Goal: Contribute content: Contribute content

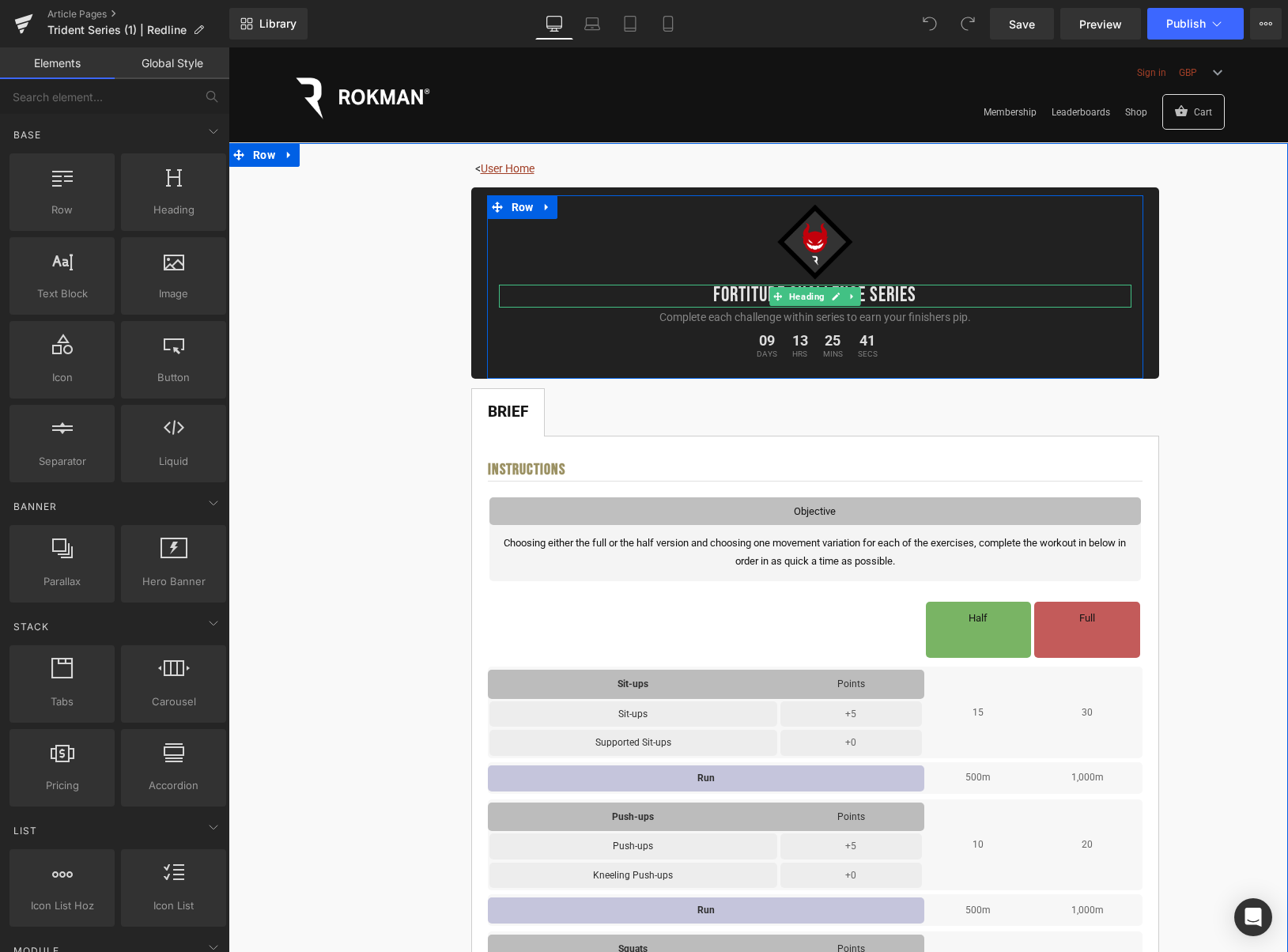
drag, startPoint x: 838, startPoint y: 297, endPoint x: 821, endPoint y: 297, distance: 17.0
click at [838, 297] on icon at bounding box center [836, 296] width 8 height 8
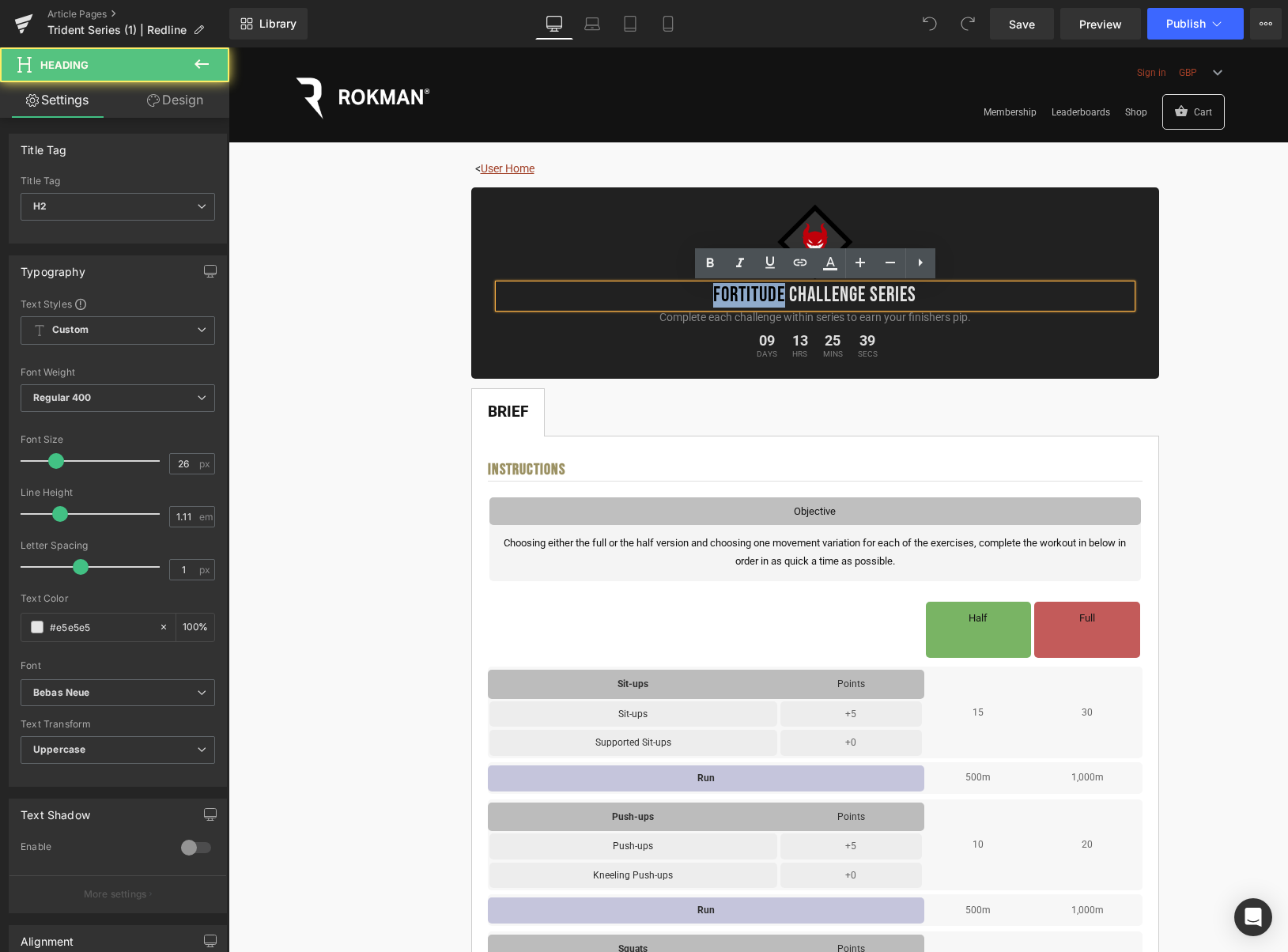
drag, startPoint x: 783, startPoint y: 295, endPoint x: 696, endPoint y: 293, distance: 87.0
click at [696, 293] on h2 "Fortitude Challenge Series" at bounding box center [814, 296] width 632 height 23
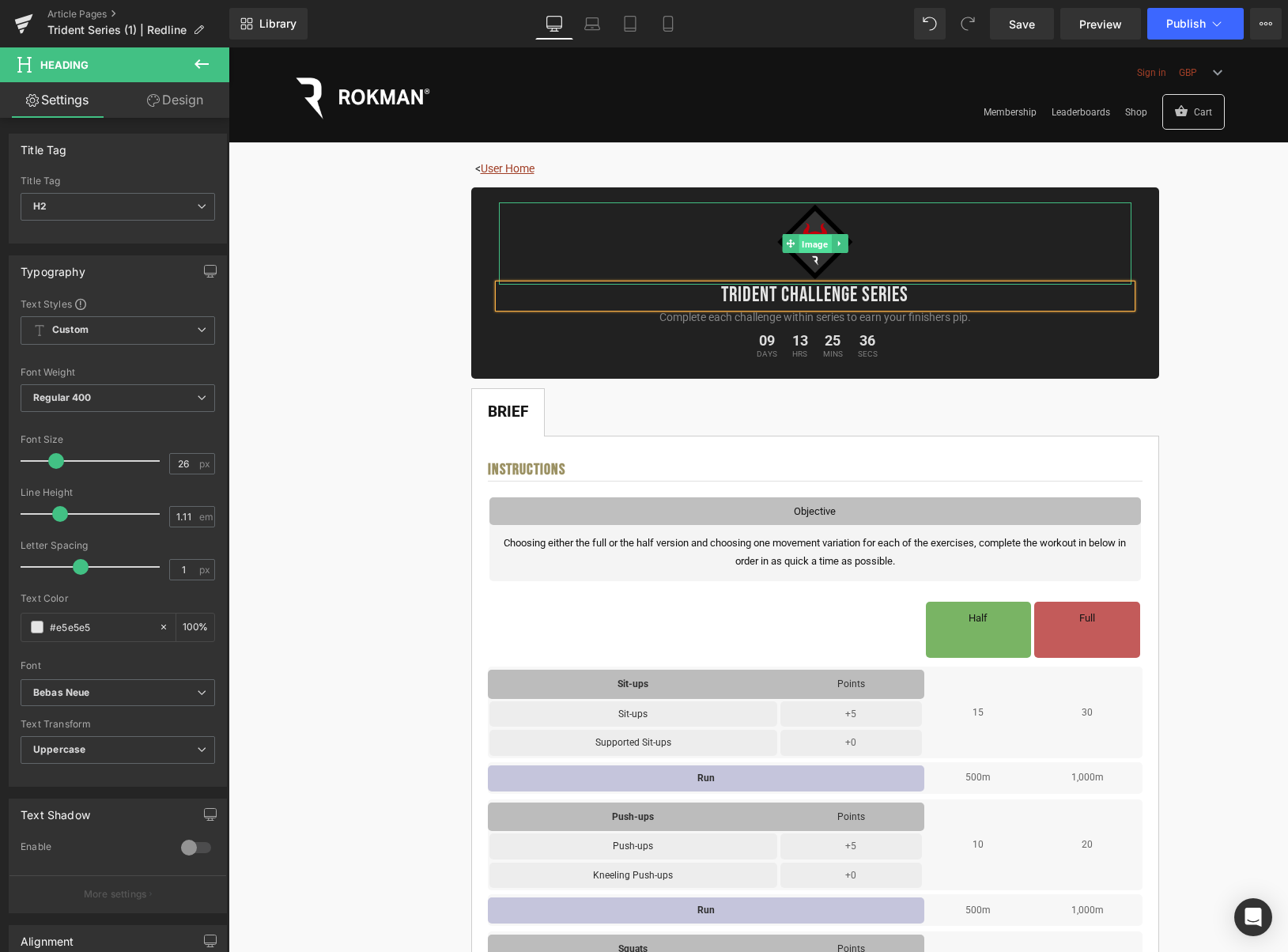
click at [818, 246] on span "Image" at bounding box center [814, 245] width 32 height 19
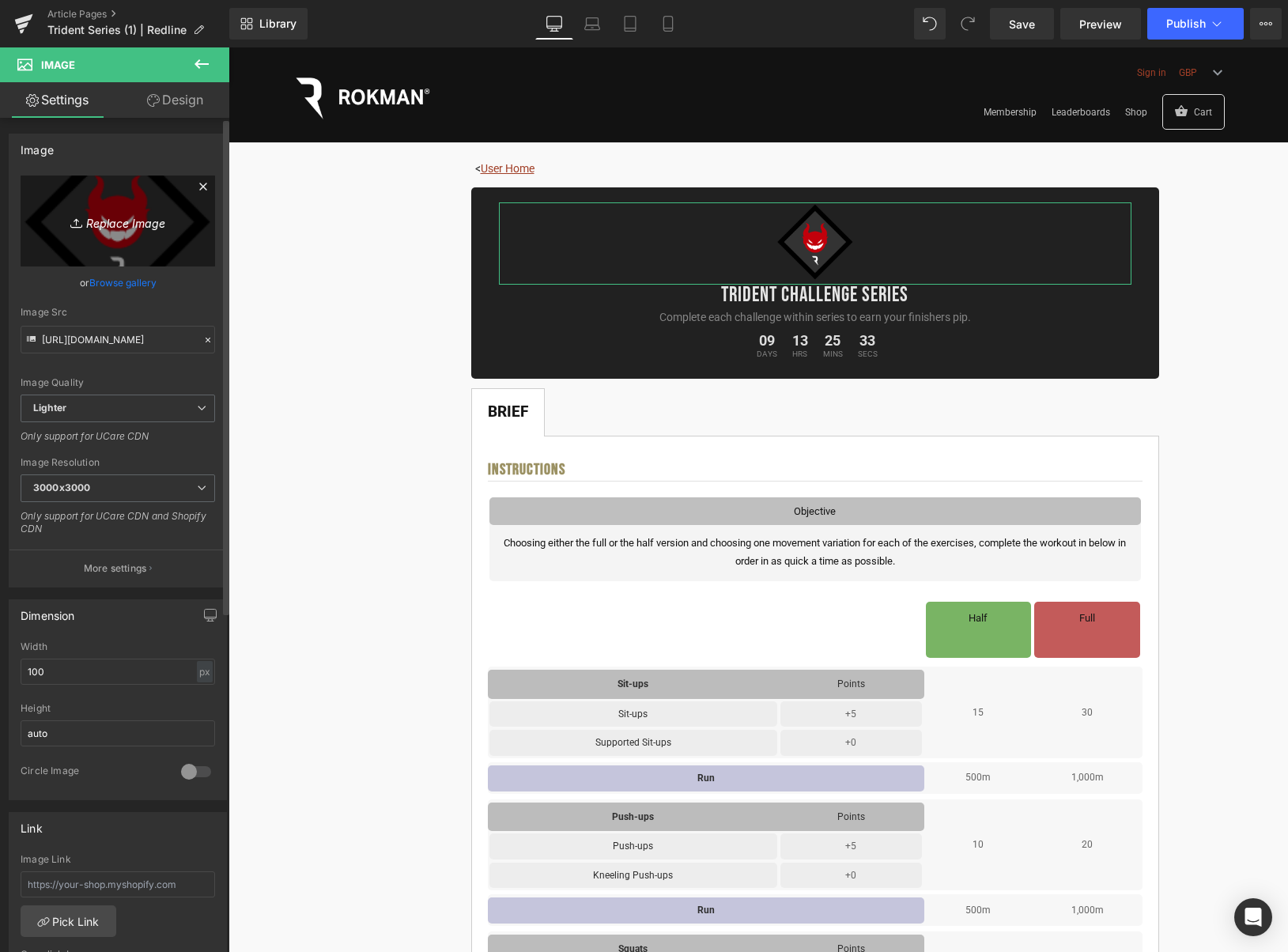
click at [110, 221] on icon "Replace Image" at bounding box center [117, 221] width 127 height 19
type input "C:\fakepath\Pips_SEALS.png"
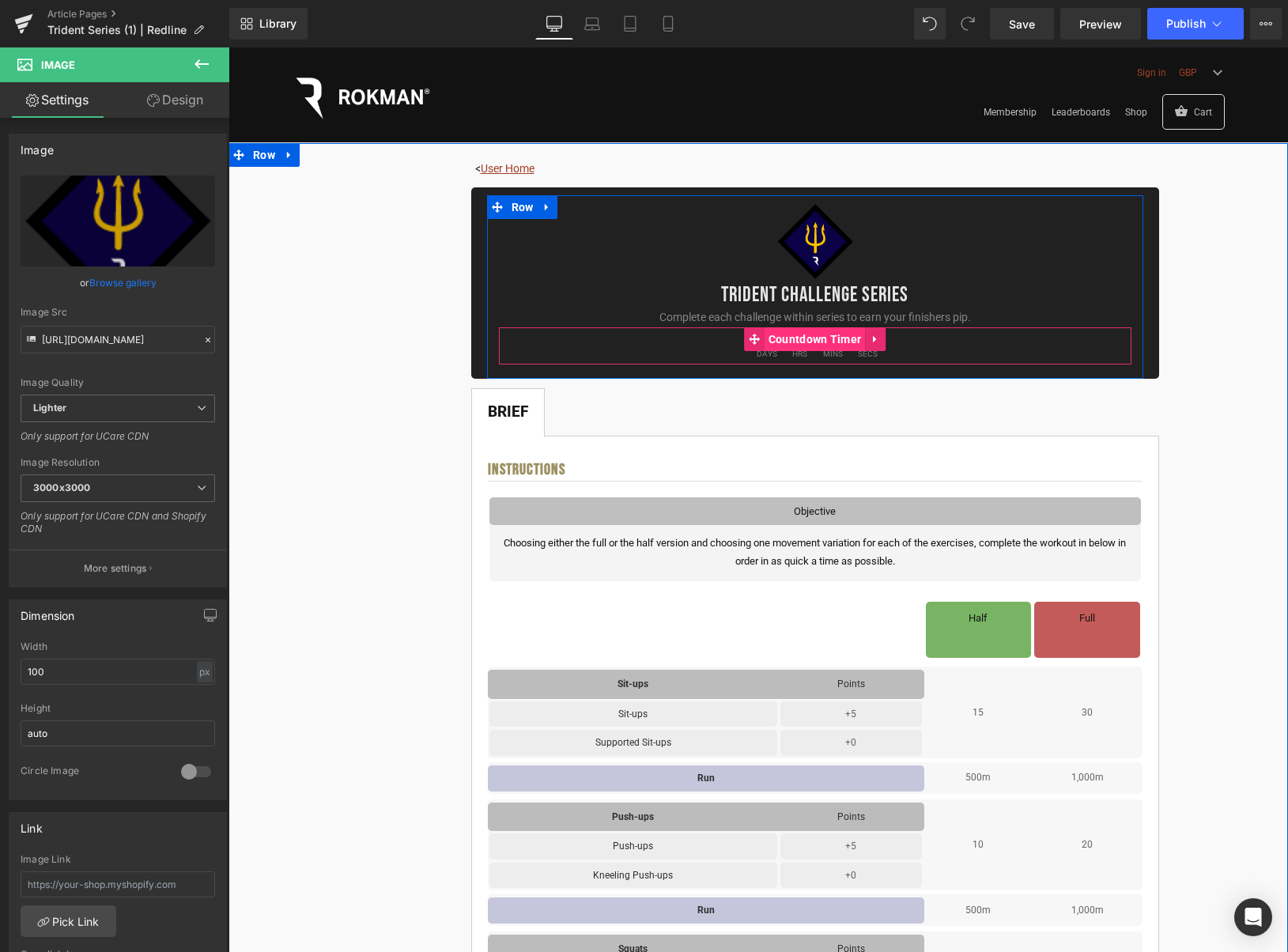
click at [807, 339] on span "Countdown Timer" at bounding box center [815, 339] width 102 height 24
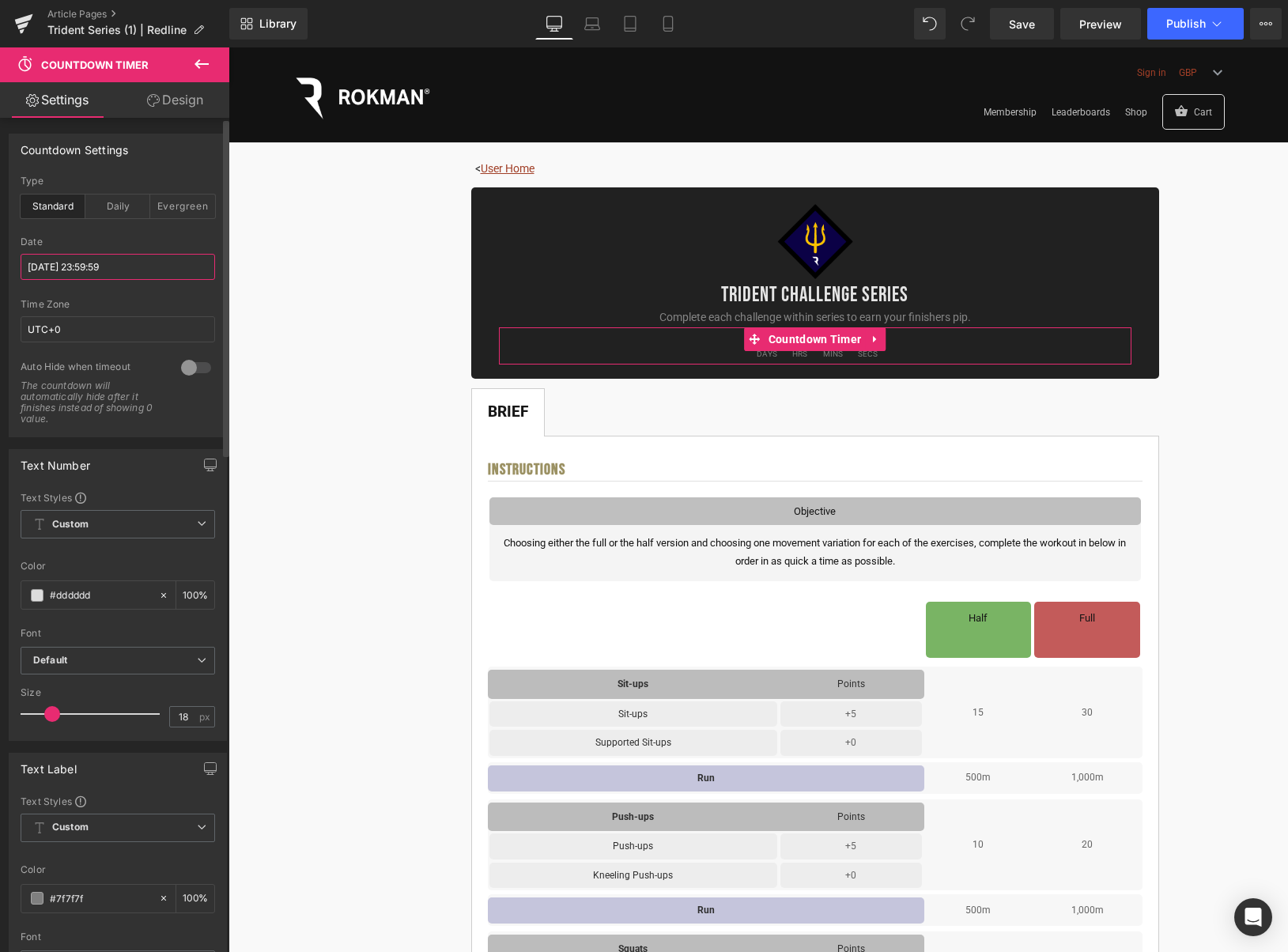
click at [140, 271] on input "2025/09/05 23:59:59" at bounding box center [117, 266] width 195 height 26
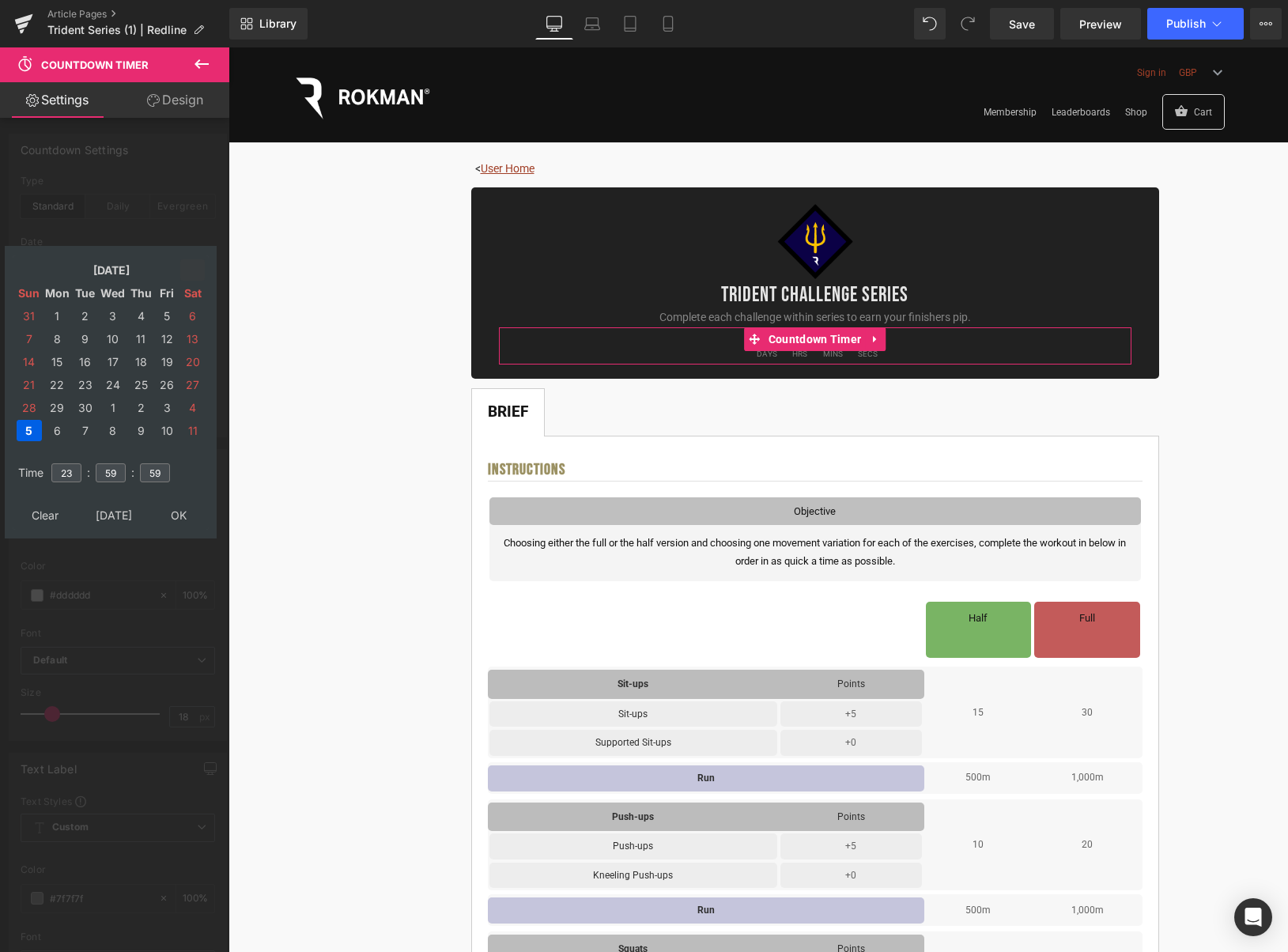
click at [195, 264] on icon at bounding box center [193, 270] width 15 height 15
click at [29, 339] on td "5" at bounding box center [29, 339] width 25 height 21
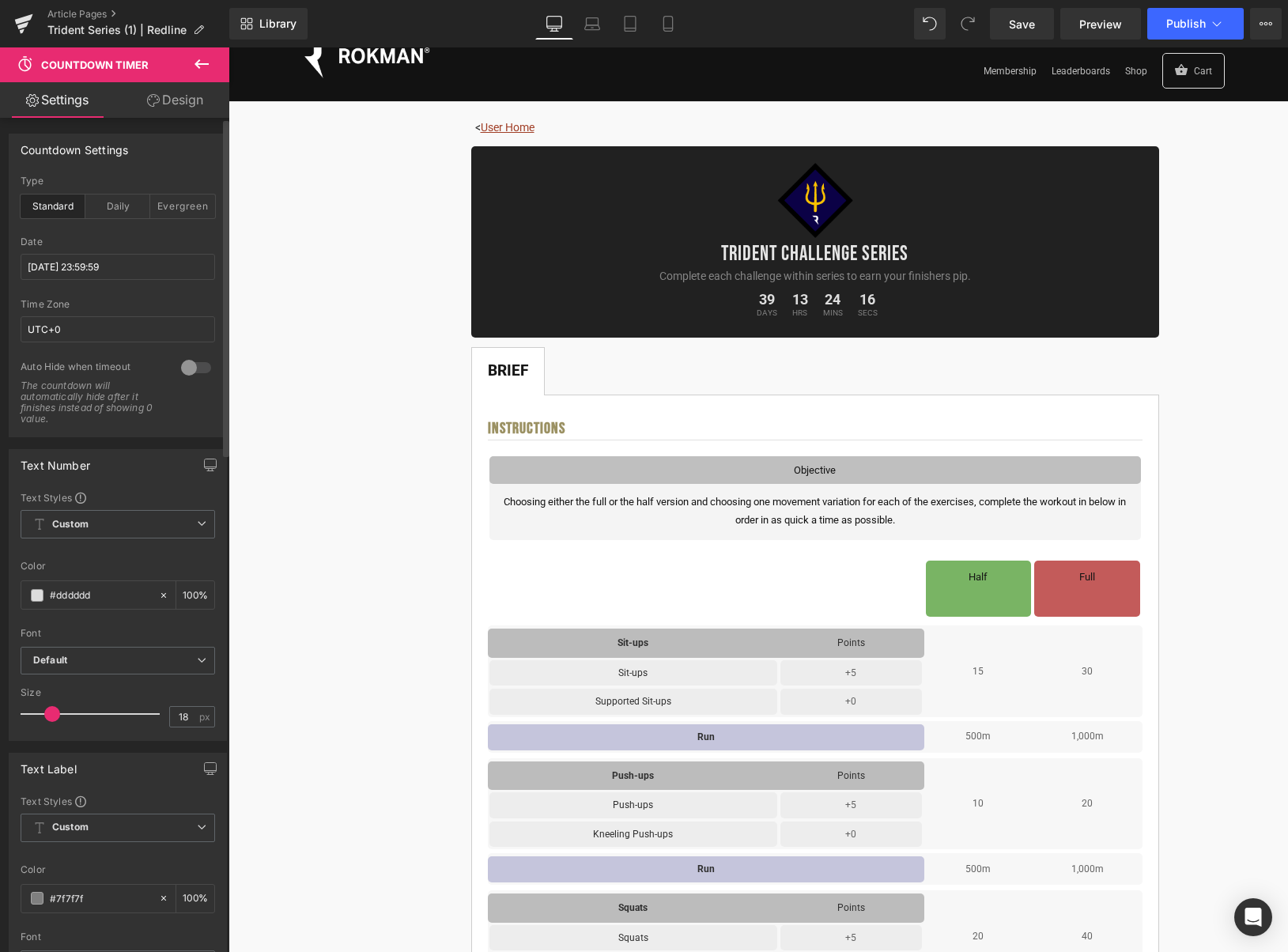
scroll to position [20, 0]
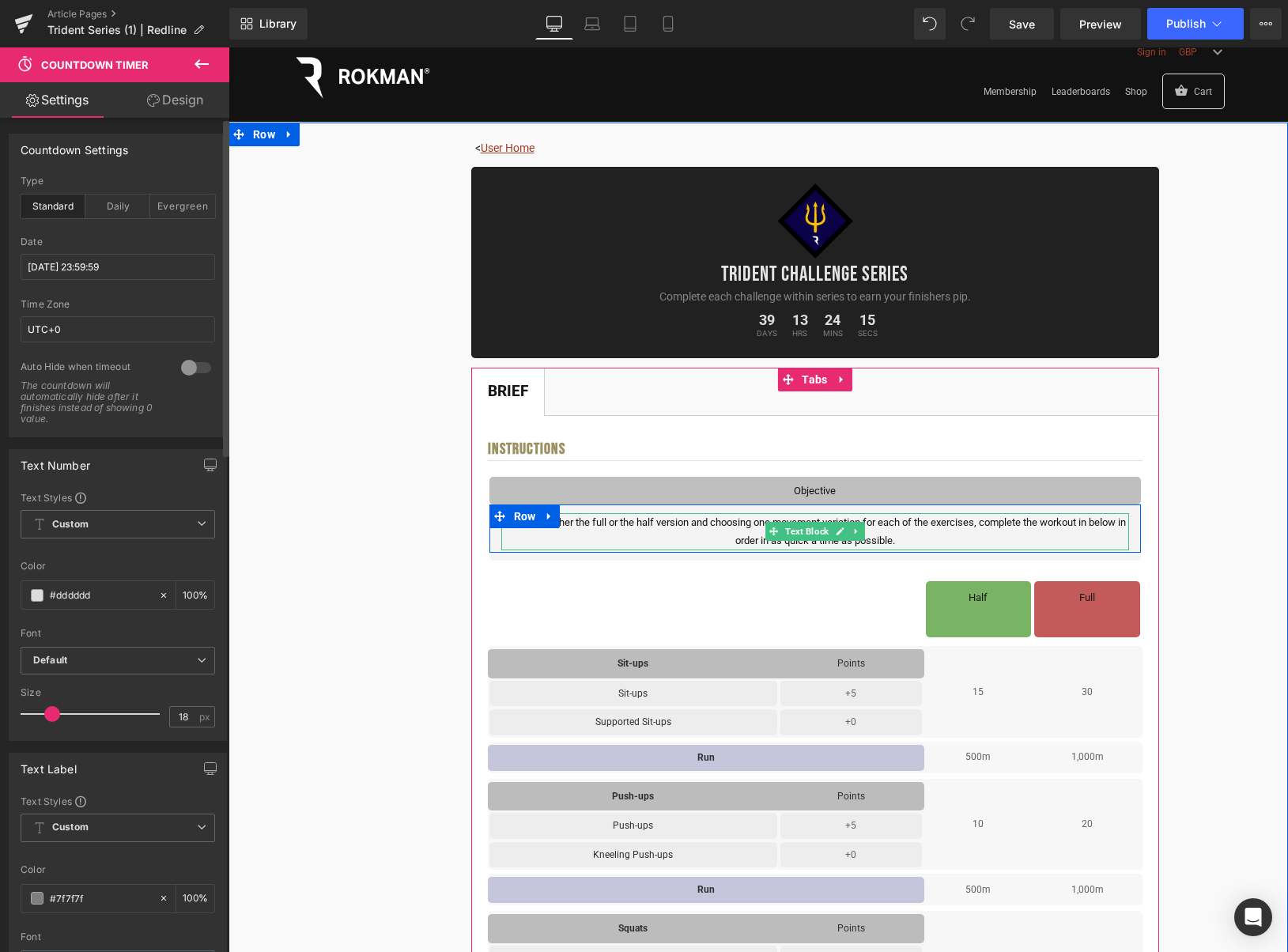
click at [915, 540] on p "Choosing either the full or the half version and choosing one movement variatio…" at bounding box center [815, 532] width 628 height 37
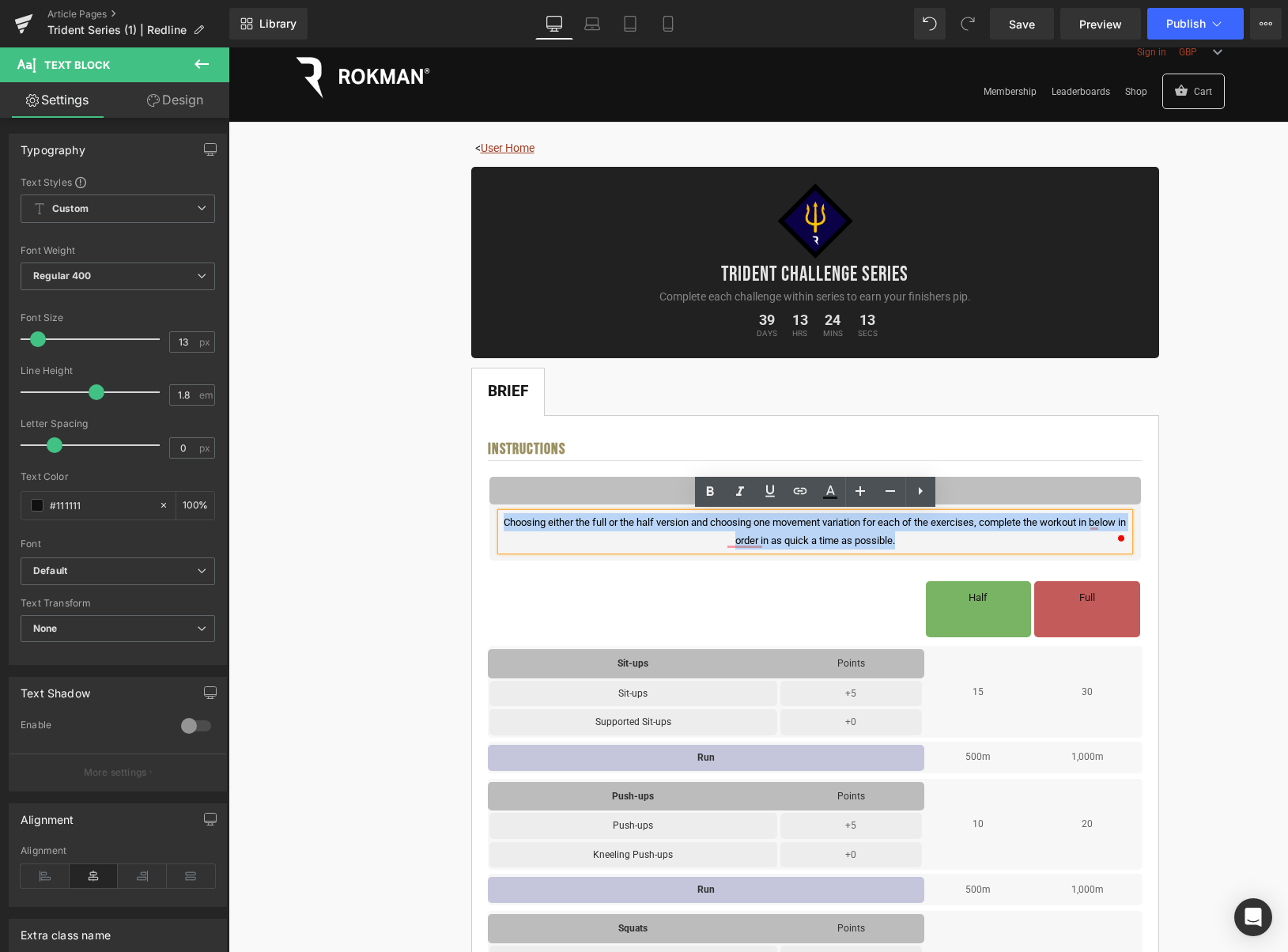
drag, startPoint x: 888, startPoint y: 537, endPoint x: 504, endPoint y: 524, distance: 384.2
click at [504, 524] on p "Choosing either the full or the half version and choosing one movement variatio…" at bounding box center [815, 532] width 628 height 37
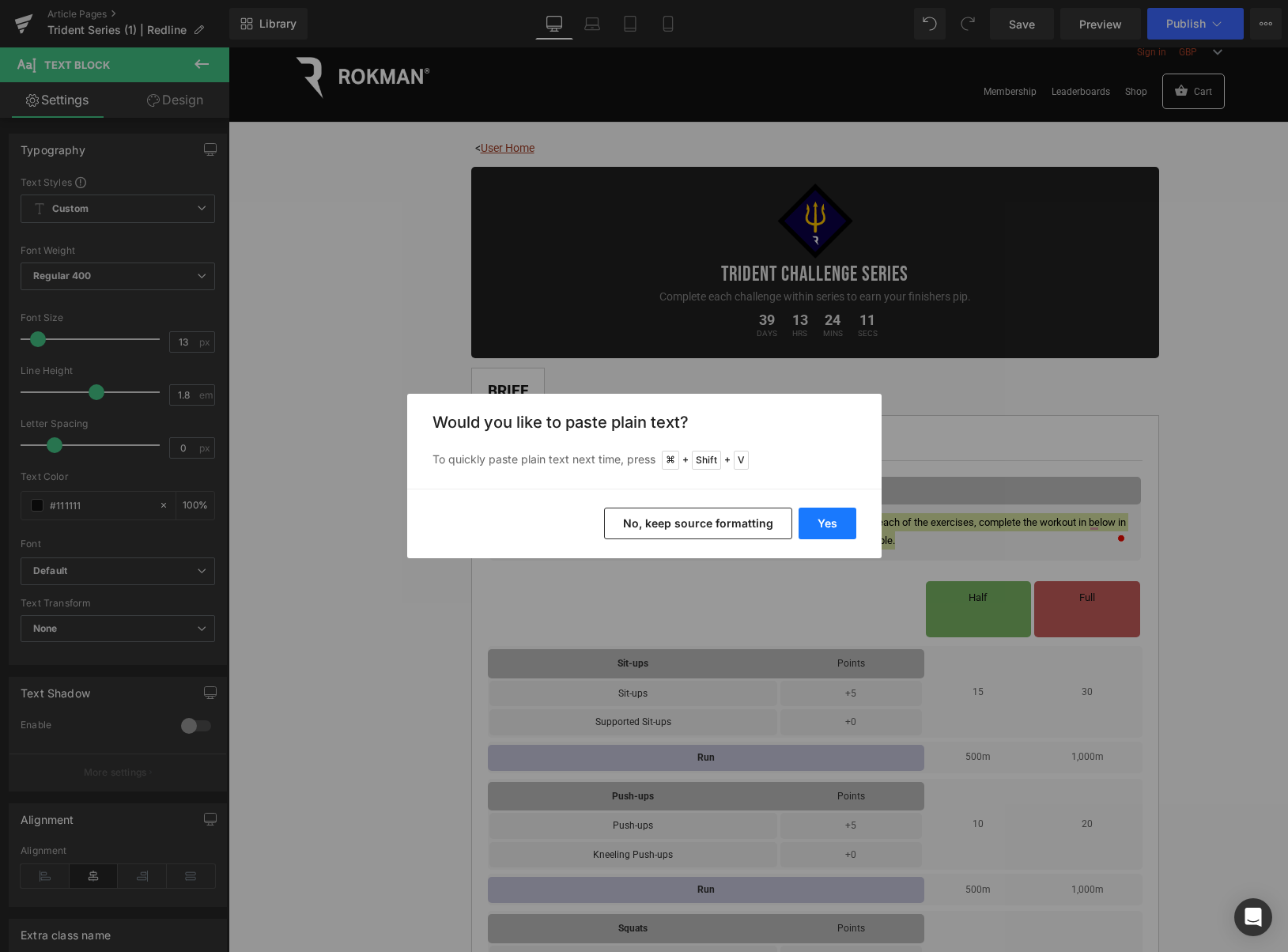
click at [0, 0] on button "Yes" at bounding box center [0, 0] width 0 height 0
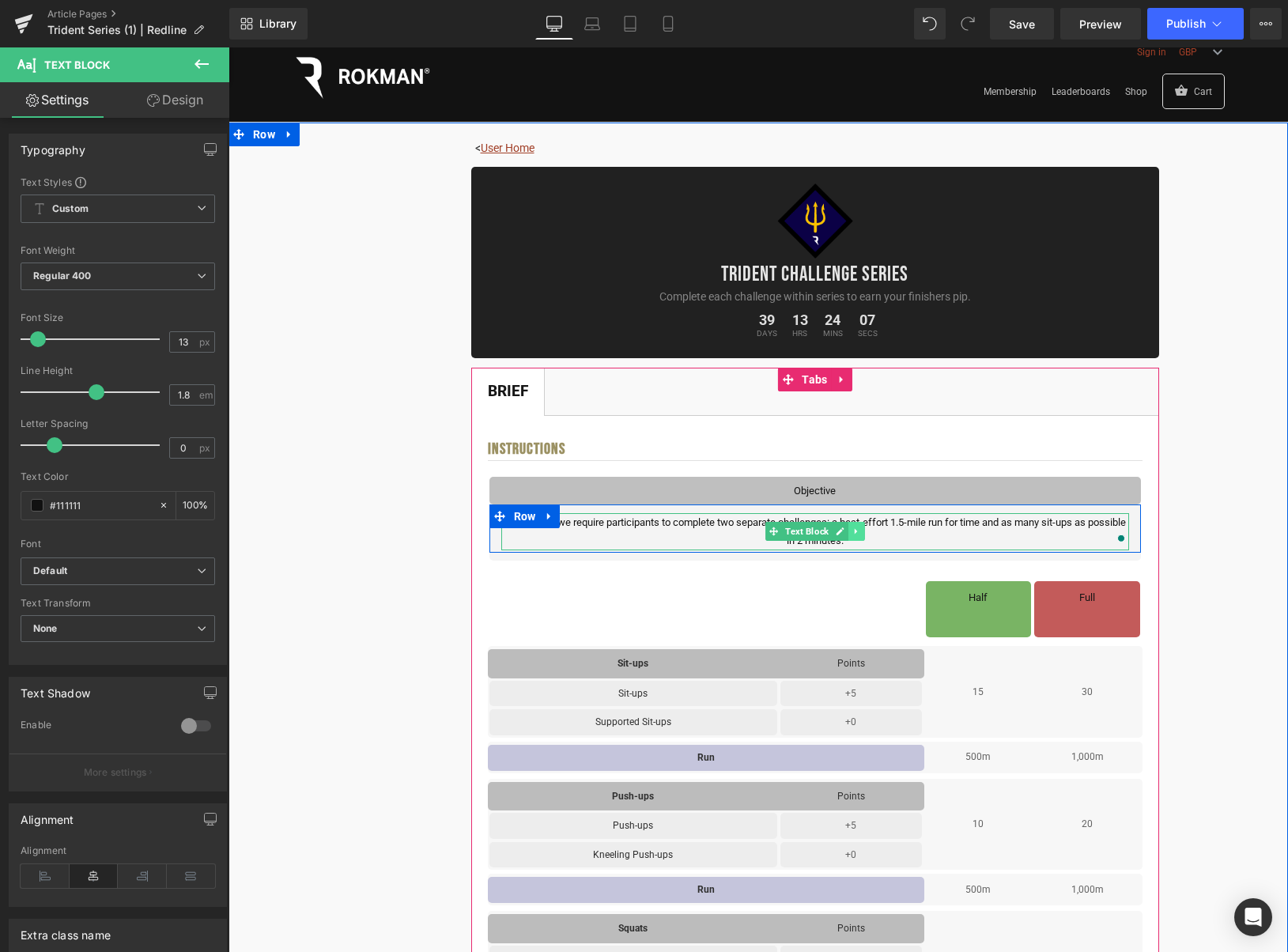
click at [854, 533] on icon at bounding box center [856, 532] width 9 height 10
click at [852, 533] on icon at bounding box center [847, 532] width 9 height 9
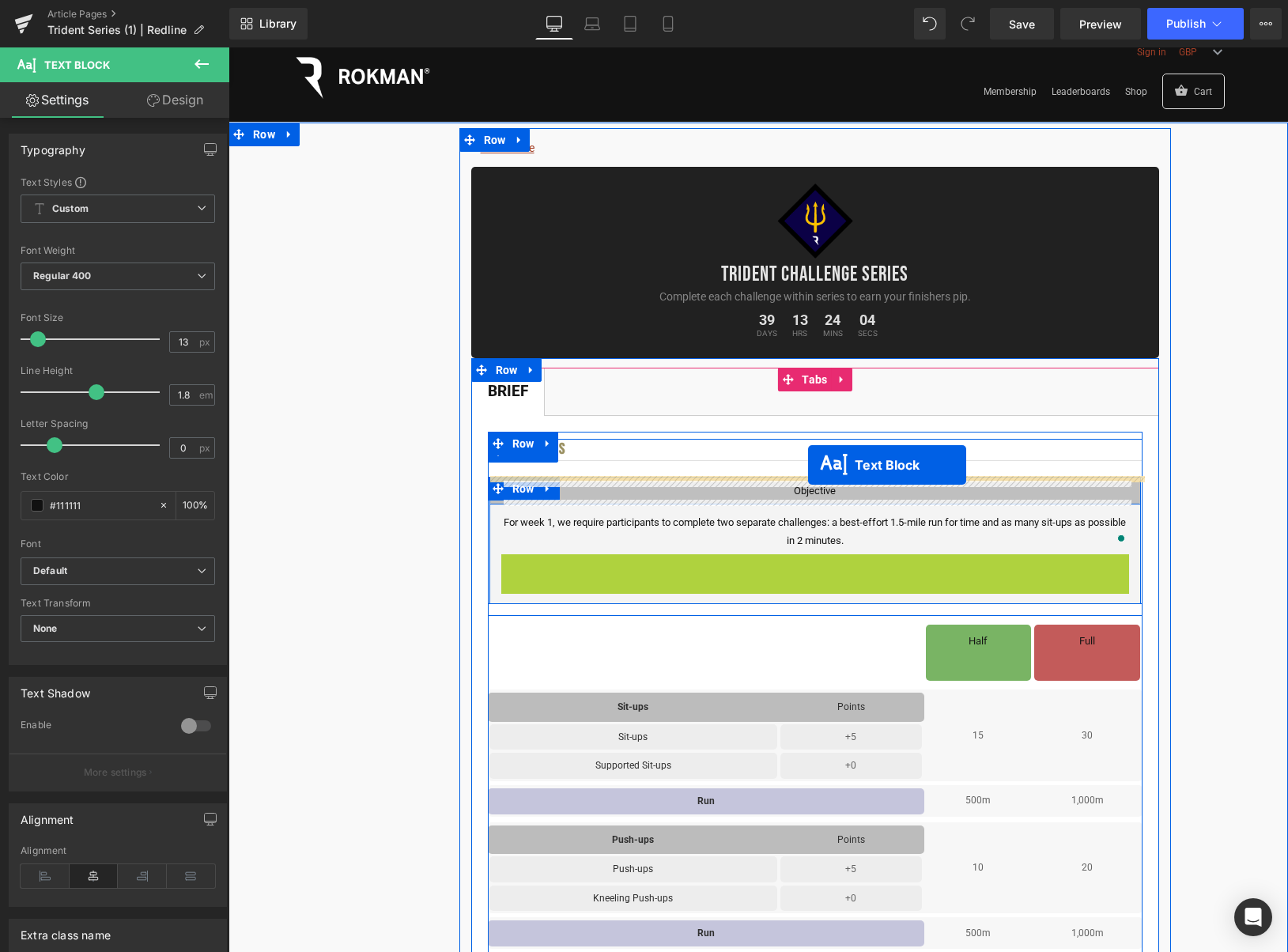
drag, startPoint x: 814, startPoint y: 575, endPoint x: 809, endPoint y: 465, distance: 110.1
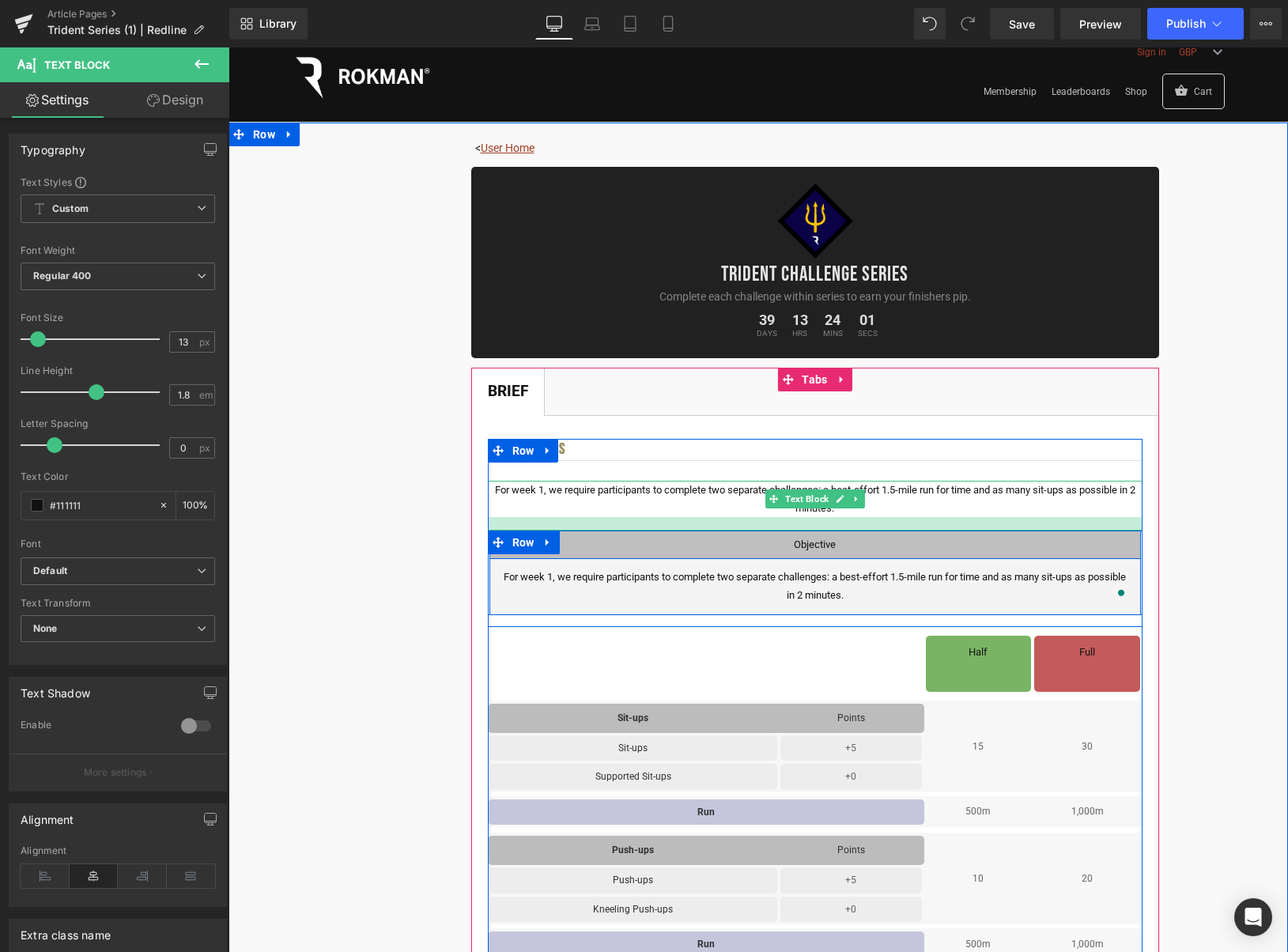
drag, startPoint x: 897, startPoint y: 516, endPoint x: 895, endPoint y: 527, distance: 11.2
click at [895, 527] on div at bounding box center [815, 524] width 655 height 14
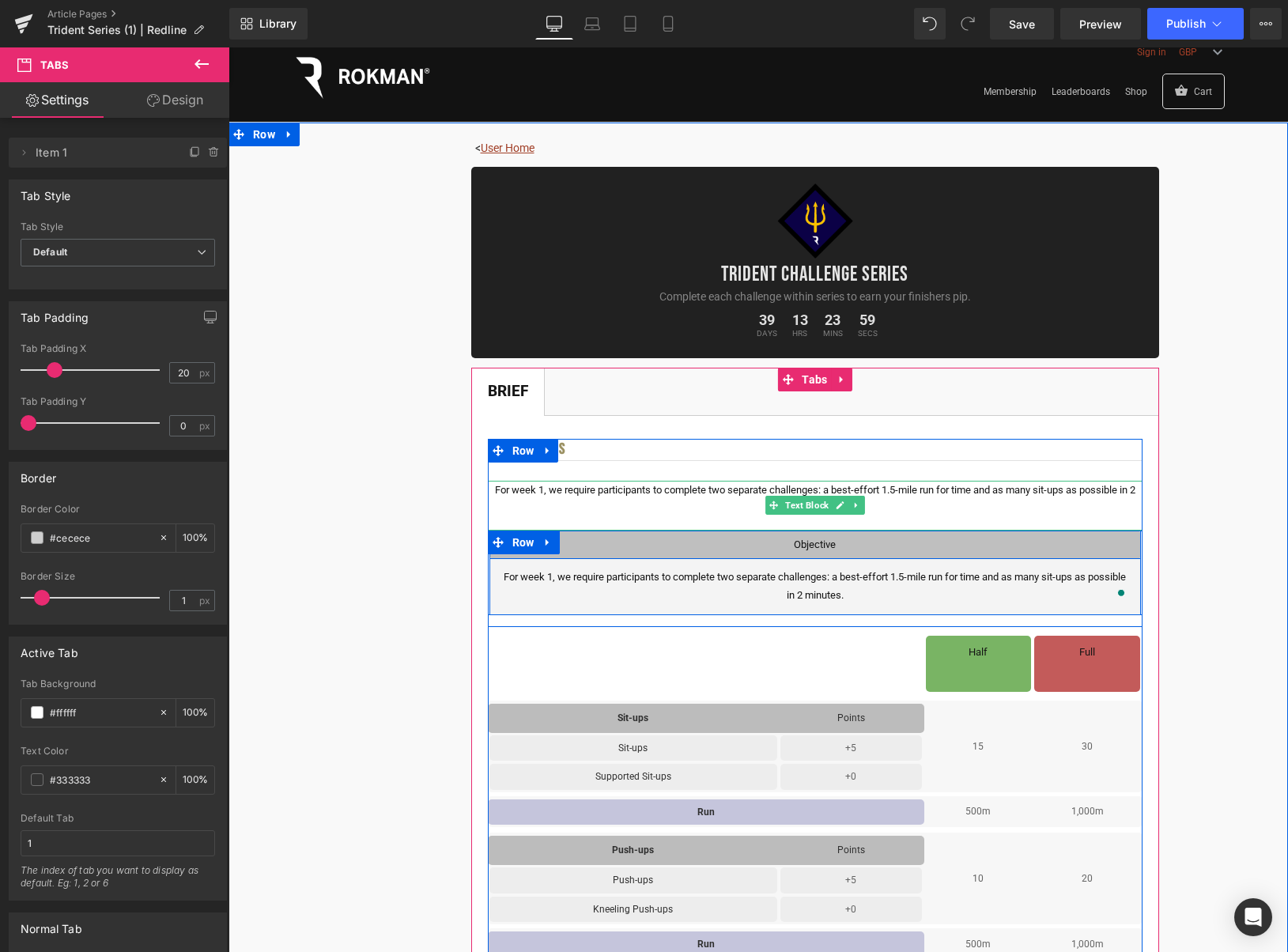
click at [1042, 503] on p "For week 1, we require participants to complete two separate challenges: a best…" at bounding box center [815, 500] width 655 height 37
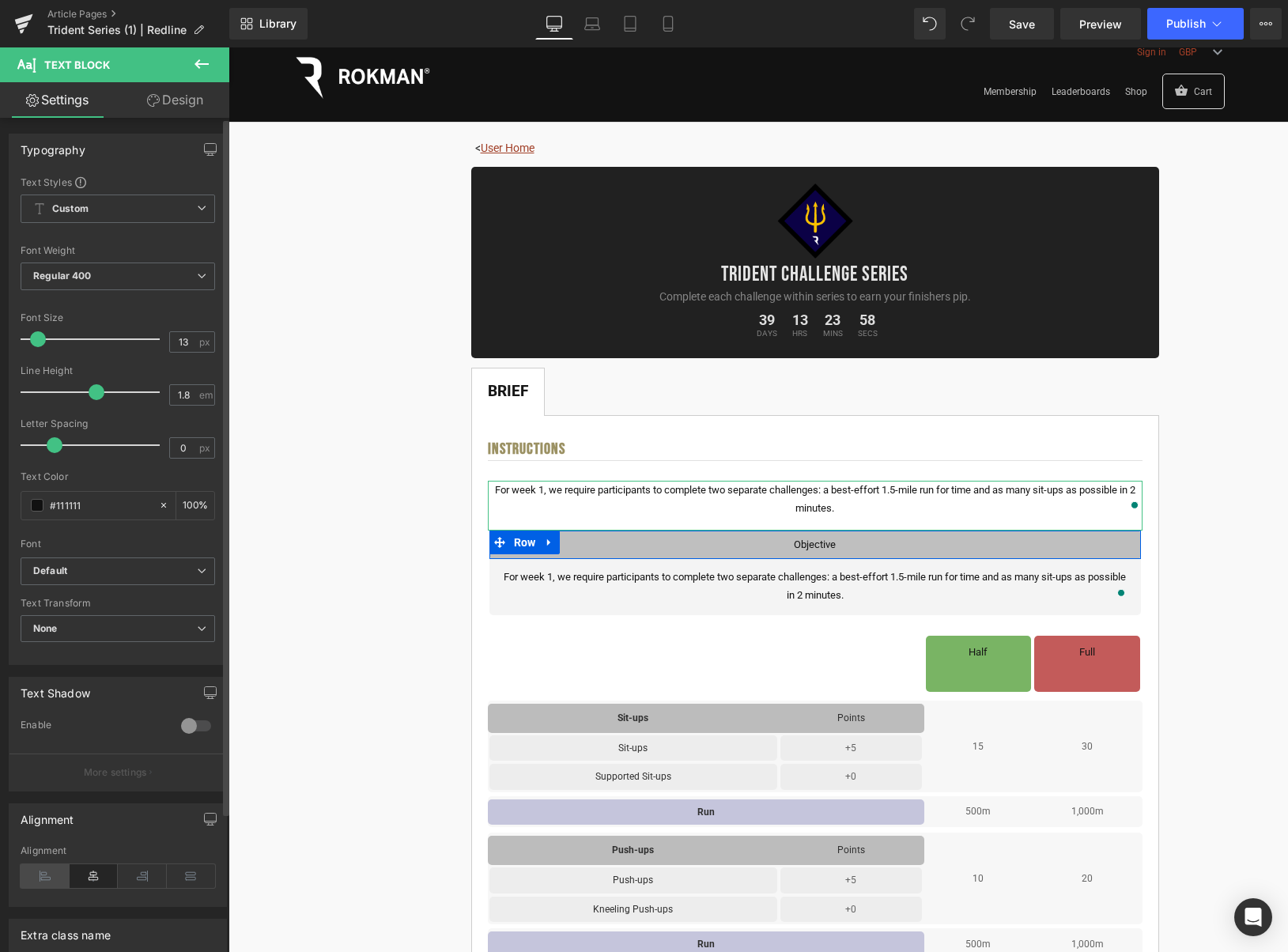
click at [38, 875] on icon at bounding box center [45, 876] width 49 height 24
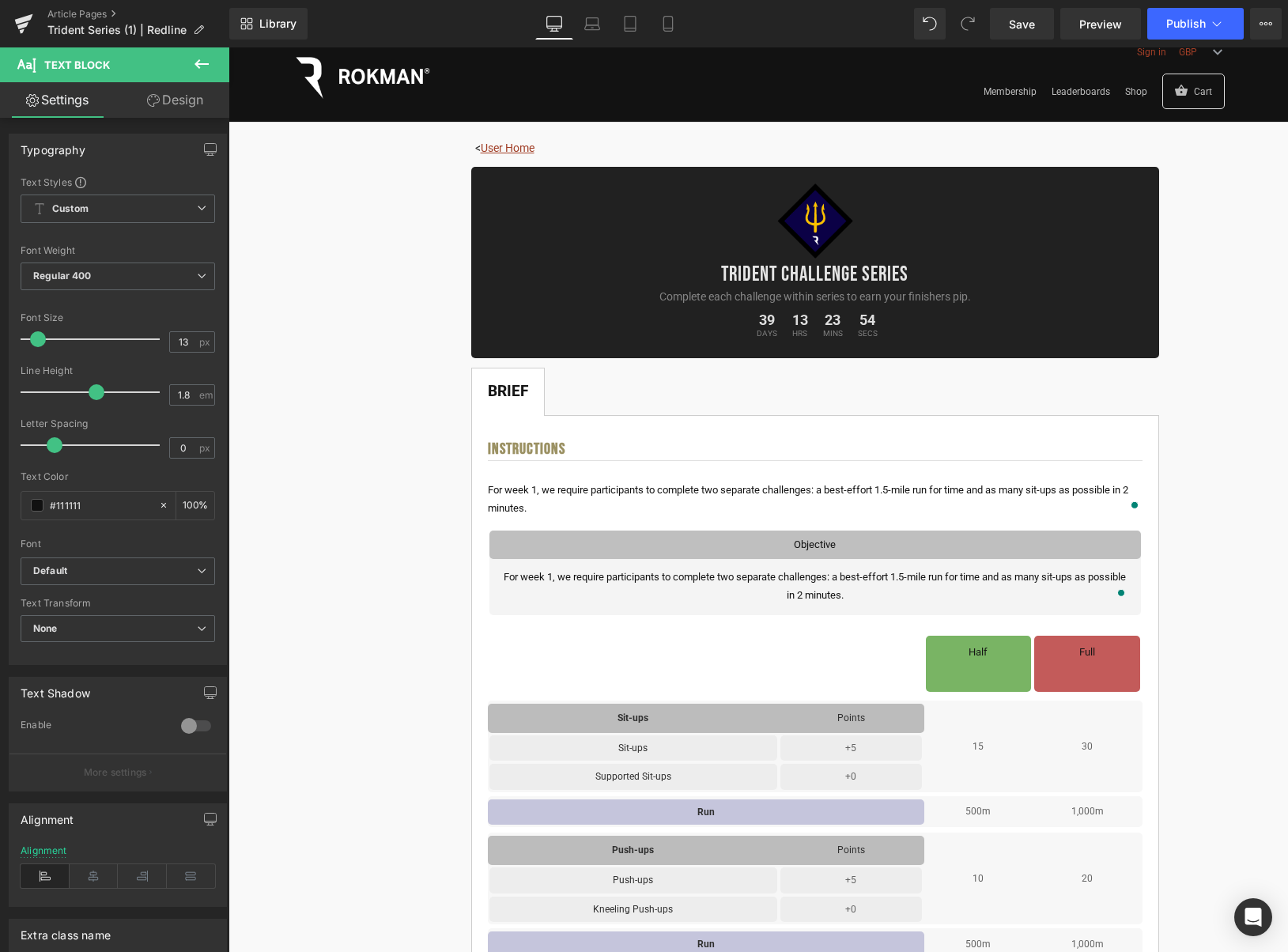
drag, startPoint x: 200, startPoint y: 65, endPoint x: 146, endPoint y: 149, distance: 99.9
click at [200, 65] on icon at bounding box center [201, 64] width 19 height 19
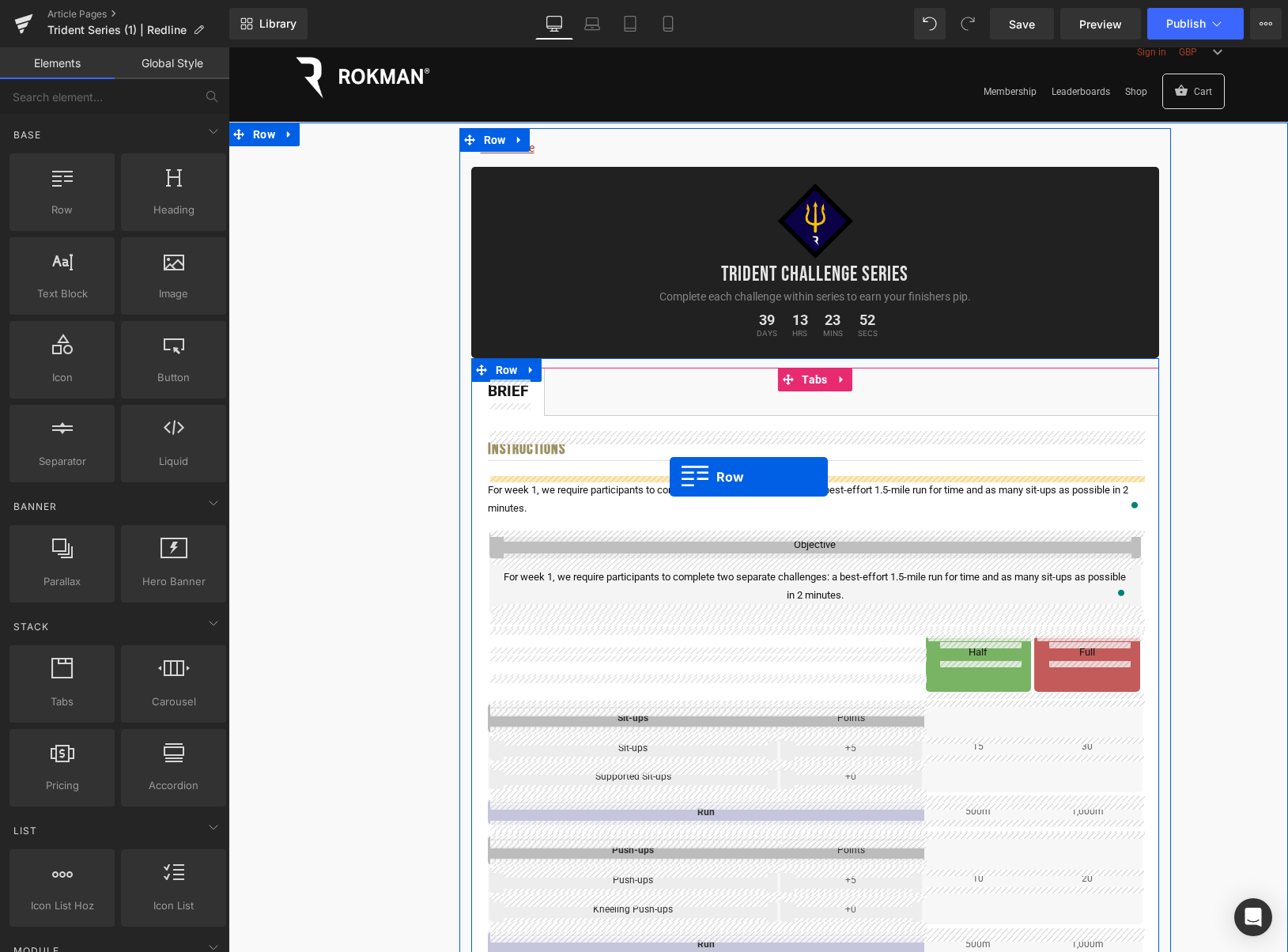
drag, startPoint x: 301, startPoint y: 235, endPoint x: 670, endPoint y: 477, distance: 441.3
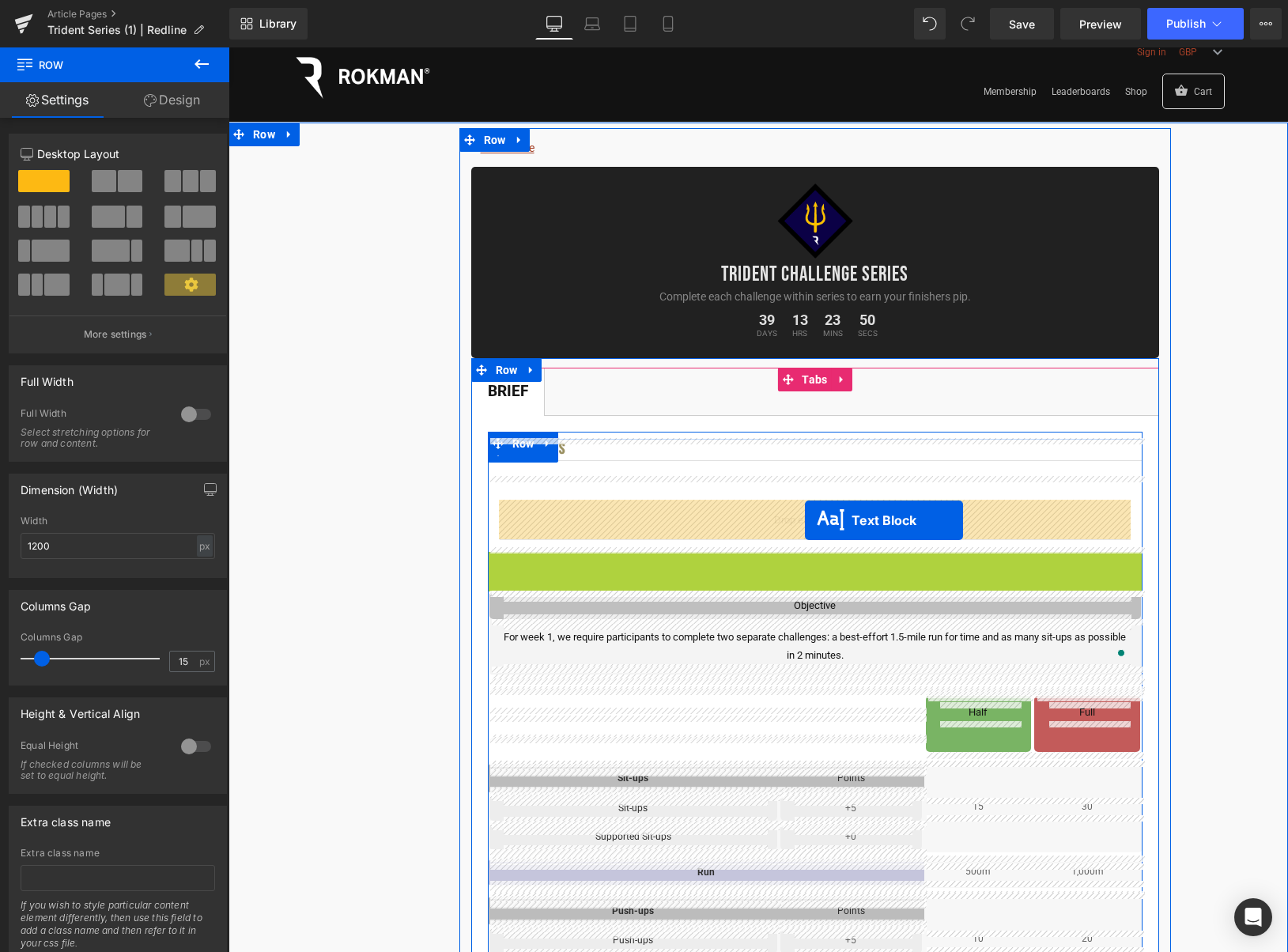
drag, startPoint x: 812, startPoint y: 581, endPoint x: 805, endPoint y: 520, distance: 61.4
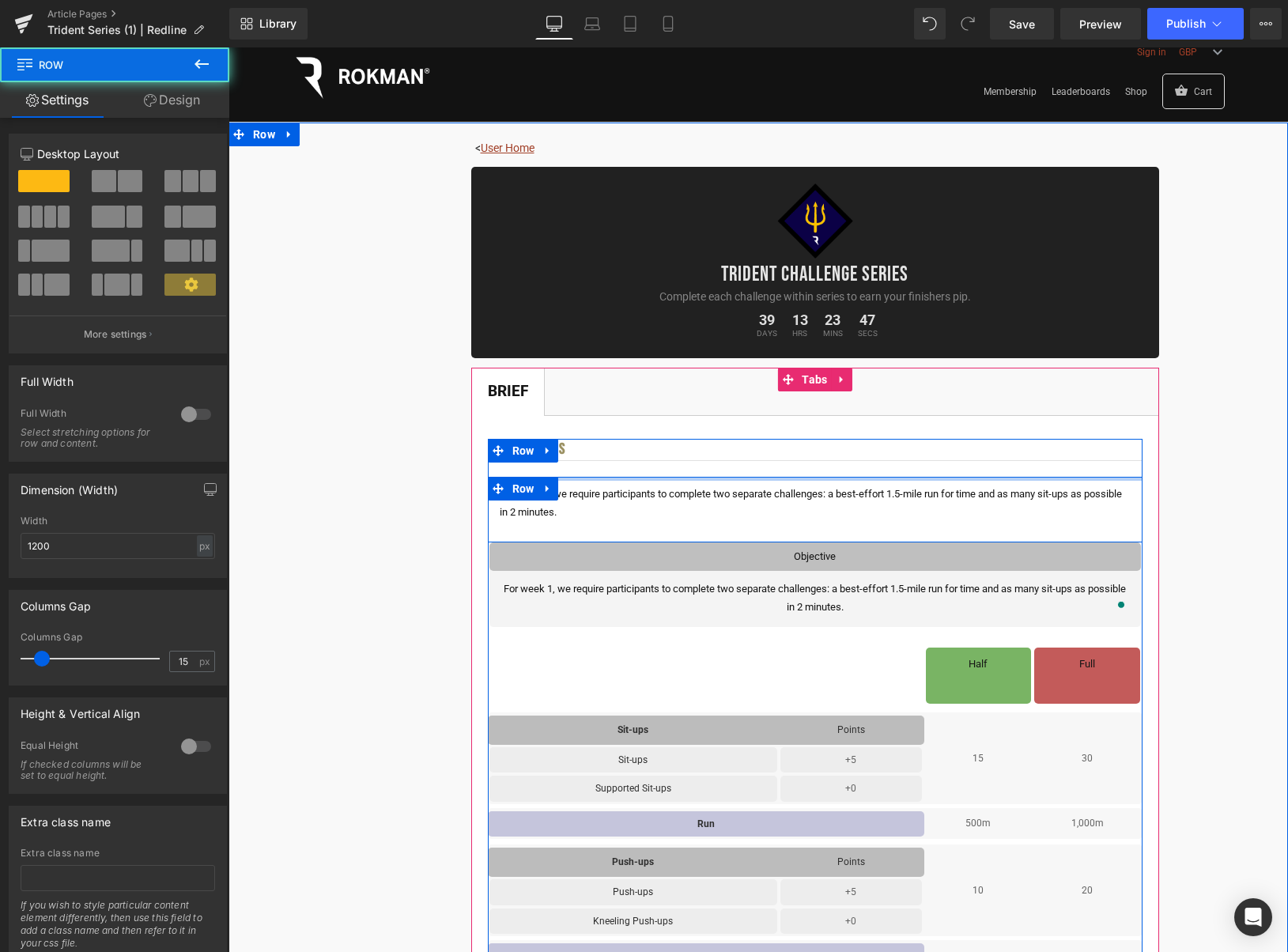
drag, startPoint x: 881, startPoint y: 486, endPoint x: 868, endPoint y: 506, distance: 23.9
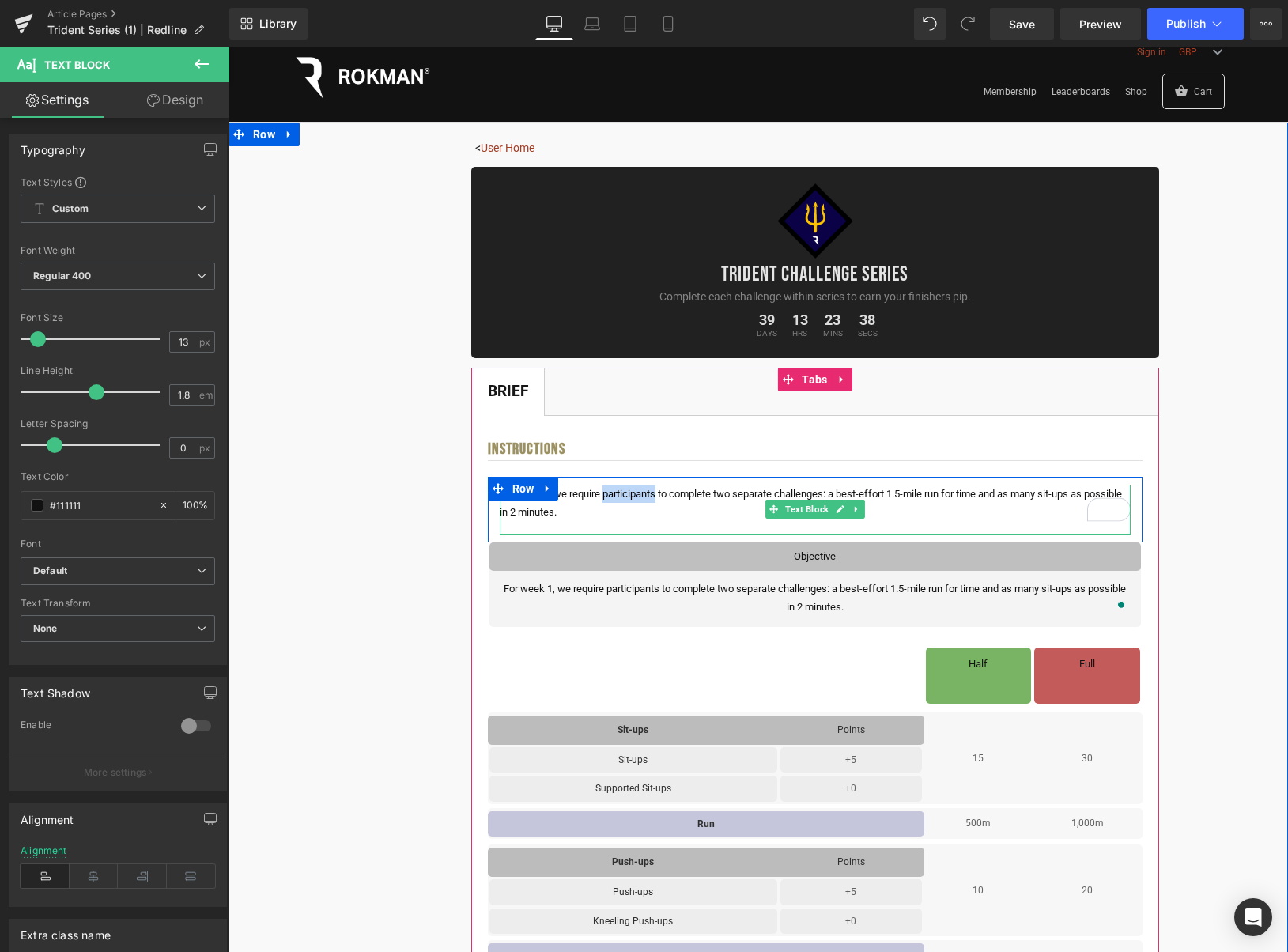
drag, startPoint x: 637, startPoint y: 494, endPoint x: 603, endPoint y: 498, distance: 34.2
click at [603, 498] on p "For week 1, we require participants to complete two separate challenges: a best…" at bounding box center [815, 504] width 631 height 37
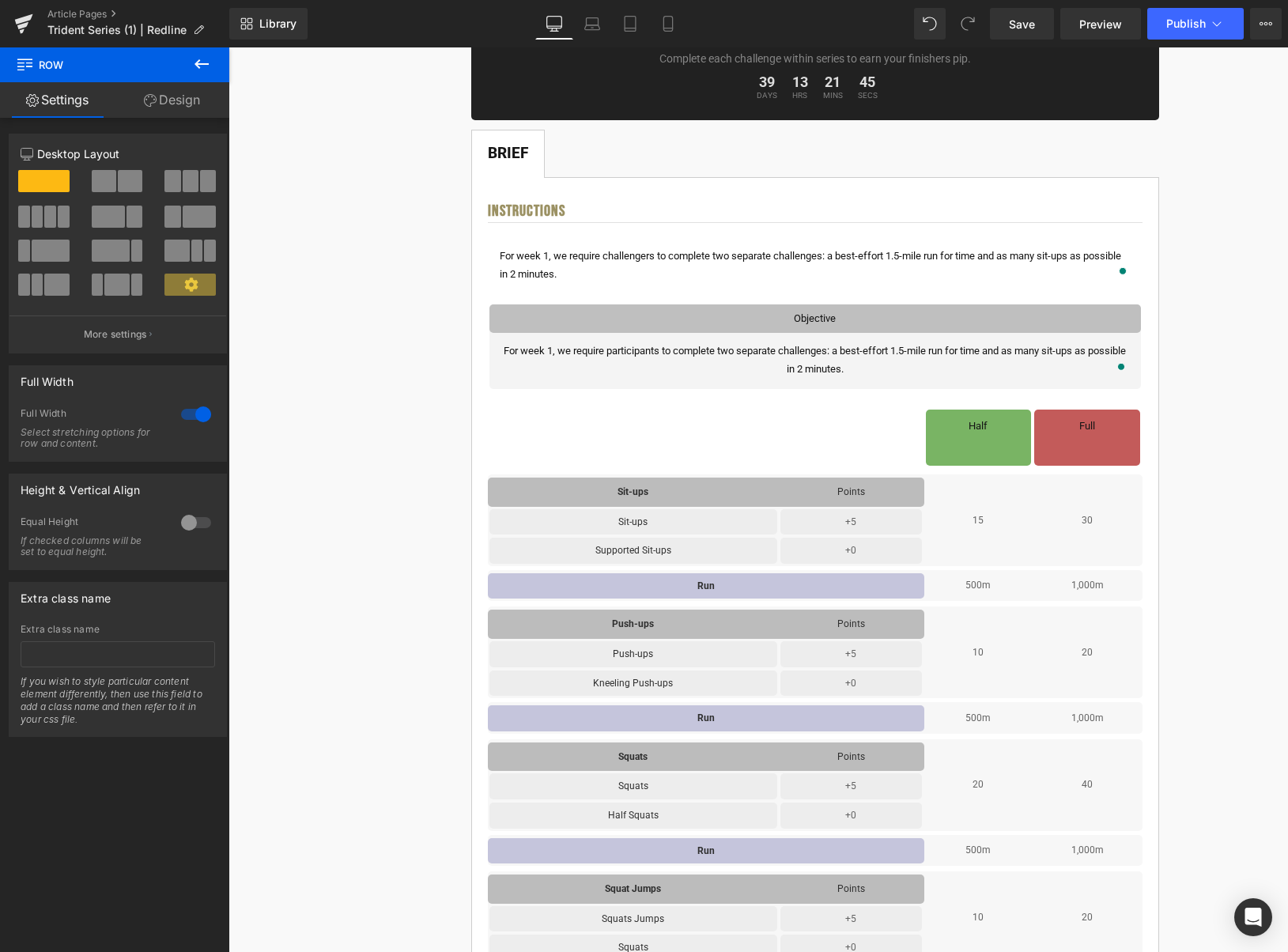
scroll to position [260, 0]
click at [201, 65] on icon at bounding box center [201, 64] width 19 height 19
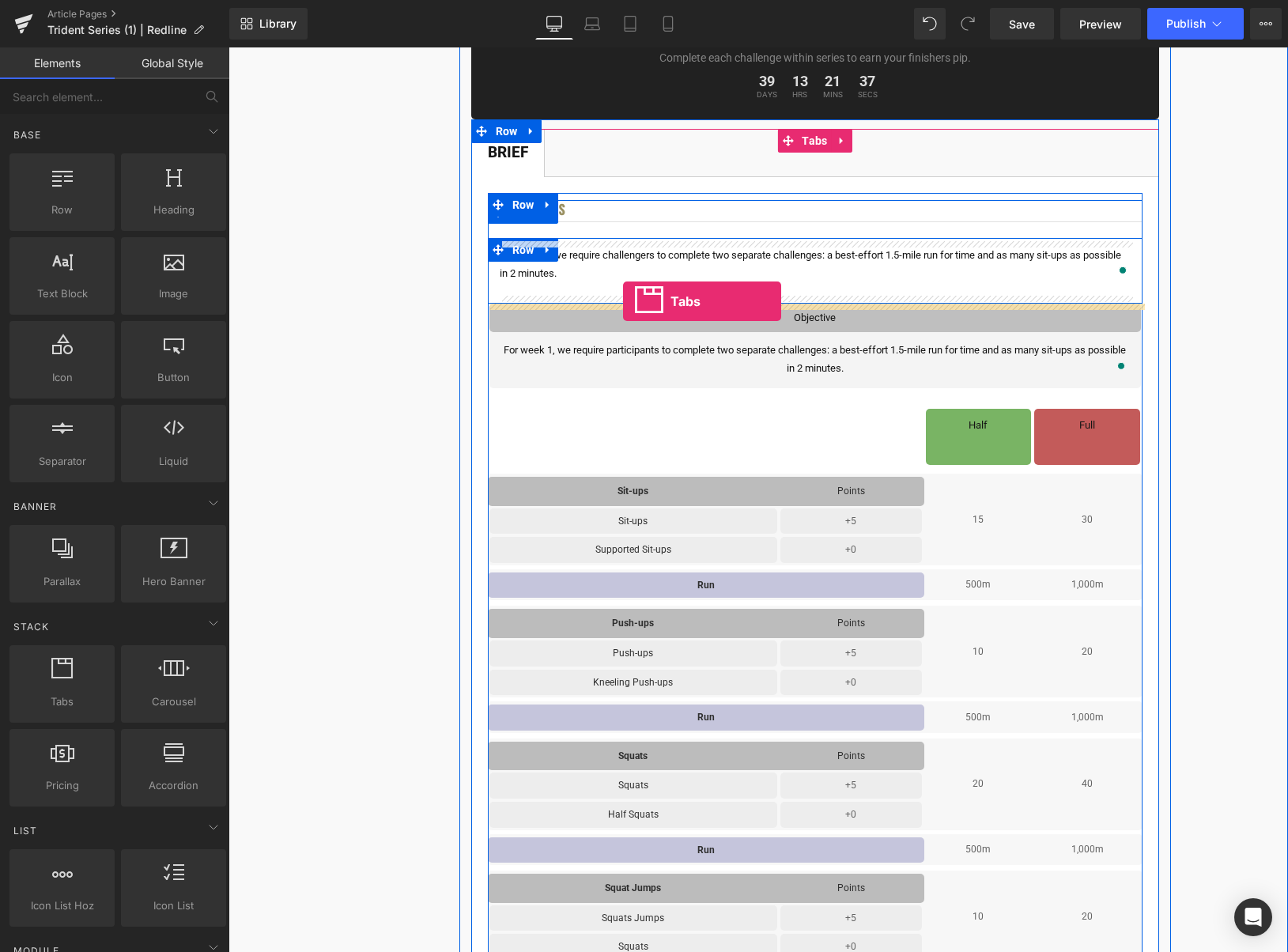
drag, startPoint x: 304, startPoint y: 722, endPoint x: 624, endPoint y: 301, distance: 528.8
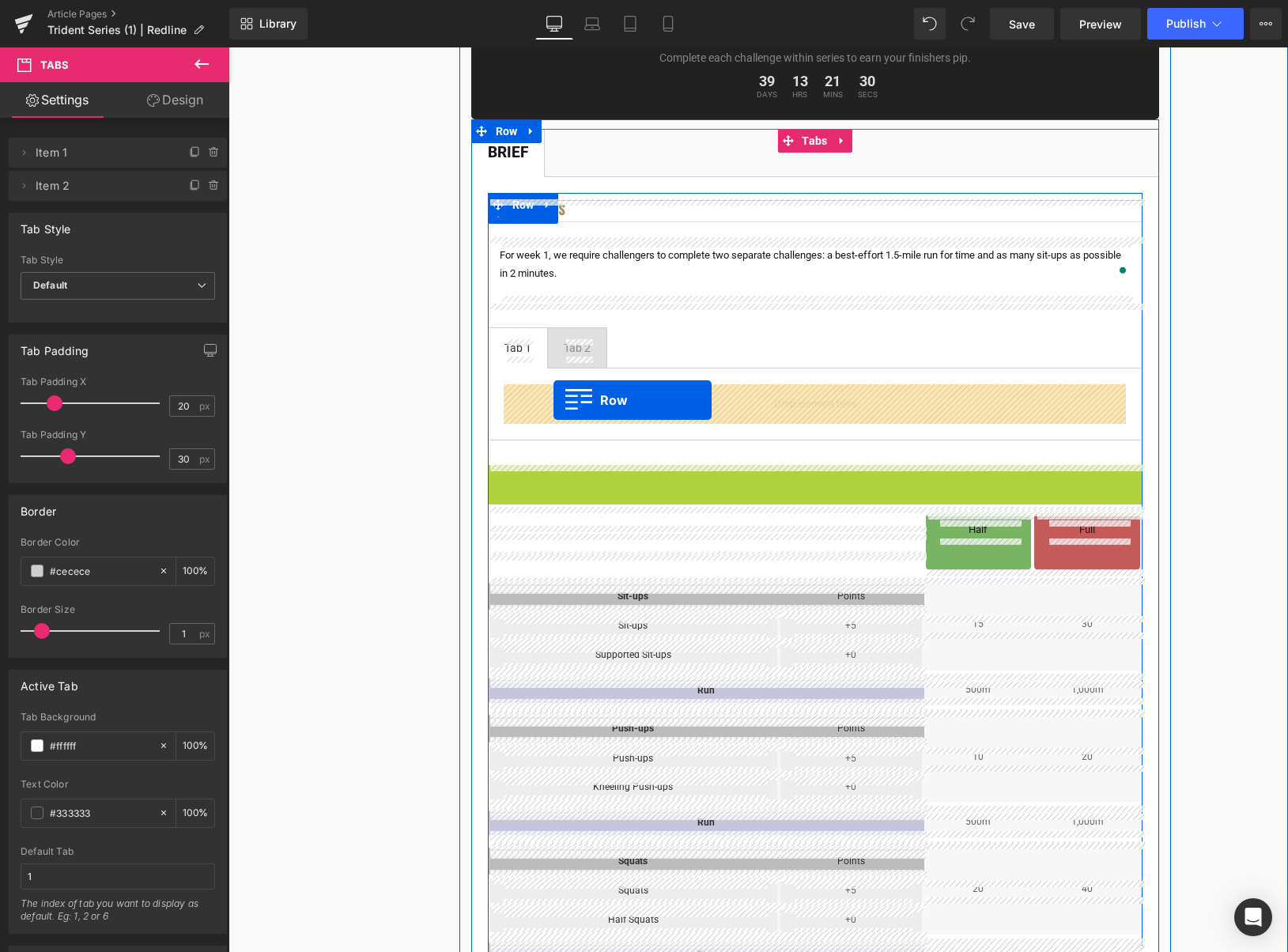
drag, startPoint x: 529, startPoint y: 473, endPoint x: 554, endPoint y: 399, distance: 78.1
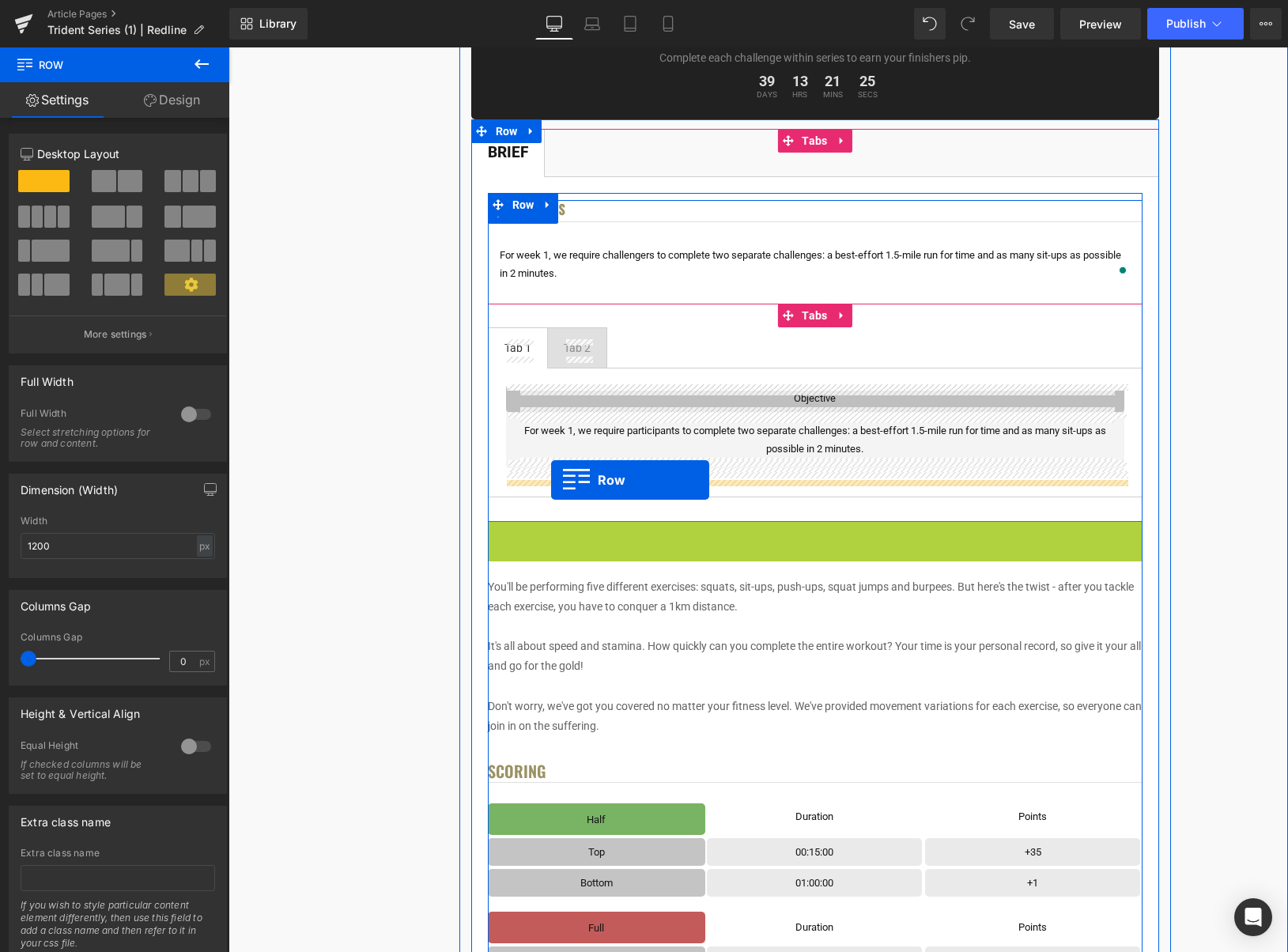
drag, startPoint x: 524, startPoint y: 529, endPoint x: 551, endPoint y: 480, distance: 55.9
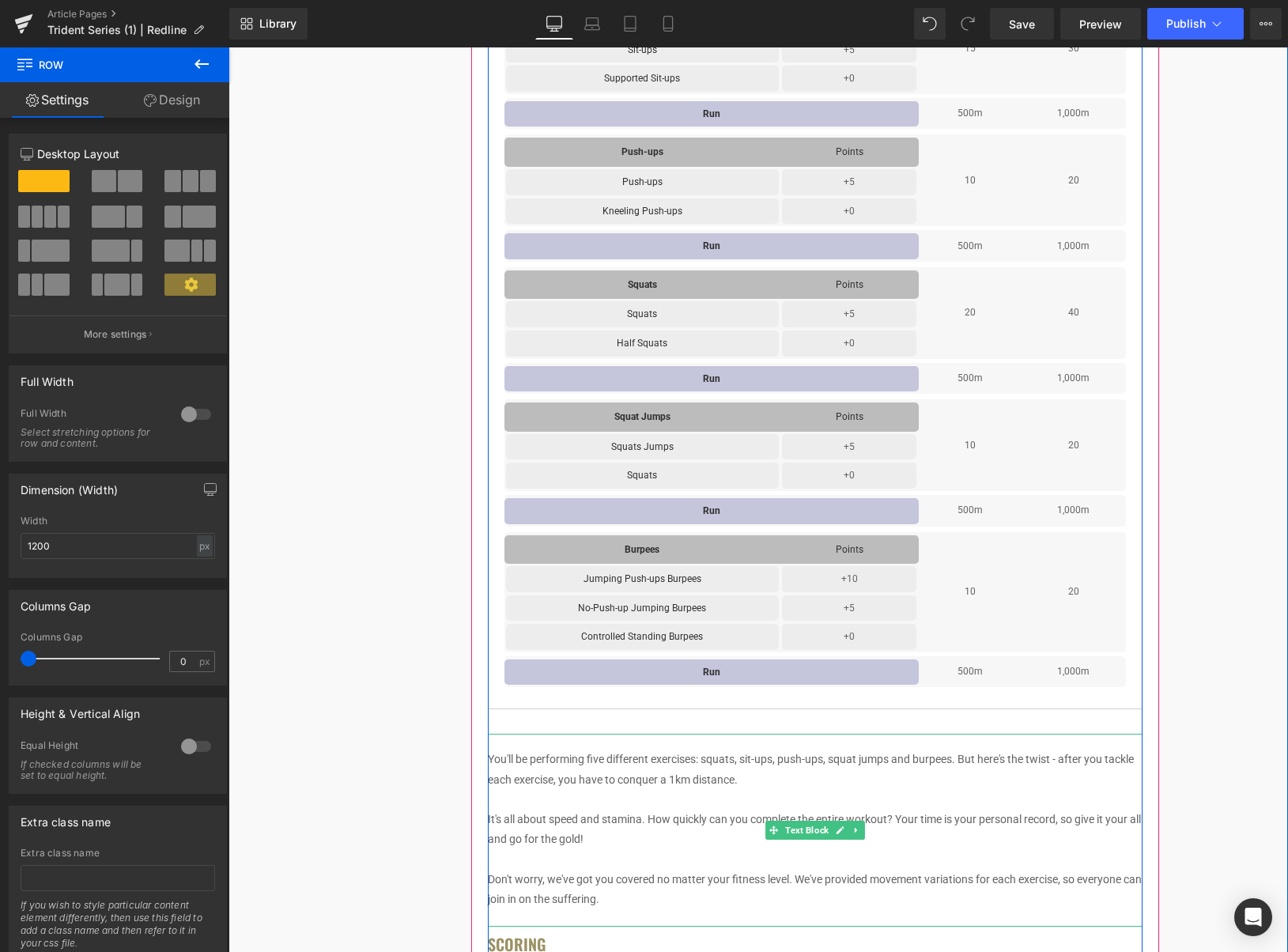
scroll to position [835, 0]
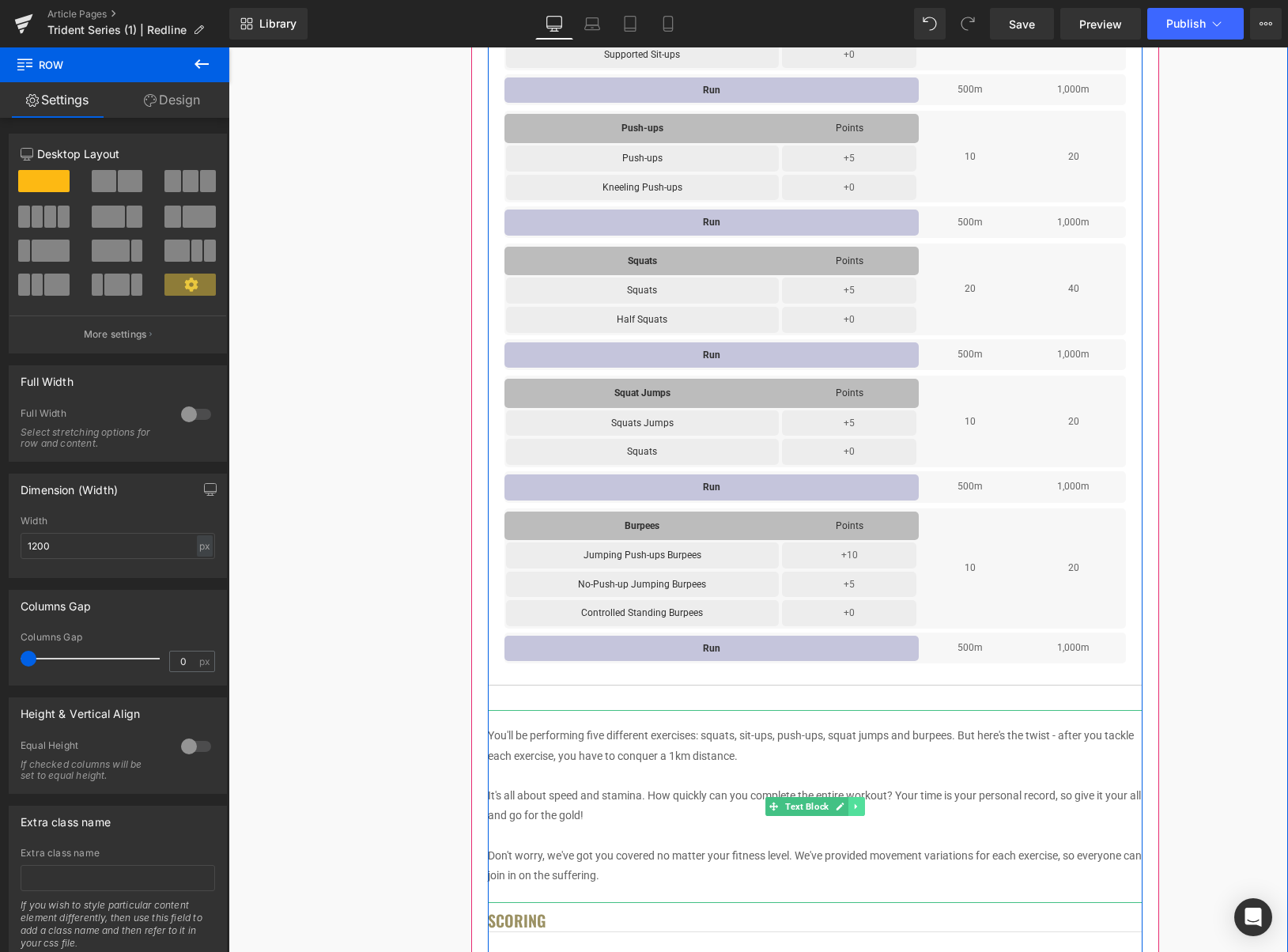
click at [859, 808] on icon at bounding box center [856, 807] width 9 height 10
click at [865, 808] on icon at bounding box center [865, 807] width 9 height 10
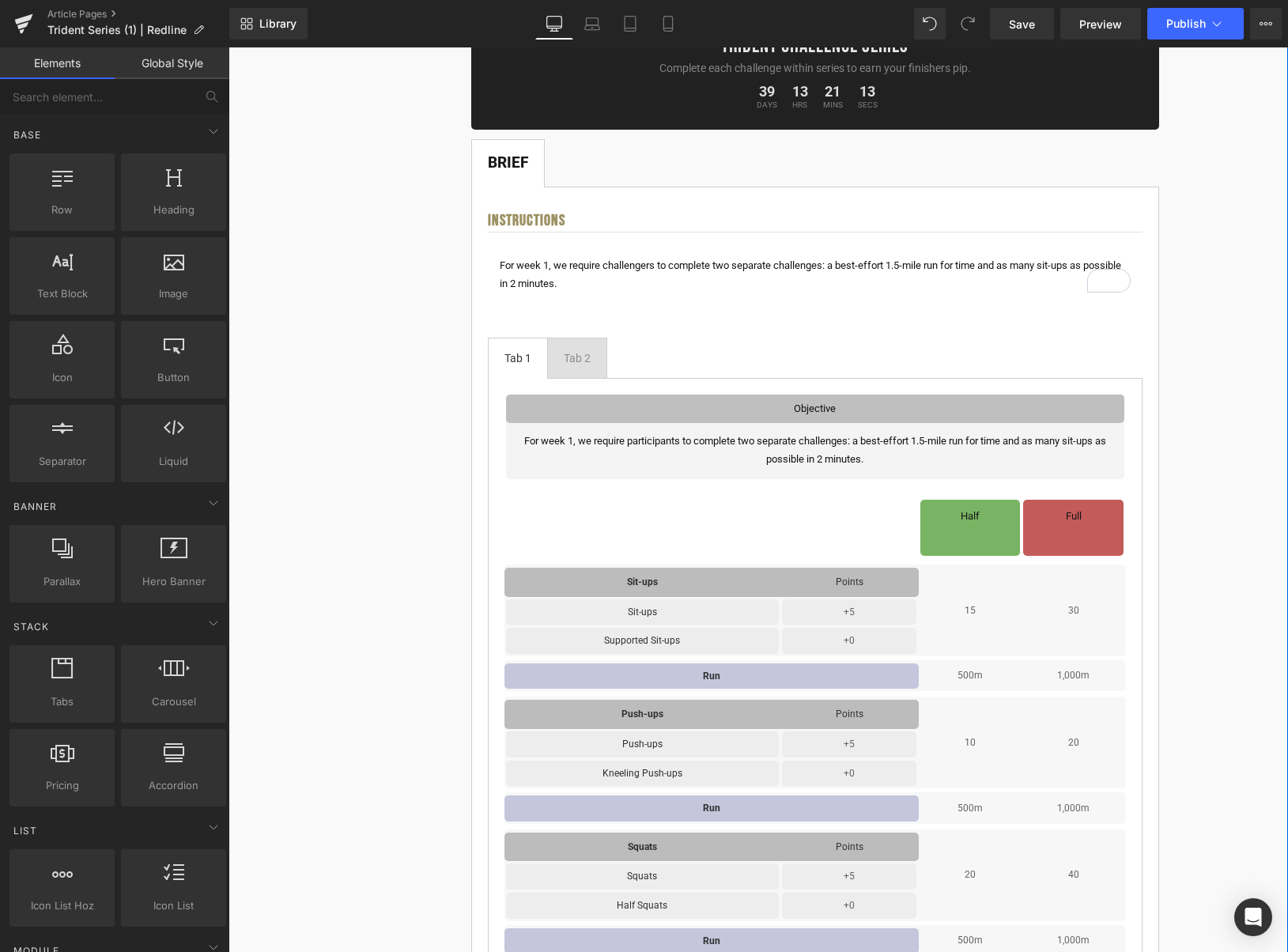
scroll to position [248, 0]
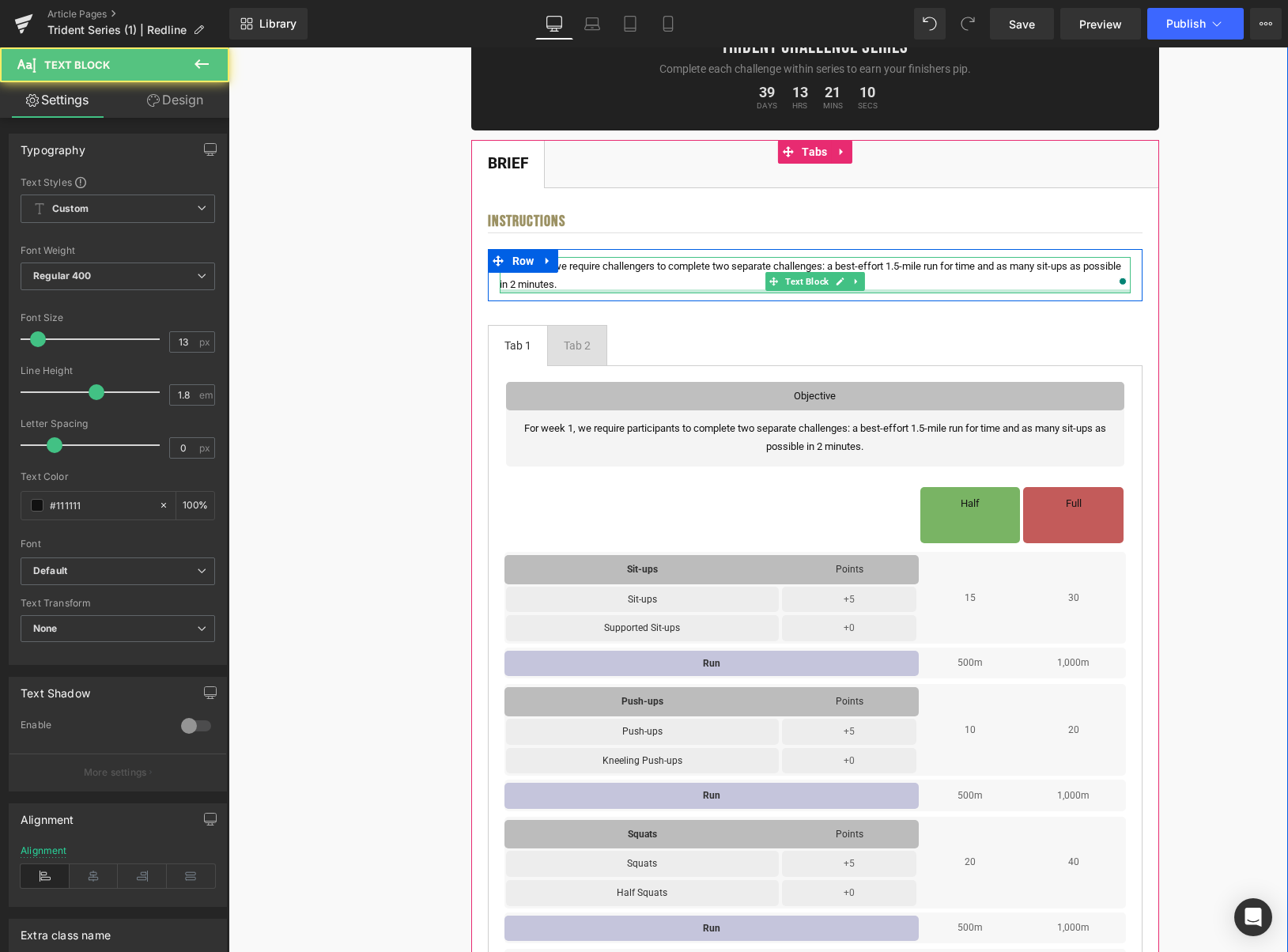
drag, startPoint x: 705, startPoint y: 300, endPoint x: 706, endPoint y: 286, distance: 14.0
click at [706, 285] on div "For week 1, we require challengers to complete two separate challenges: a best-…" at bounding box center [815, 275] width 631 height 37
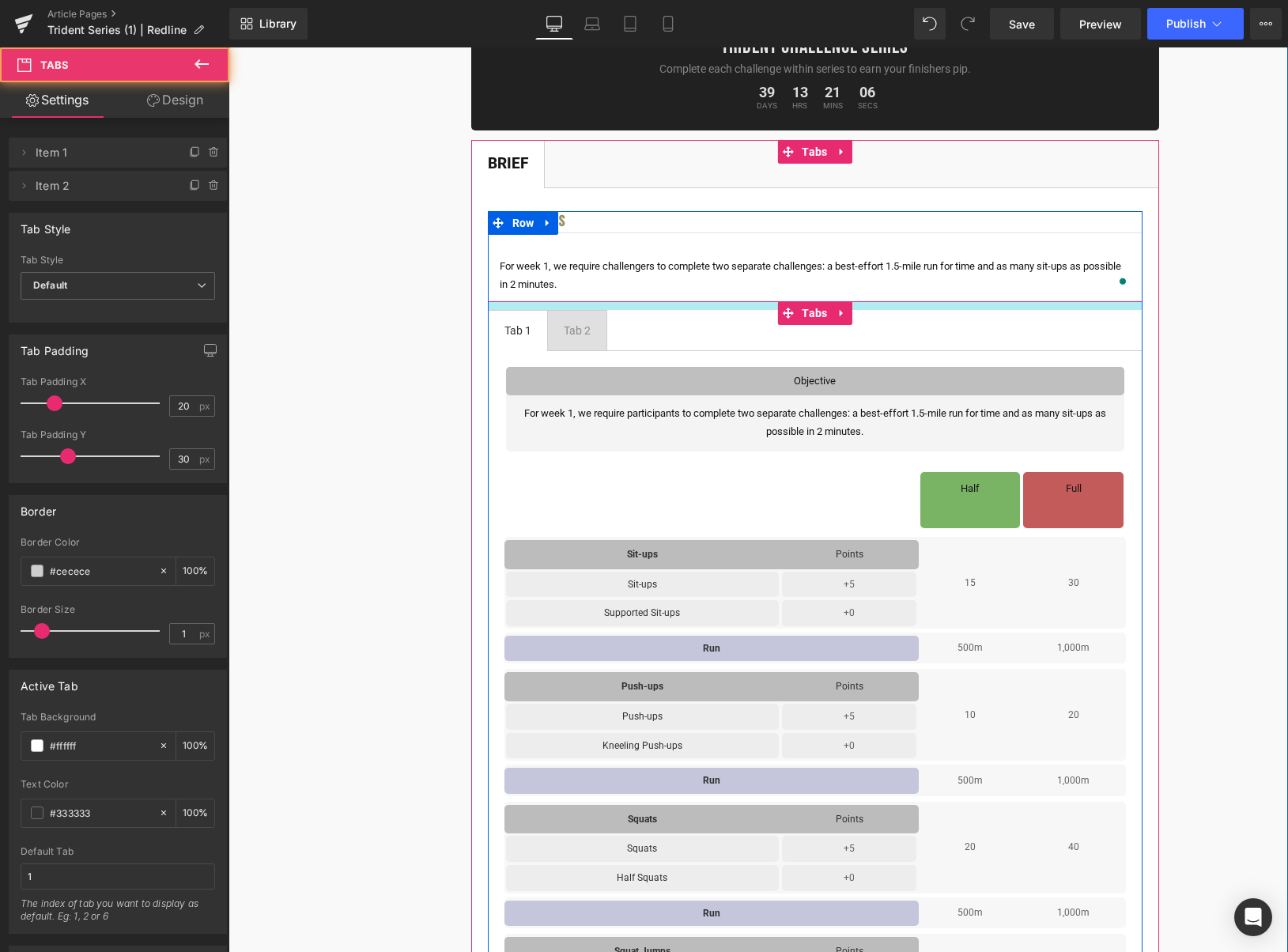
drag, startPoint x: 701, startPoint y: 310, endPoint x: 701, endPoint y: 295, distance: 15.0
click at [701, 295] on div "Instructions Heading For week 1, we require challengers to complete two separat…" at bounding box center [815, 884] width 655 height 1347
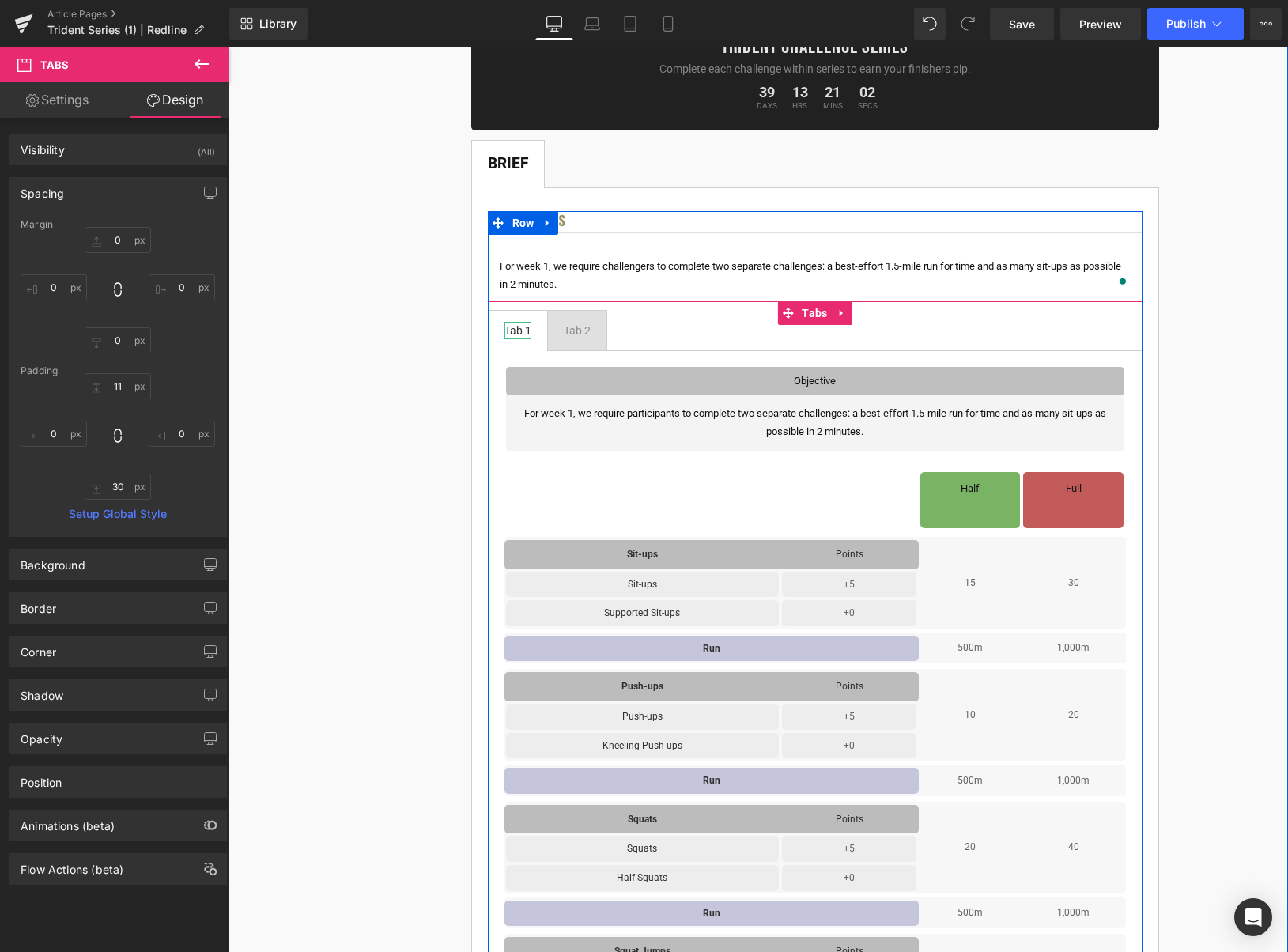
click at [519, 329] on div "Tab 1" at bounding box center [518, 330] width 27 height 17
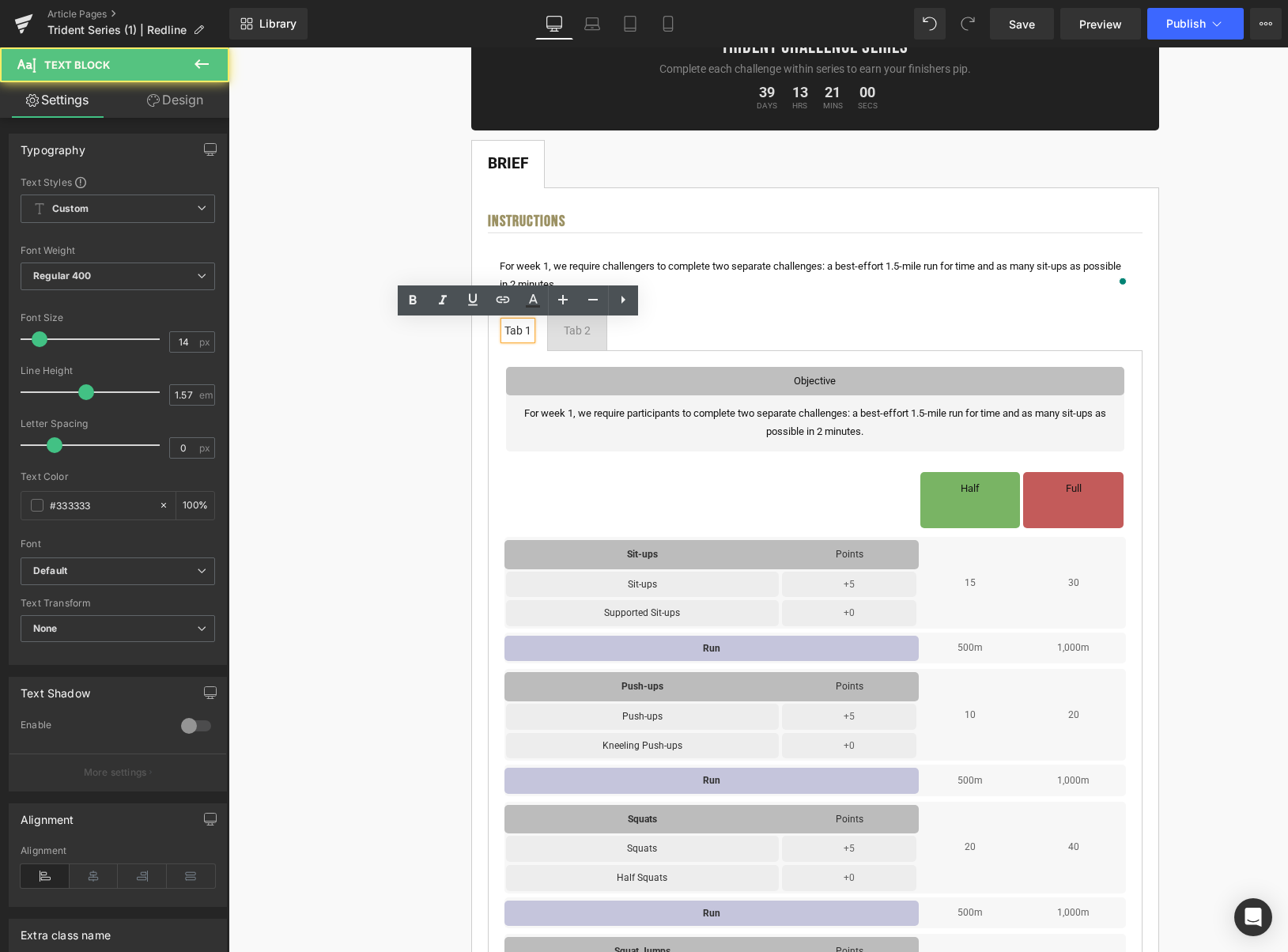
drag, startPoint x: 522, startPoint y: 330, endPoint x: 541, endPoint y: 337, distance: 20.2
click at [522, 330] on div "Tab 1" at bounding box center [518, 330] width 27 height 17
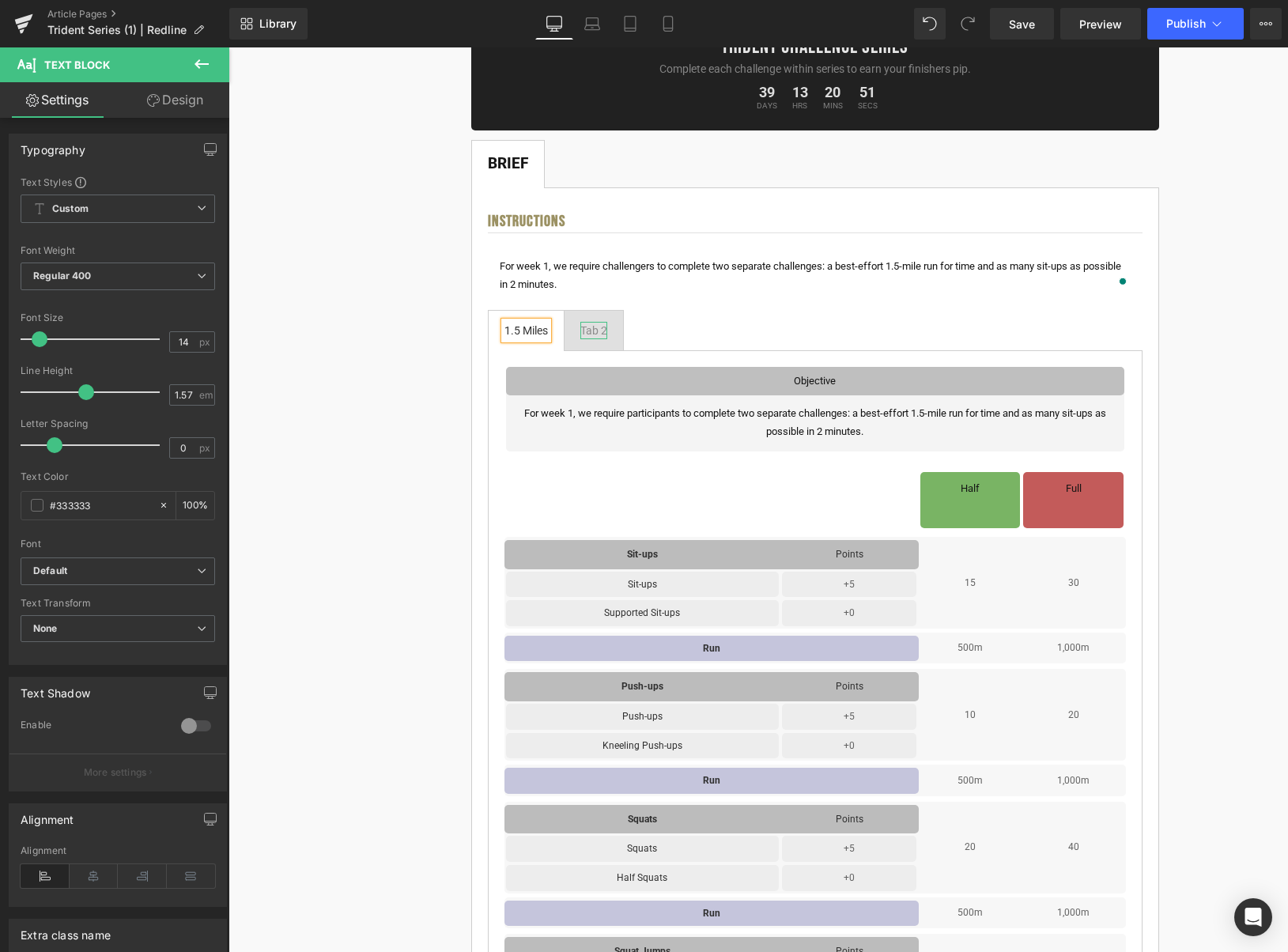
click at [589, 332] on div "Tab 2" at bounding box center [594, 330] width 27 height 17
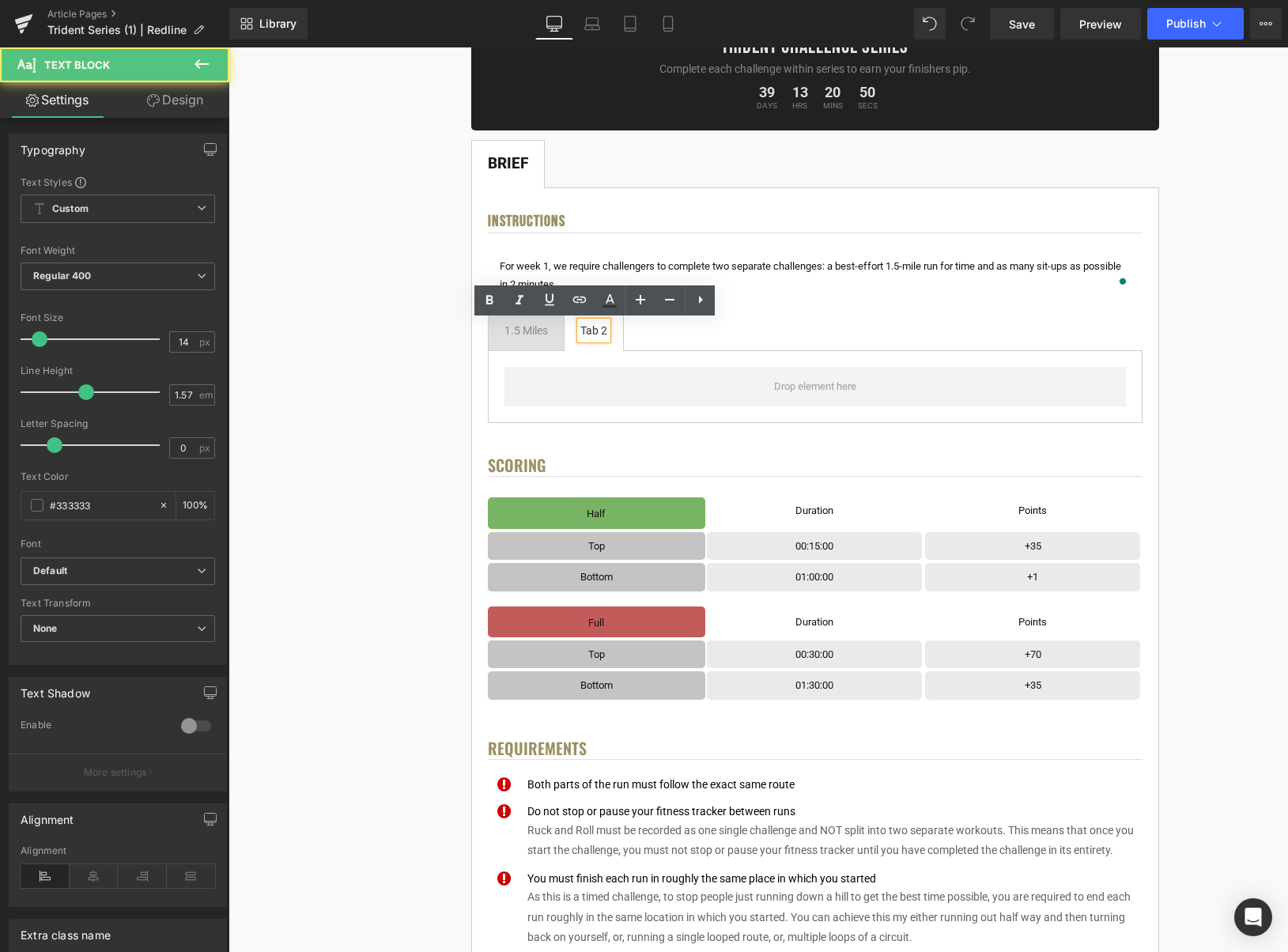
click at [598, 332] on div "Tab 2" at bounding box center [594, 330] width 27 height 17
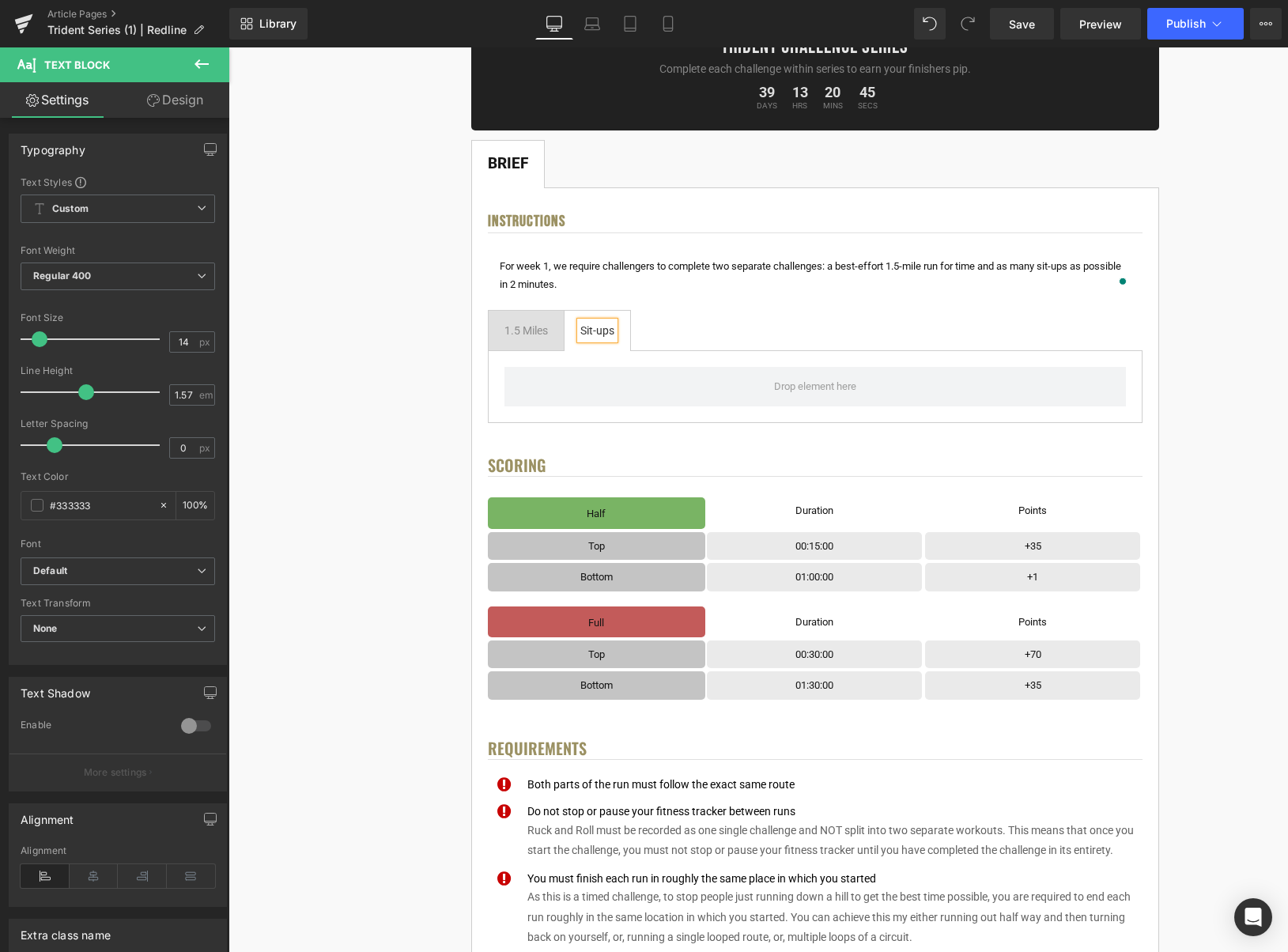
click at [779, 330] on ul "1.5 Miles Text Block Sit-ups Text Block" at bounding box center [815, 330] width 655 height 41
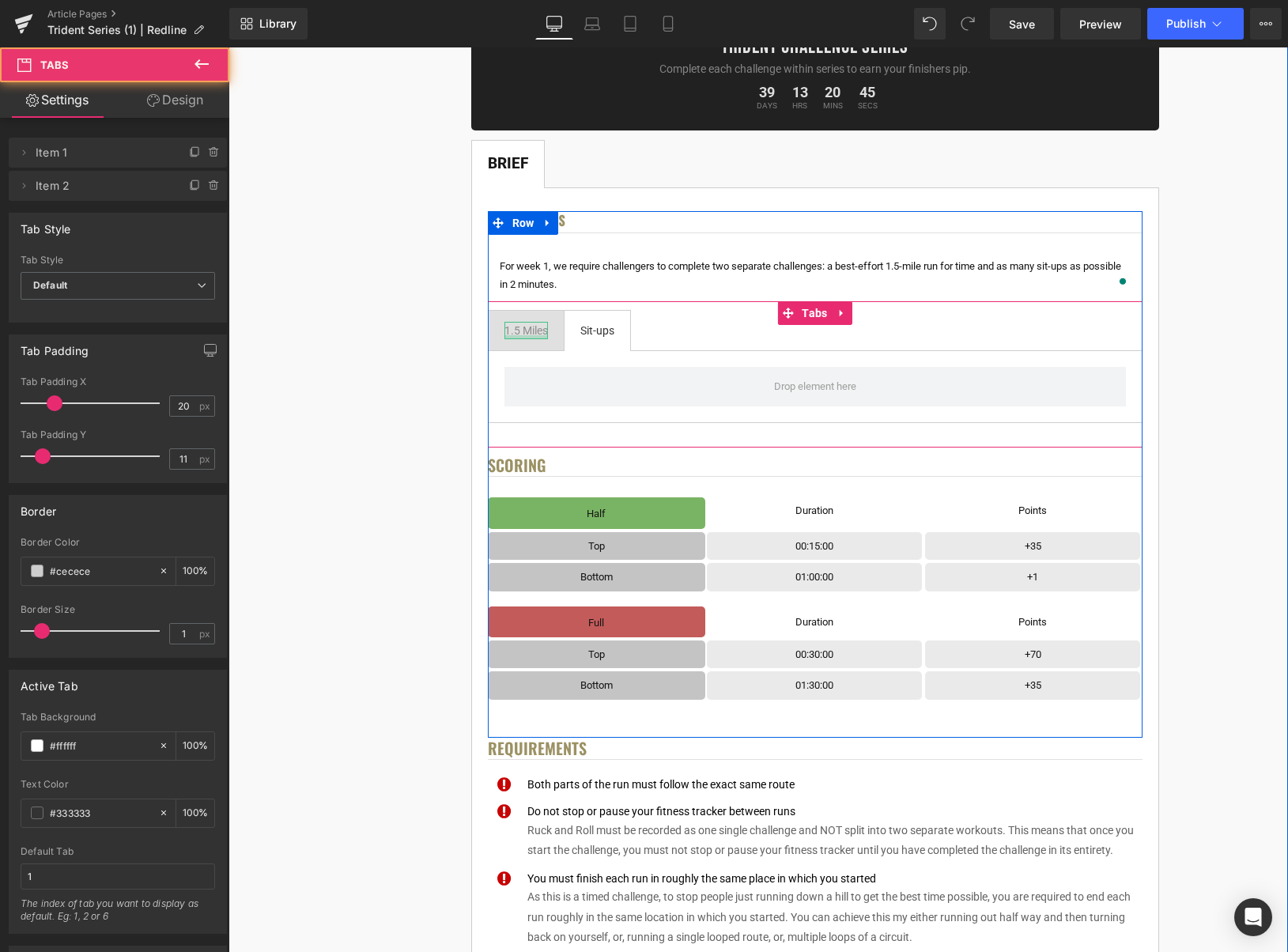
click at [525, 335] on div at bounding box center [526, 337] width 44 height 4
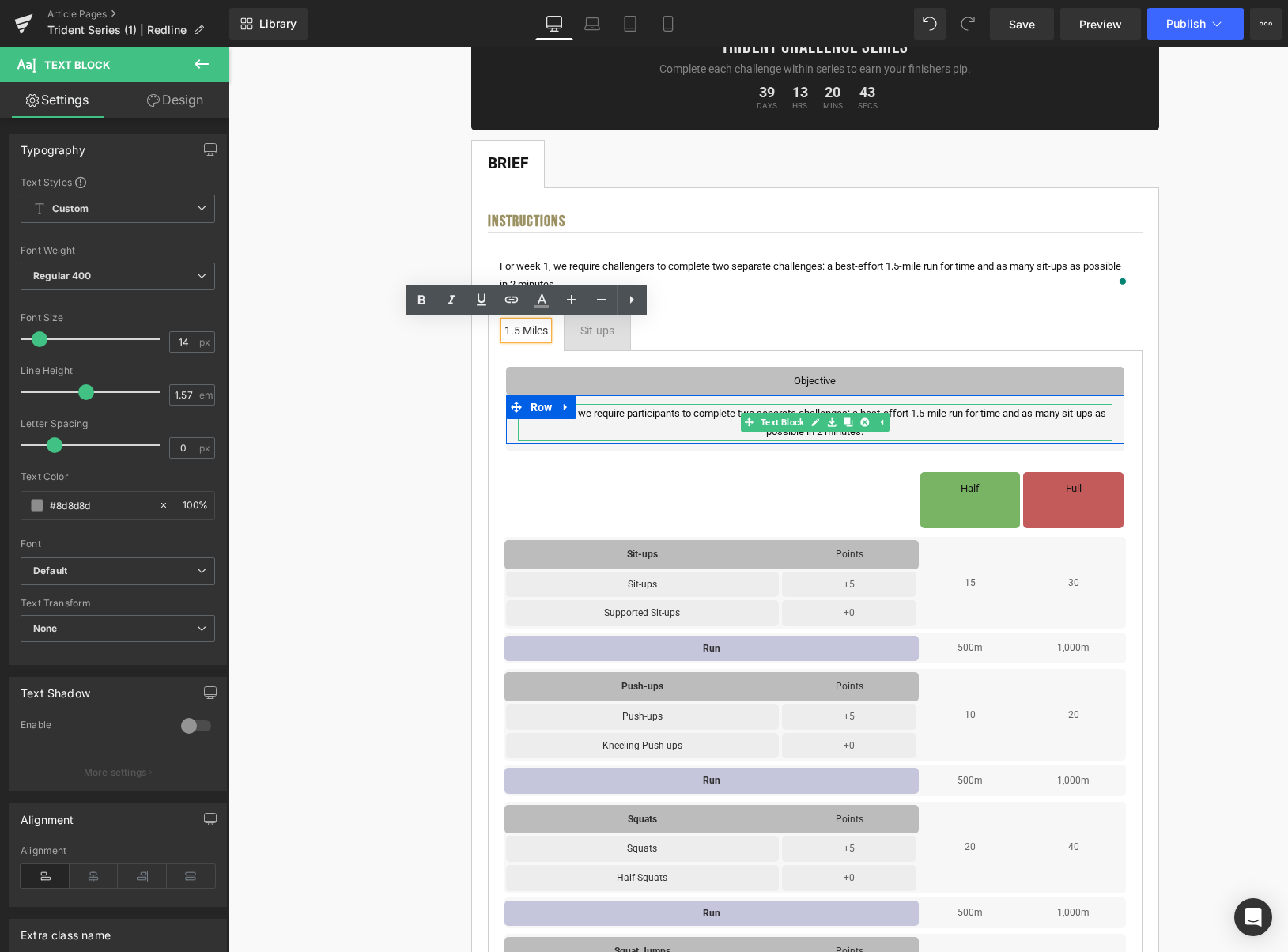
click at [915, 429] on p "For week 1, we require participants to complete two separate challenges: a best…" at bounding box center [815, 422] width 595 height 37
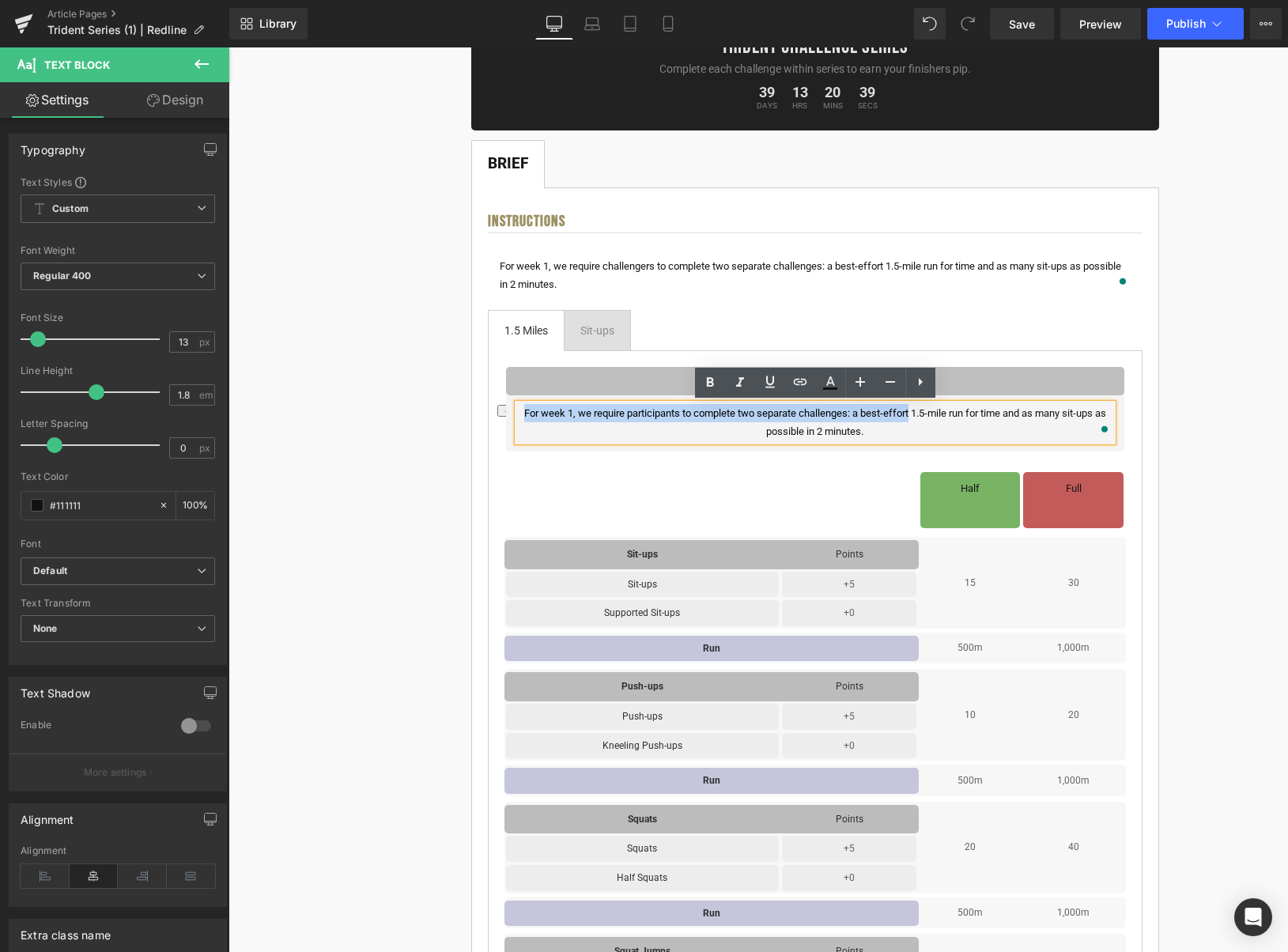
drag, startPoint x: 910, startPoint y: 413, endPoint x: 520, endPoint y: 415, distance: 390.0
click at [520, 415] on p "For week 1, we require participants to complete two separate challenges: a best…" at bounding box center [815, 422] width 595 height 37
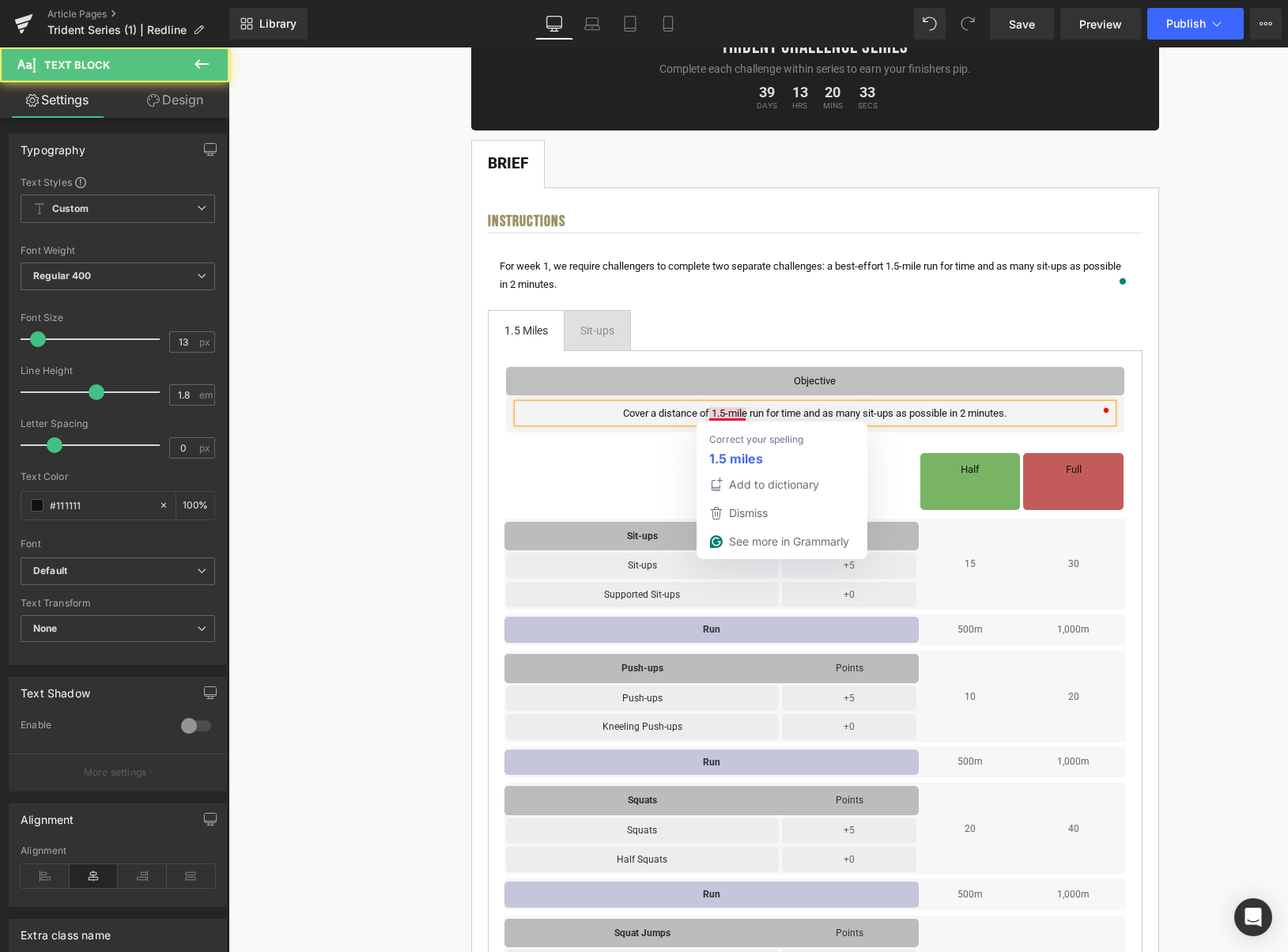
click at [748, 414] on p "Cover a distance of 1.5-mile run for time and as many sit-ups as possible in 2 …" at bounding box center [815, 413] width 595 height 18
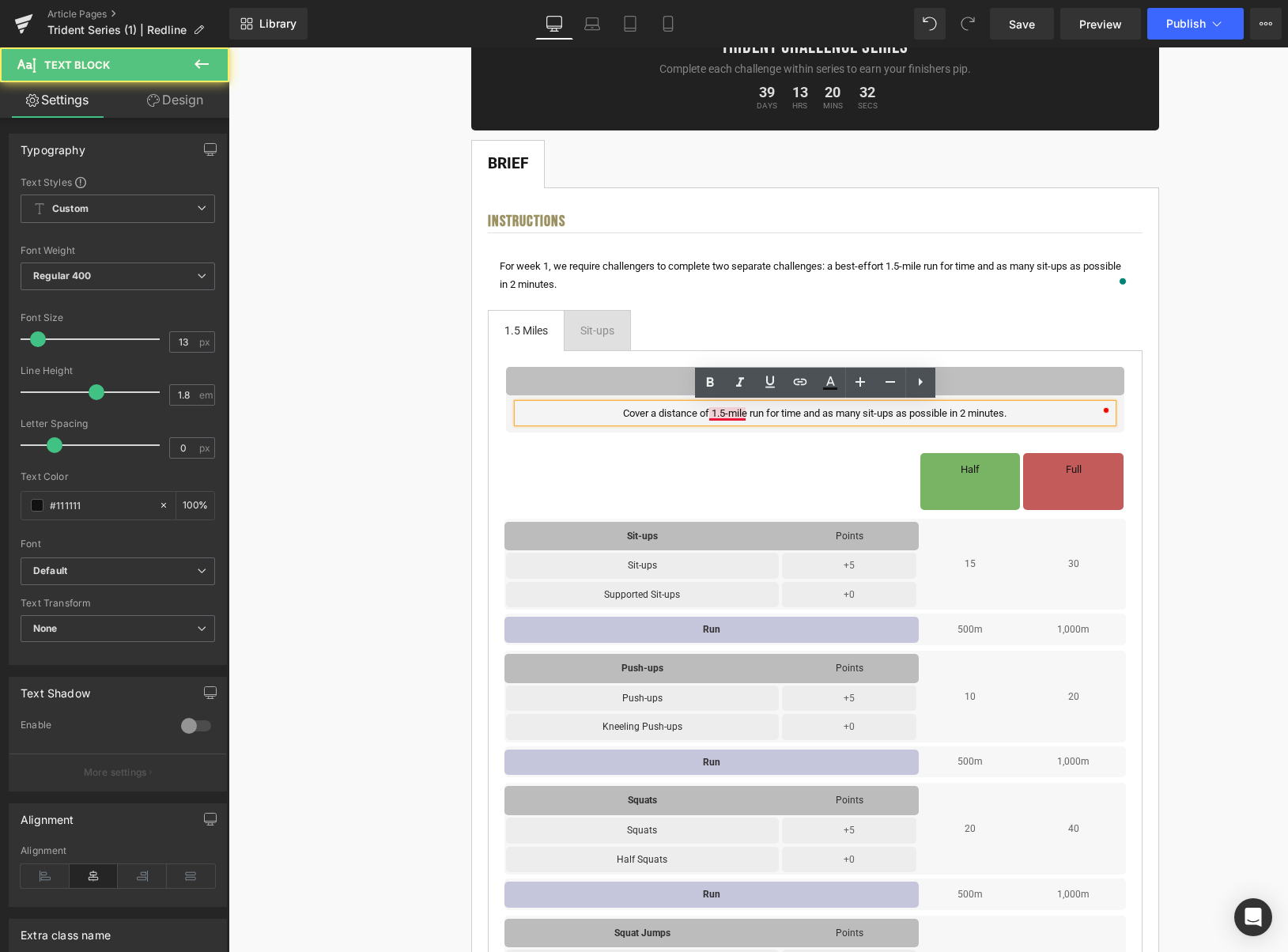
click at [745, 415] on p "Cover a distance of 1.5-mile run for time and as many sit-ups as possible in 2 …" at bounding box center [815, 413] width 595 height 18
drag, startPoint x: 752, startPoint y: 414, endPoint x: 1022, endPoint y: 414, distance: 270.0
click at [1022, 414] on p "Cover a distance of 1.5-miled run for time and as many sit-ups as possible in 2…" at bounding box center [815, 413] width 595 height 18
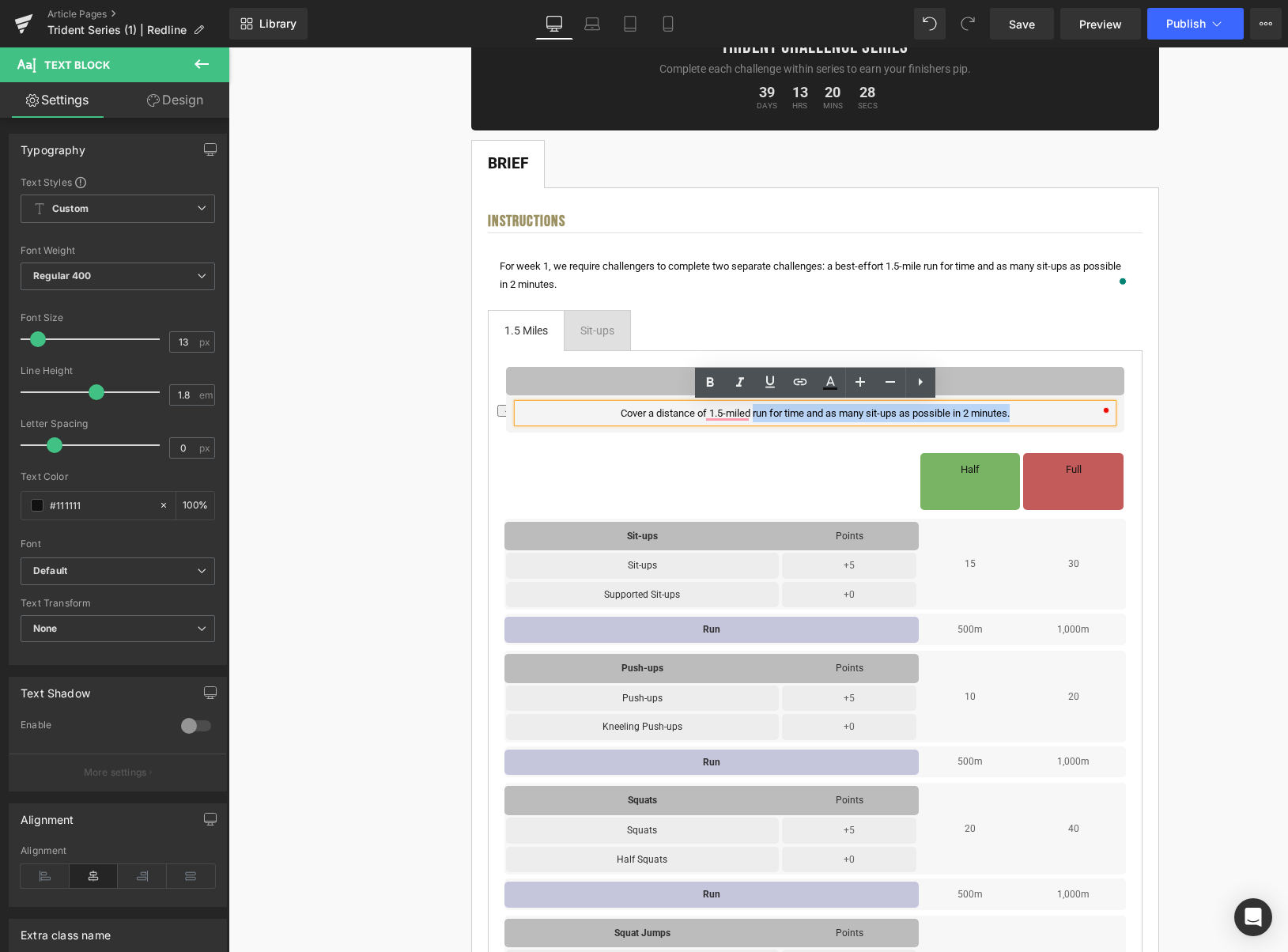
drag, startPoint x: 1020, startPoint y: 414, endPoint x: 752, endPoint y: 414, distance: 268.0
click at [752, 414] on p "Cover a distance of 1.5-miled run for time and as many sit-ups as possible in 2…" at bounding box center [815, 413] width 595 height 18
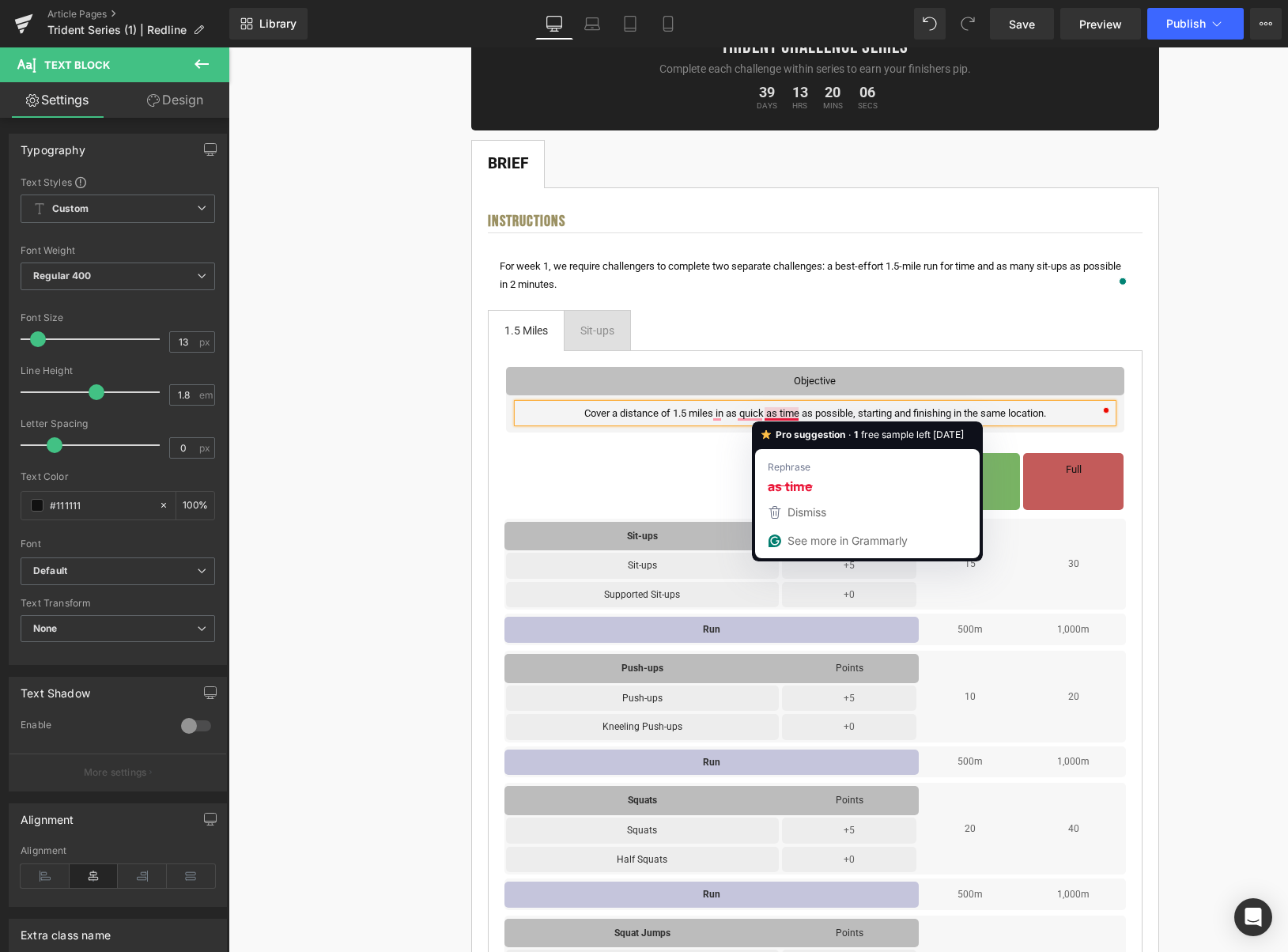
click at [774, 414] on p "Cover a distance of 1.5 miles in as quick as time as possible, starting and fin…" at bounding box center [815, 413] width 595 height 18
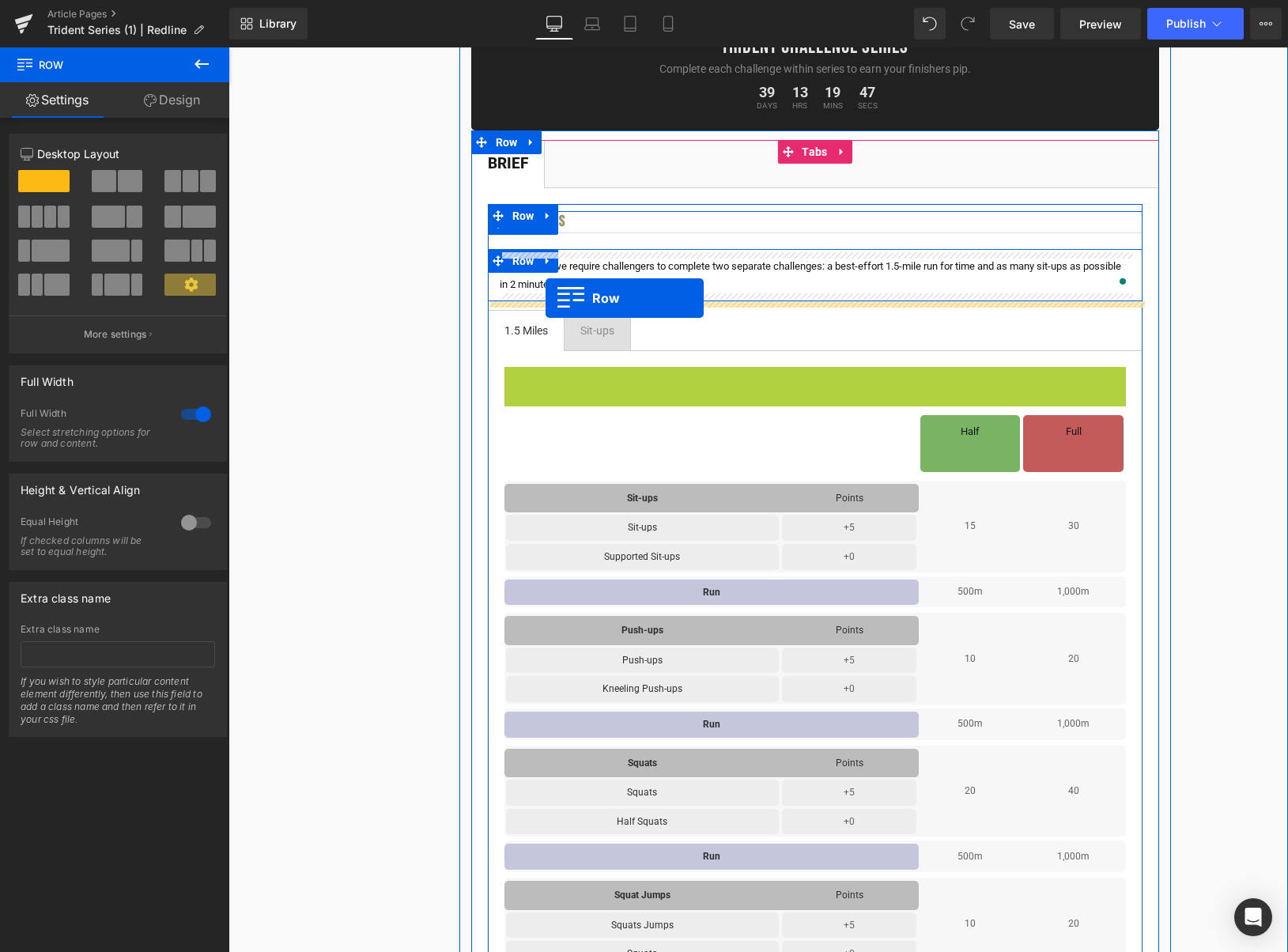
drag, startPoint x: 547, startPoint y: 382, endPoint x: 546, endPoint y: 298, distance: 84.0
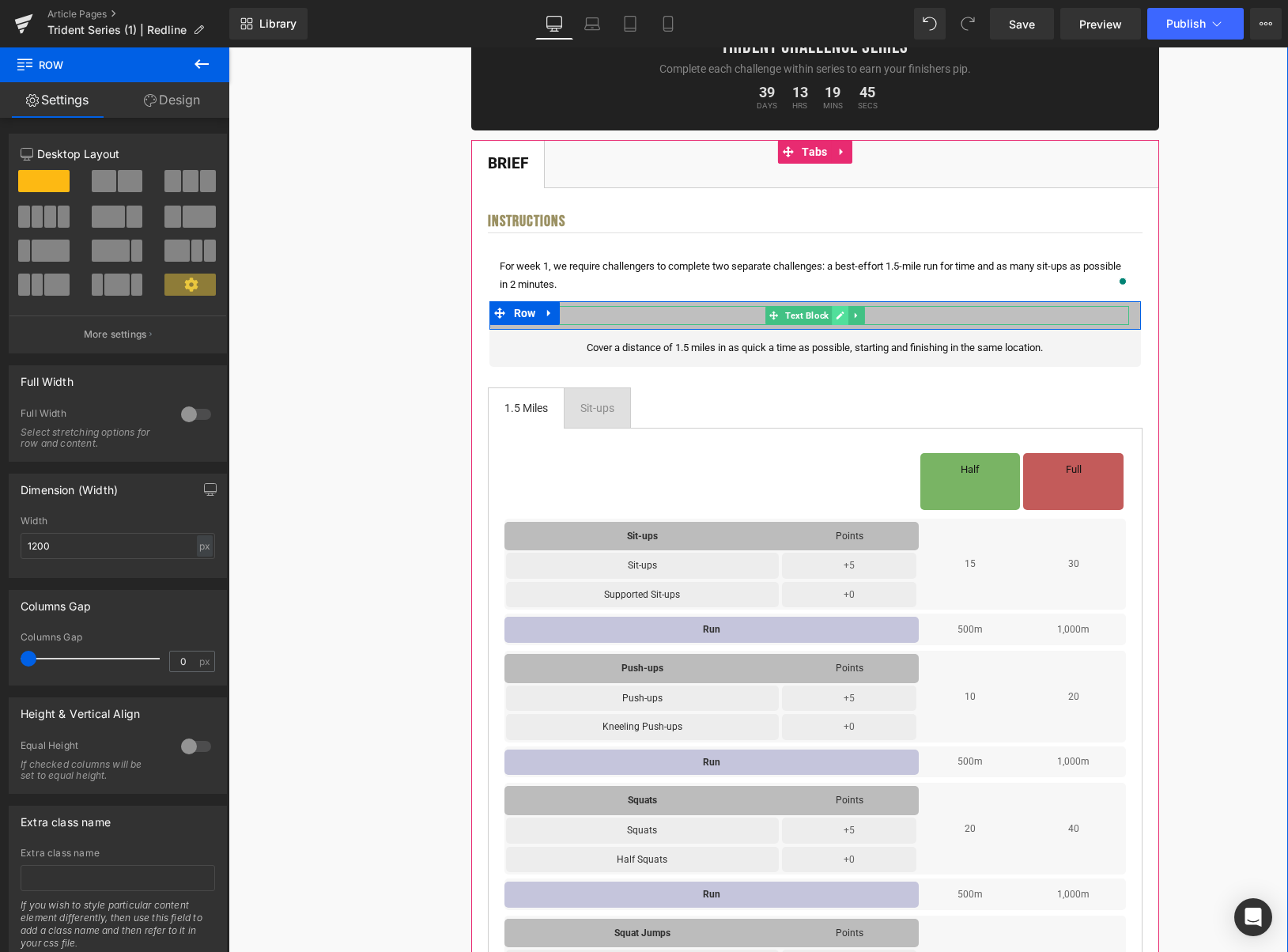
click at [836, 318] on link at bounding box center [840, 316] width 16 height 19
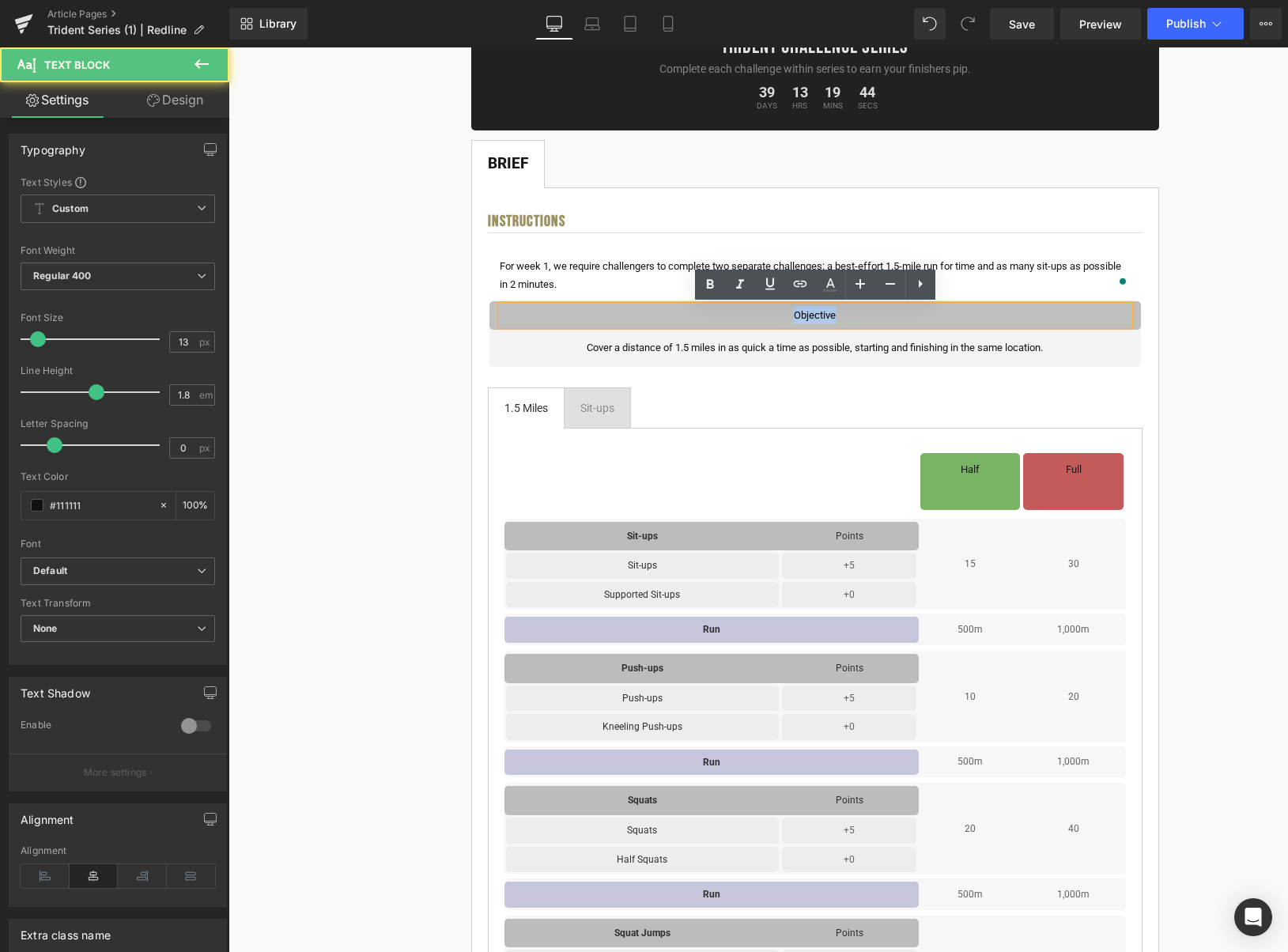
drag, startPoint x: 845, startPoint y: 317, endPoint x: 787, endPoint y: 317, distance: 58.0
click at [787, 317] on p "Objective" at bounding box center [815, 315] width 628 height 18
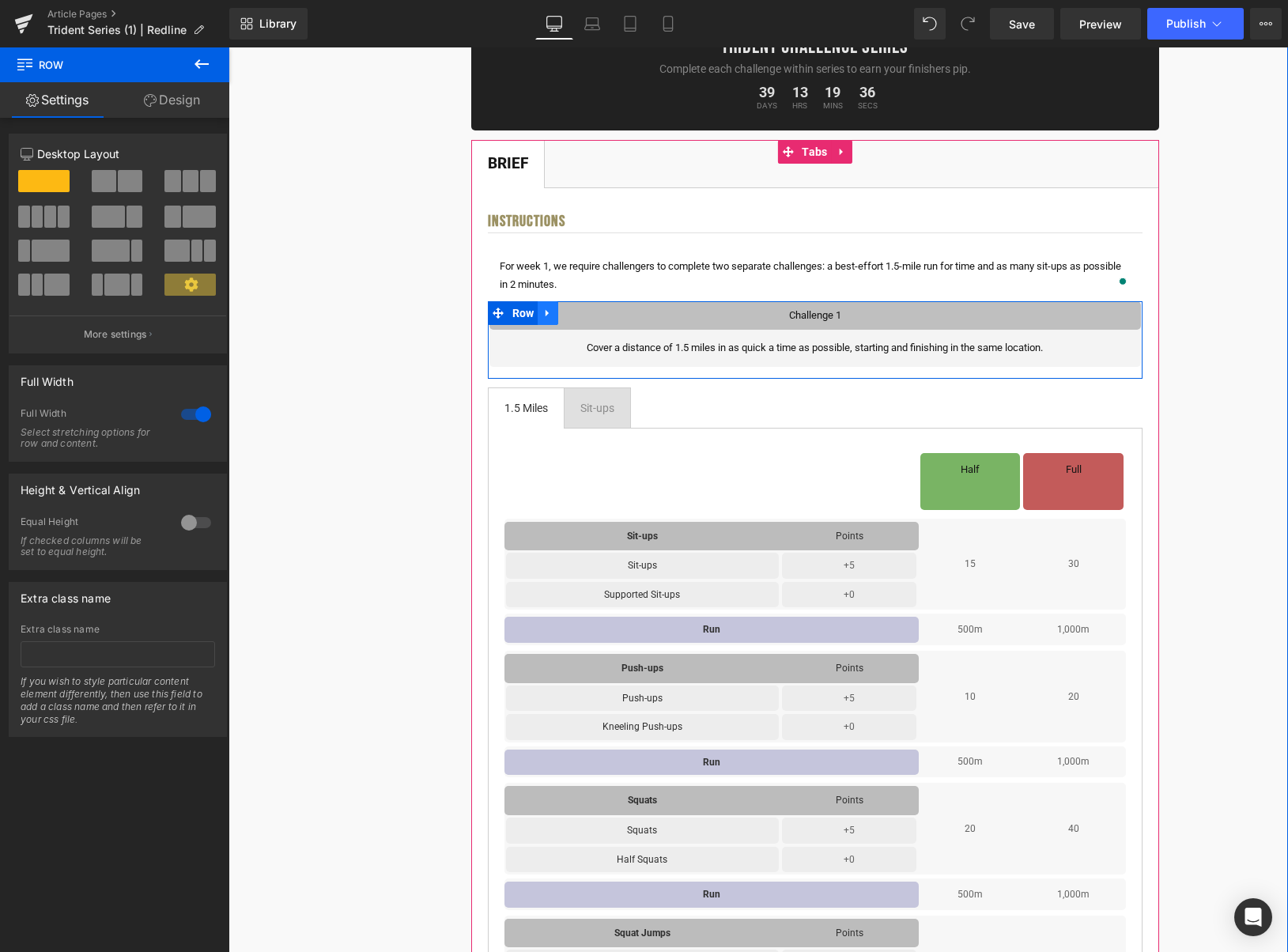
click at [549, 313] on icon at bounding box center [547, 313] width 3 height 7
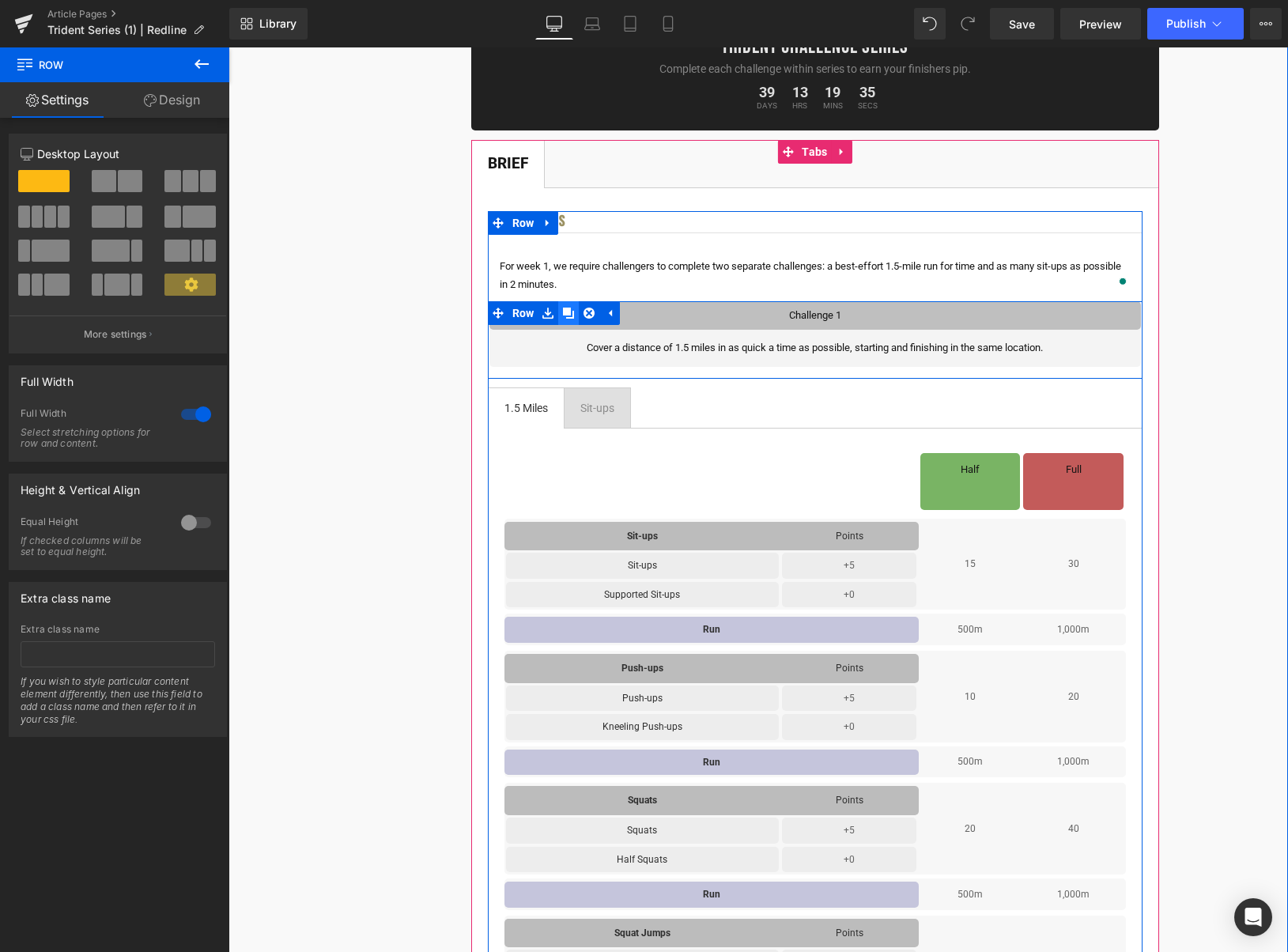
click at [564, 316] on icon at bounding box center [567, 314] width 11 height 12
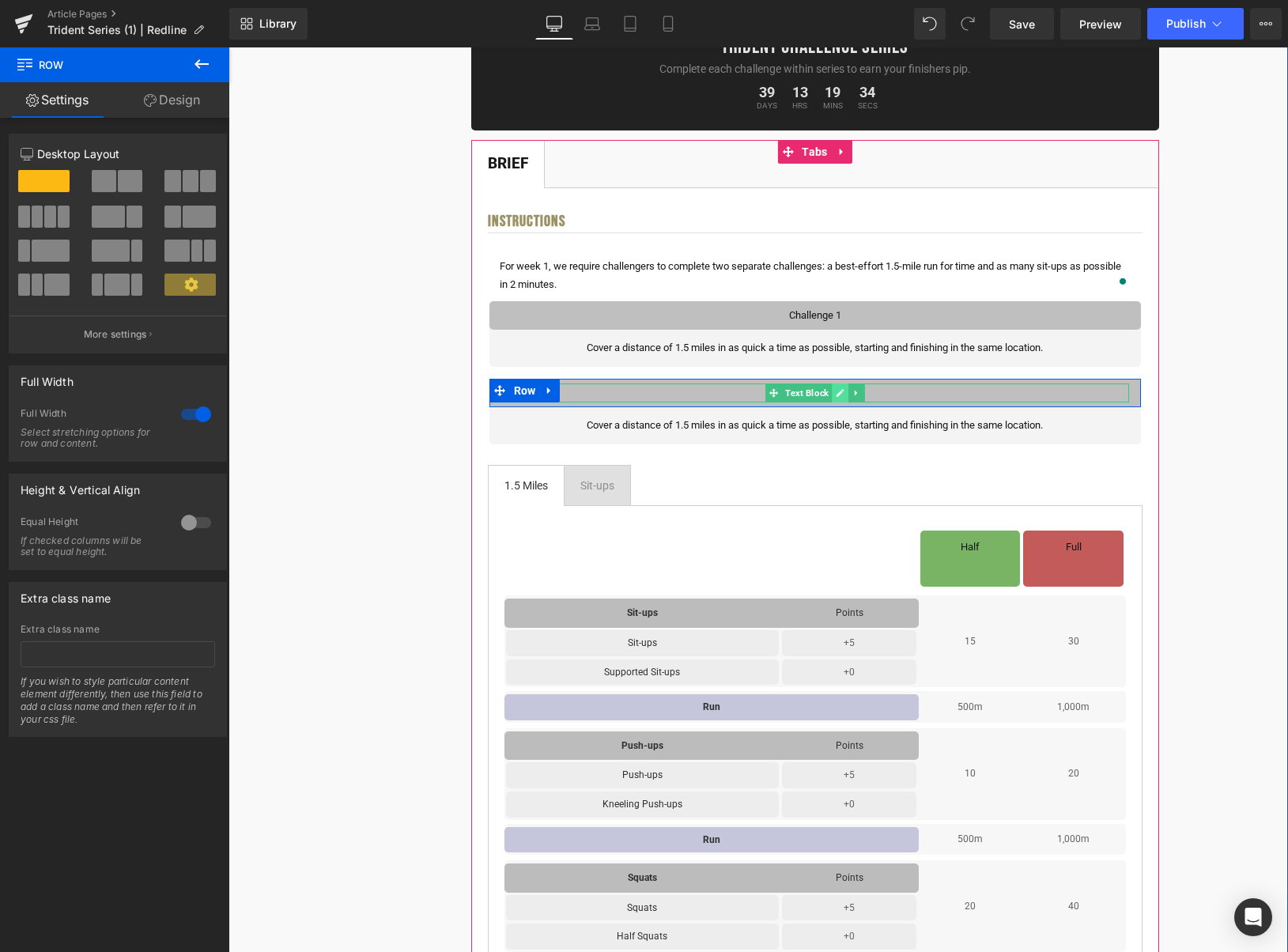
click at [844, 394] on icon at bounding box center [840, 393] width 9 height 10
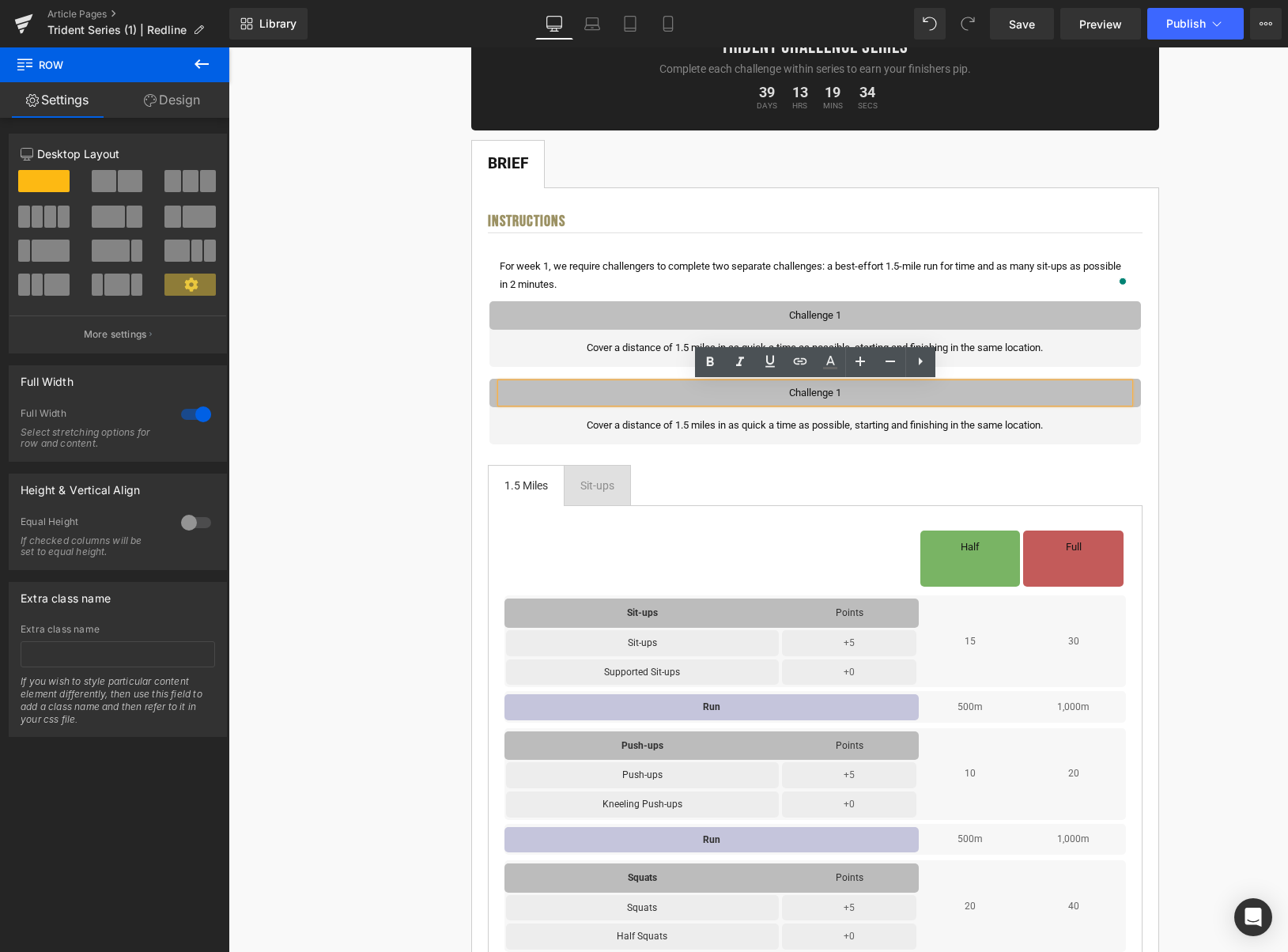
click at [852, 394] on p "Challenge 1" at bounding box center [815, 392] width 628 height 18
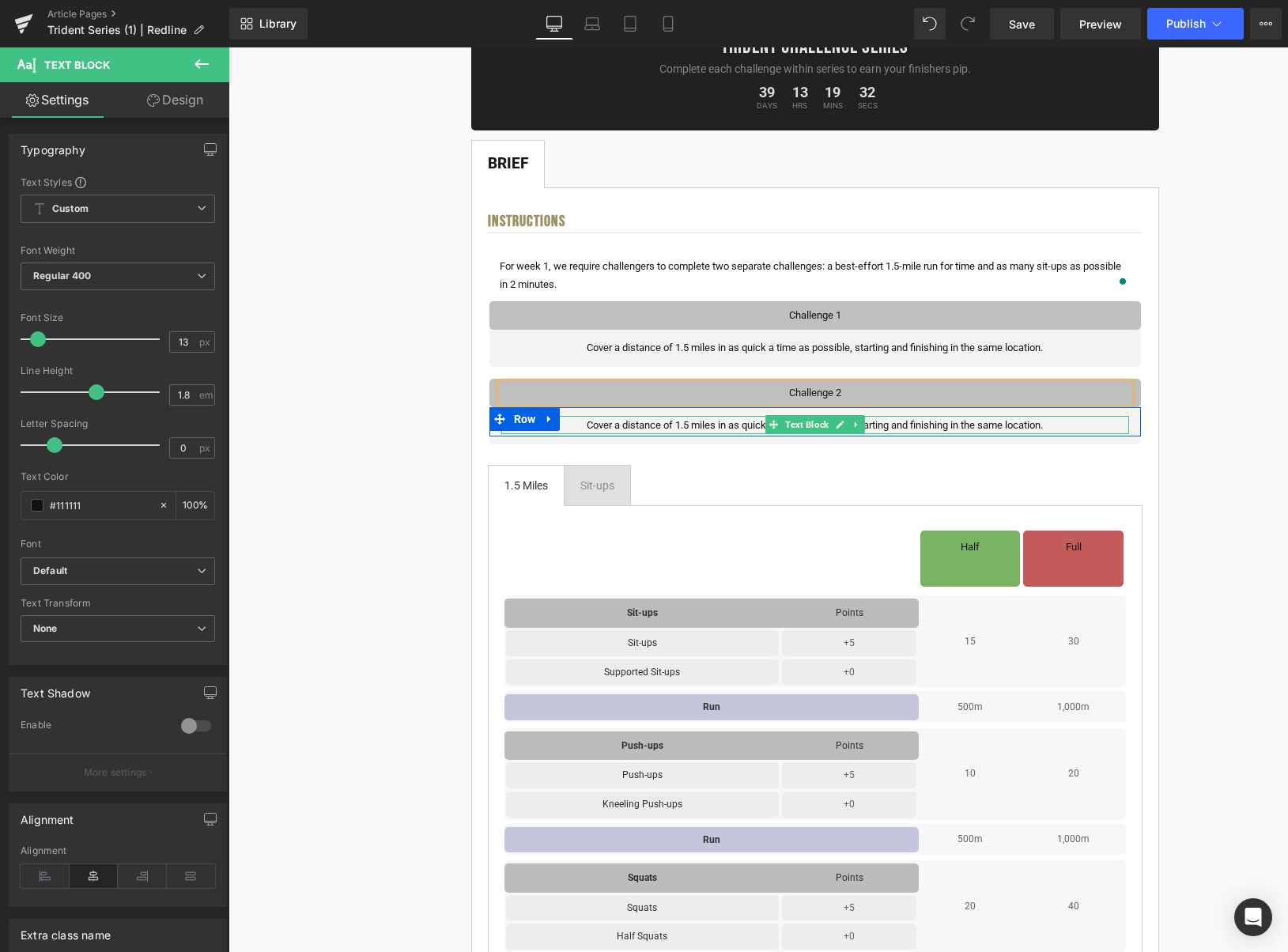
click at [1027, 425] on p "Cover a distance of 1.5 miles in as quick a time as possible, starting and fini…" at bounding box center [815, 425] width 628 height 18
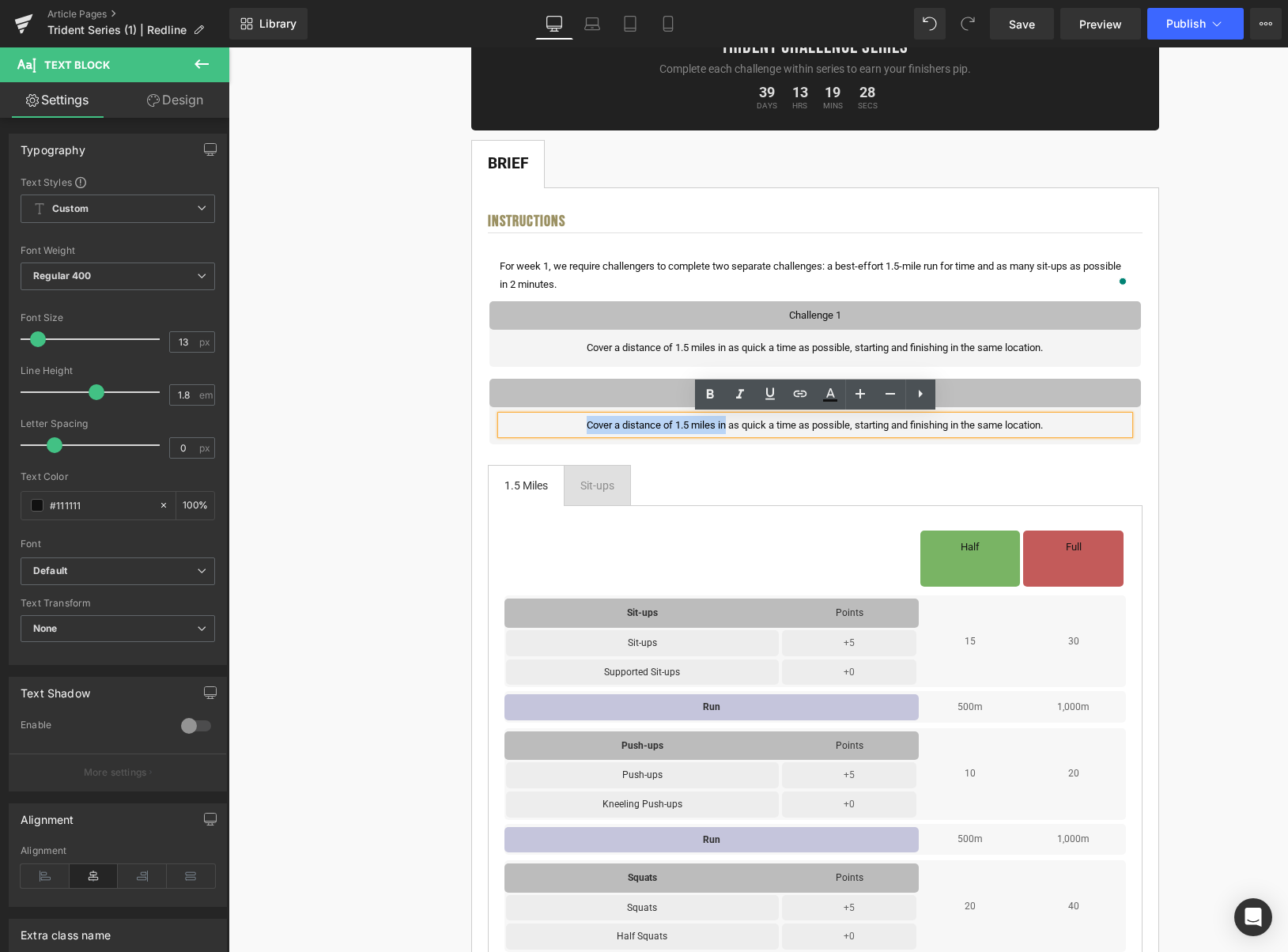
drag, startPoint x: 583, startPoint y: 426, endPoint x: 722, endPoint y: 427, distance: 139.0
click at [722, 427] on p "Cover a distance of 1.5 miles in as quick a time as possible, starting and fini…" at bounding box center [815, 425] width 628 height 18
drag, startPoint x: 687, startPoint y: 425, endPoint x: 757, endPoint y: 424, distance: 70.0
click at [757, 424] on p "Perform as quick a time as possible, starting and finishing in the same locatio…" at bounding box center [815, 425] width 628 height 18
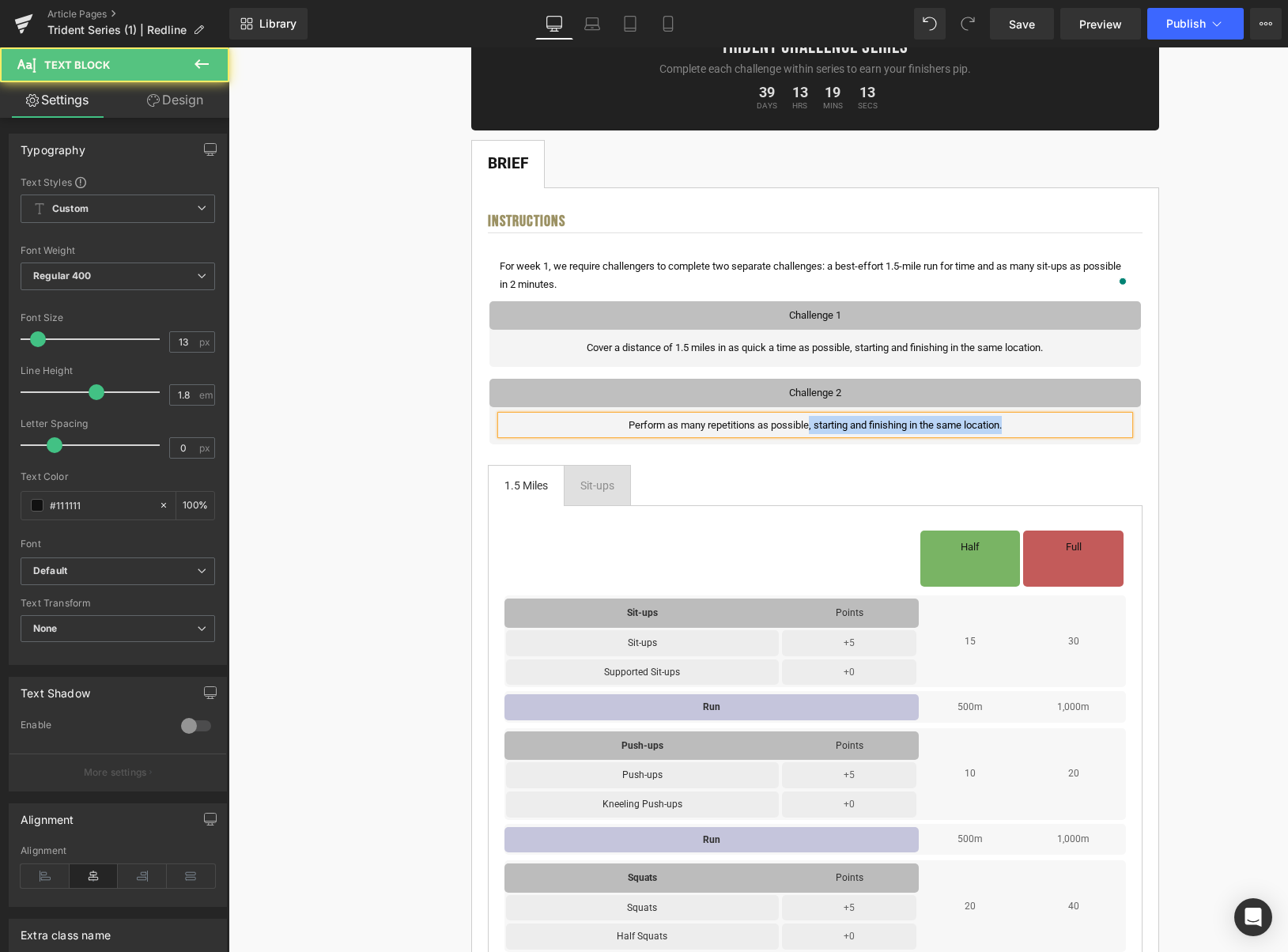
drag, startPoint x: 806, startPoint y: 427, endPoint x: 1010, endPoint y: 426, distance: 204.0
click at [1010, 426] on p "Perform as many repetitions as possible, starting and finishing in the same loc…" at bounding box center [815, 425] width 628 height 18
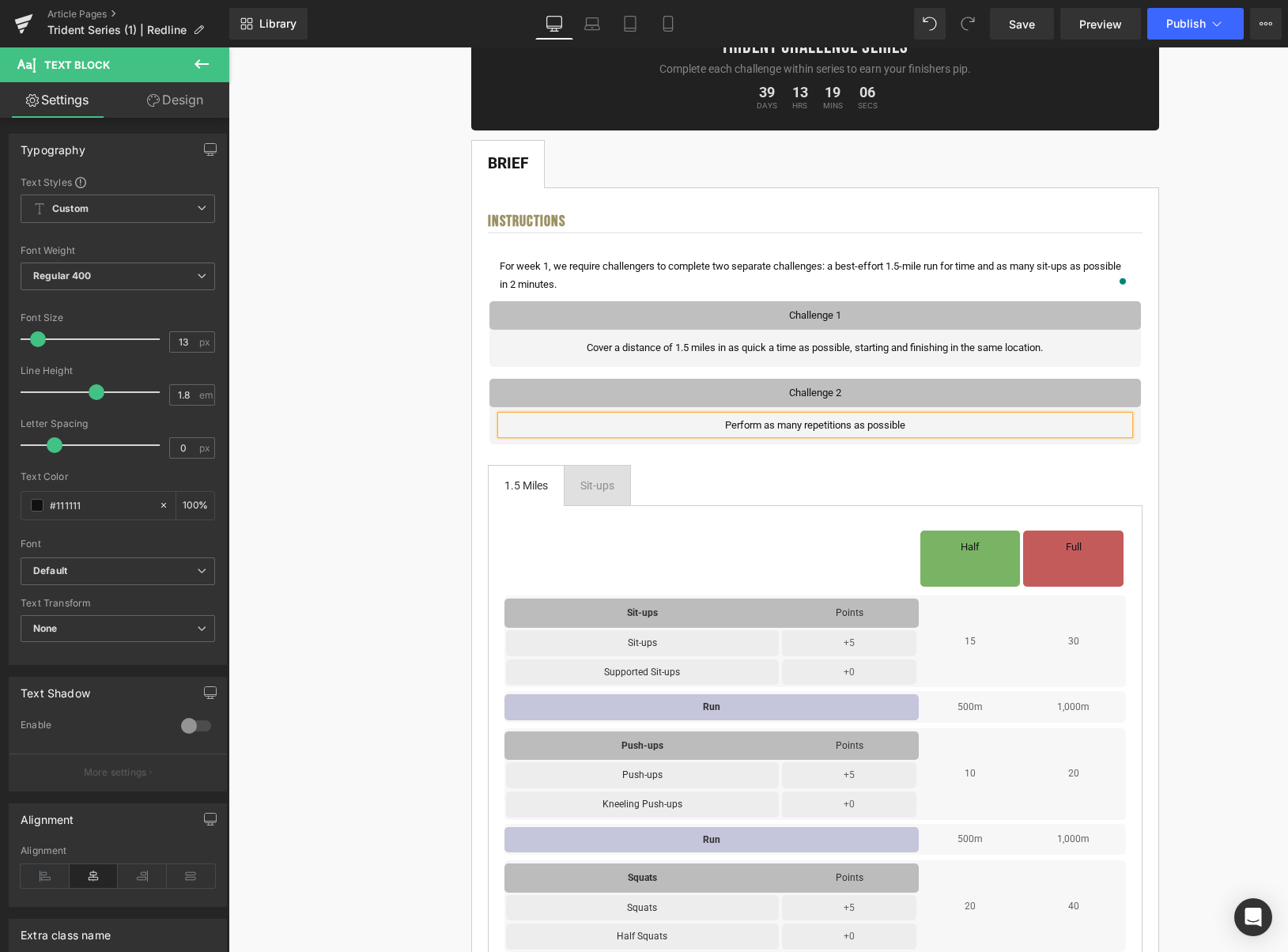
click at [856, 426] on p "Perform as many repetitions as possible" at bounding box center [815, 425] width 628 height 18
click at [940, 426] on p "Perform as many repetitions of sit-ups as possible" at bounding box center [815, 425] width 628 height 18
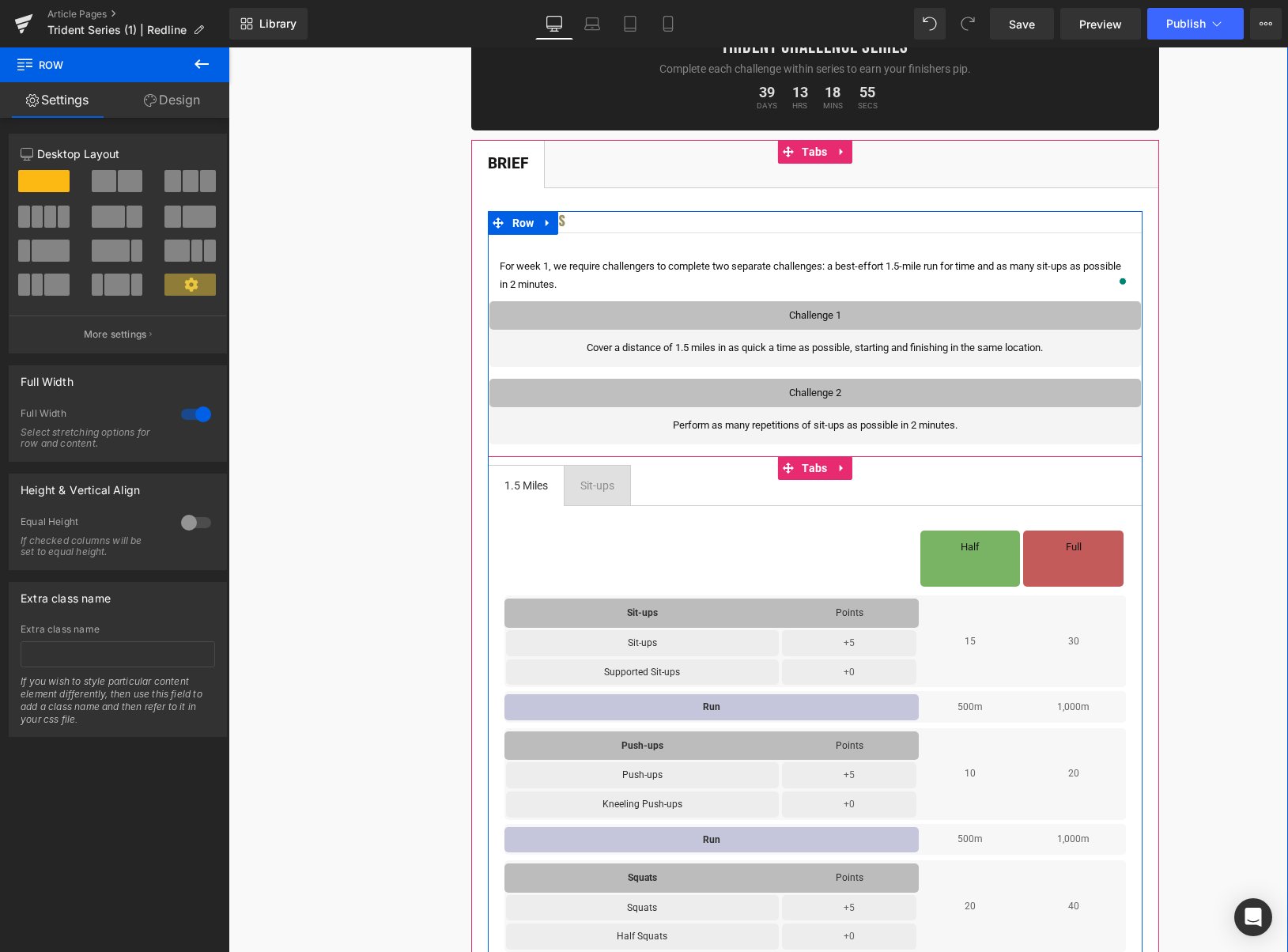
click at [840, 476] on link at bounding box center [842, 468] width 20 height 24
click at [854, 475] on link at bounding box center [852, 468] width 20 height 24
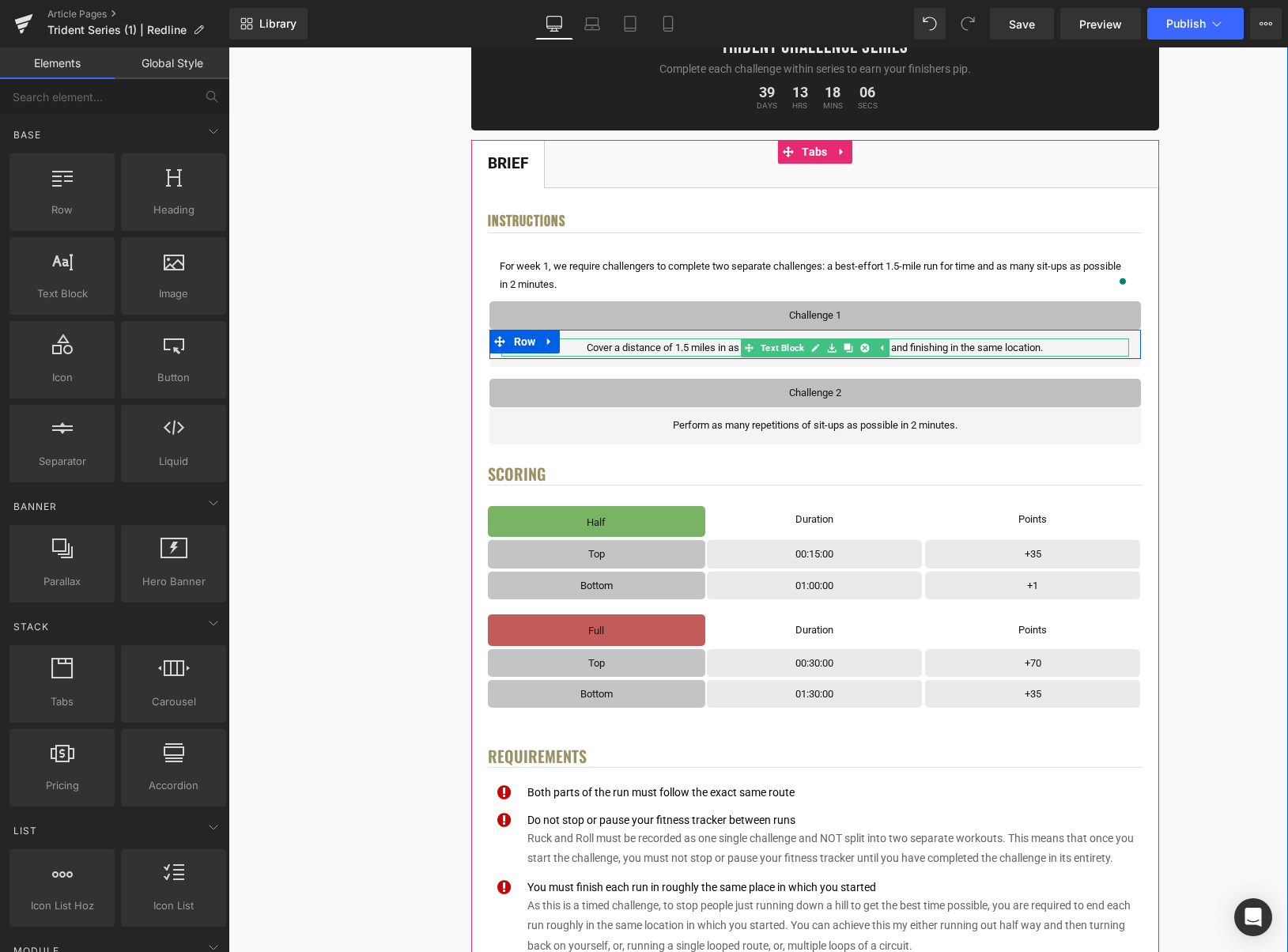
drag, startPoint x: 716, startPoint y: 348, endPoint x: 756, endPoint y: 374, distance: 47.7
click at [716, 348] on p "Cover a distance of 1.5 miles in as quick a time as possible, starting and fini…" at bounding box center [815, 348] width 628 height 18
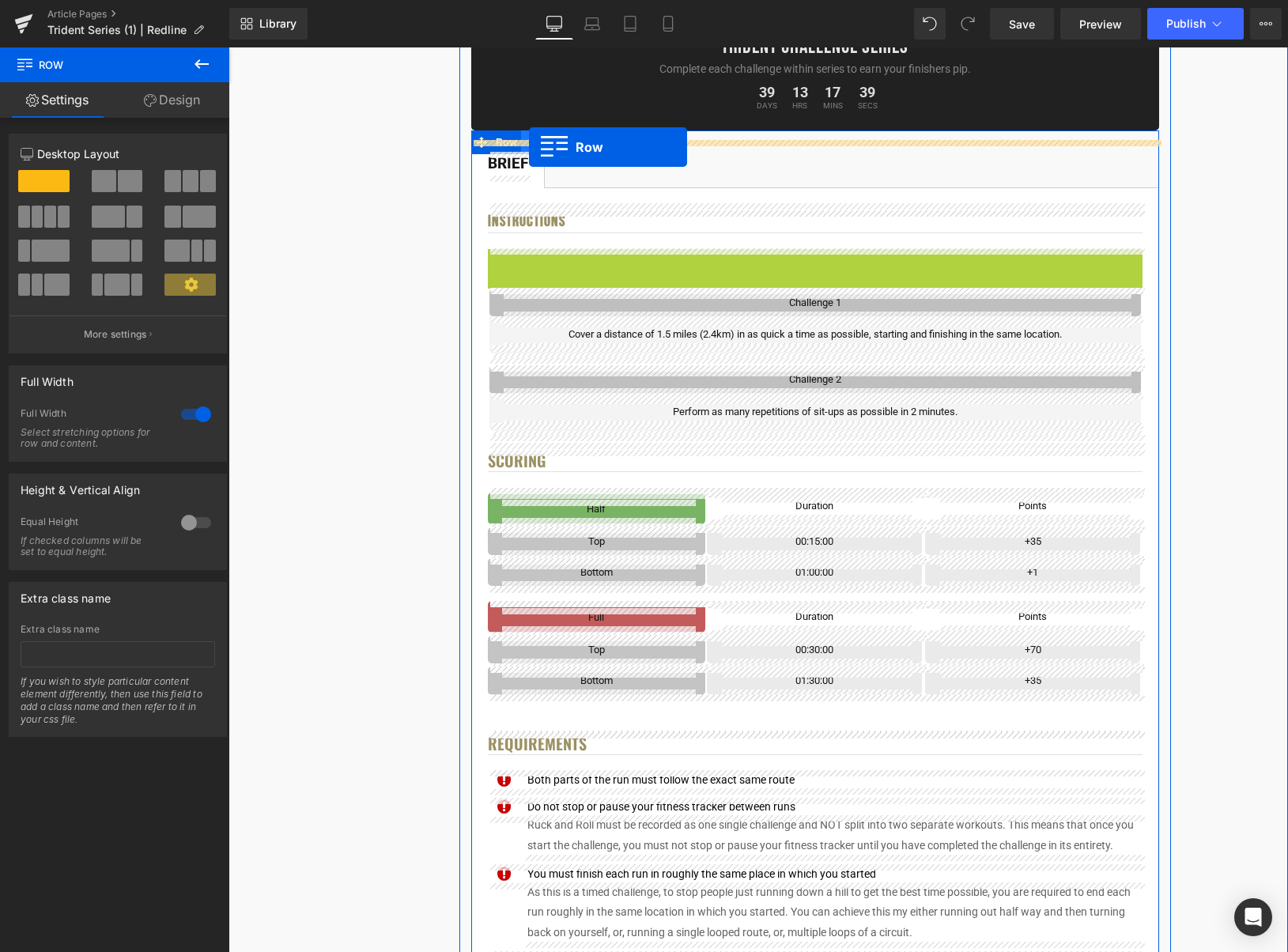
drag, startPoint x: 519, startPoint y: 265, endPoint x: 529, endPoint y: 147, distance: 118.4
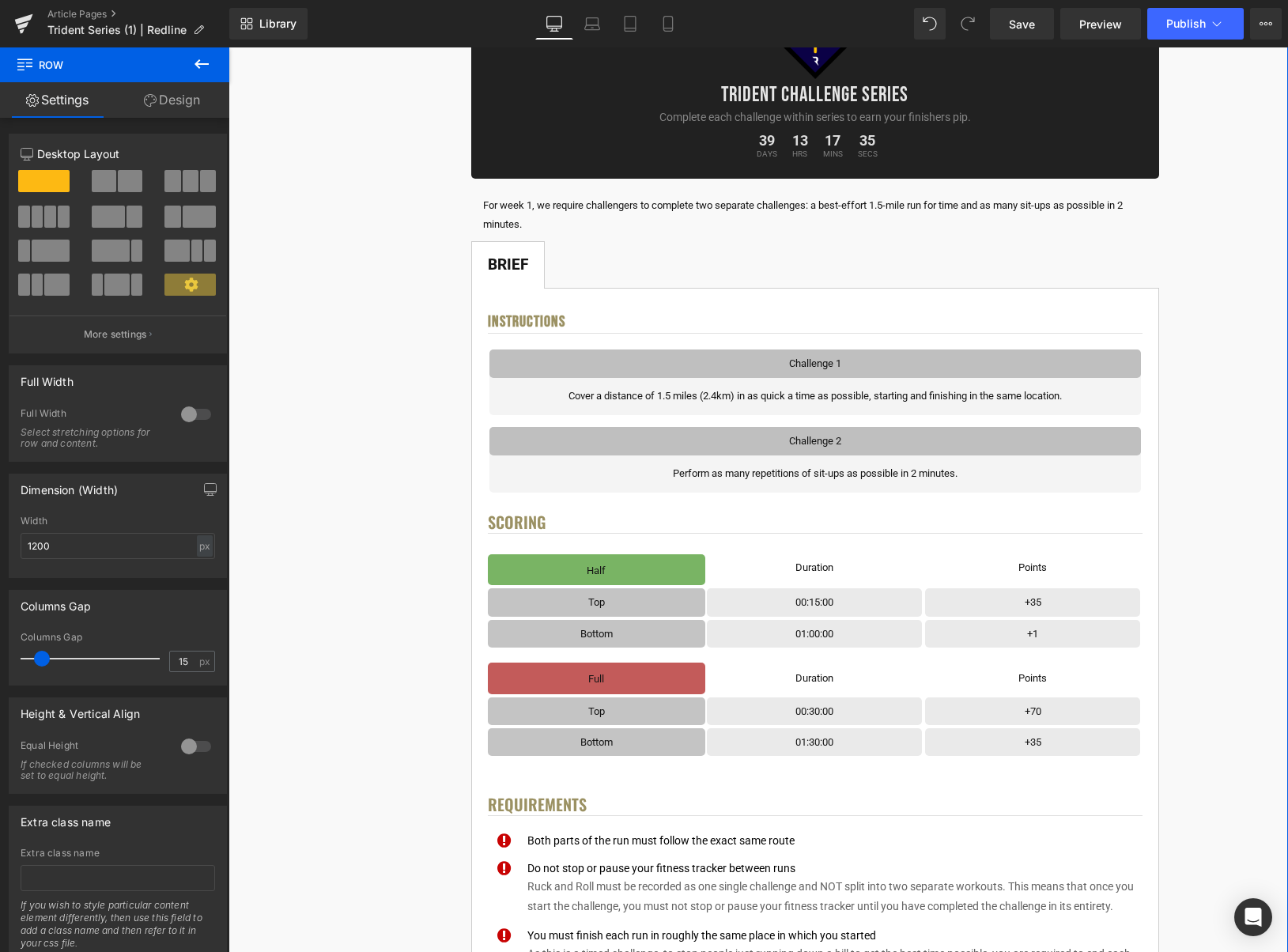
scroll to position [201, 0]
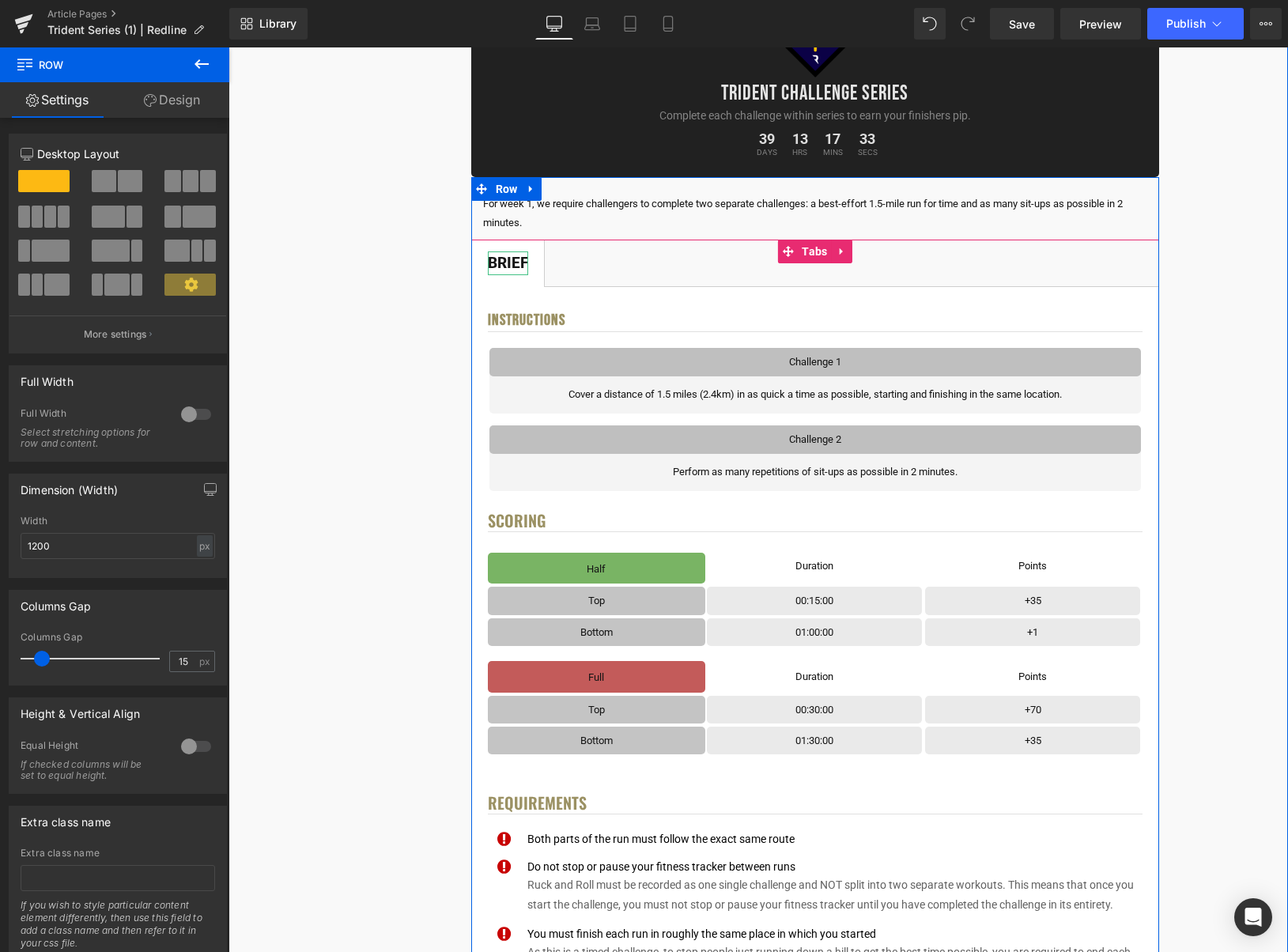
click at [501, 267] on div "Brief" at bounding box center [508, 263] width 41 height 24
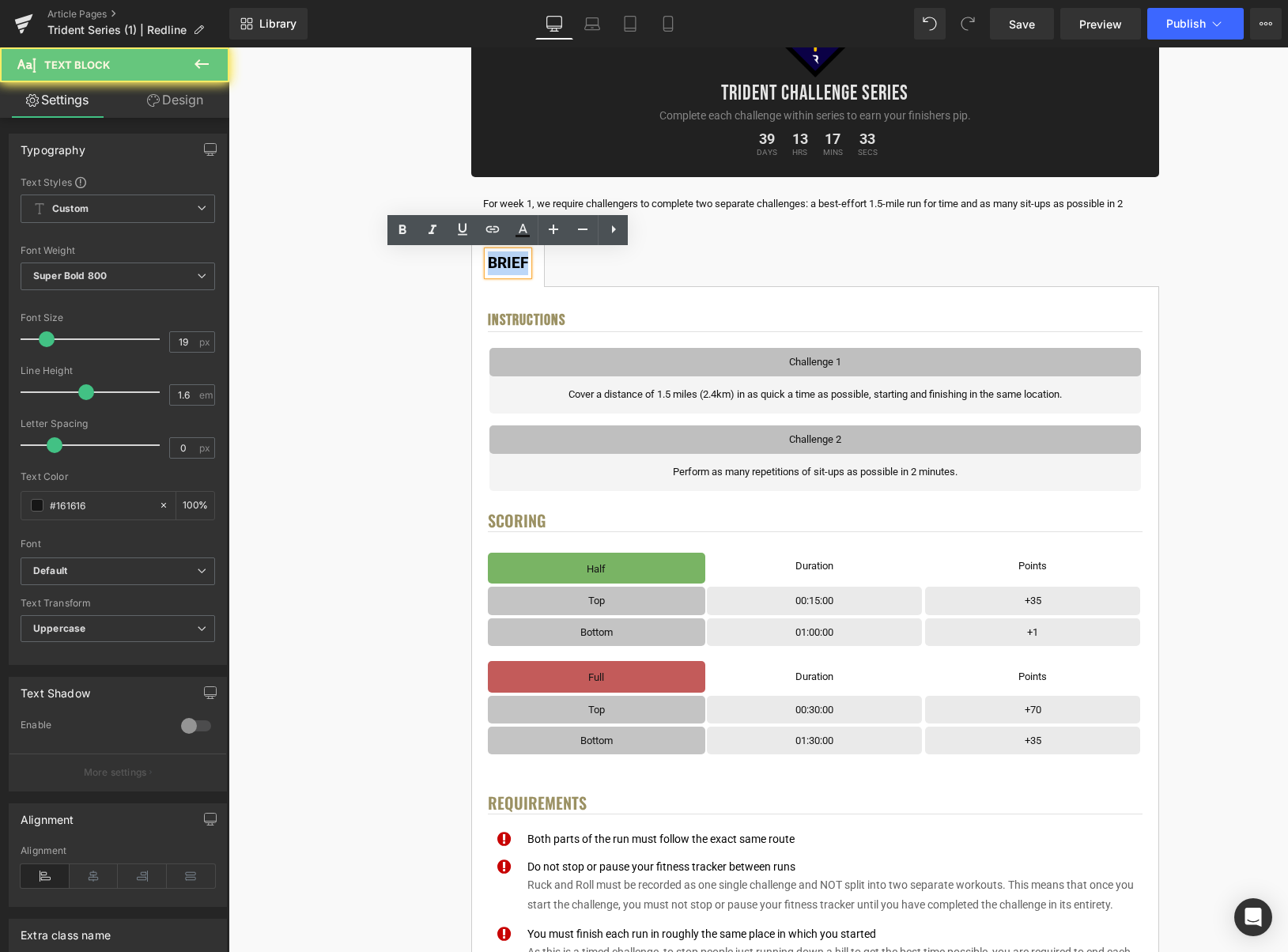
click at [501, 267] on div "Brief" at bounding box center [508, 263] width 41 height 24
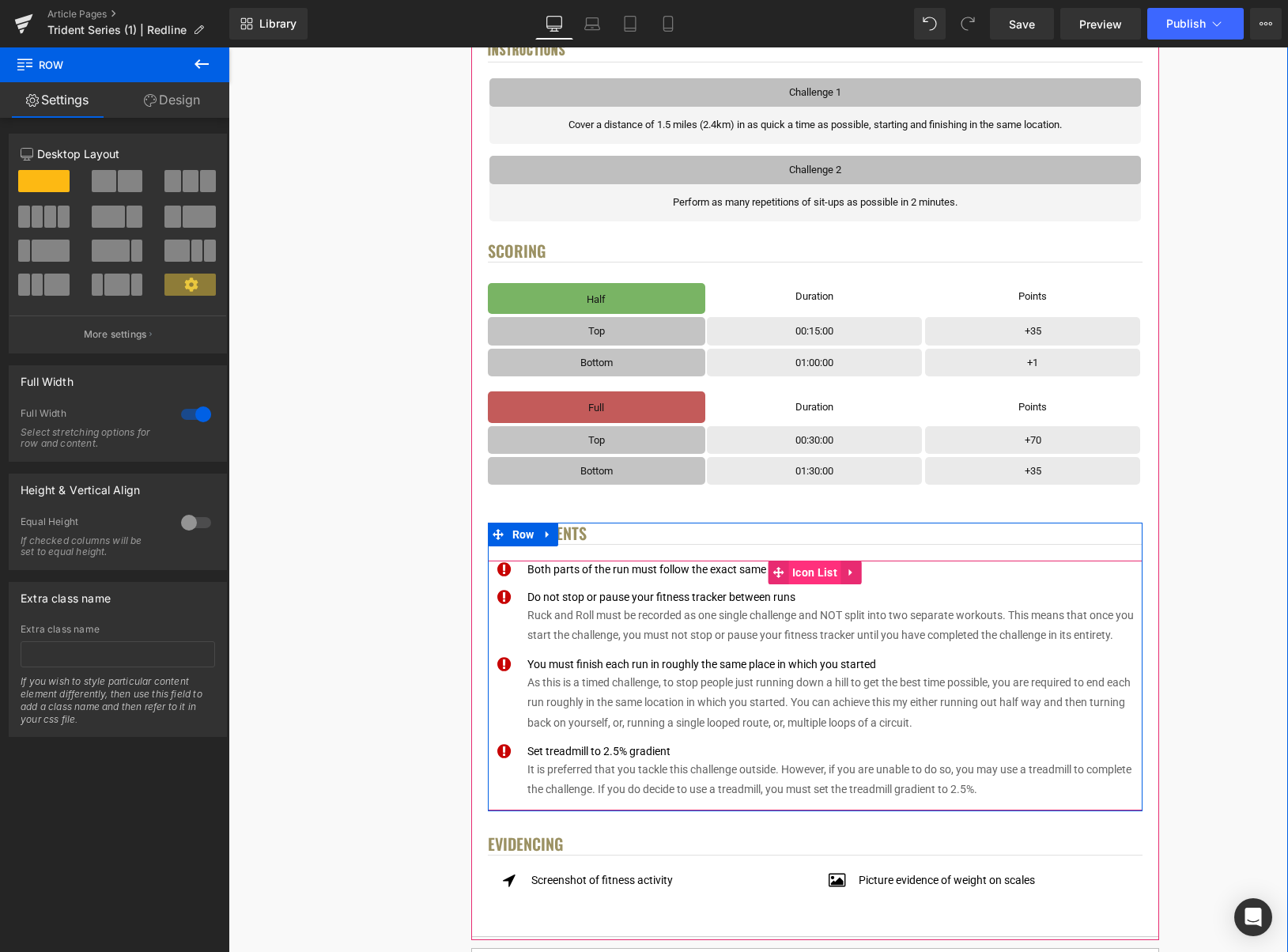
scroll to position [473, 0]
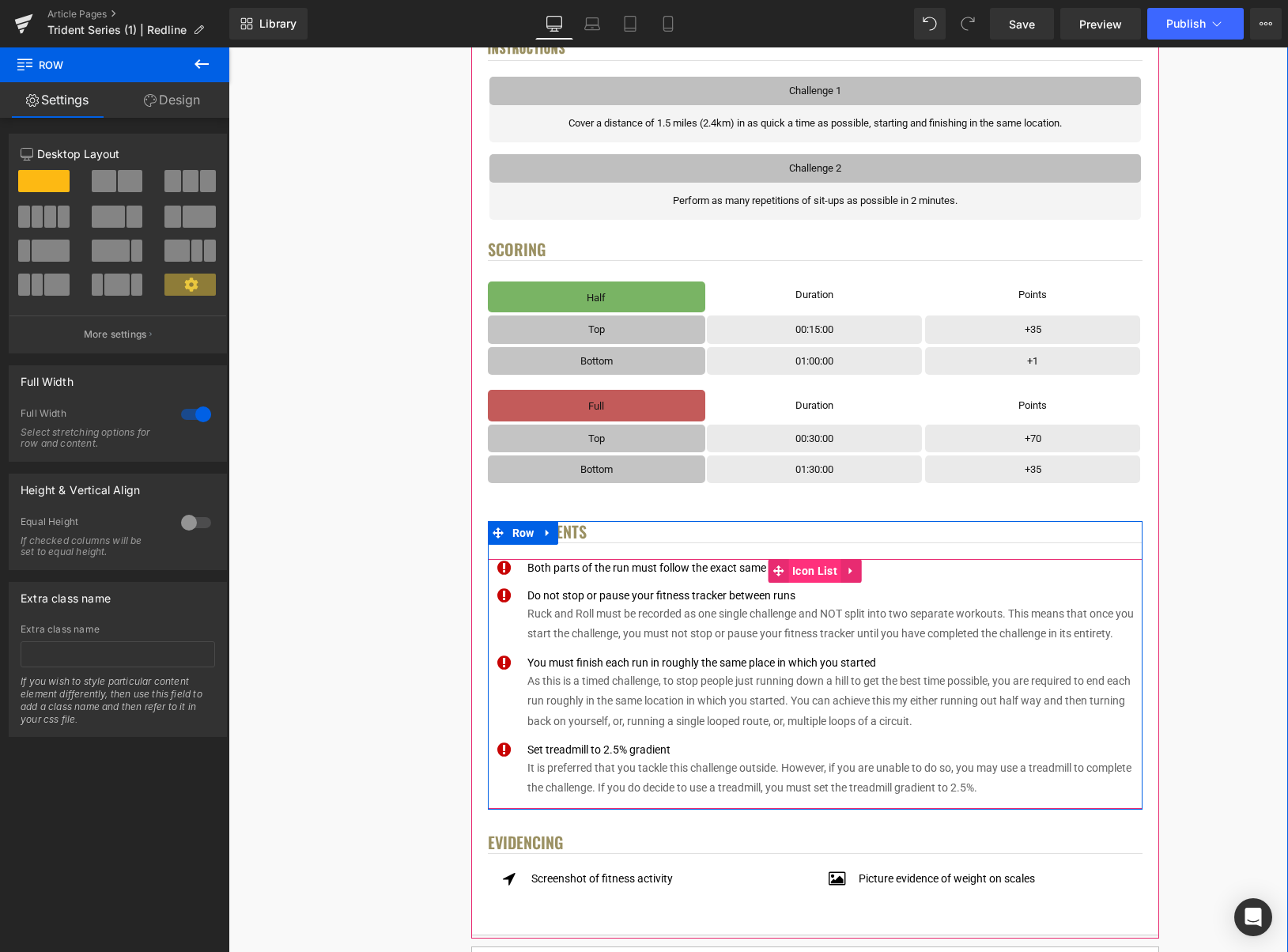
click at [811, 576] on span "Icon List" at bounding box center [814, 570] width 53 height 24
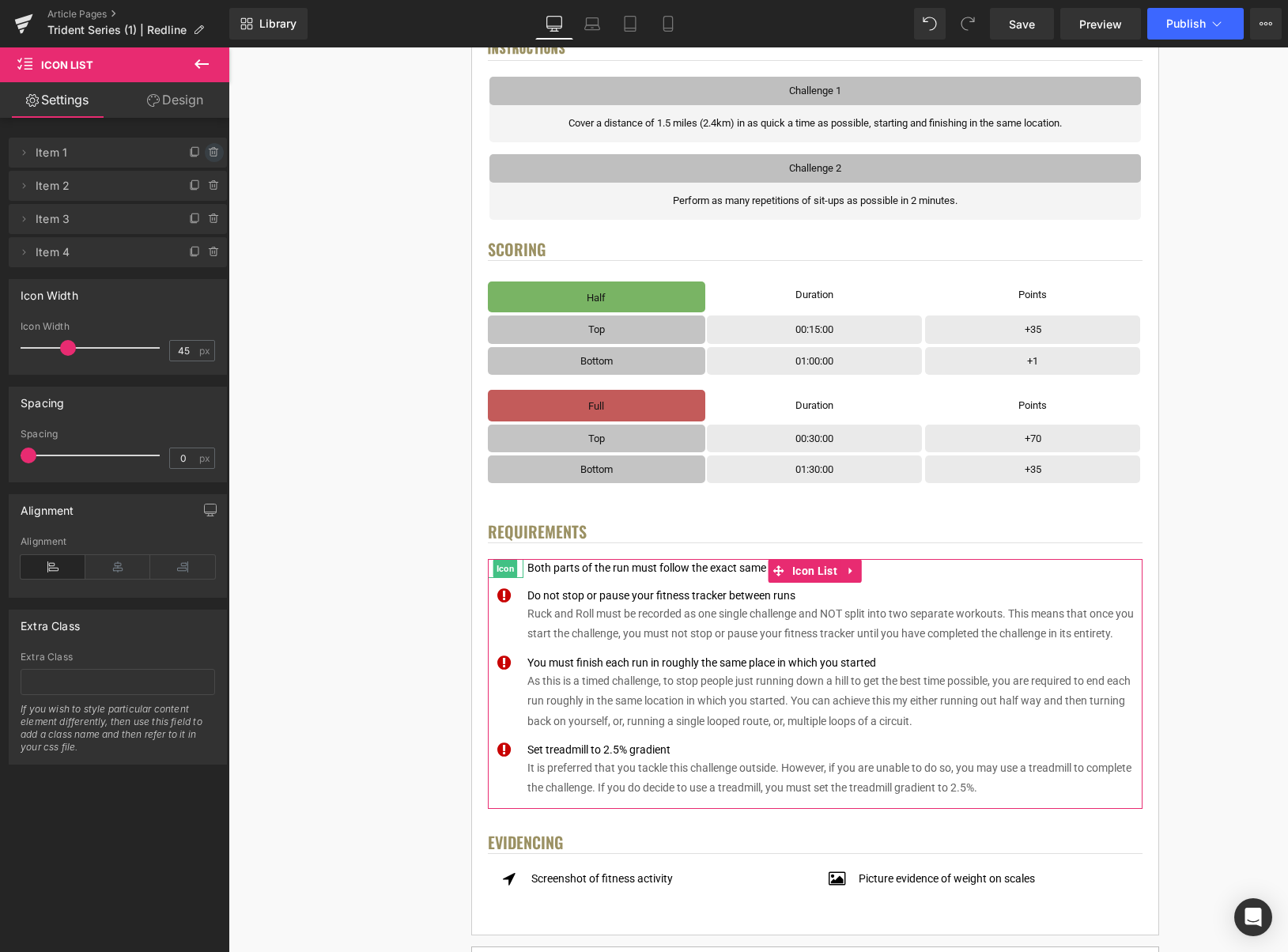
click at [209, 158] on icon at bounding box center [214, 152] width 13 height 13
click at [209, 158] on button "Delete" at bounding box center [197, 153] width 49 height 20
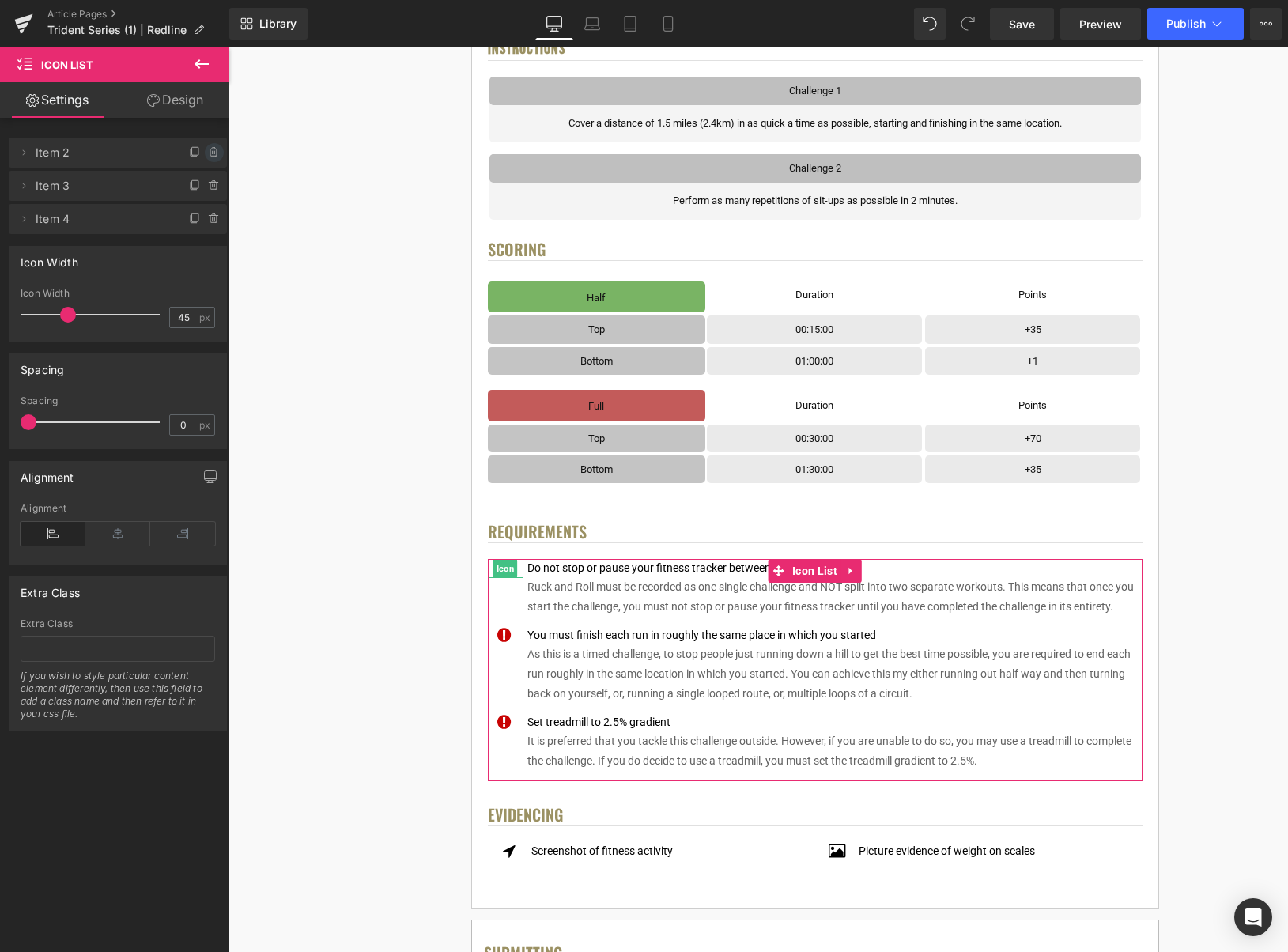
click at [210, 156] on icon at bounding box center [213, 152] width 7 height 7
click at [209, 156] on button "Delete" at bounding box center [197, 153] width 49 height 20
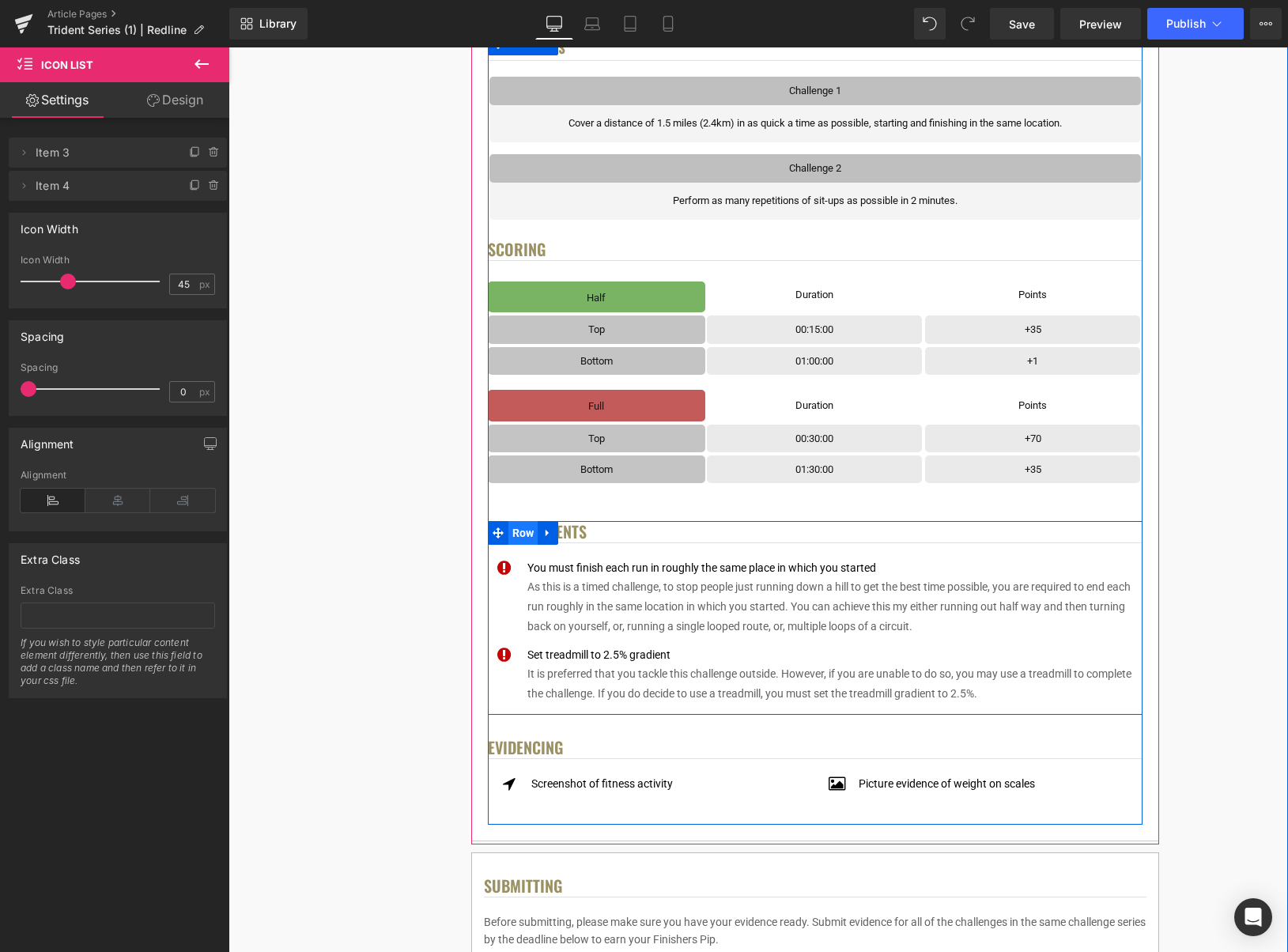
click at [529, 530] on span "Row" at bounding box center [523, 533] width 30 height 24
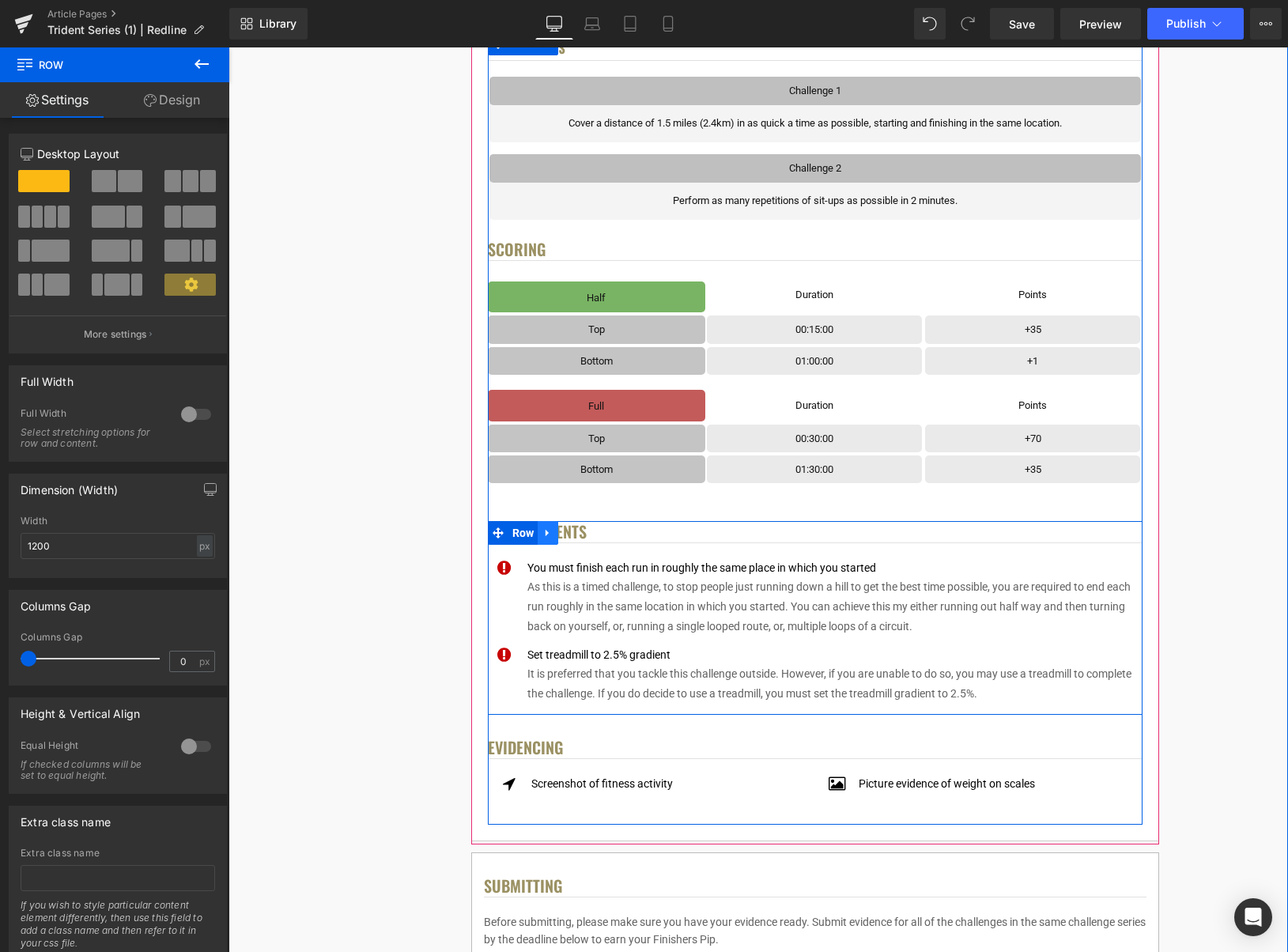
click at [549, 533] on icon at bounding box center [547, 533] width 3 height 7
click at [567, 537] on icon at bounding box center [567, 534] width 11 height 12
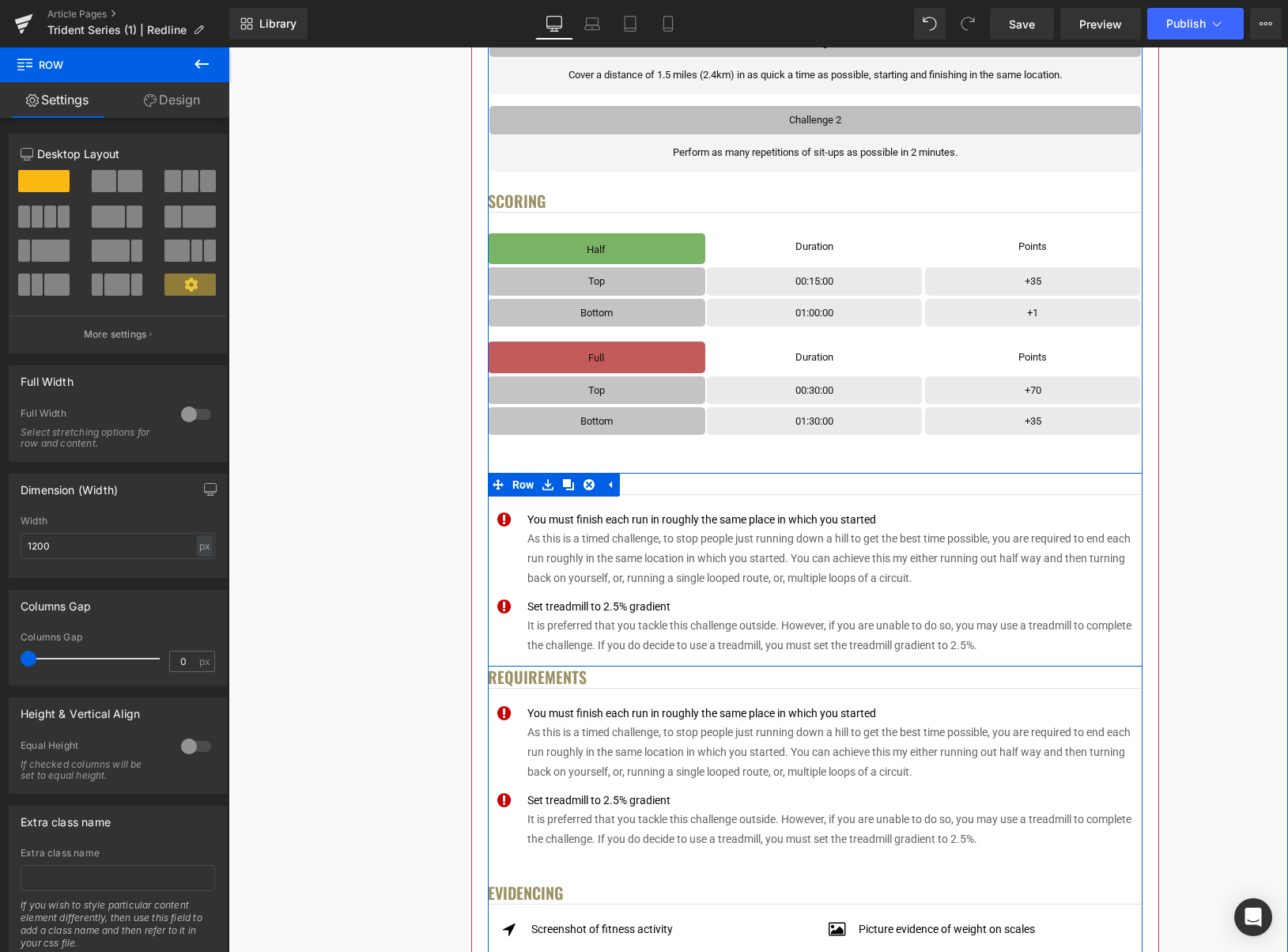
scroll to position [814, 0]
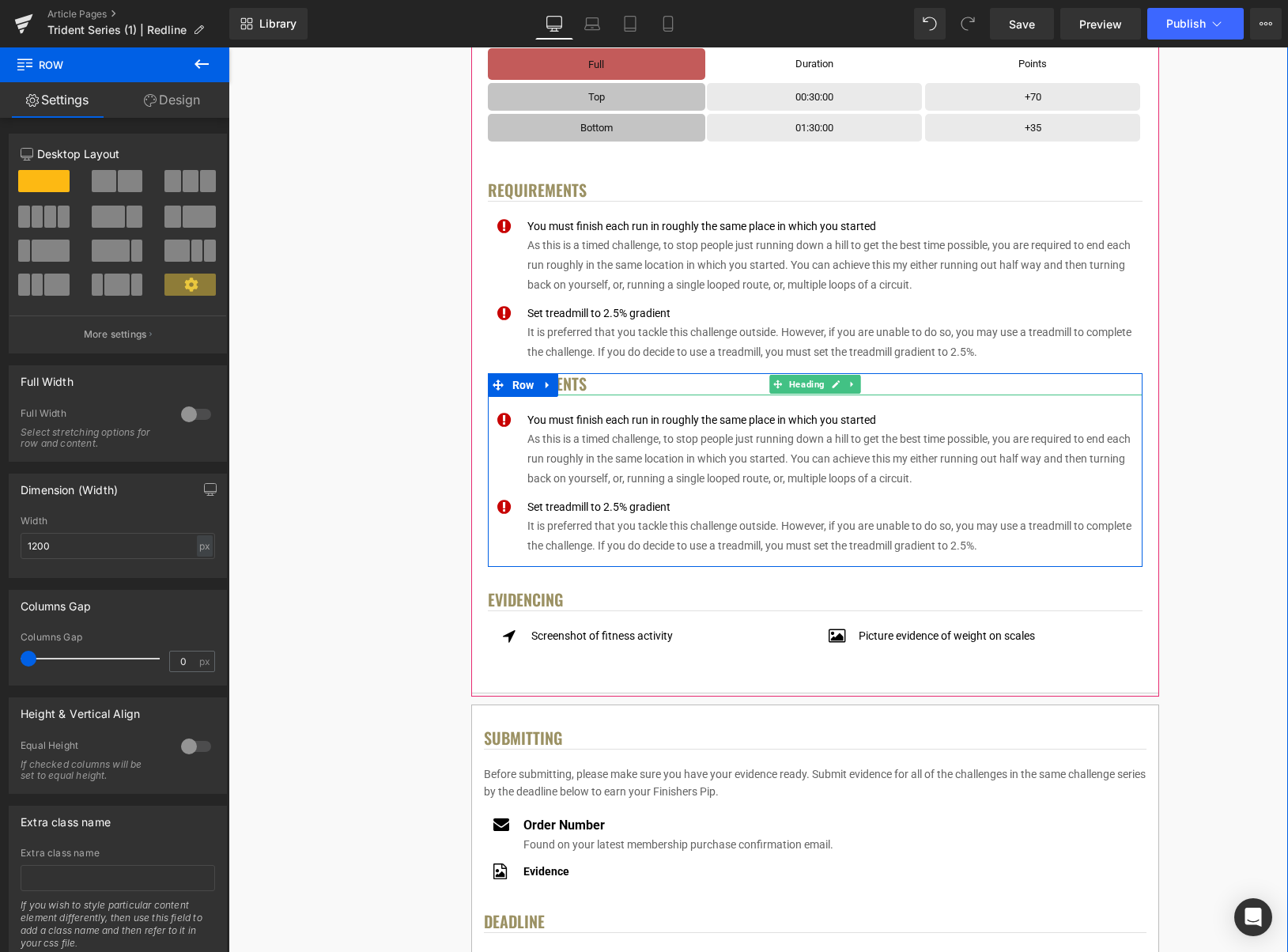
click at [586, 387] on h4 "Requirements" at bounding box center [815, 384] width 655 height 22
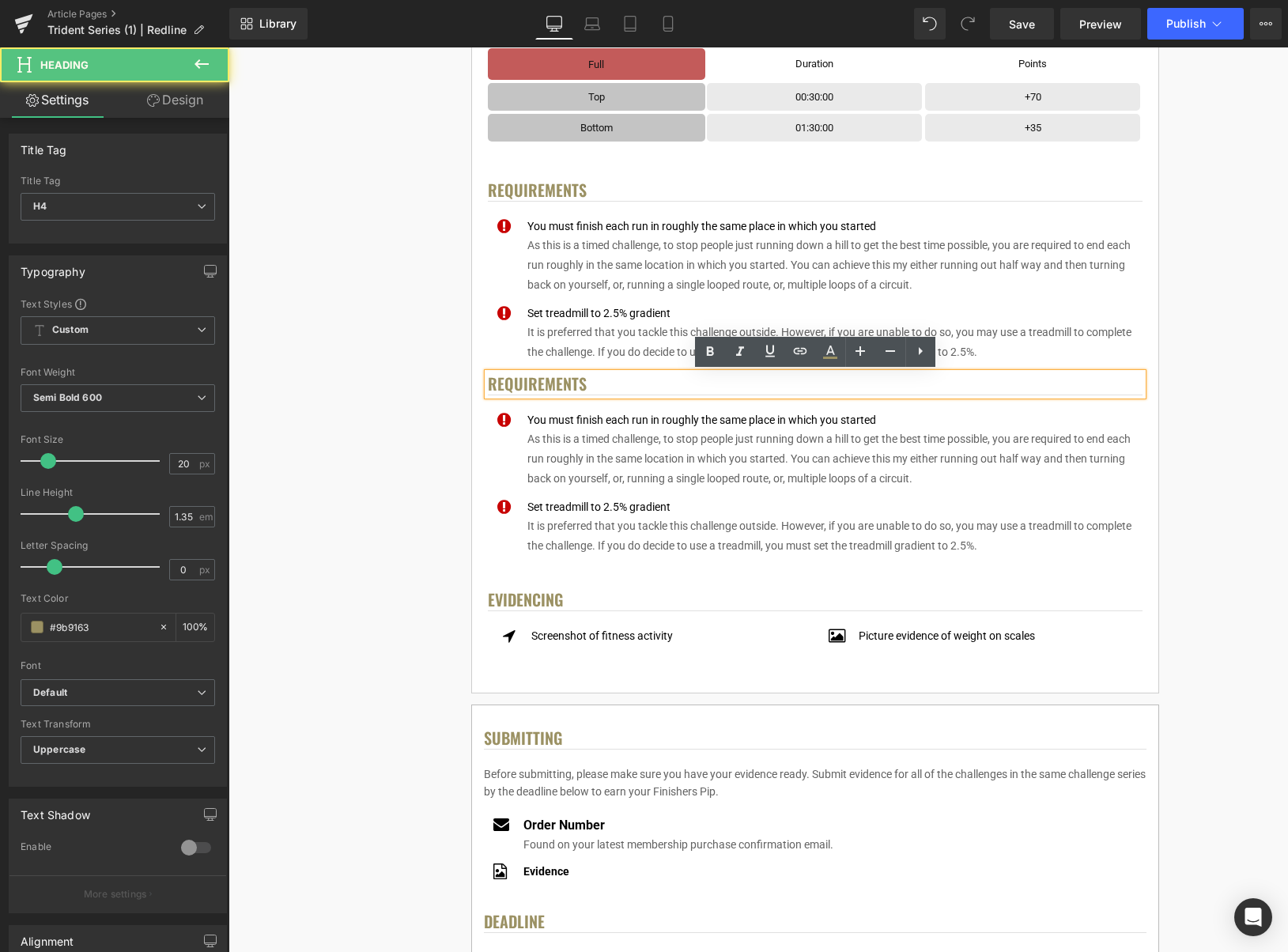
click at [594, 386] on h4 "Requirements" at bounding box center [815, 384] width 655 height 22
drag, startPoint x: 572, startPoint y: 384, endPoint x: 504, endPoint y: 385, distance: 68.0
click at [504, 385] on h4 "Requirements" at bounding box center [815, 384] width 655 height 22
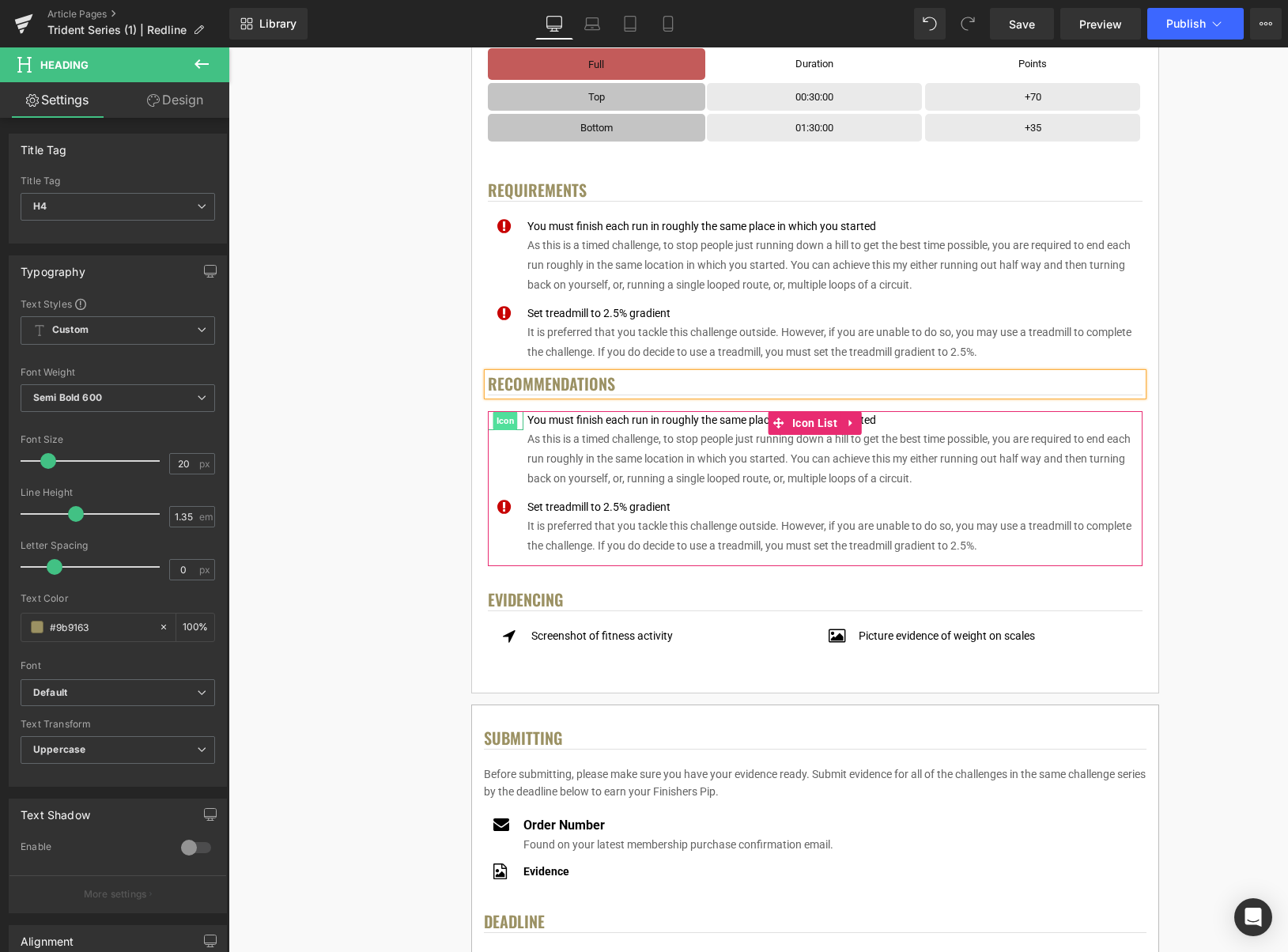
click at [501, 424] on span "Icon" at bounding box center [506, 421] width 24 height 19
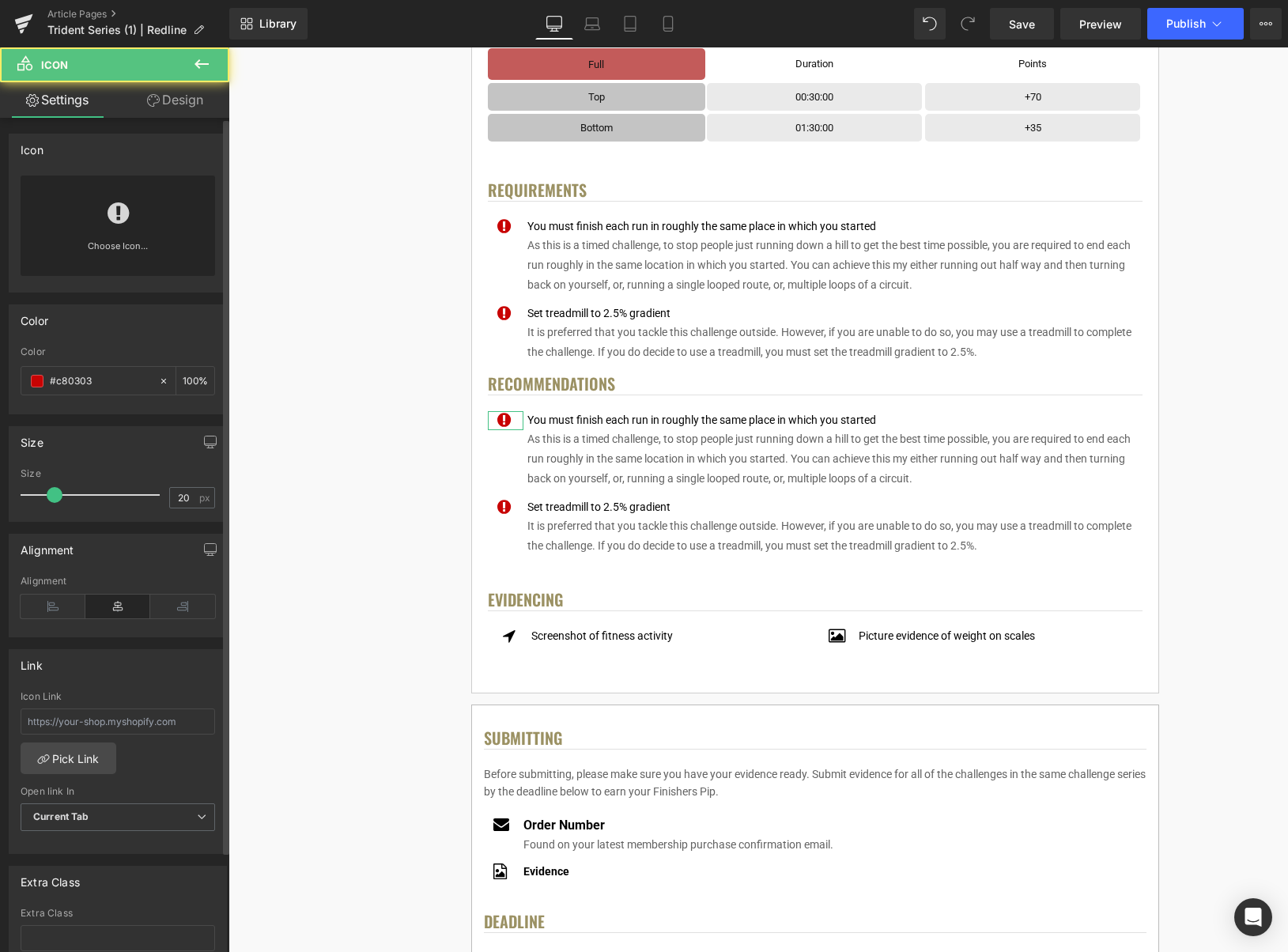
click at [132, 245] on link "Choose Icon..." at bounding box center [117, 258] width 195 height 37
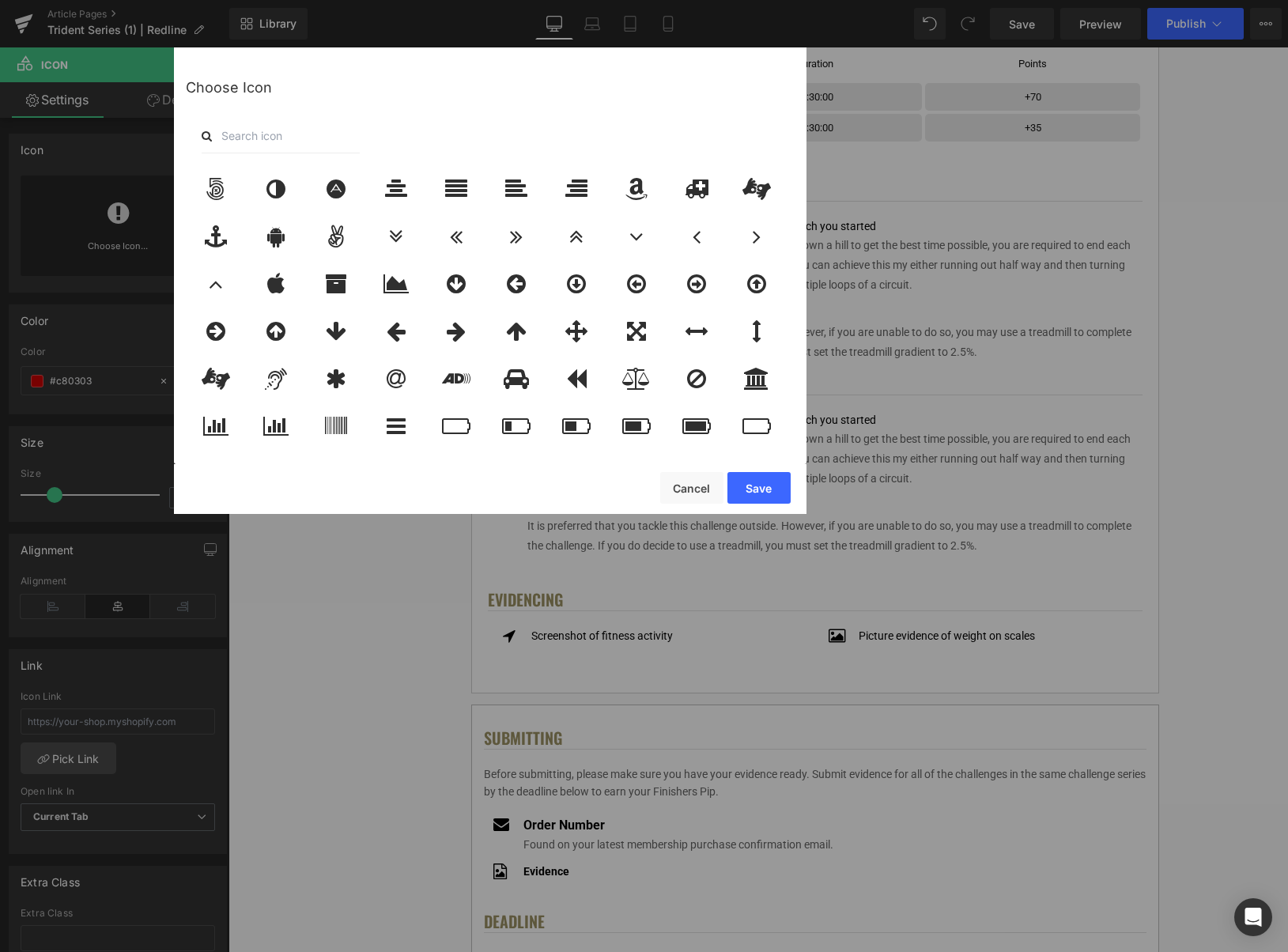
click at [283, 137] on input "text" at bounding box center [280, 137] width 158 height 35
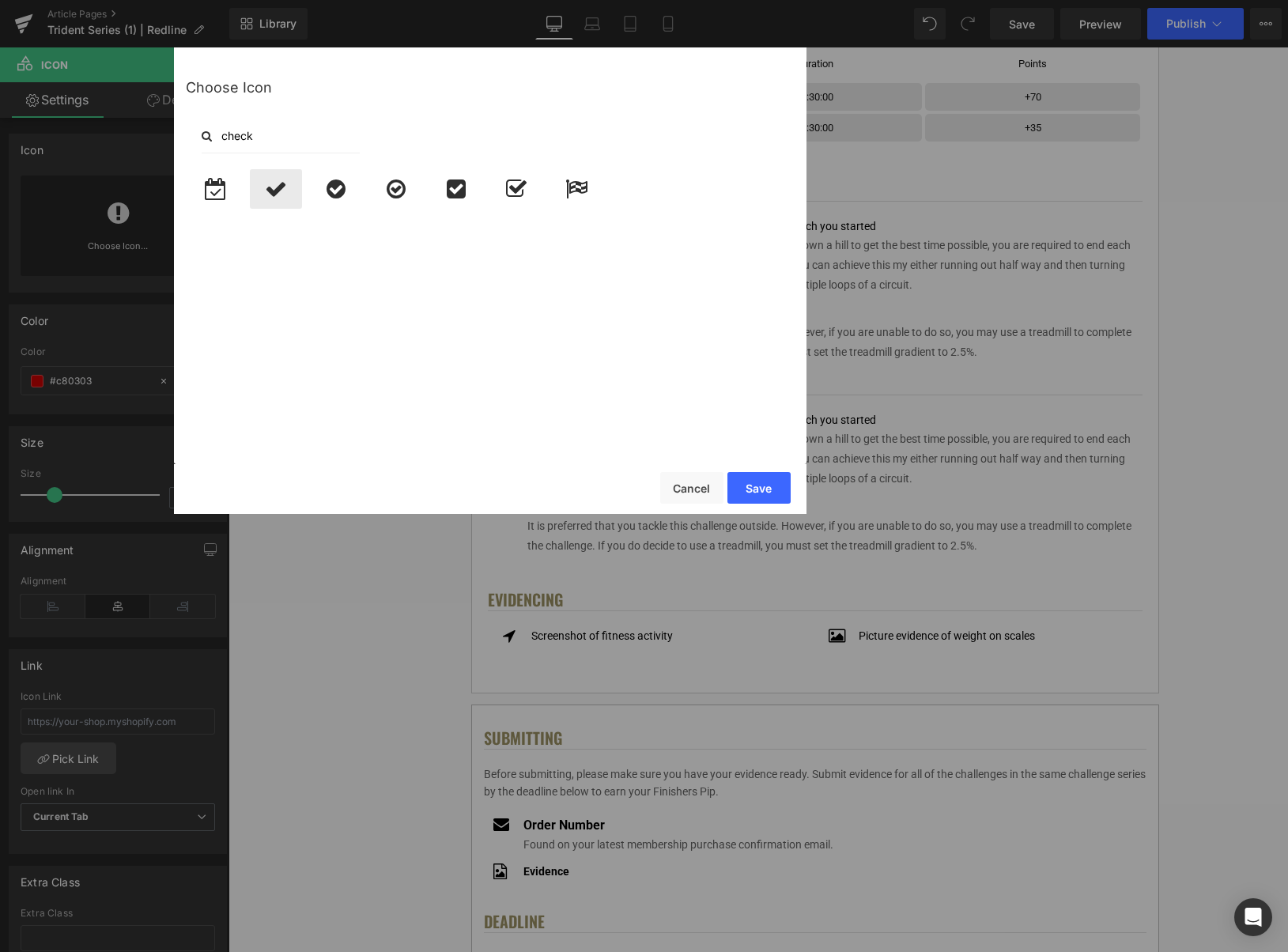
type input "check"
click at [283, 192] on icon at bounding box center [276, 189] width 22 height 22
click at [763, 485] on button "Save" at bounding box center [758, 488] width 63 height 32
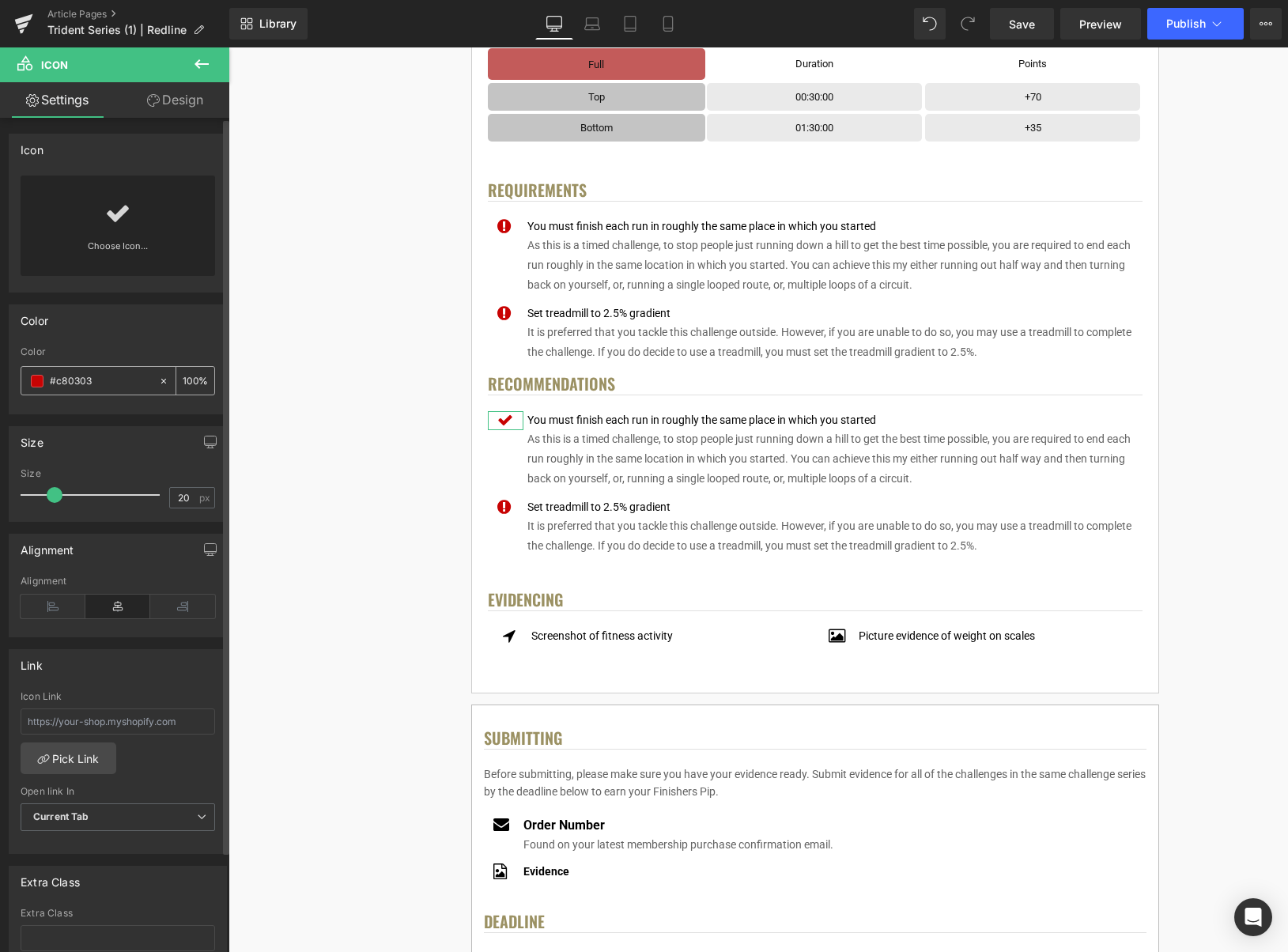
click at [40, 381] on span at bounding box center [37, 381] width 13 height 13
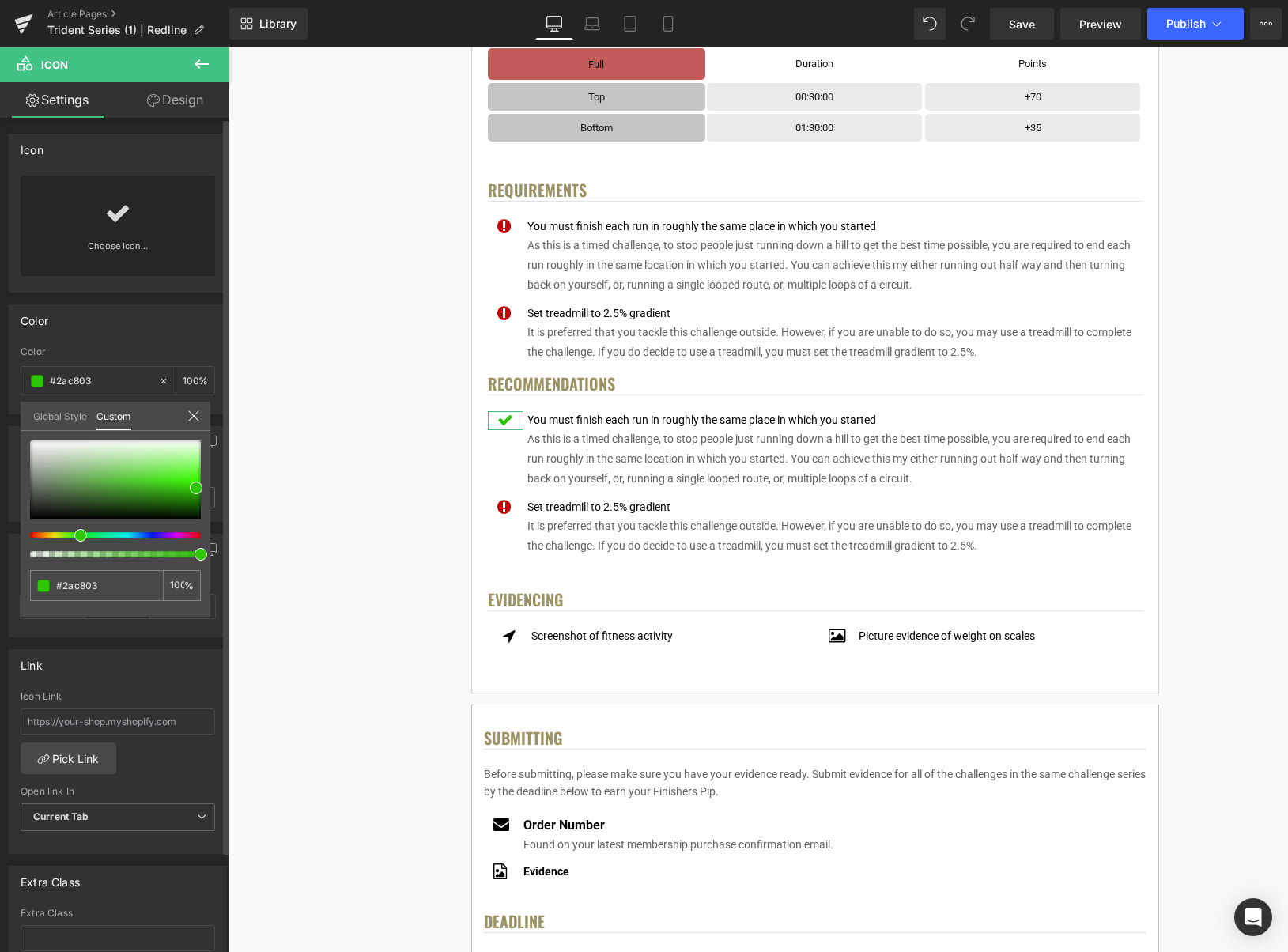
click at [75, 537] on div at bounding box center [109, 536] width 170 height 7
click at [171, 485] on div at bounding box center [115, 480] width 170 height 79
click at [865, 413] on body "Sign in GBP EUR USD Membership Leaderboards Shop Menu Cart Membership Leaderboa…" at bounding box center [758, 700] width 1059 height 2934
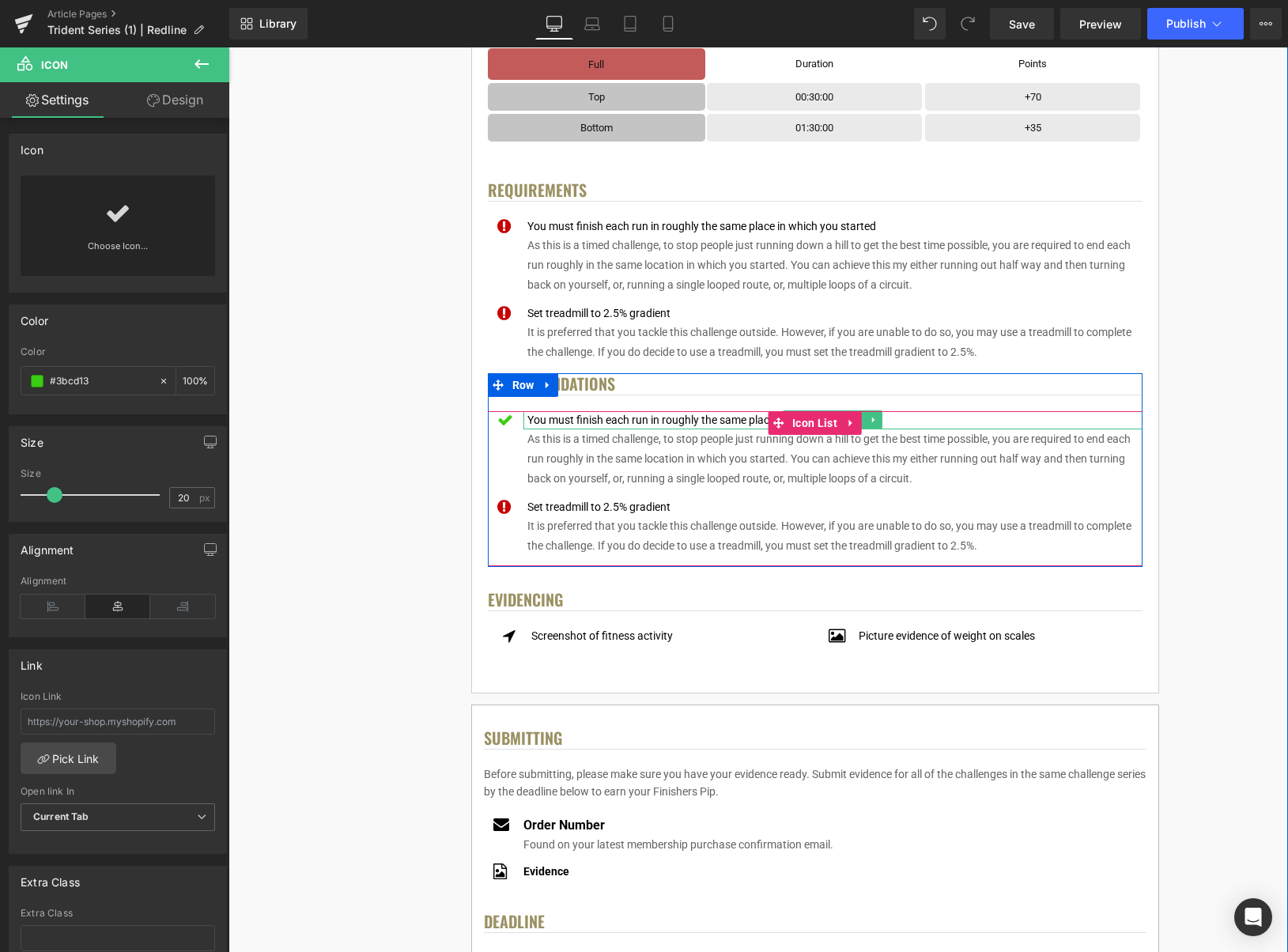
click at [903, 421] on div "You must finish each run in roughly the same place in which you started" at bounding box center [833, 420] width 619 height 17
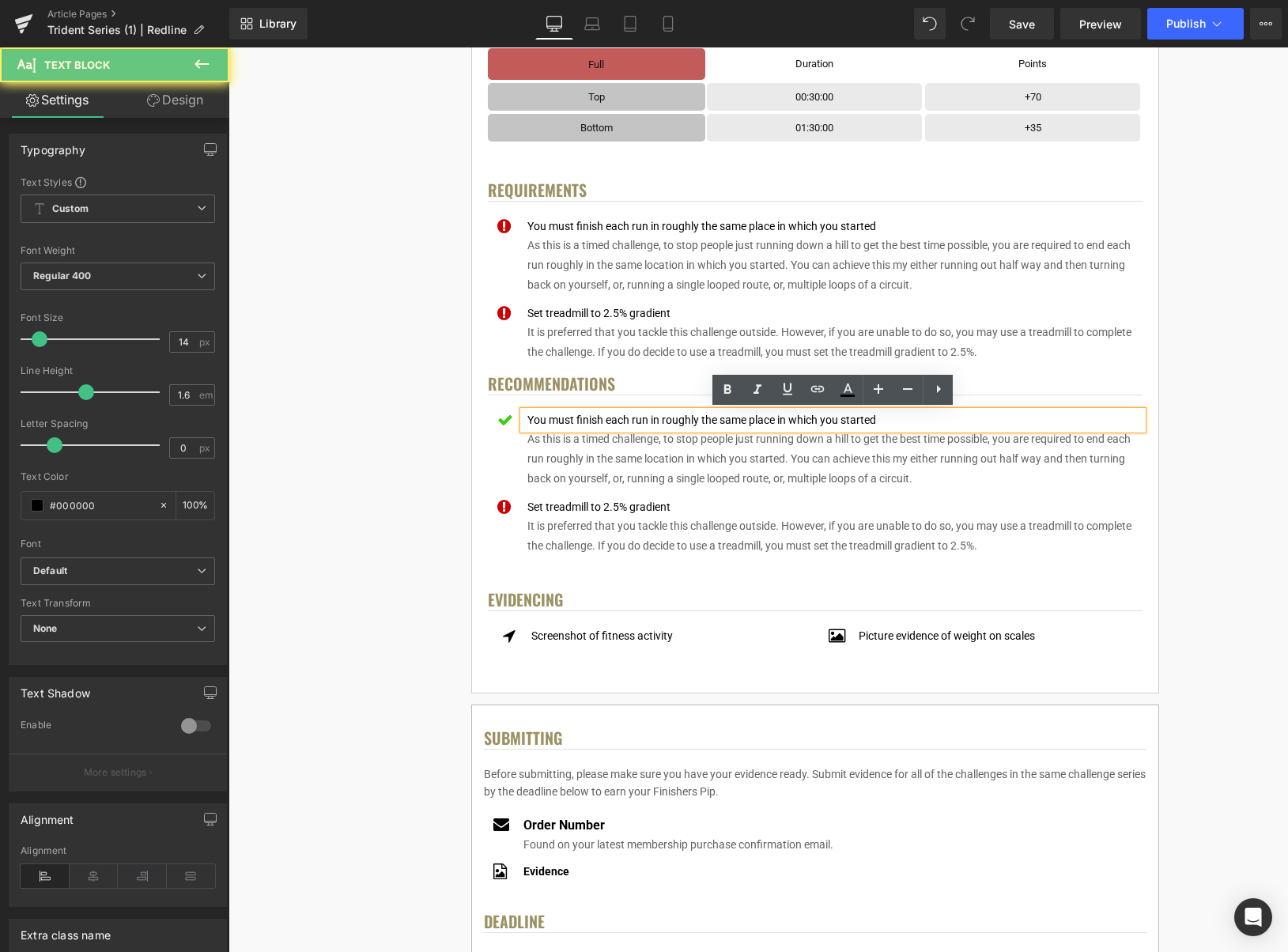
click at [903, 422] on div "You must finish each run in roughly the same place in which you started" at bounding box center [833, 420] width 619 height 17
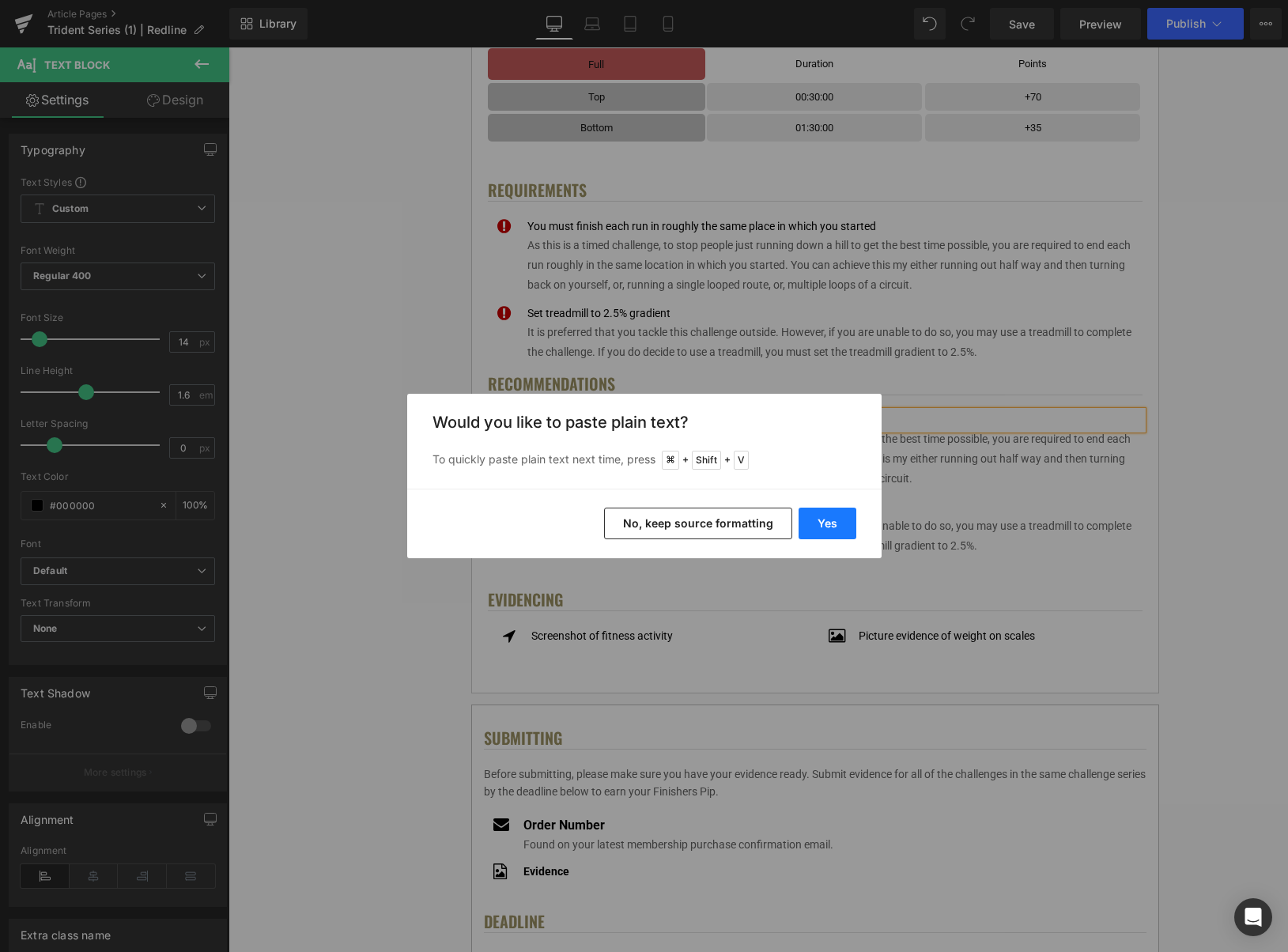
drag, startPoint x: 826, startPoint y: 524, endPoint x: 602, endPoint y: 476, distance: 229.1
click at [826, 524] on button "Yes" at bounding box center [828, 523] width 58 height 32
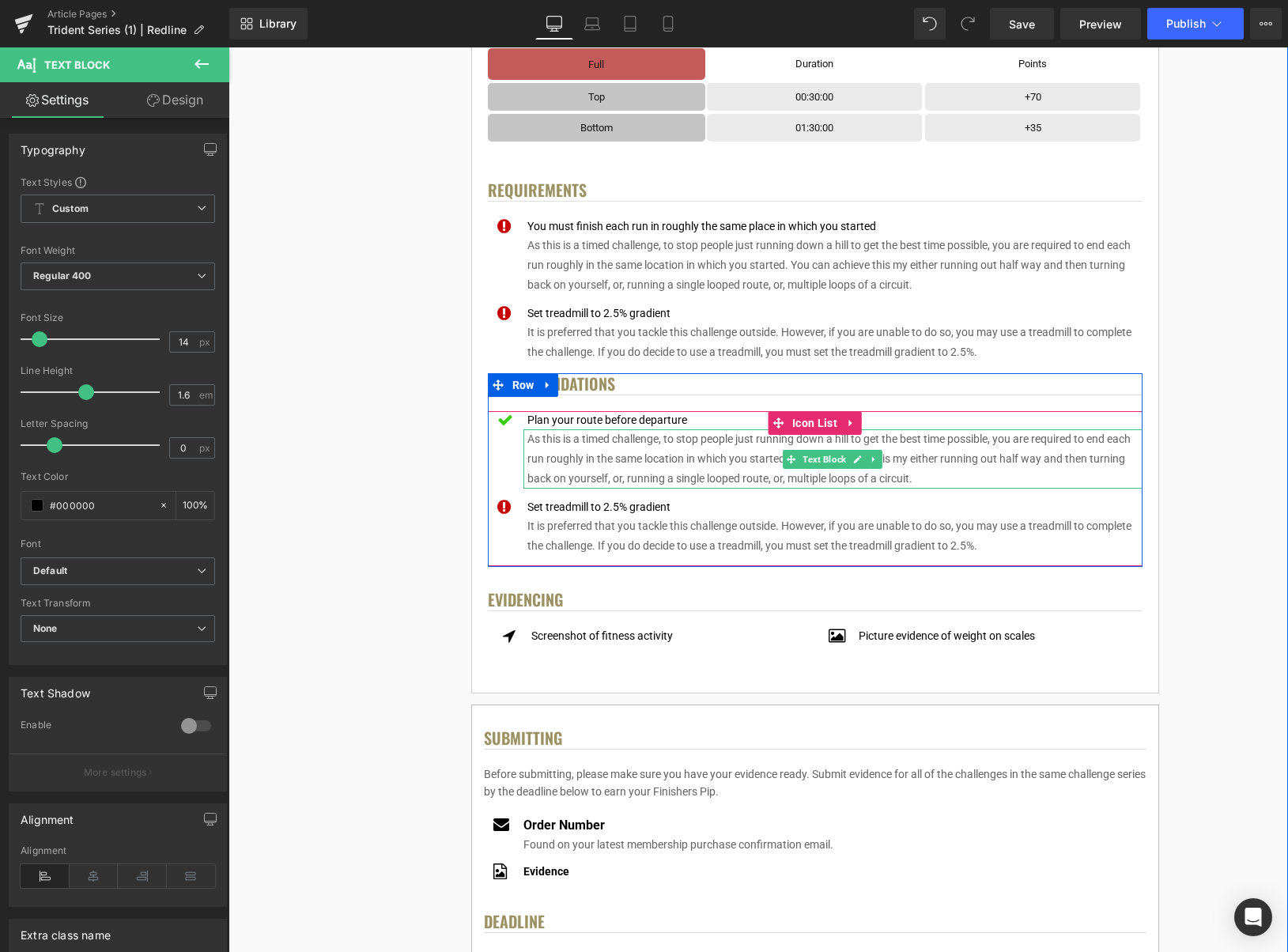
click at [976, 459] on p "As this is a timed challenge, to stop people just running down a hill to get th…" at bounding box center [835, 459] width 615 height 60
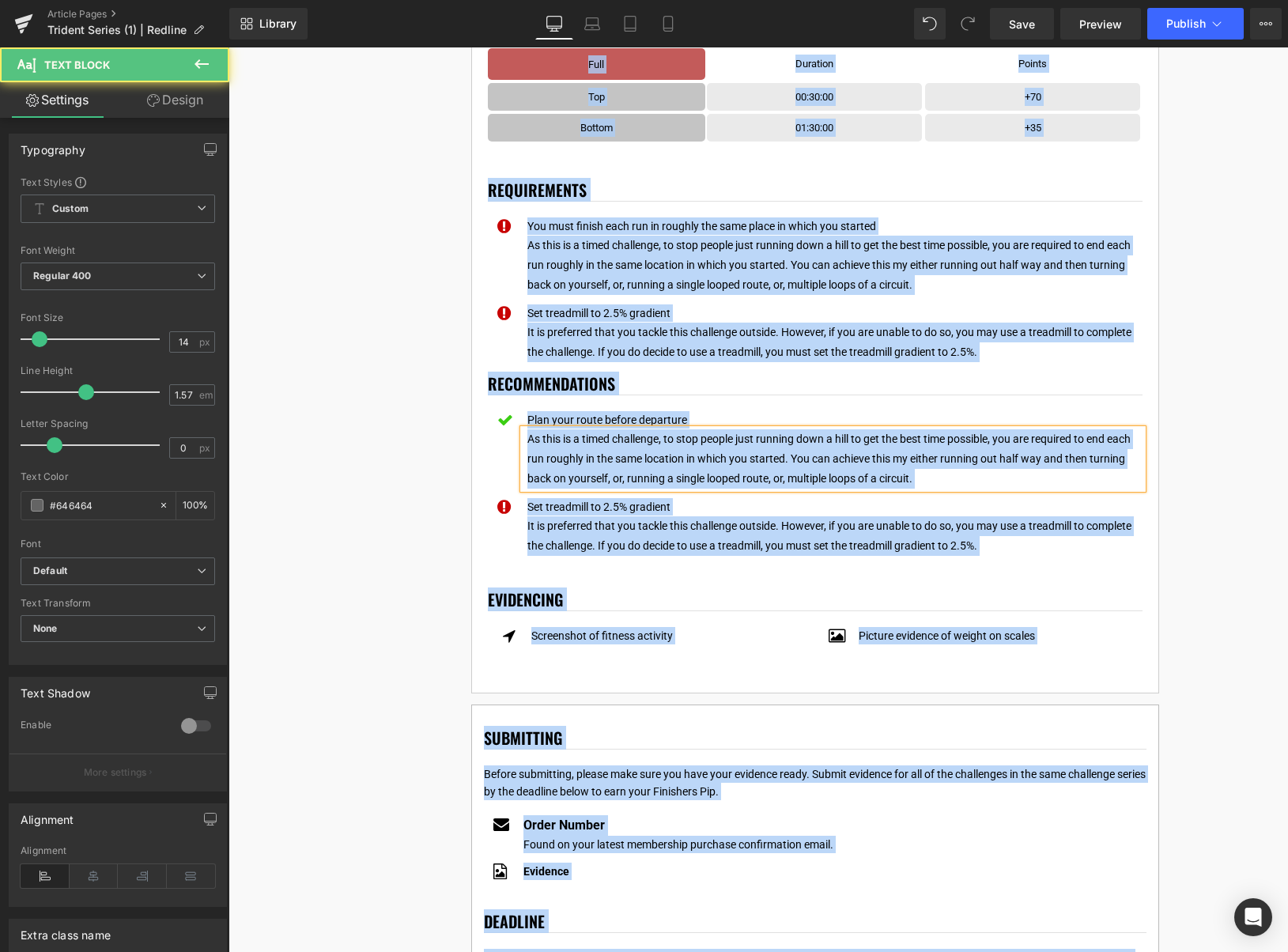
click at [977, 459] on p "As this is a timed challenge, to stop people just running down a hill to get th…" at bounding box center [835, 459] width 615 height 60
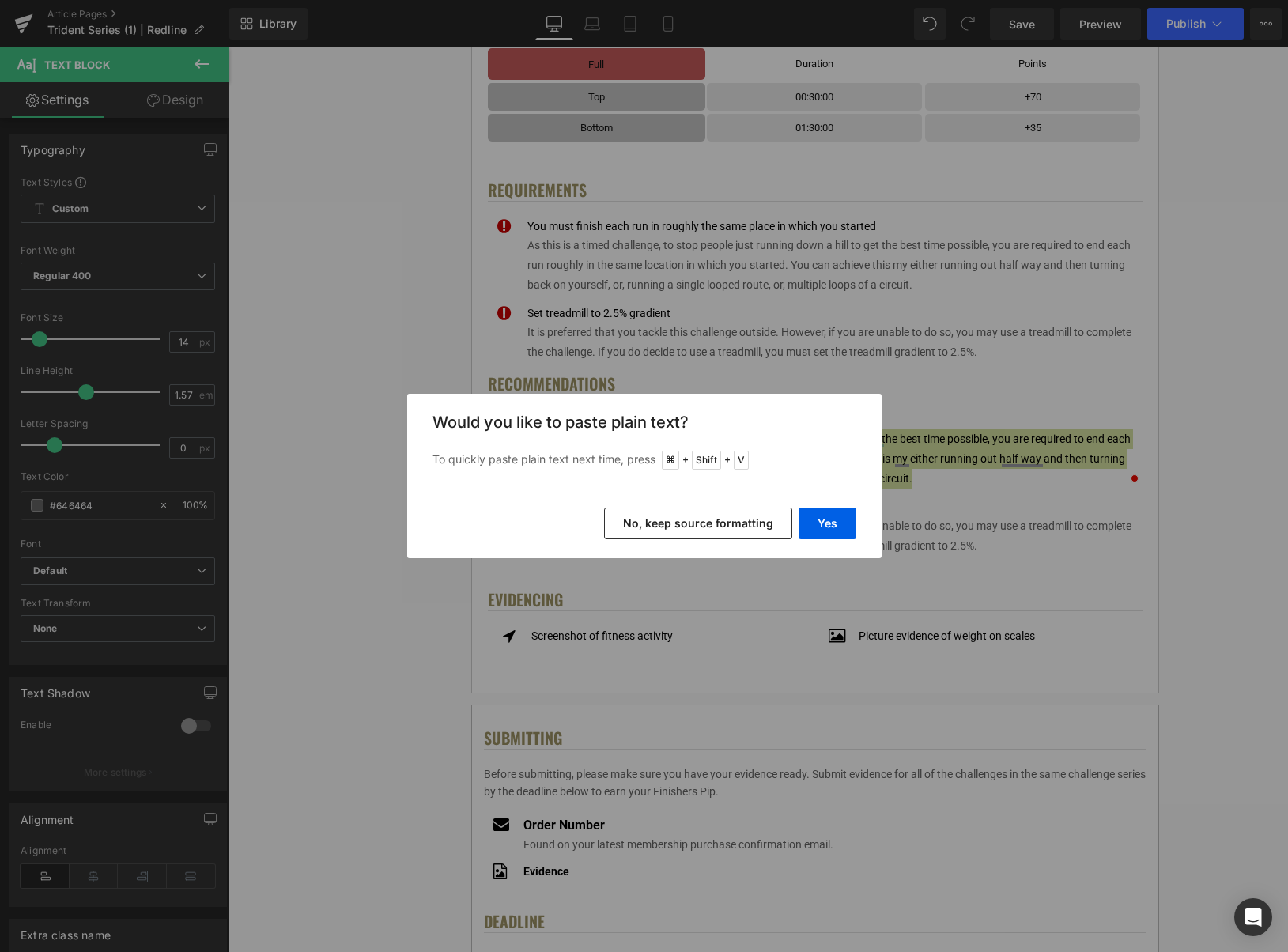
click at [703, 515] on button "No, keep source formatting" at bounding box center [698, 523] width 188 height 32
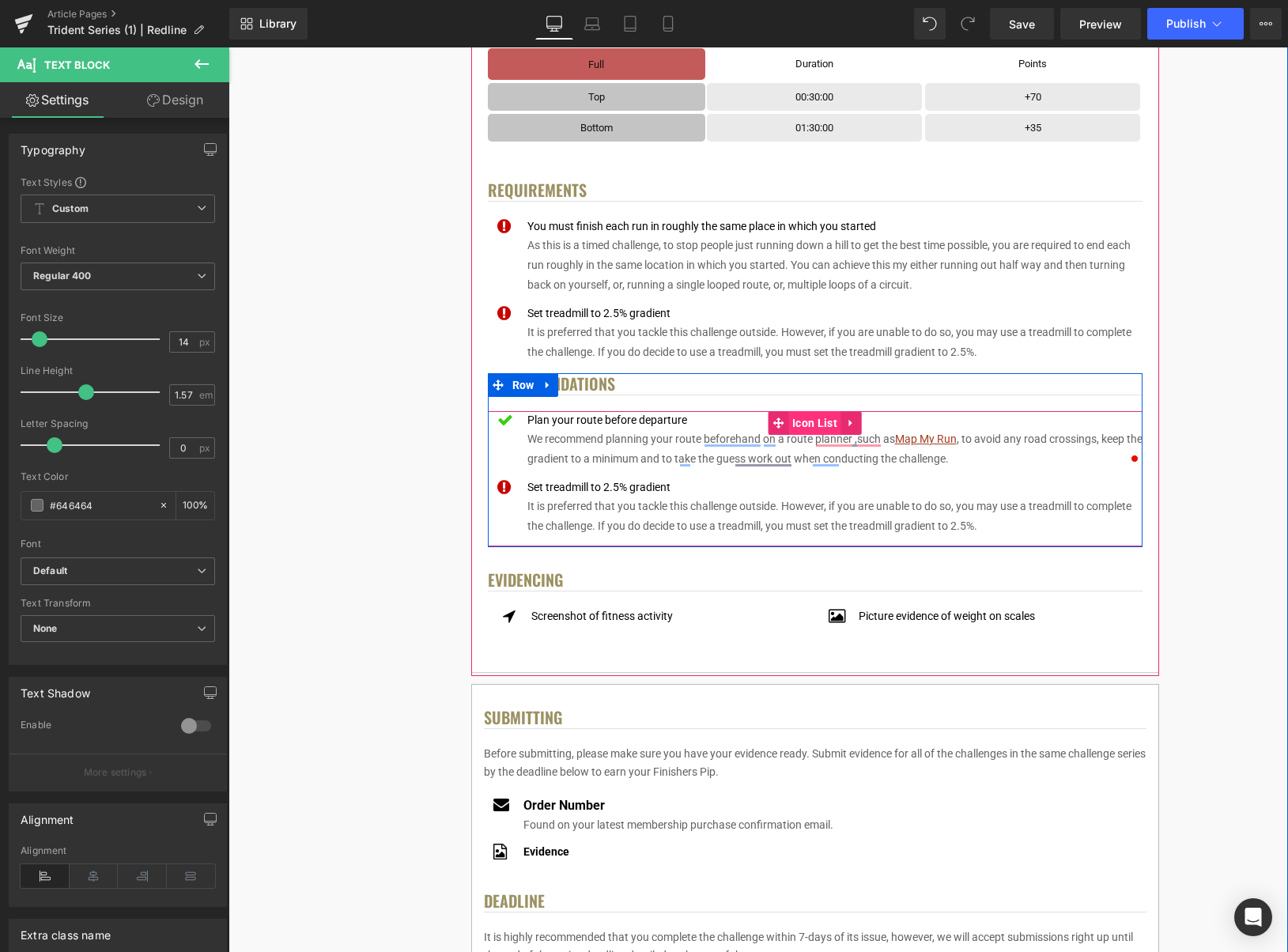
click at [809, 422] on span "Icon List" at bounding box center [814, 423] width 53 height 24
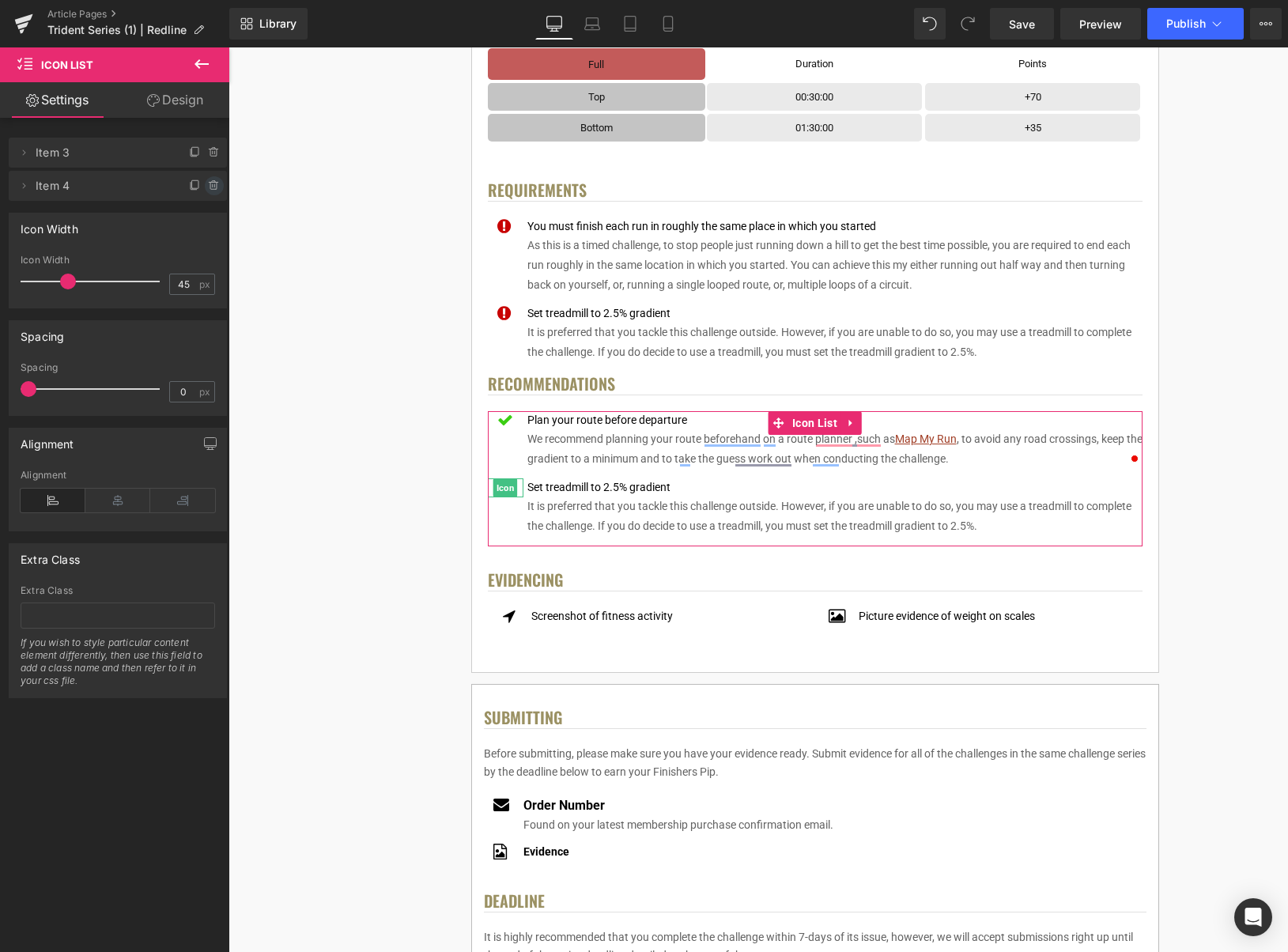
click at [214, 190] on icon at bounding box center [214, 185] width 13 height 13
click at [214, 190] on button "Delete" at bounding box center [200, 186] width 49 height 20
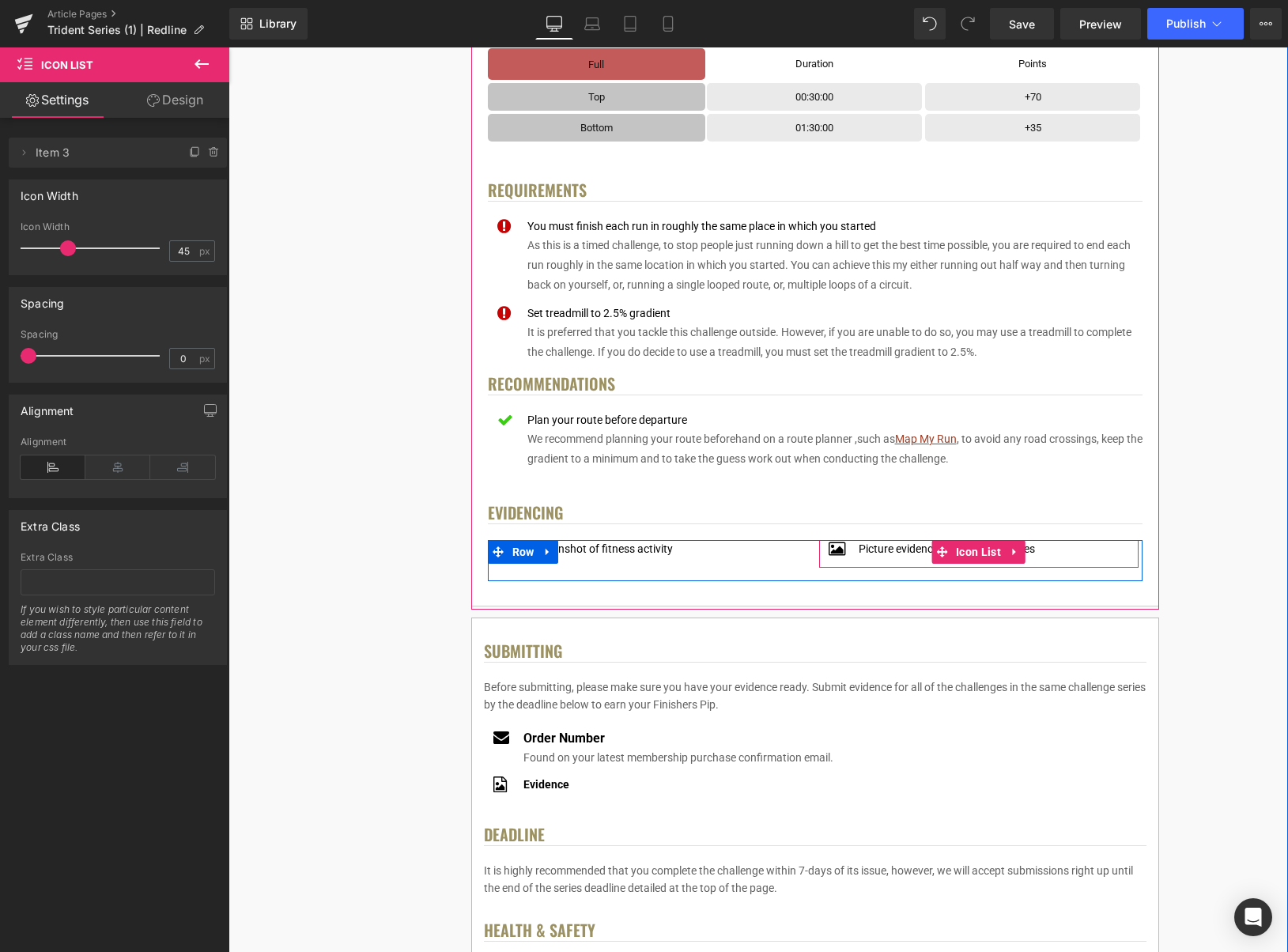
click at [1021, 553] on icon at bounding box center [1015, 552] width 11 height 12
click at [1028, 554] on icon at bounding box center [1026, 552] width 11 height 12
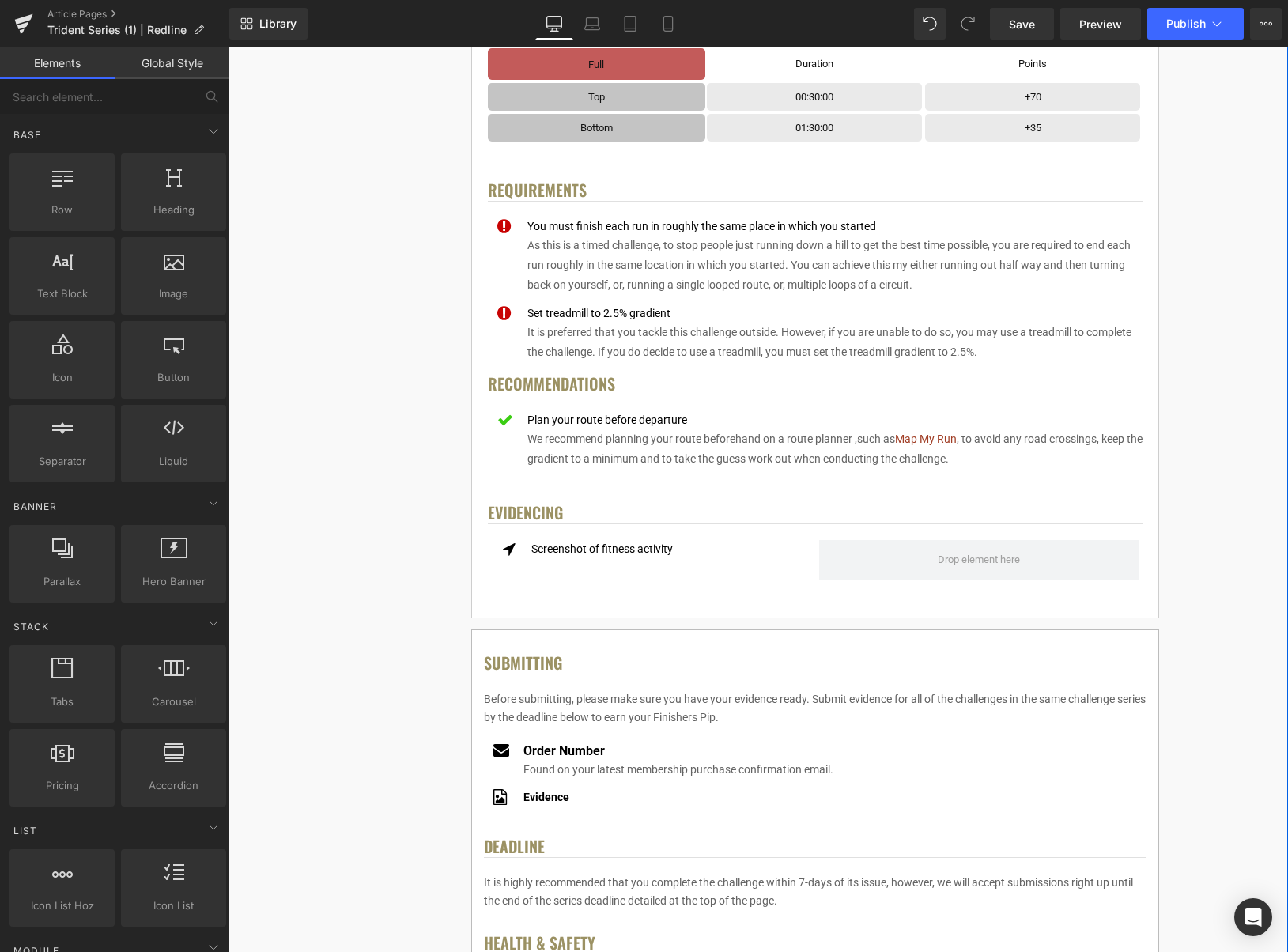
click at [1174, 450] on div "< User Home Text Block Row Image Trident Challenge Series Heading Complete each…" at bounding box center [815, 430] width 935 height 2194
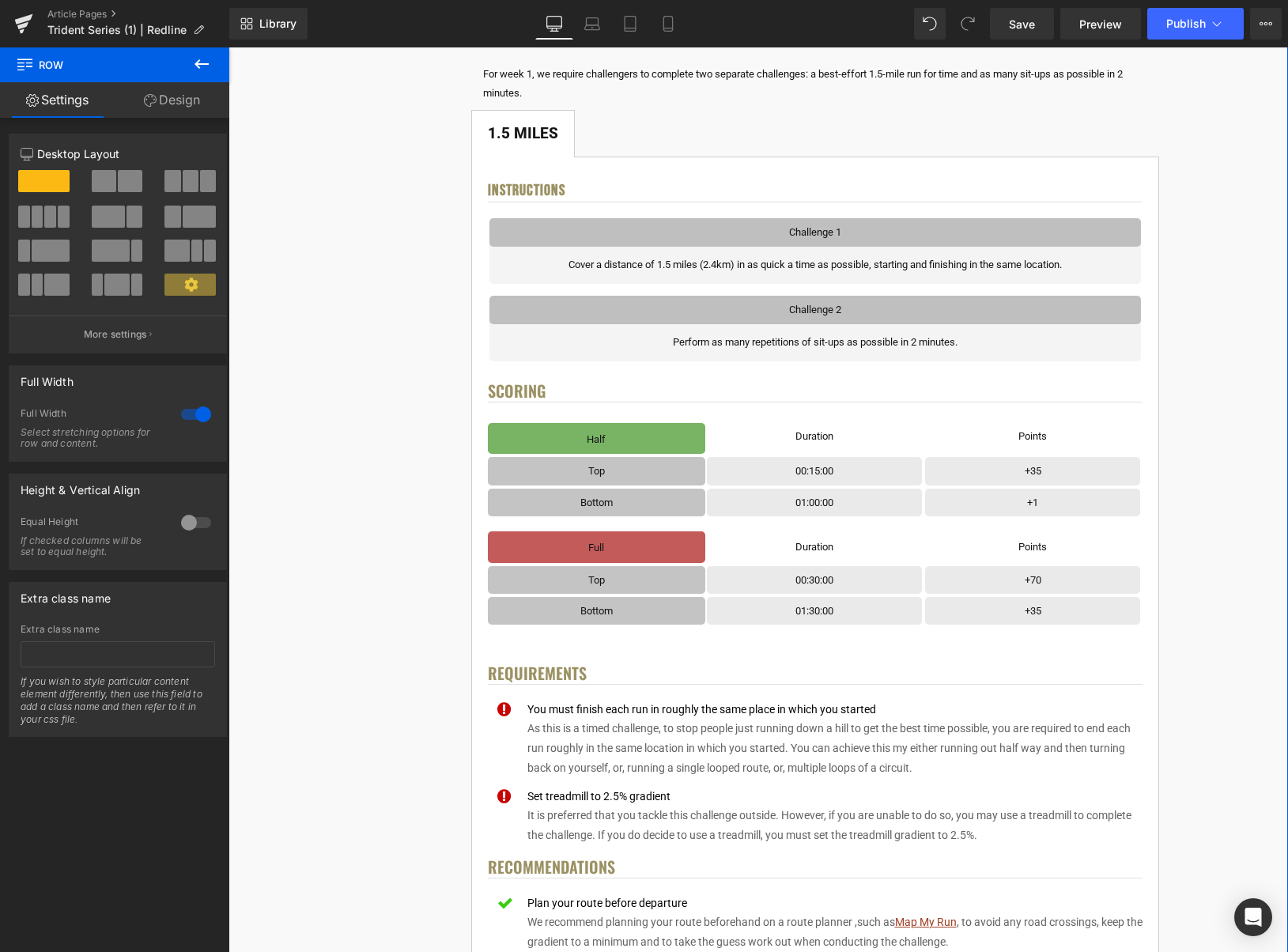
scroll to position [326, 0]
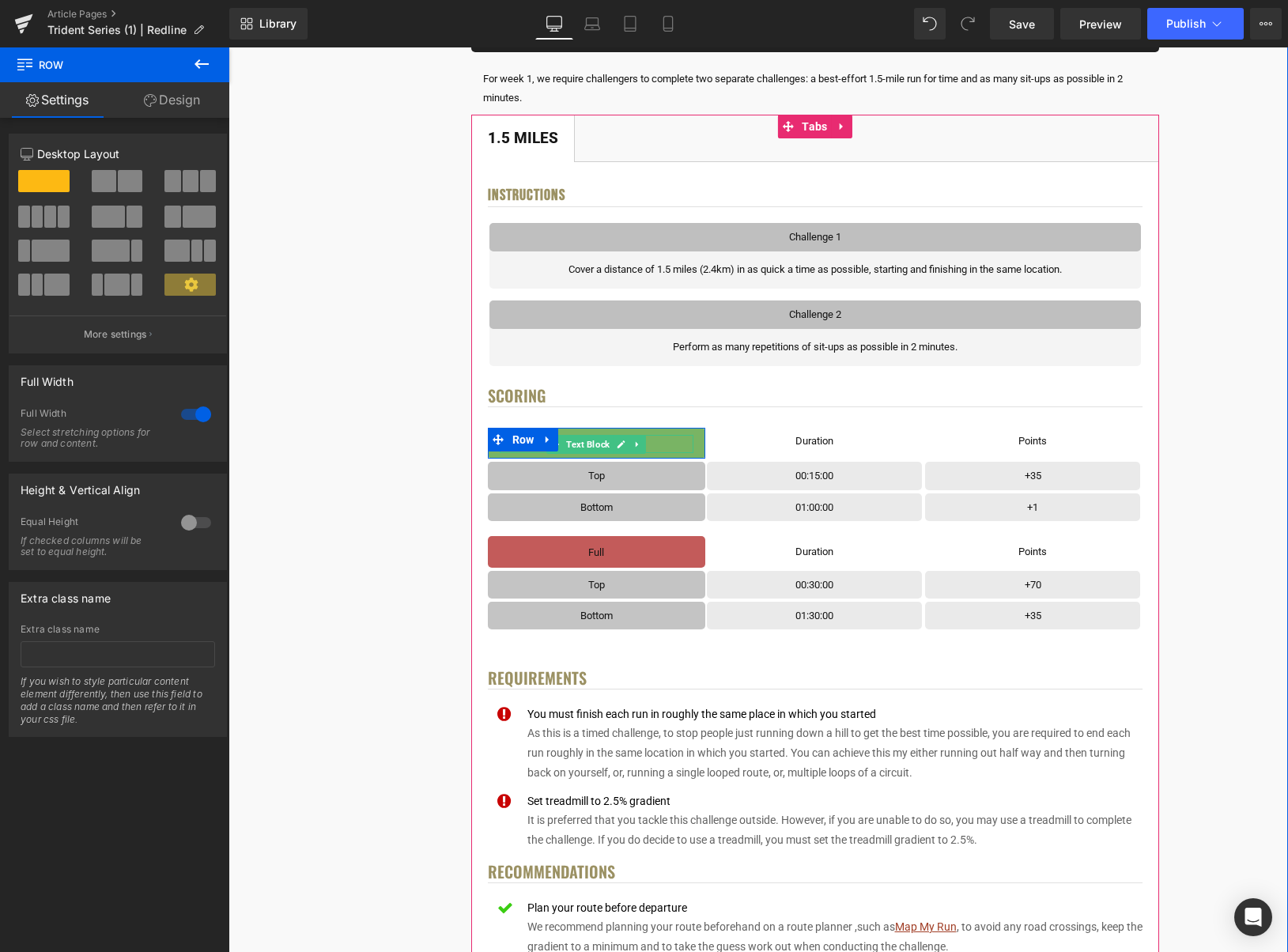
click at [619, 446] on icon at bounding box center [622, 445] width 8 height 8
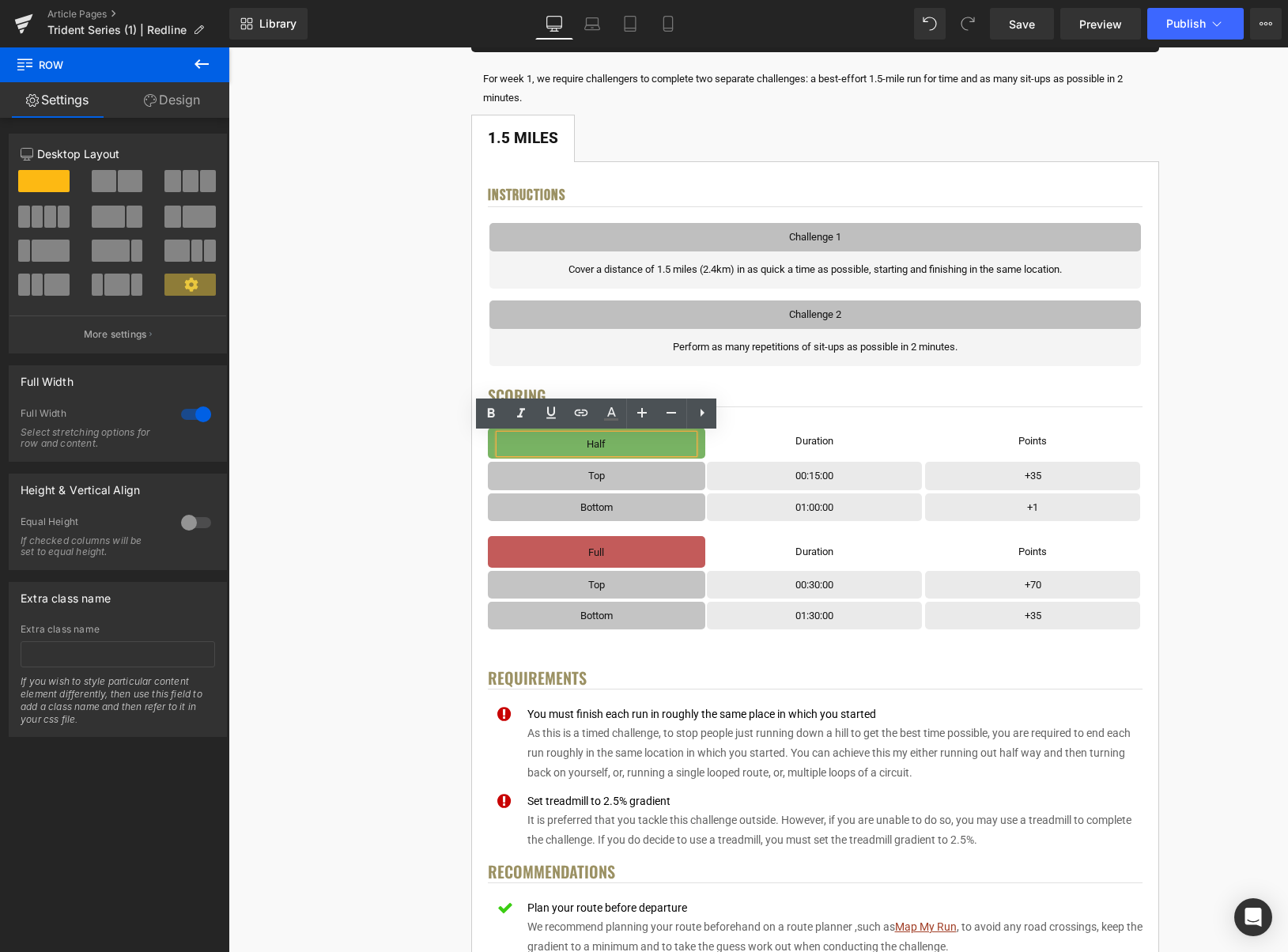
click at [624, 445] on p "Half" at bounding box center [597, 444] width 195 height 18
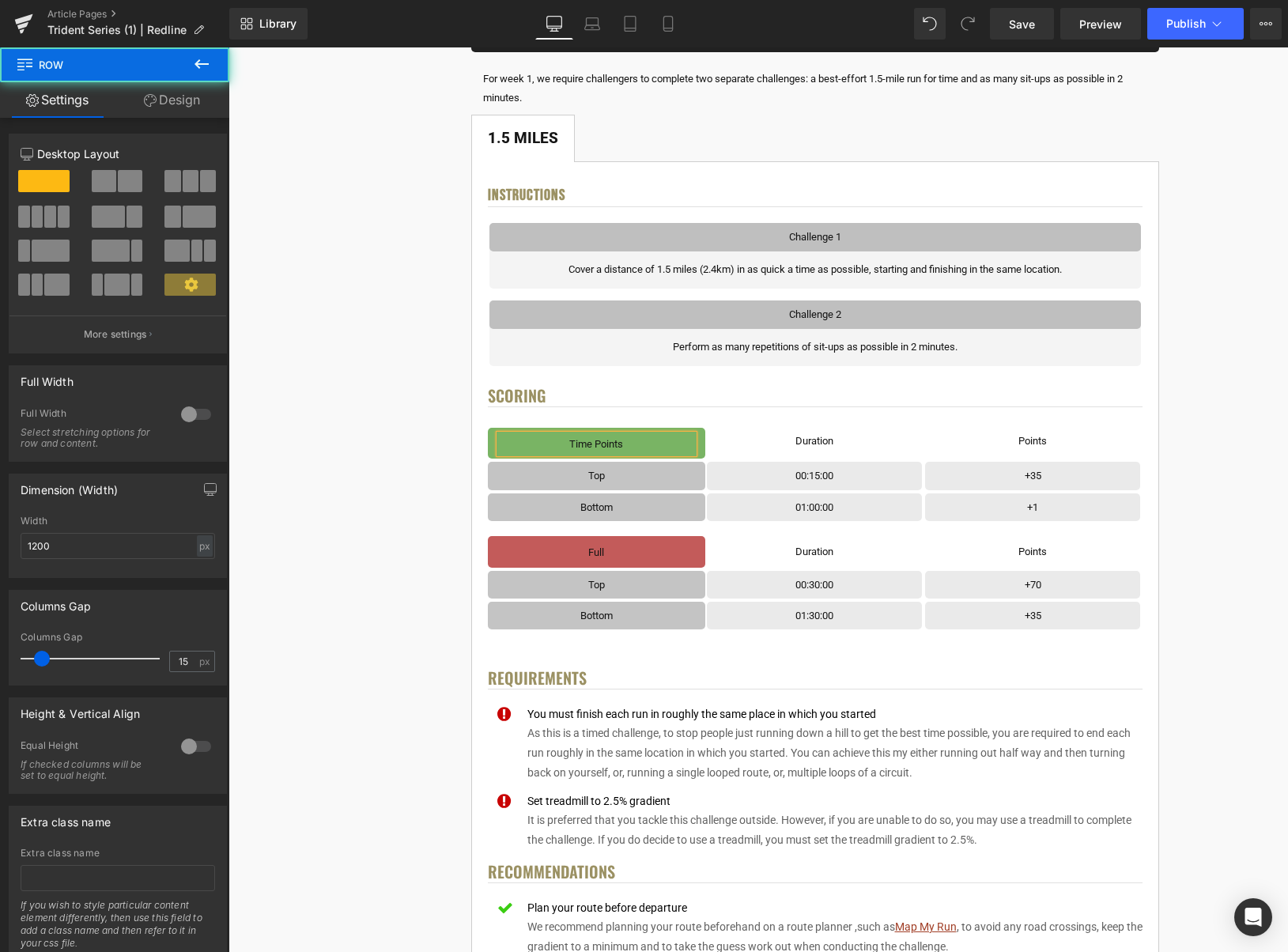
click at [704, 446] on div "Time Points Text Block" at bounding box center [597, 444] width 218 height 18
click at [703, 447] on div "Time Points Text Block Row Row" at bounding box center [597, 441] width 218 height 36
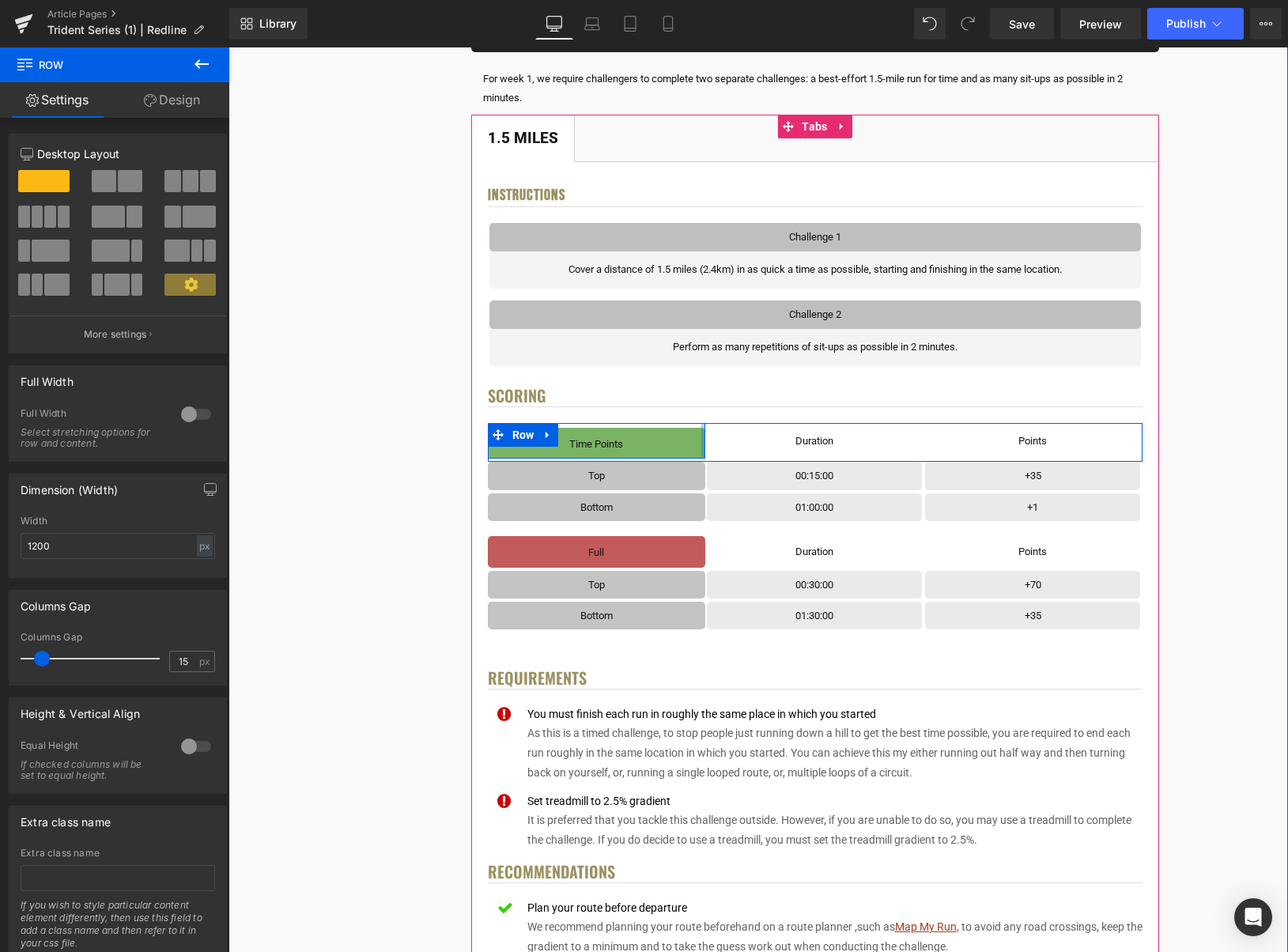
click at [702, 446] on div "Time Points Text Block Row Row" at bounding box center [597, 441] width 218 height 36
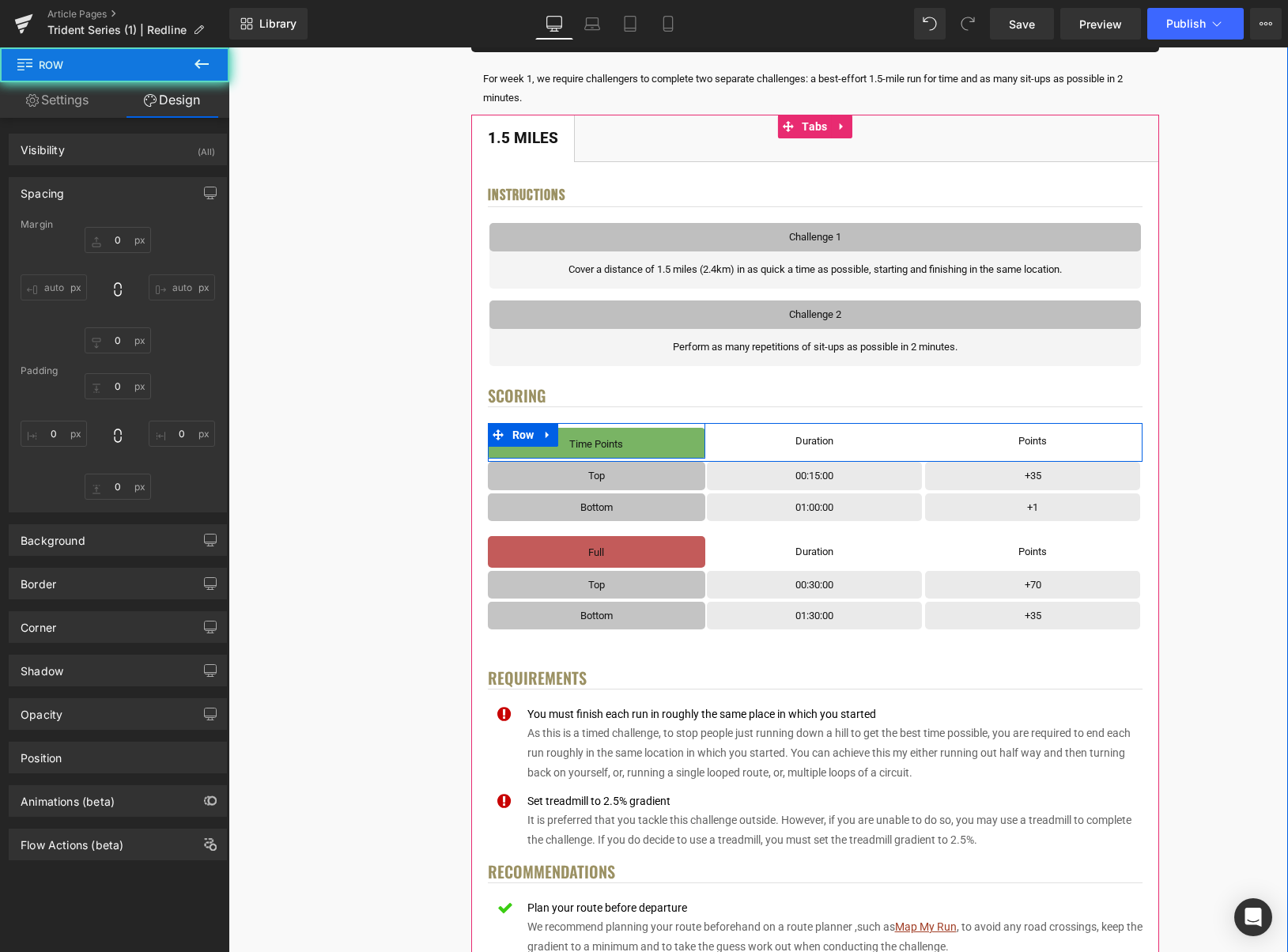
type input "0"
type input "6"
type input "0"
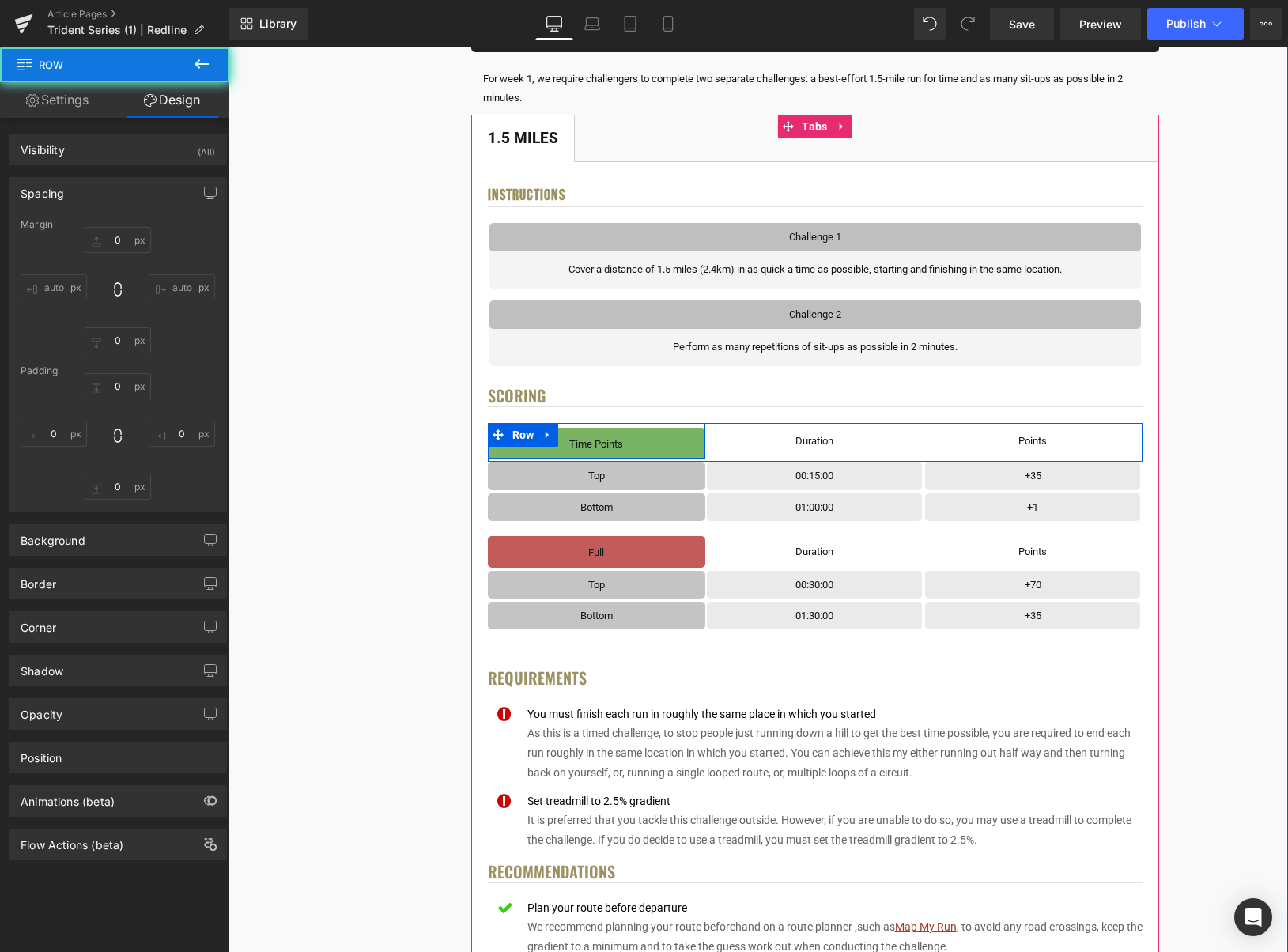
type input "0"
type input "none"
type input "0"
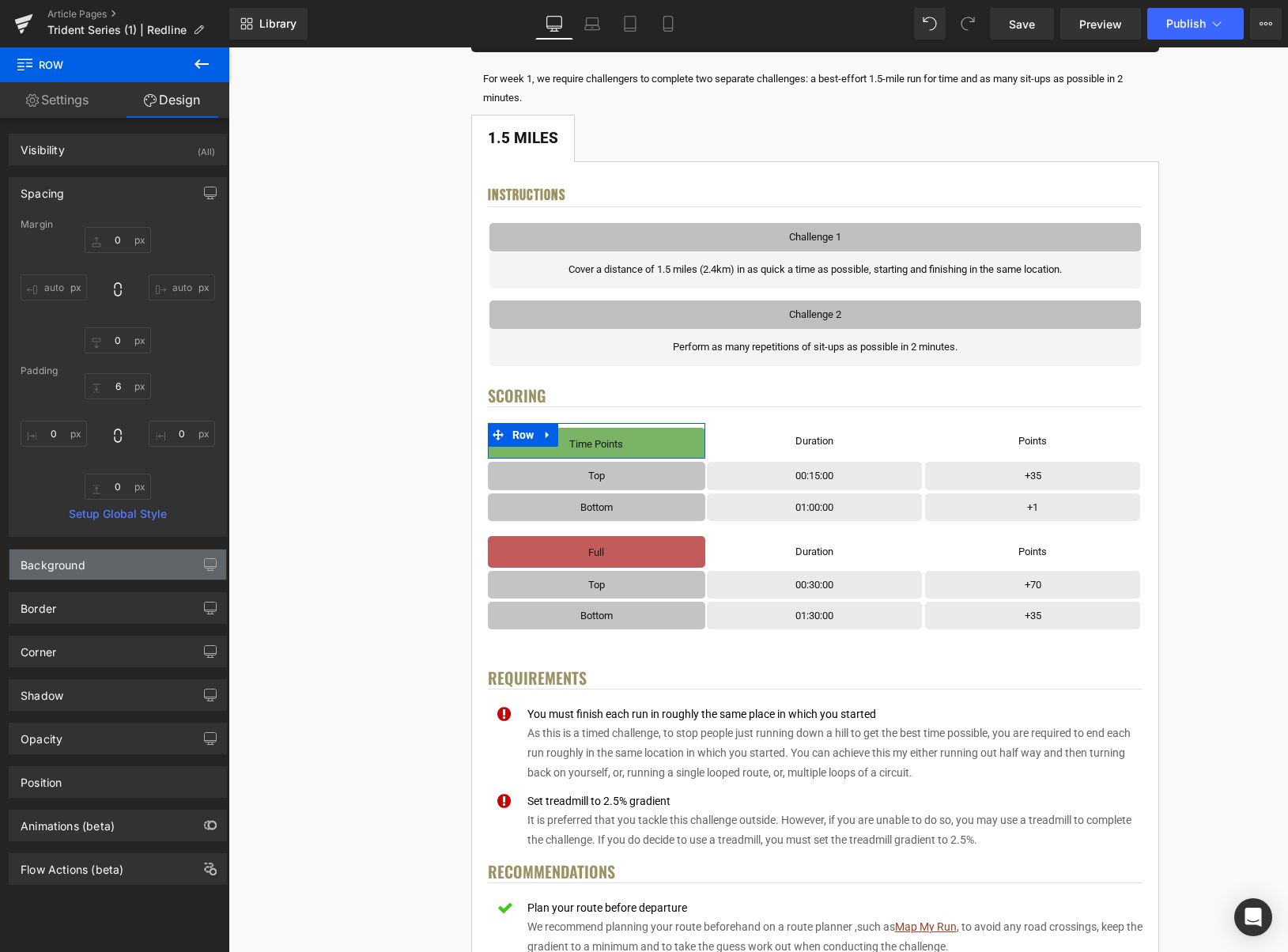
click at [91, 571] on div "Background" at bounding box center [118, 565] width 217 height 30
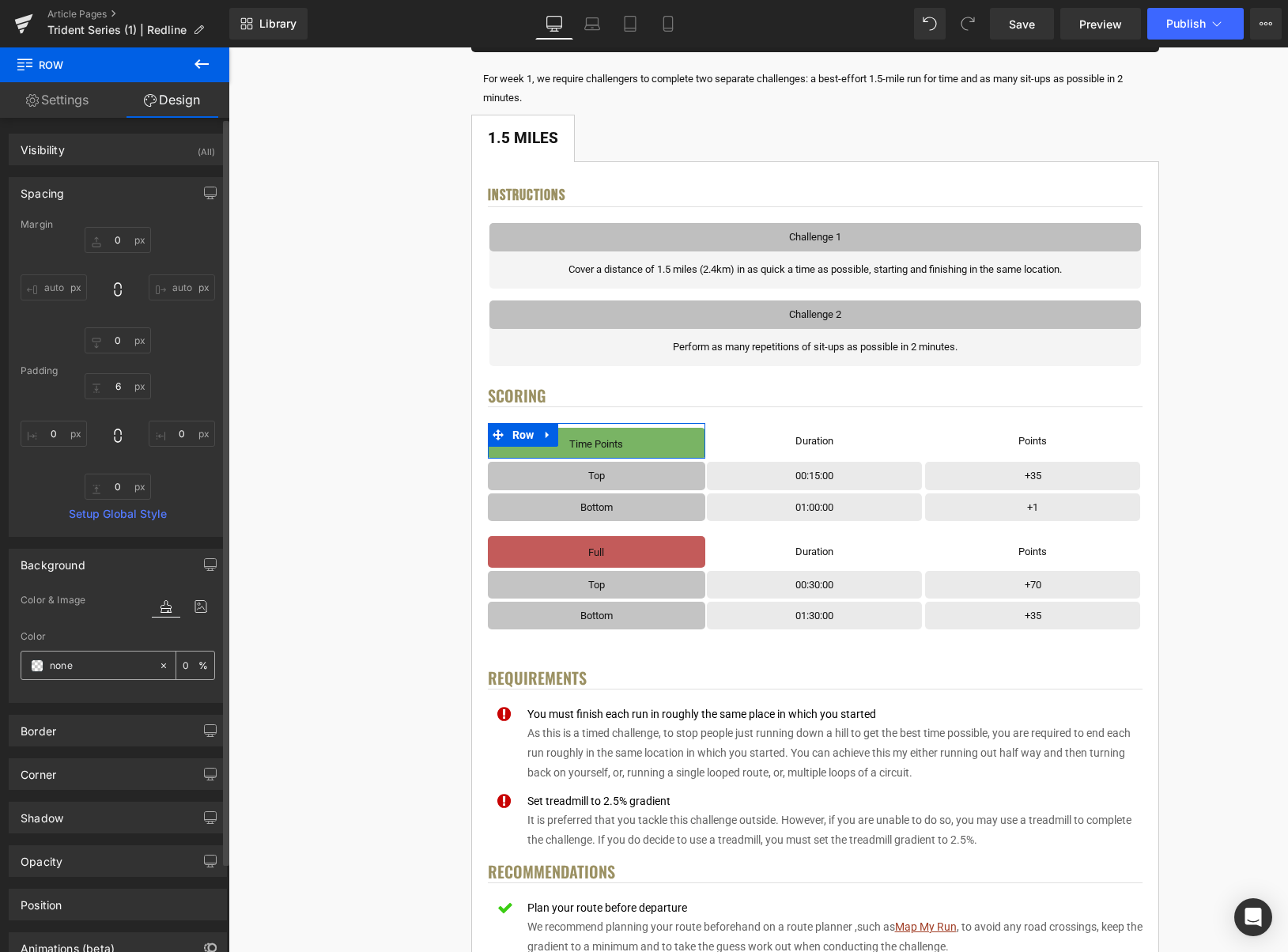
click at [161, 667] on icon at bounding box center [163, 665] width 11 height 11
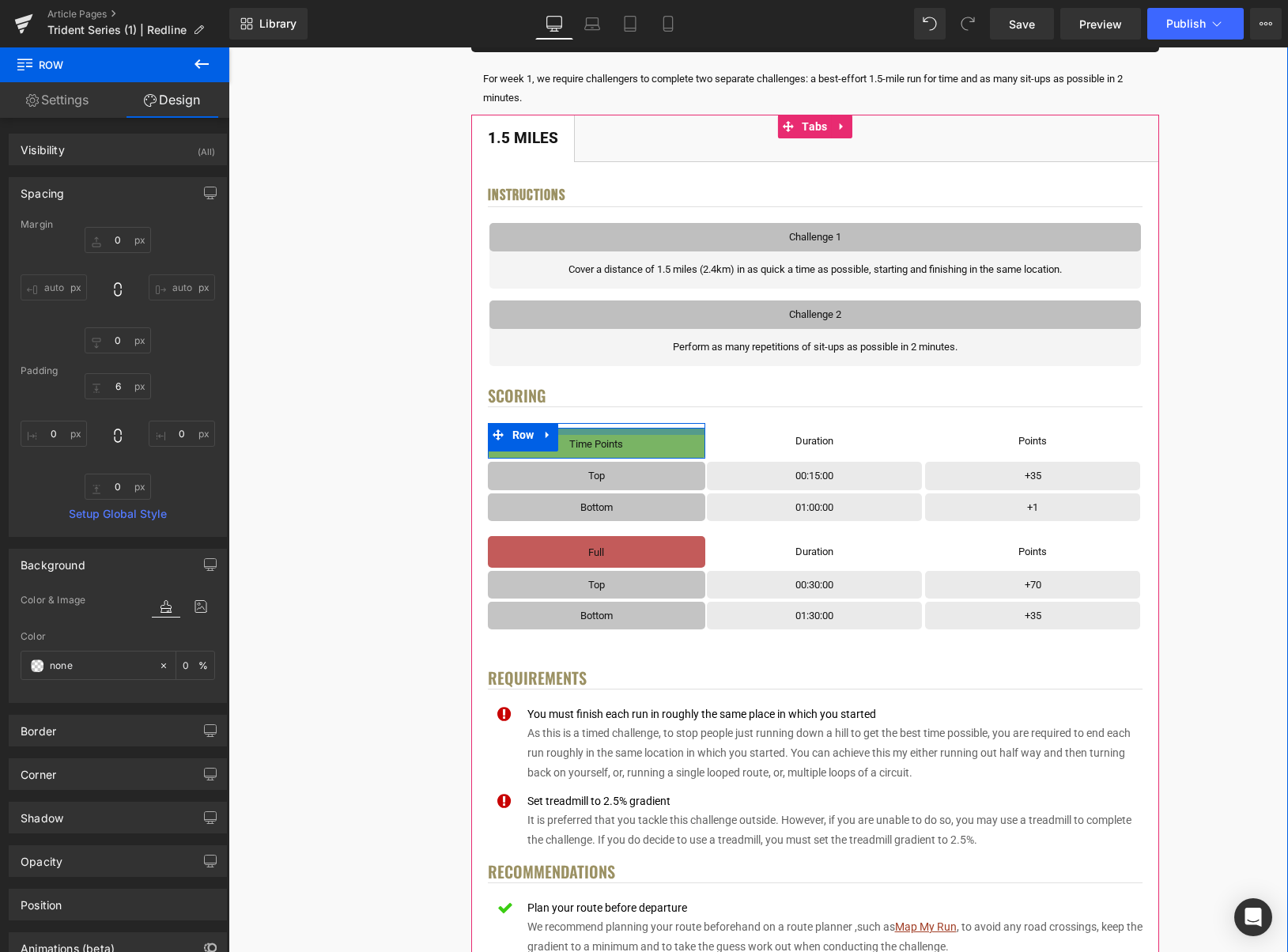
click at [675, 431] on div at bounding box center [597, 431] width 218 height 7
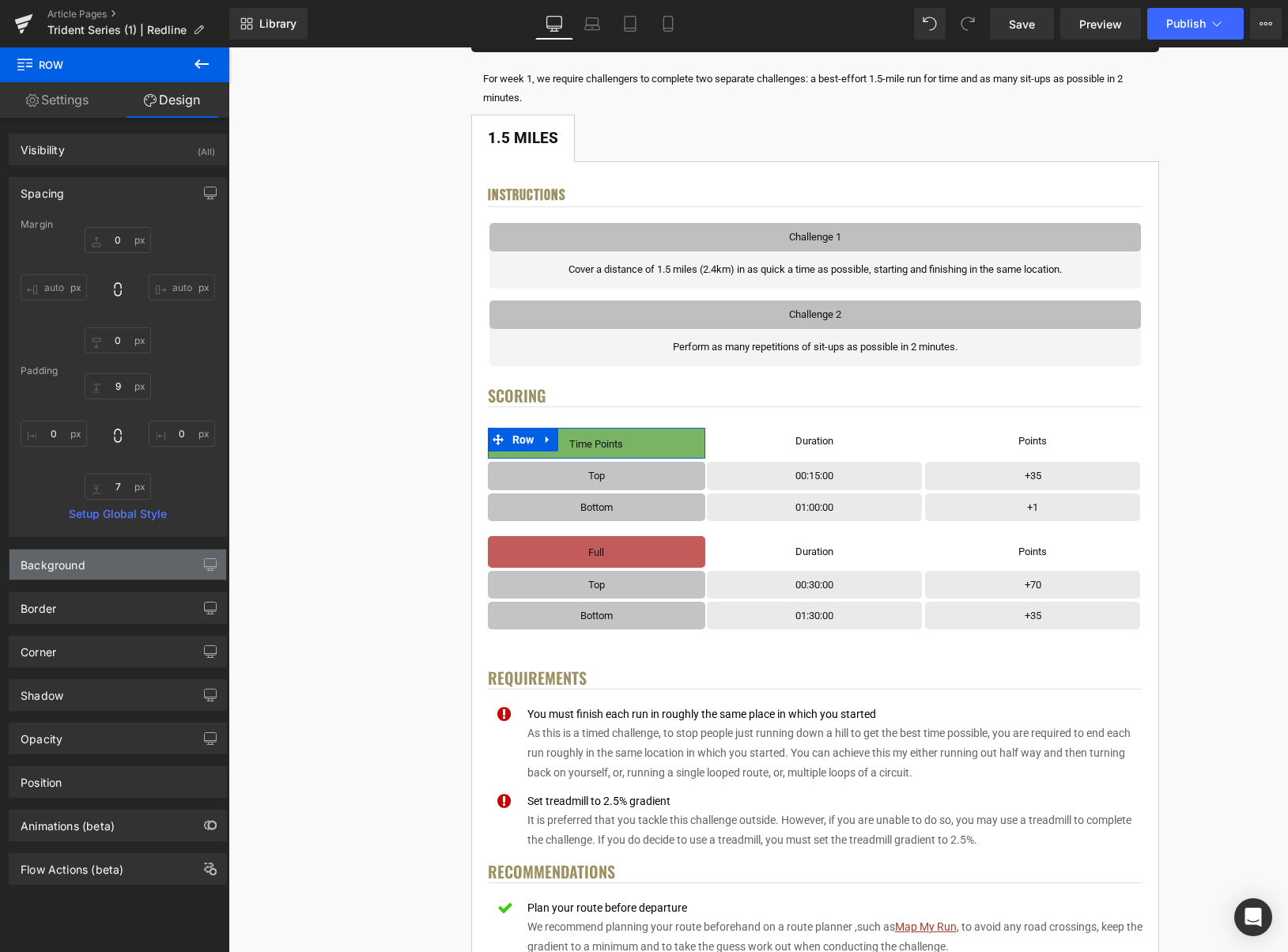
click at [85, 554] on div "Background" at bounding box center [118, 565] width 217 height 30
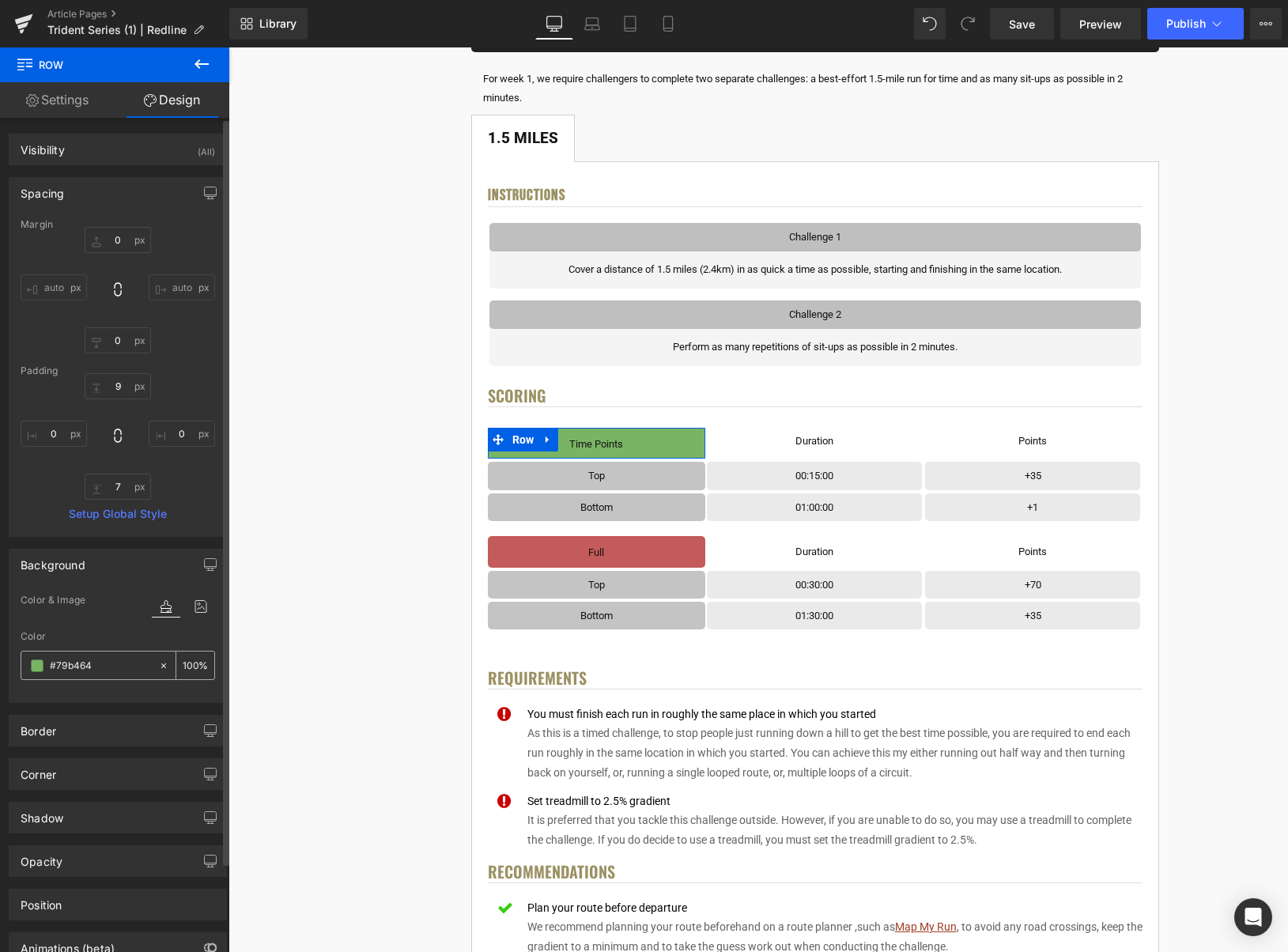
click at [158, 660] on icon at bounding box center [163, 665] width 11 height 11
type input "none"
type input "0"
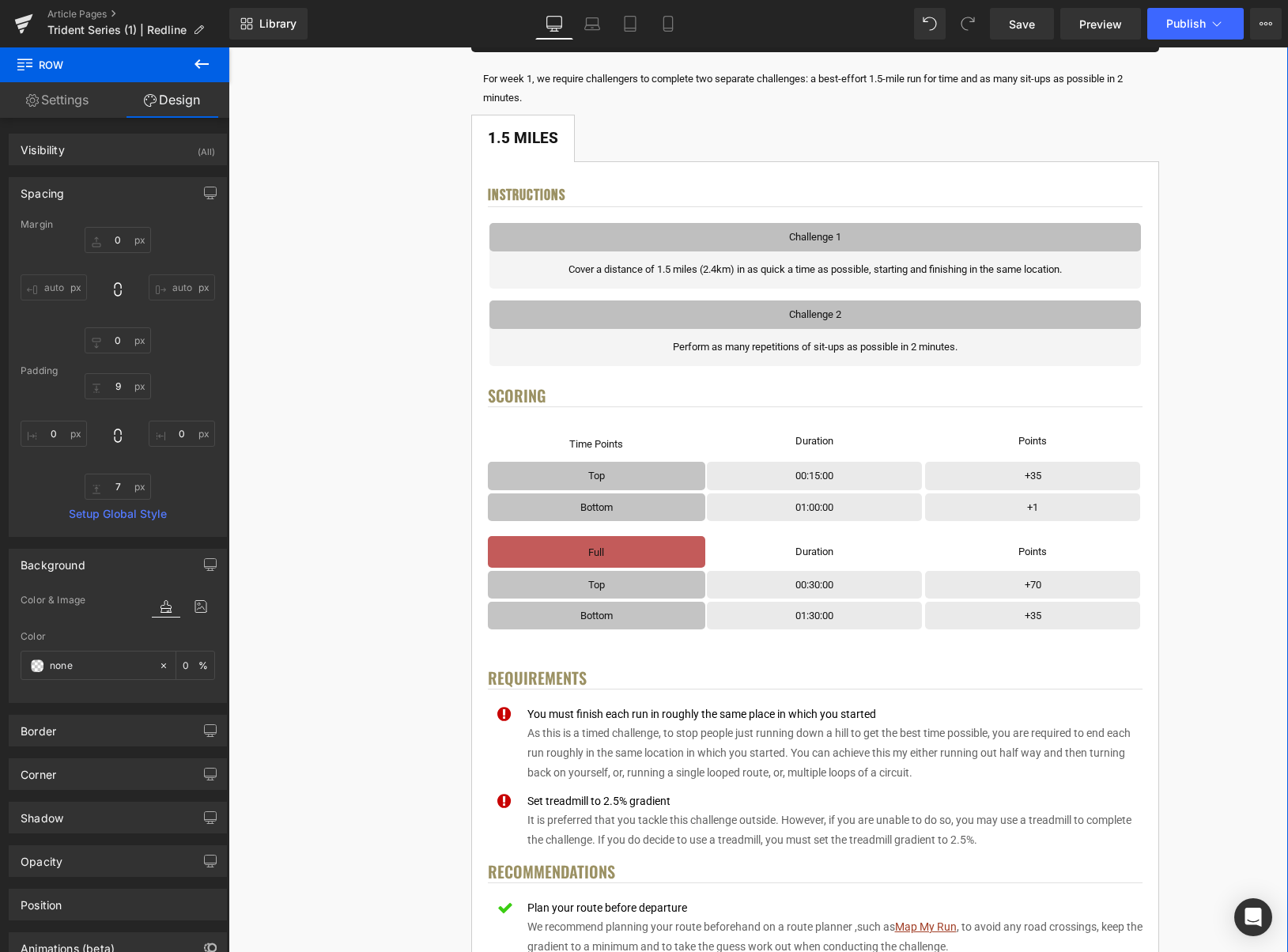
click at [380, 511] on div "< User Home Text Block Row Image Trident Challenge Series Heading Complete each…" at bounding box center [815, 918] width 935 height 2194
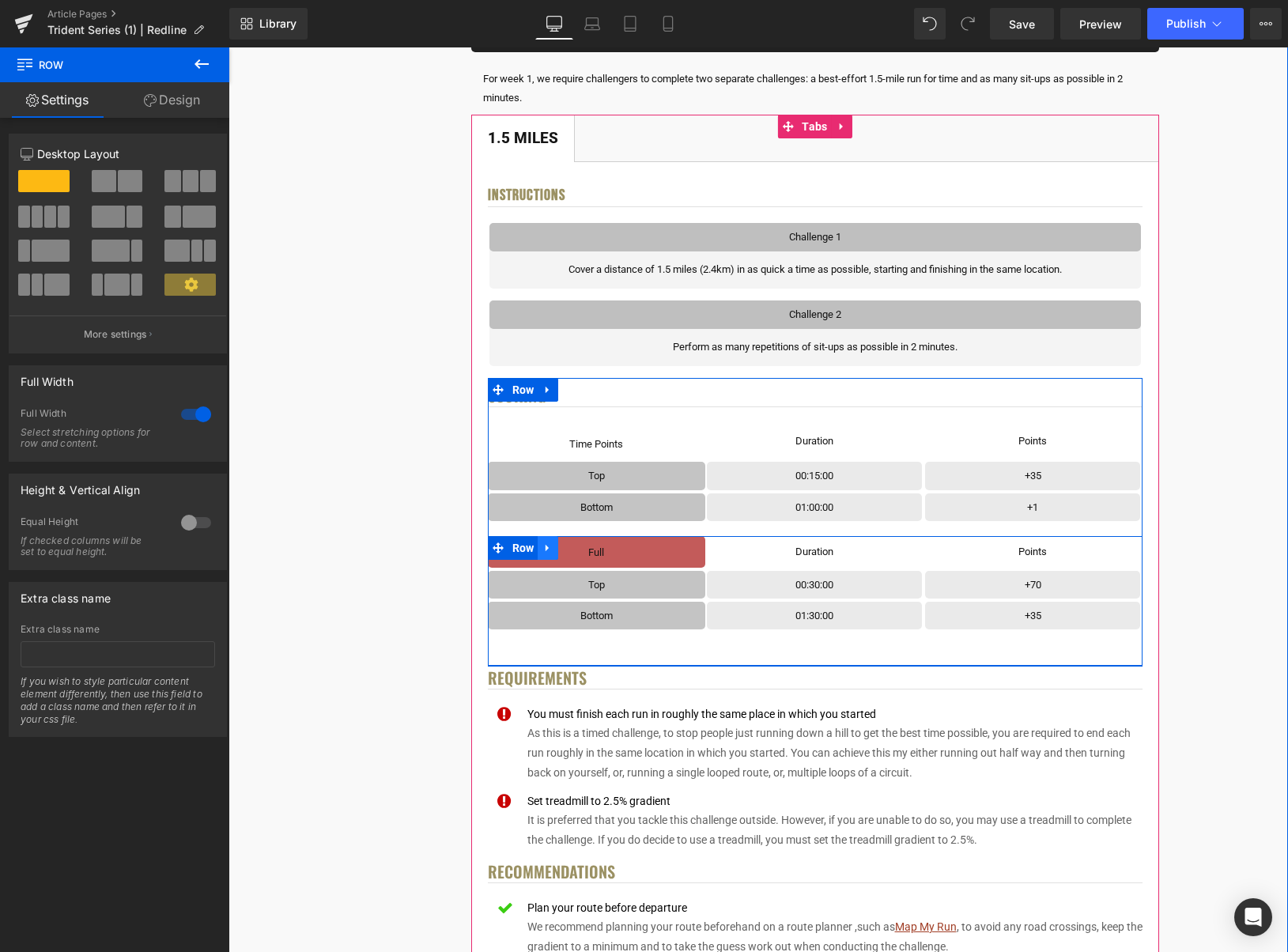
drag, startPoint x: 556, startPoint y: 552, endPoint x: 608, endPoint y: 558, distance: 52.3
click at [556, 552] on link at bounding box center [547, 548] width 20 height 24
click at [589, 546] on icon at bounding box center [589, 547] width 11 height 11
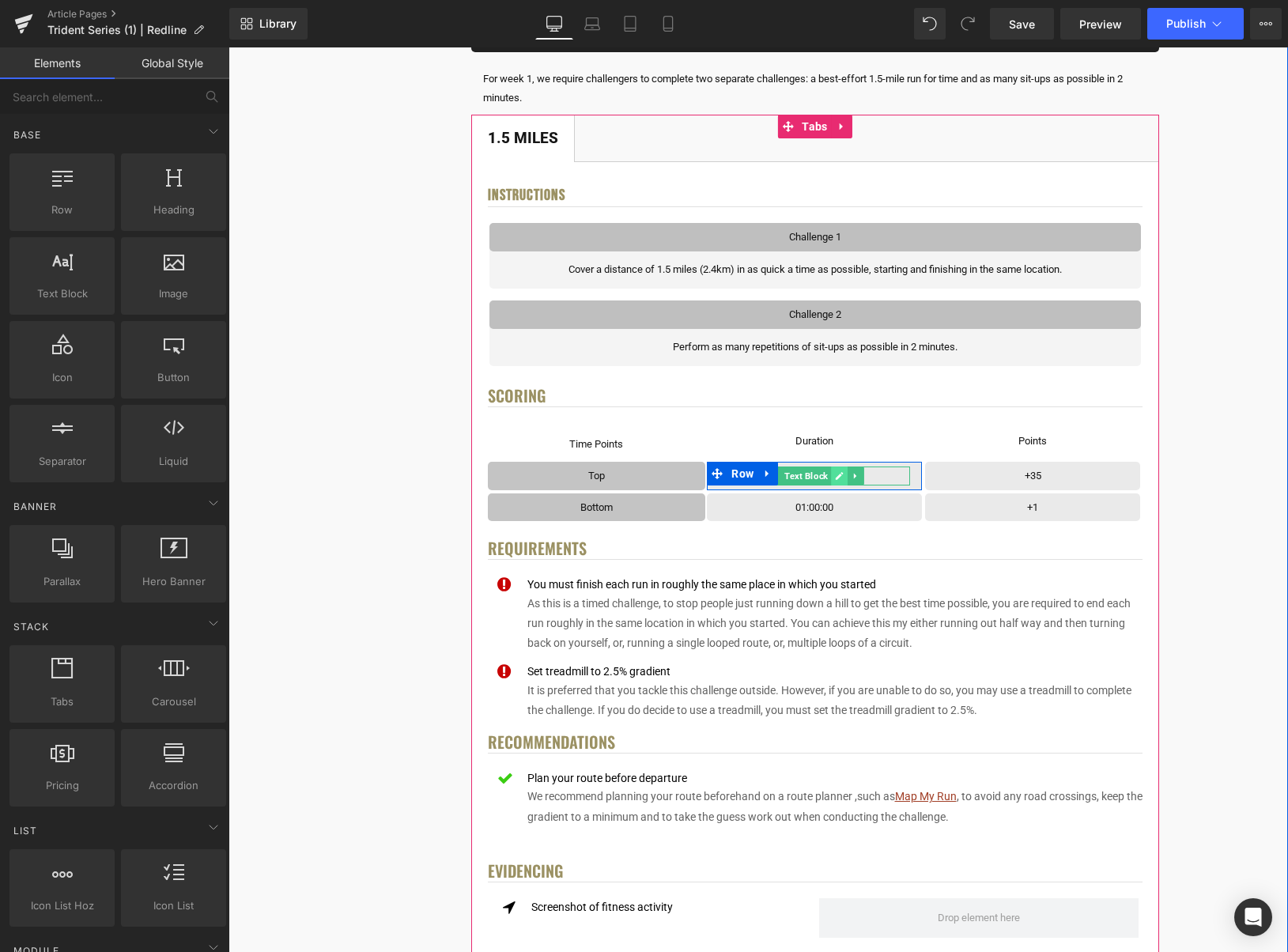
click at [841, 476] on icon at bounding box center [840, 476] width 8 height 8
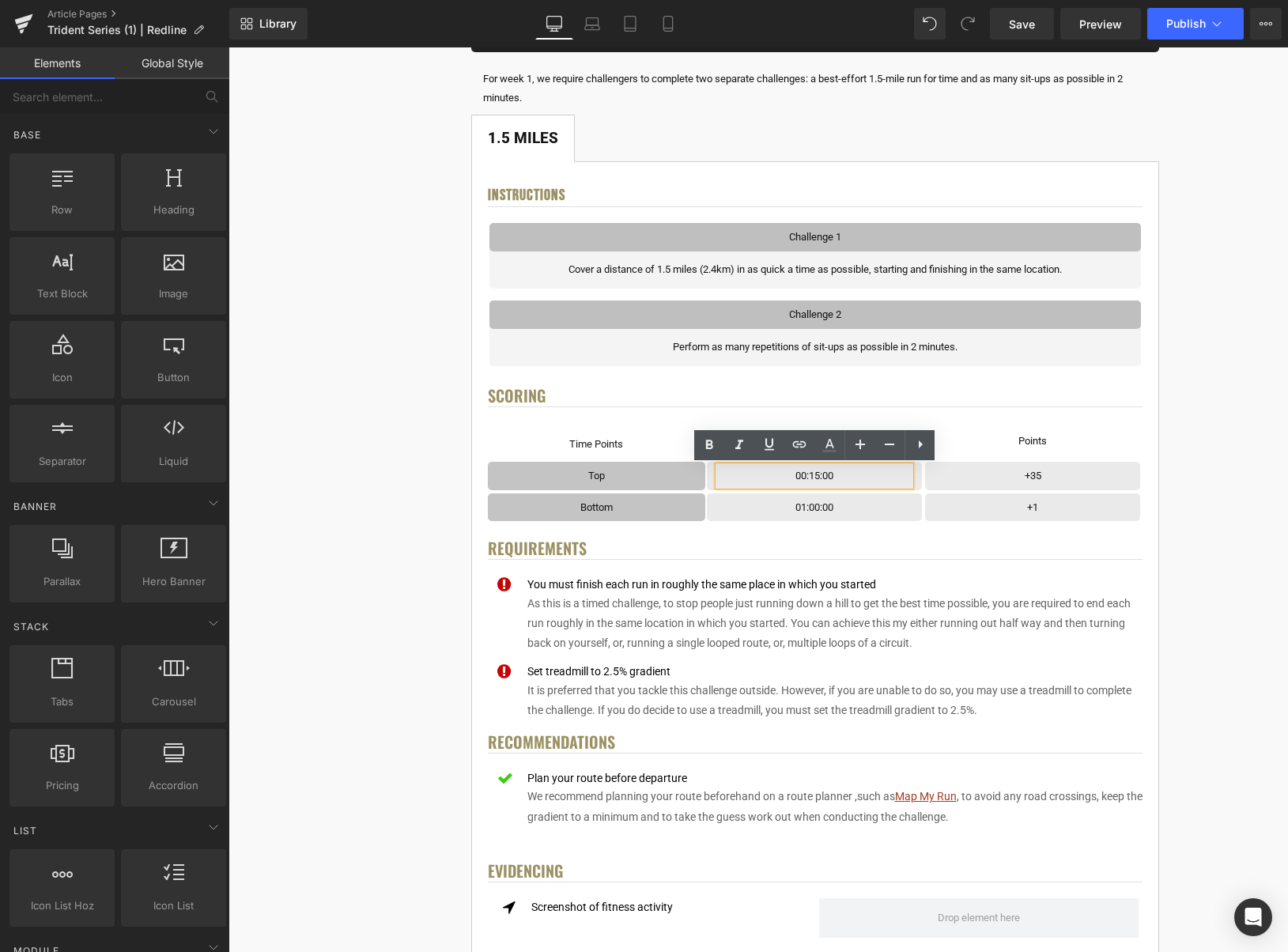
click at [819, 476] on p "00:15:00" at bounding box center [814, 476] width 192 height 18
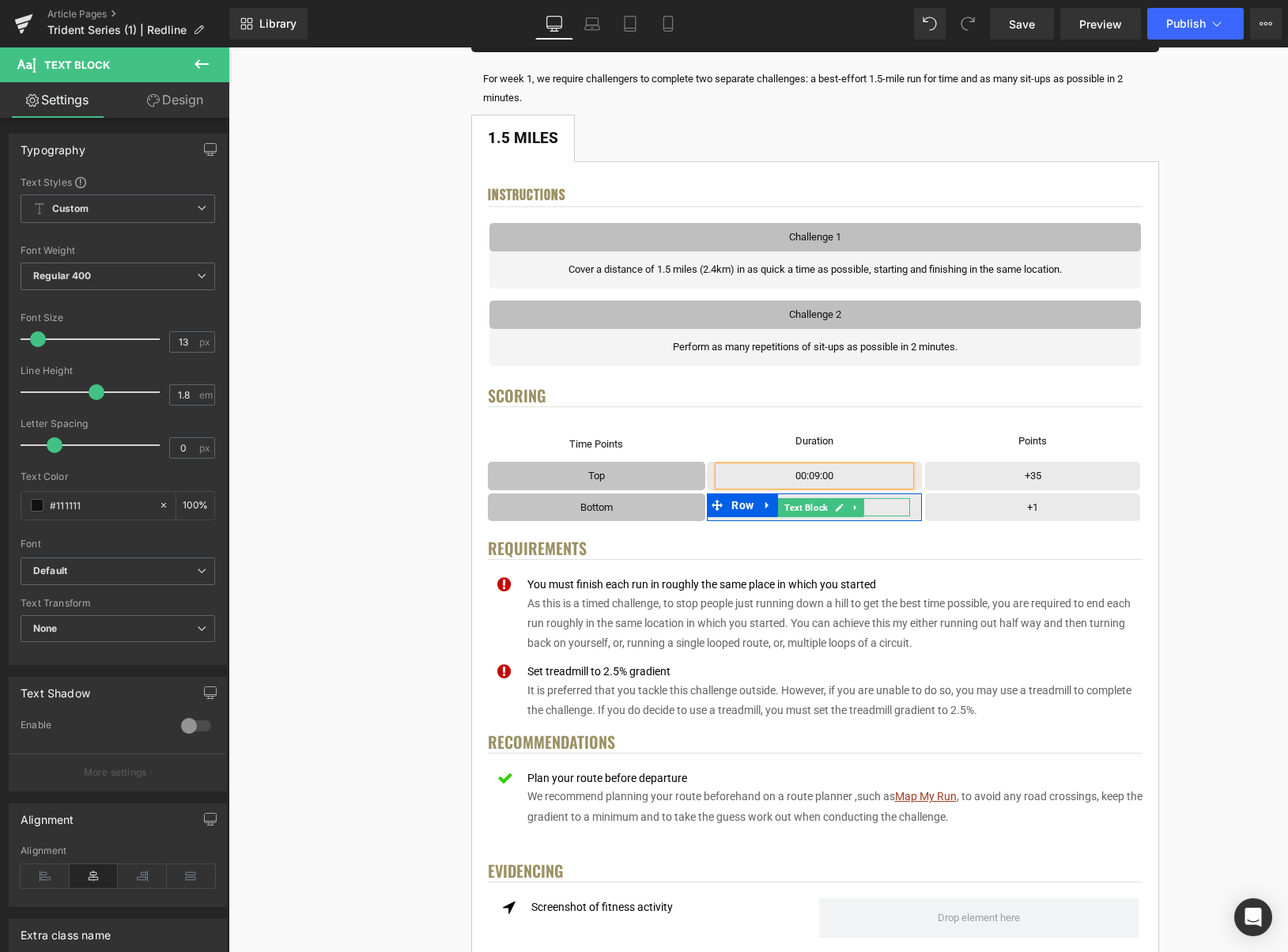
drag, startPoint x: 843, startPoint y: 508, endPoint x: 835, endPoint y: 510, distance: 8.2
click at [843, 508] on icon at bounding box center [839, 507] width 9 height 10
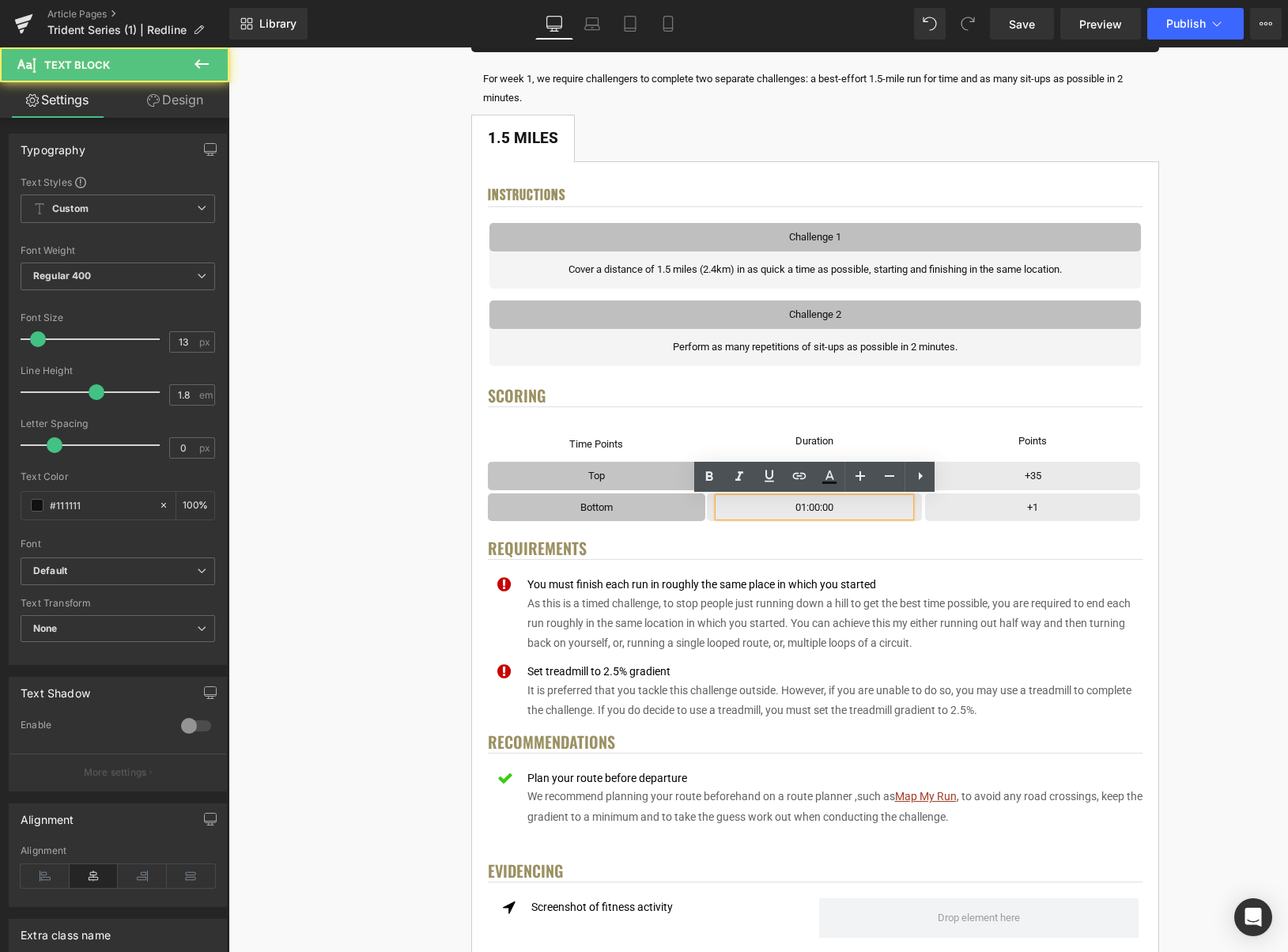
click at [817, 508] on p "01:00:00" at bounding box center [814, 507] width 192 height 18
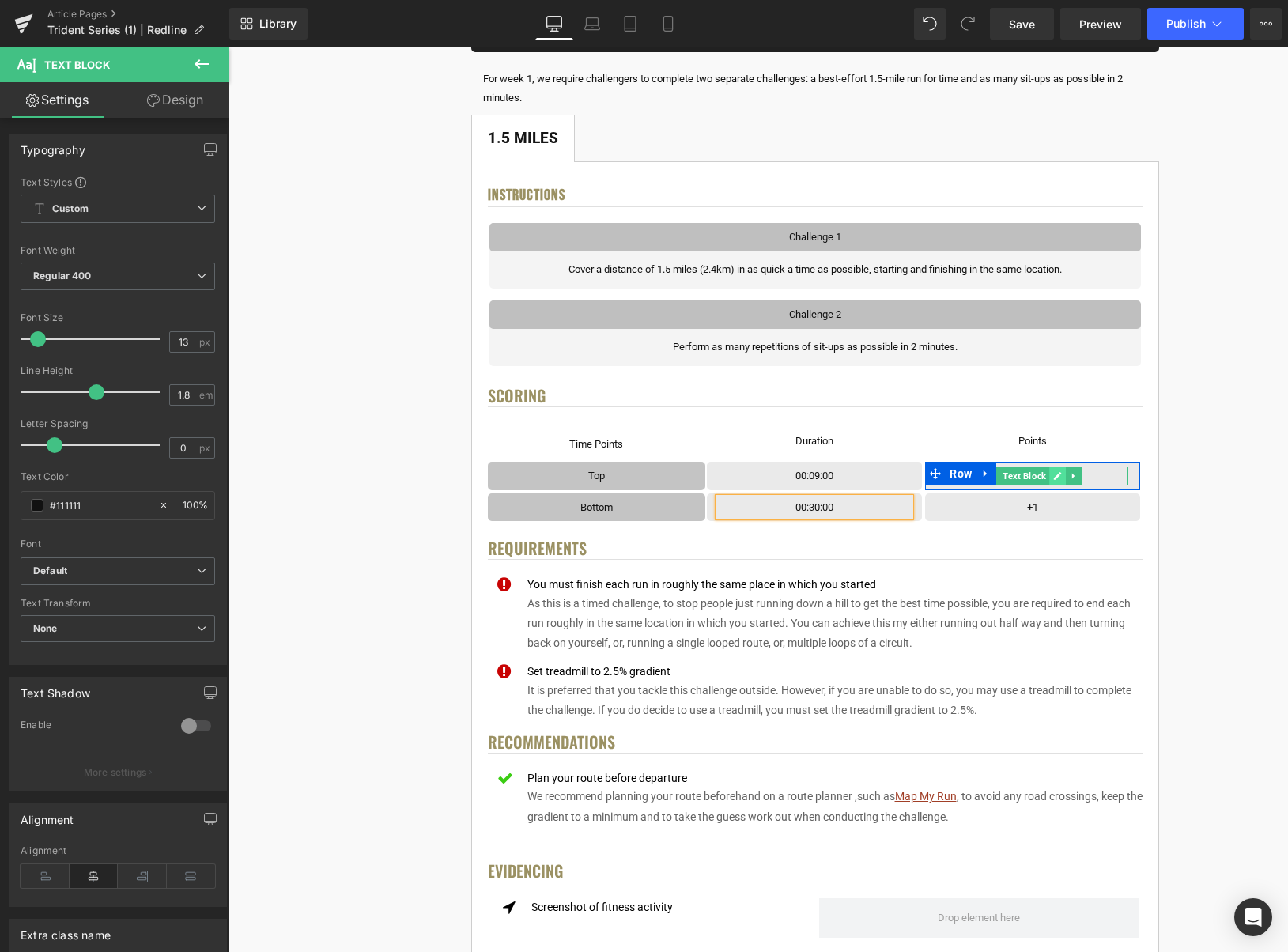
click at [1058, 477] on icon at bounding box center [1058, 476] width 8 height 8
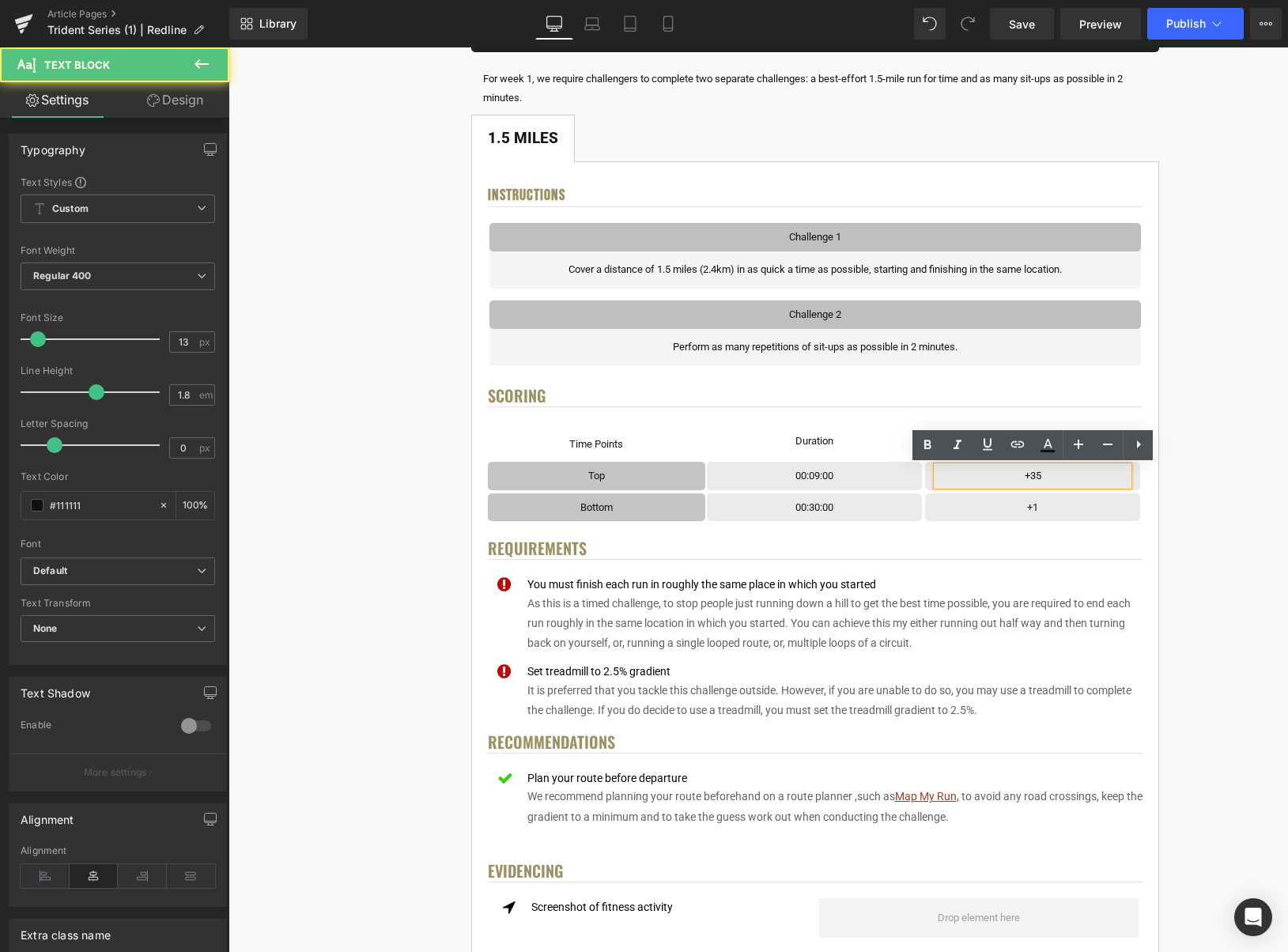
click at [1062, 477] on p "+35" at bounding box center [1033, 476] width 192 height 18
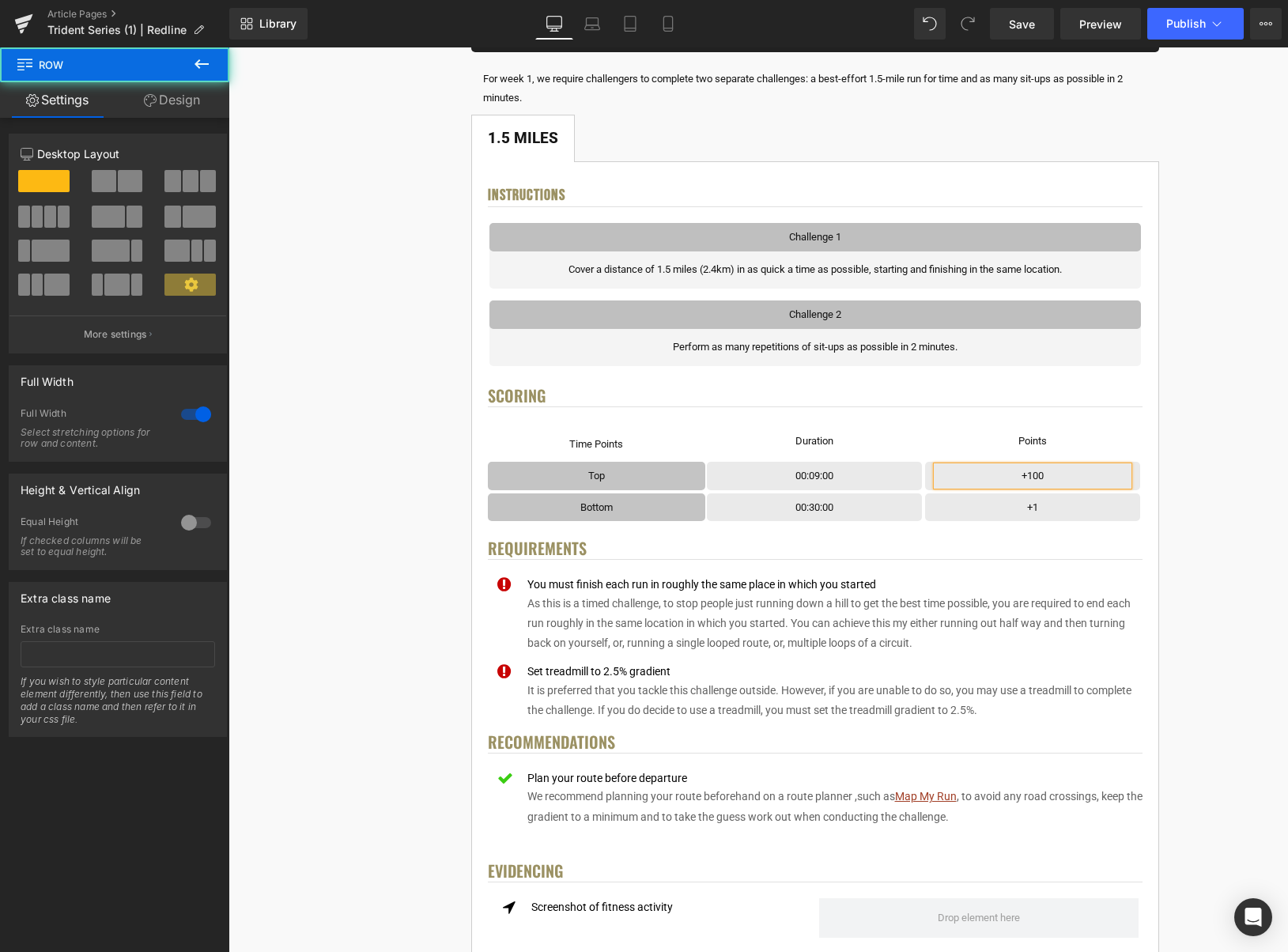
click at [1249, 464] on div "< User Home Text Block Row Image Trident Challenge Series Heading Complete each…" at bounding box center [815, 854] width 935 height 2065
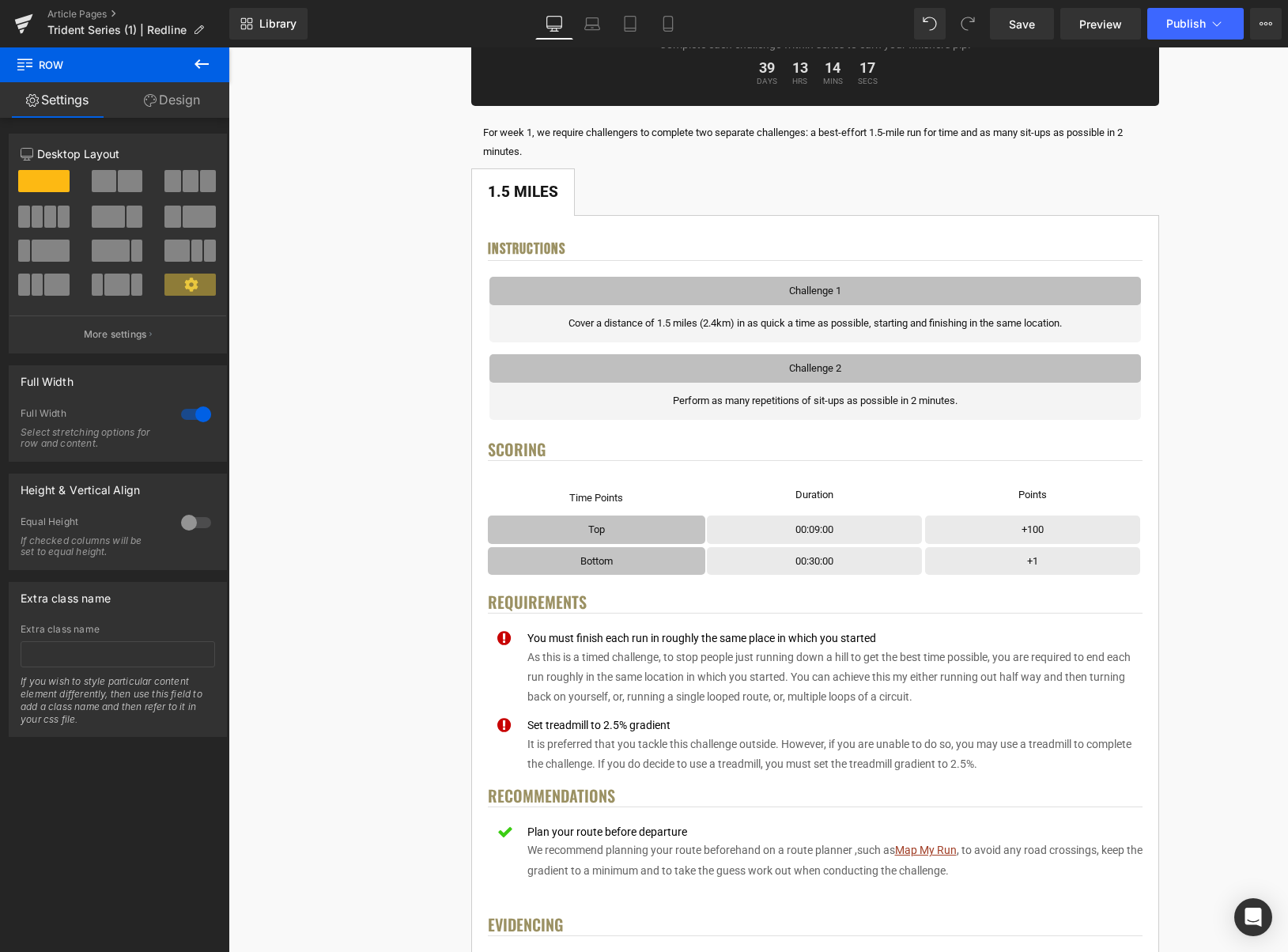
scroll to position [274, 0]
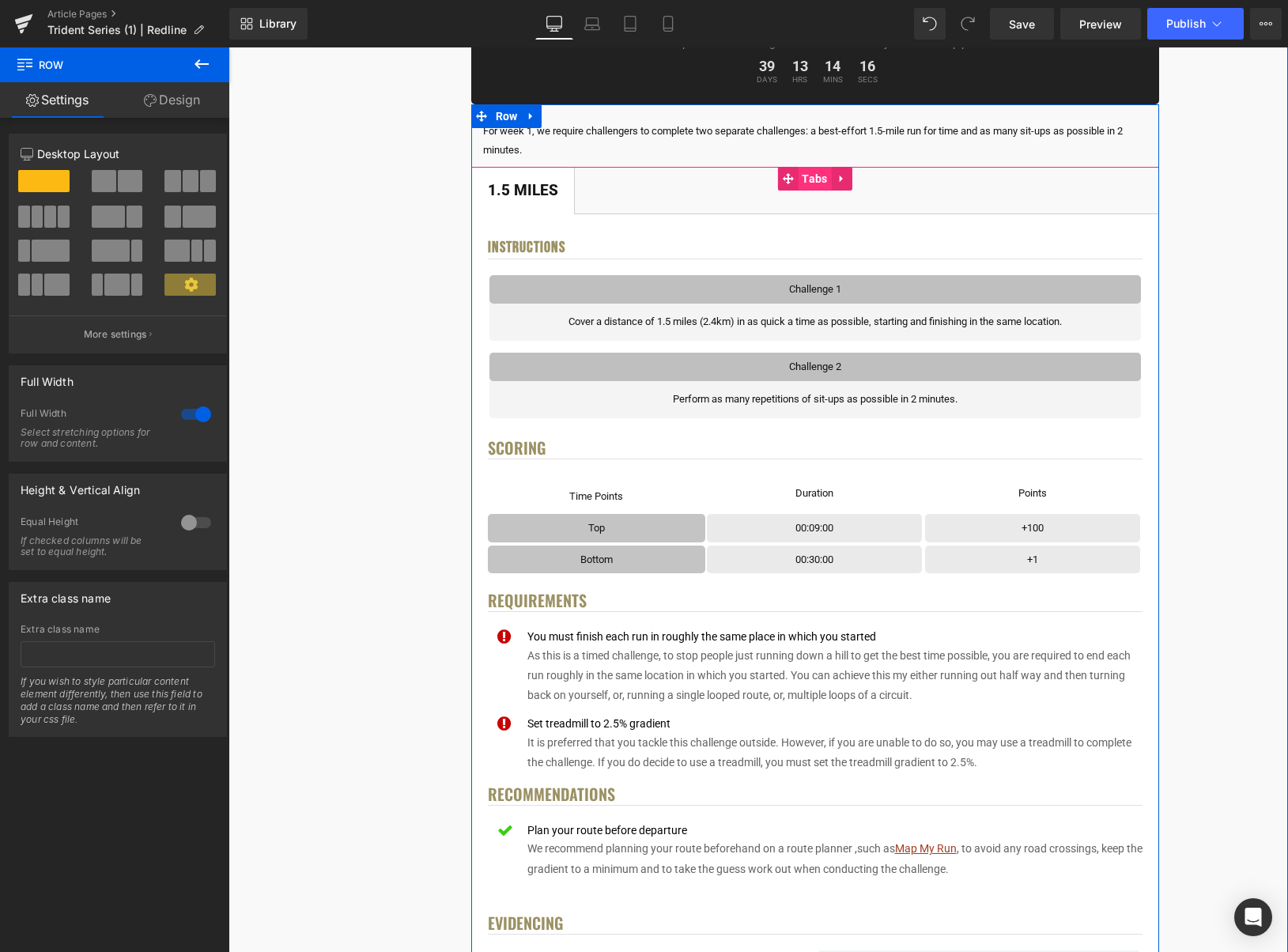
click at [805, 177] on span "Tabs" at bounding box center [814, 178] width 33 height 24
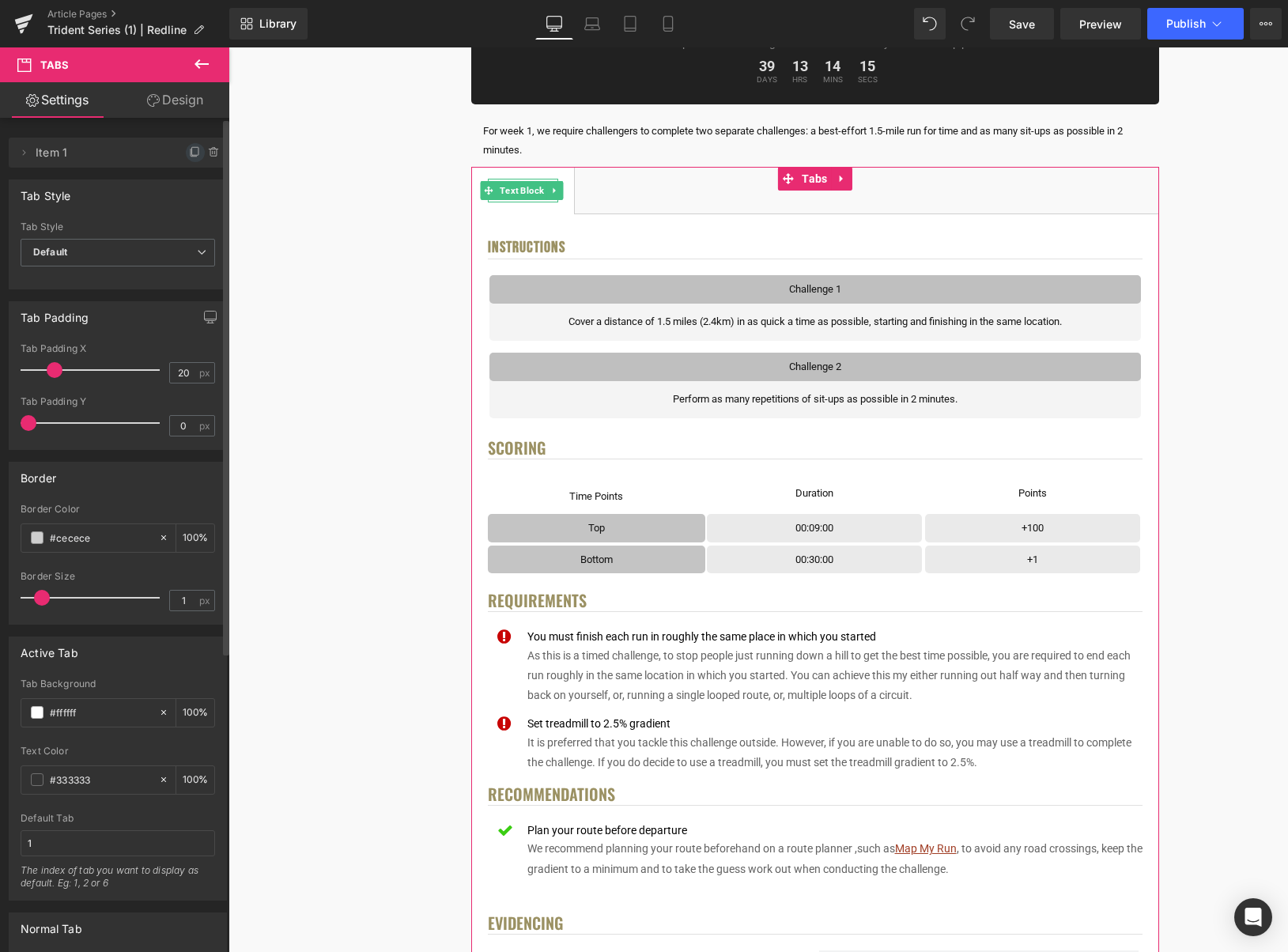
click at [192, 154] on icon at bounding box center [195, 151] width 7 height 8
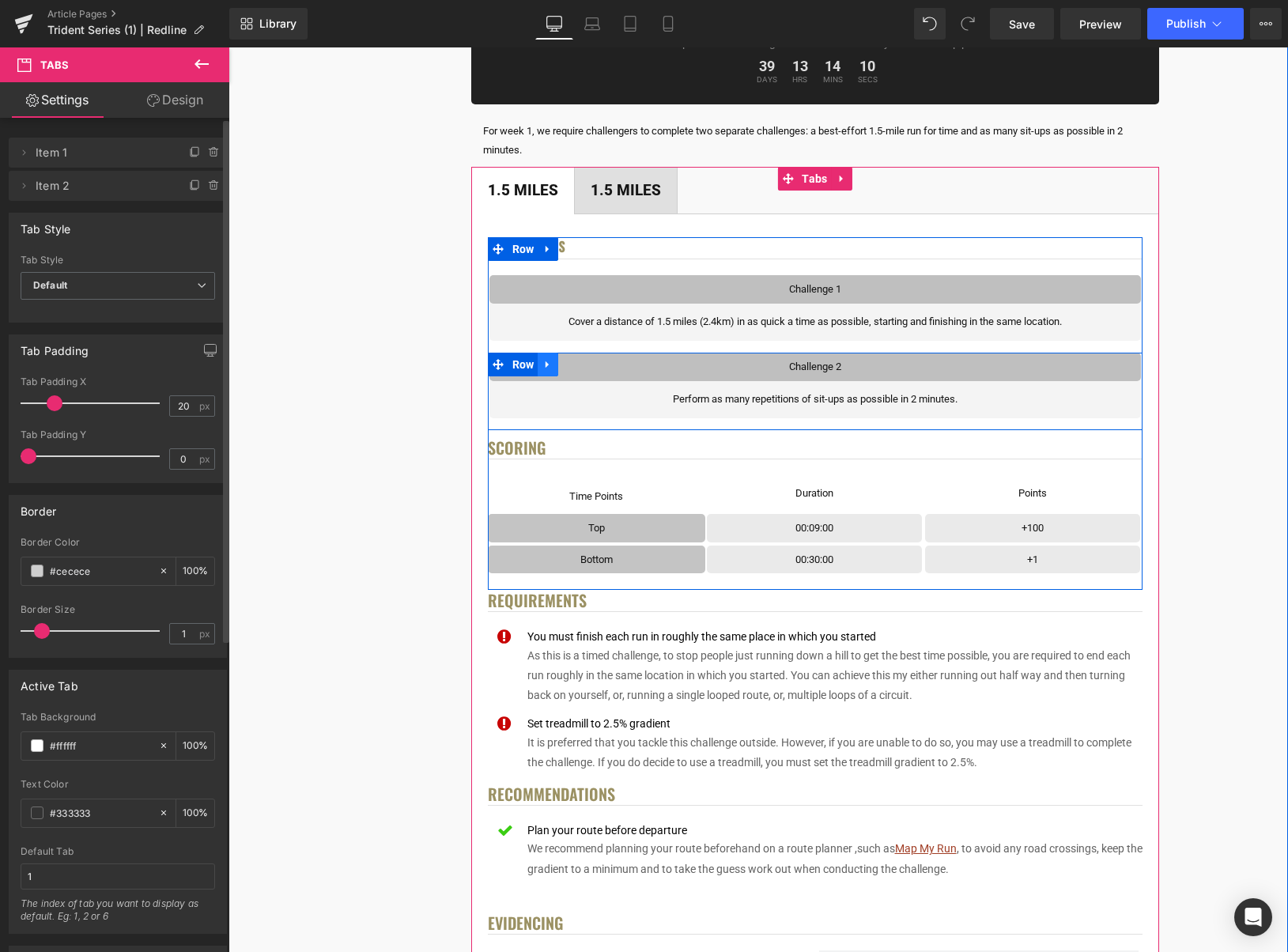
click at [551, 364] on icon at bounding box center [547, 365] width 11 height 12
click at [593, 366] on icon at bounding box center [589, 365] width 11 height 12
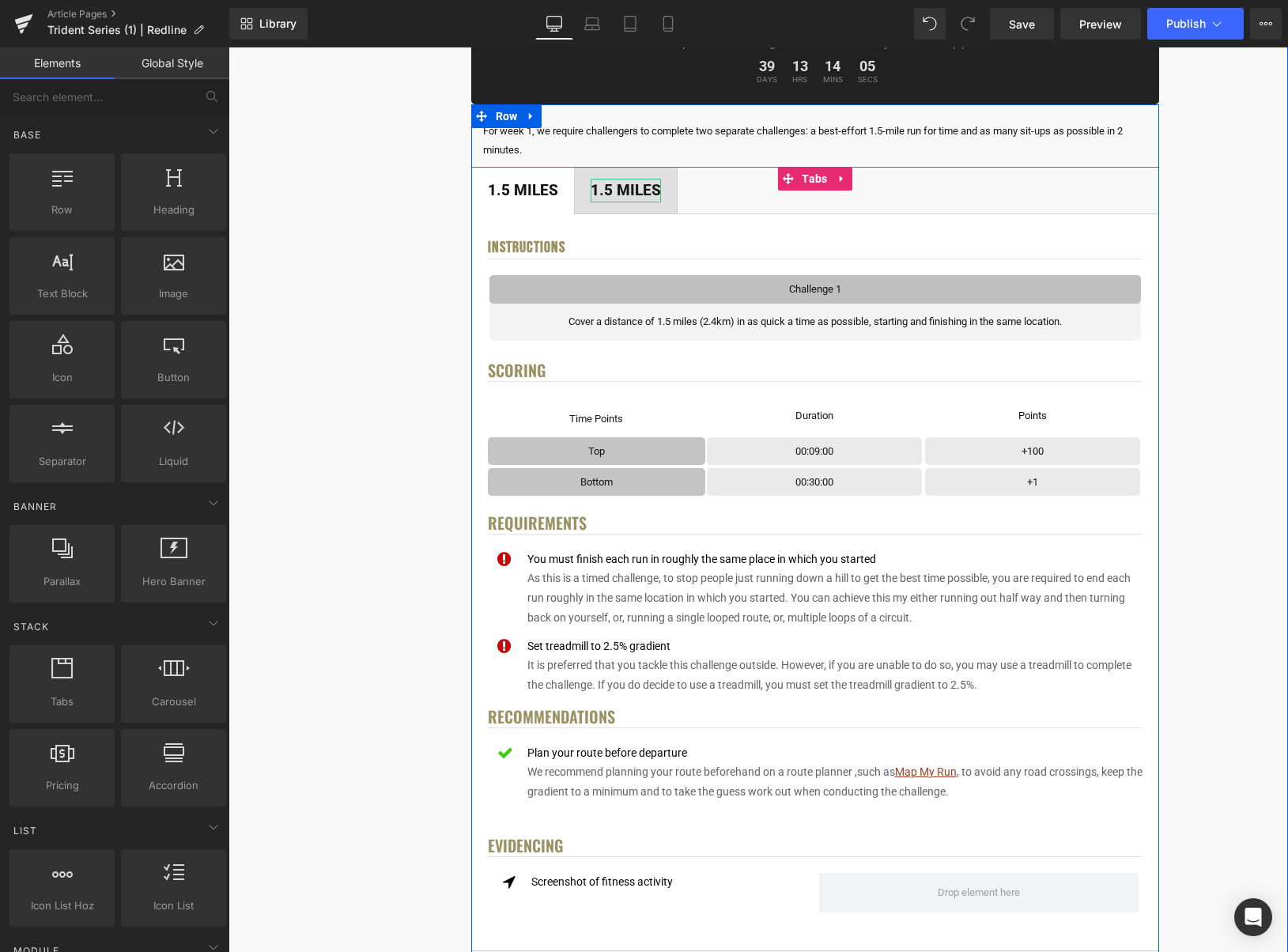
click at [619, 186] on div "1.5 Miles" at bounding box center [626, 191] width 71 height 24
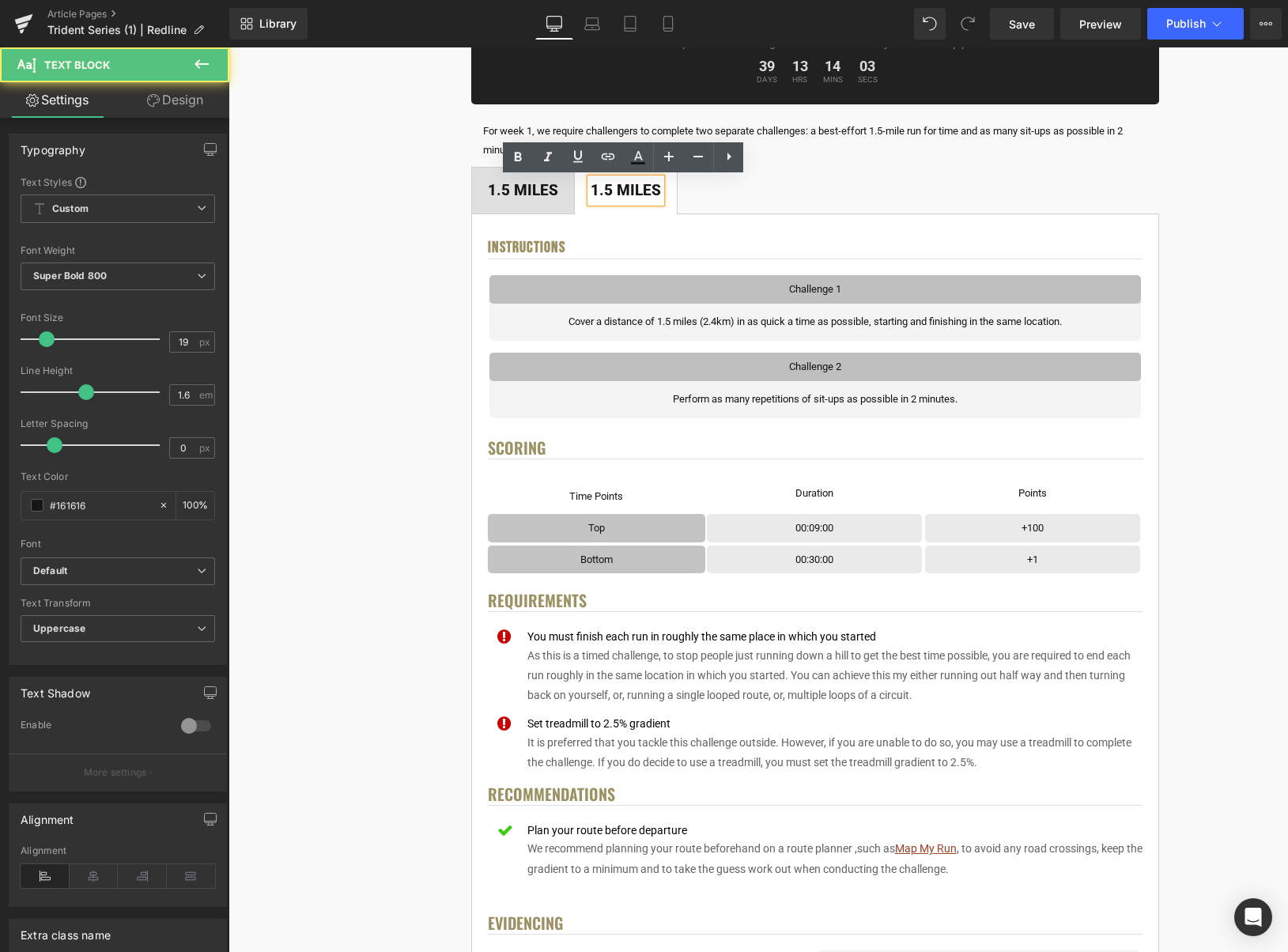
click at [632, 186] on div "1.5 Miles" at bounding box center [626, 191] width 71 height 24
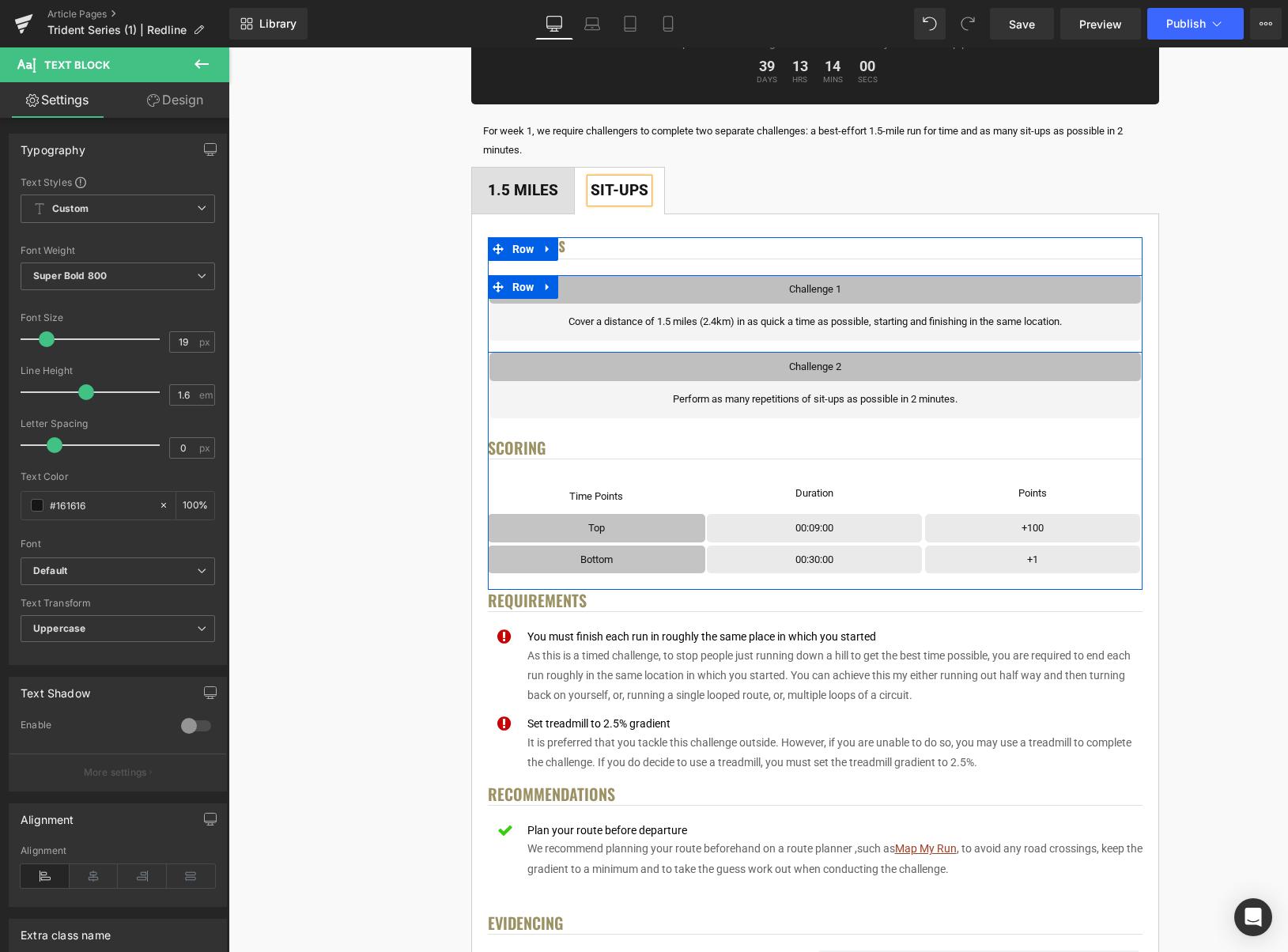
click at [549, 286] on icon at bounding box center [547, 287] width 3 height 7
click at [592, 290] on icon at bounding box center [589, 287] width 11 height 11
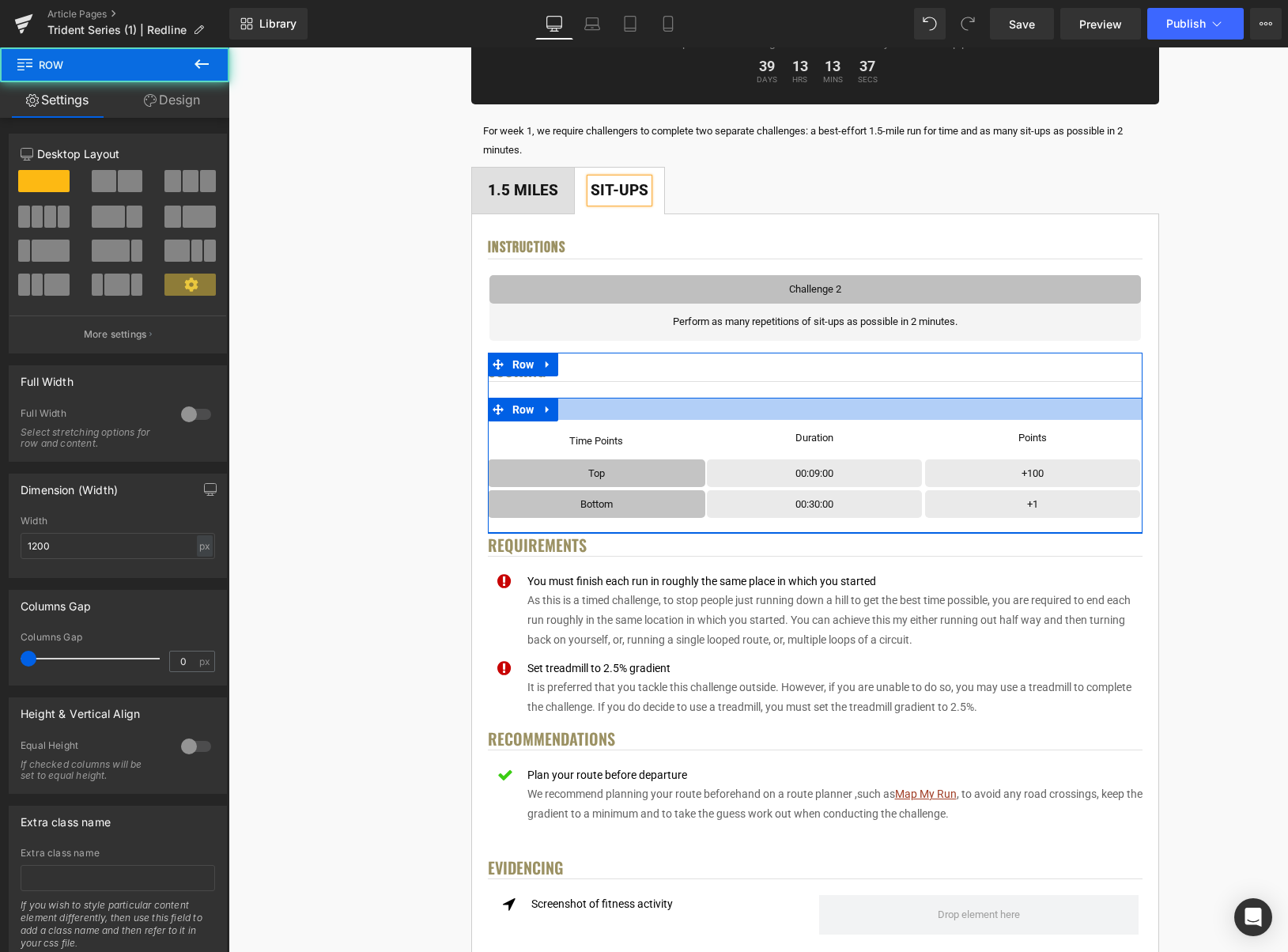
drag, startPoint x: 834, startPoint y: 399, endPoint x: 681, endPoint y: 433, distance: 156.7
click at [828, 422] on div "Time Points Text Block Row Row Duration Text Block Row Row Points Text Block Ro…" at bounding box center [815, 466] width 655 height 136
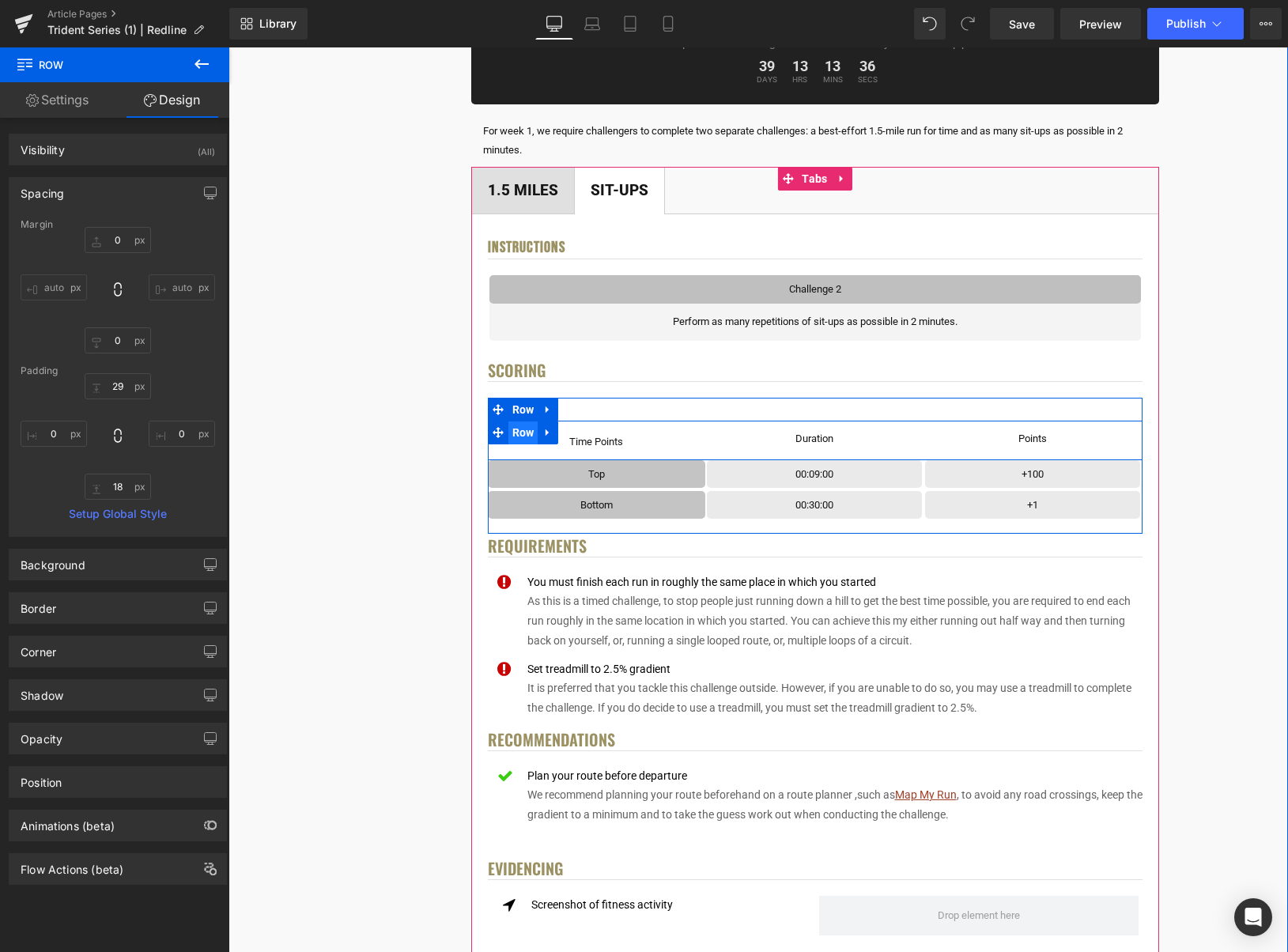
click at [519, 436] on span "Row" at bounding box center [523, 432] width 30 height 24
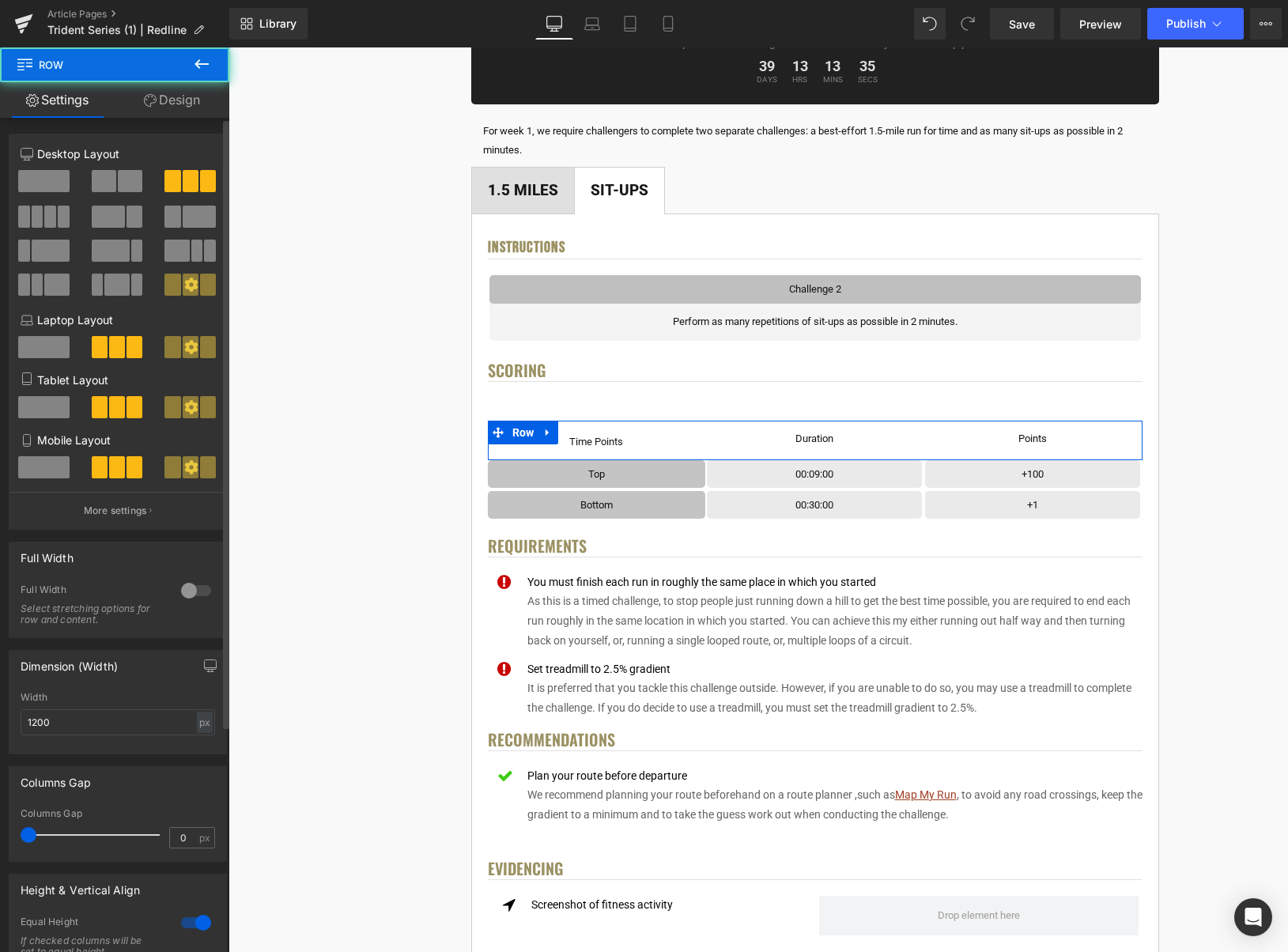
click at [118, 176] on span at bounding box center [130, 181] width 24 height 22
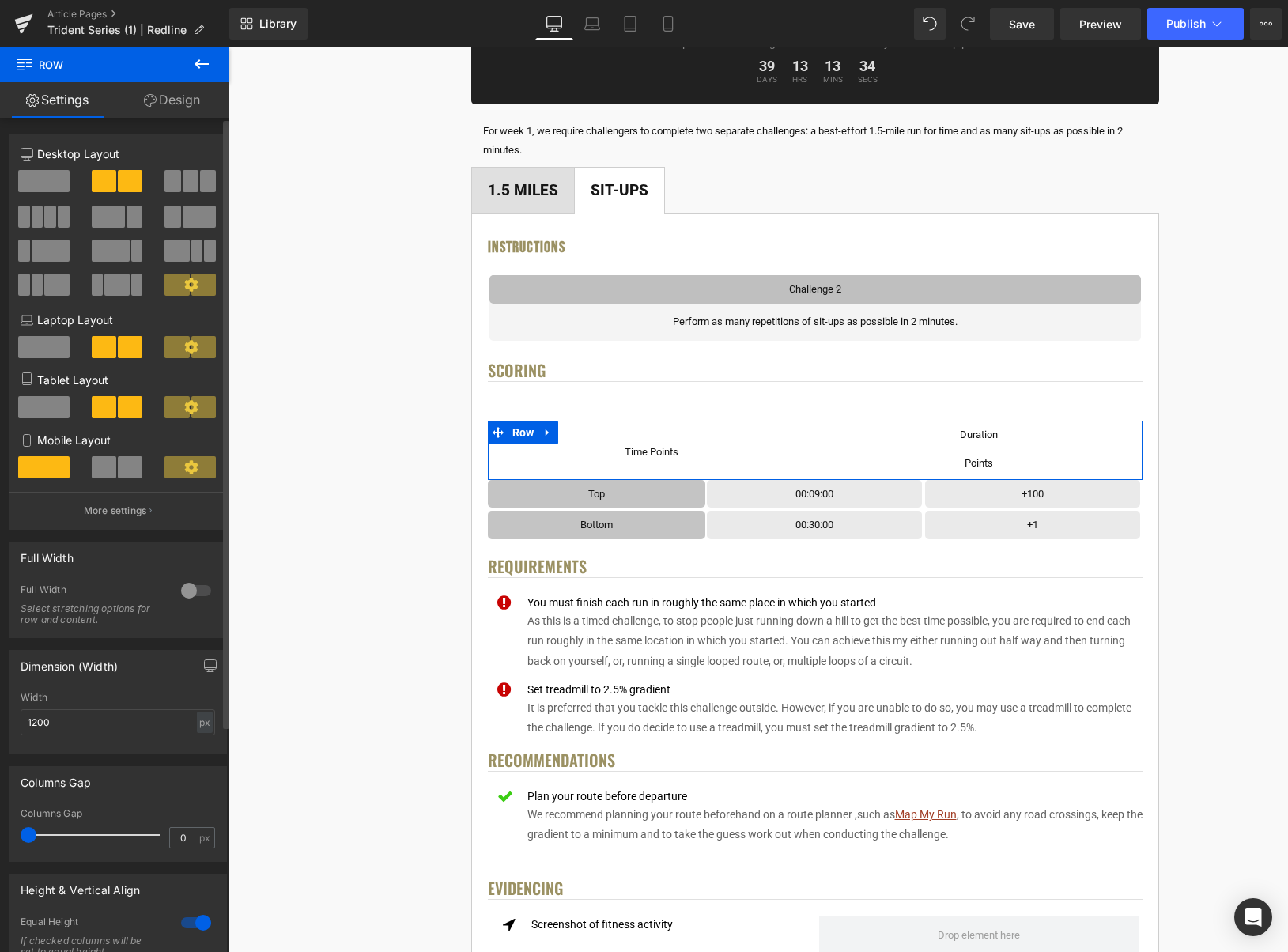
click at [126, 468] on span at bounding box center [130, 467] width 24 height 22
type input "100"
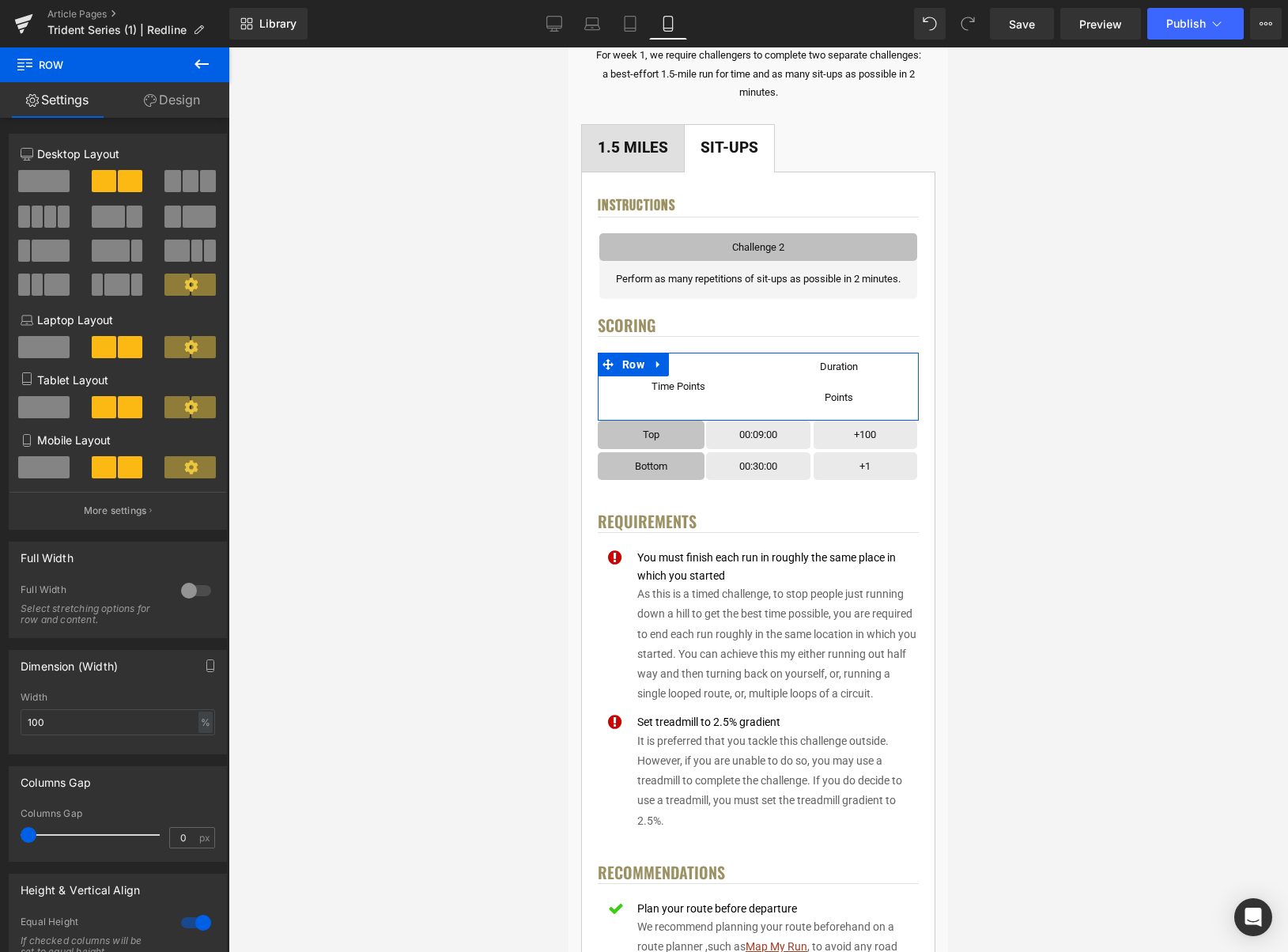
scroll to position [348, 0]
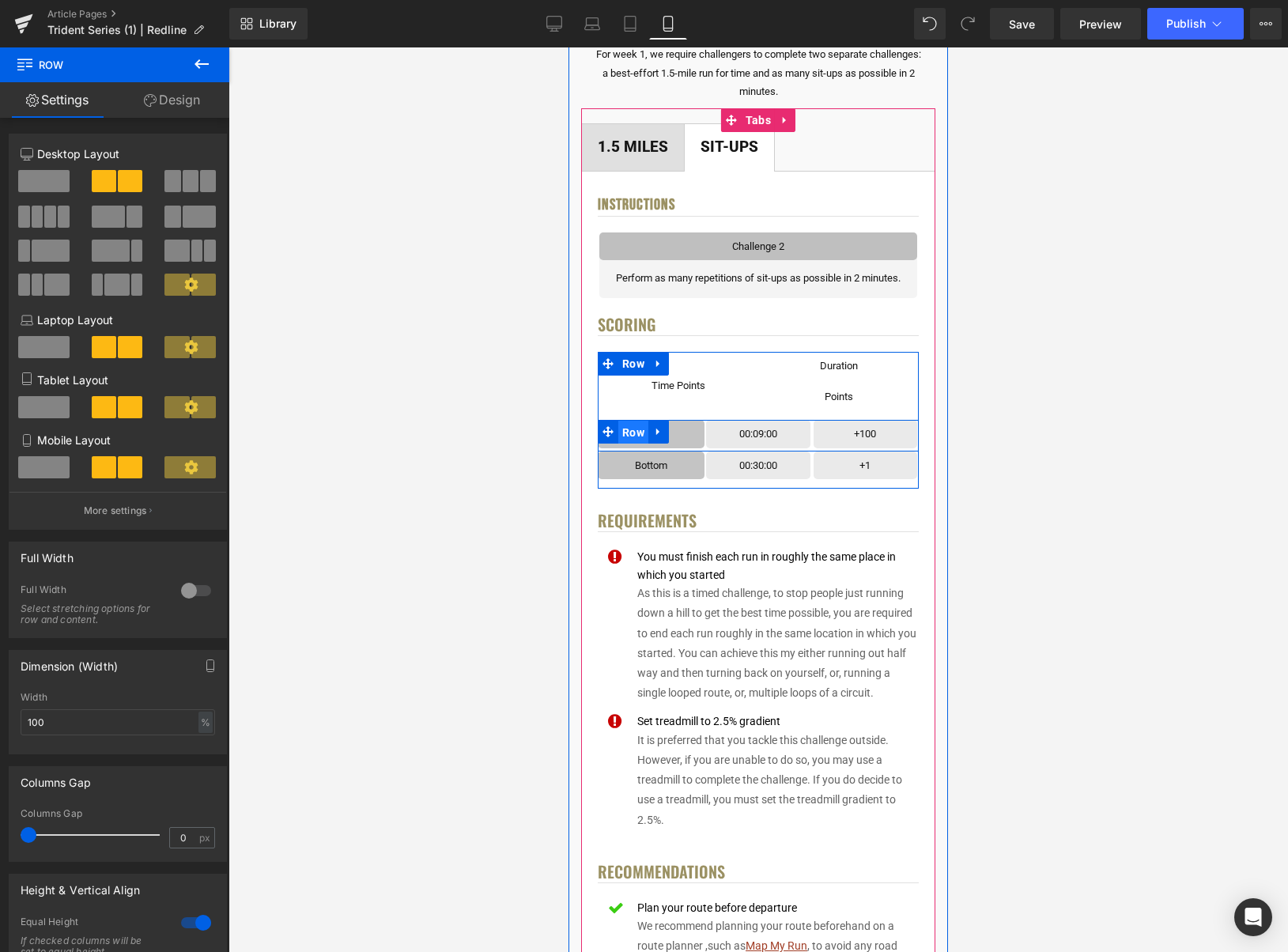
click at [644, 431] on span "Row" at bounding box center [633, 432] width 30 height 24
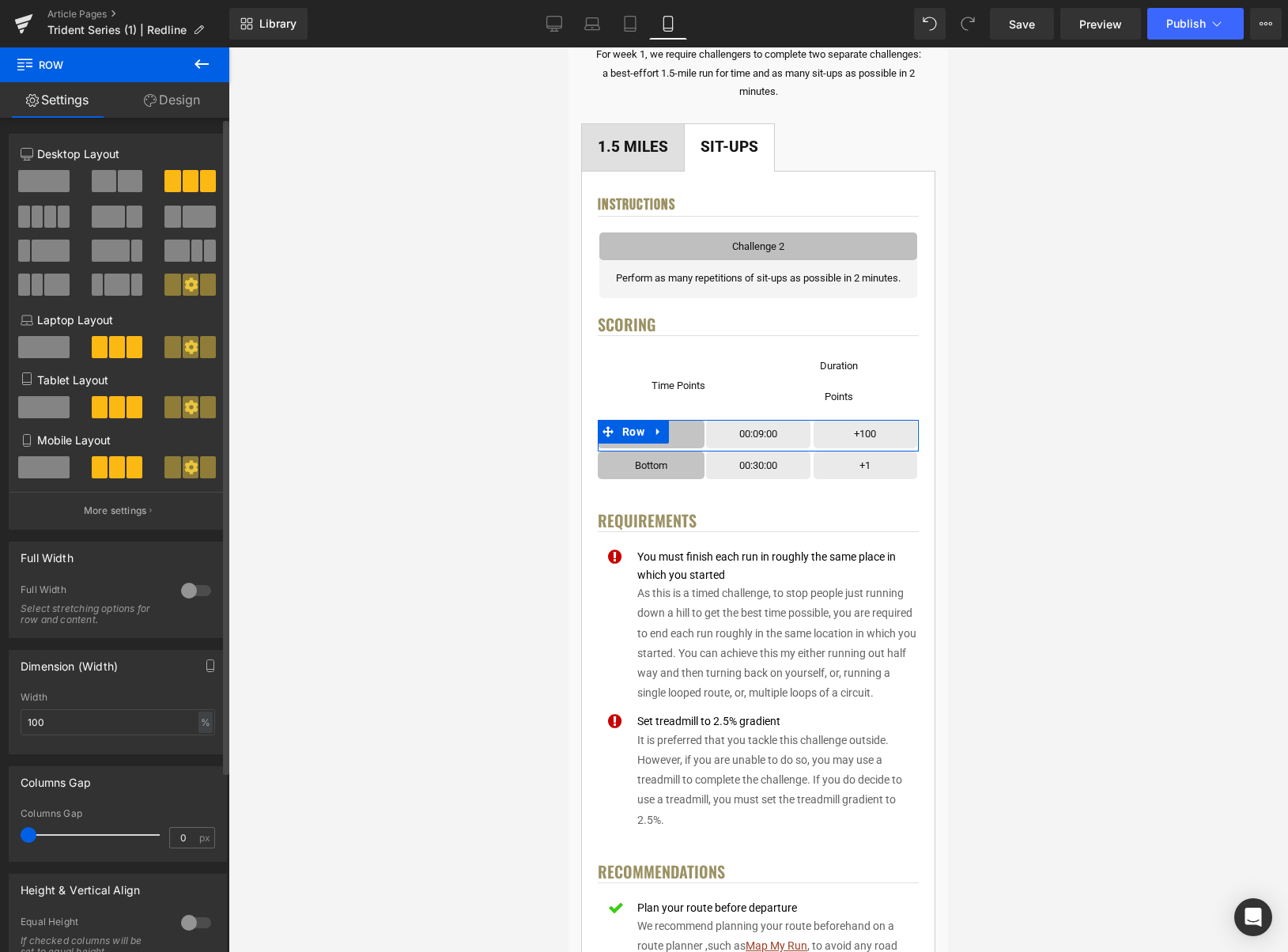
drag, startPoint x: 118, startPoint y: 185, endPoint x: 116, endPoint y: 212, distance: 27.1
click at [118, 185] on span at bounding box center [130, 181] width 24 height 22
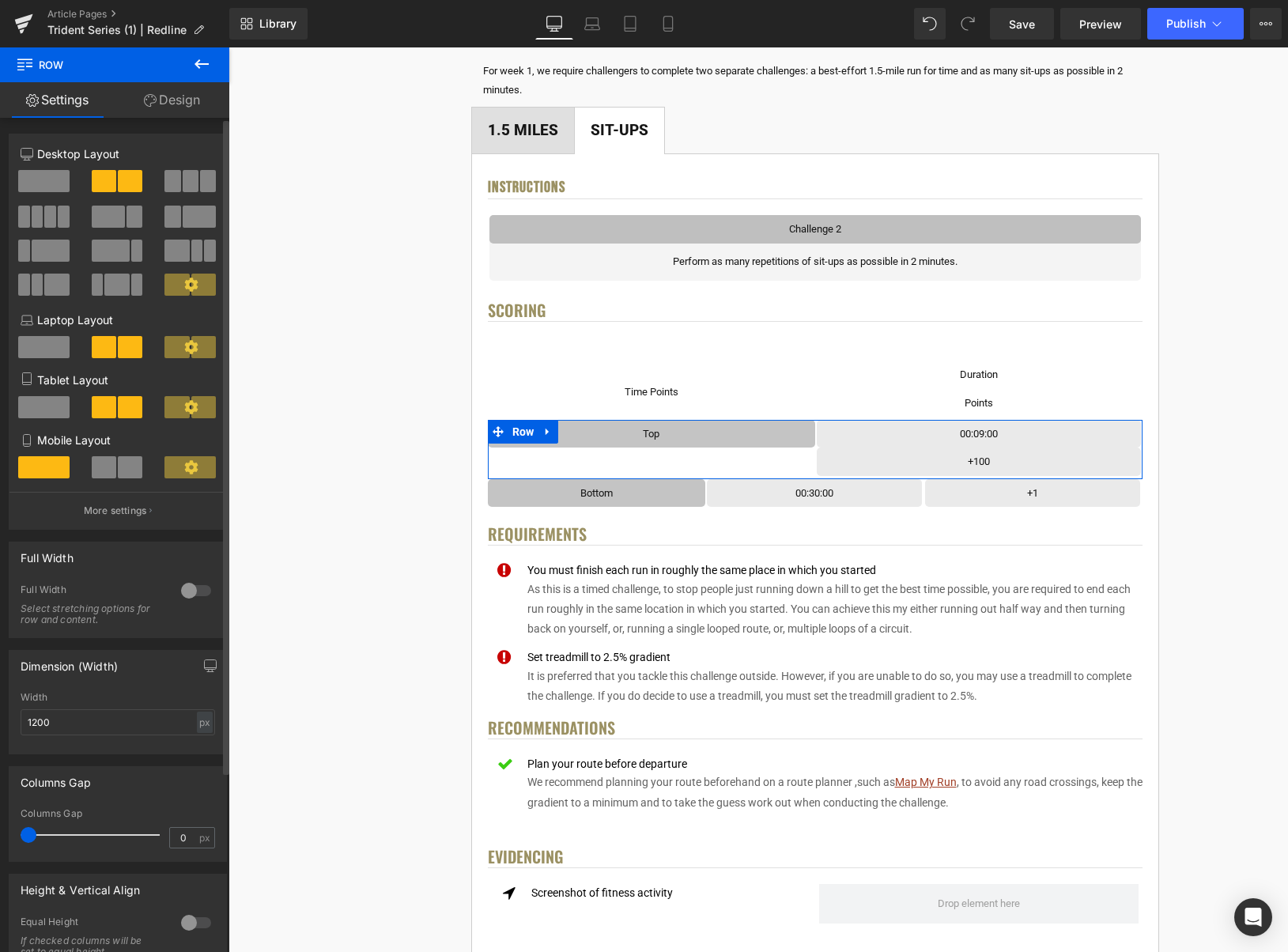
click at [123, 471] on span at bounding box center [130, 467] width 24 height 22
type input "100"
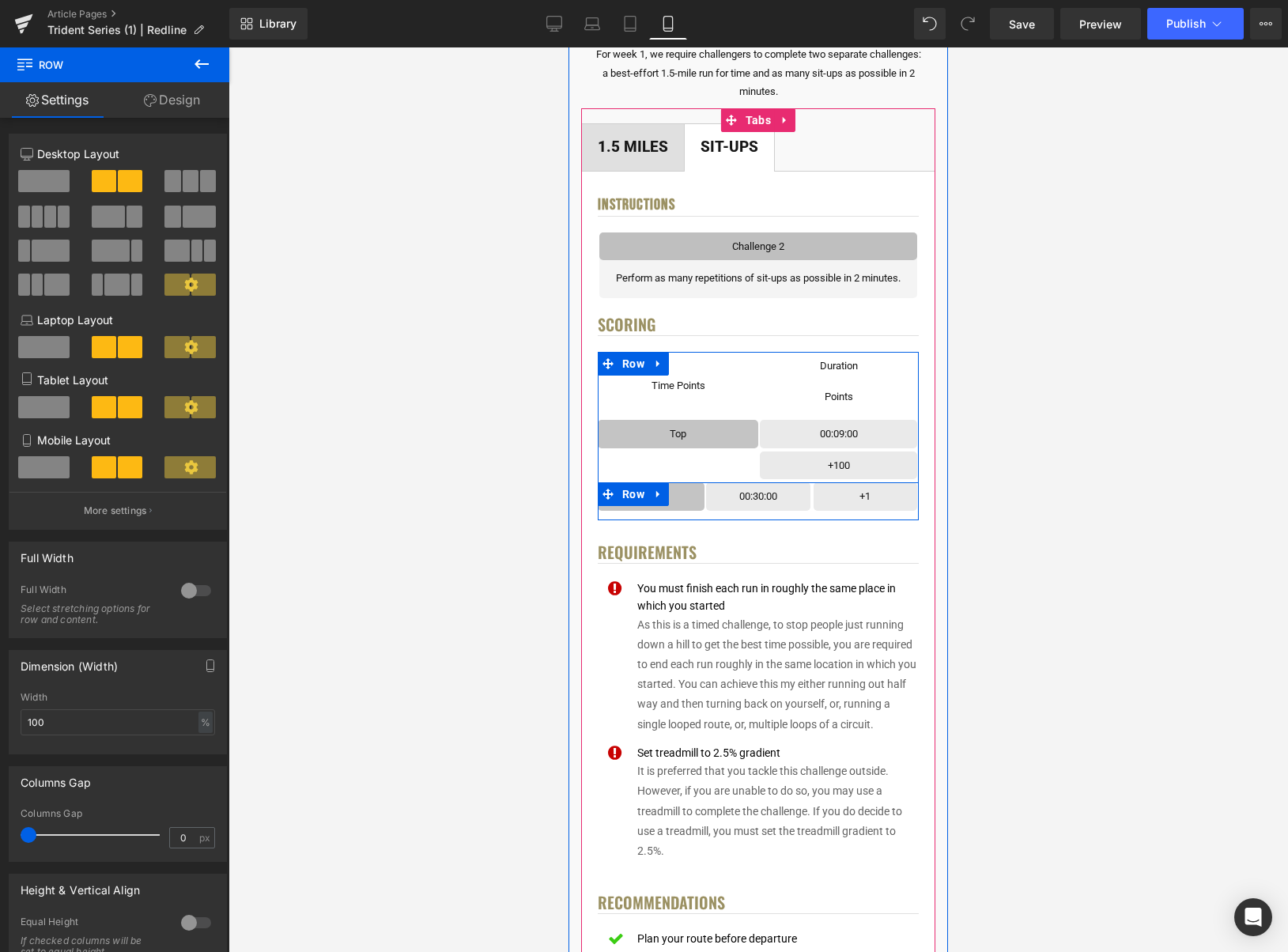
drag, startPoint x: 655, startPoint y: 490, endPoint x: 677, endPoint y: 492, distance: 22.1
click at [655, 490] on icon at bounding box center [659, 495] width 11 height 12
drag, startPoint x: 702, startPoint y: 494, endPoint x: 813, endPoint y: 481, distance: 111.8
click at [702, 494] on icon at bounding box center [699, 494] width 11 height 11
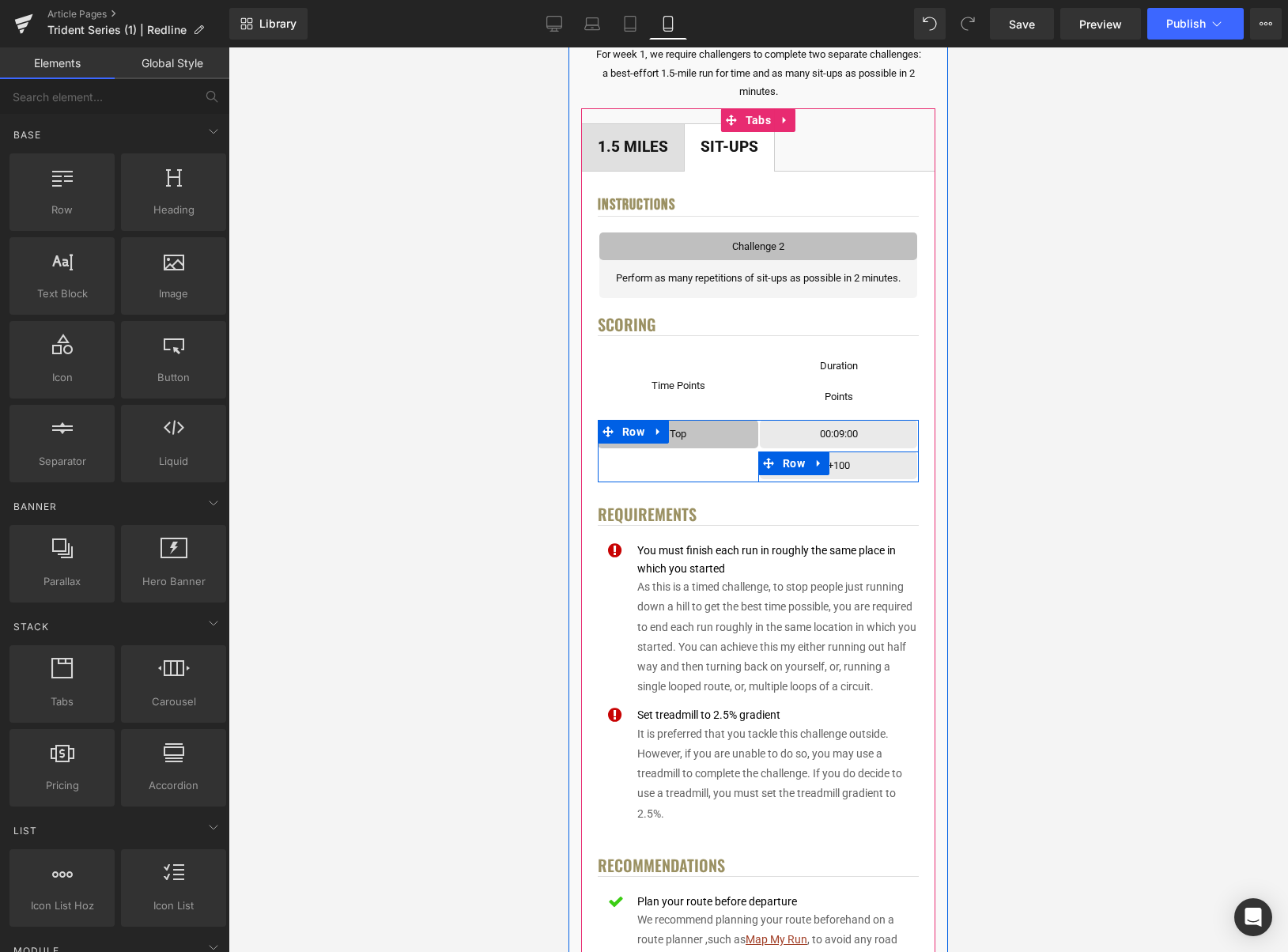
drag, startPoint x: 826, startPoint y: 461, endPoint x: 840, endPoint y: 461, distance: 14.0
click at [825, 461] on icon at bounding box center [818, 463] width 11 height 12
click at [856, 462] on icon at bounding box center [860, 463] width 11 height 11
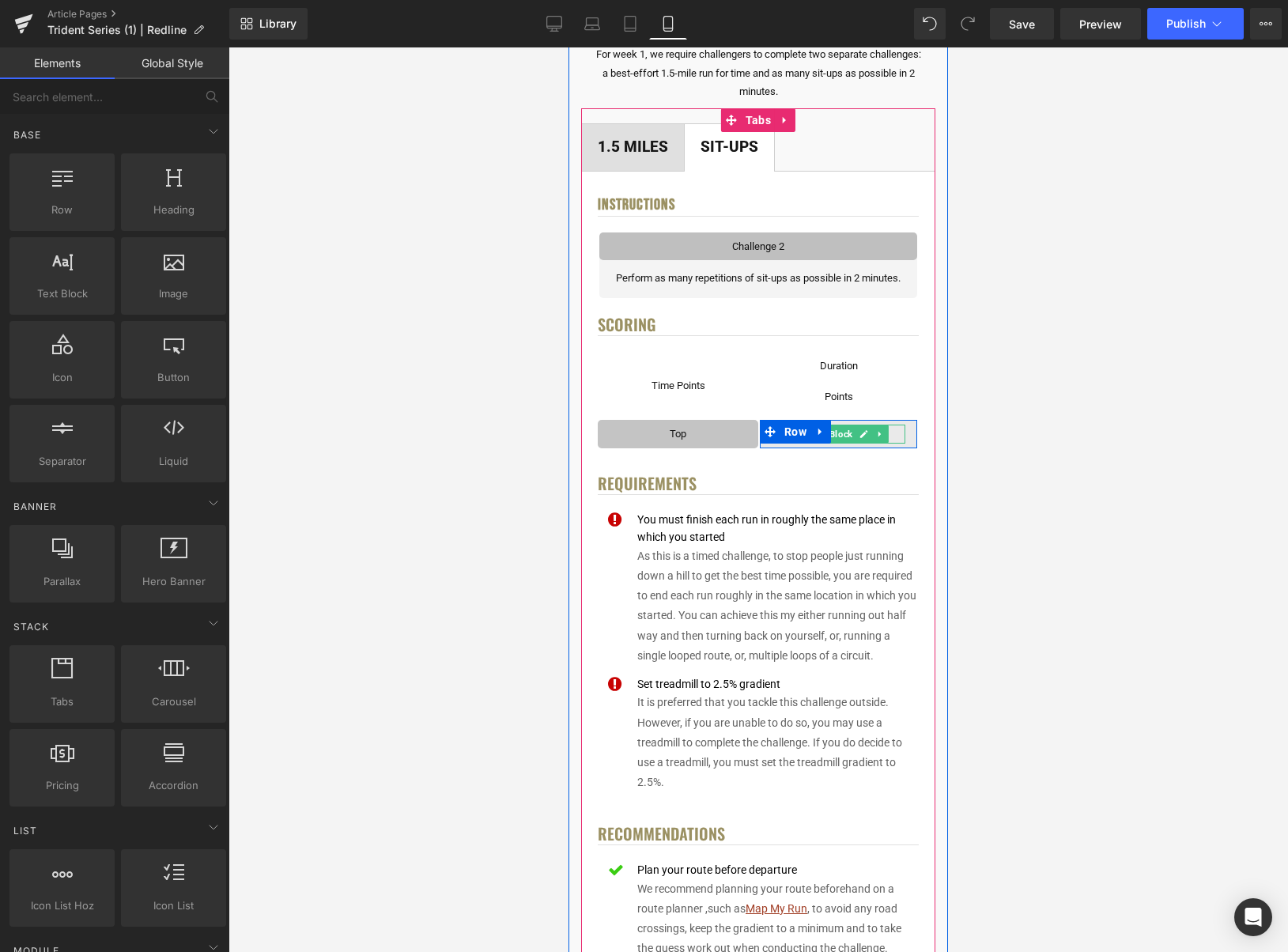
click at [865, 430] on icon at bounding box center [864, 434] width 9 height 10
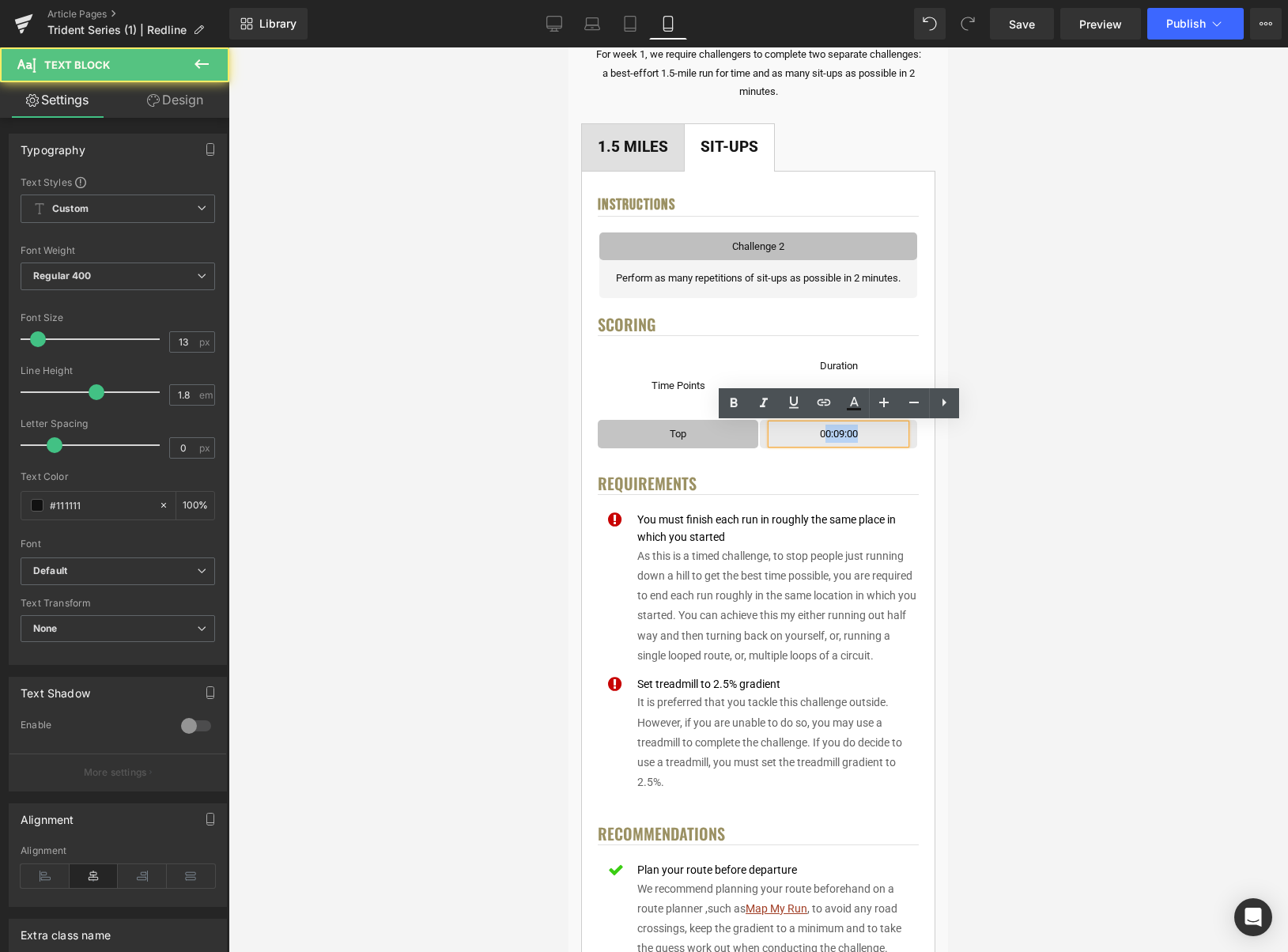
drag, startPoint x: 866, startPoint y: 433, endPoint x: 813, endPoint y: 435, distance: 53.0
click at [813, 435] on div "00:09:00 Text Block Row" at bounding box center [839, 434] width 158 height 28
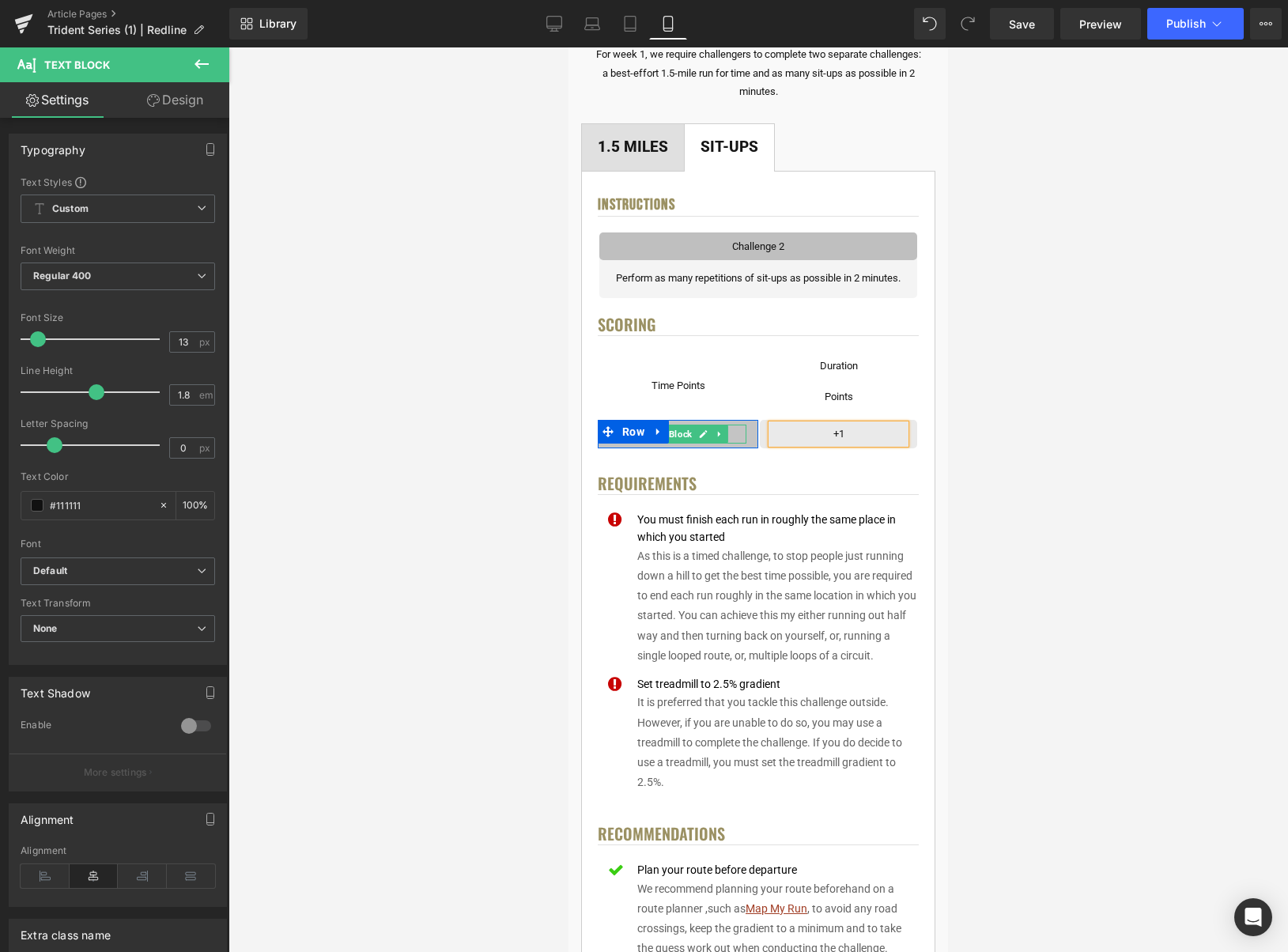
click at [707, 434] on icon at bounding box center [703, 434] width 9 height 10
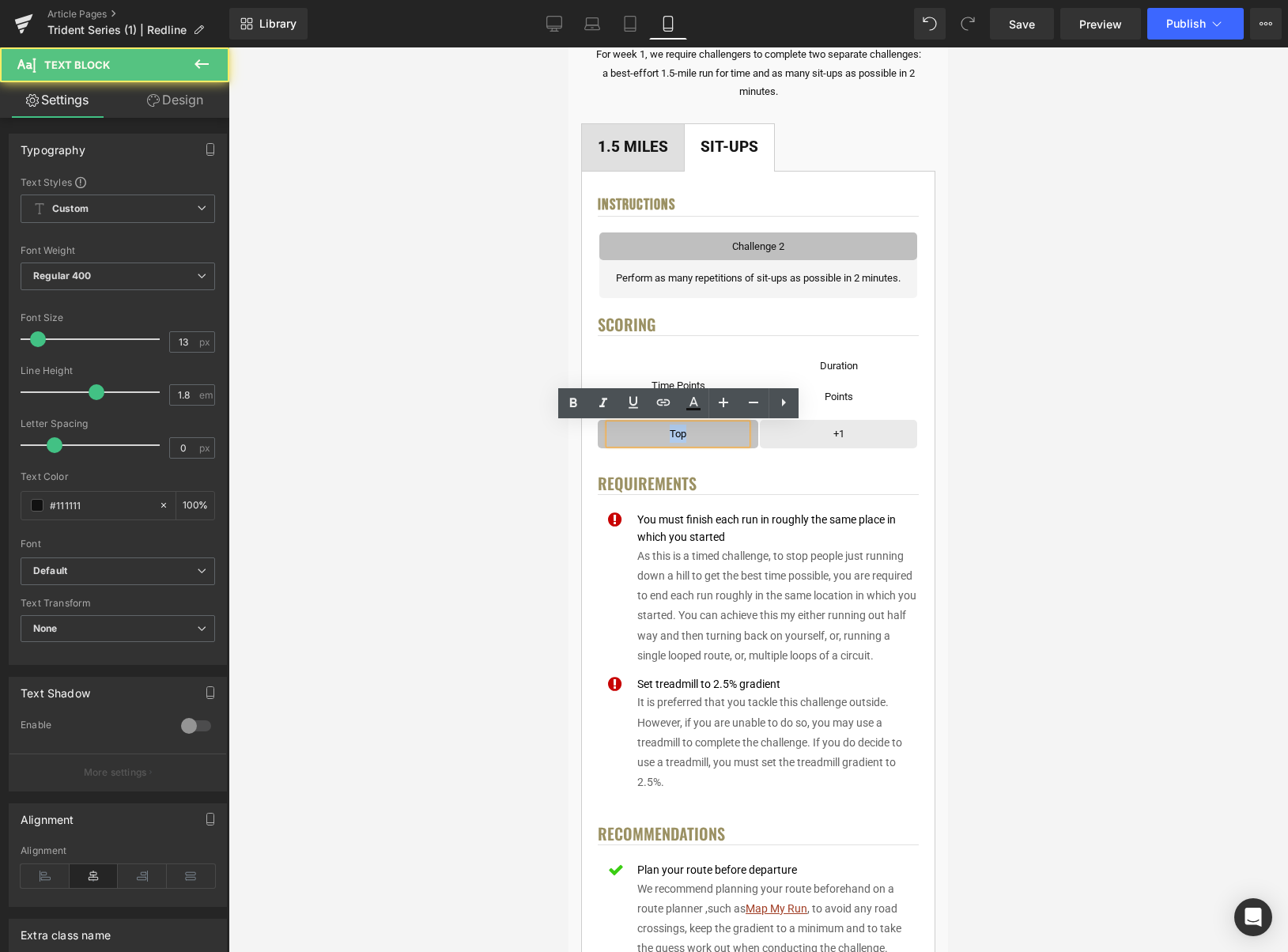
drag, startPoint x: 697, startPoint y: 436, endPoint x: 672, endPoint y: 435, distance: 25.0
click at [672, 435] on p "Top" at bounding box center [678, 434] width 137 height 18
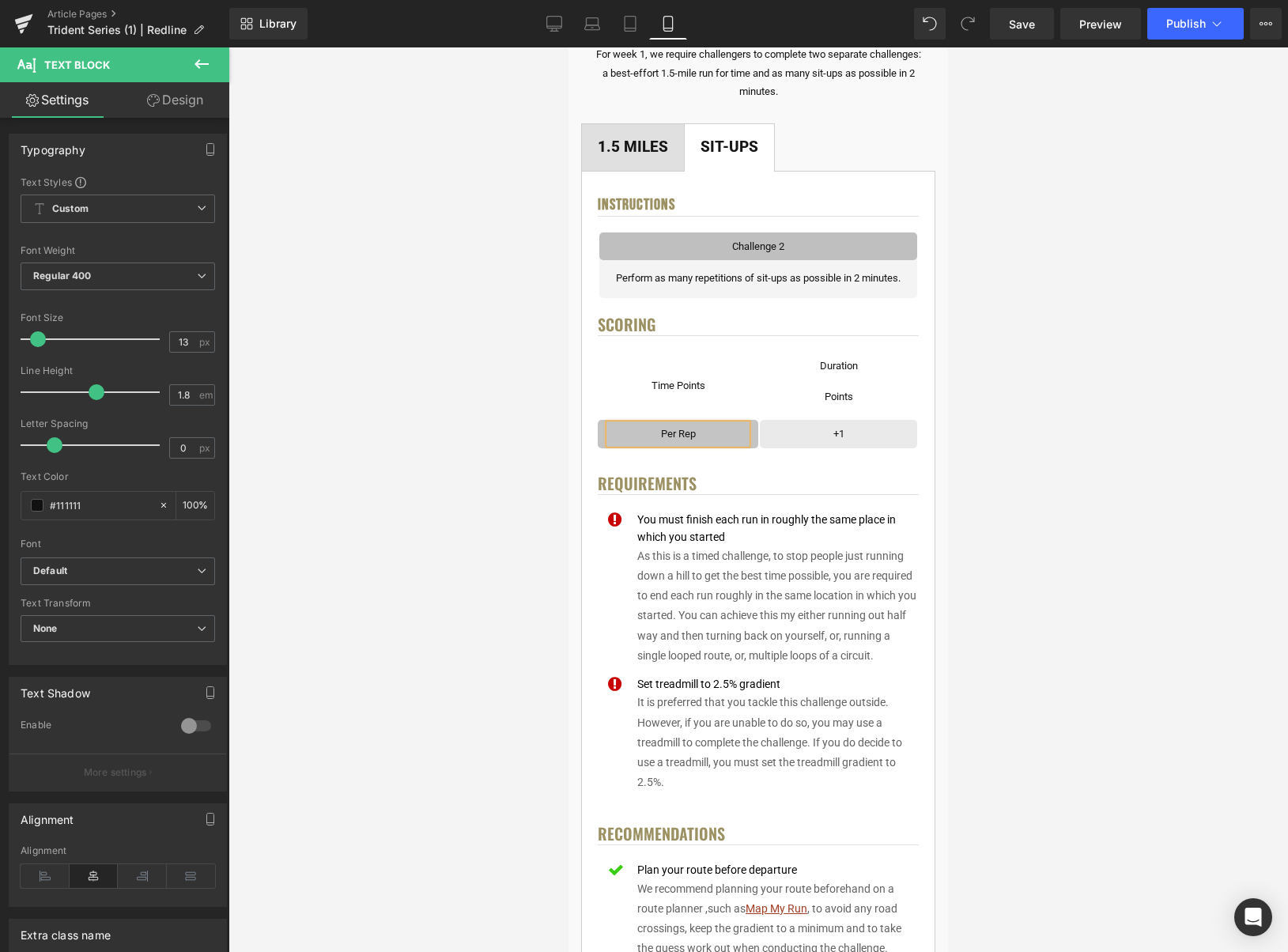
click at [1081, 399] on div at bounding box center [758, 500] width 1059 height 905
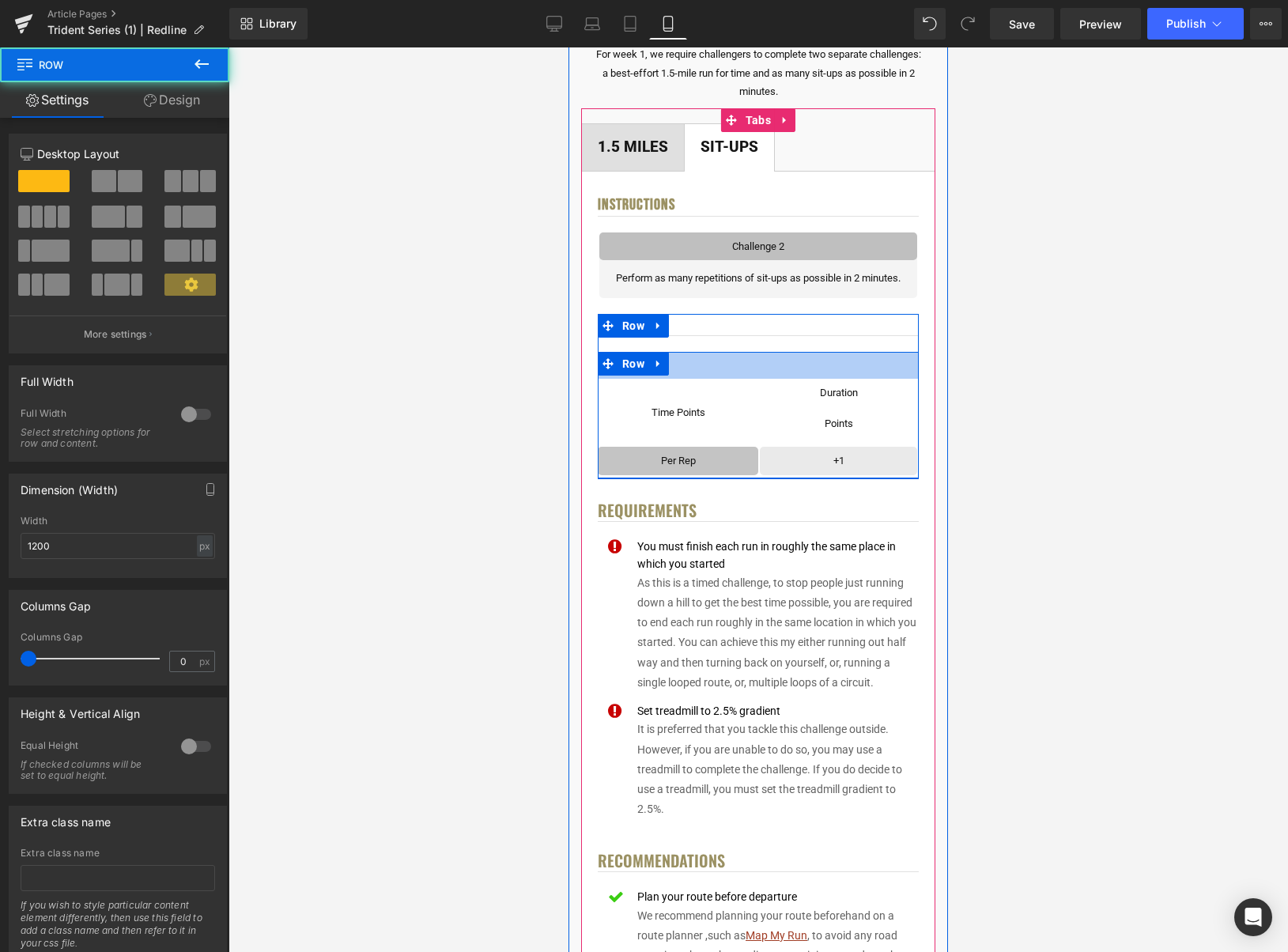
drag, startPoint x: 698, startPoint y: 354, endPoint x: 667, endPoint y: 388, distance: 46.0
click at [696, 382] on div "Time Points Text Block Row Row Duration Text Block Row Row Points Text Block Ro…" at bounding box center [758, 415] width 322 height 127
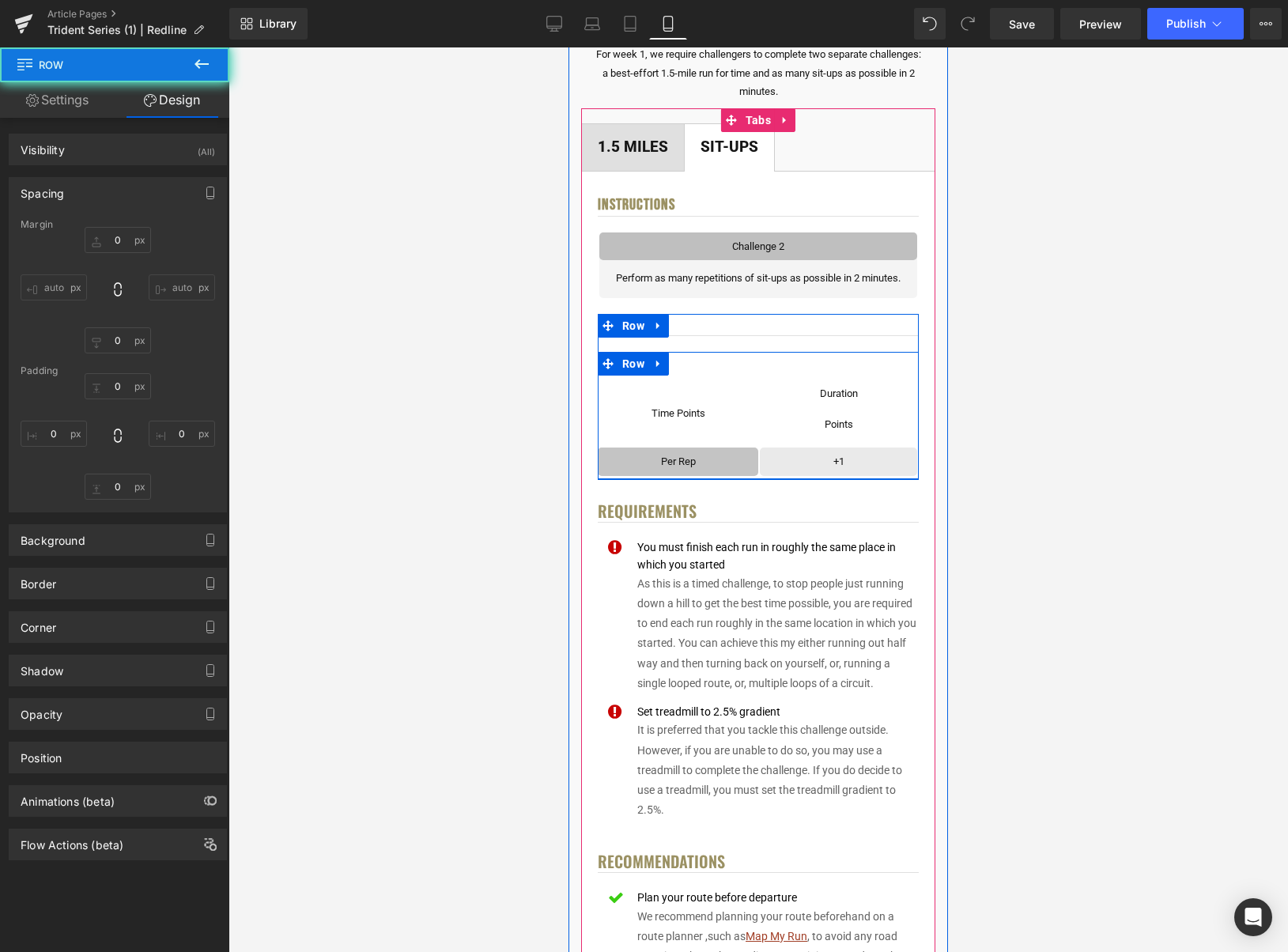
type input "0"
type input "35"
type input "0"
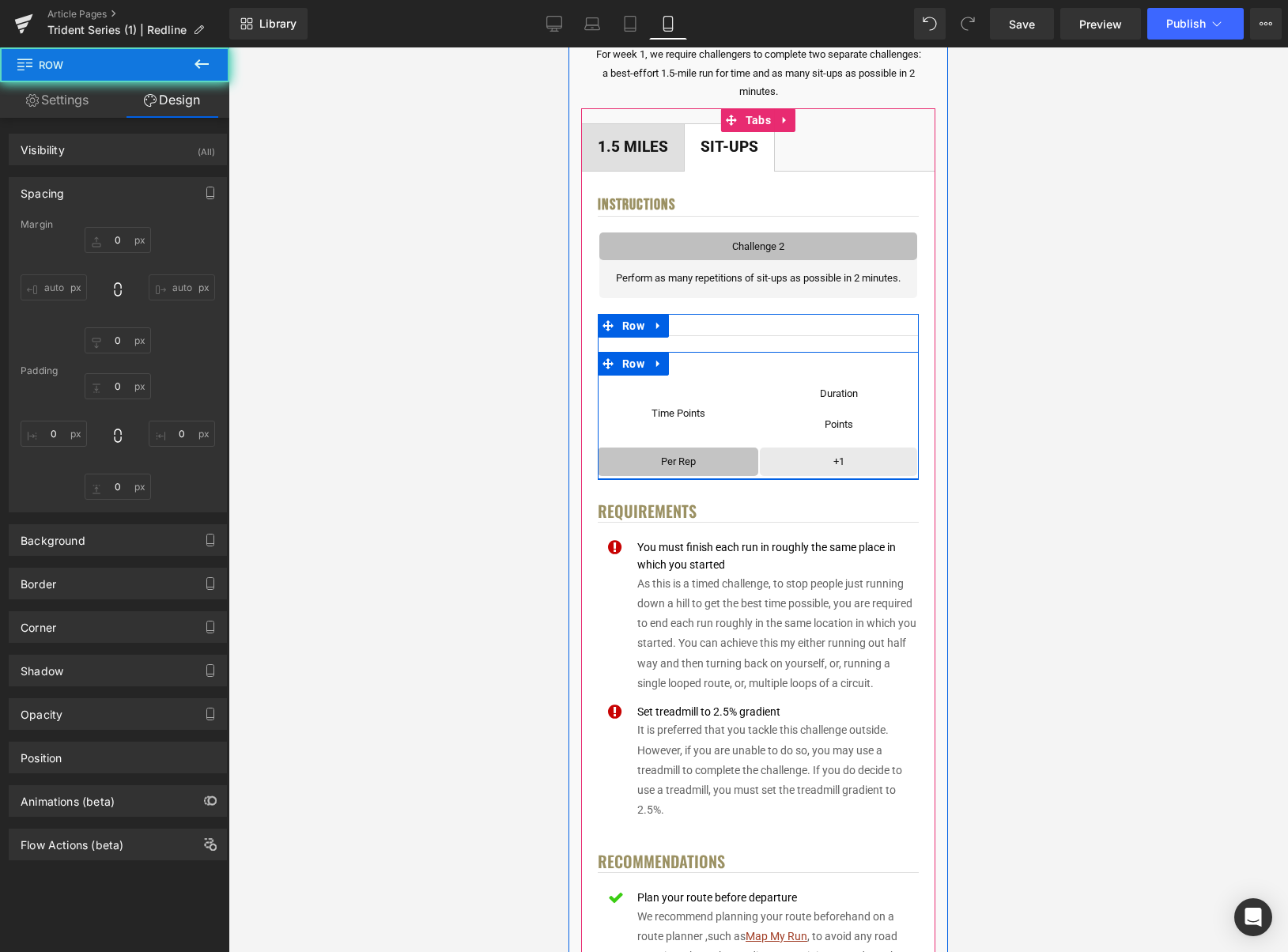
type input "0"
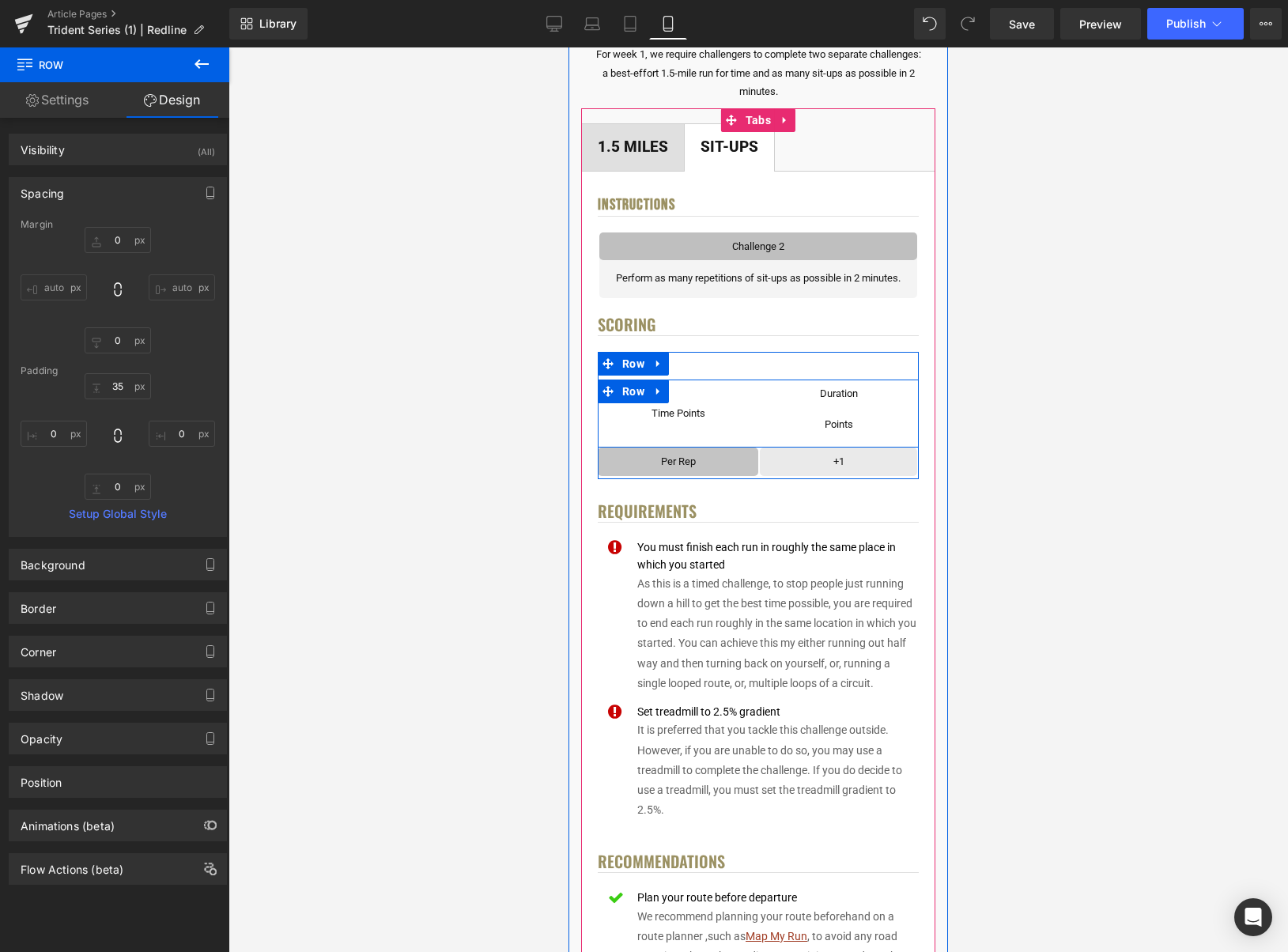
drag, startPoint x: 659, startPoint y: 393, endPoint x: 678, endPoint y: 393, distance: 19.0
click at [660, 393] on icon at bounding box center [659, 391] width 11 height 12
click at [705, 393] on icon at bounding box center [699, 391] width 11 height 11
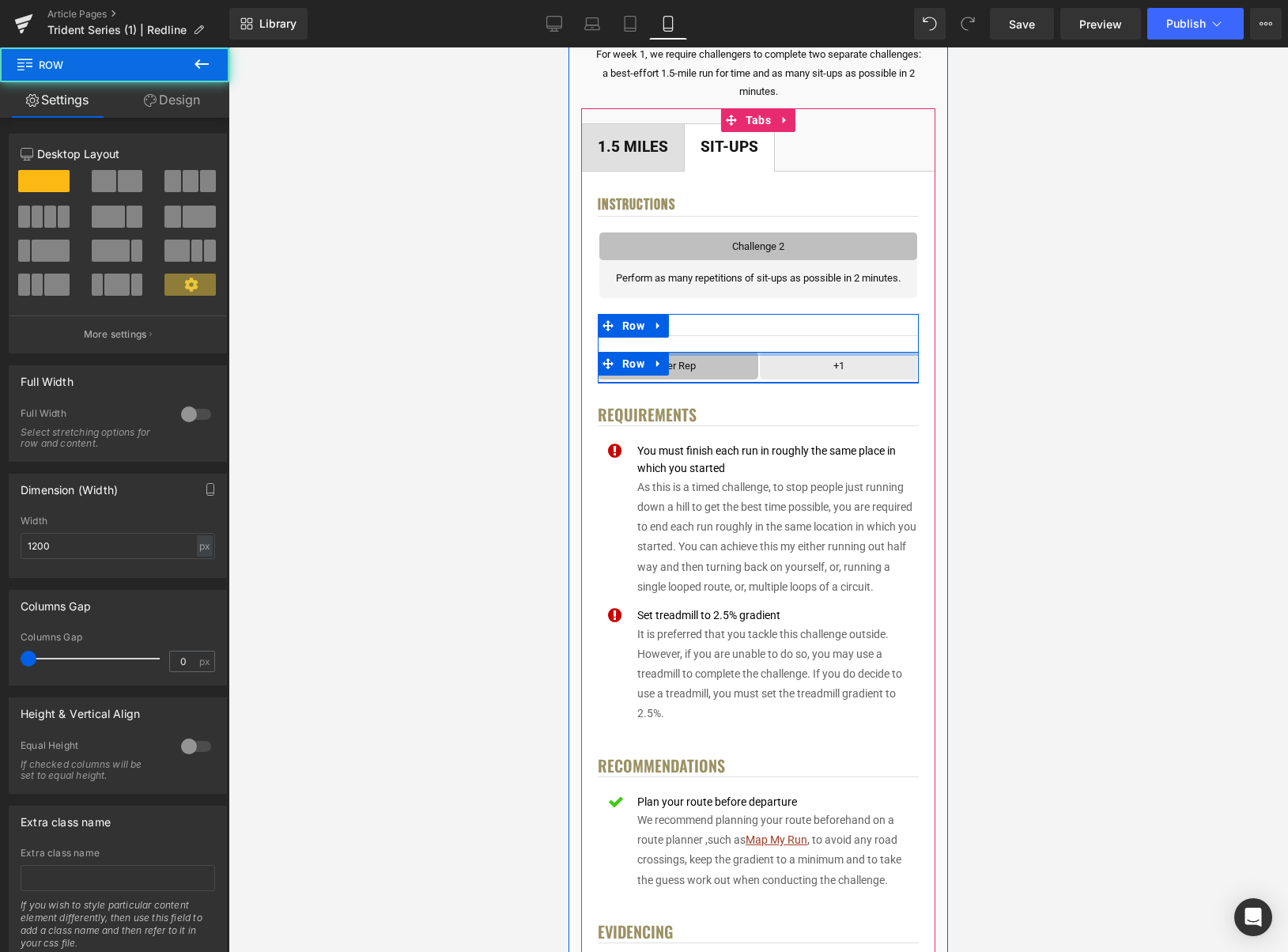
drag, startPoint x: 822, startPoint y: 352, endPoint x: 832, endPoint y: 337, distance: 18.0
click at [822, 336] on div "Scoring Heading Per Rep Text Block Row +1 Text Block [GEOGRAPHIC_DATA]" at bounding box center [758, 348] width 322 height 69
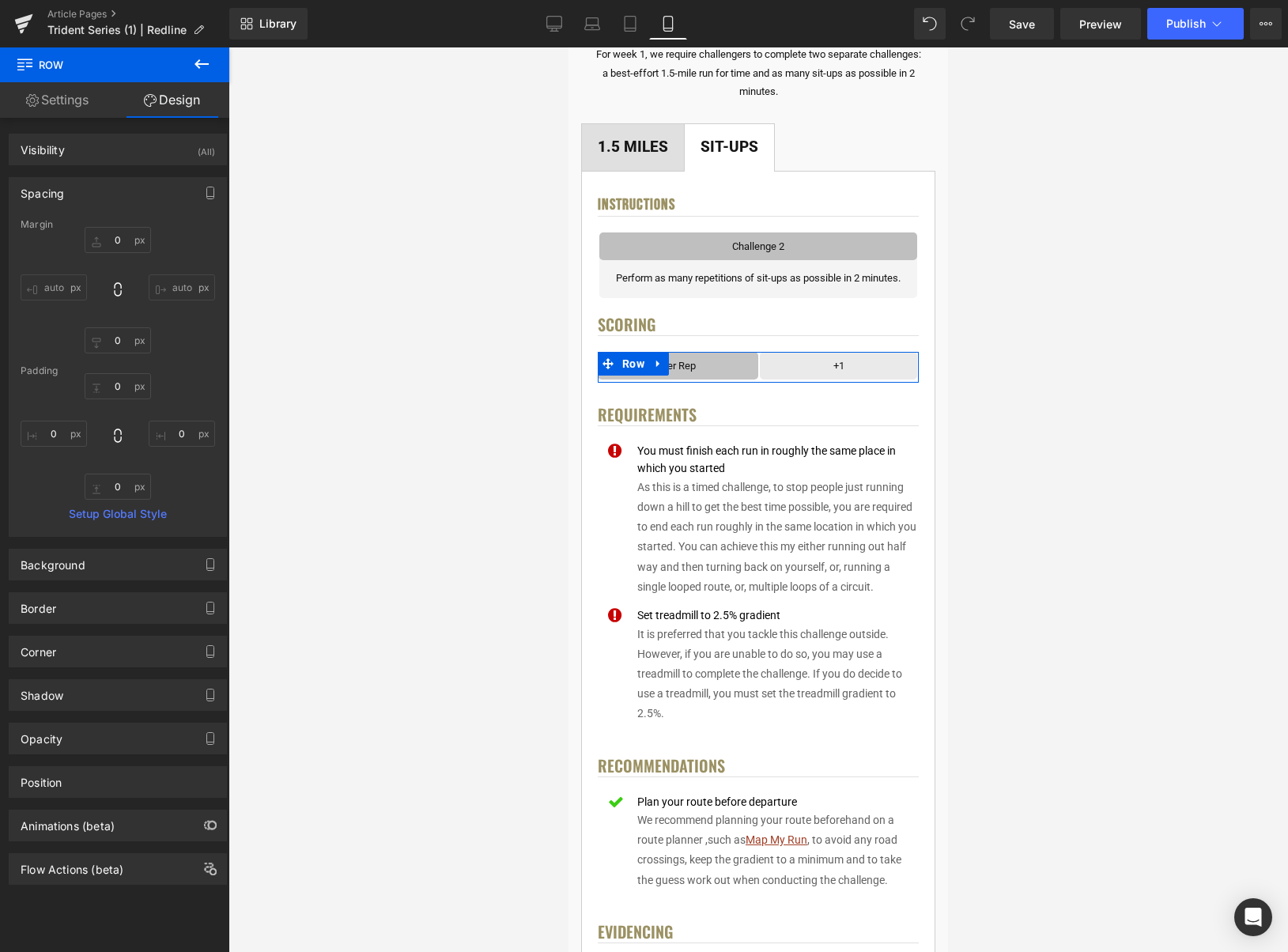
click at [1049, 321] on div at bounding box center [758, 500] width 1059 height 905
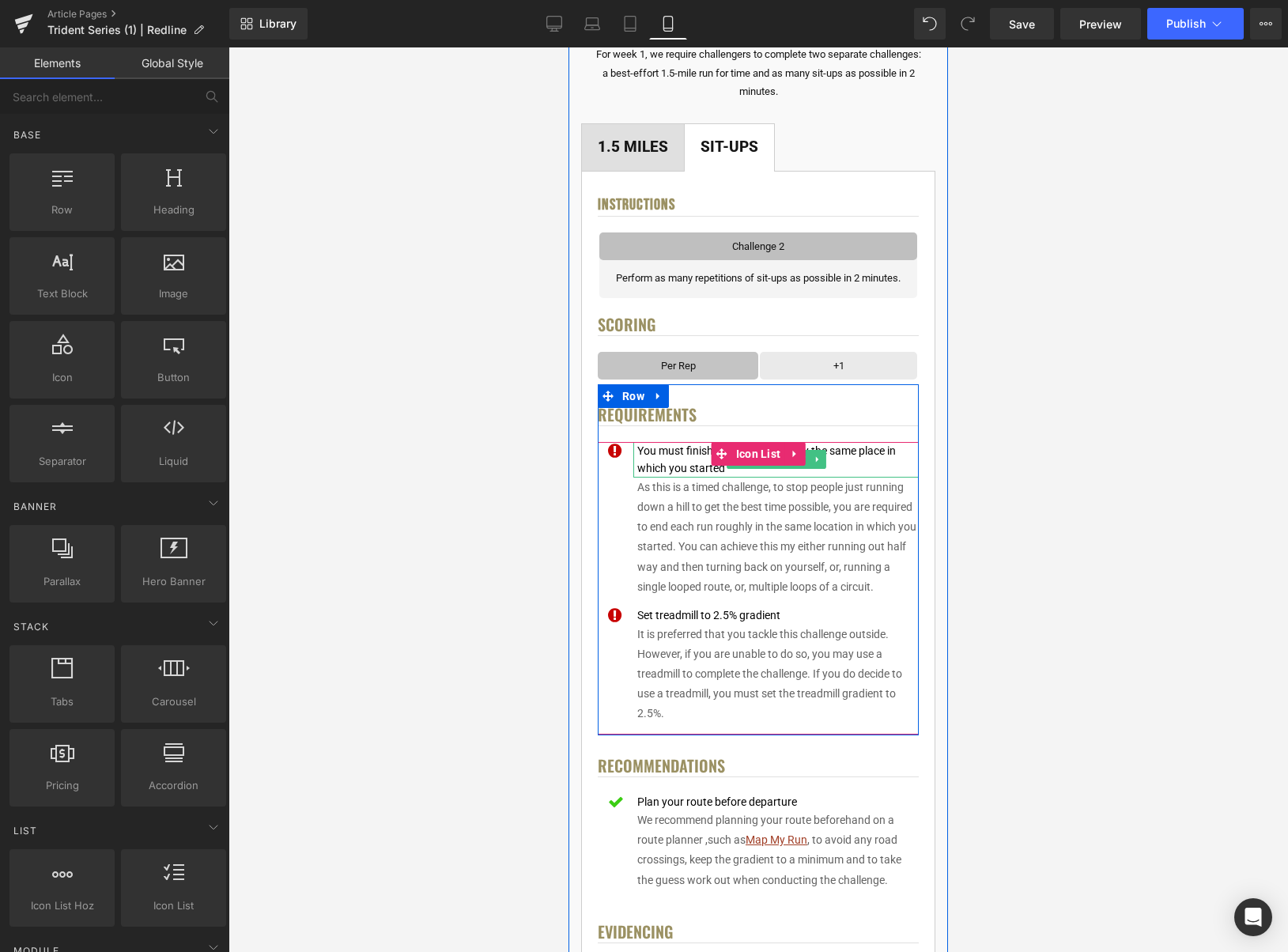
drag, startPoint x: 710, startPoint y: 471, endPoint x: 719, endPoint y: 470, distance: 9.1
click at [710, 471] on div "You must finish each run in roughly the same place in which you started" at bounding box center [776, 460] width 286 height 36
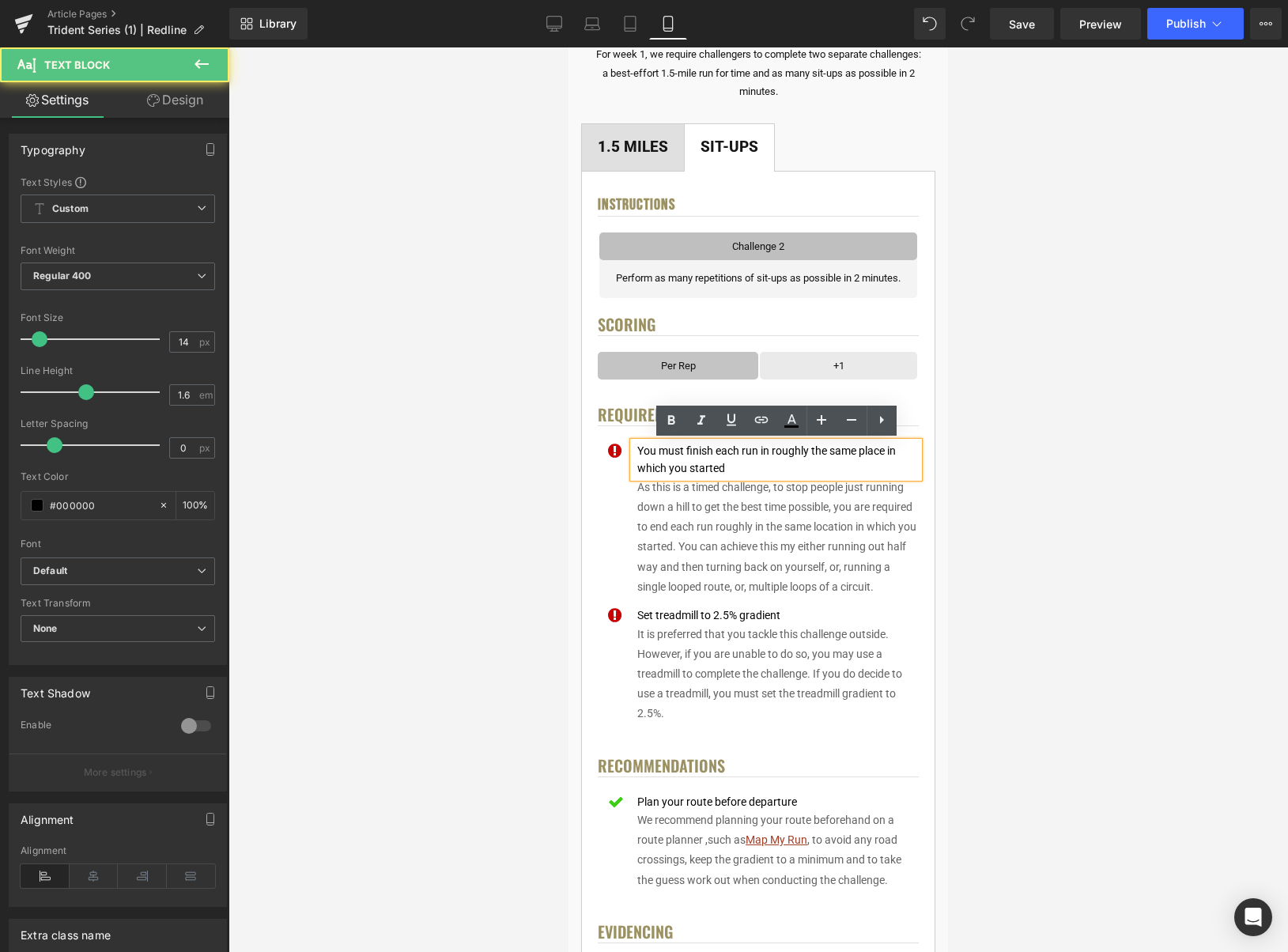
click at [720, 469] on div "You must finish each run in roughly the same place in which you started" at bounding box center [776, 460] width 286 height 36
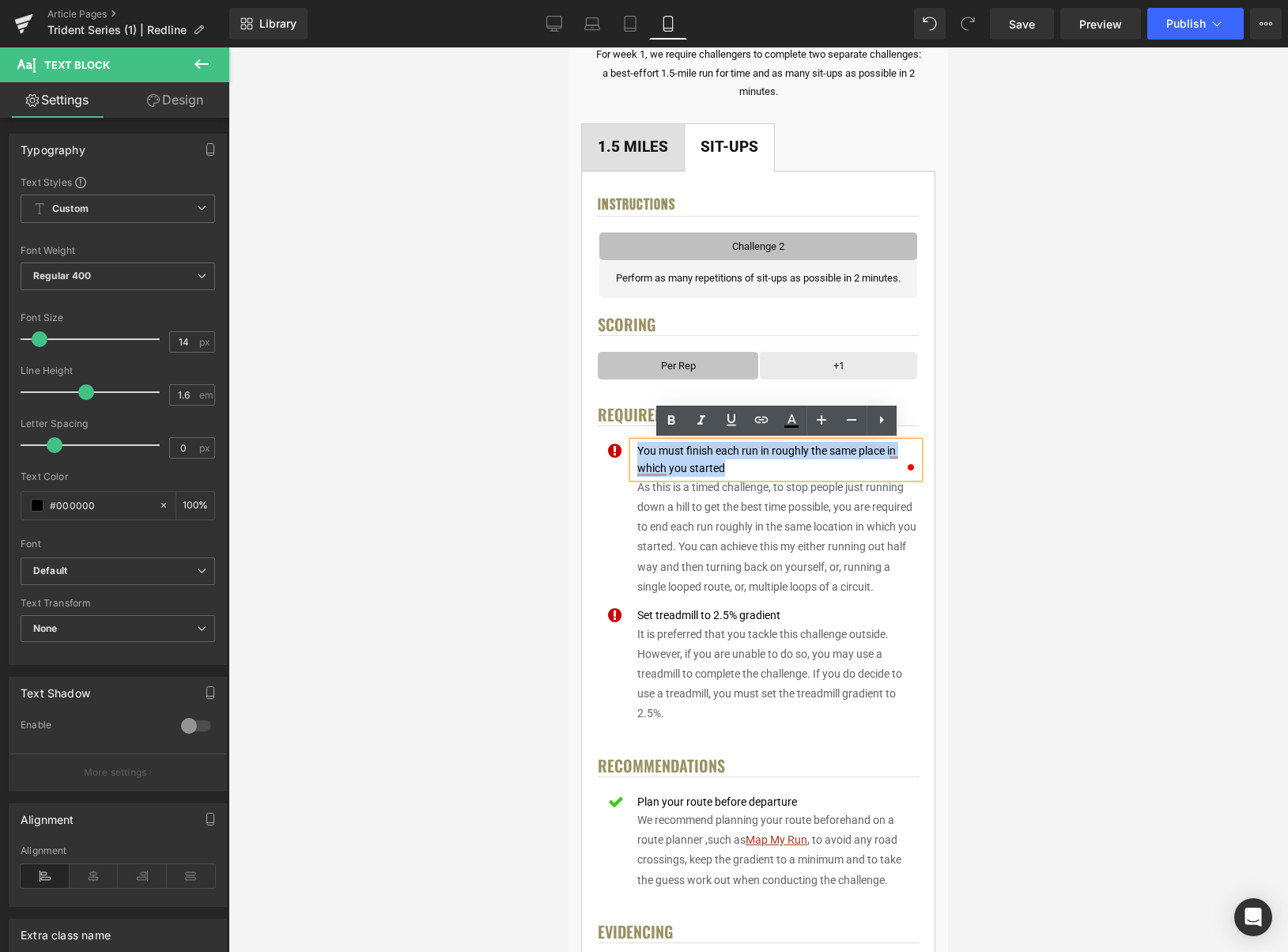
drag, startPoint x: 686, startPoint y: 464, endPoint x: 642, endPoint y: 453, distance: 45.4
click at [640, 453] on div "You must finish each run in roughly the same place in which you started" at bounding box center [776, 460] width 286 height 36
click at [732, 462] on div "You must finish each run in roughly the same place in which you started" at bounding box center [776, 460] width 286 height 36
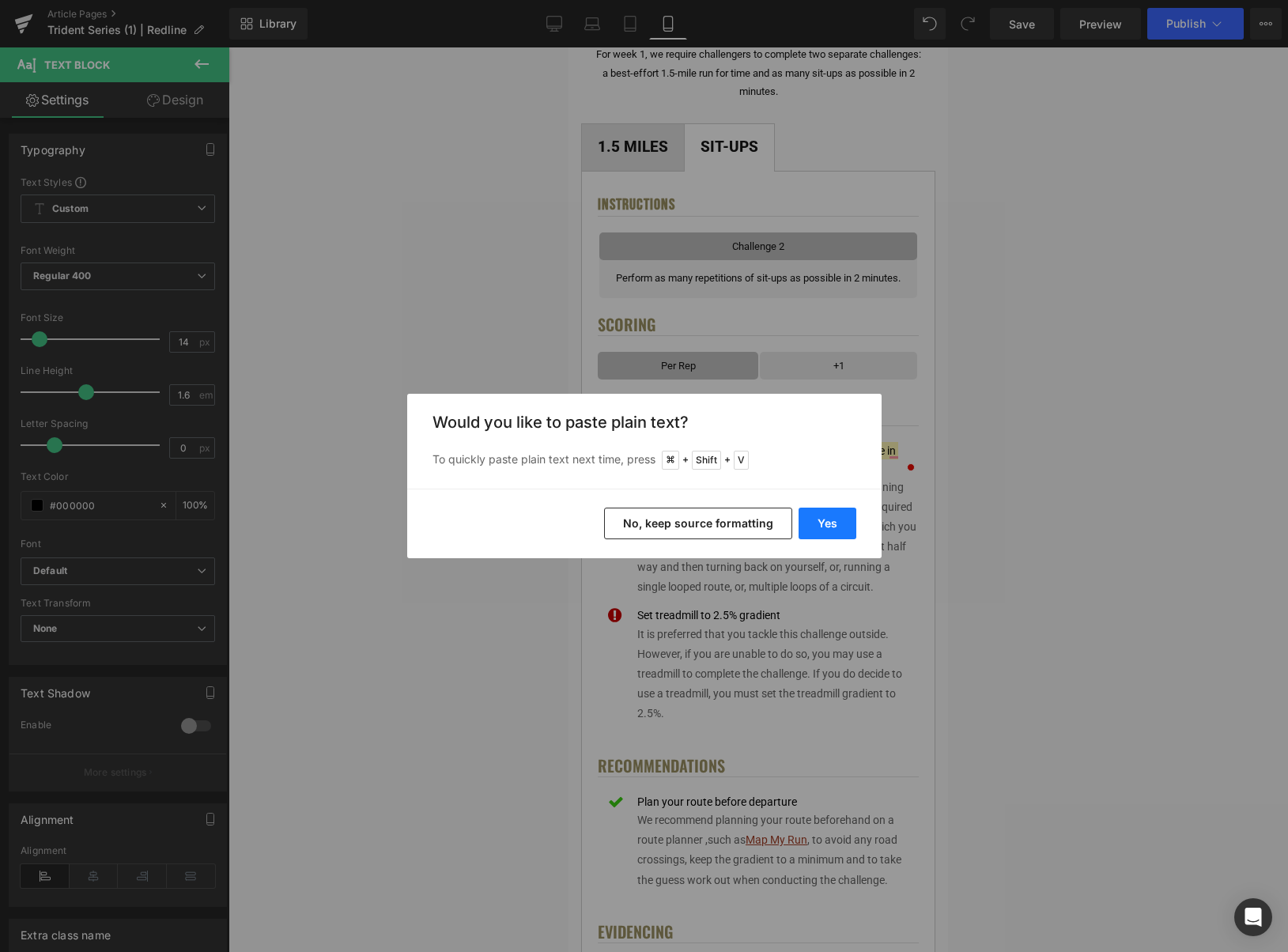
drag, startPoint x: 838, startPoint y: 534, endPoint x: 269, endPoint y: 486, distance: 571.0
click at [838, 534] on button "Yes" at bounding box center [828, 523] width 58 height 32
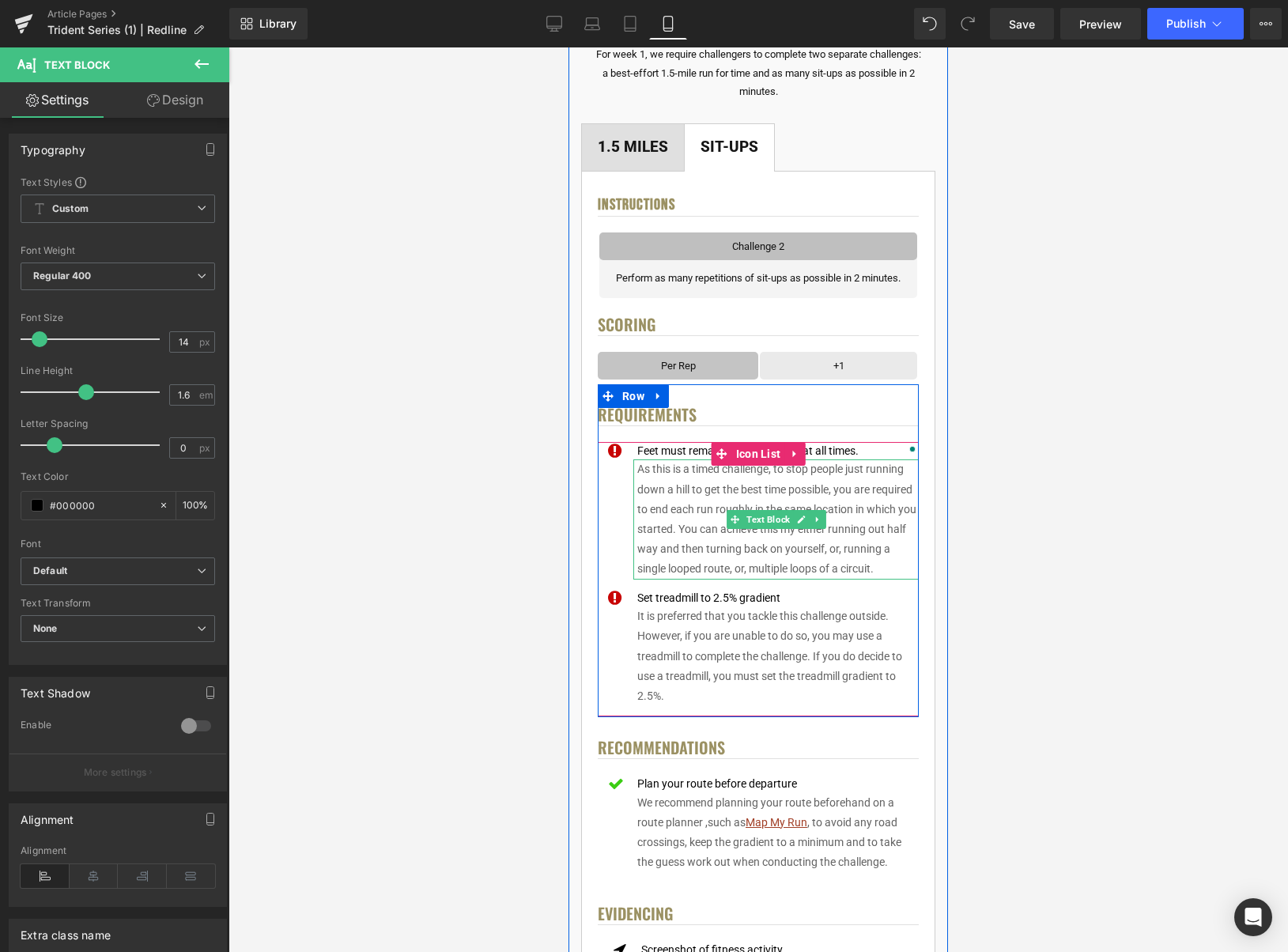
click at [850, 507] on p "As this is a timed challenge, to stop people just running down a hill to get th…" at bounding box center [778, 518] width 282 height 119
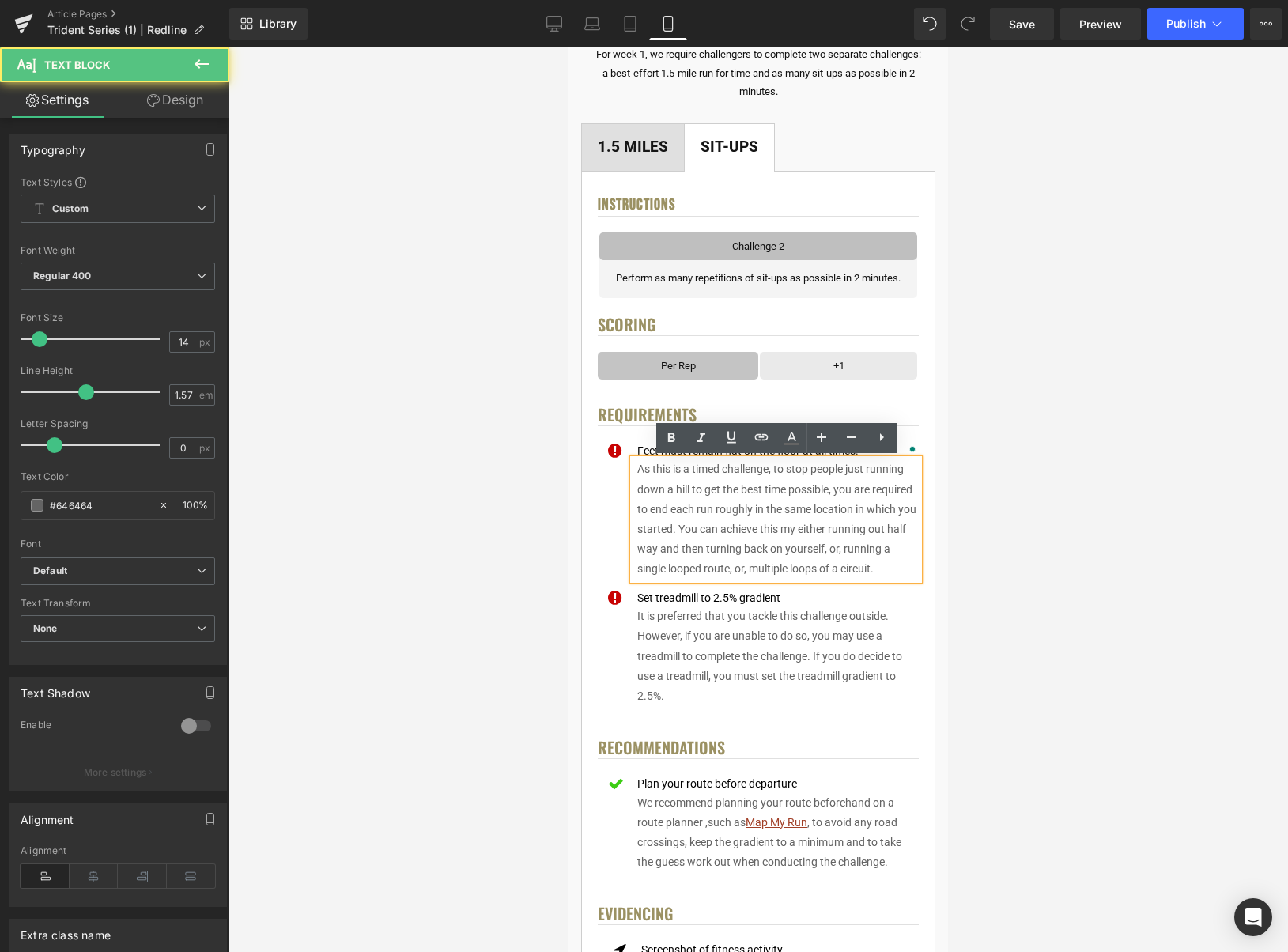
click at [871, 507] on p "As this is a timed challenge, to stop people just running down a hill to get th…" at bounding box center [778, 518] width 282 height 119
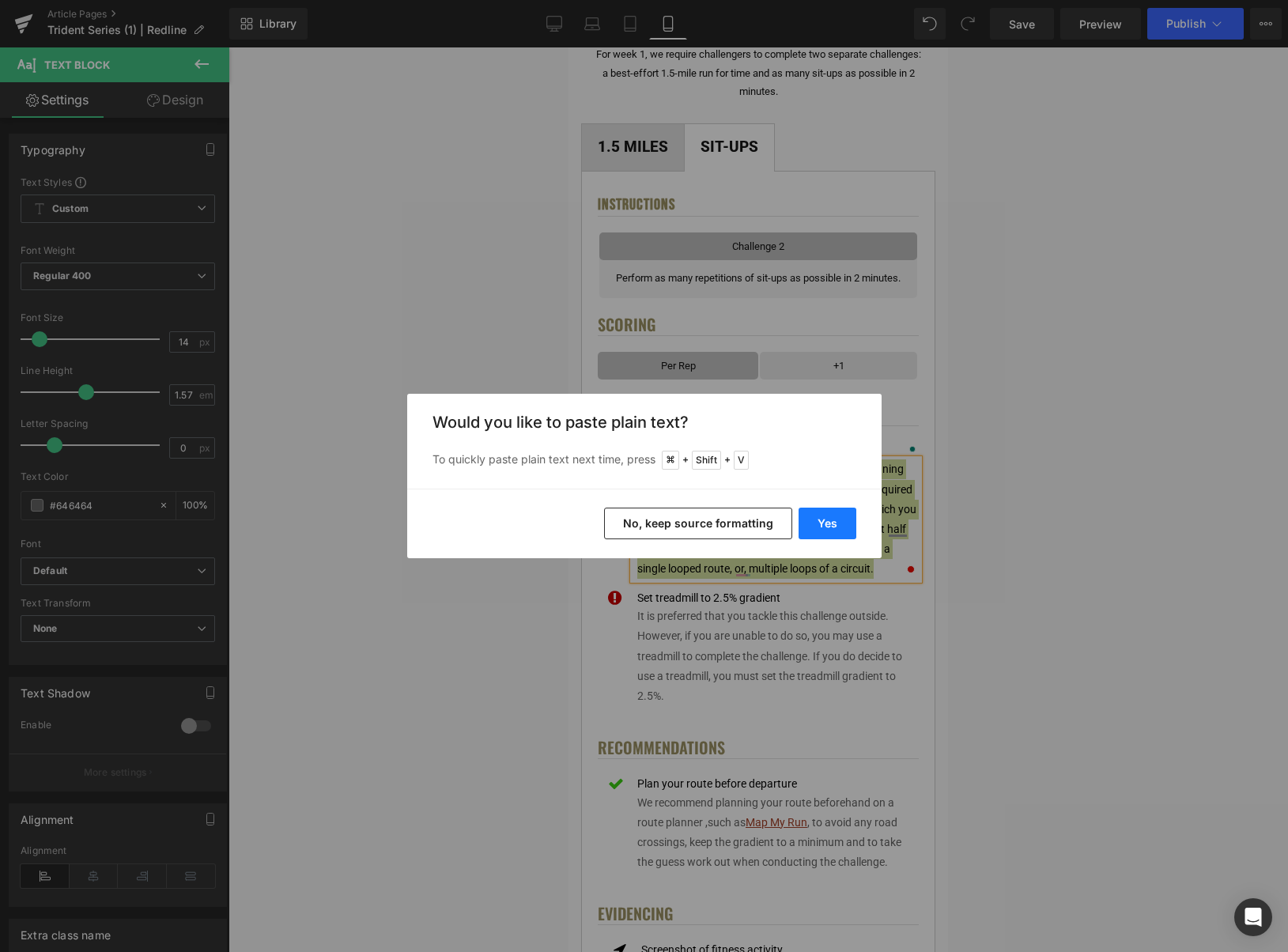
click at [838, 516] on button "Yes" at bounding box center [828, 523] width 58 height 32
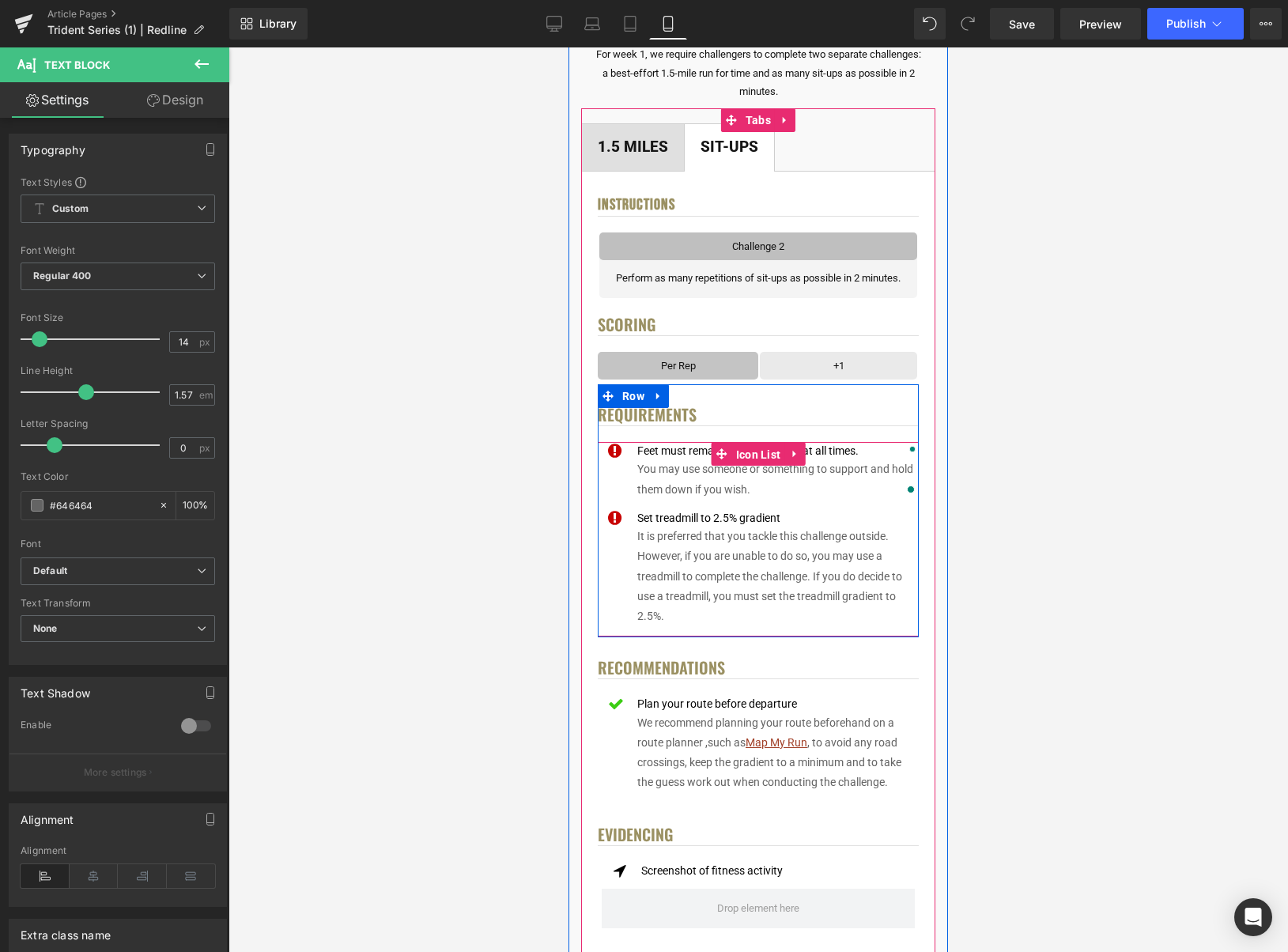
drag, startPoint x: 762, startPoint y: 452, endPoint x: 666, endPoint y: 416, distance: 102.5
click at [762, 452] on span "Icon List" at bounding box center [758, 454] width 53 height 24
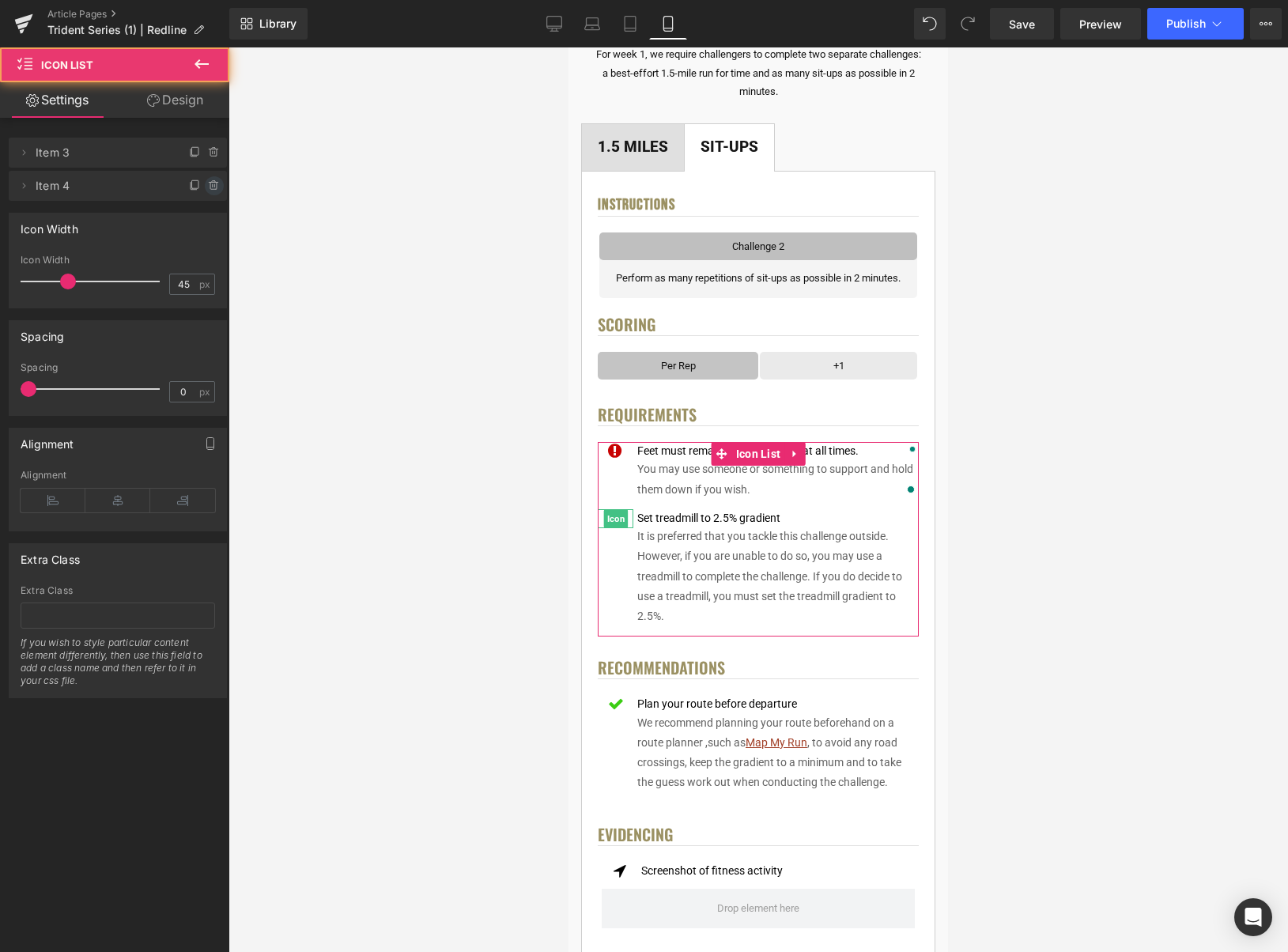
click at [208, 185] on icon at bounding box center [214, 185] width 13 height 13
click at [205, 185] on button "Delete" at bounding box center [197, 186] width 49 height 20
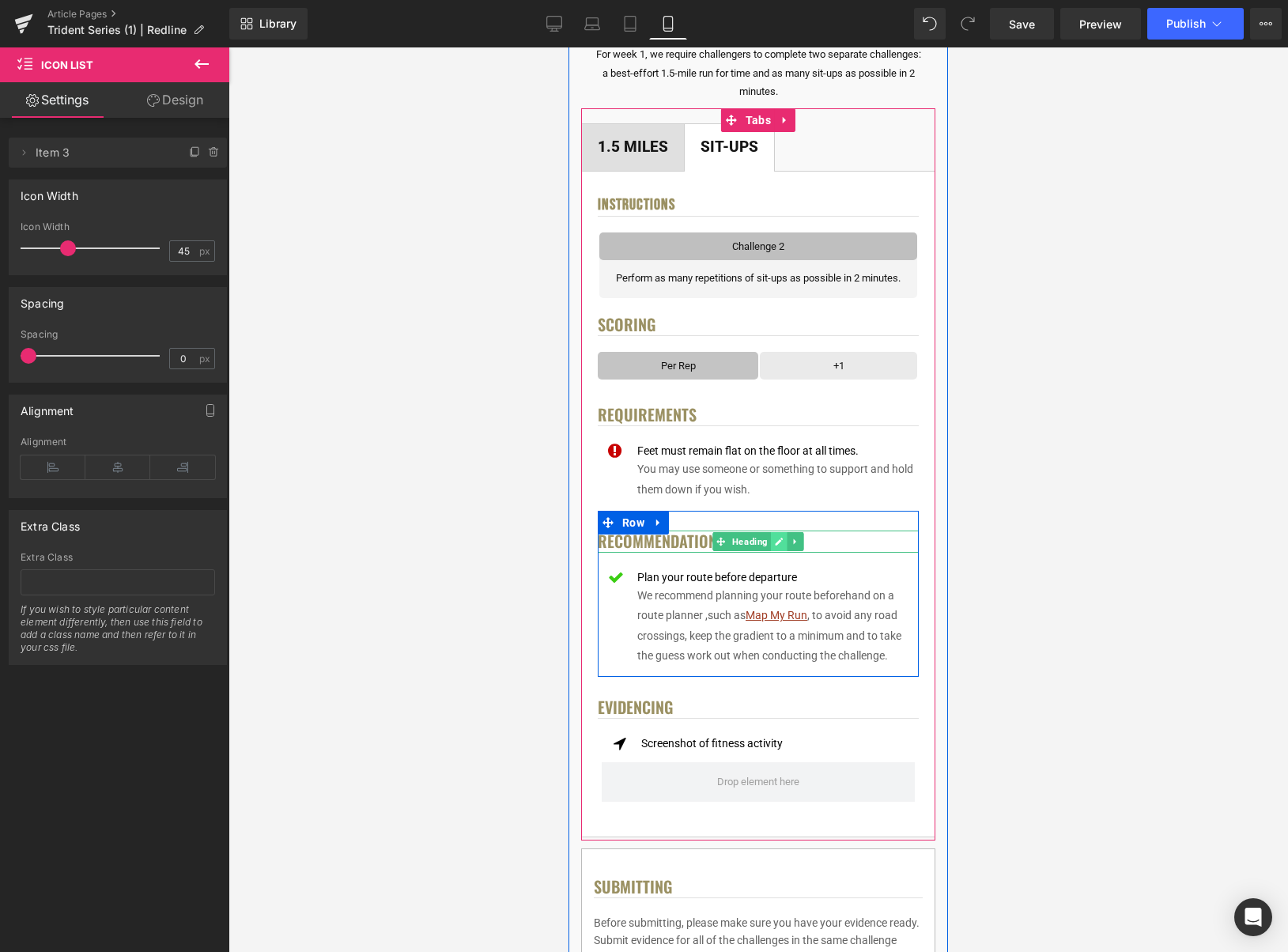
click at [776, 538] on icon at bounding box center [779, 542] width 9 height 10
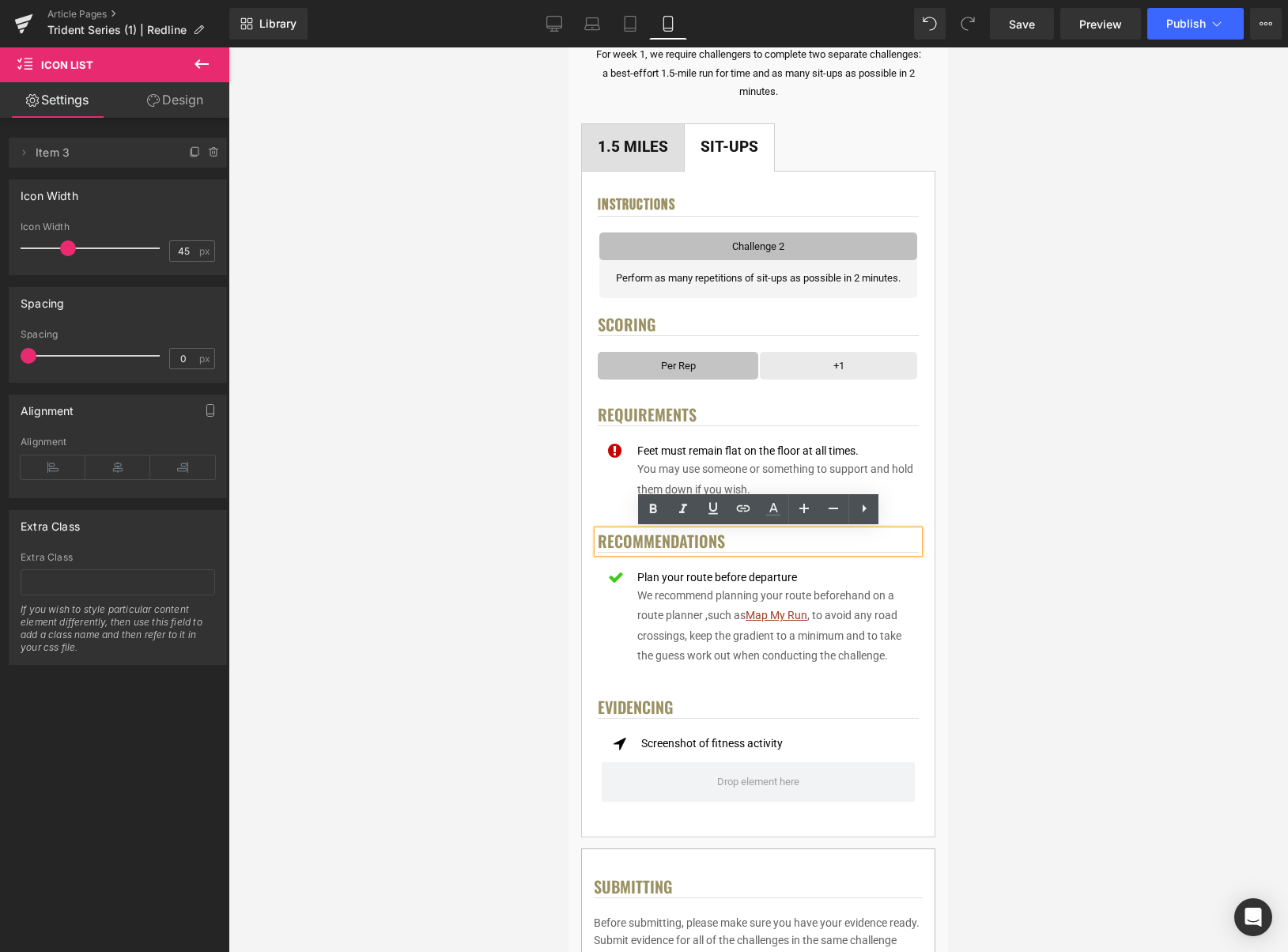
click at [761, 539] on h4 "Recommendations" at bounding box center [758, 541] width 322 height 22
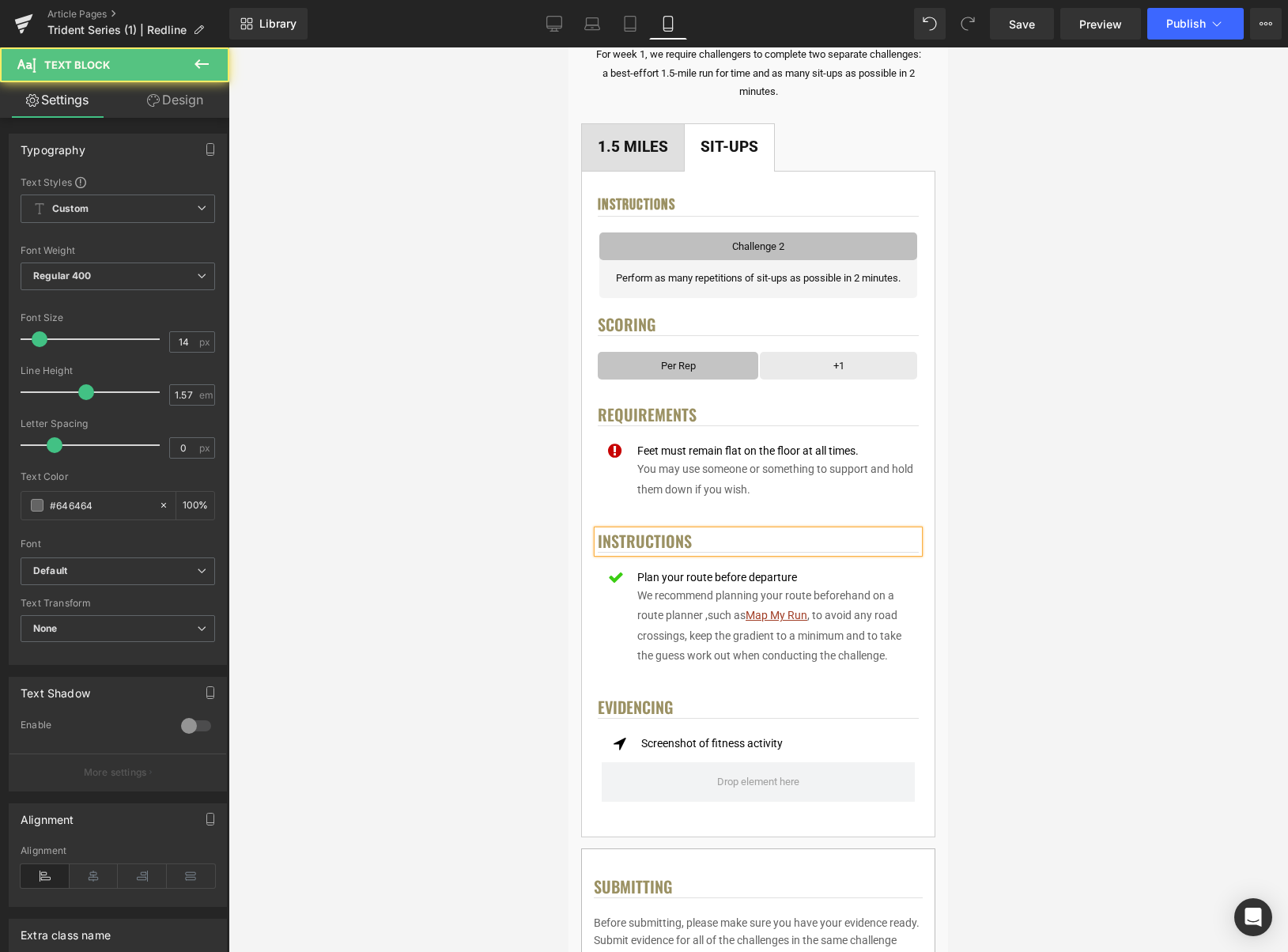
click at [870, 621] on span ", to avoid any road crossings, keep the gradient to a minimum and to take the g…" at bounding box center [769, 635] width 264 height 52
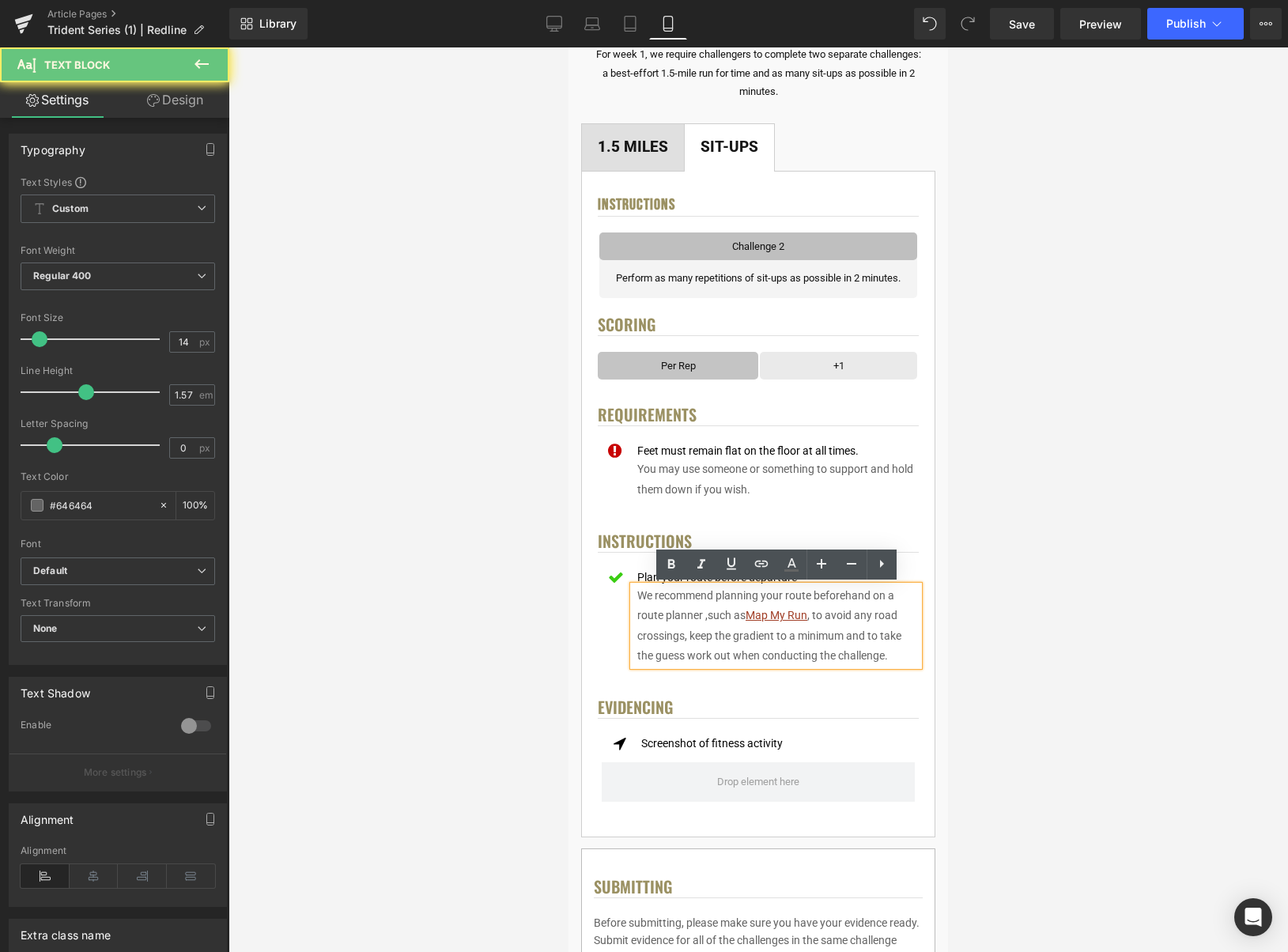
click at [874, 620] on span ", to avoid any road crossings, keep the gradient to a minimum and to take the g…" at bounding box center [769, 635] width 264 height 52
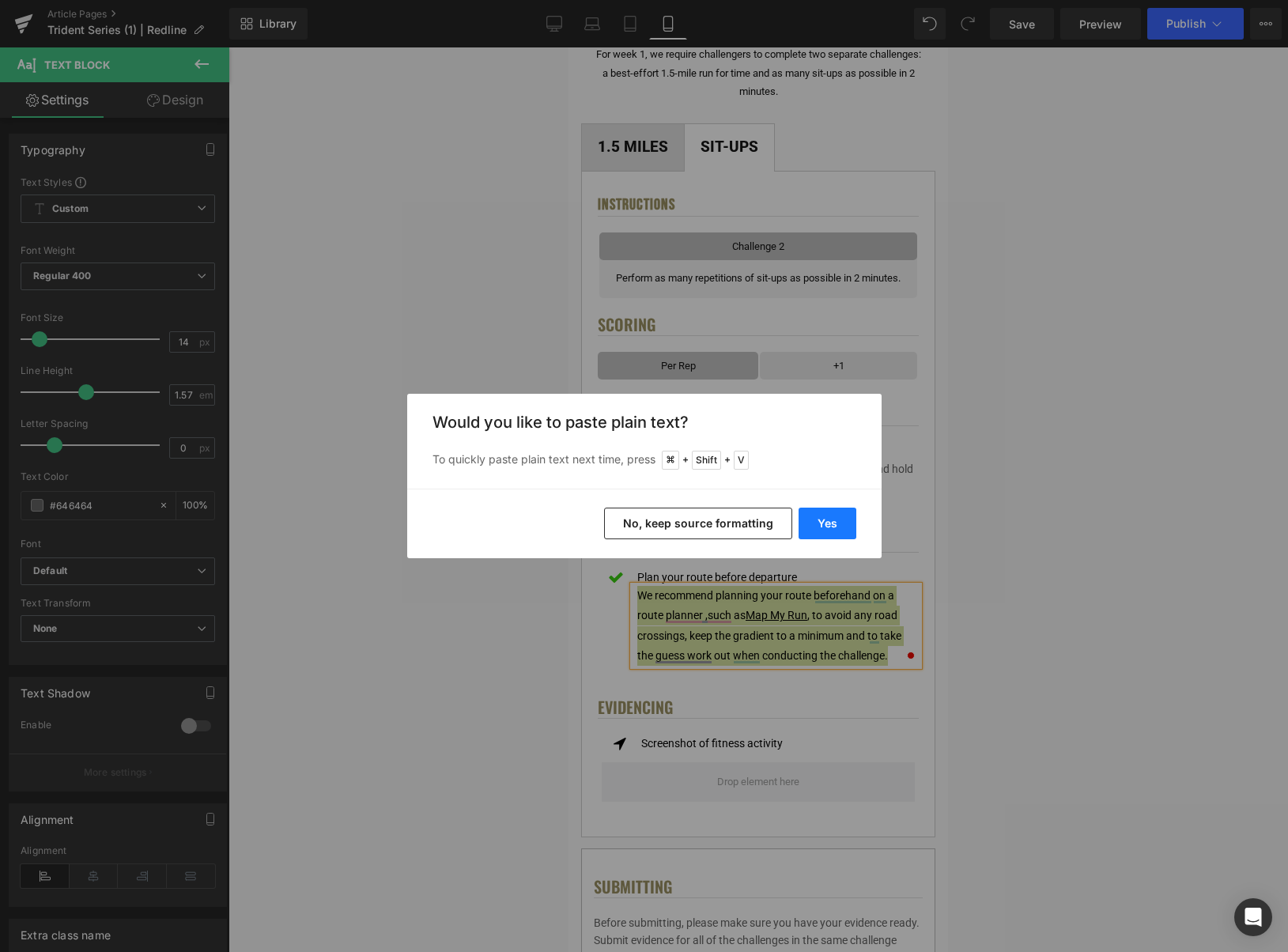
drag, startPoint x: 843, startPoint y: 518, endPoint x: 273, endPoint y: 476, distance: 571.5
click at [843, 518] on button "Yes" at bounding box center [828, 523] width 58 height 32
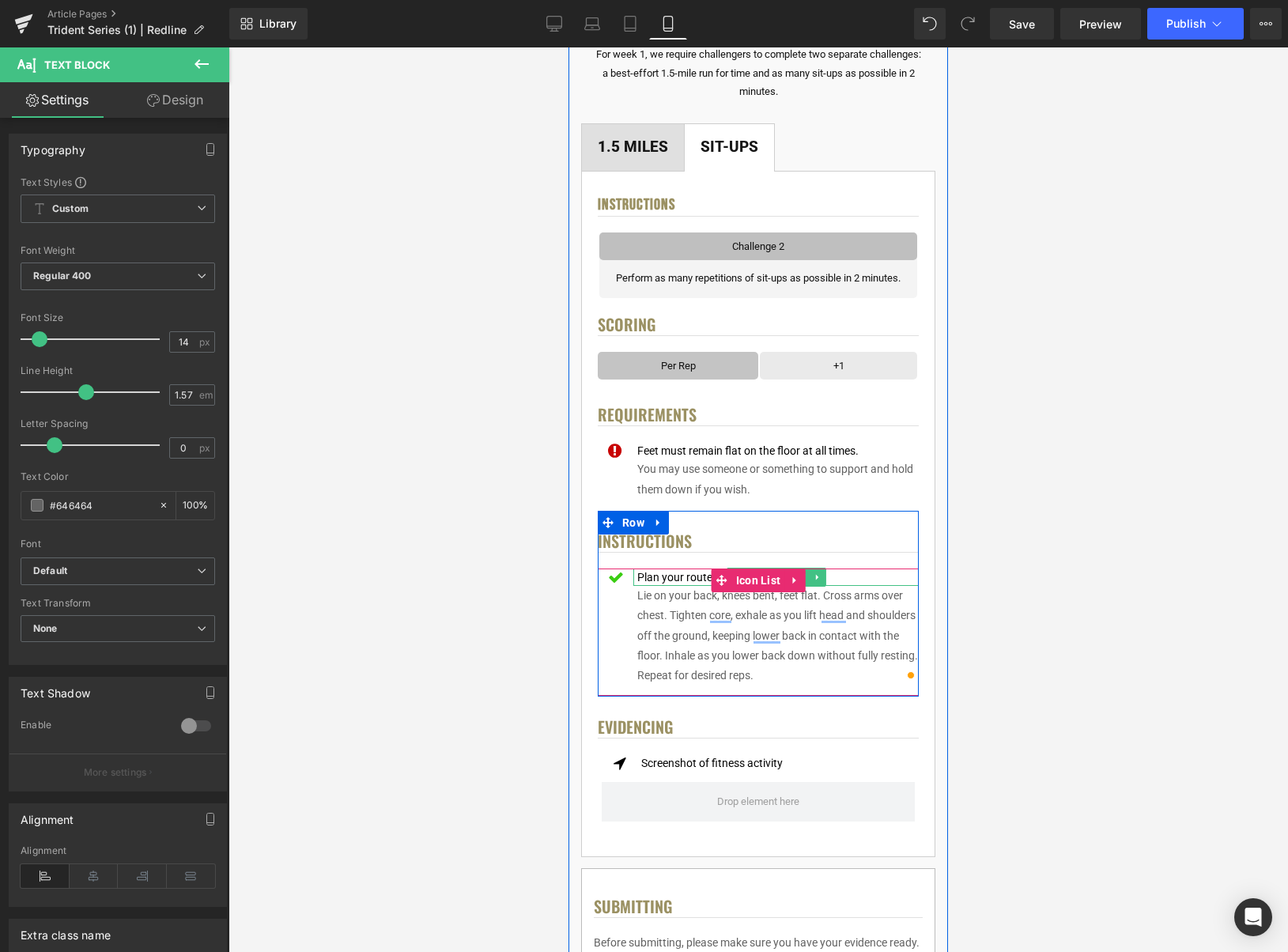
click at [843, 579] on div "Plan your route before departure" at bounding box center [776, 577] width 286 height 17
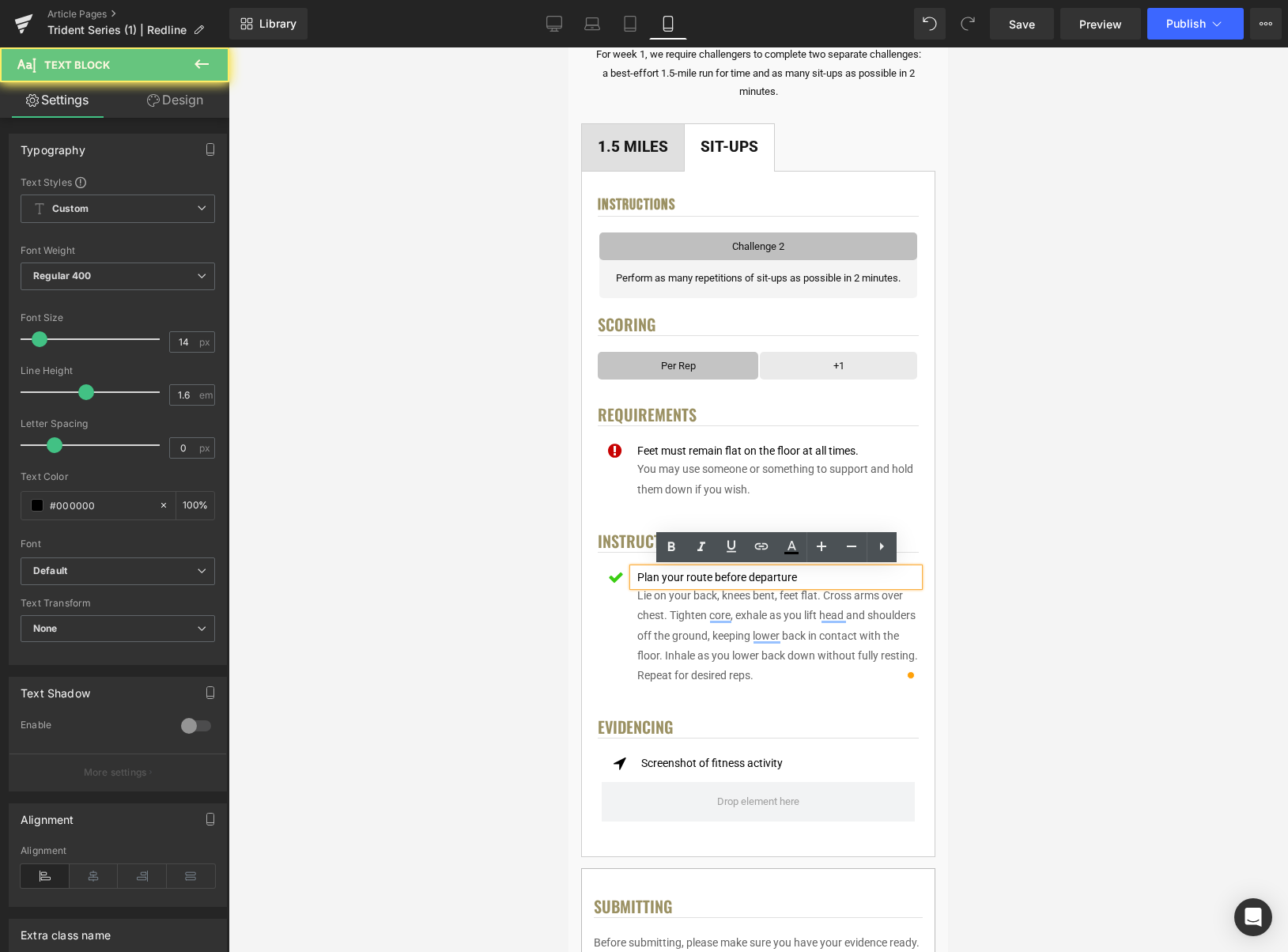
click at [847, 576] on div "Plan your route before departure" at bounding box center [776, 577] width 286 height 17
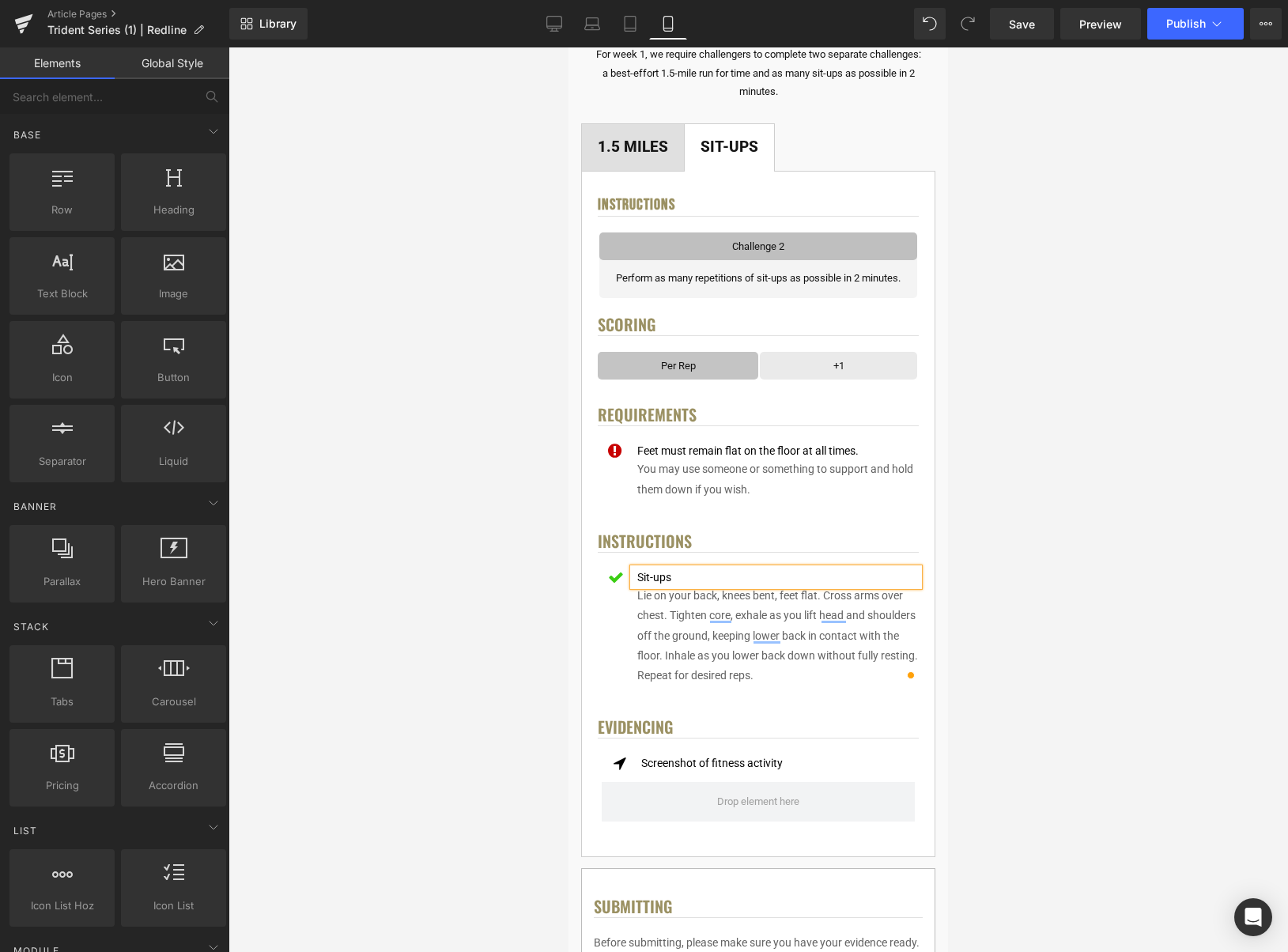
click at [994, 556] on div at bounding box center [758, 500] width 1059 height 905
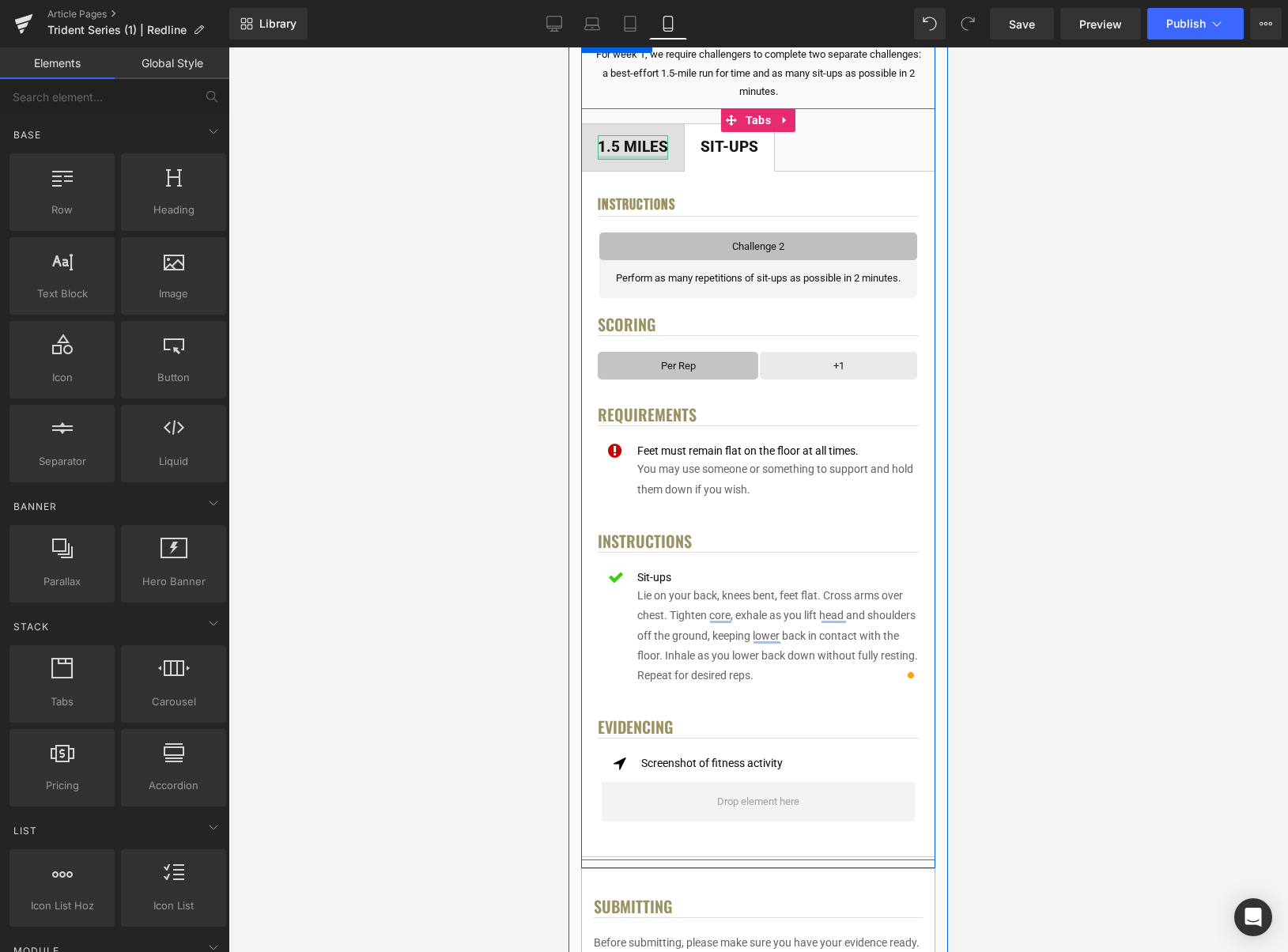
click at [650, 158] on div "1.5 Miles Text Block" at bounding box center [632, 147] width 71 height 24
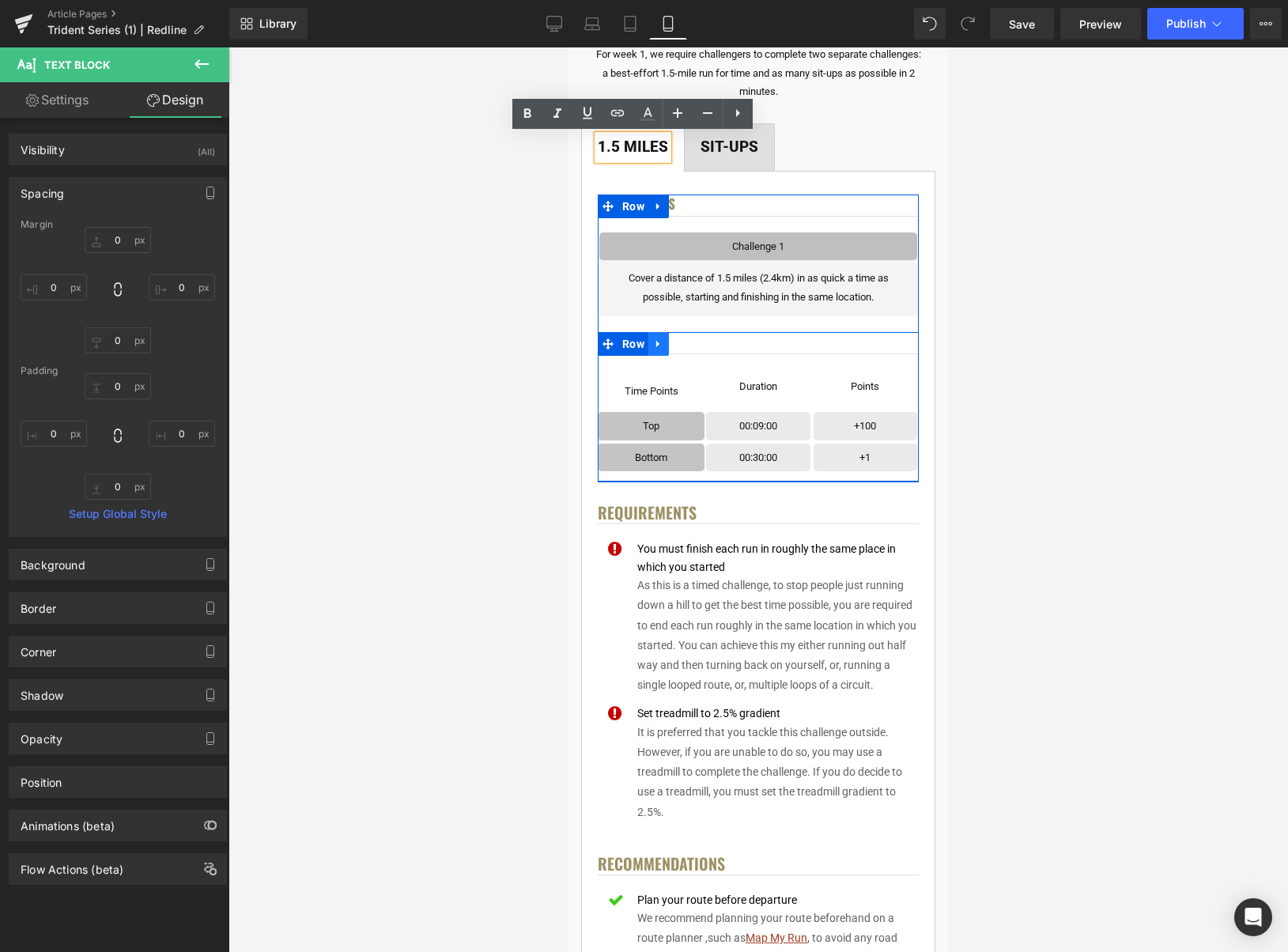
click at [658, 351] on link at bounding box center [659, 344] width 20 height 24
drag, startPoint x: 675, startPoint y: 350, endPoint x: 683, endPoint y: 390, distance: 40.8
click at [675, 350] on link at bounding box center [679, 344] width 20 height 24
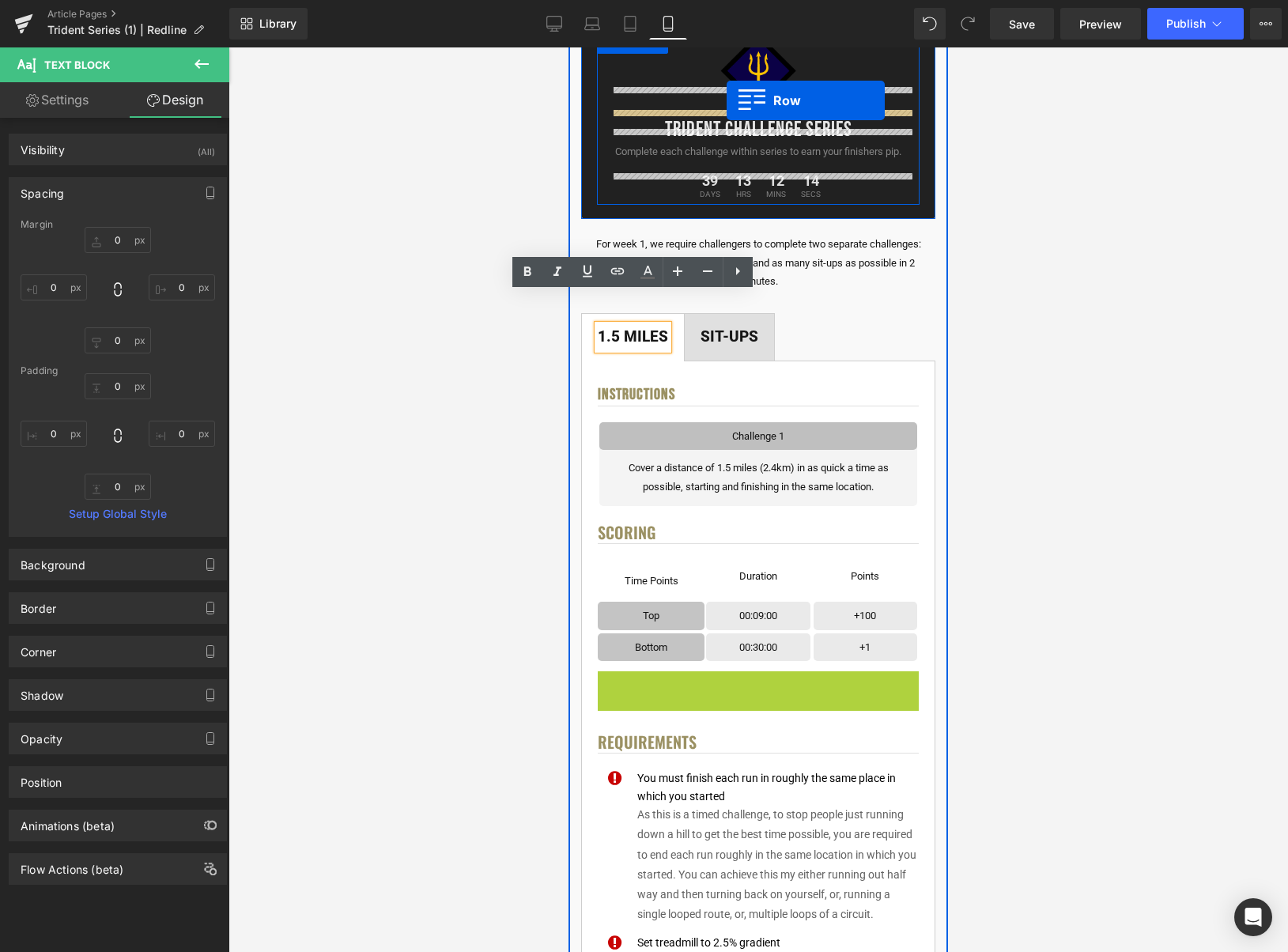
scroll to position [142, 0]
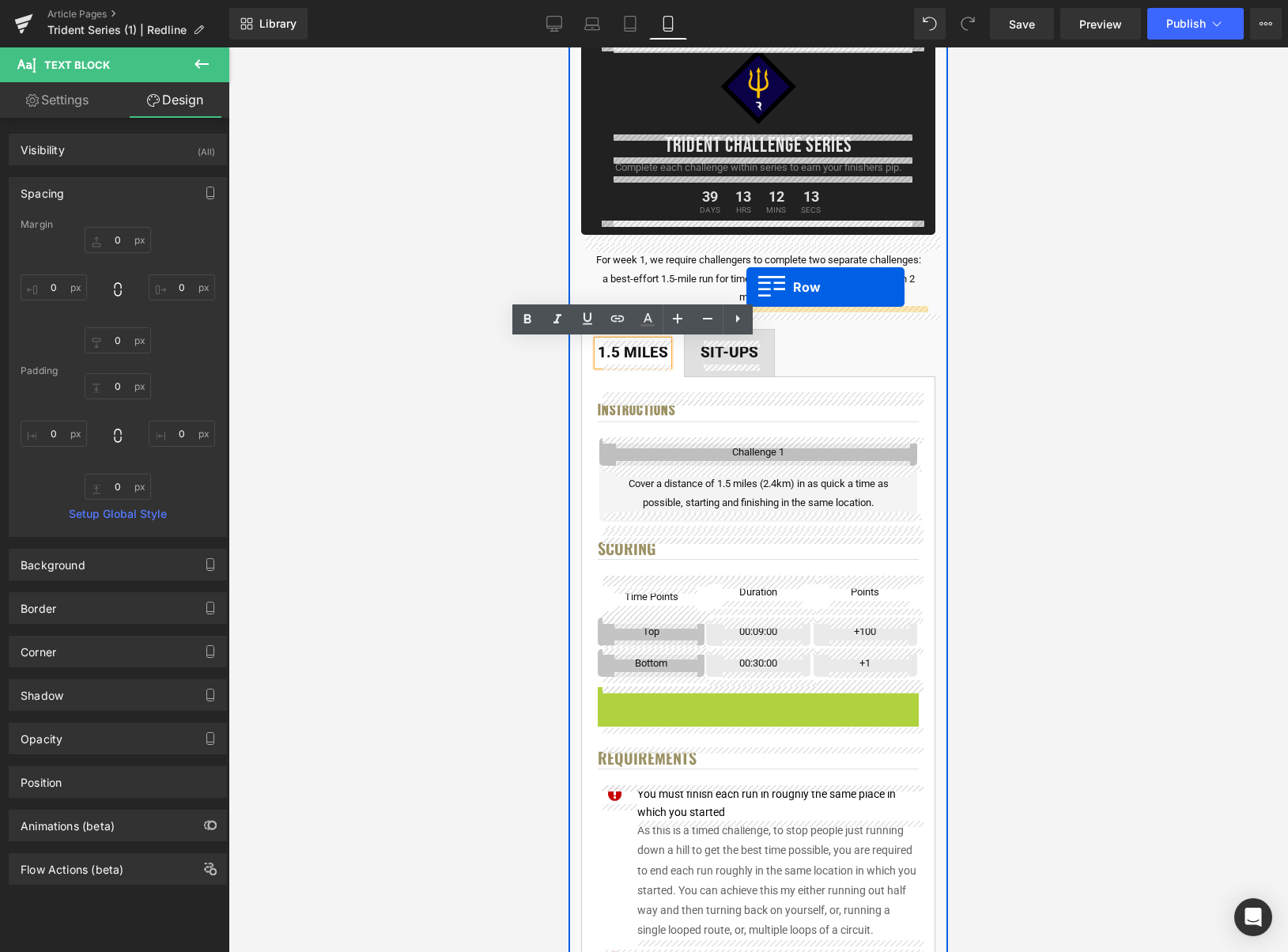
drag, startPoint x: 640, startPoint y: 495, endPoint x: 747, endPoint y: 287, distance: 233.9
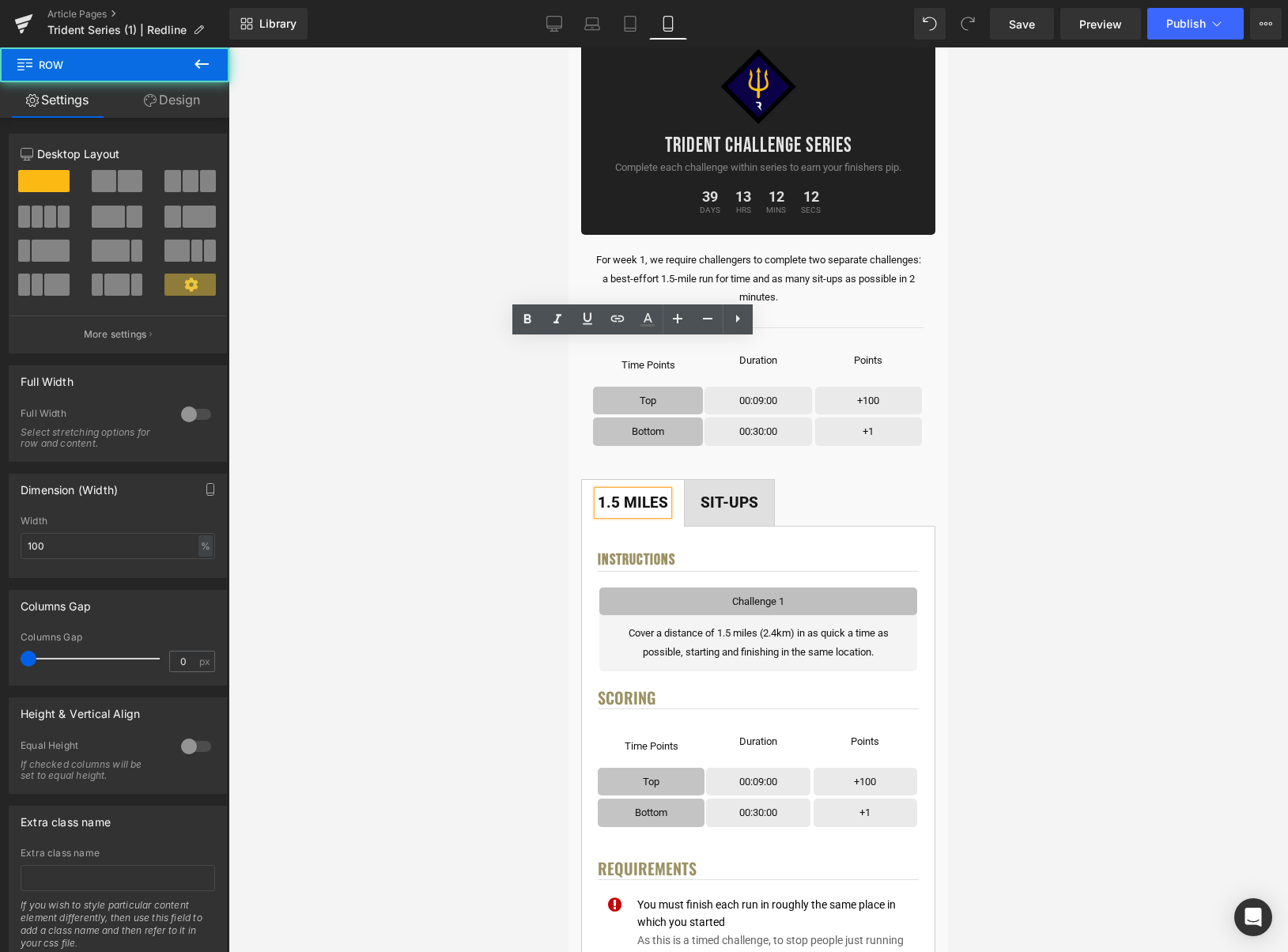
click at [738, 503] on div "Sit-ups" at bounding box center [730, 503] width 58 height 24
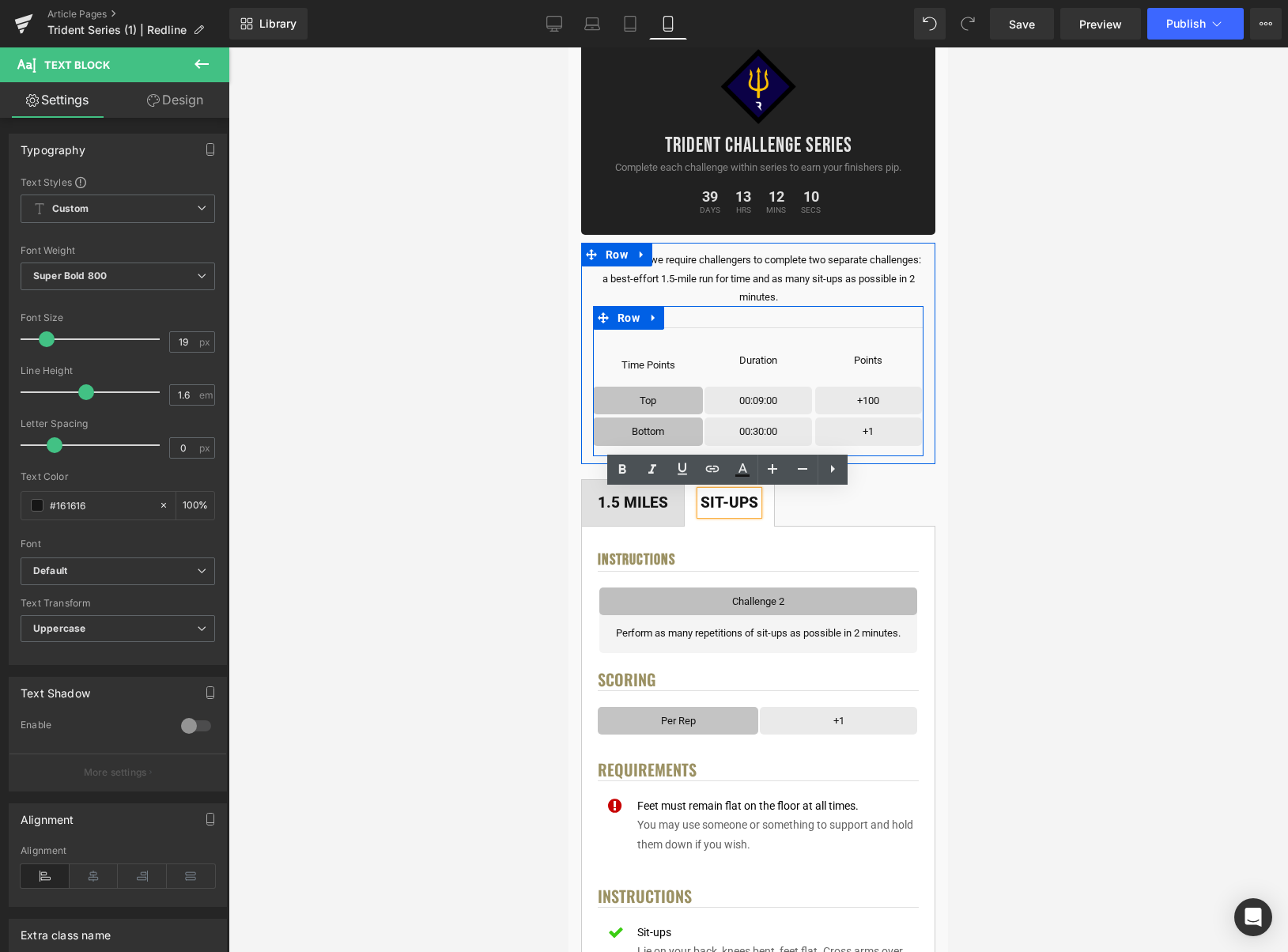
scroll to position [32, 0]
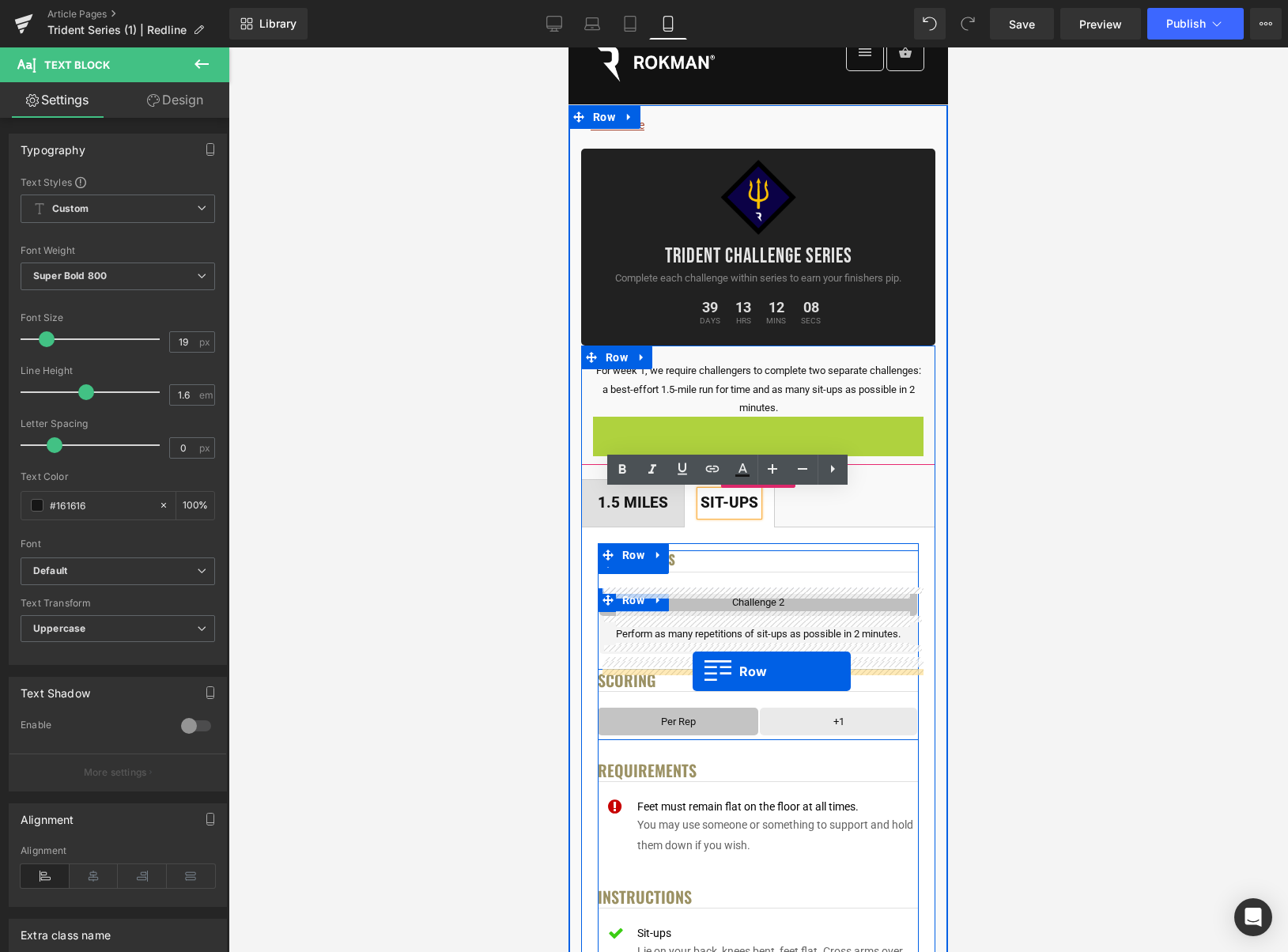
drag, startPoint x: 634, startPoint y: 324, endPoint x: 692, endPoint y: 671, distance: 351.8
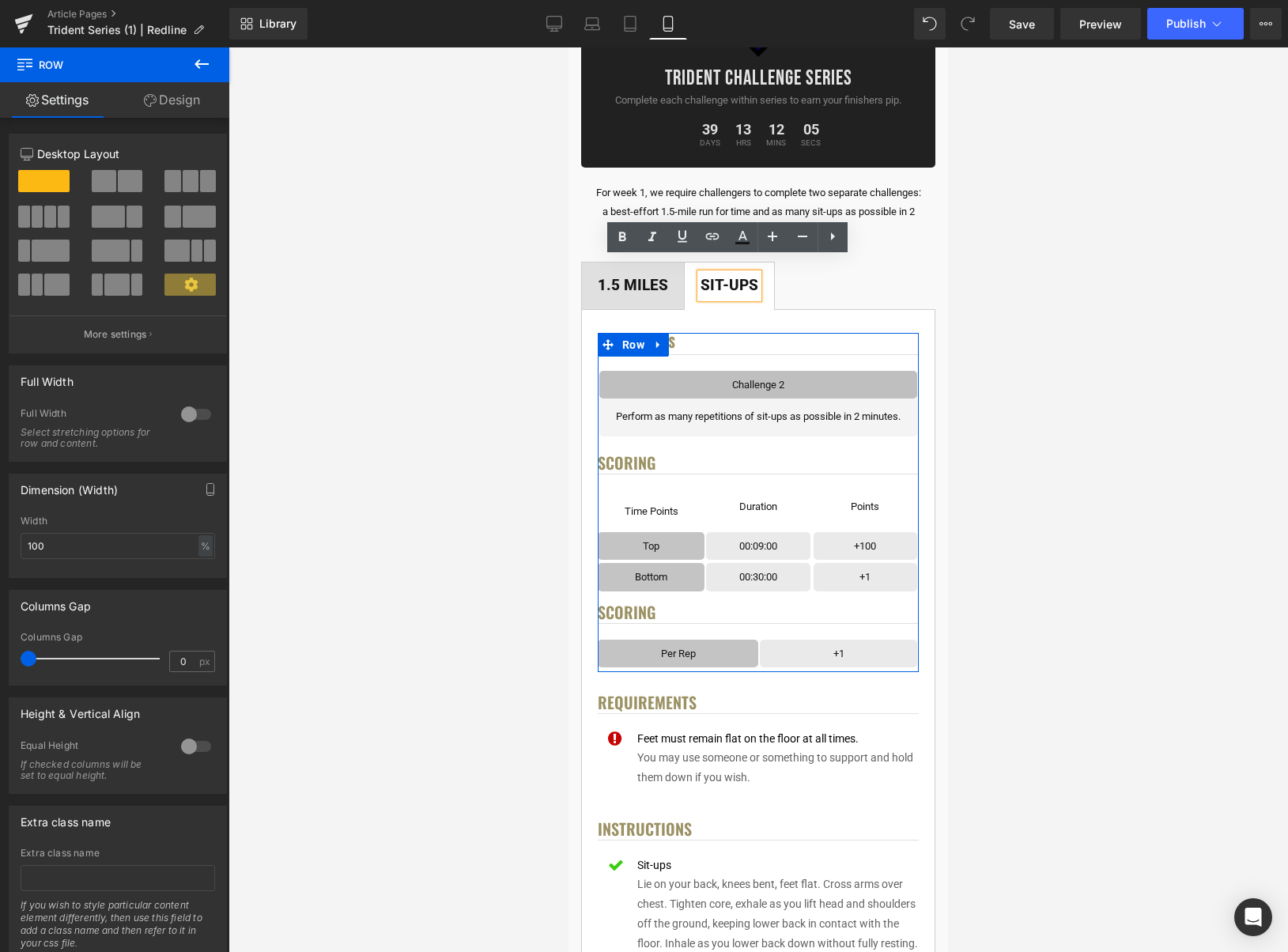
scroll to position [225, 0]
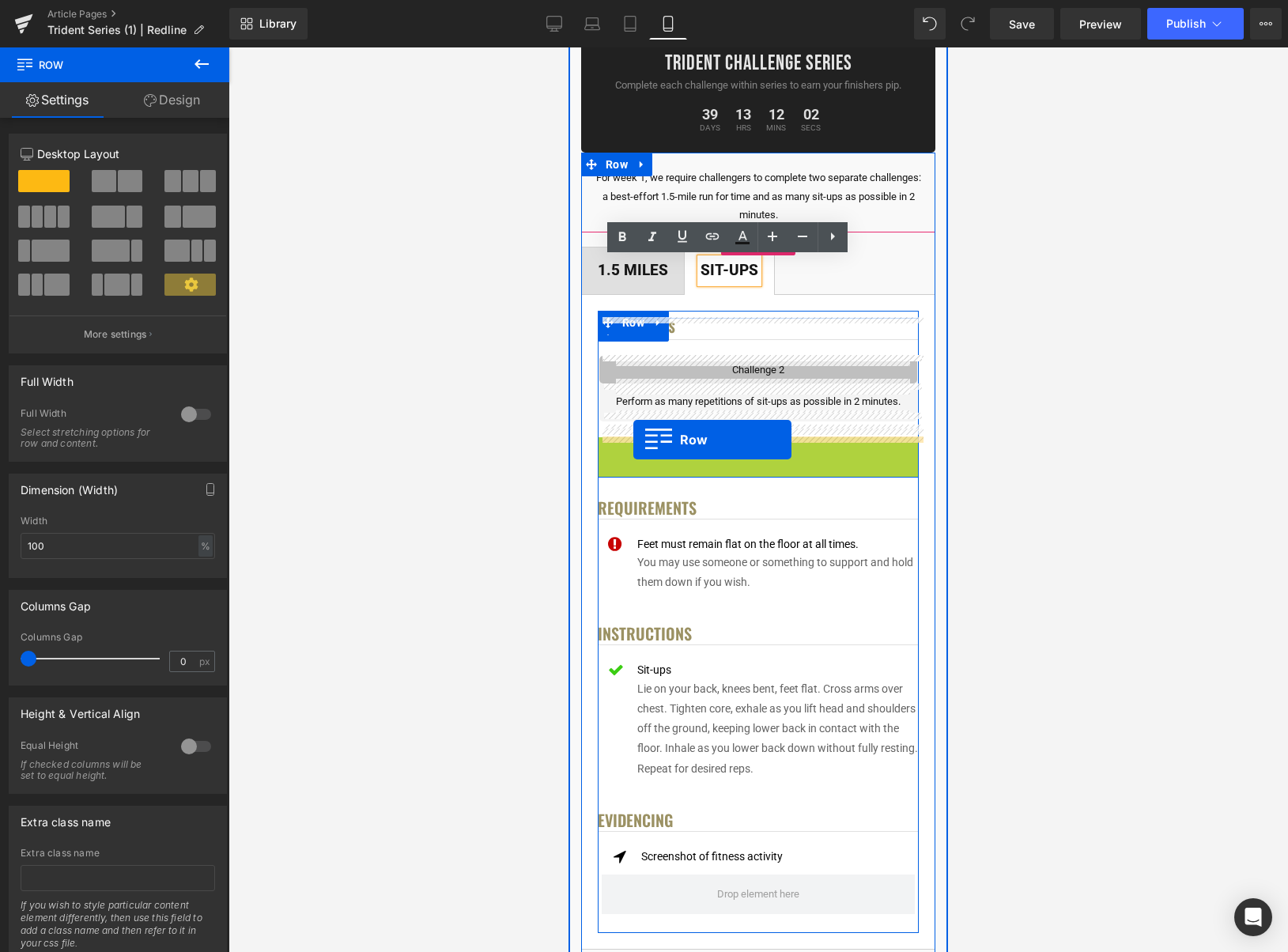
drag, startPoint x: 634, startPoint y: 453, endPoint x: 633, endPoint y: 440, distance: 13.0
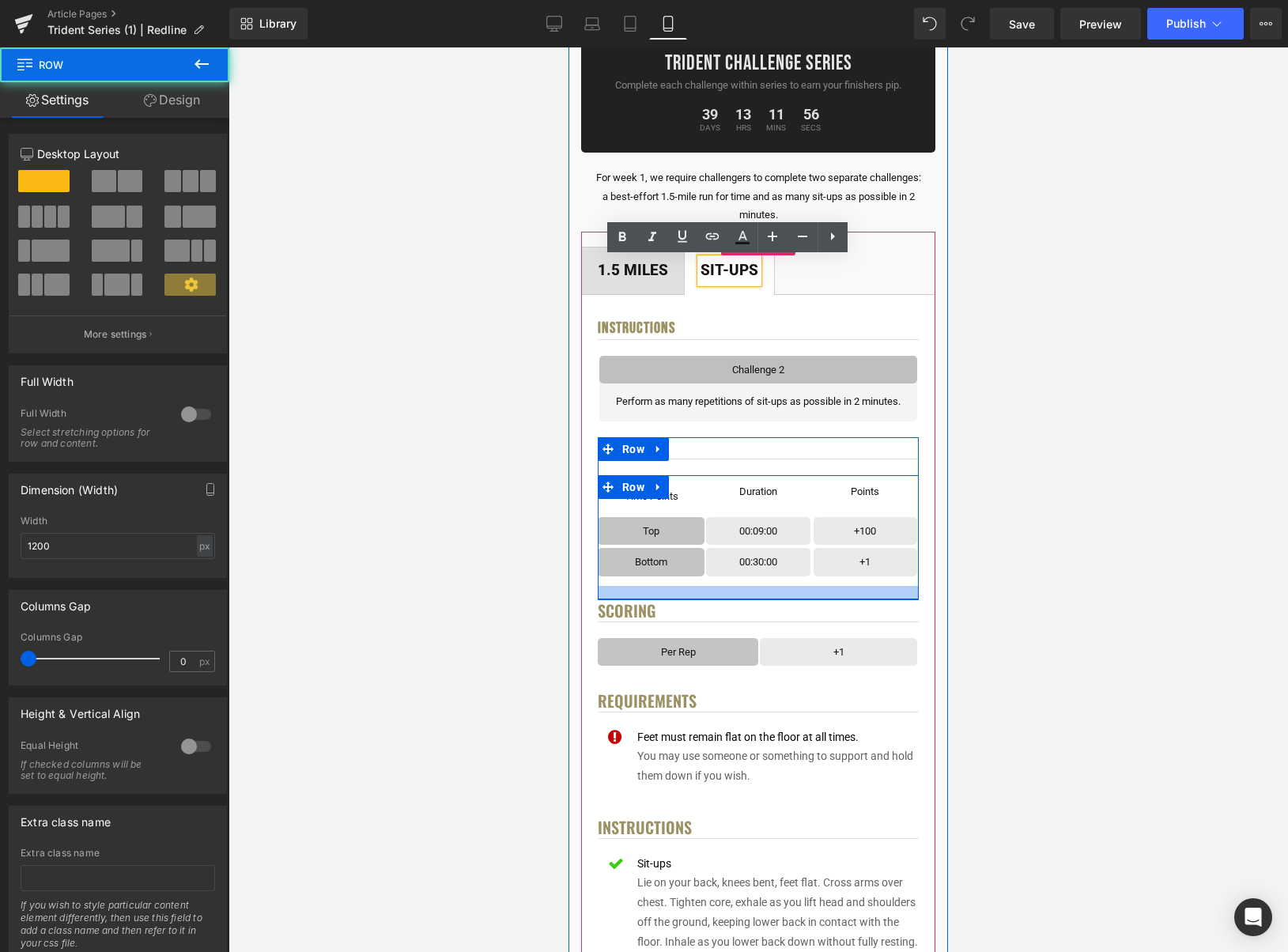
drag, startPoint x: 719, startPoint y: 585, endPoint x: 871, endPoint y: 559, distance: 154.2
click at [716, 599] on div at bounding box center [758, 593] width 322 height 14
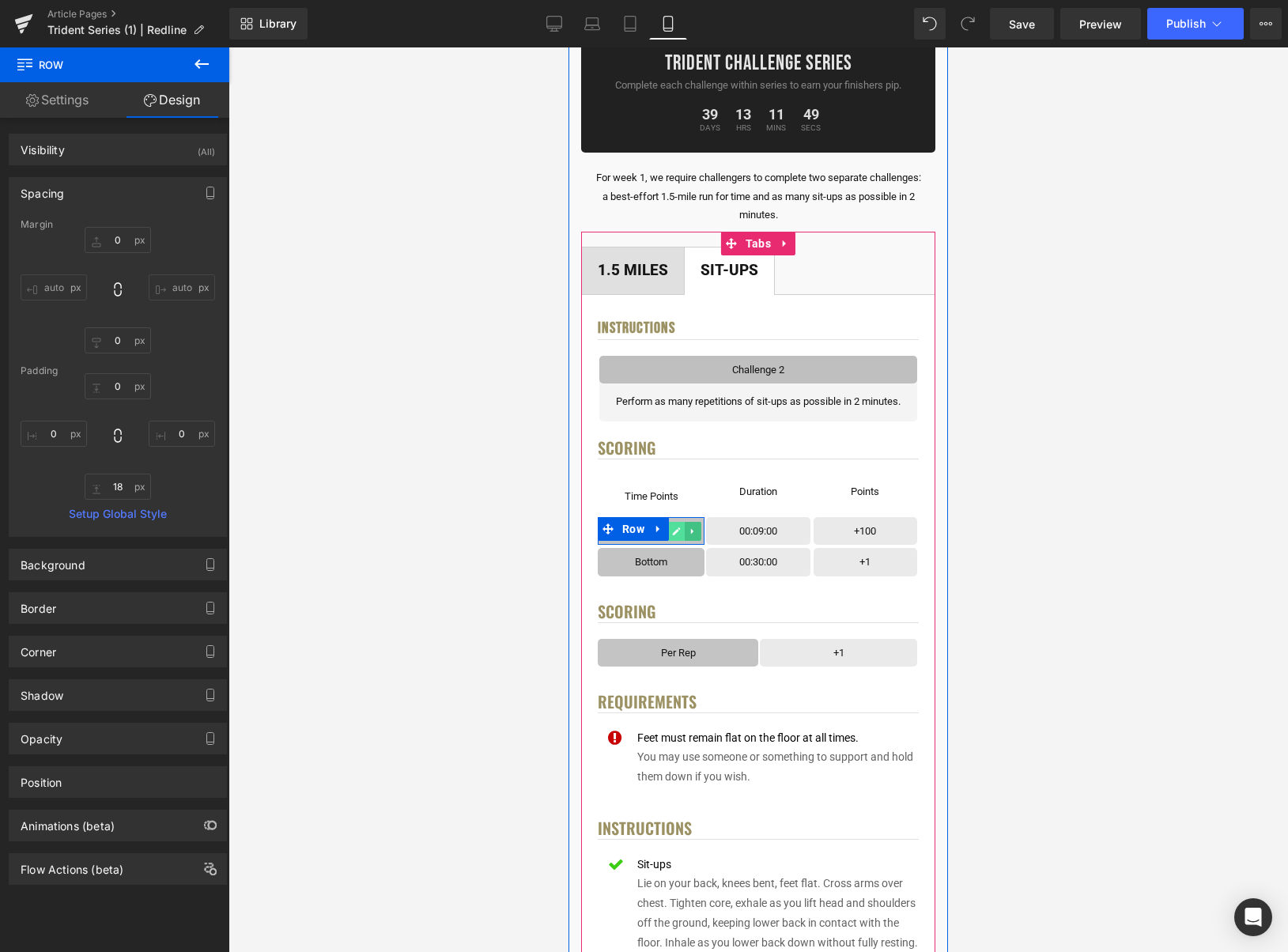
click at [680, 534] on icon at bounding box center [676, 532] width 9 height 10
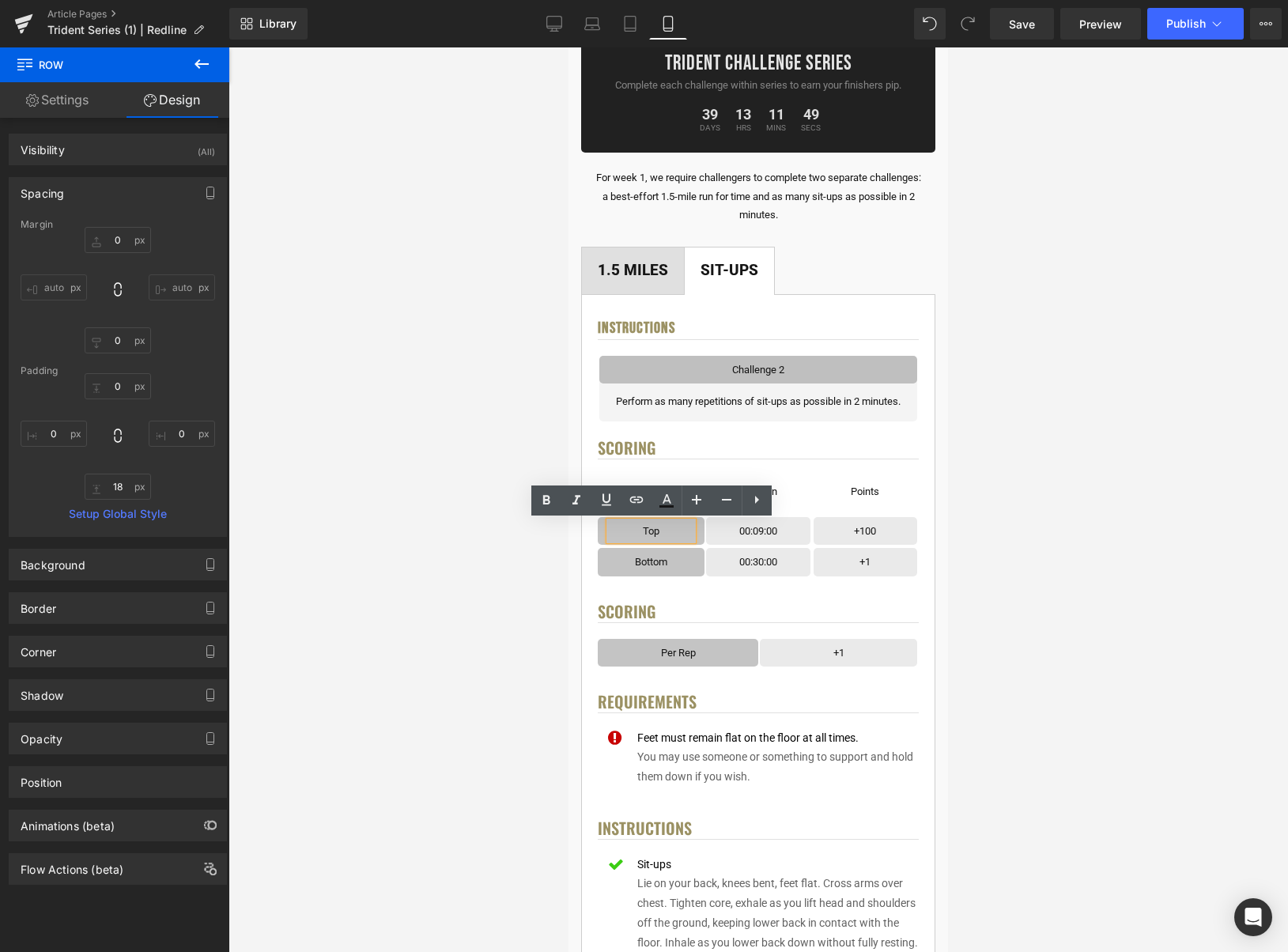
click at [672, 533] on p "Top" at bounding box center [652, 531] width 83 height 18
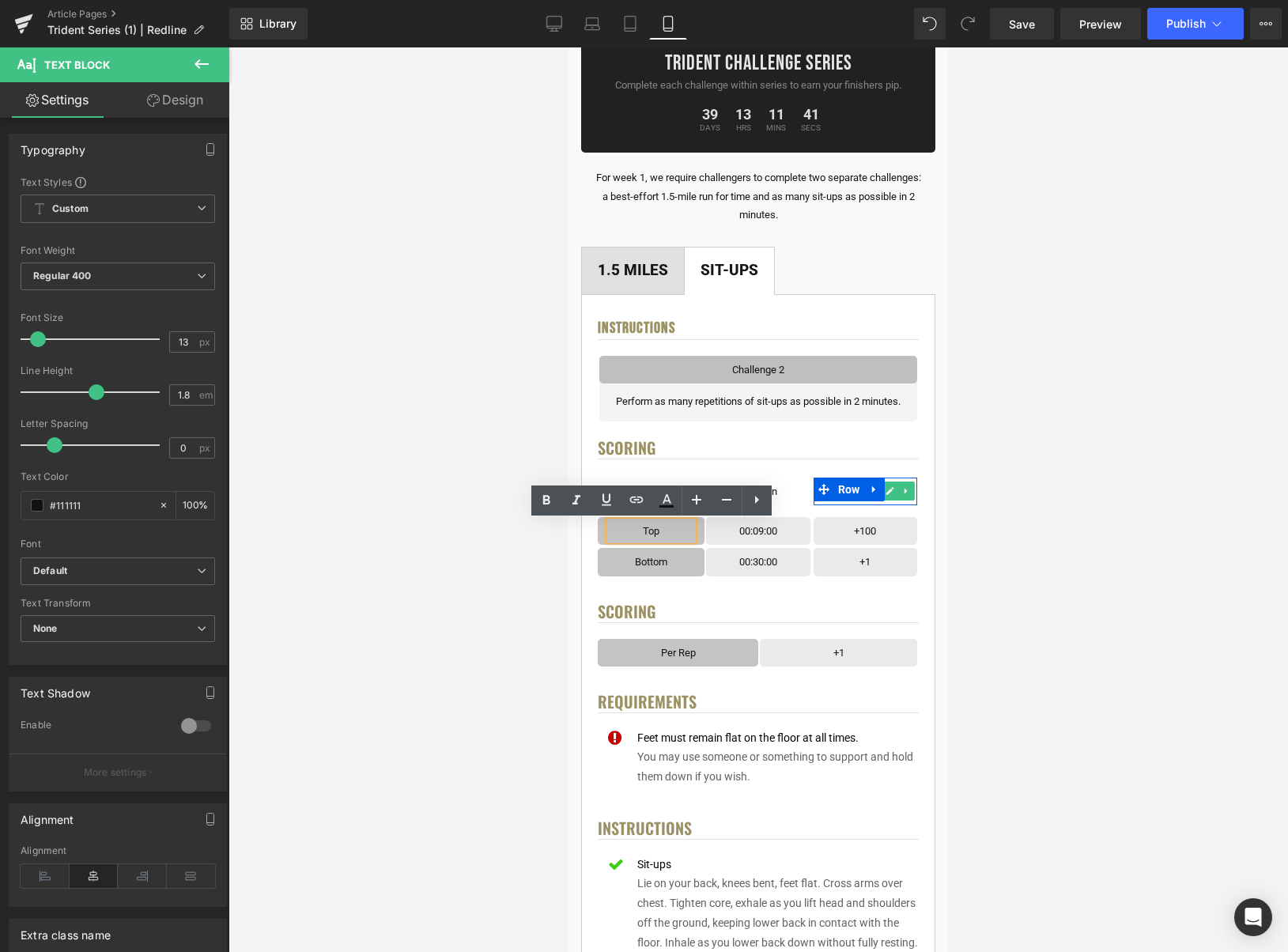
click at [893, 492] on icon at bounding box center [890, 491] width 9 height 10
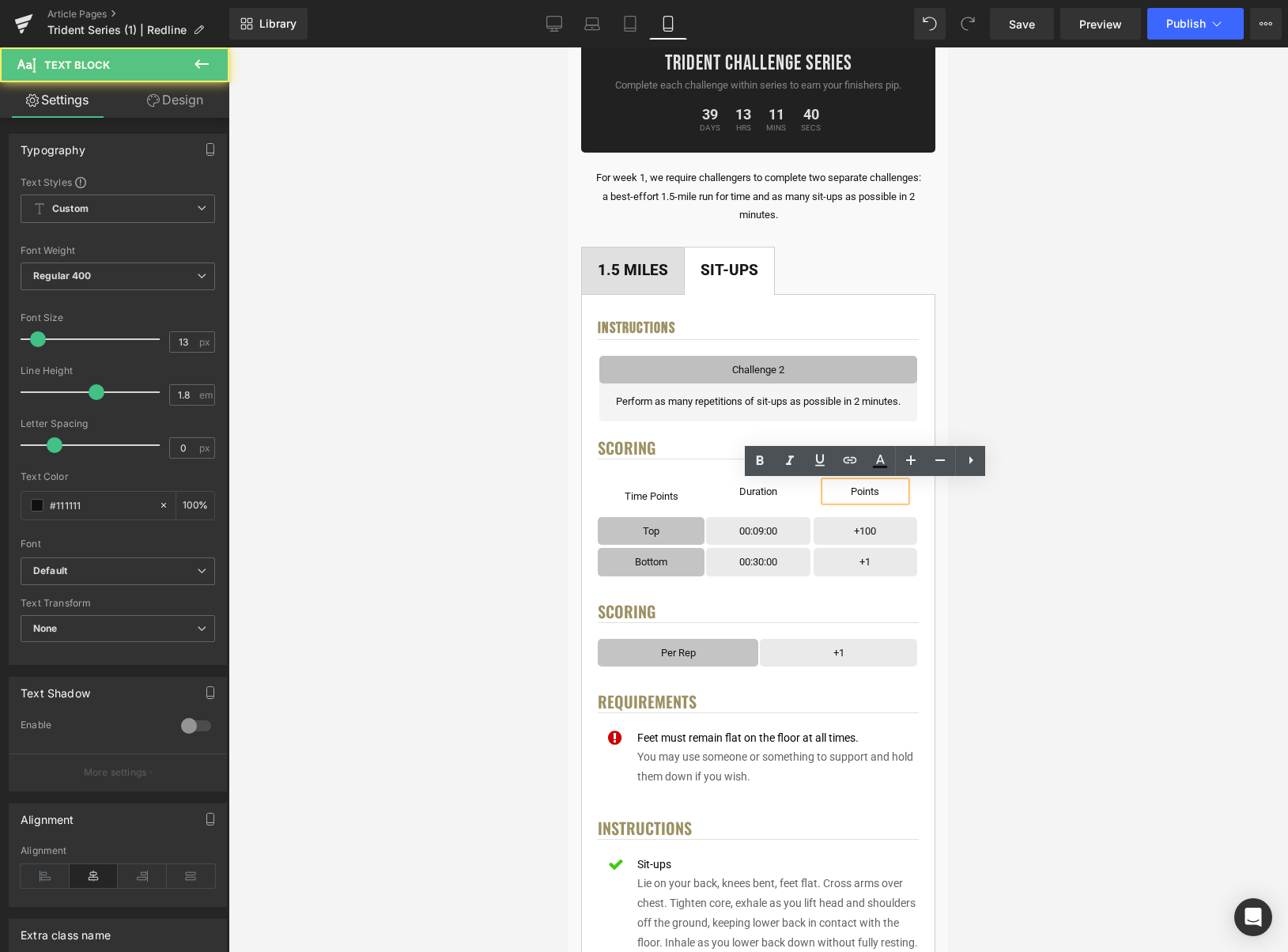
click at [891, 492] on p "Points" at bounding box center [866, 491] width 79 height 18
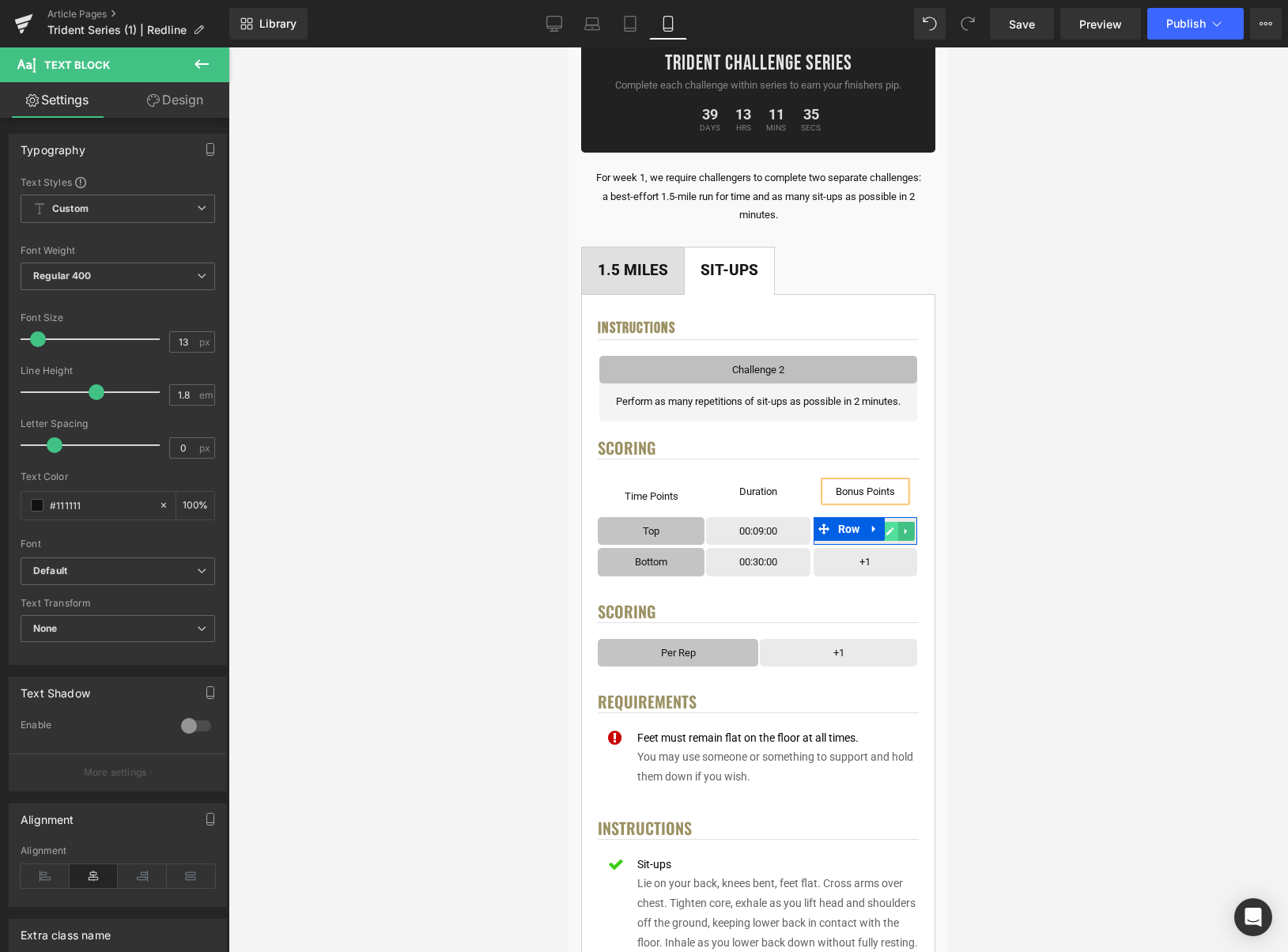
click at [892, 532] on icon at bounding box center [891, 532] width 8 height 8
click at [892, 532] on p "+100" at bounding box center [866, 531] width 79 height 18
click at [1051, 512] on div at bounding box center [758, 500] width 1059 height 905
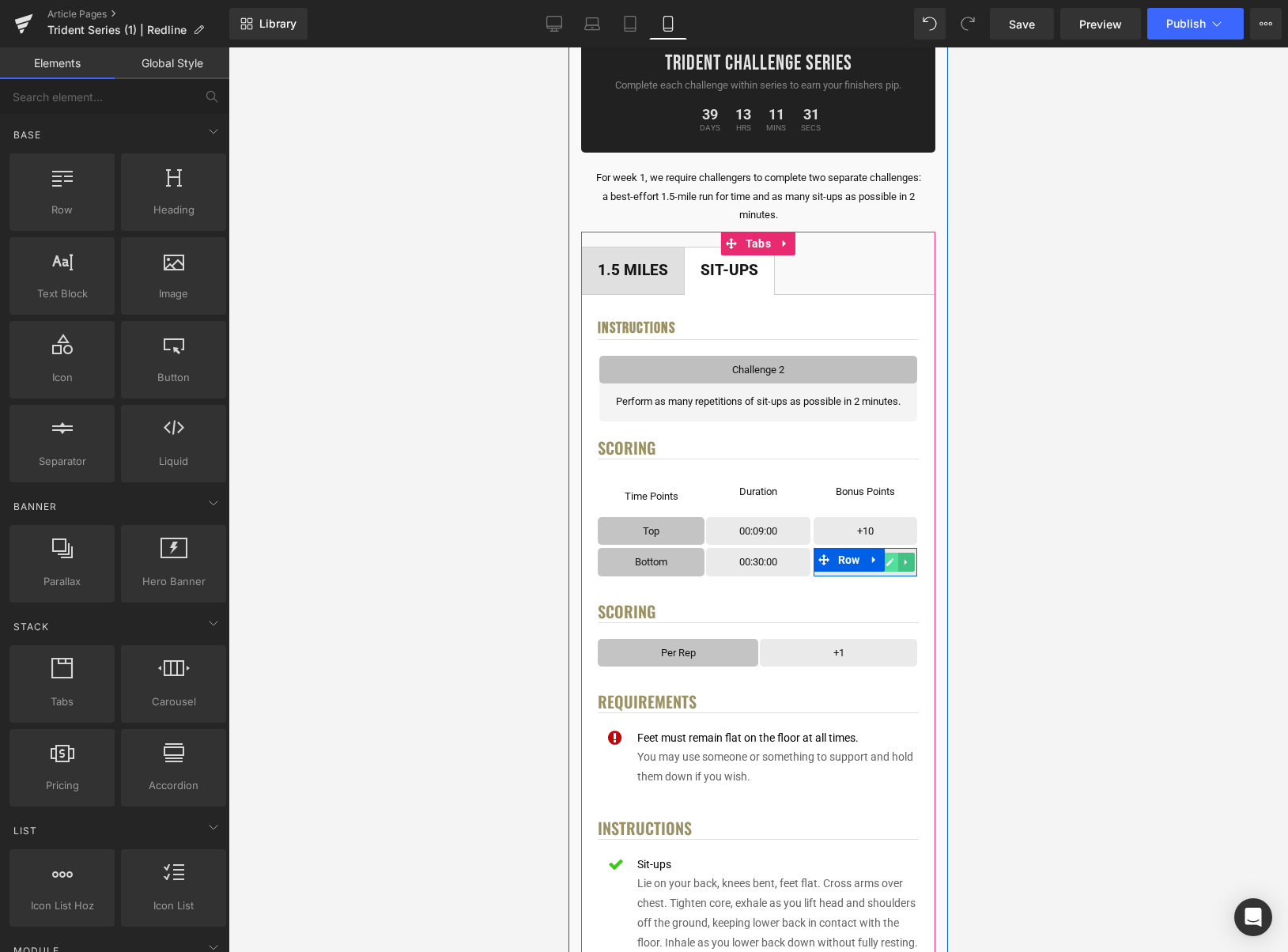
click at [891, 567] on icon at bounding box center [890, 563] width 9 height 10
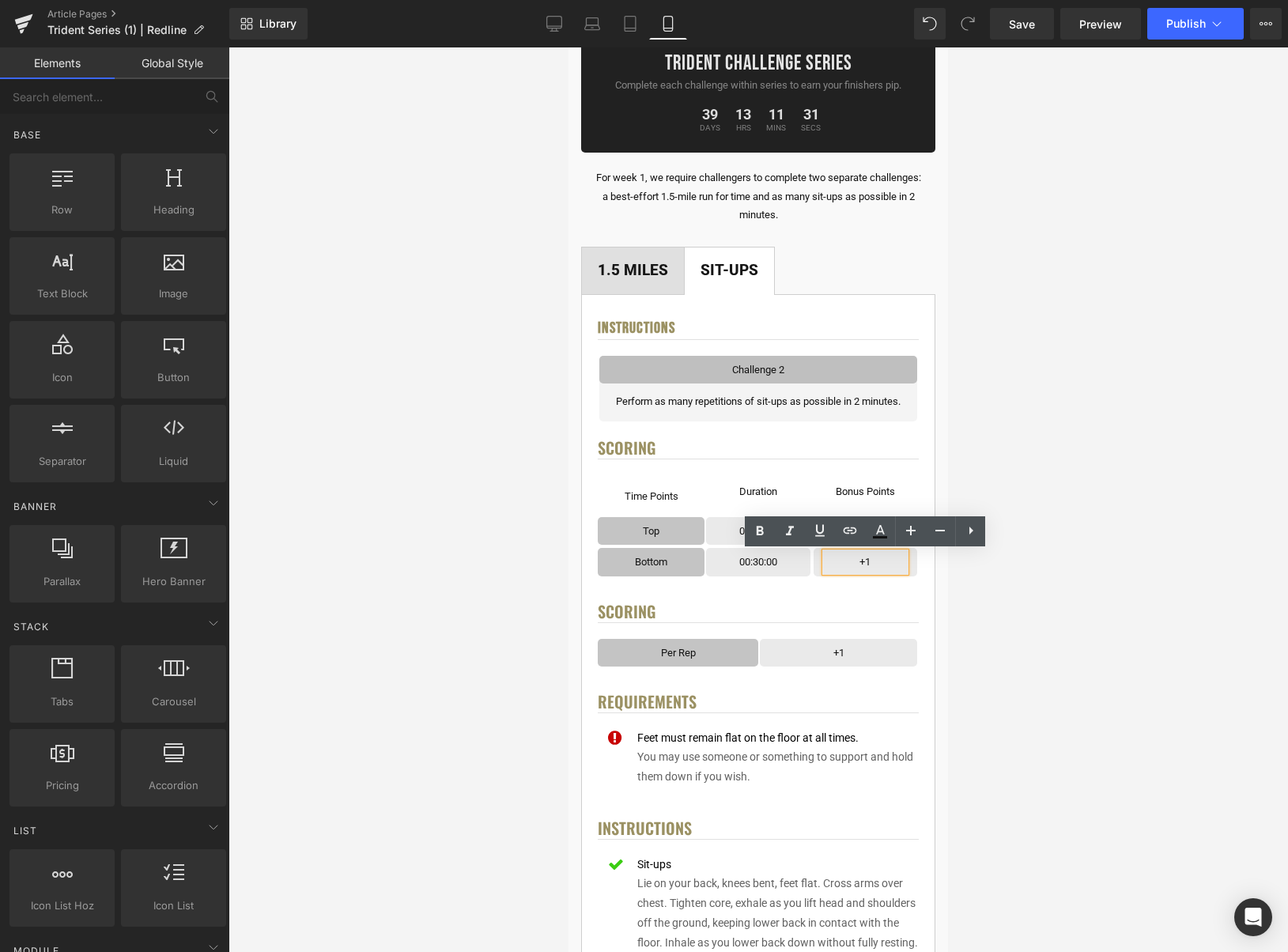
click at [891, 566] on p "+1" at bounding box center [866, 562] width 79 height 18
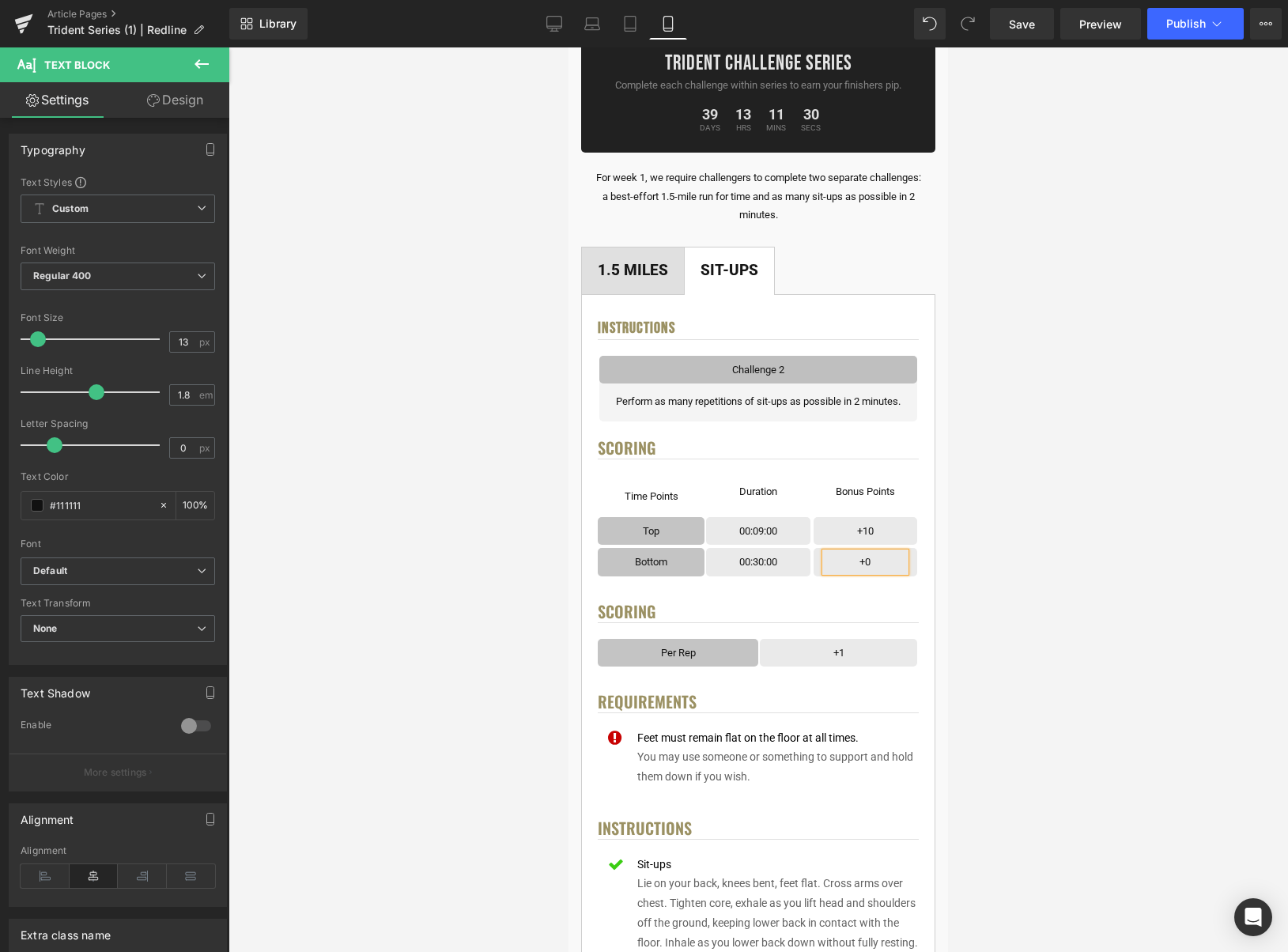
click at [1075, 513] on div at bounding box center [758, 500] width 1059 height 905
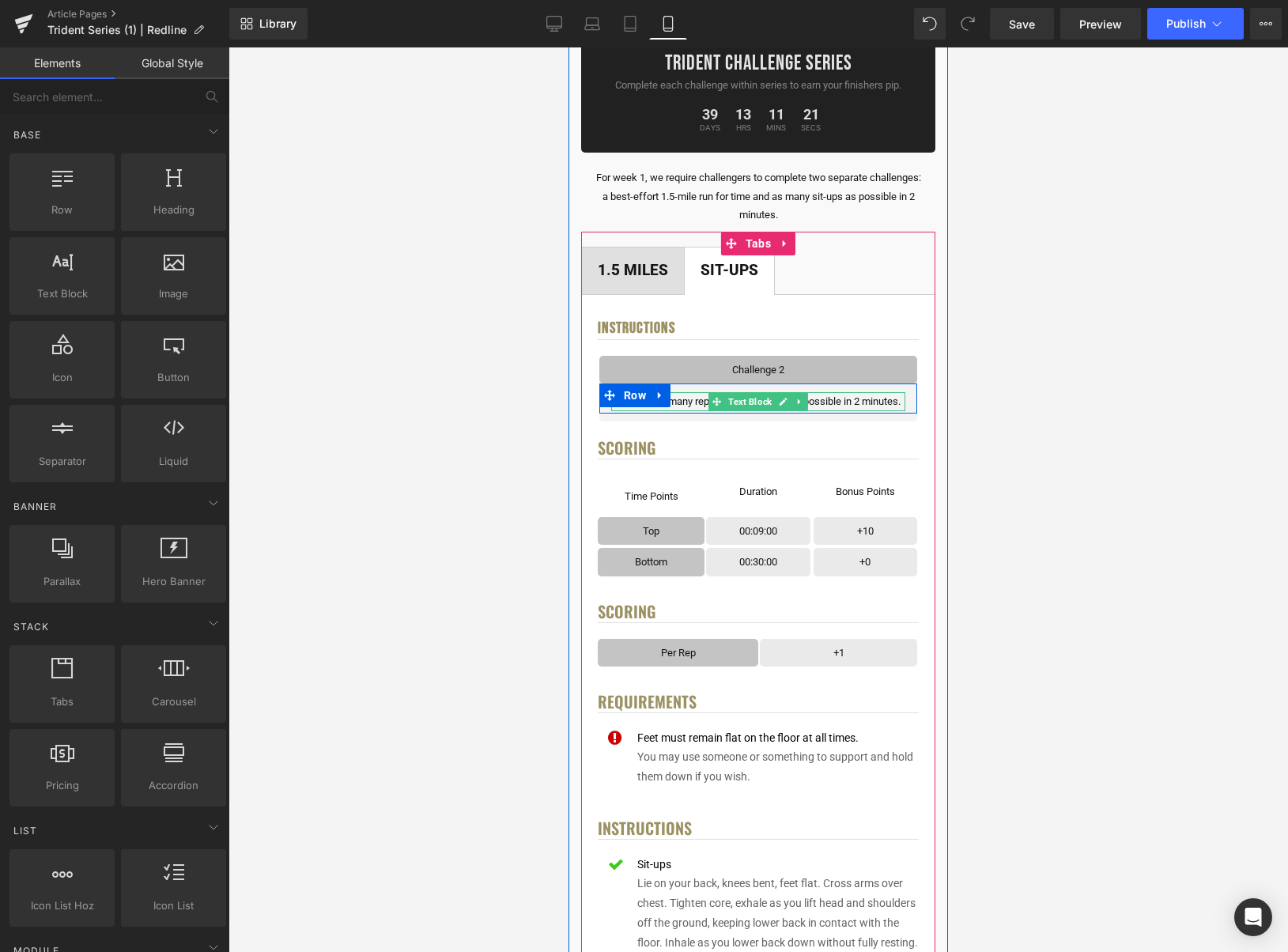
click at [805, 405] on icon at bounding box center [800, 402] width 9 height 10
click at [791, 405] on icon at bounding box center [791, 401] width 9 height 9
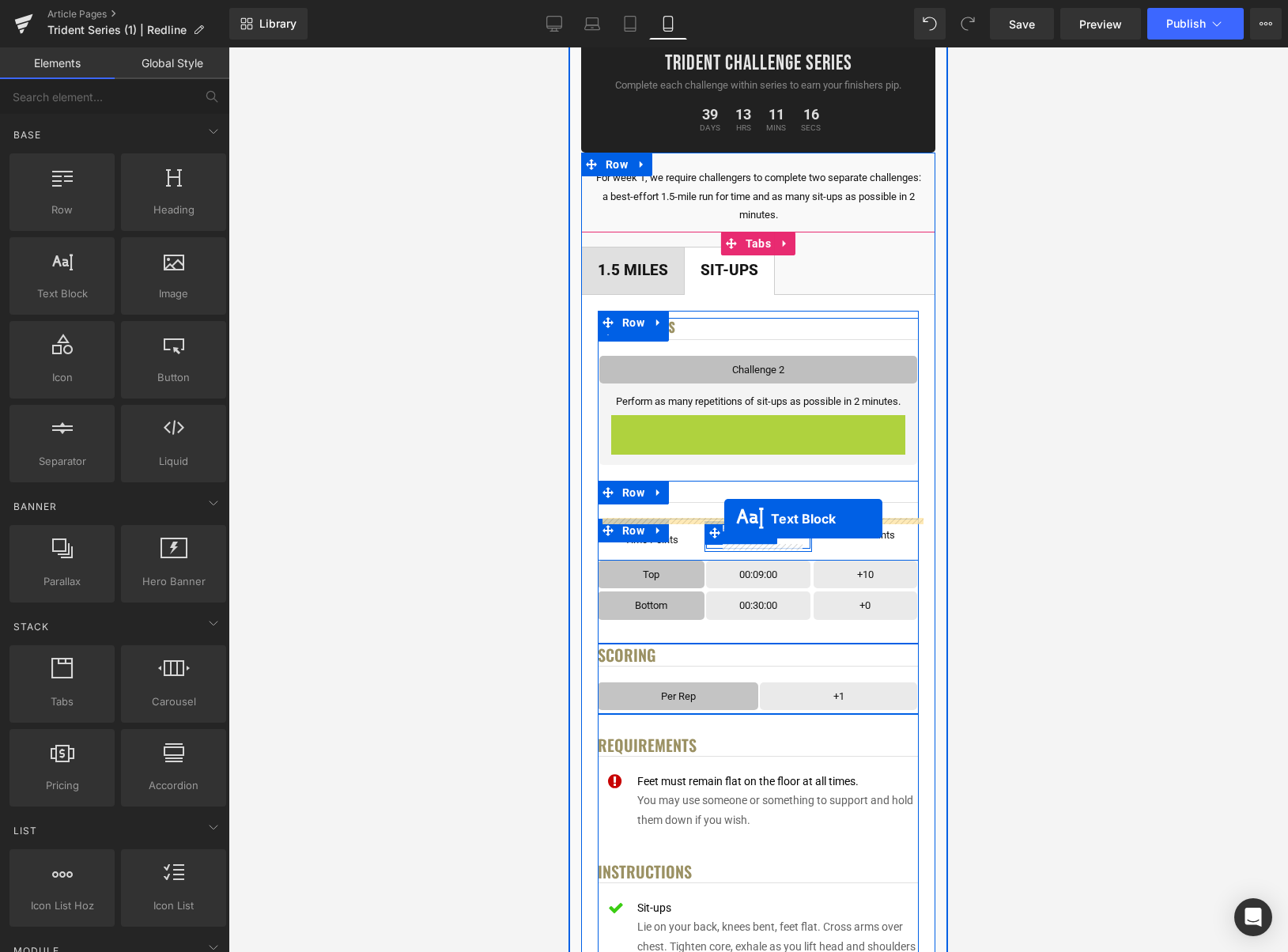
drag, startPoint x: 761, startPoint y: 425, endPoint x: 724, endPoint y: 518, distance: 100.1
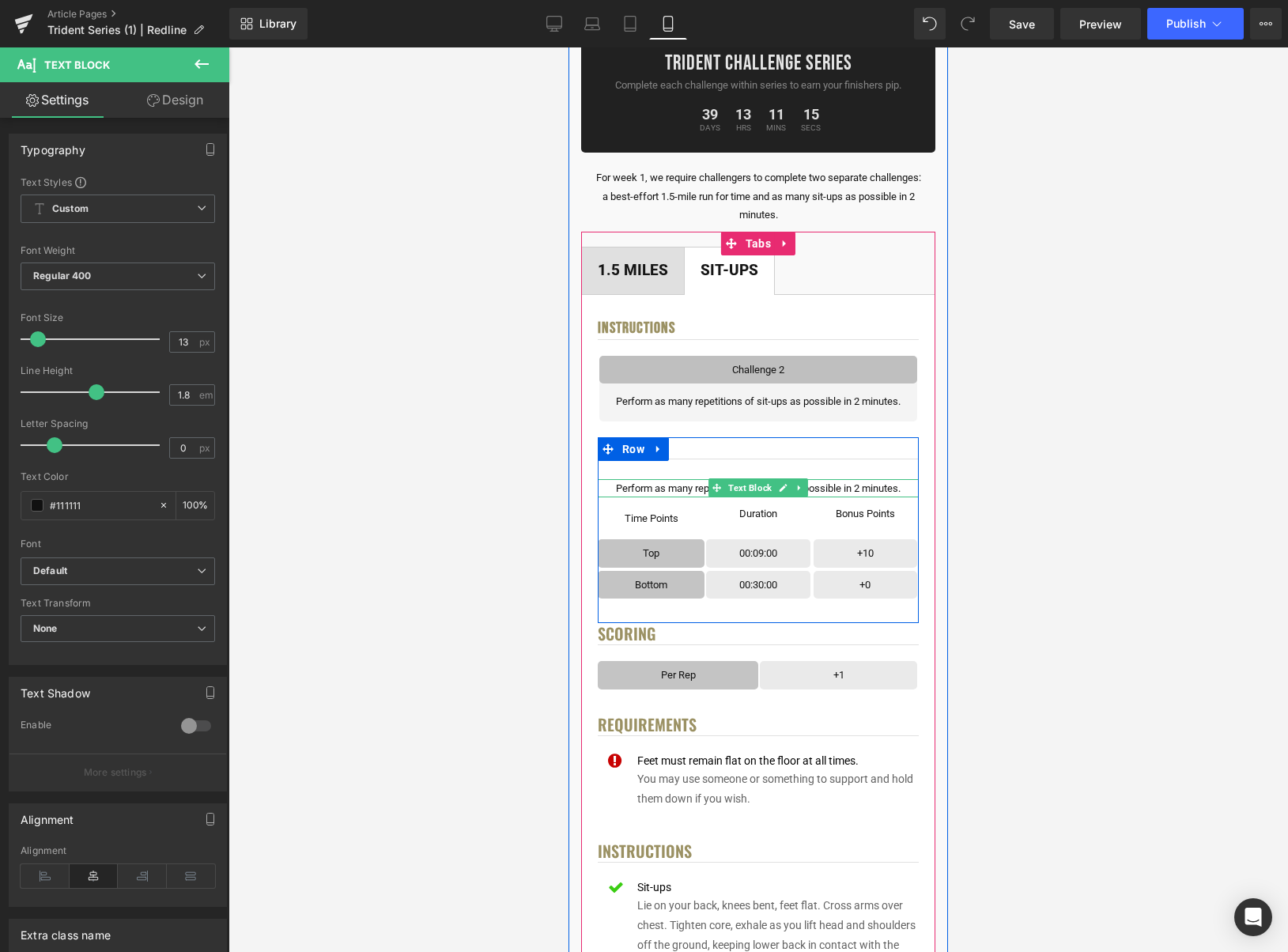
click at [837, 488] on p "Perform as many repetitions of sit-ups as possible in 2 minutes." at bounding box center [758, 488] width 322 height 18
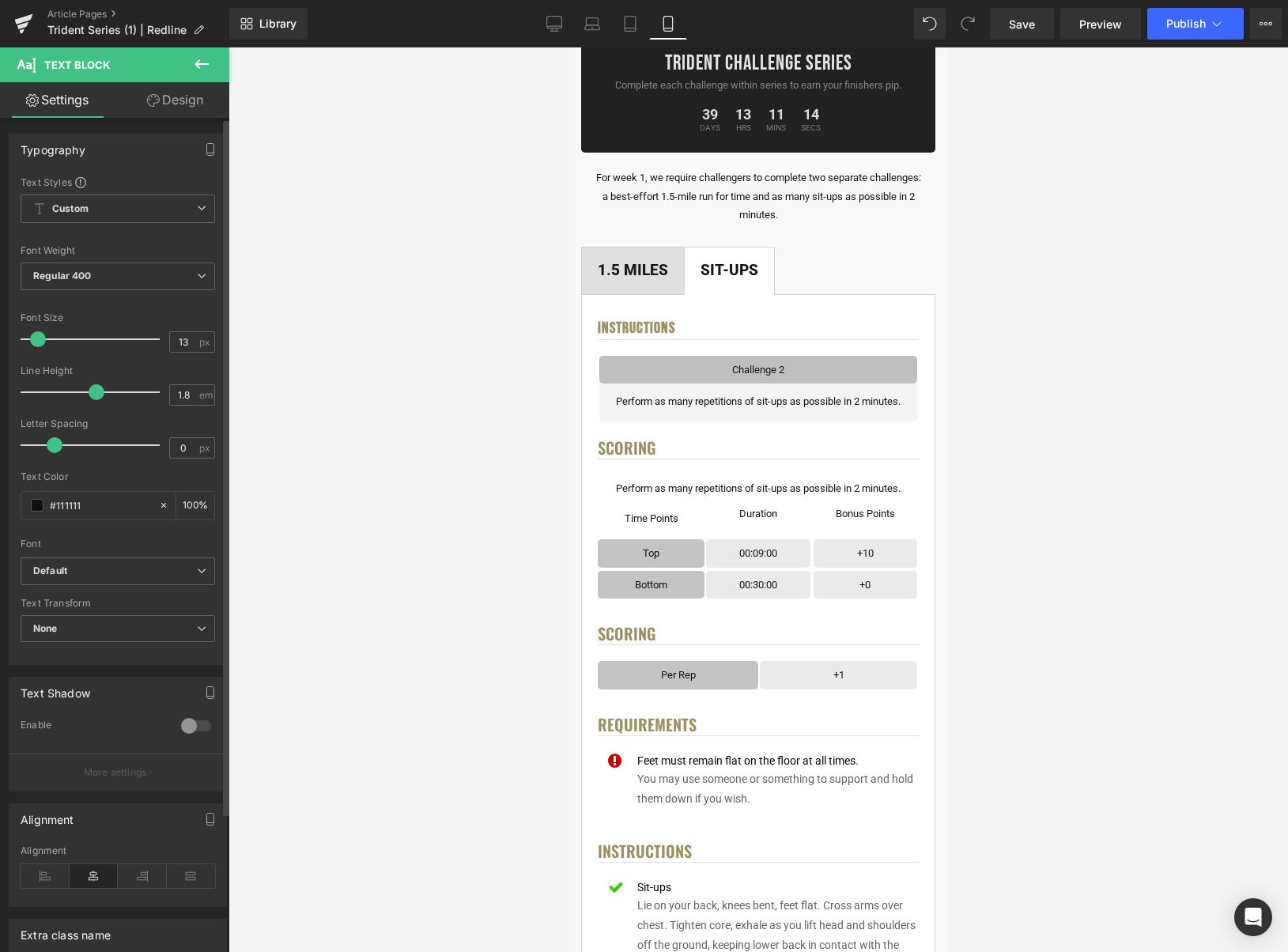
drag, startPoint x: 52, startPoint y: 872, endPoint x: 110, endPoint y: 861, distance: 59.0
click at [52, 872] on icon at bounding box center [45, 876] width 49 height 24
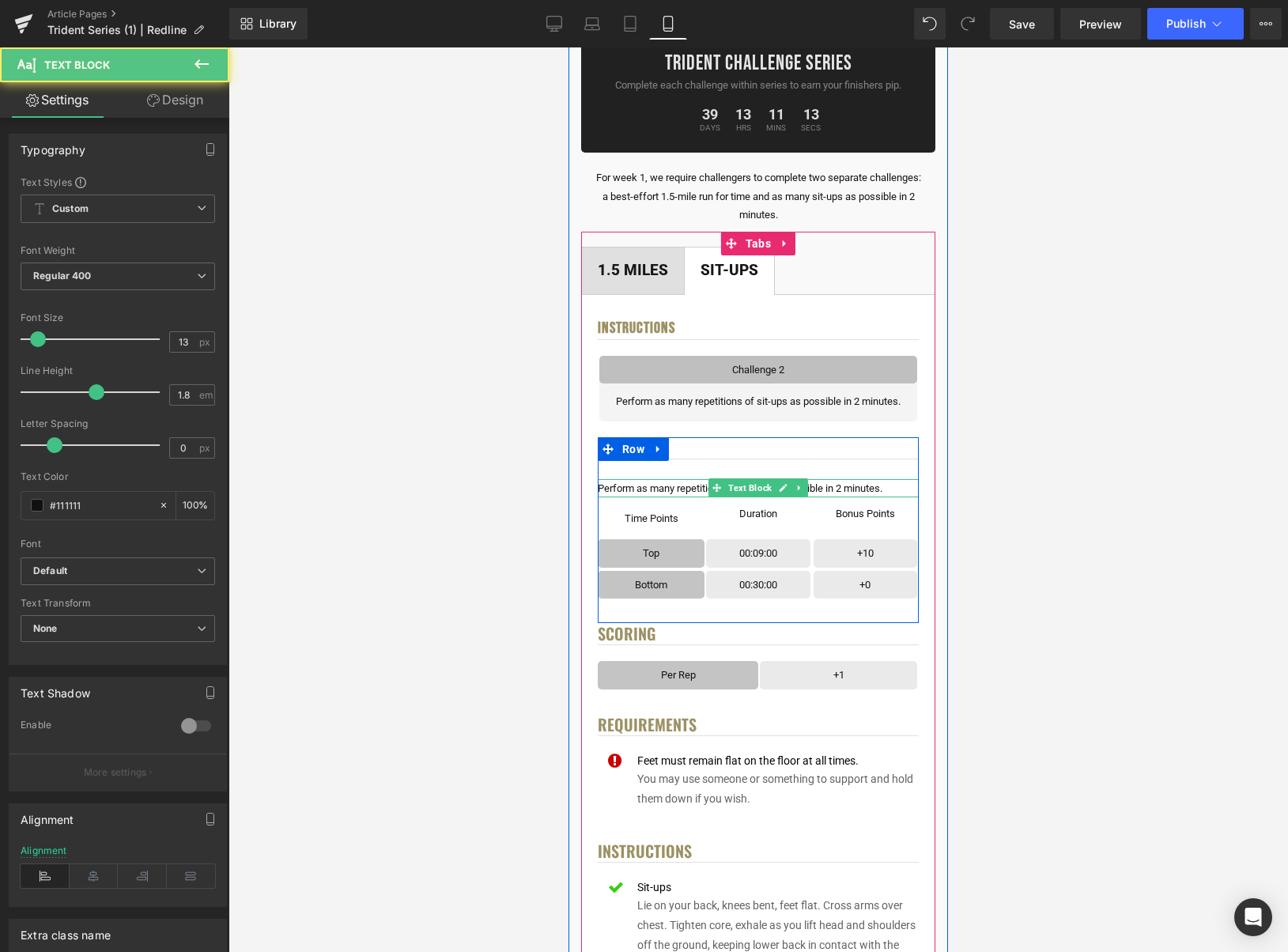
click at [887, 488] on p "Perform as many repetitions of sit-ups as possible in 2 minutes." at bounding box center [758, 488] width 322 height 18
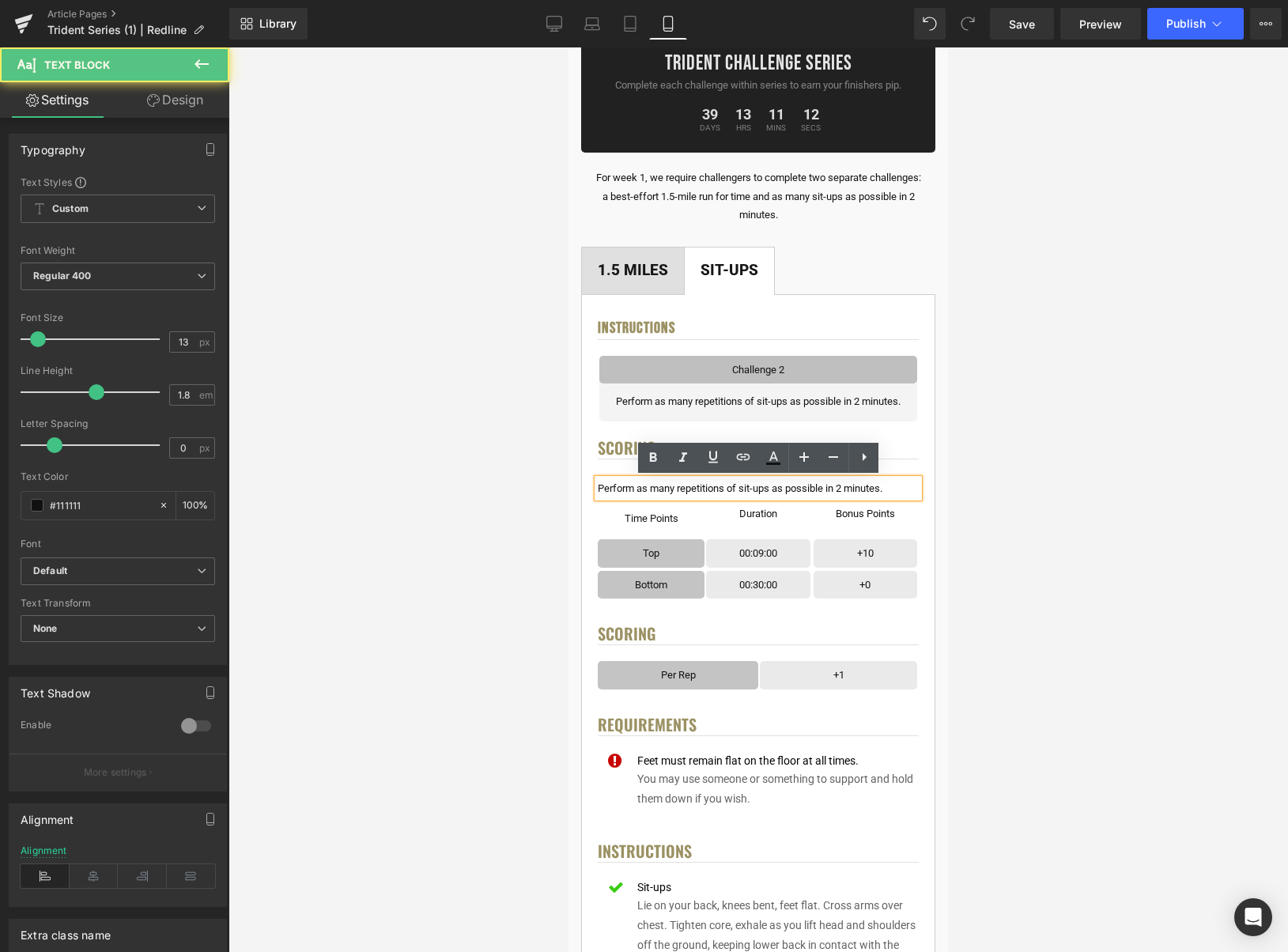
click at [899, 490] on p "Perform as many repetitions of sit-ups as possible in 2 minutes." at bounding box center [758, 488] width 322 height 18
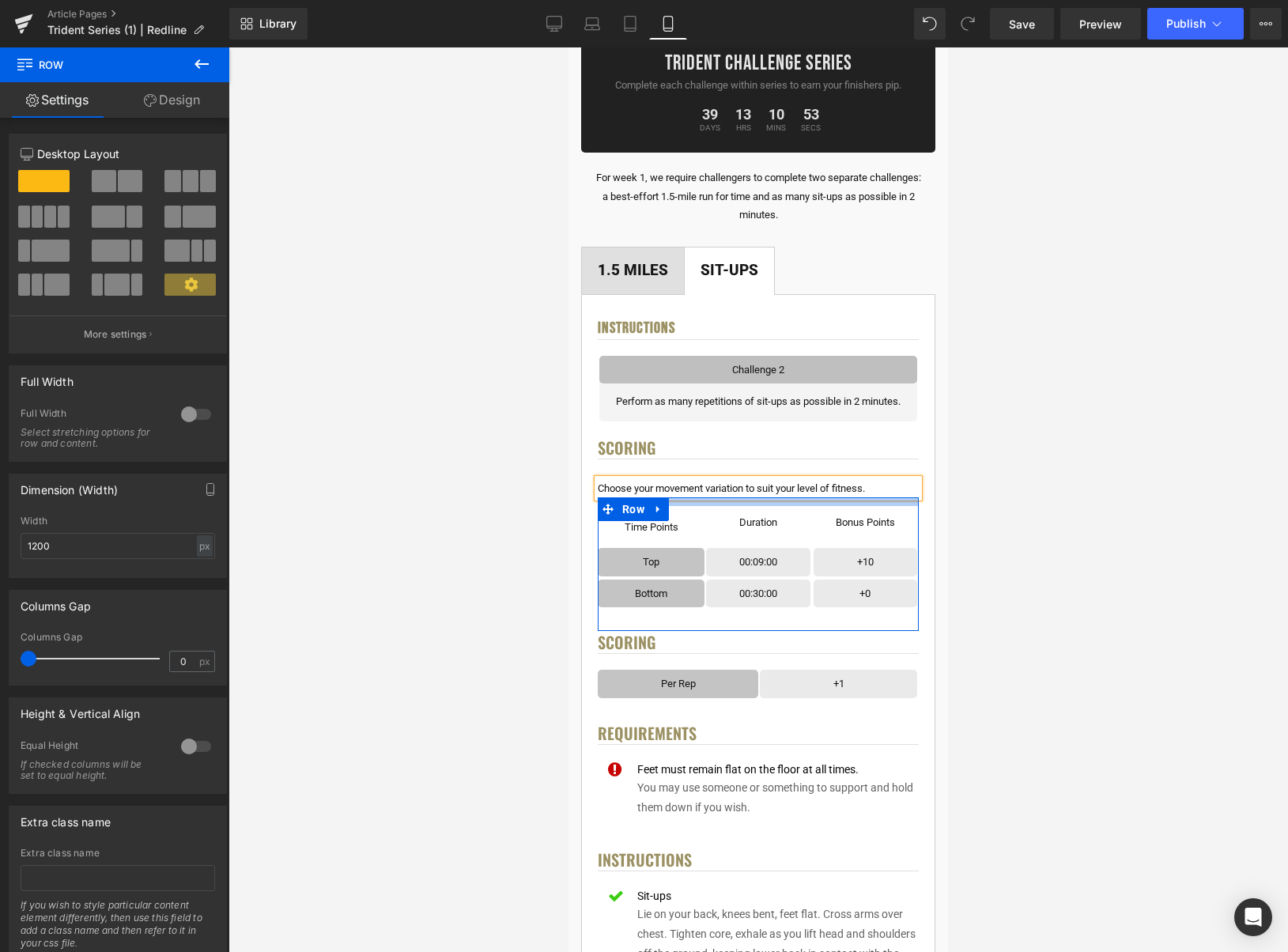
drag, startPoint x: 822, startPoint y: 500, endPoint x: 840, endPoint y: 500, distance: 18.0
click at [819, 507] on div "Time Points Text Block Row Row Duration Text Block Row Row Bonus Points Text Bl…" at bounding box center [758, 565] width 322 height 134
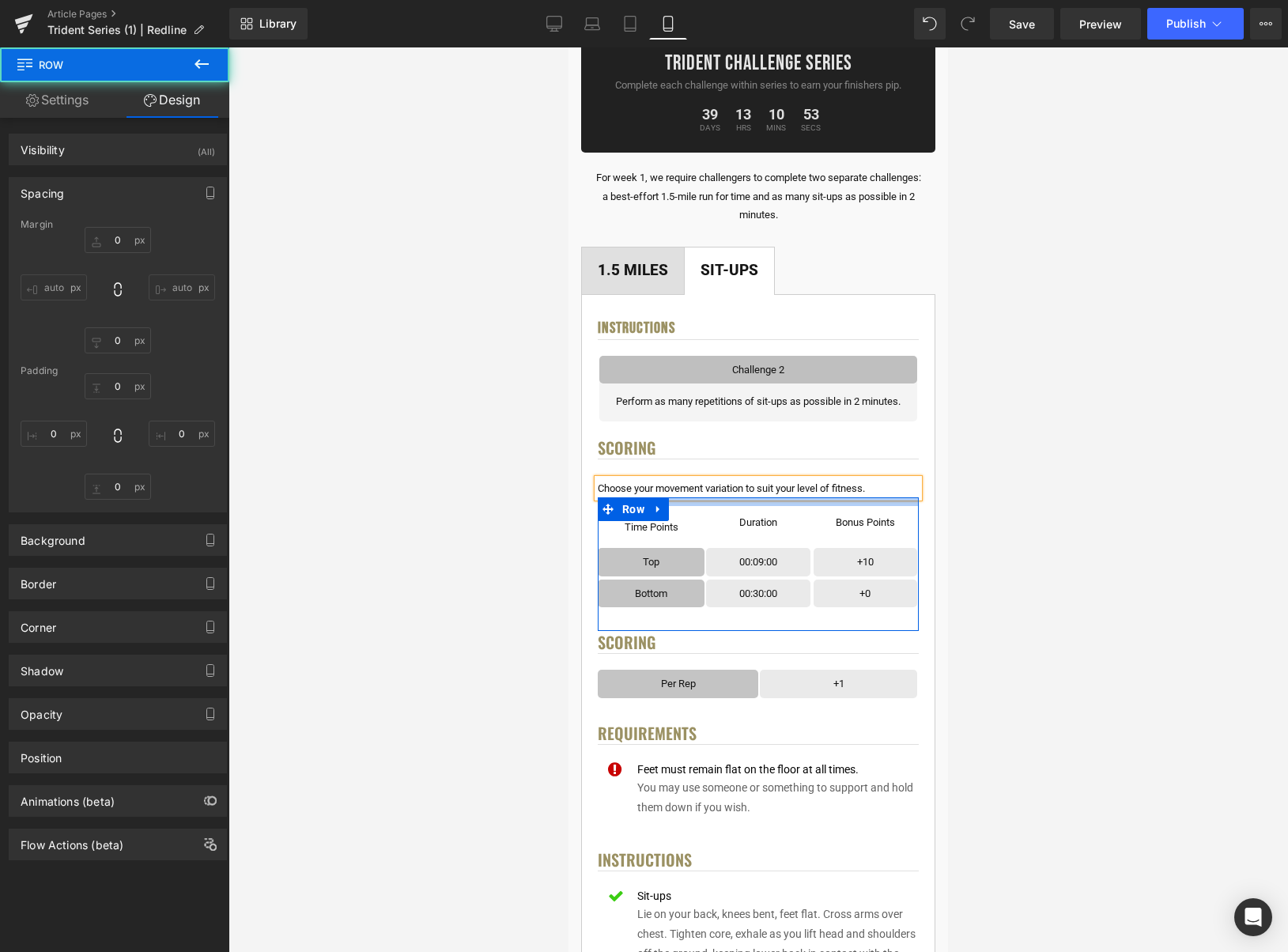
type input "0"
type input "11"
type input "0"
type input "18"
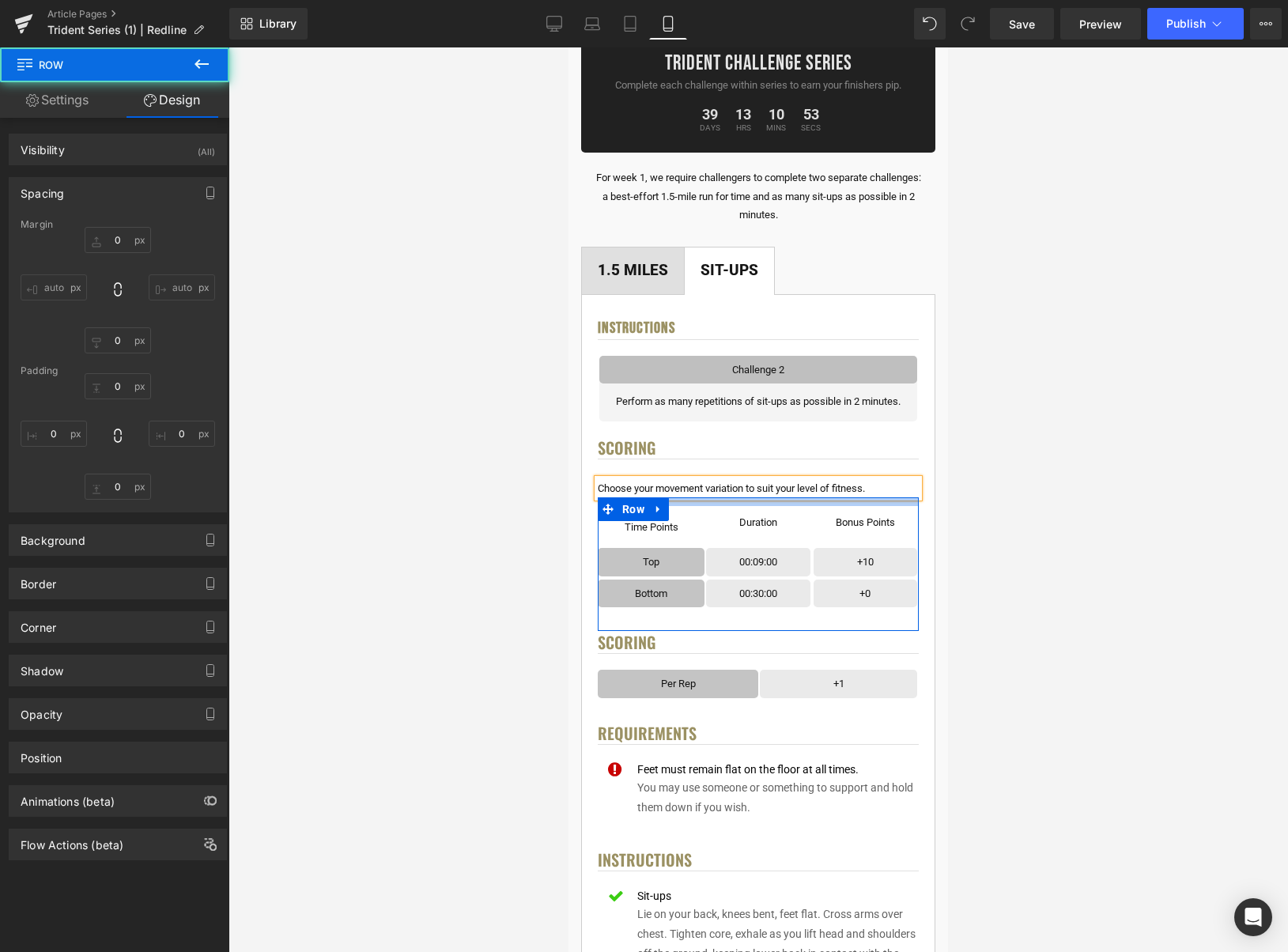
type input "0"
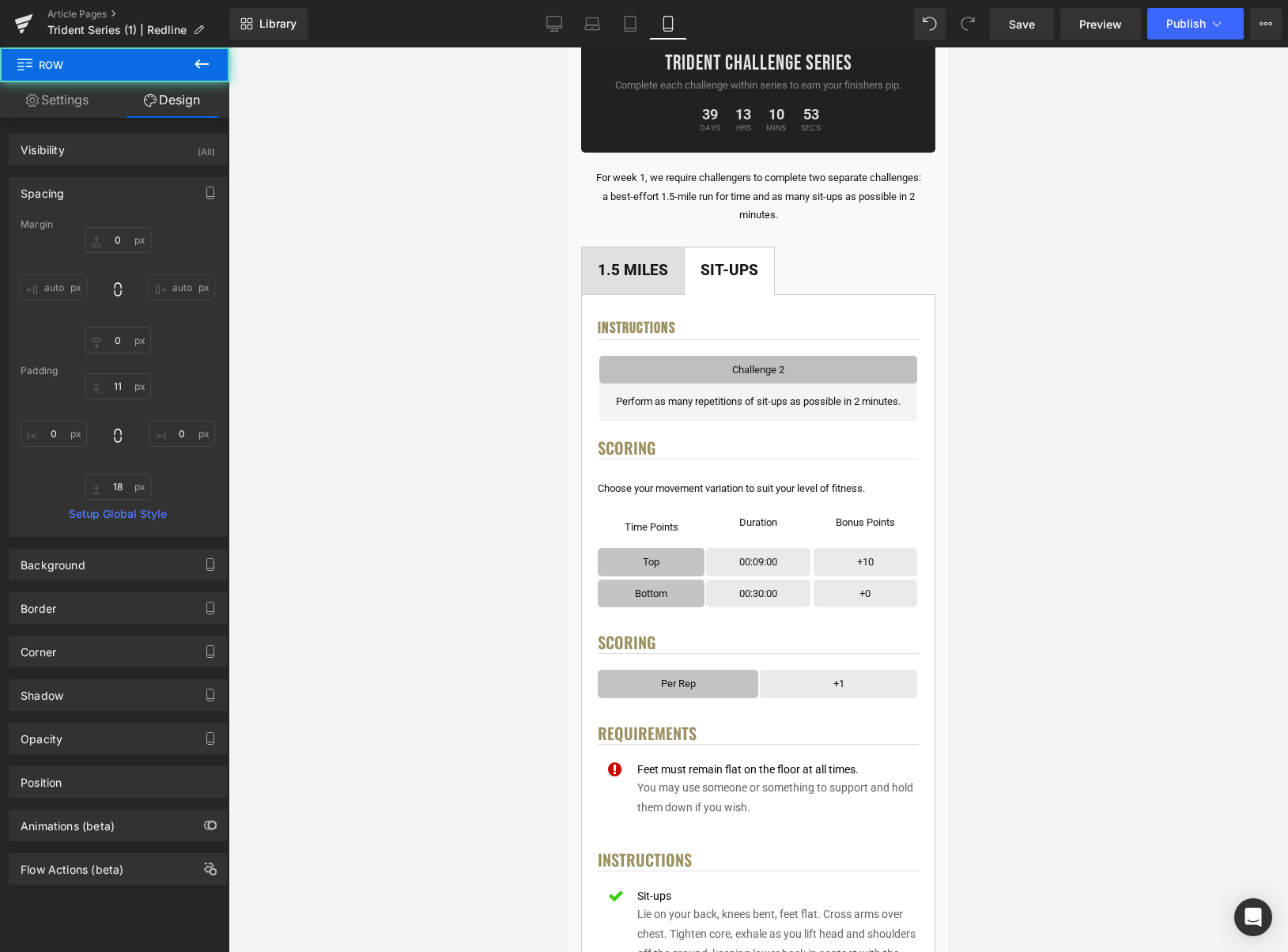
click at [1010, 461] on div at bounding box center [758, 500] width 1059 height 905
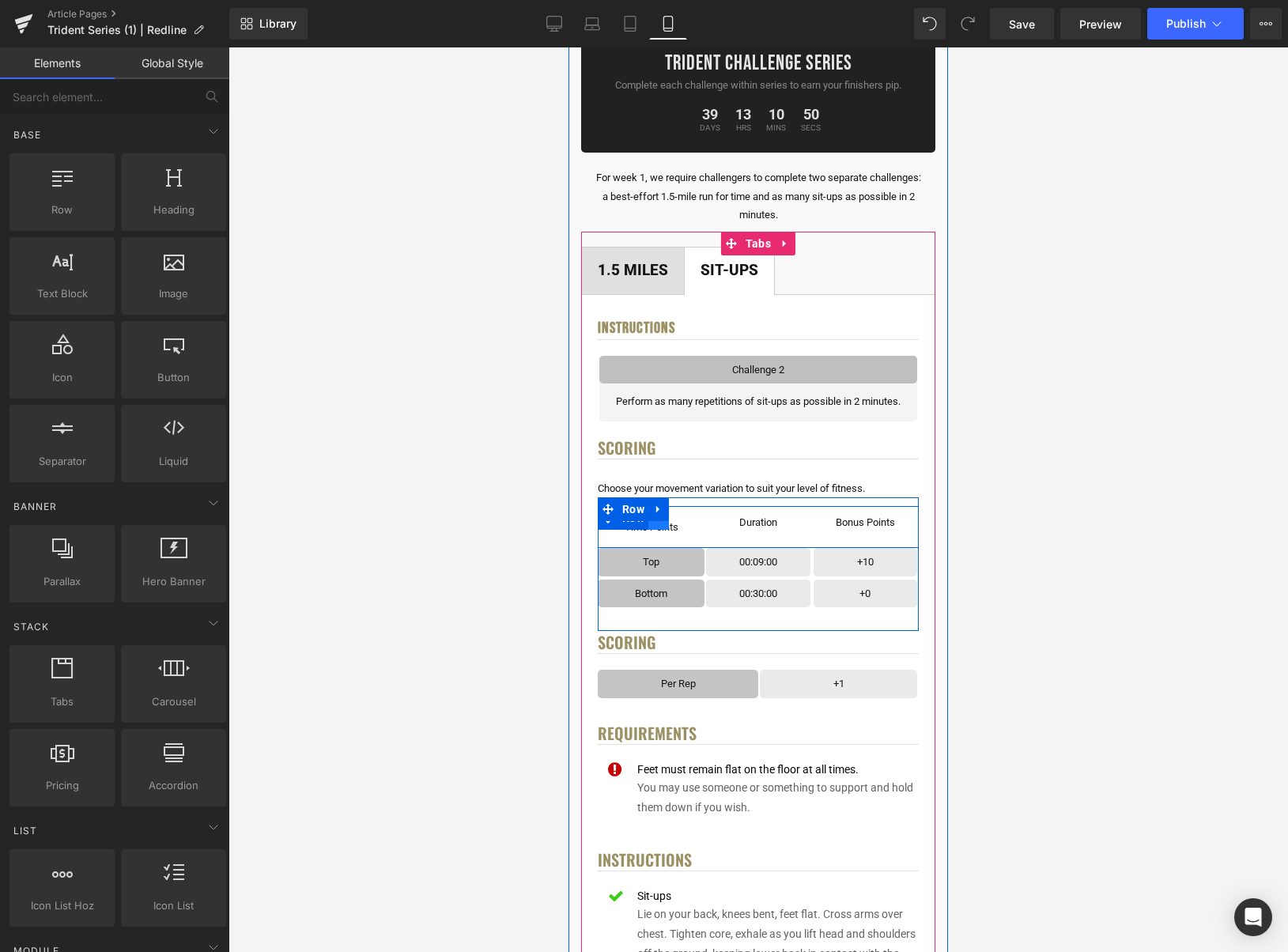
click at [665, 526] on link at bounding box center [659, 518] width 20 height 24
click at [701, 520] on icon at bounding box center [699, 517] width 11 height 11
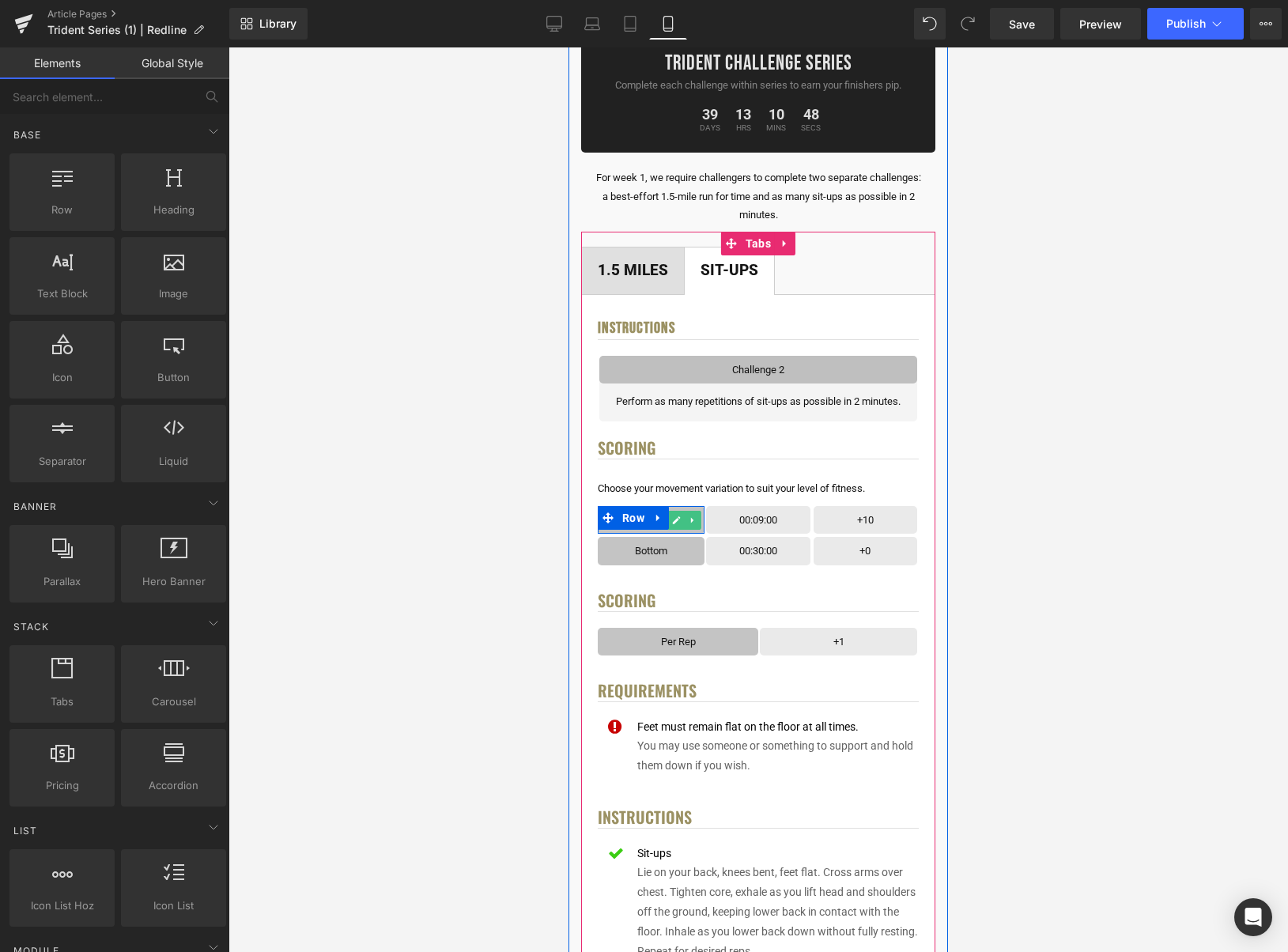
click at [675, 521] on icon at bounding box center [676, 520] width 8 height 8
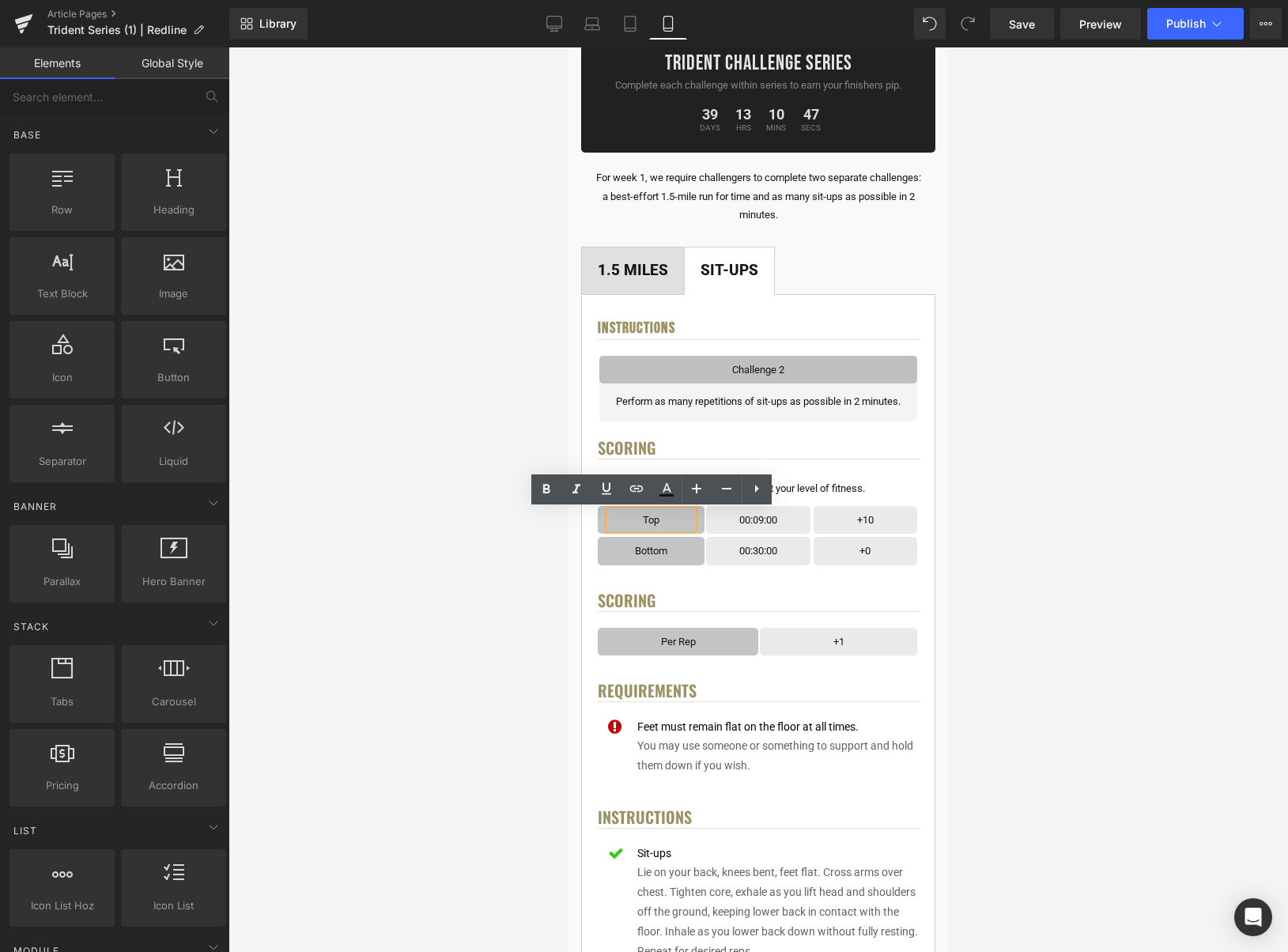
click at [680, 521] on p "Top" at bounding box center [652, 520] width 83 height 18
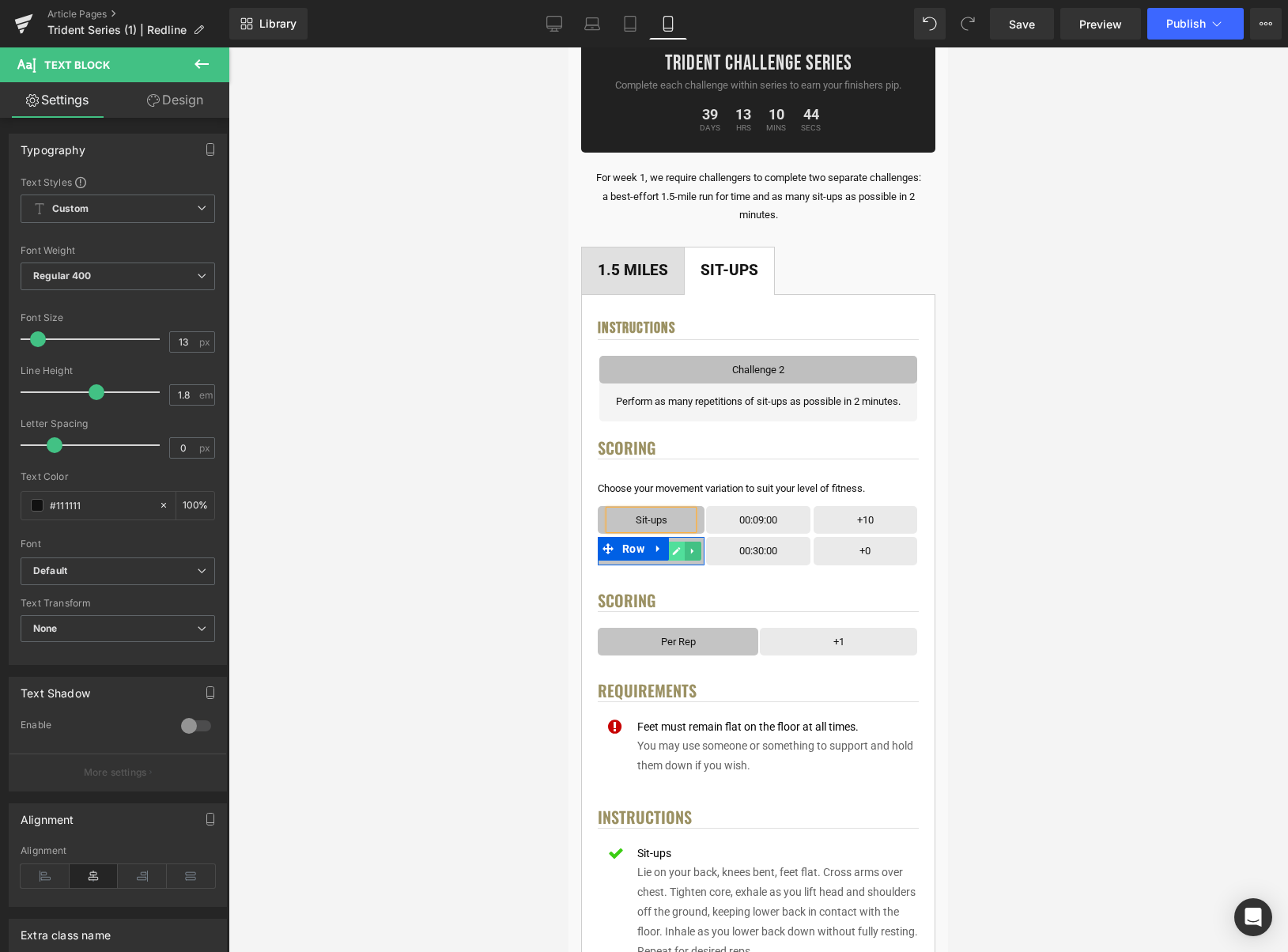
click at [678, 552] on icon at bounding box center [676, 551] width 8 height 8
click at [679, 552] on p "Bottom" at bounding box center [652, 550] width 83 height 18
click at [1036, 503] on div at bounding box center [758, 500] width 1059 height 905
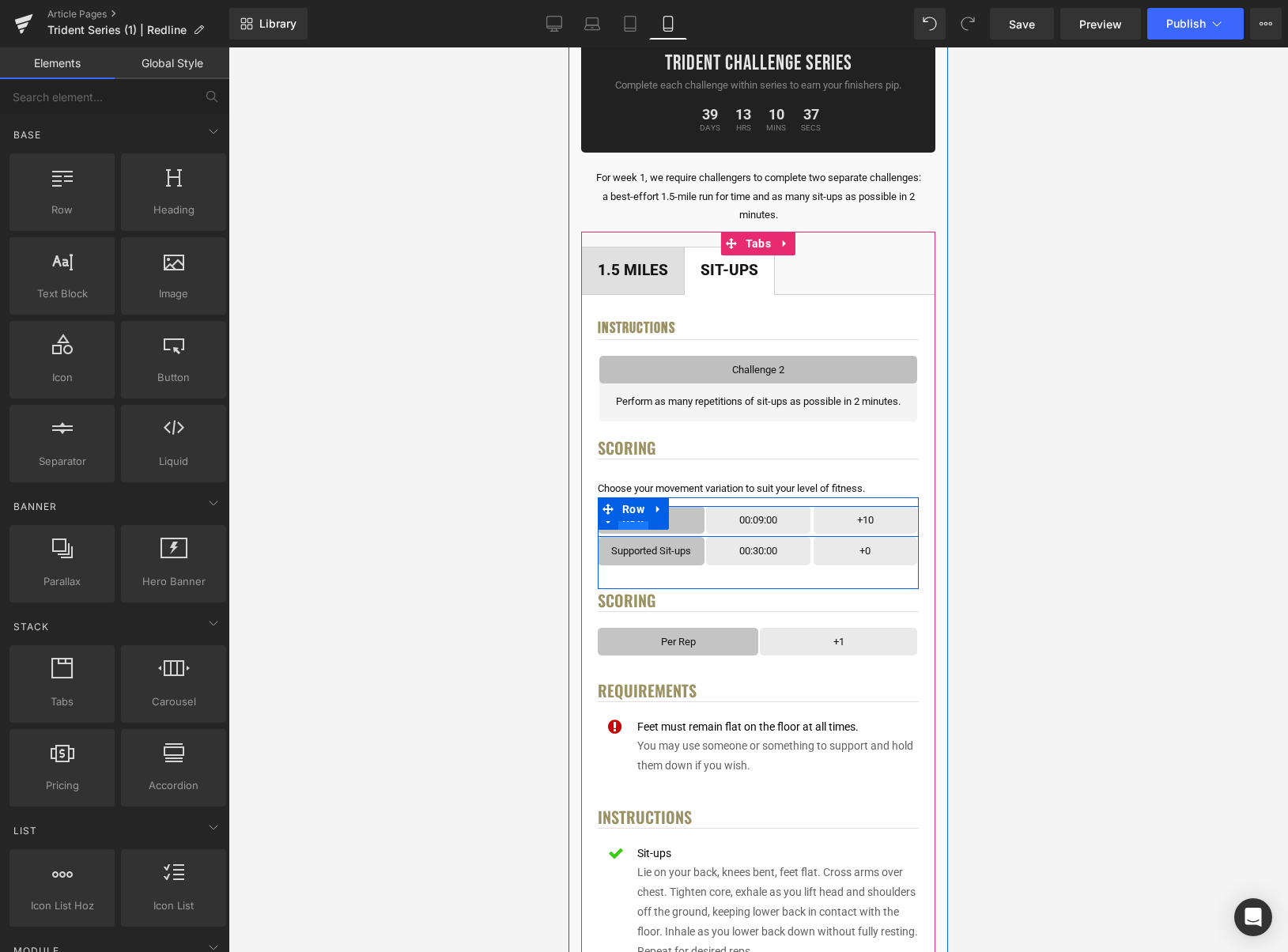
click at [640, 524] on span "Row" at bounding box center [633, 518] width 30 height 24
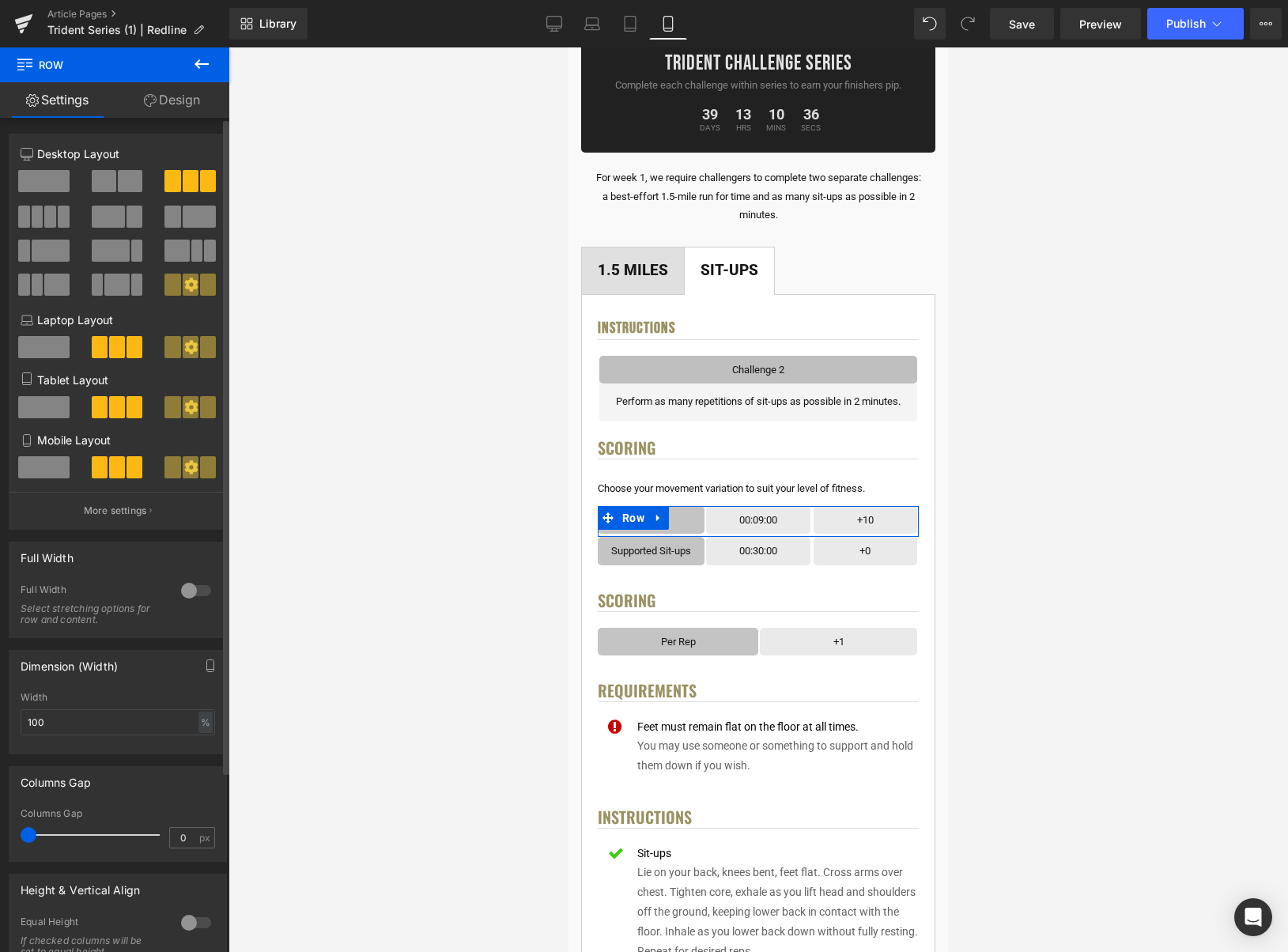
drag, startPoint x: 137, startPoint y: 186, endPoint x: 151, endPoint y: 278, distance: 93.1
click at [137, 186] on span at bounding box center [130, 181] width 24 height 22
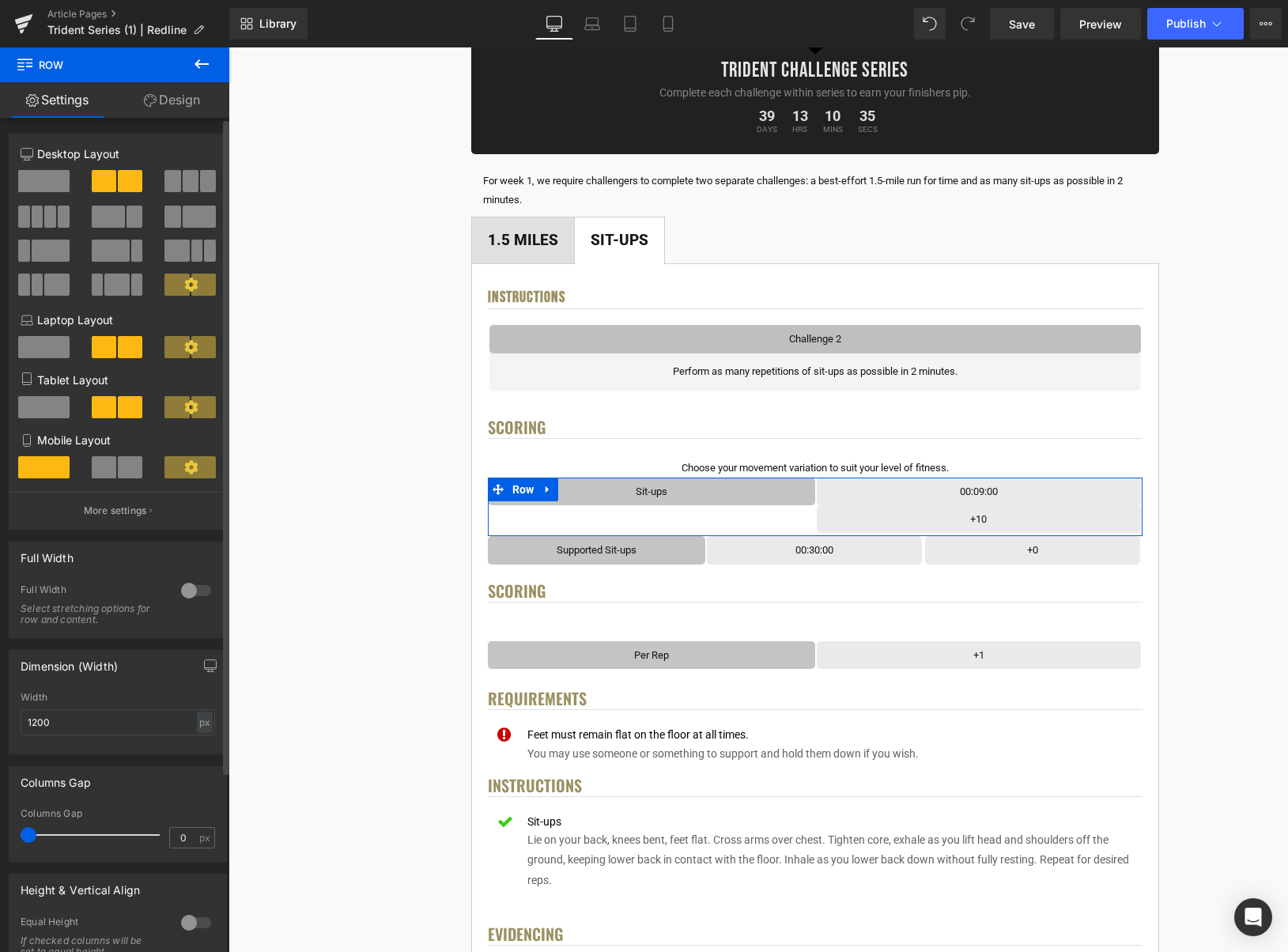
scroll to position [201, 0]
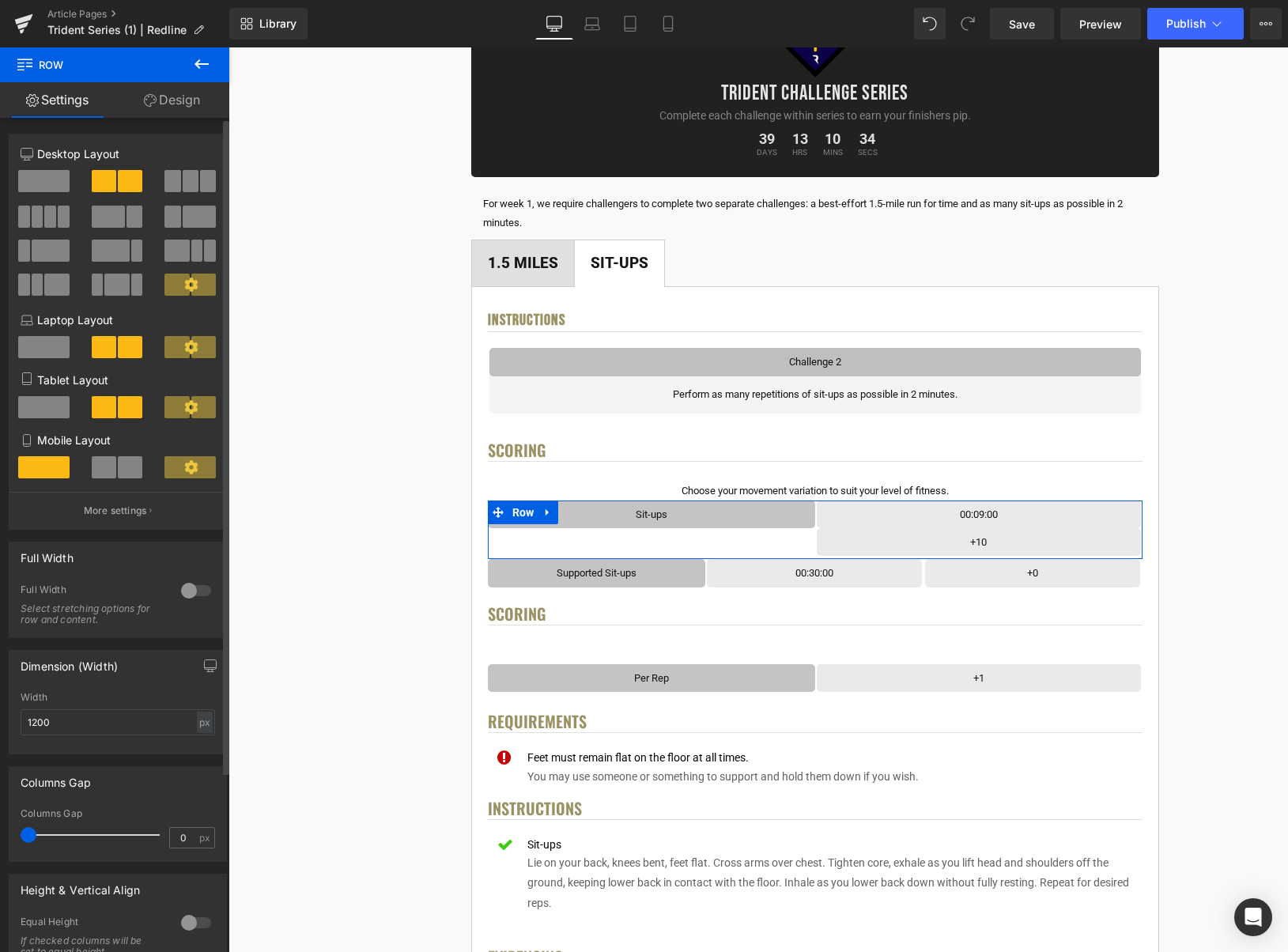
click at [120, 464] on span at bounding box center [130, 467] width 24 height 22
type input "100"
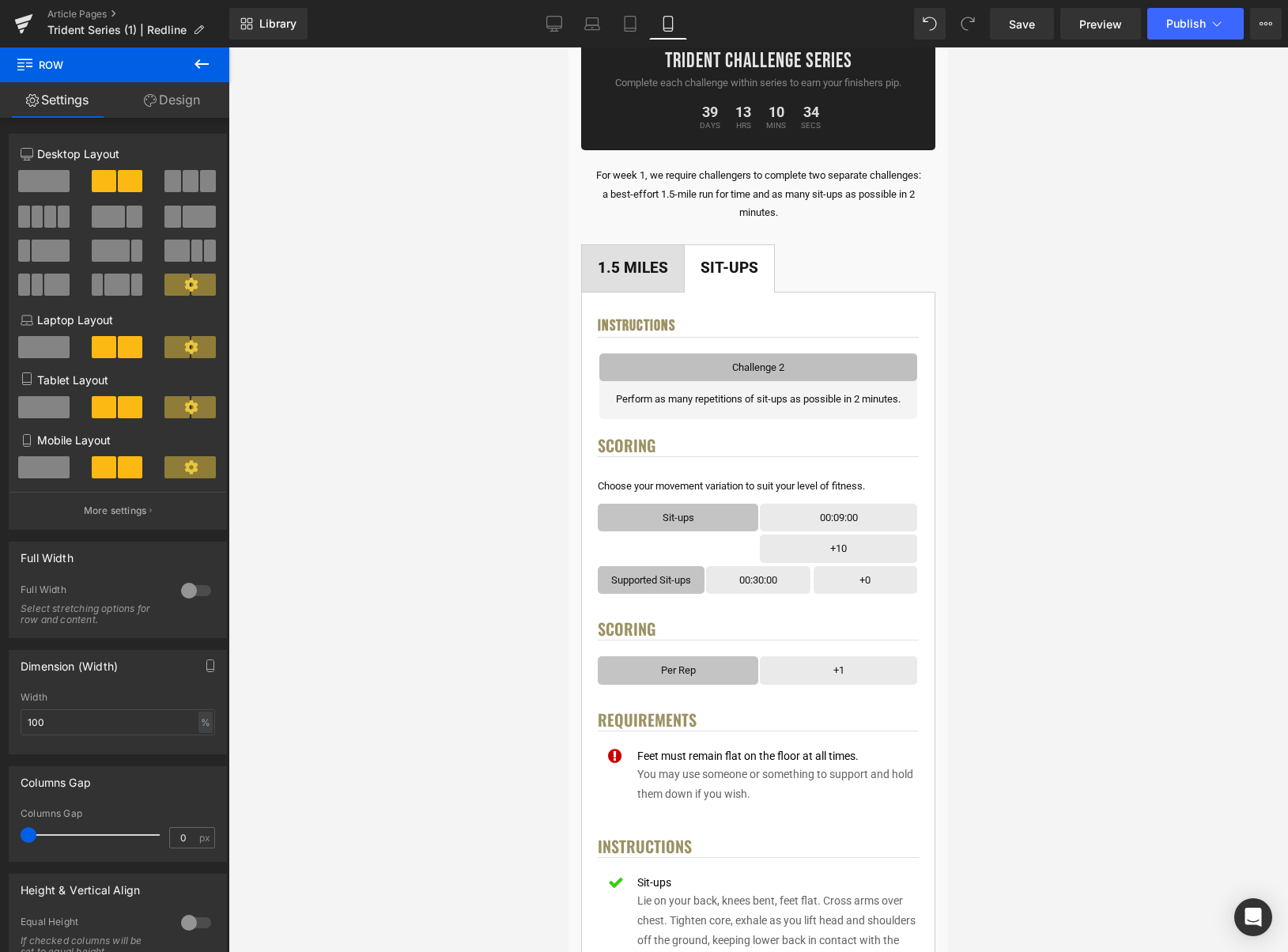
scroll to position [230, 0]
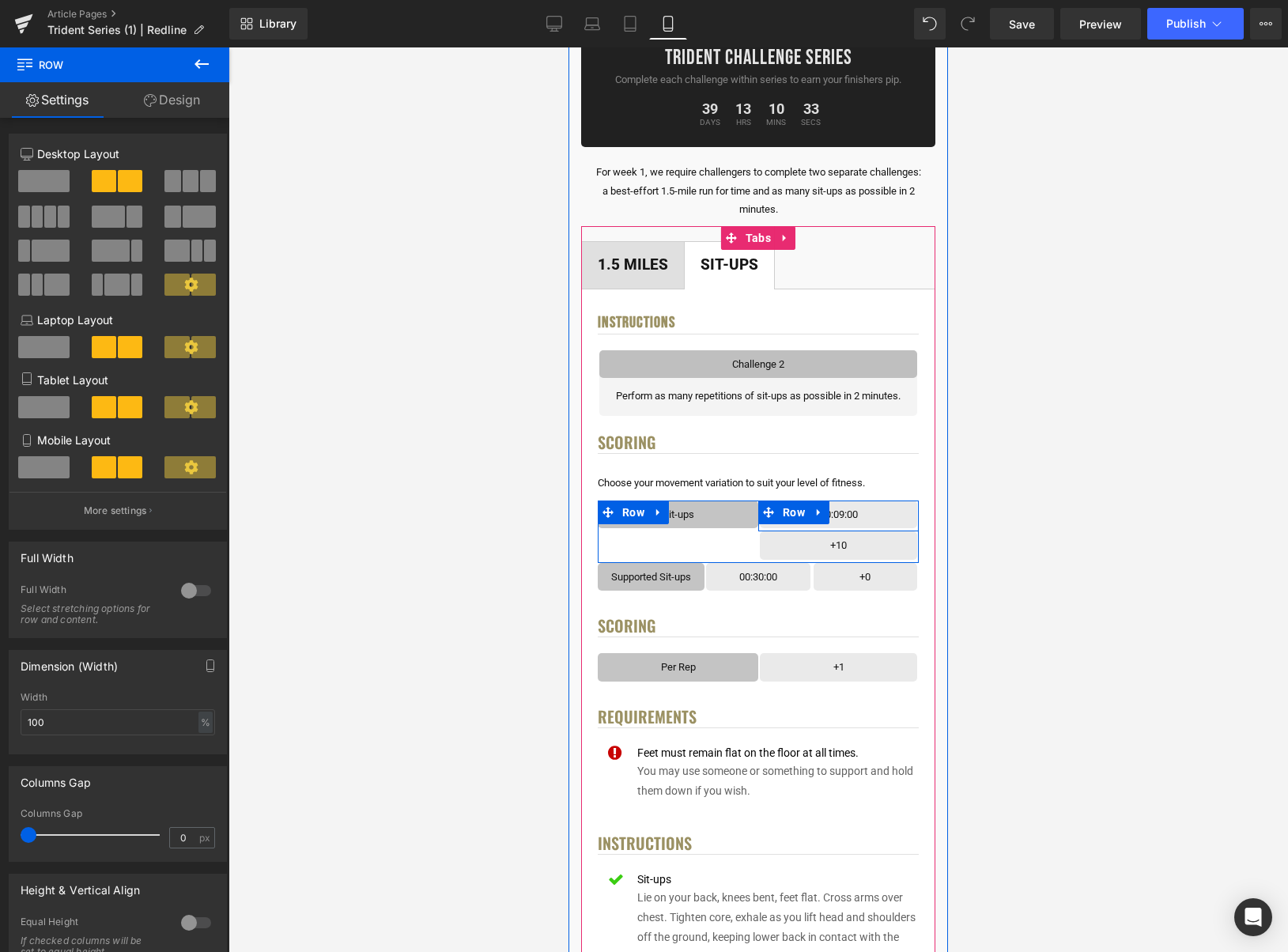
drag, startPoint x: 820, startPoint y: 515, endPoint x: 841, endPoint y: 516, distance: 21.0
click at [820, 515] on icon at bounding box center [818, 512] width 11 height 12
click at [870, 514] on link at bounding box center [860, 512] width 20 height 24
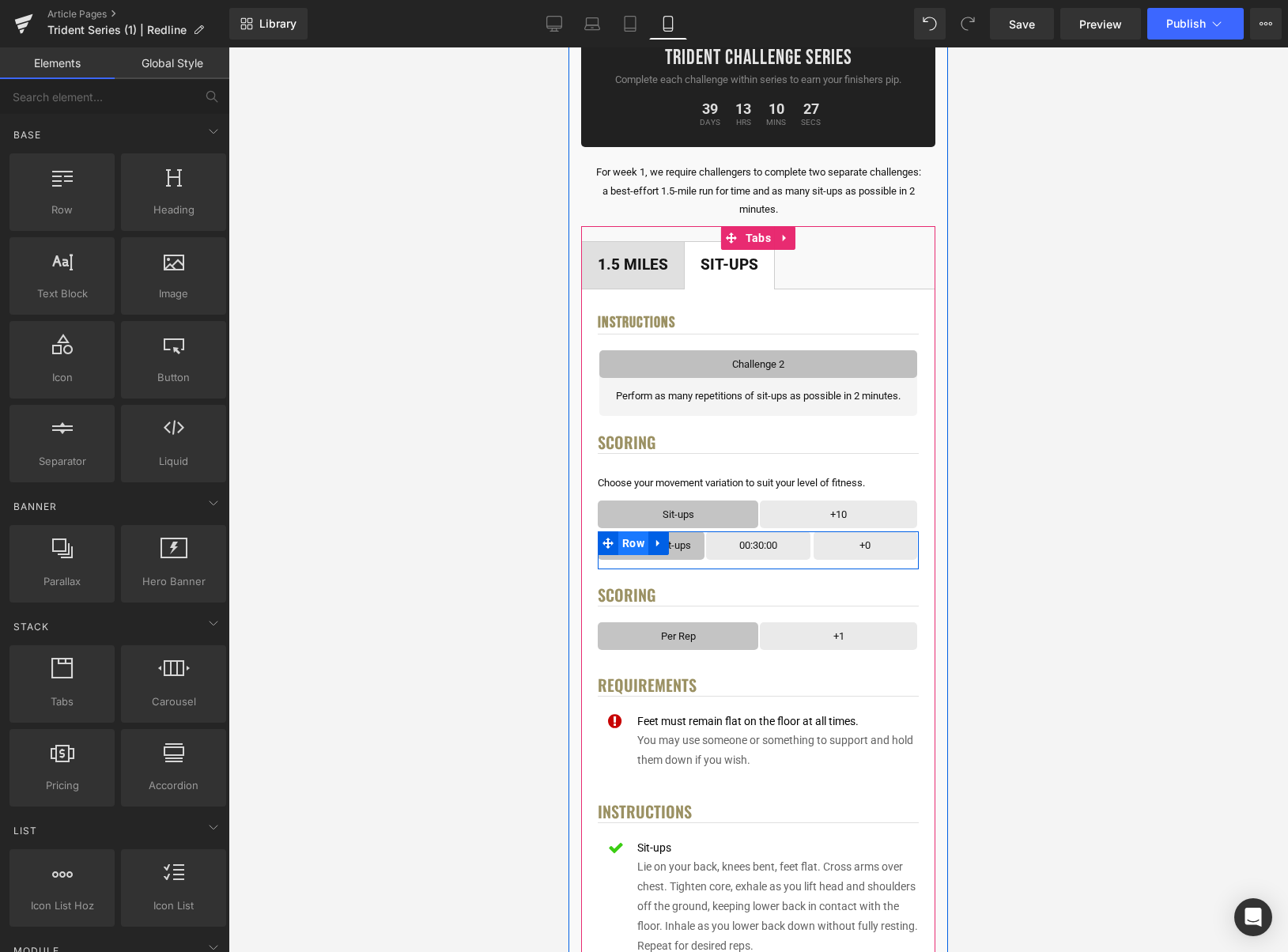
click at [641, 542] on span "Row" at bounding box center [633, 543] width 30 height 24
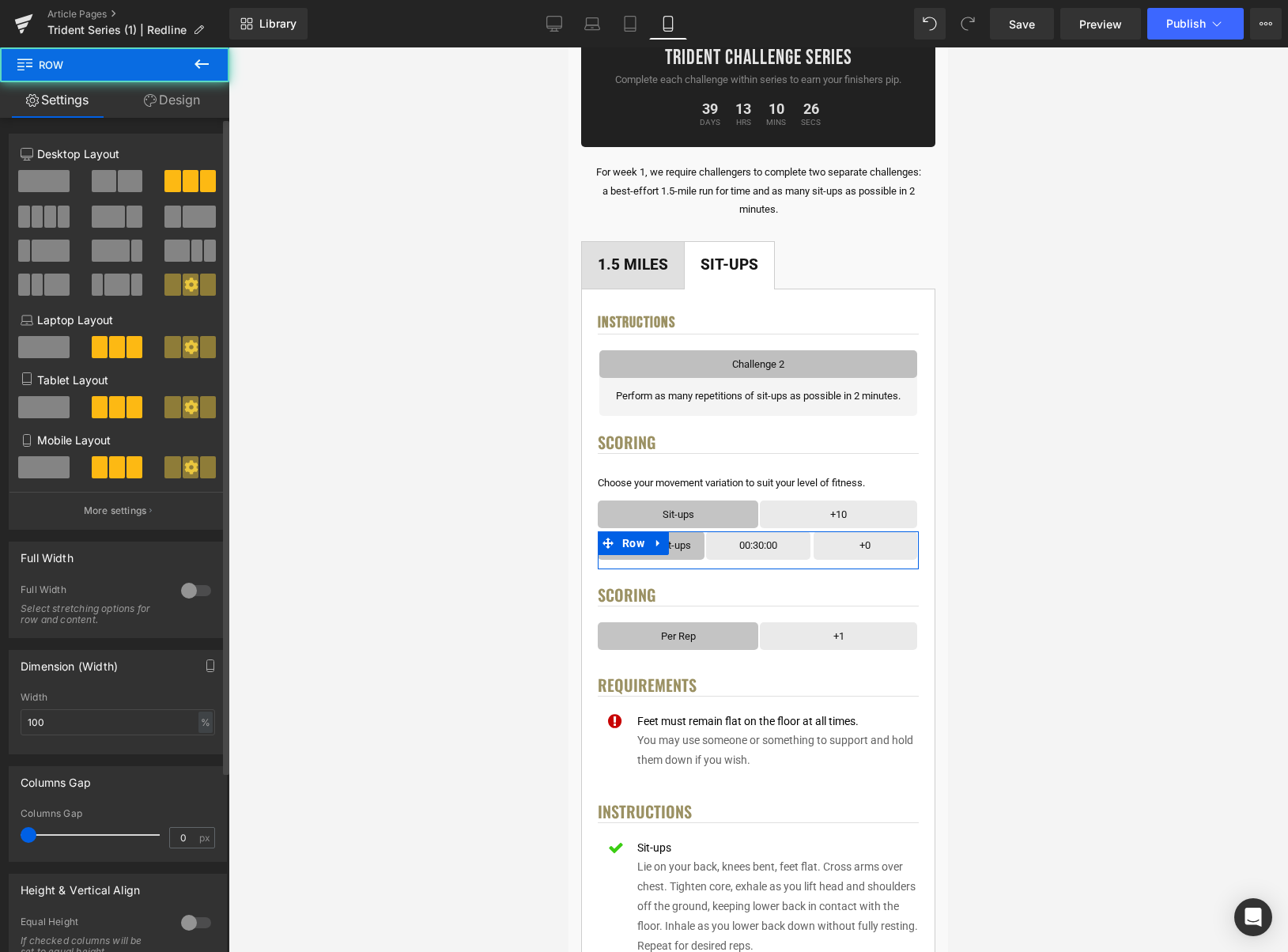
drag, startPoint x: 120, startPoint y: 184, endPoint x: 129, endPoint y: 295, distance: 111.4
click at [120, 184] on span at bounding box center [130, 181] width 24 height 22
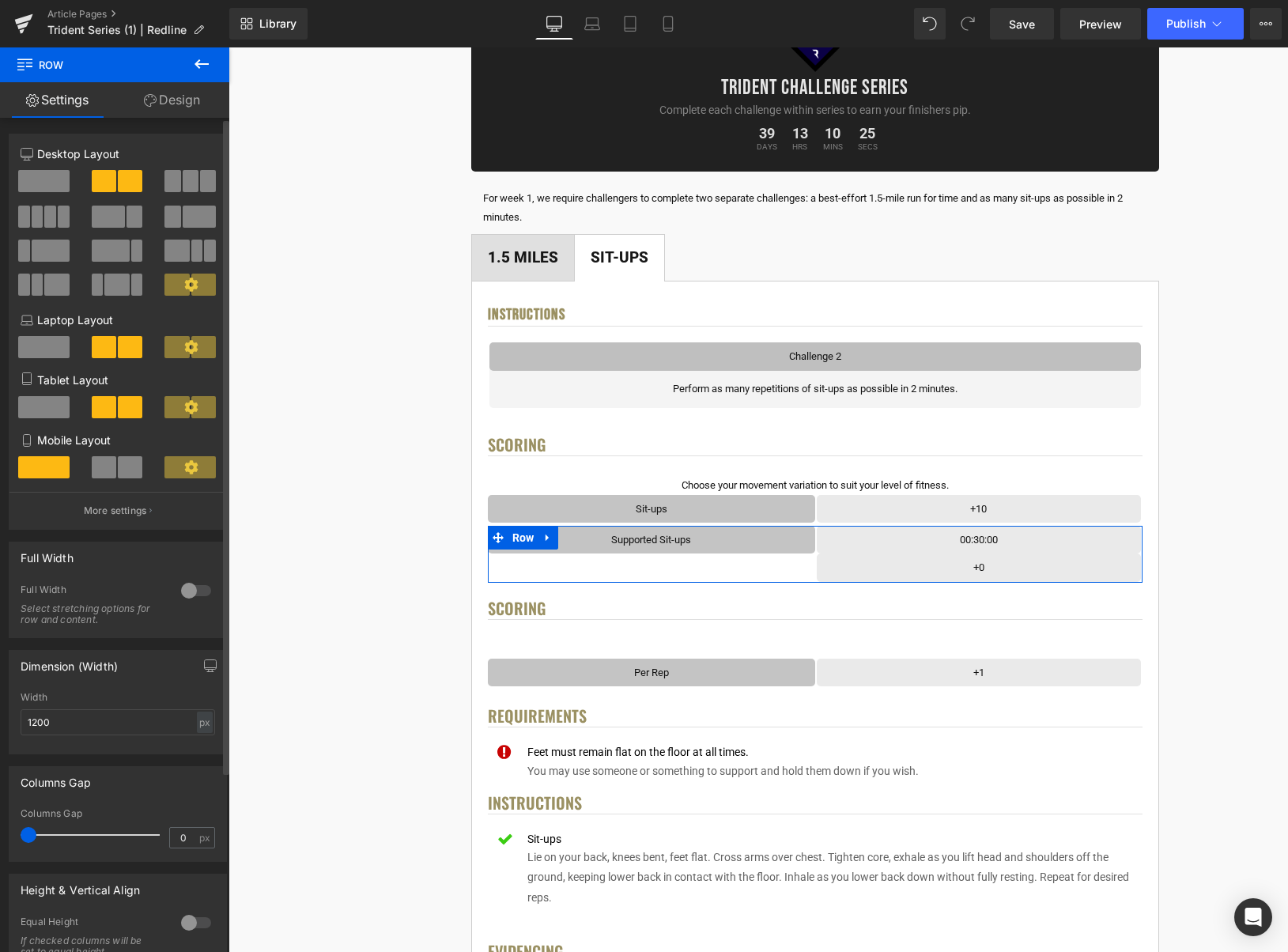
click at [123, 473] on span at bounding box center [130, 467] width 24 height 22
type input "100"
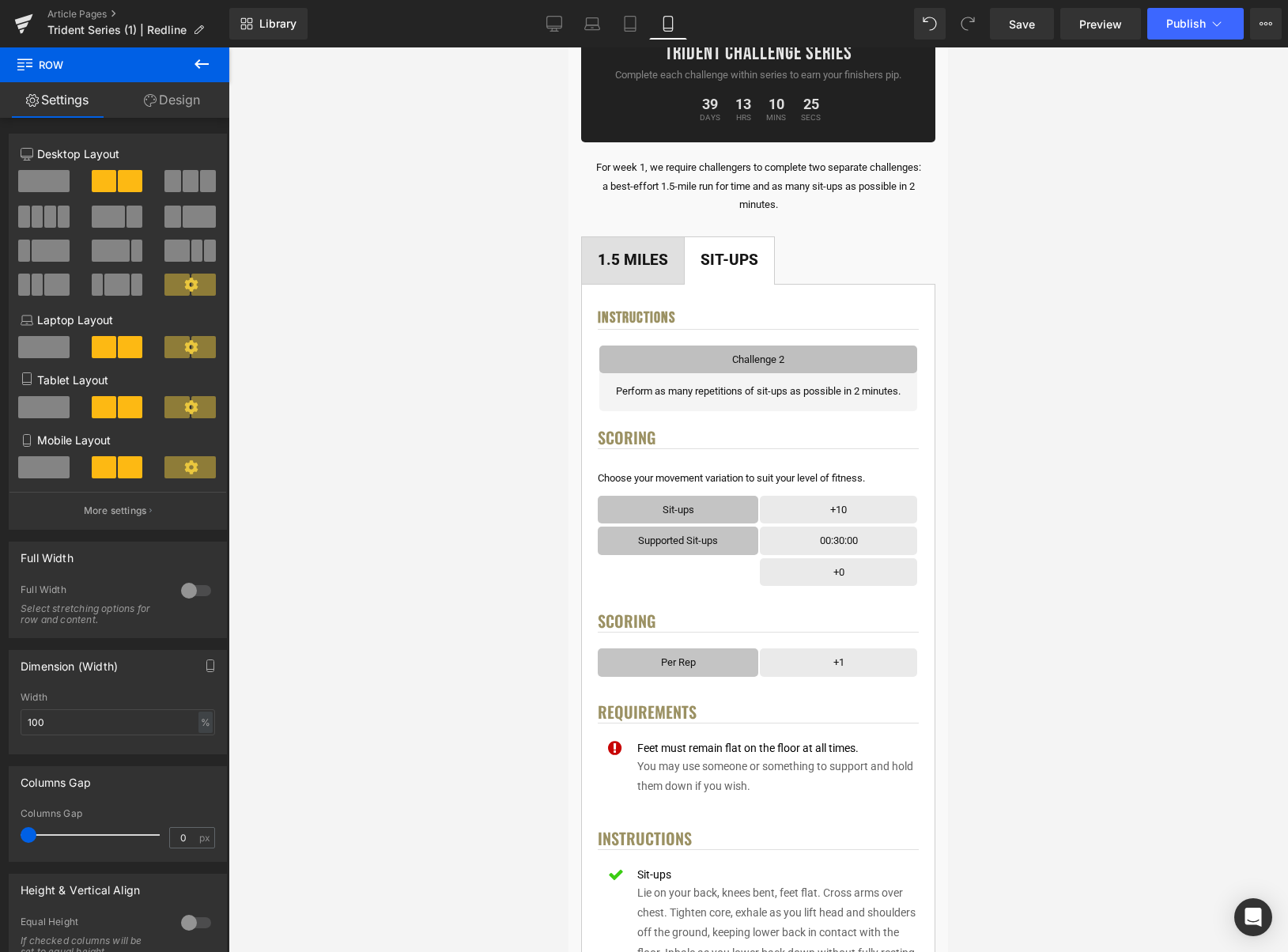
scroll to position [235, 0]
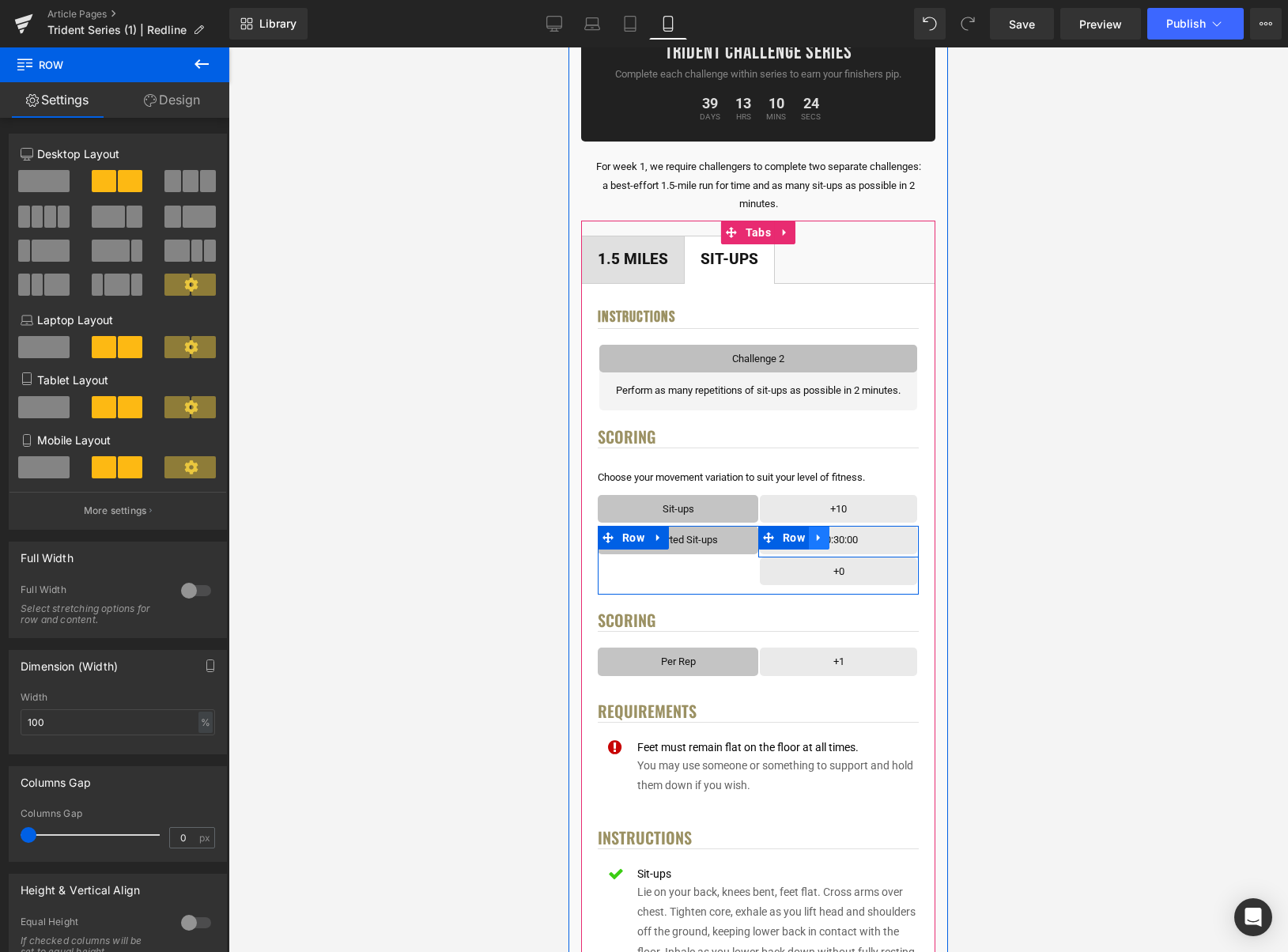
click at [822, 537] on icon at bounding box center [818, 538] width 11 height 12
click at [866, 537] on icon at bounding box center [860, 537] width 11 height 11
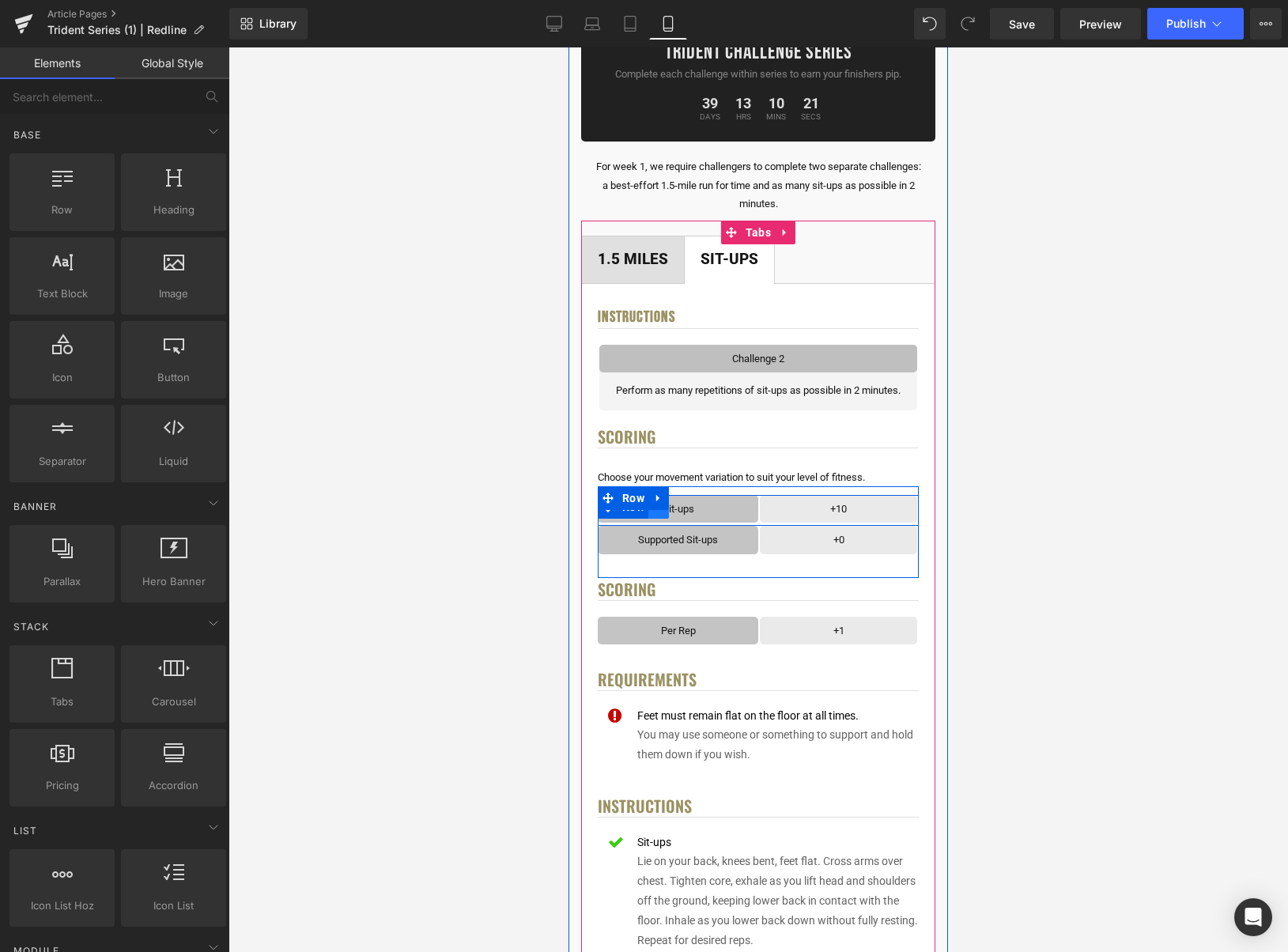
click at [660, 514] on link at bounding box center [659, 507] width 20 height 24
click at [680, 512] on link at bounding box center [679, 507] width 20 height 24
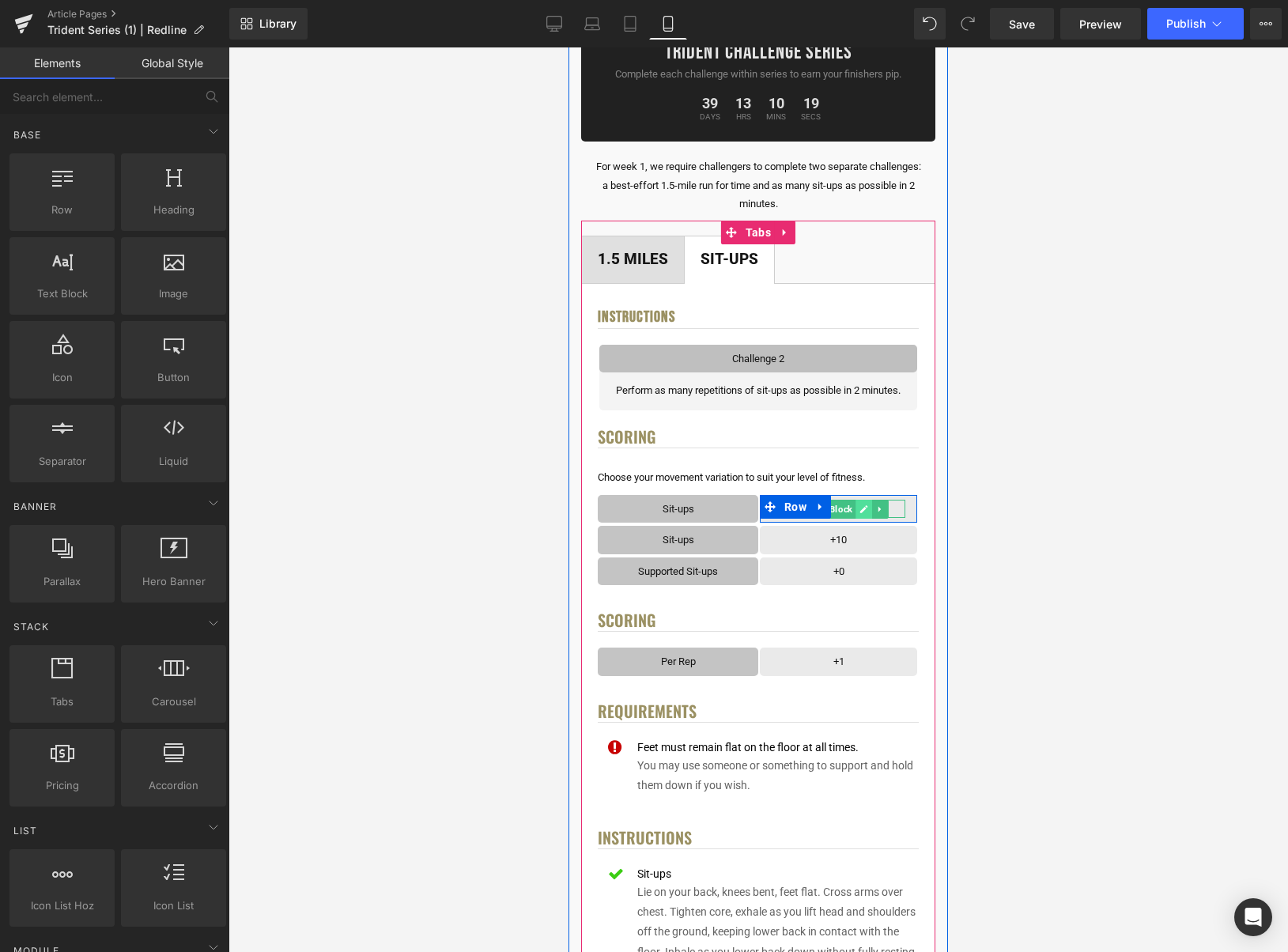
click at [869, 511] on icon at bounding box center [864, 509] width 9 height 10
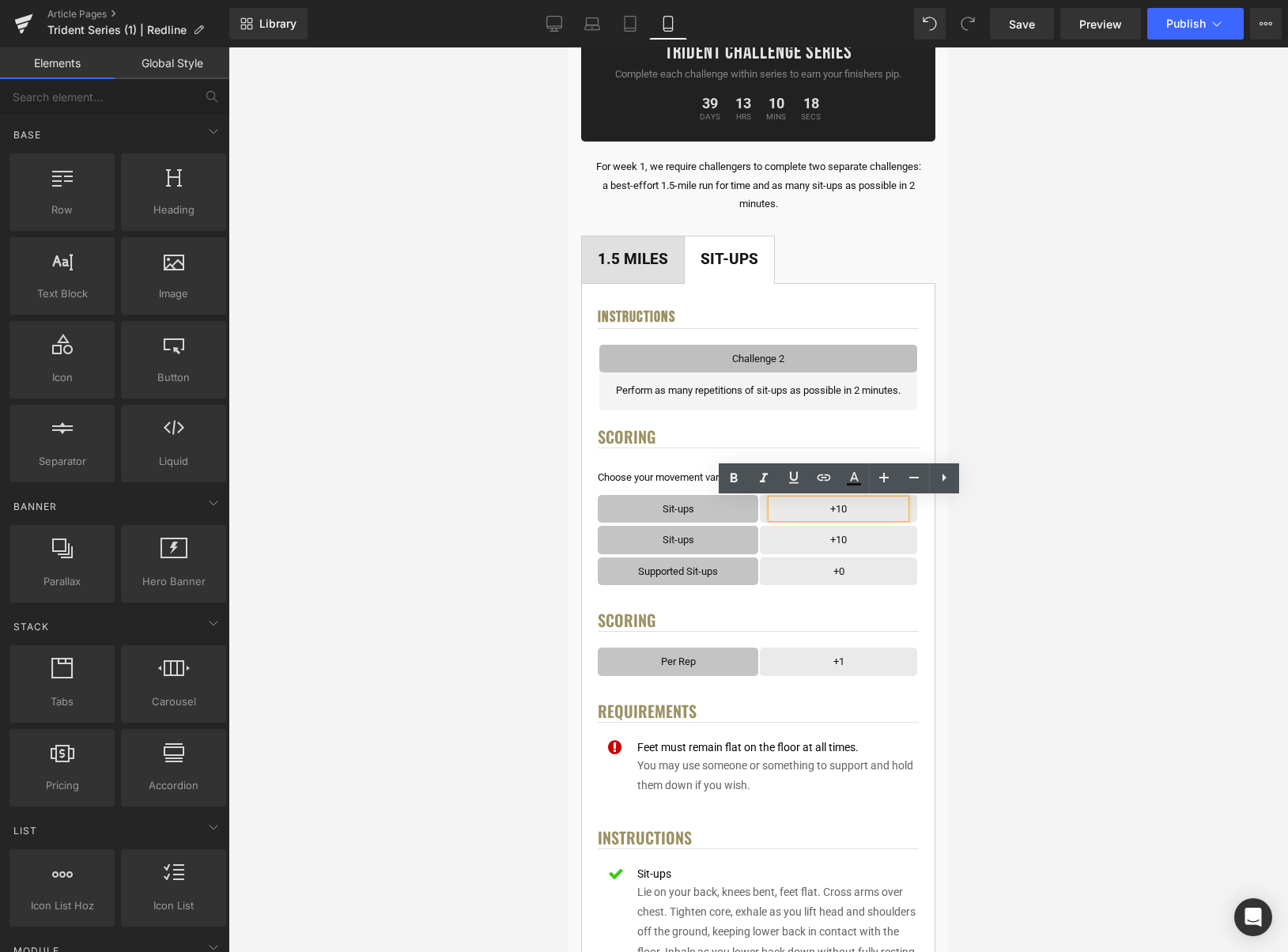
click at [868, 511] on p "+10" at bounding box center [839, 508] width 134 height 18
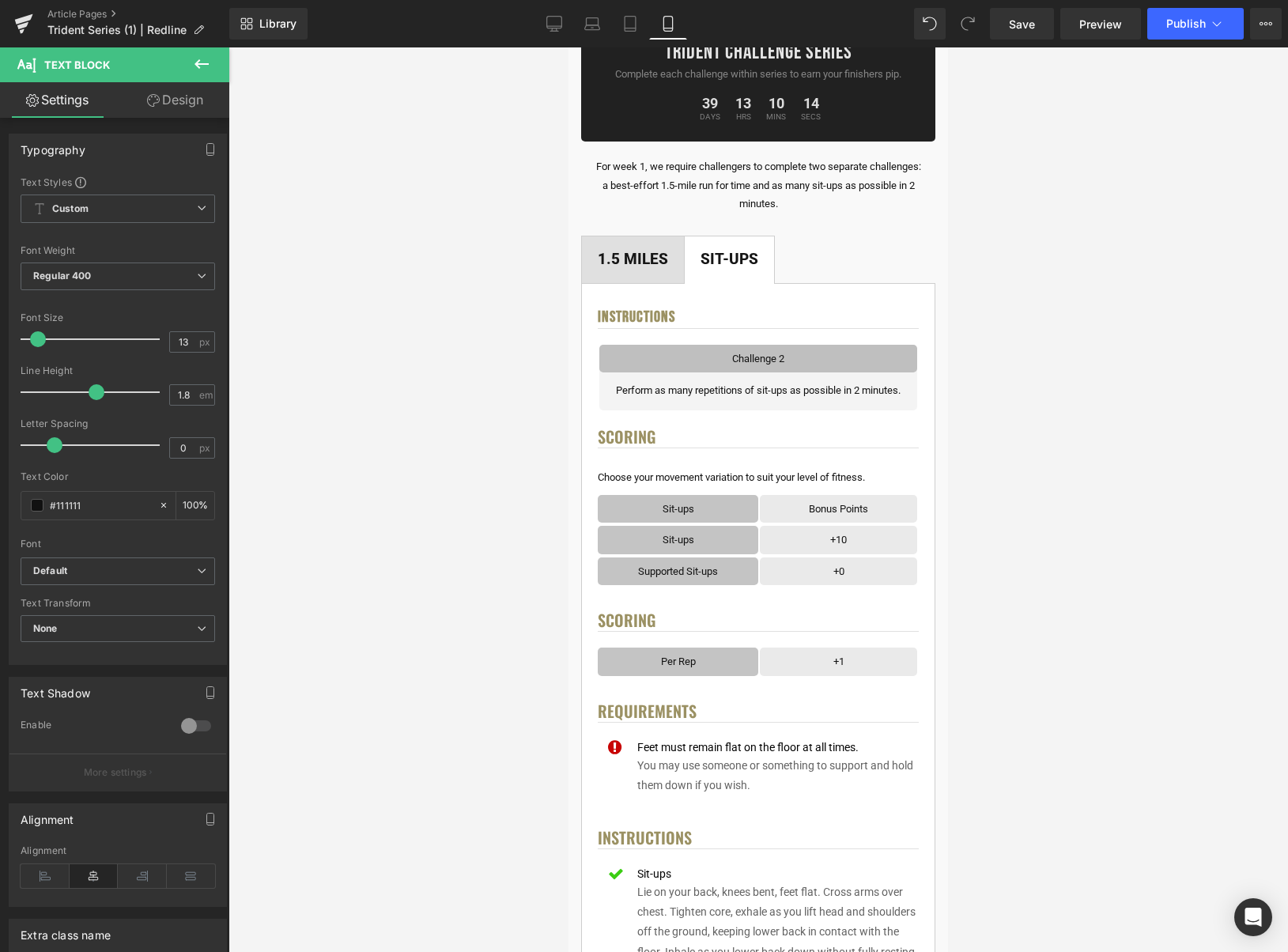
click at [1096, 486] on div at bounding box center [758, 500] width 1059 height 905
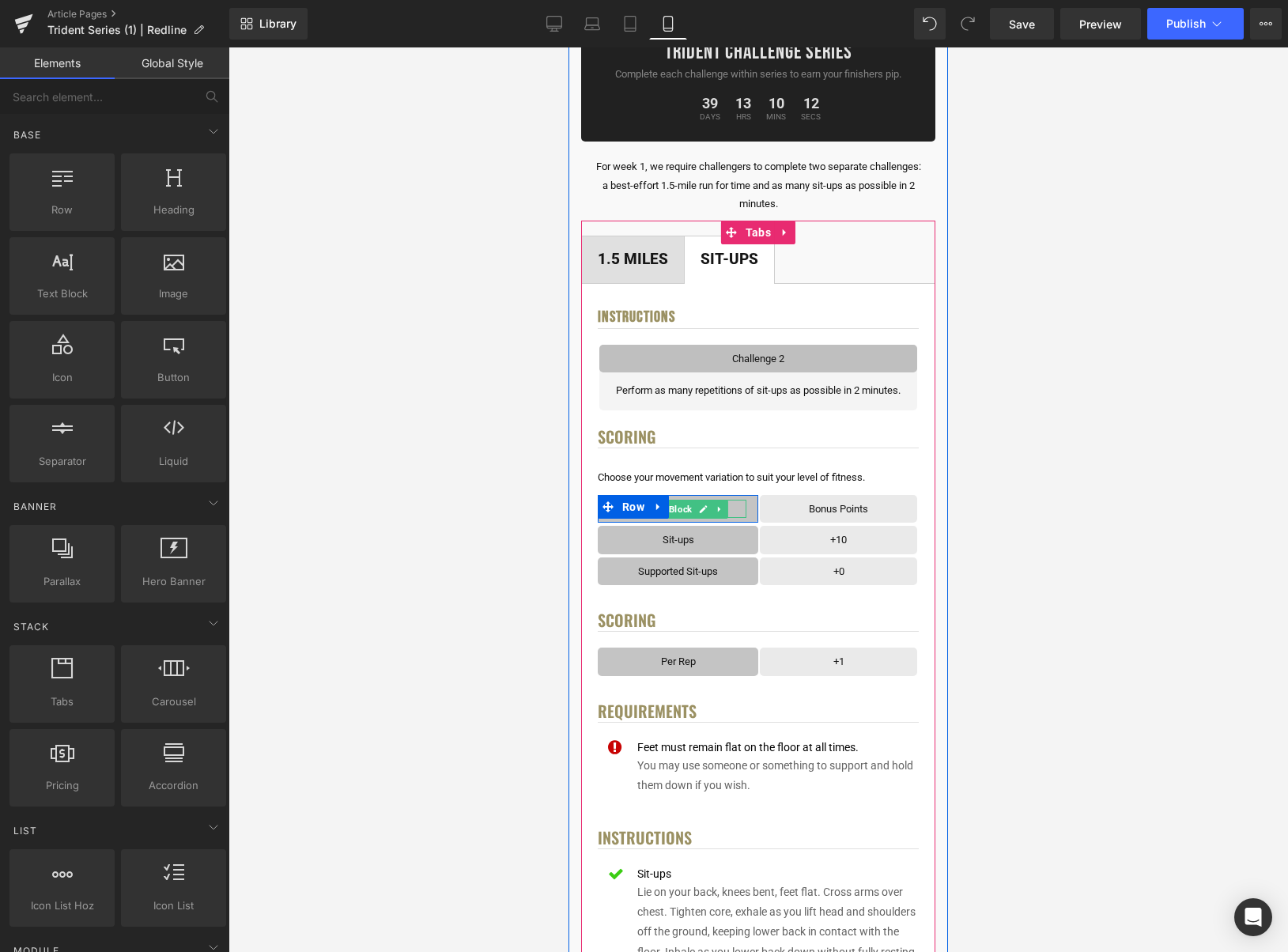
click at [736, 510] on p "Sit-ups" at bounding box center [678, 508] width 137 height 18
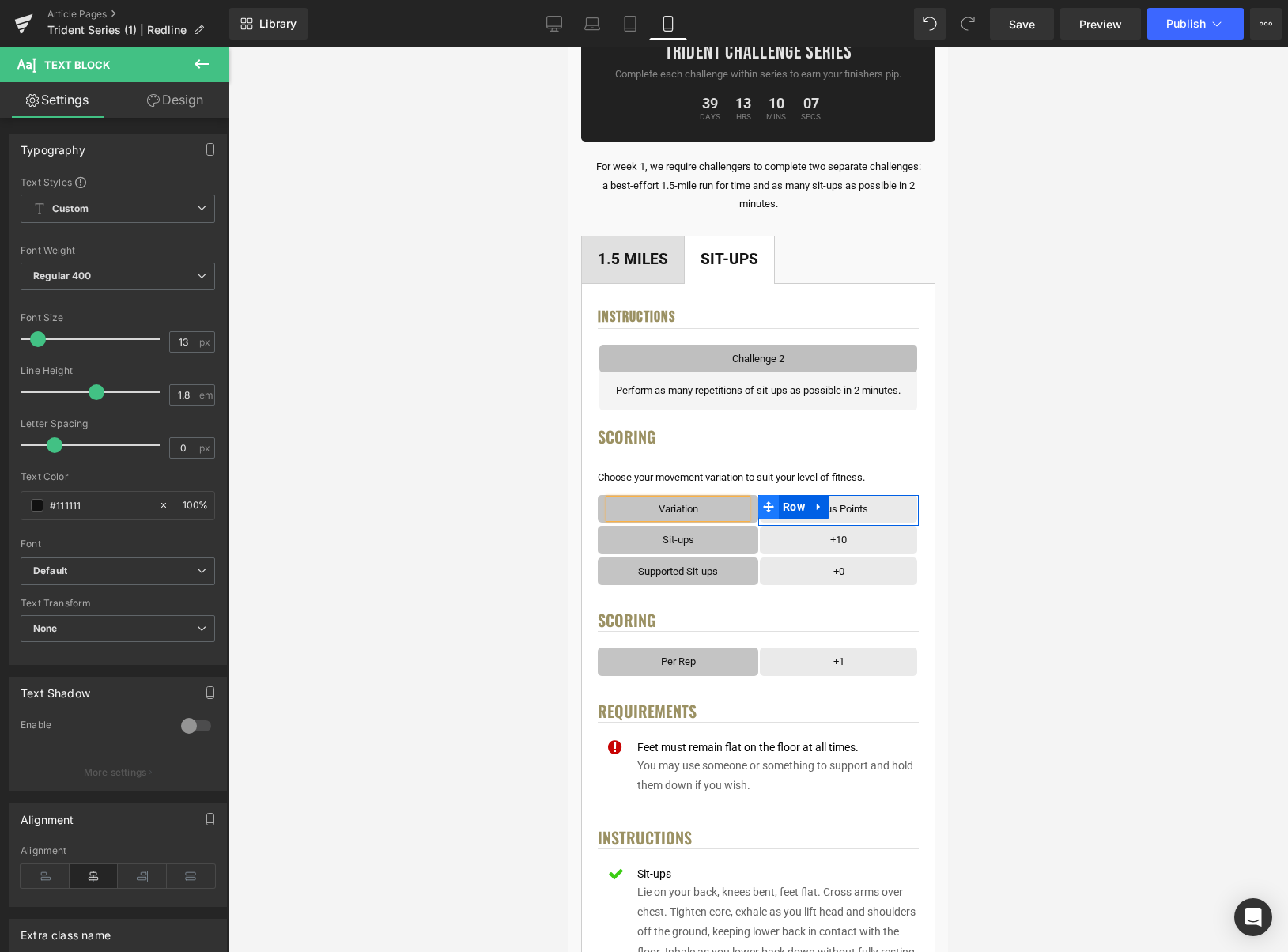
click at [769, 511] on icon at bounding box center [768, 507] width 11 height 11
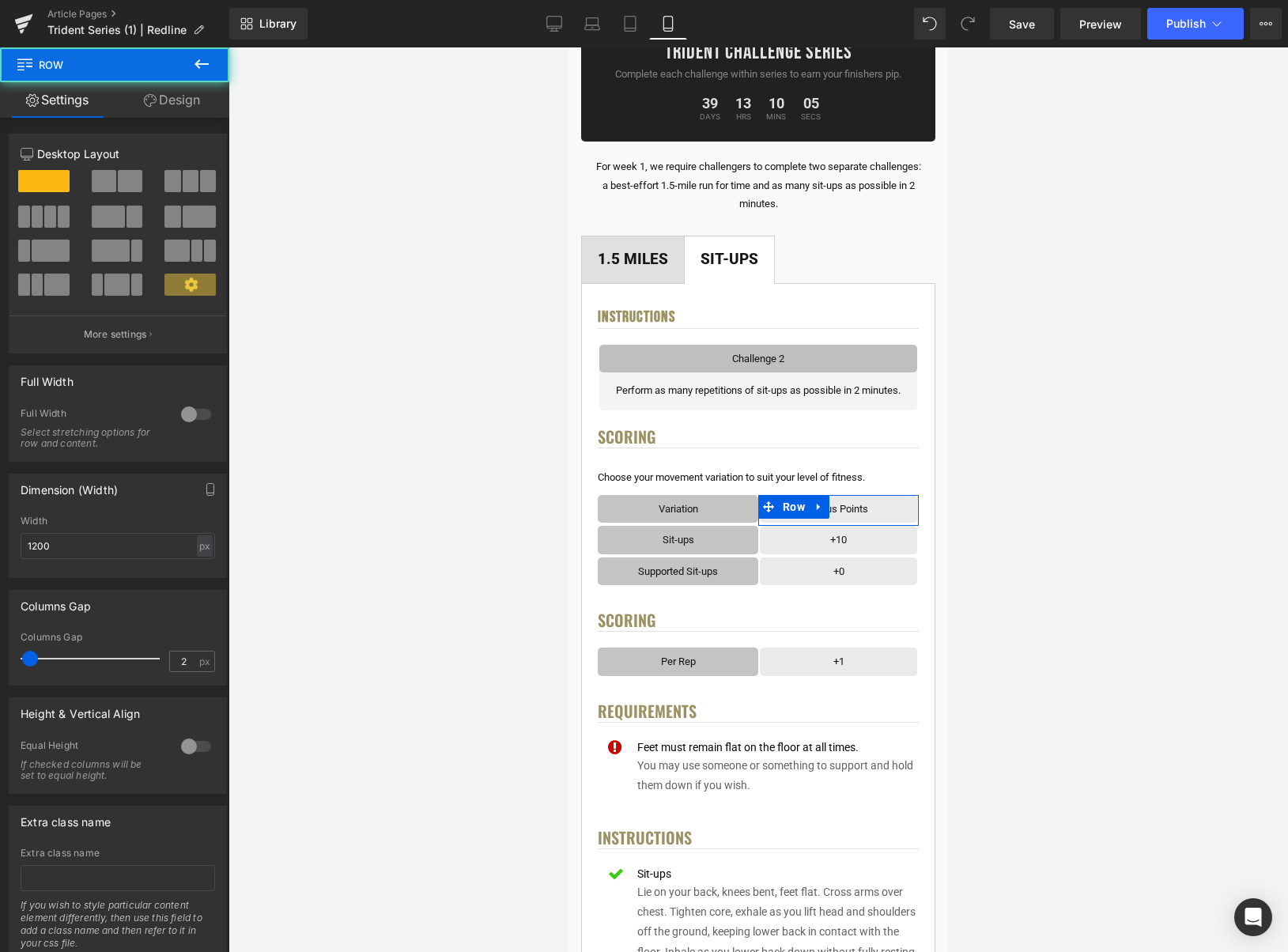
click at [170, 93] on link "Design" at bounding box center [171, 100] width 114 height 36
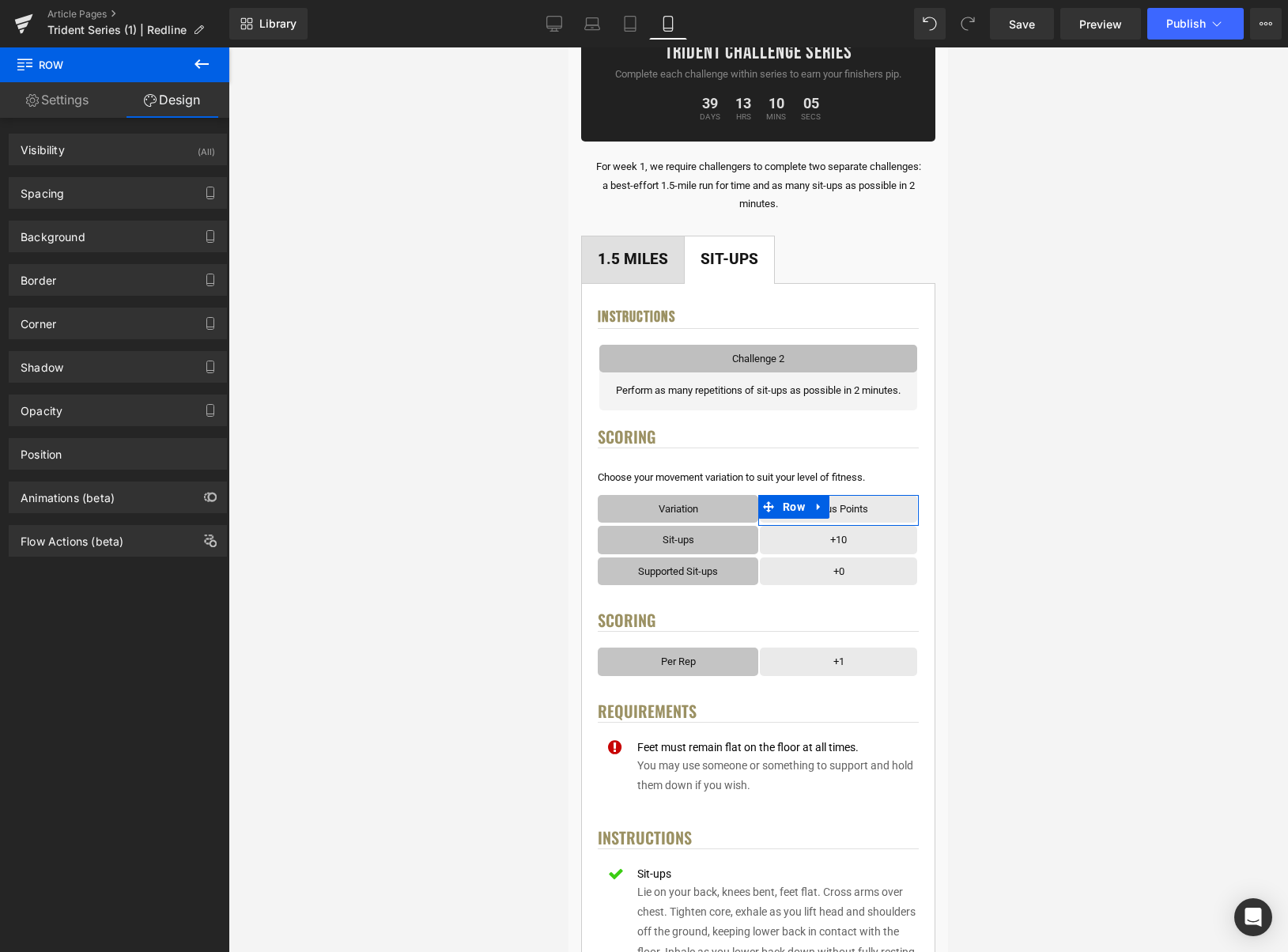
drag, startPoint x: 72, startPoint y: 249, endPoint x: 116, endPoint y: 285, distance: 56.9
click at [72, 249] on div "Background" at bounding box center [118, 236] width 217 height 30
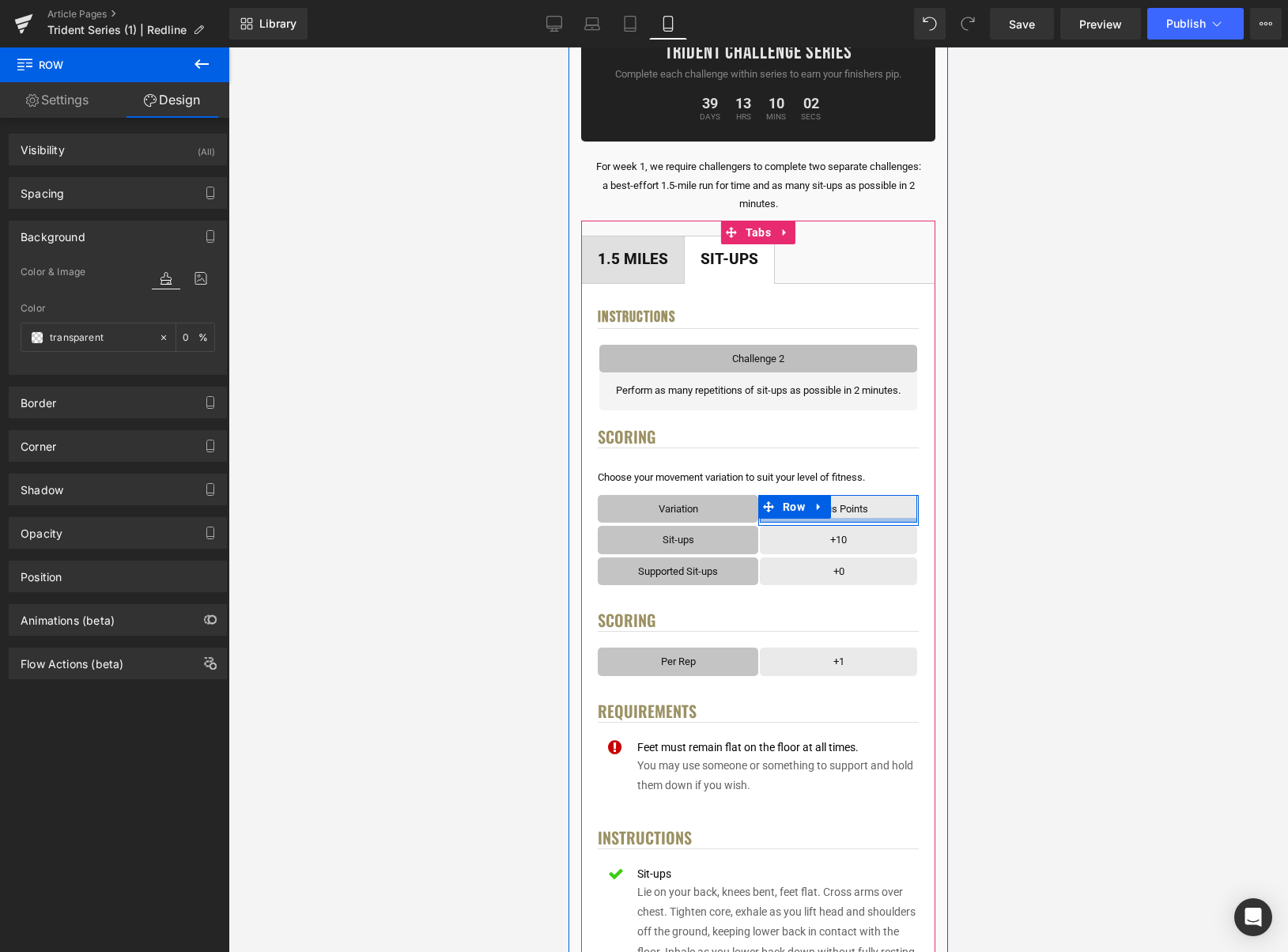
click at [900, 519] on div at bounding box center [839, 520] width 158 height 5
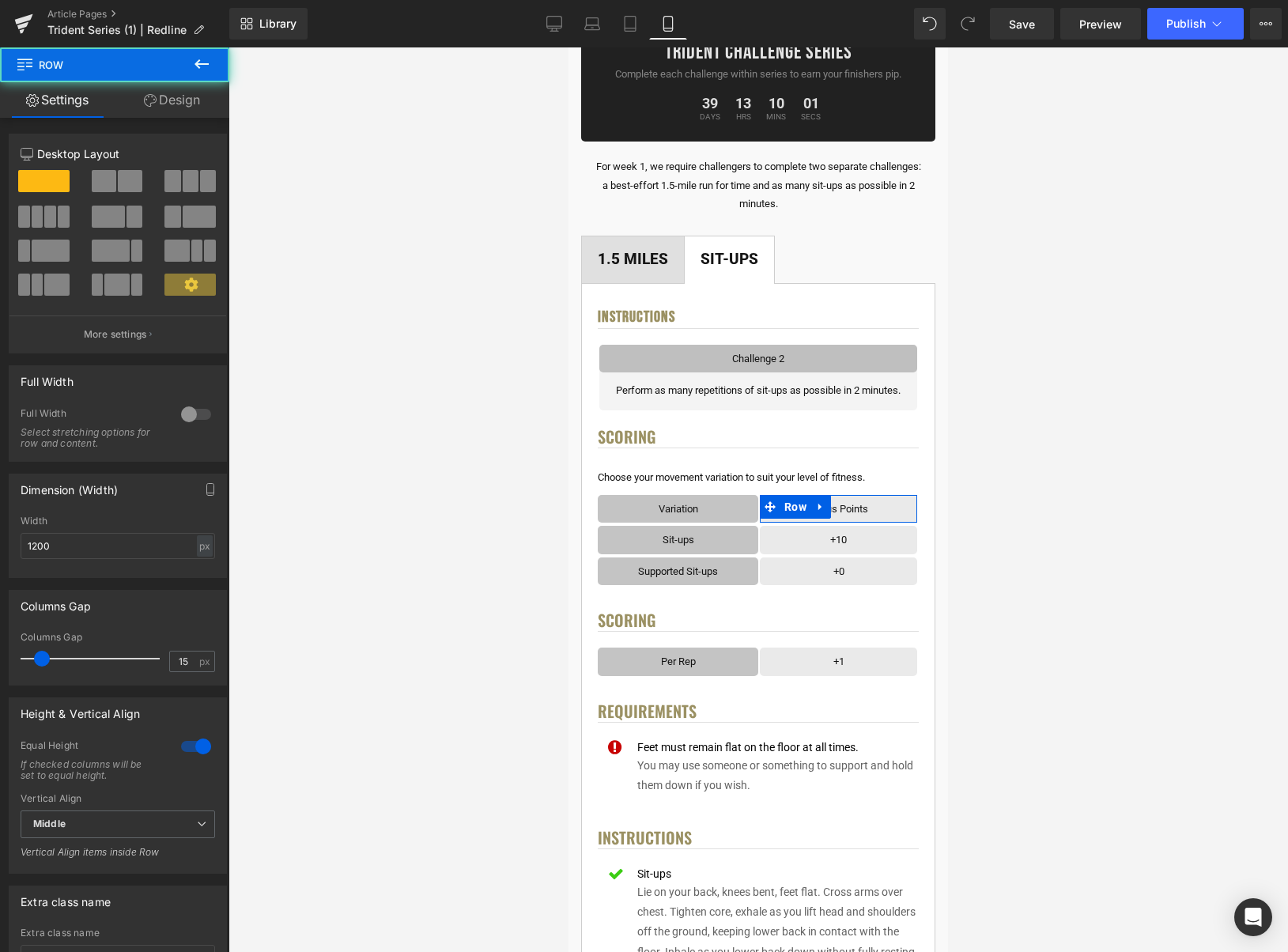
click at [171, 102] on link "Design" at bounding box center [171, 100] width 114 height 36
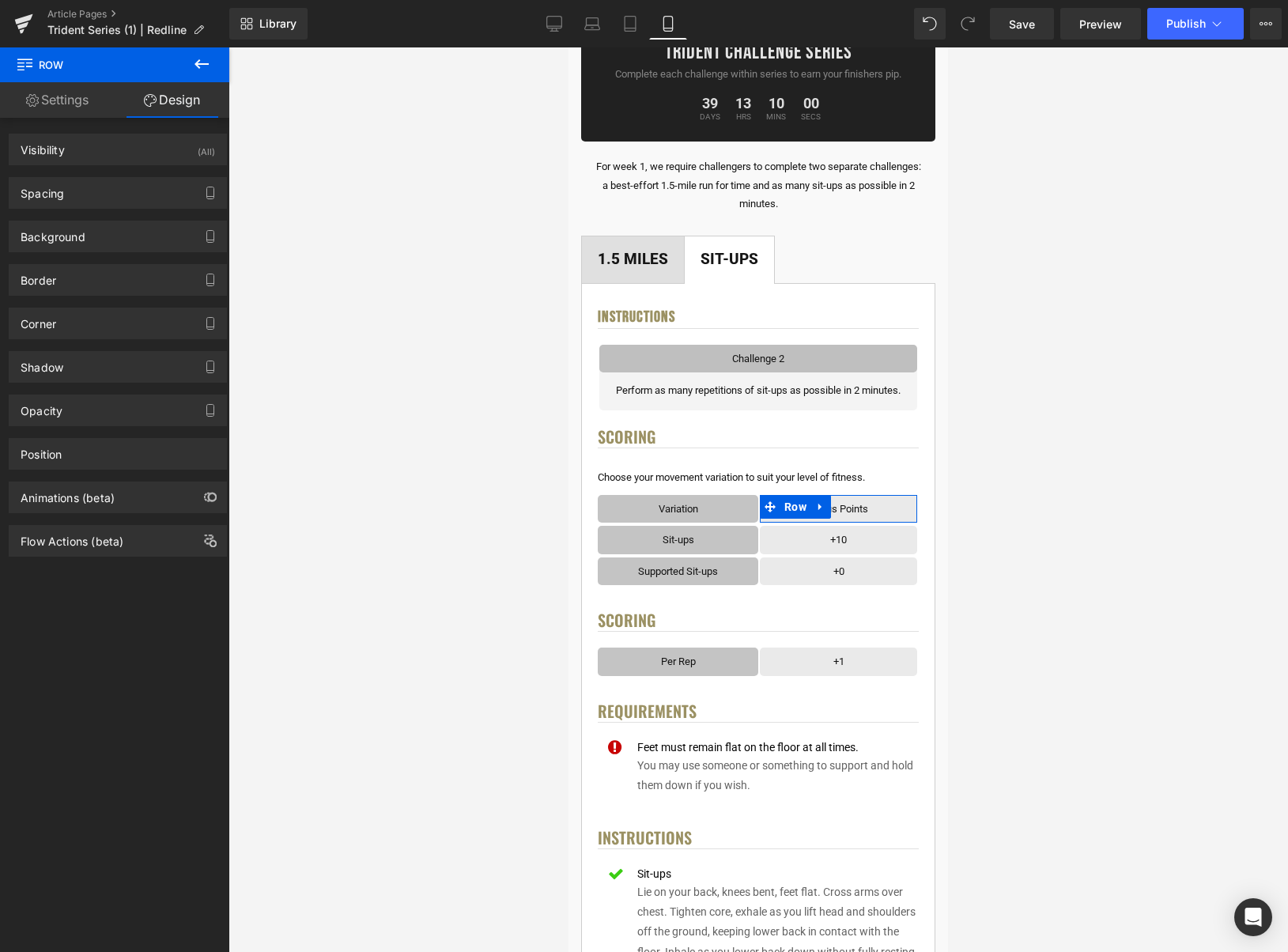
drag, startPoint x: 112, startPoint y: 236, endPoint x: 146, endPoint y: 292, distance: 65.5
click at [112, 236] on div "Background" at bounding box center [118, 236] width 217 height 30
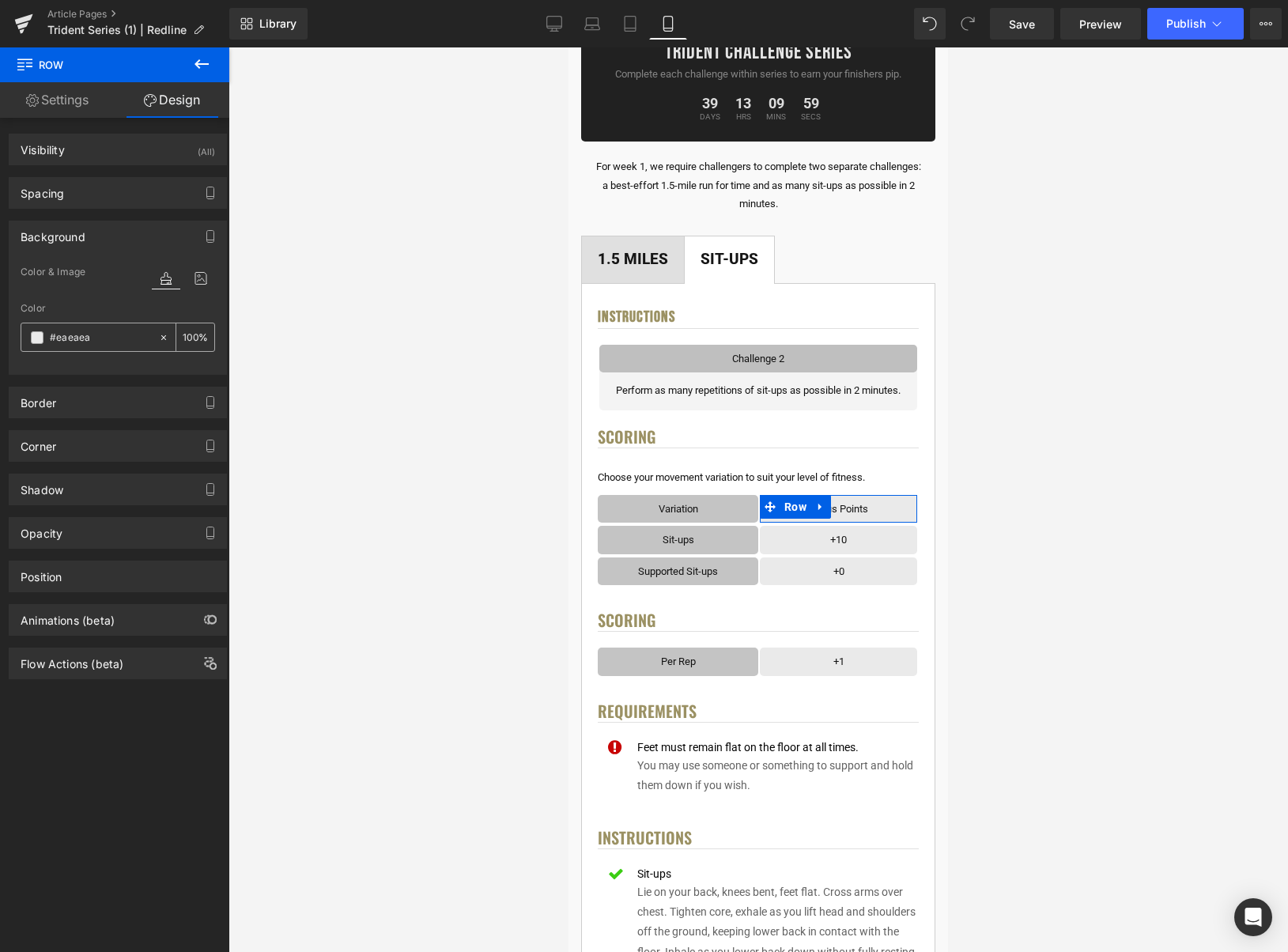
click at [161, 334] on icon at bounding box center [163, 337] width 11 height 11
type input "none"
type input "0"
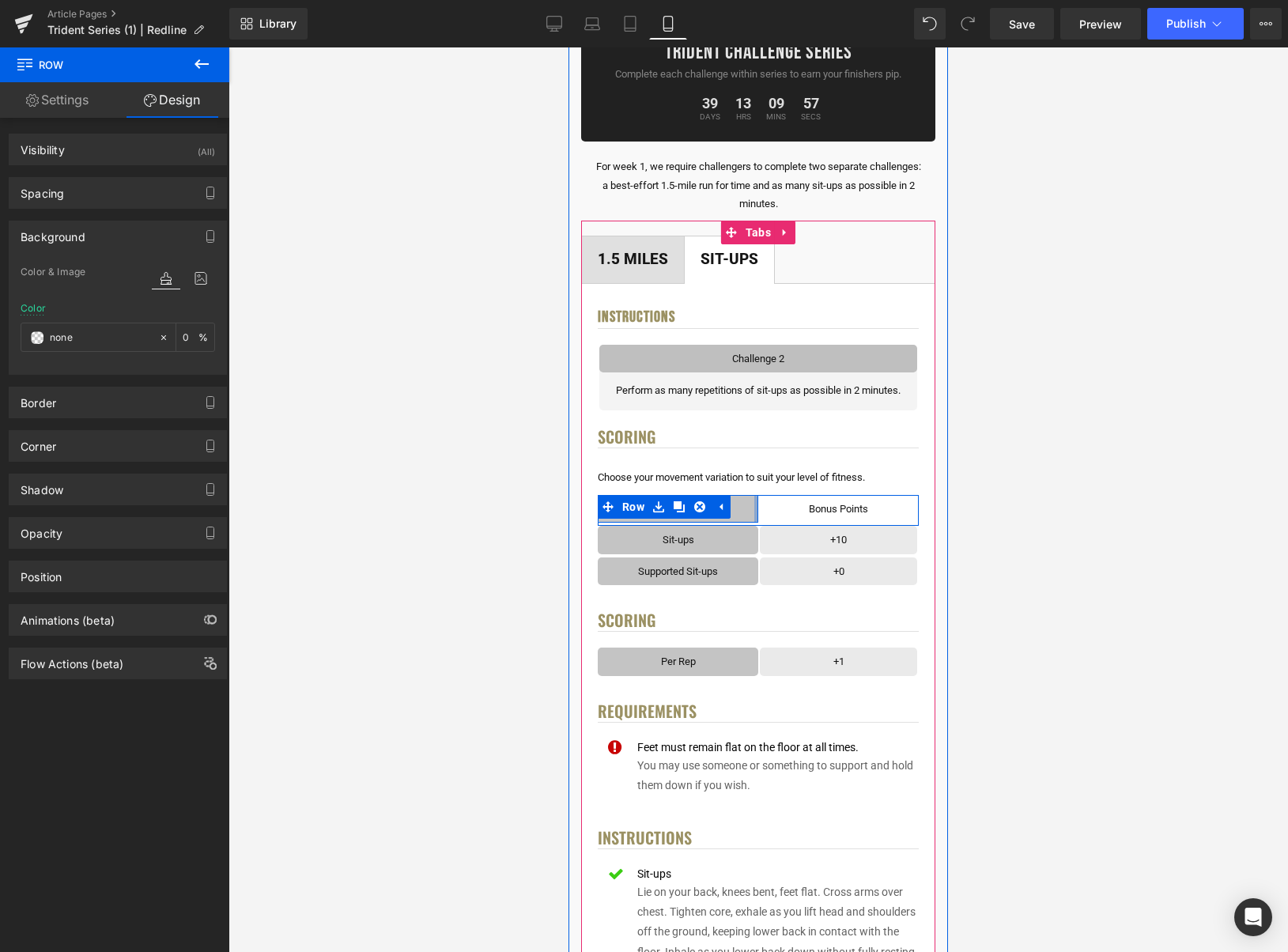
click at [756, 513] on div at bounding box center [756, 508] width 4 height 28
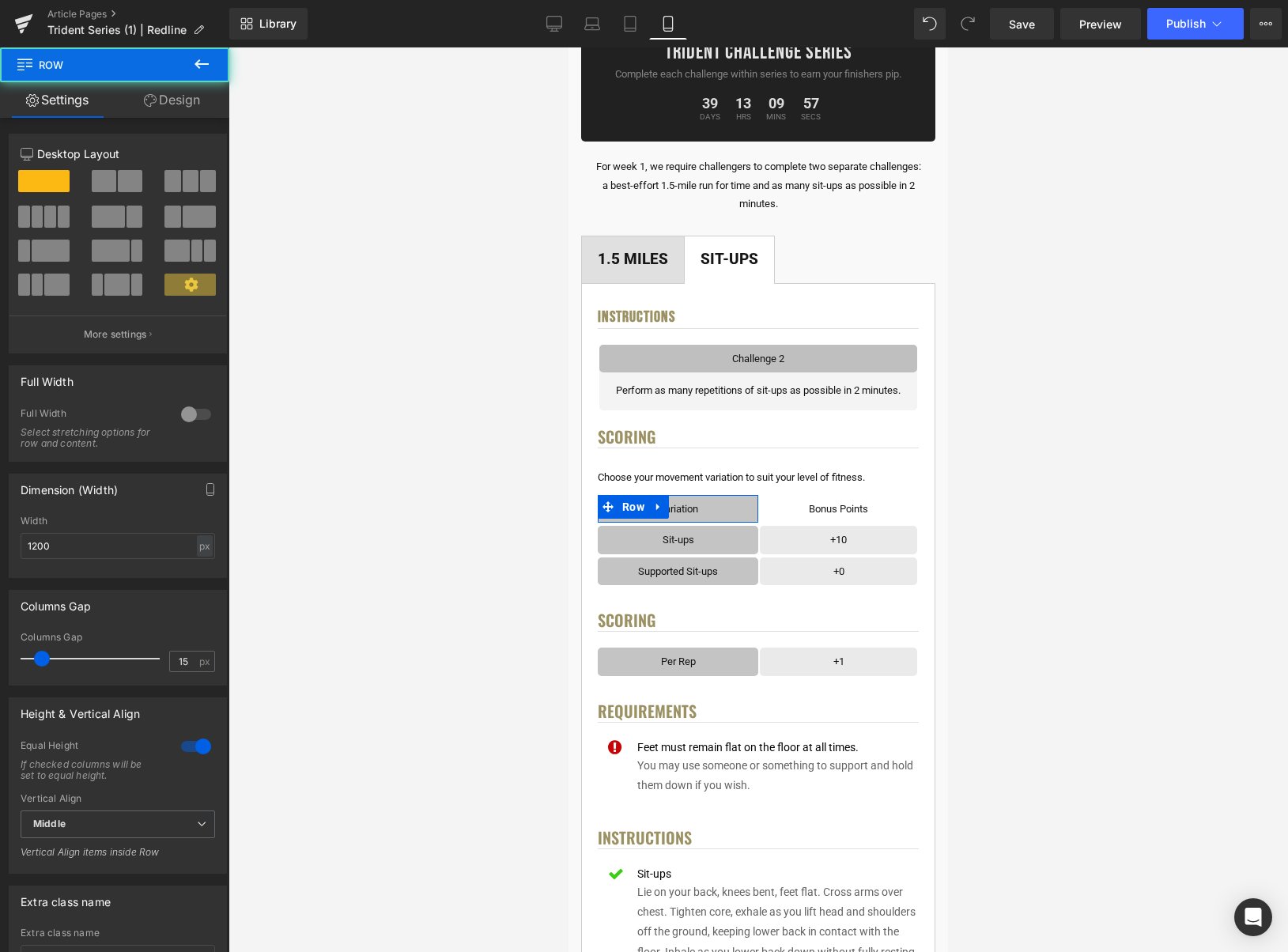
click at [183, 97] on link "Design" at bounding box center [171, 100] width 114 height 36
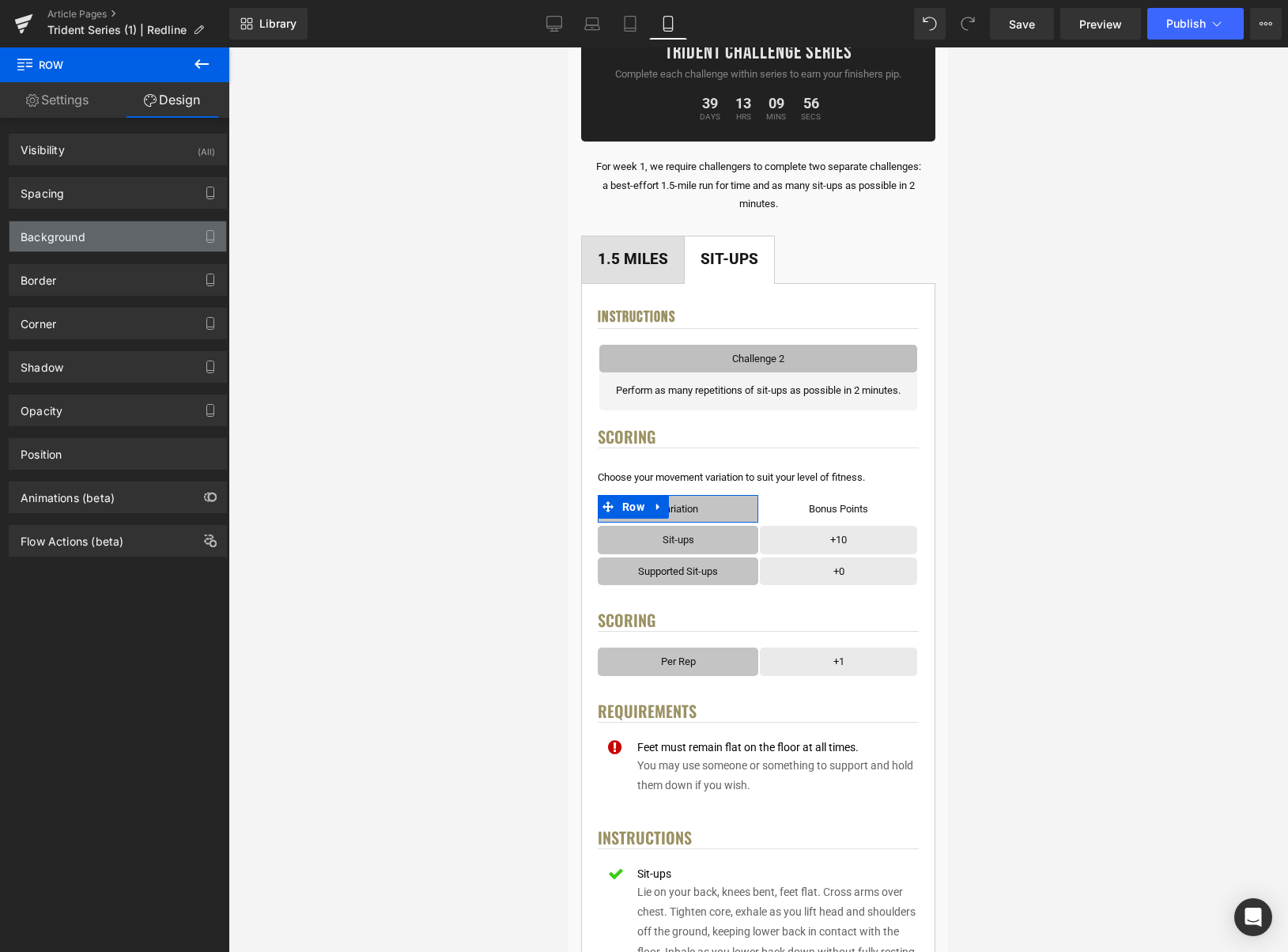
click at [93, 239] on div "Background" at bounding box center [118, 236] width 217 height 30
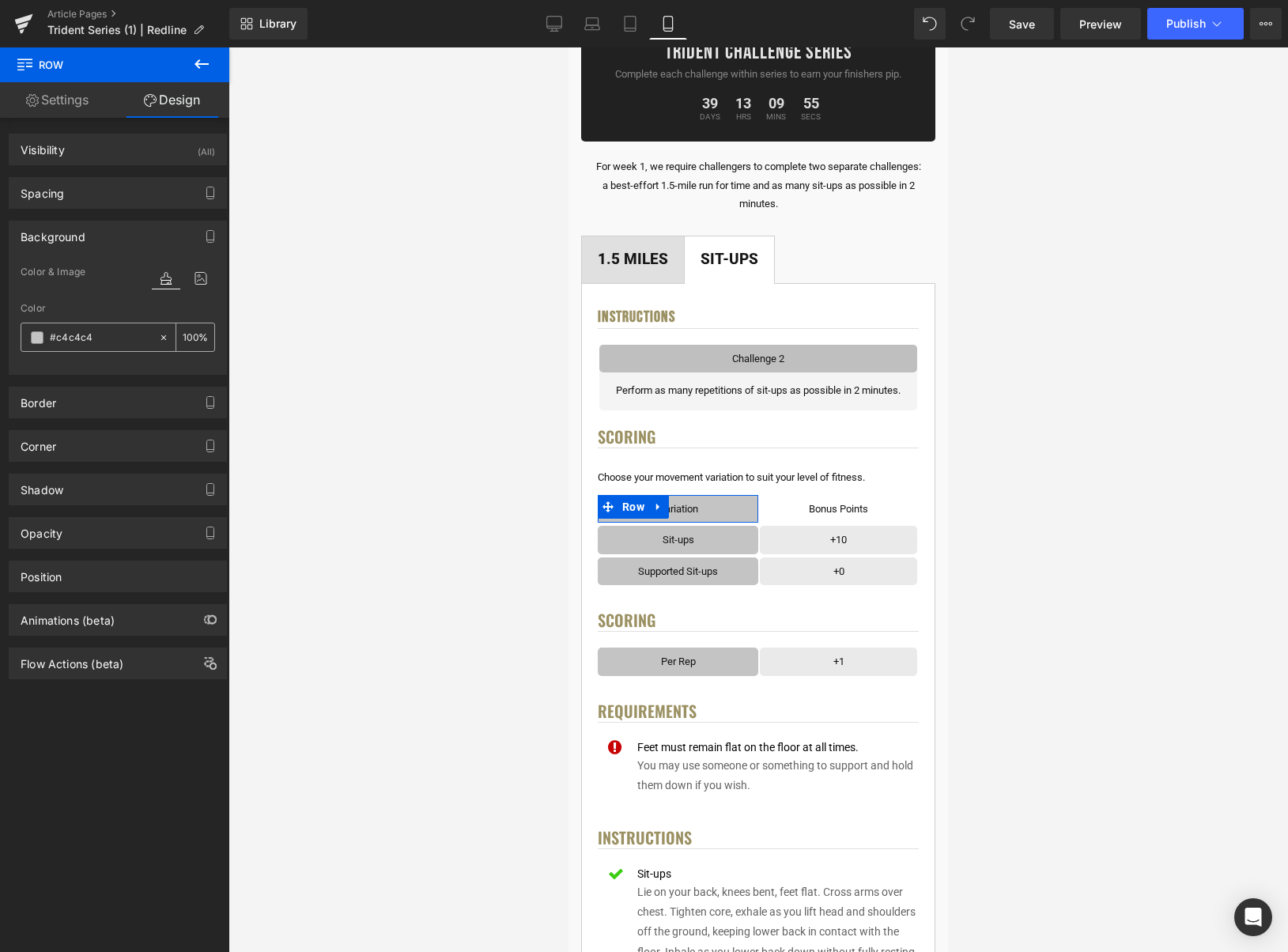
click at [162, 339] on icon at bounding box center [164, 336] width 5 height 5
type input "none"
type input "0"
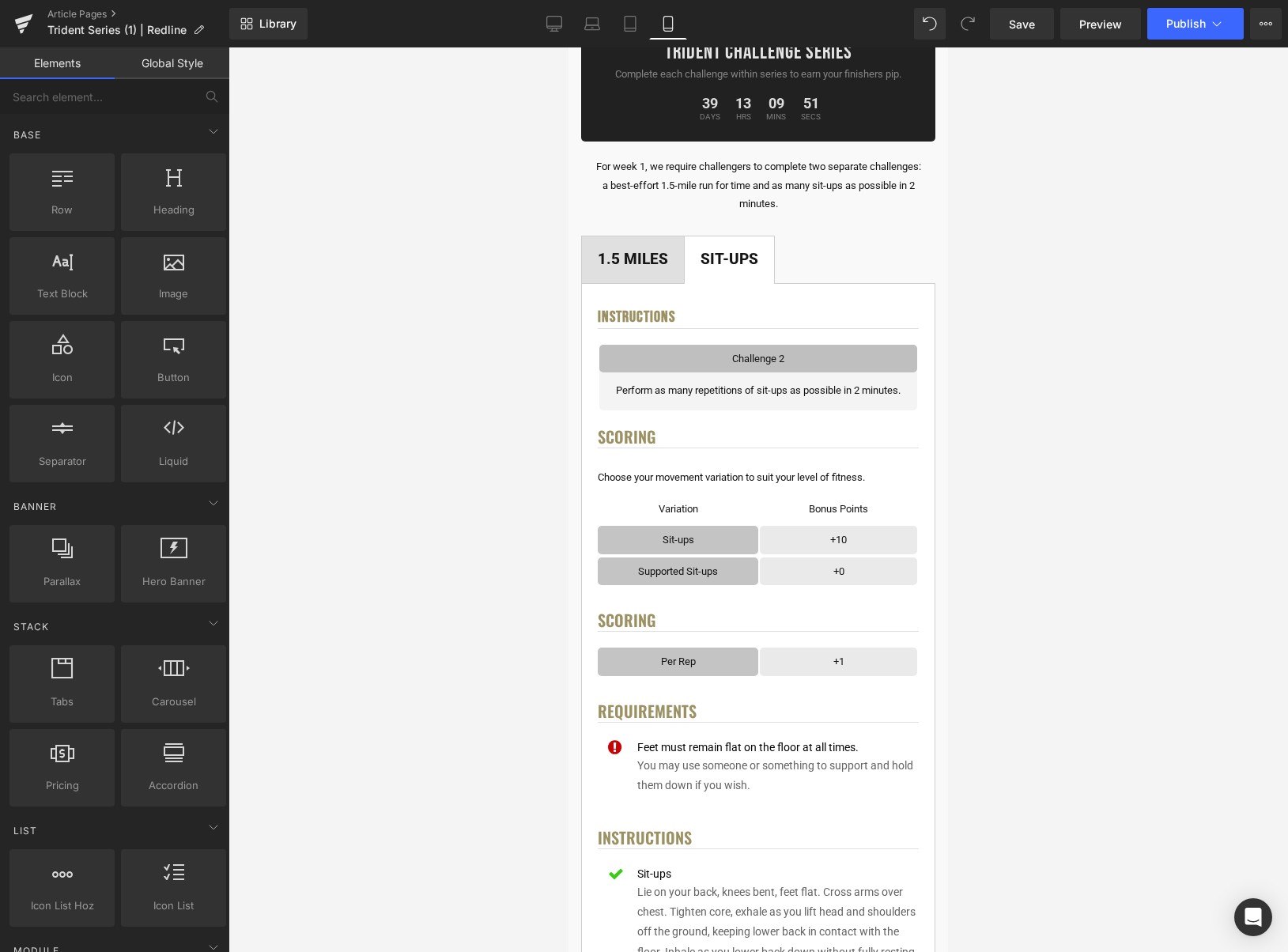
click at [1104, 440] on div at bounding box center [758, 500] width 1059 height 905
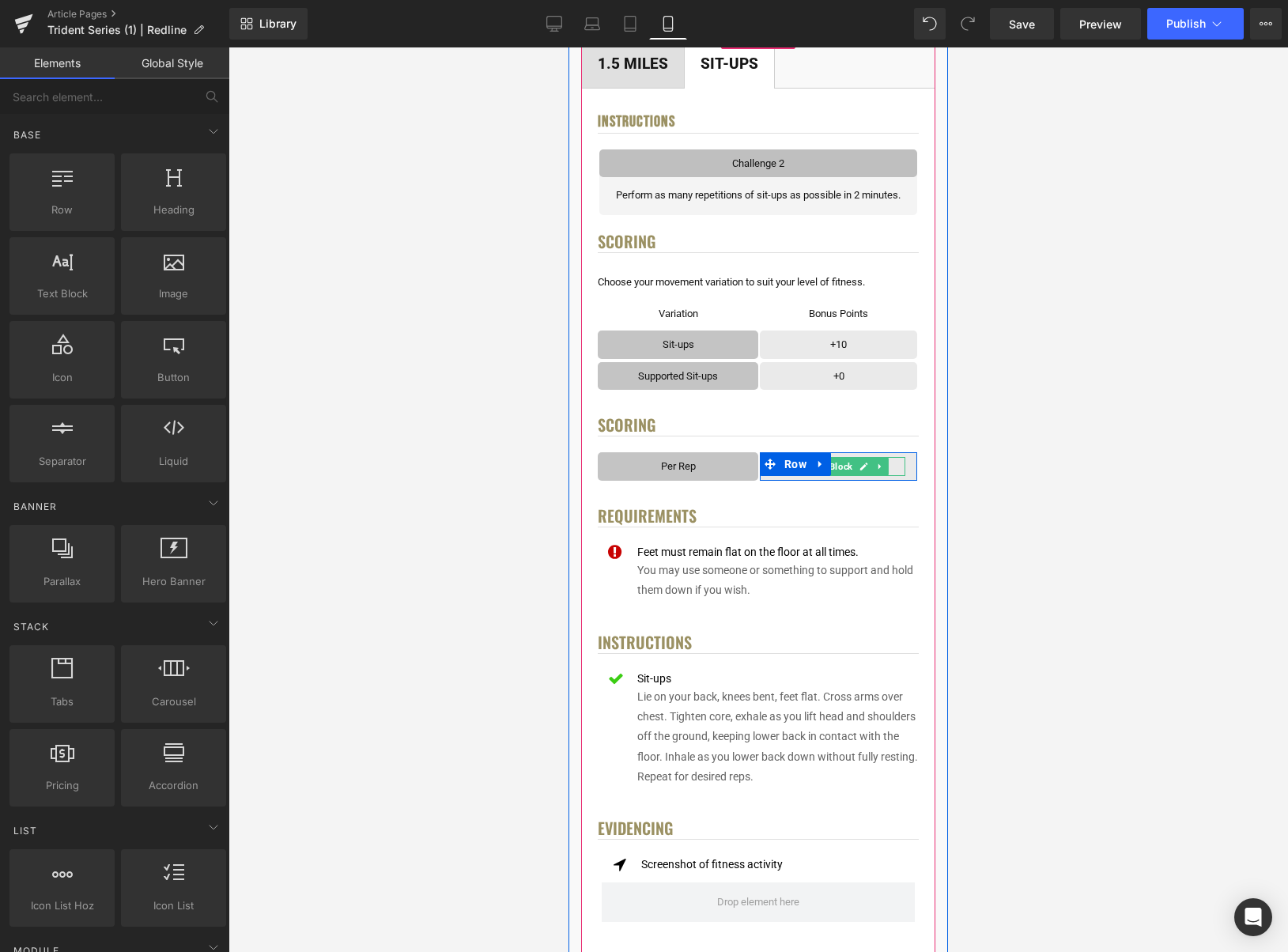
scroll to position [436, 0]
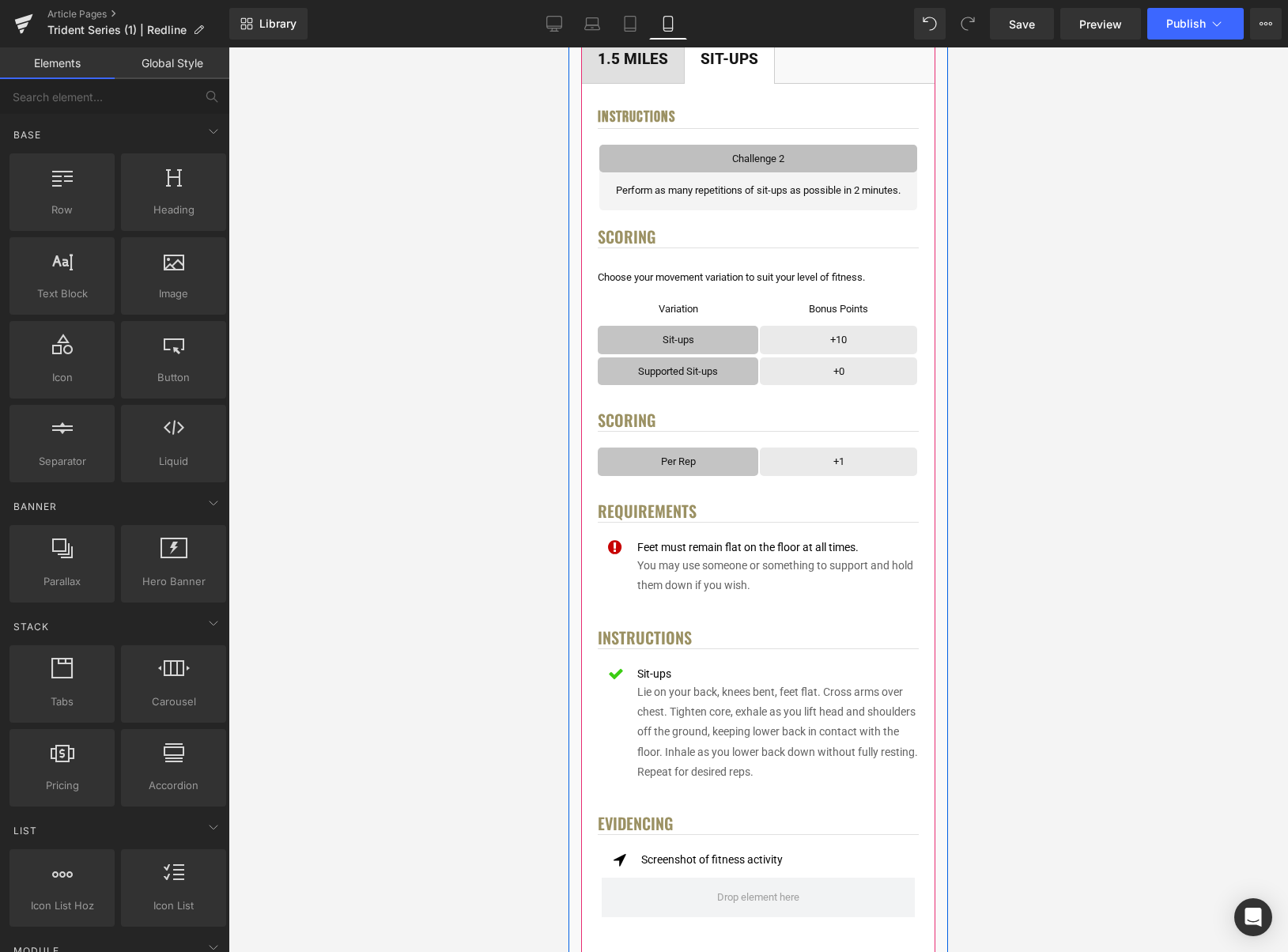
click at [691, 637] on h4 "Instructions" at bounding box center [758, 638] width 322 height 22
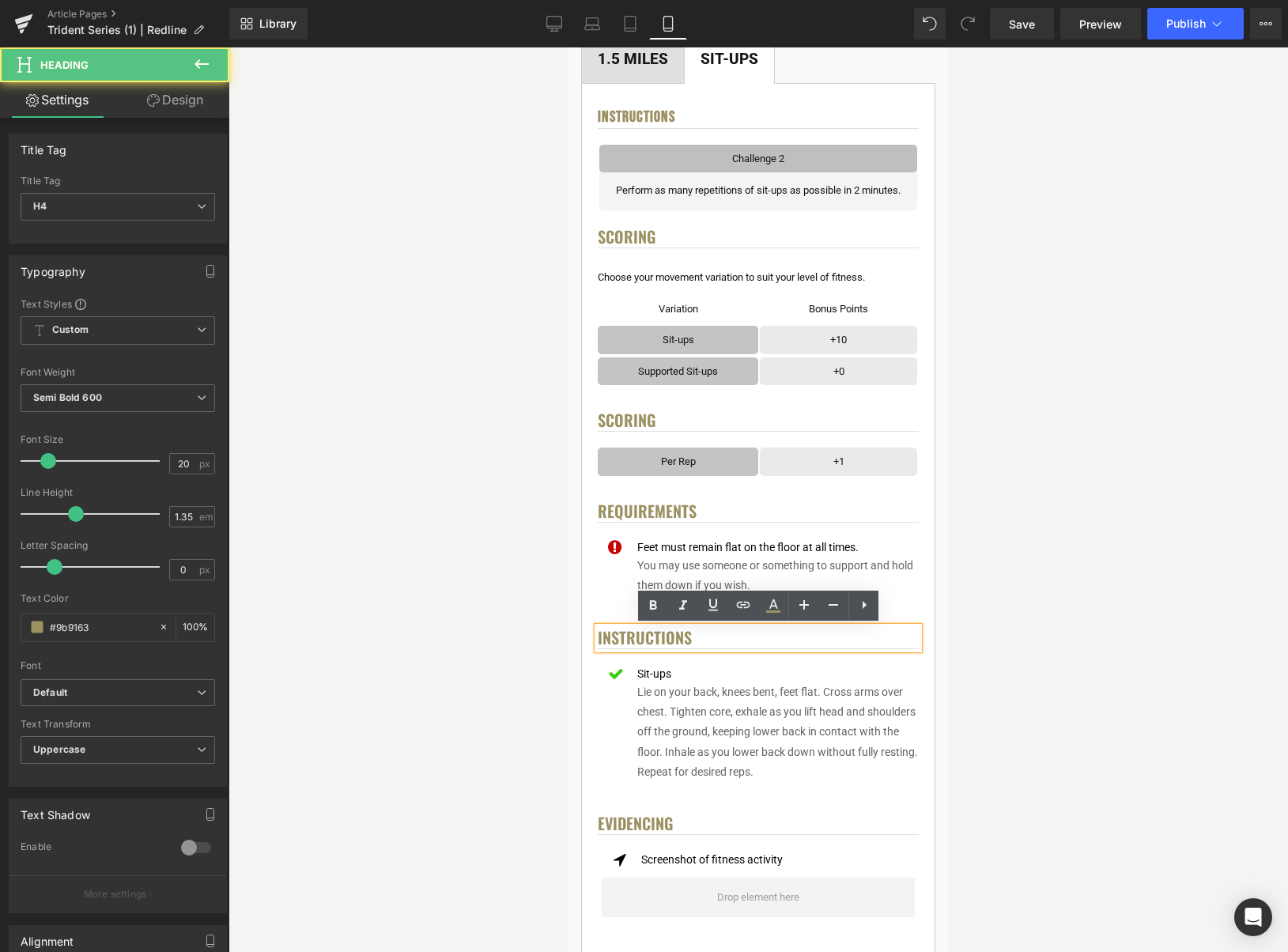
click at [598, 637] on h4 "Instructions" at bounding box center [758, 638] width 322 height 22
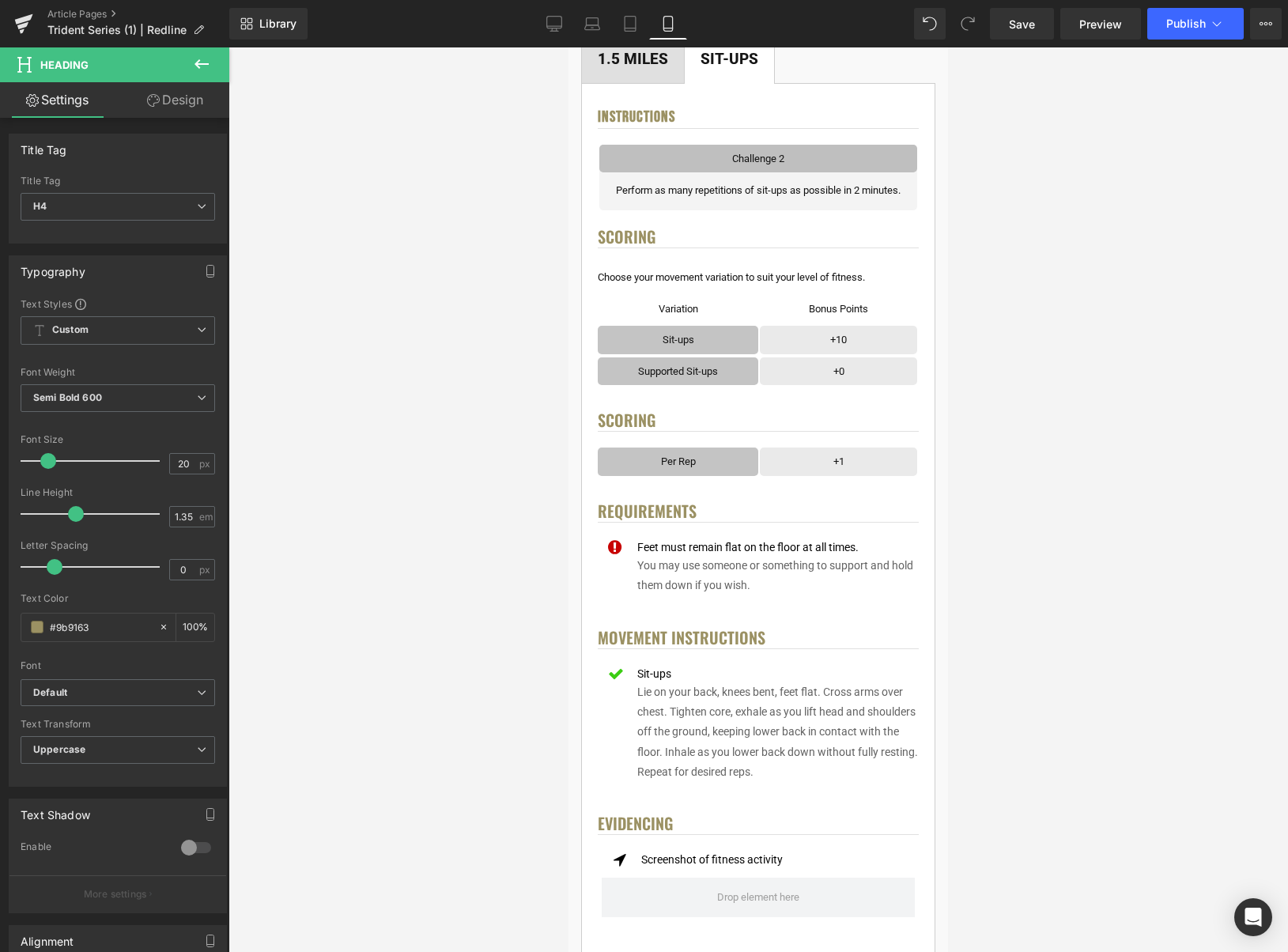
click at [976, 666] on div at bounding box center [758, 500] width 1059 height 905
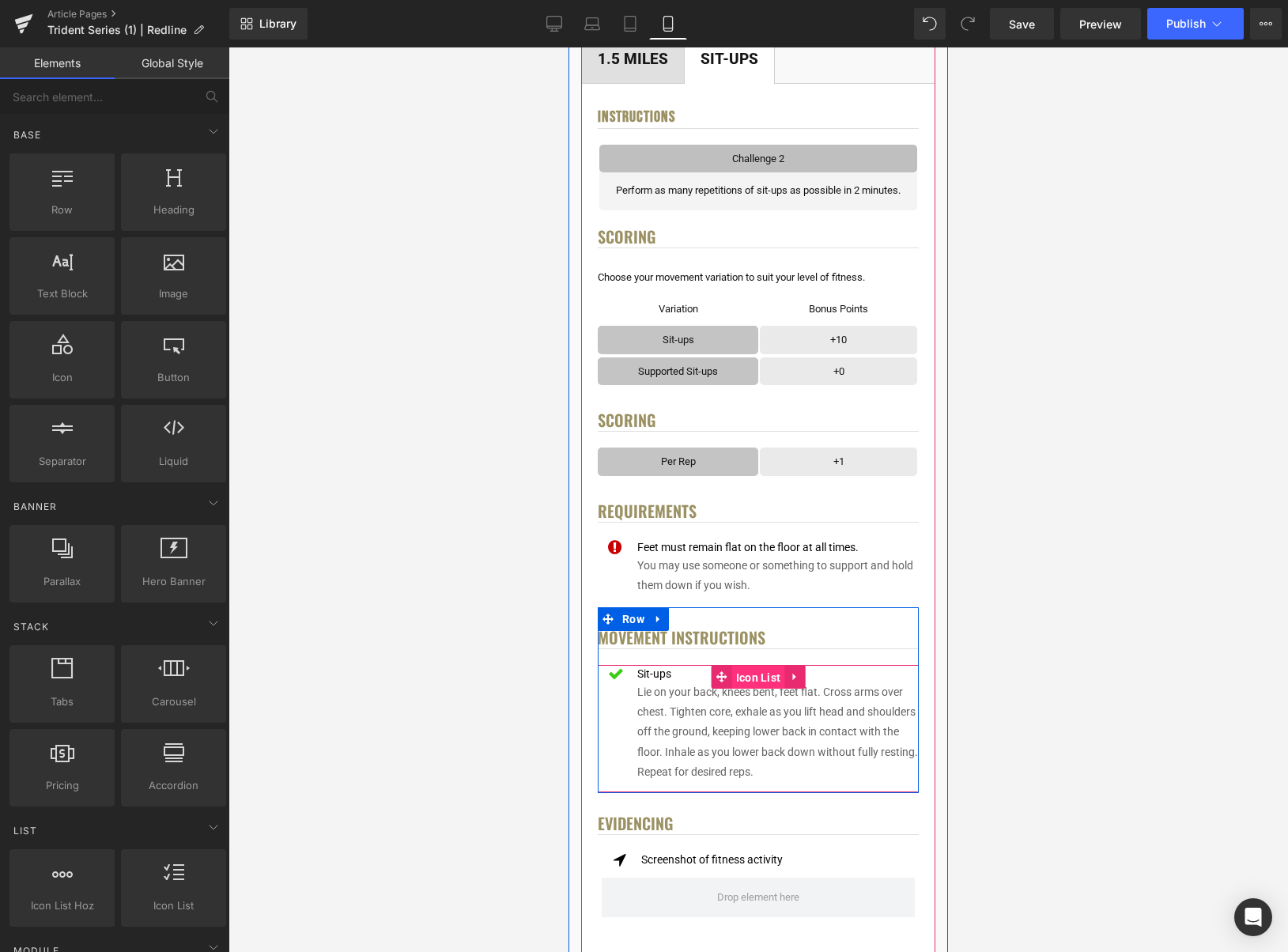
click at [761, 672] on span "Icon List" at bounding box center [758, 678] width 53 height 24
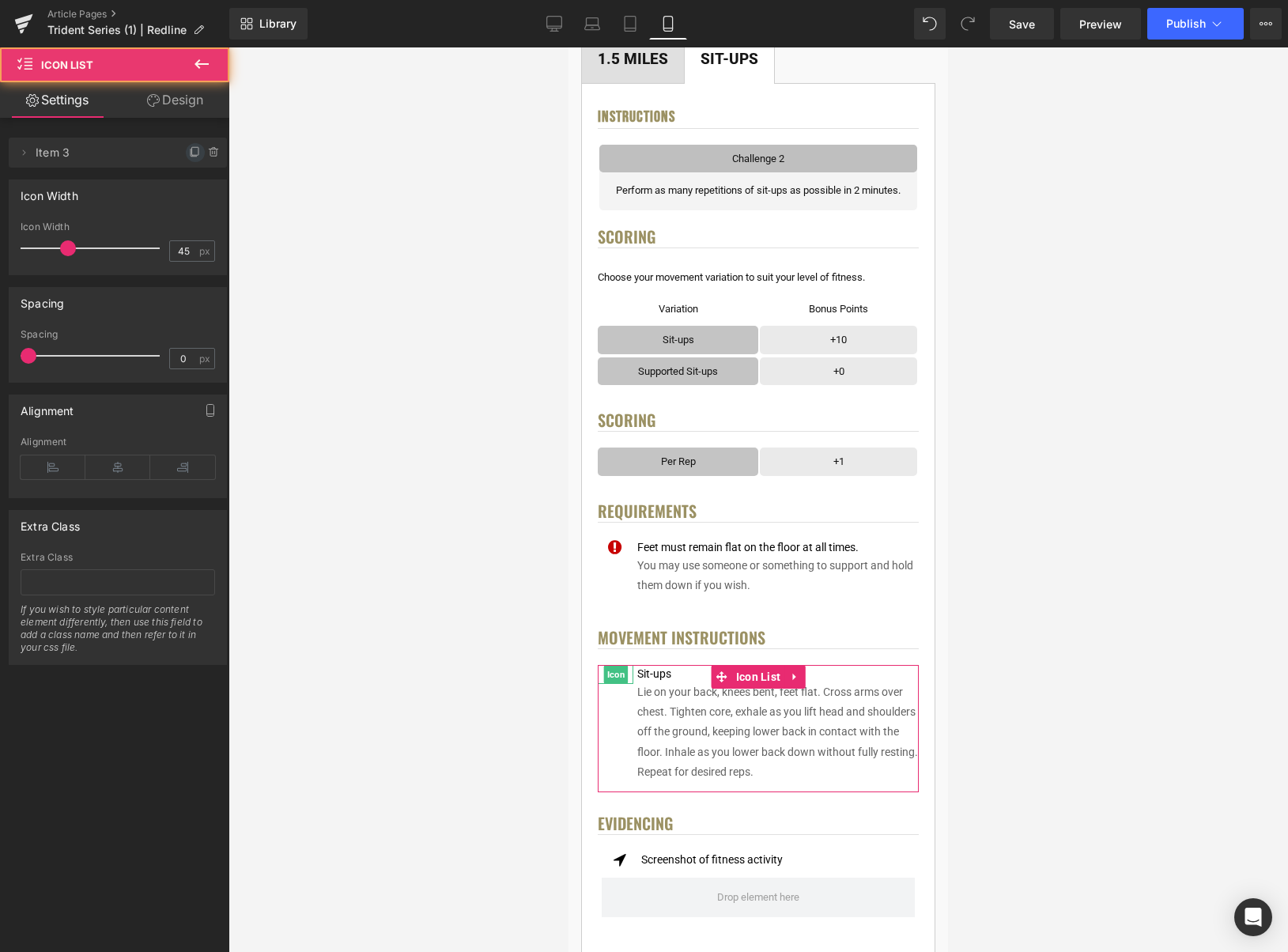
click at [192, 159] on span at bounding box center [196, 153] width 19 height 19
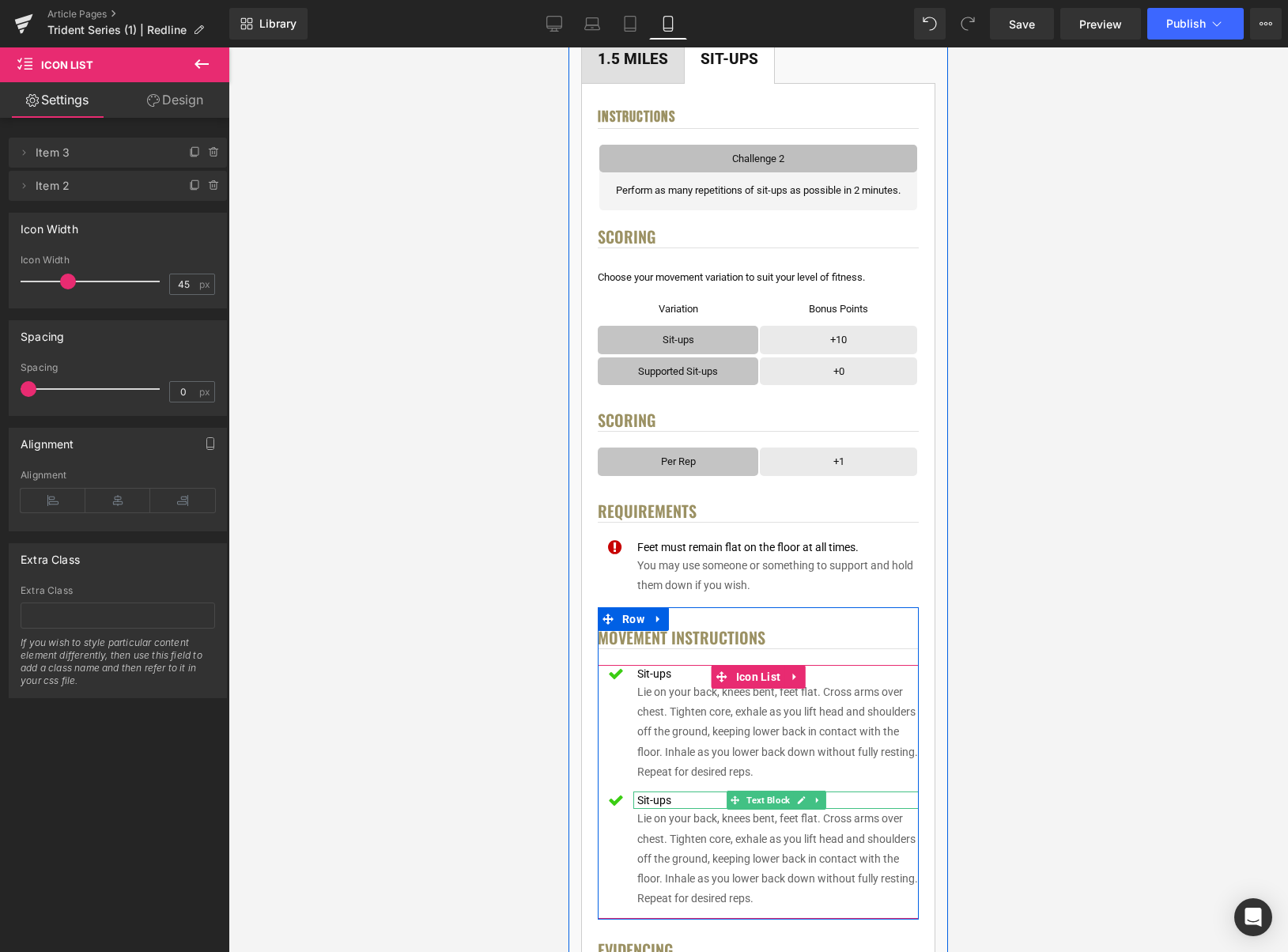
click at [668, 803] on div "Sit-ups" at bounding box center [776, 801] width 286 height 17
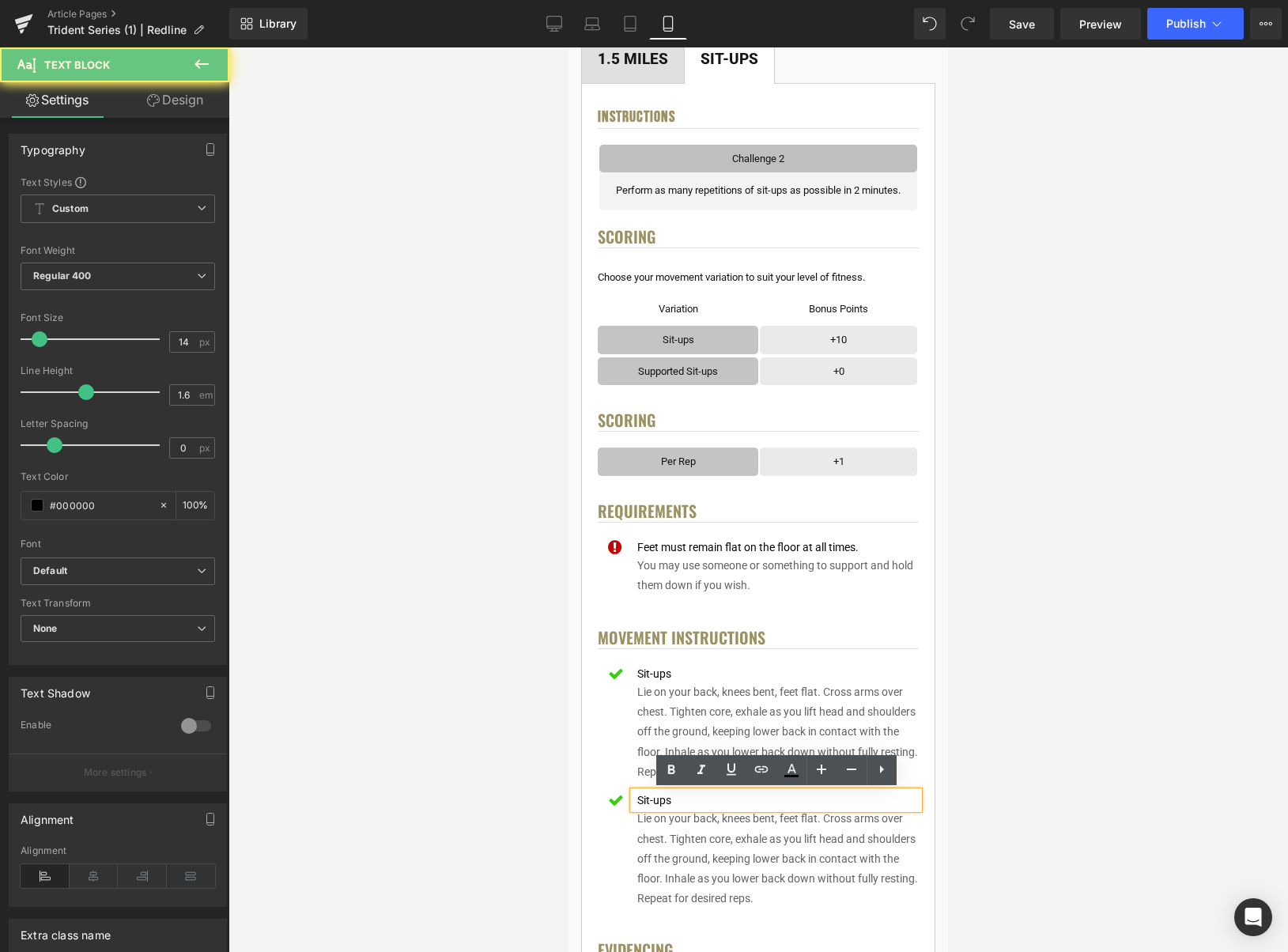
drag, startPoint x: 637, startPoint y: 800, endPoint x: 665, endPoint y: 810, distance: 29.7
click at [637, 800] on div "Sit-ups" at bounding box center [776, 801] width 286 height 17
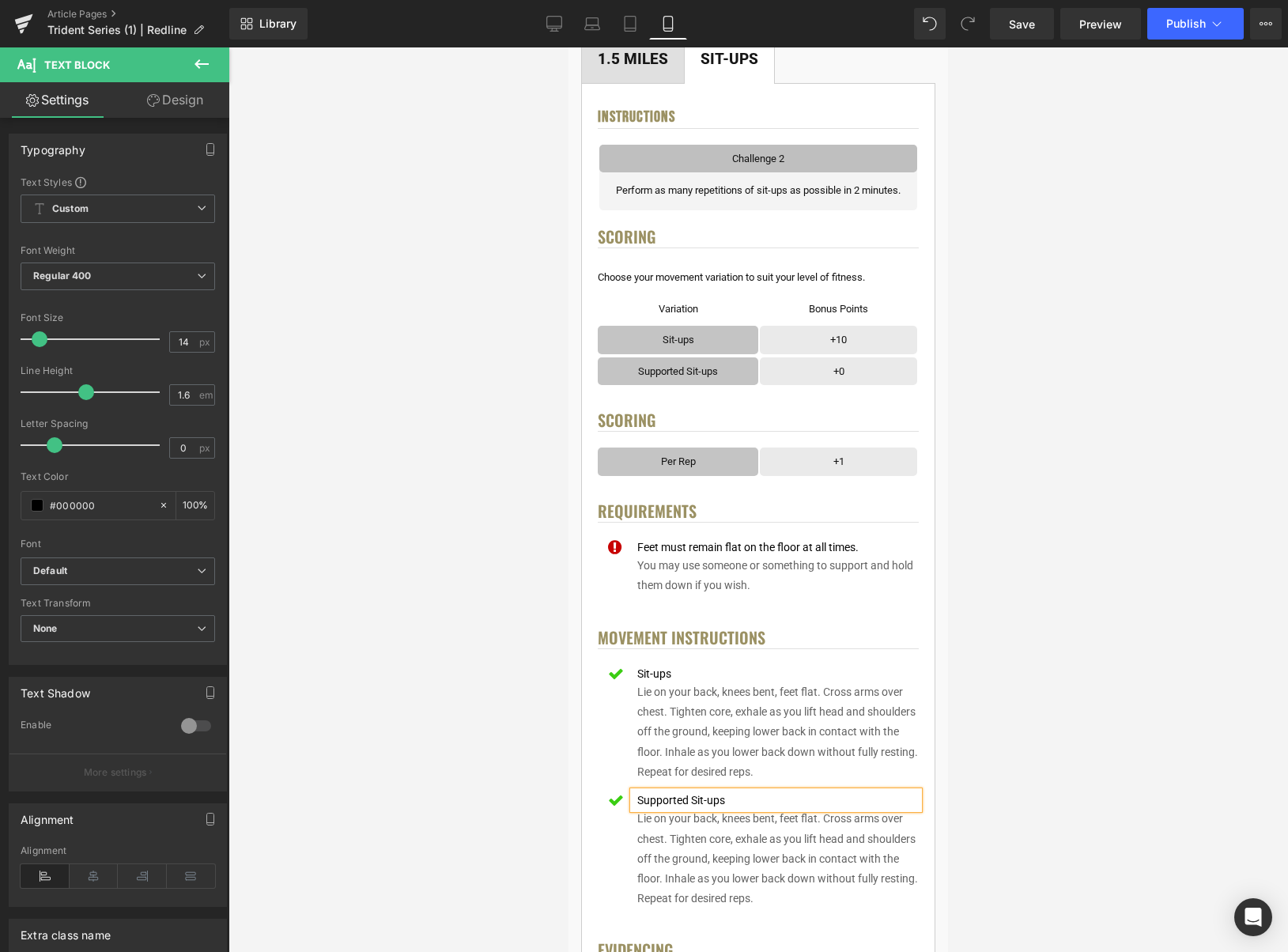
click at [992, 810] on div at bounding box center [758, 500] width 1059 height 905
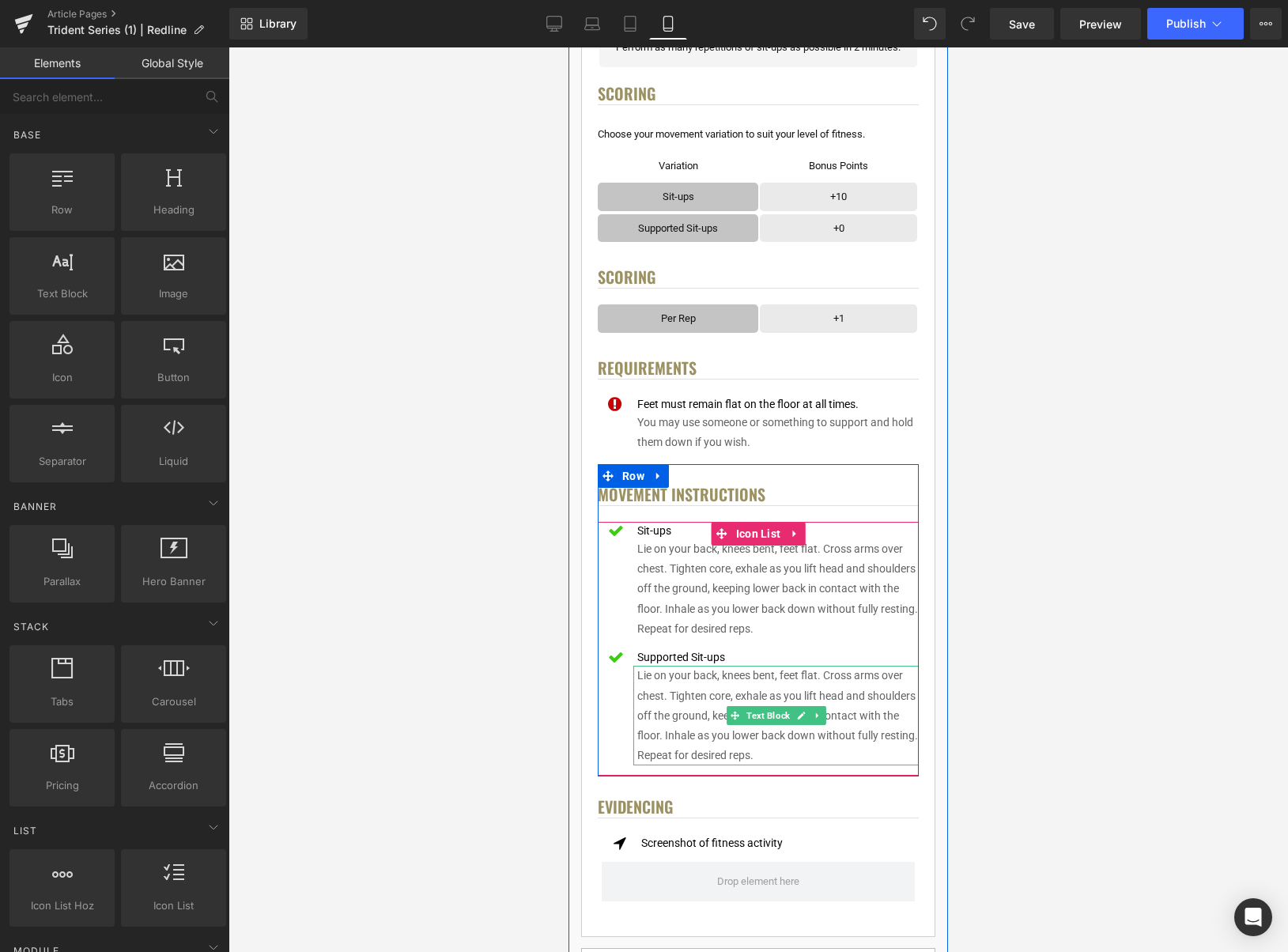
scroll to position [589, 0]
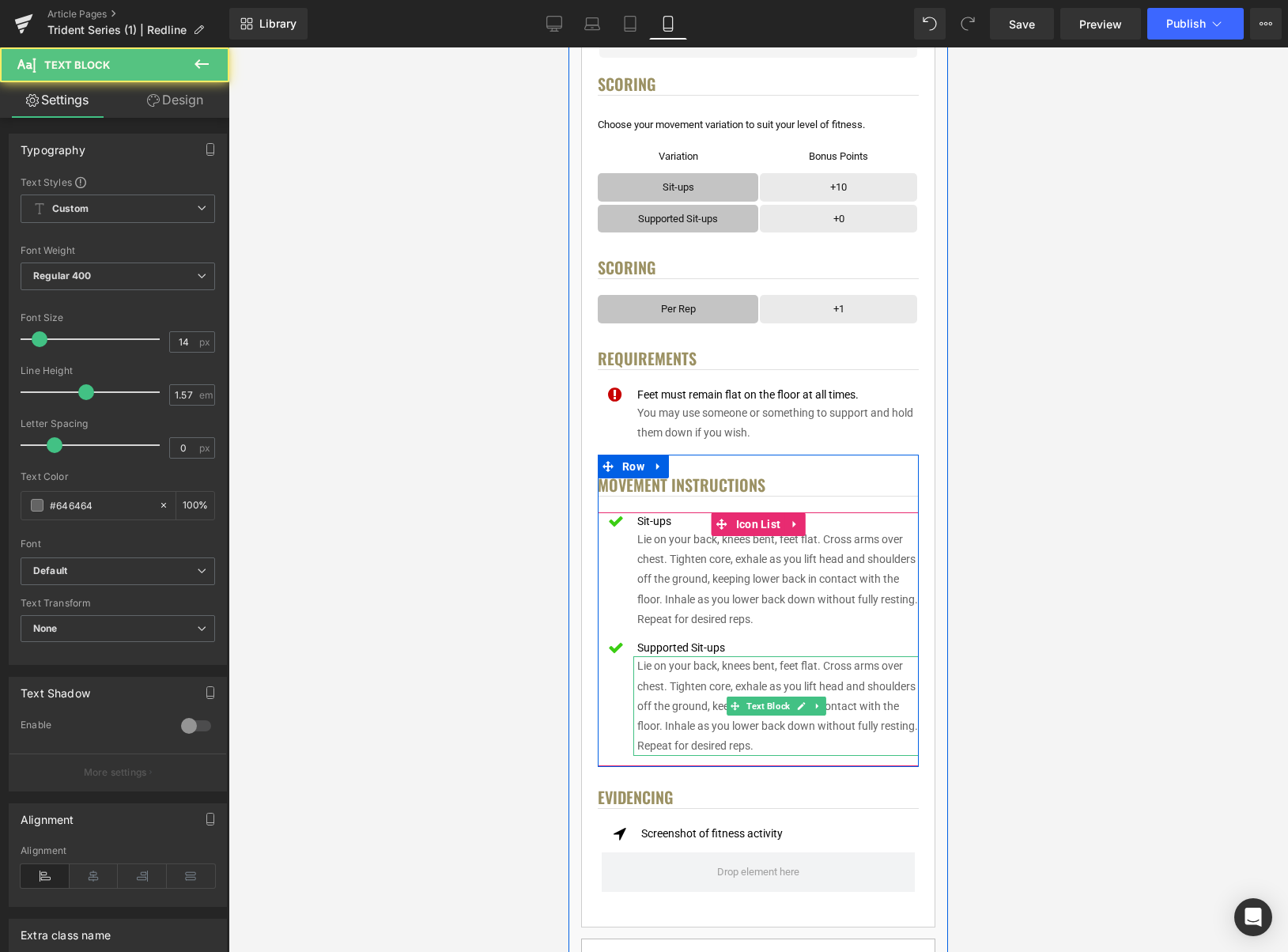
click at [861, 671] on p "Lie on your back, knees bent, feet flat. Cross arms over chest. Tighten core, e…" at bounding box center [778, 706] width 282 height 100
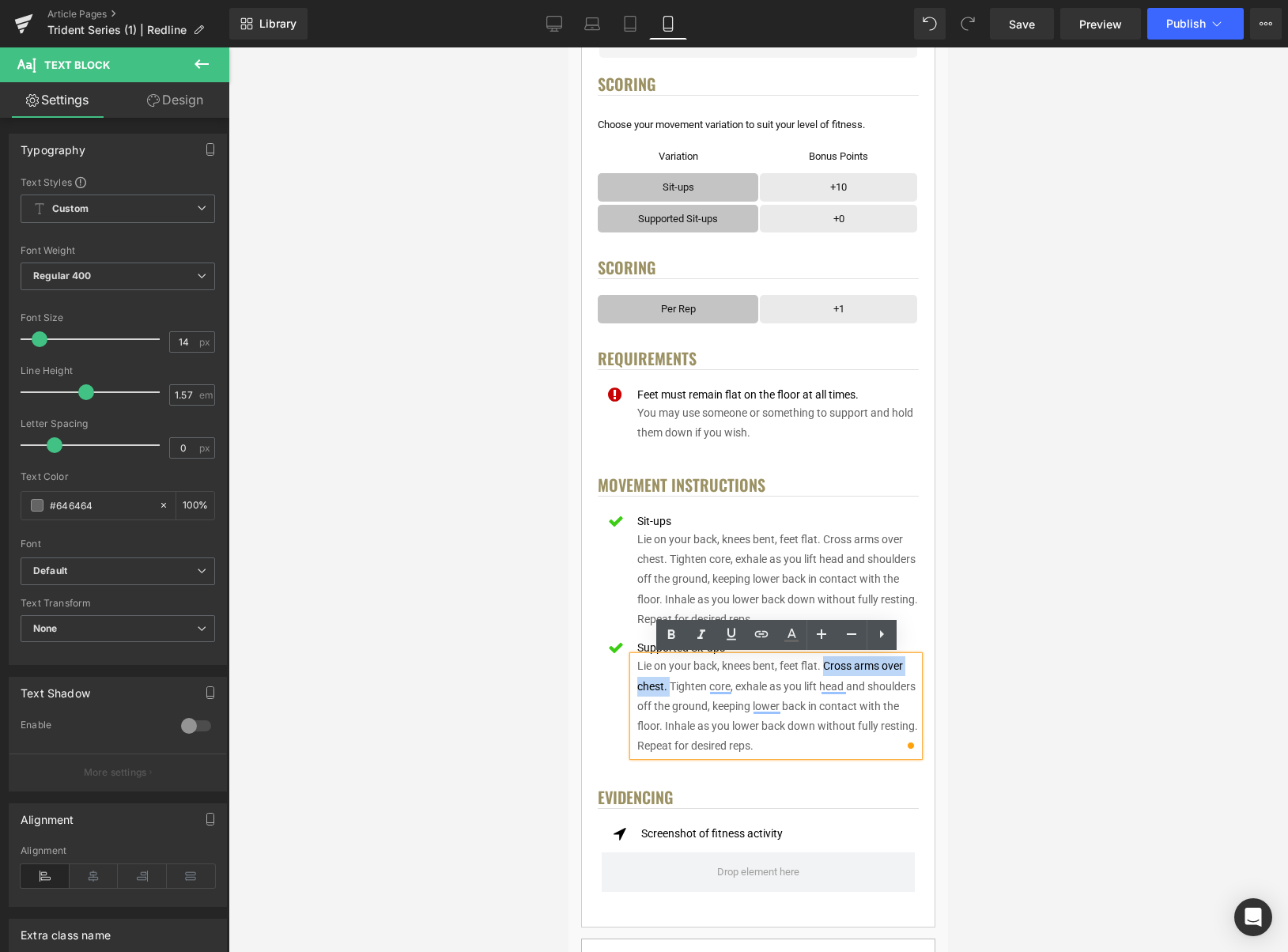
drag, startPoint x: 826, startPoint y: 666, endPoint x: 671, endPoint y: 688, distance: 156.6
click at [671, 688] on p "Lie on your back, knees bent, feet flat. Cross arms over chest. Tighten core, e…" at bounding box center [778, 706] width 282 height 100
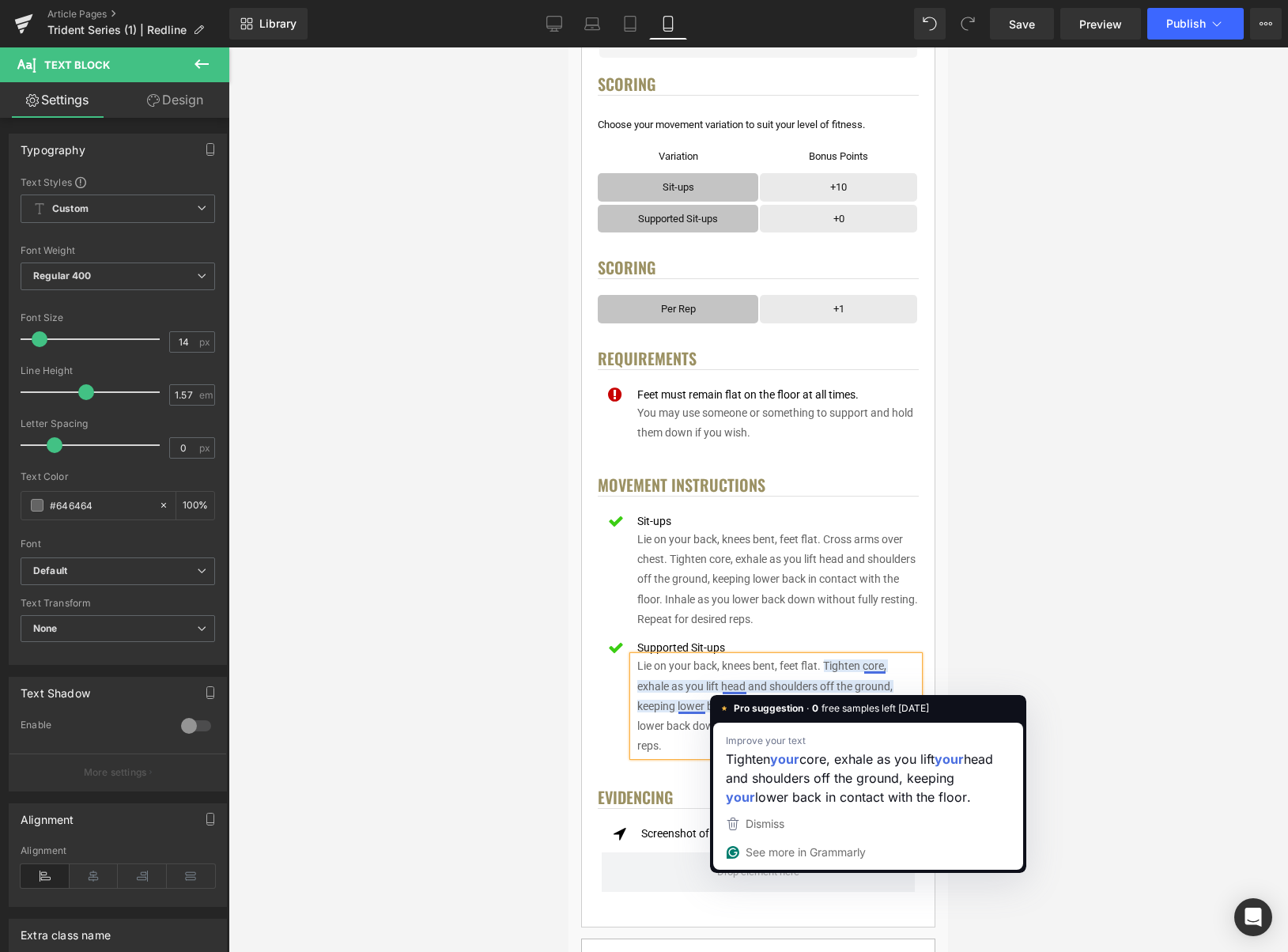
click at [817, 680] on p "Lie on your back, knees bent, feet flat. Tighten core, exhale as you lift head …" at bounding box center [778, 706] width 282 height 100
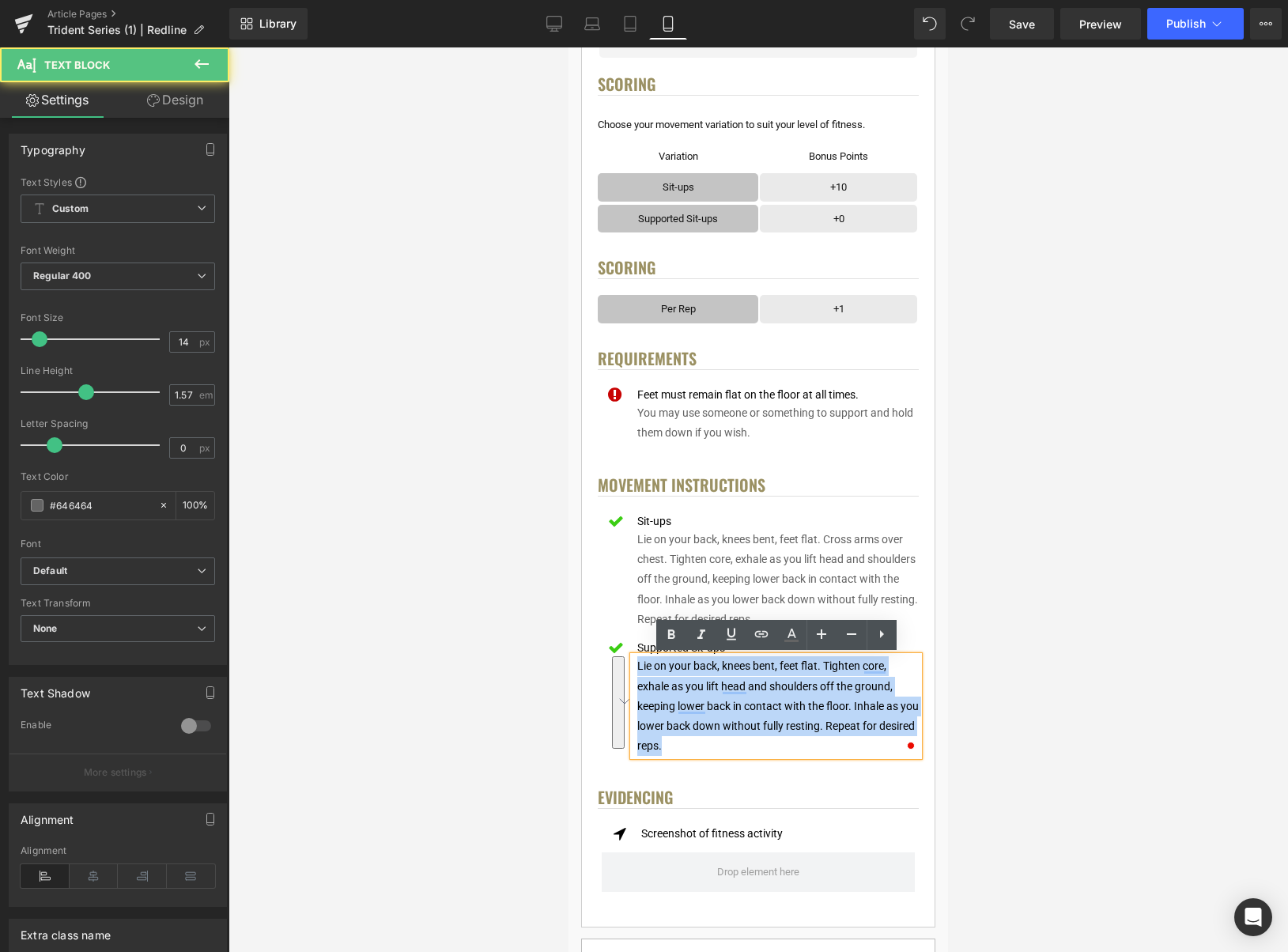
drag, startPoint x: 694, startPoint y: 734, endPoint x: 635, endPoint y: 670, distance: 87.0
click at [635, 670] on div "Lie on your back, knees bent, feet flat. Tighten core, exhale as you lift head …" at bounding box center [776, 706] width 286 height 100
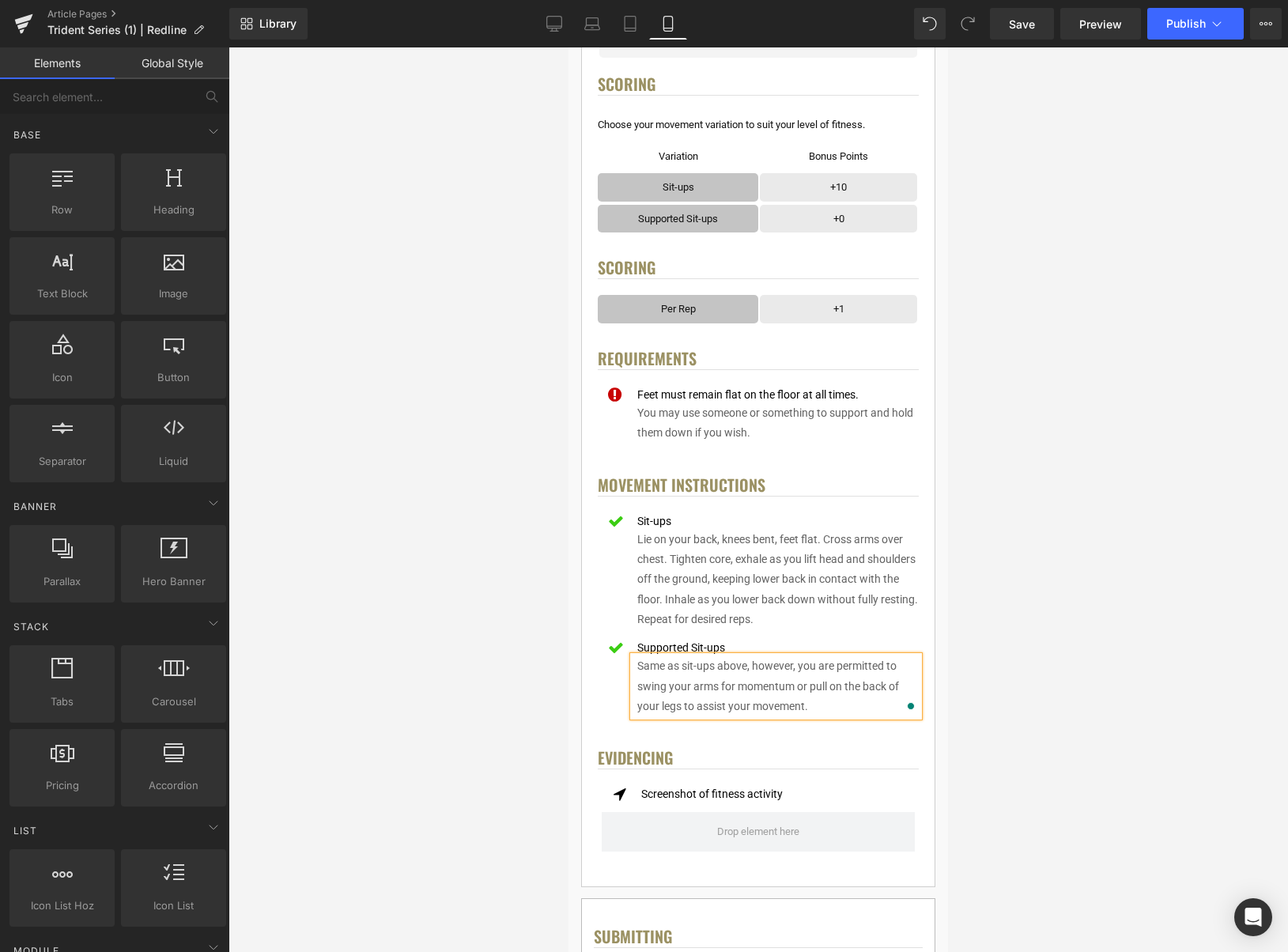
click at [1070, 660] on div at bounding box center [758, 500] width 1059 height 905
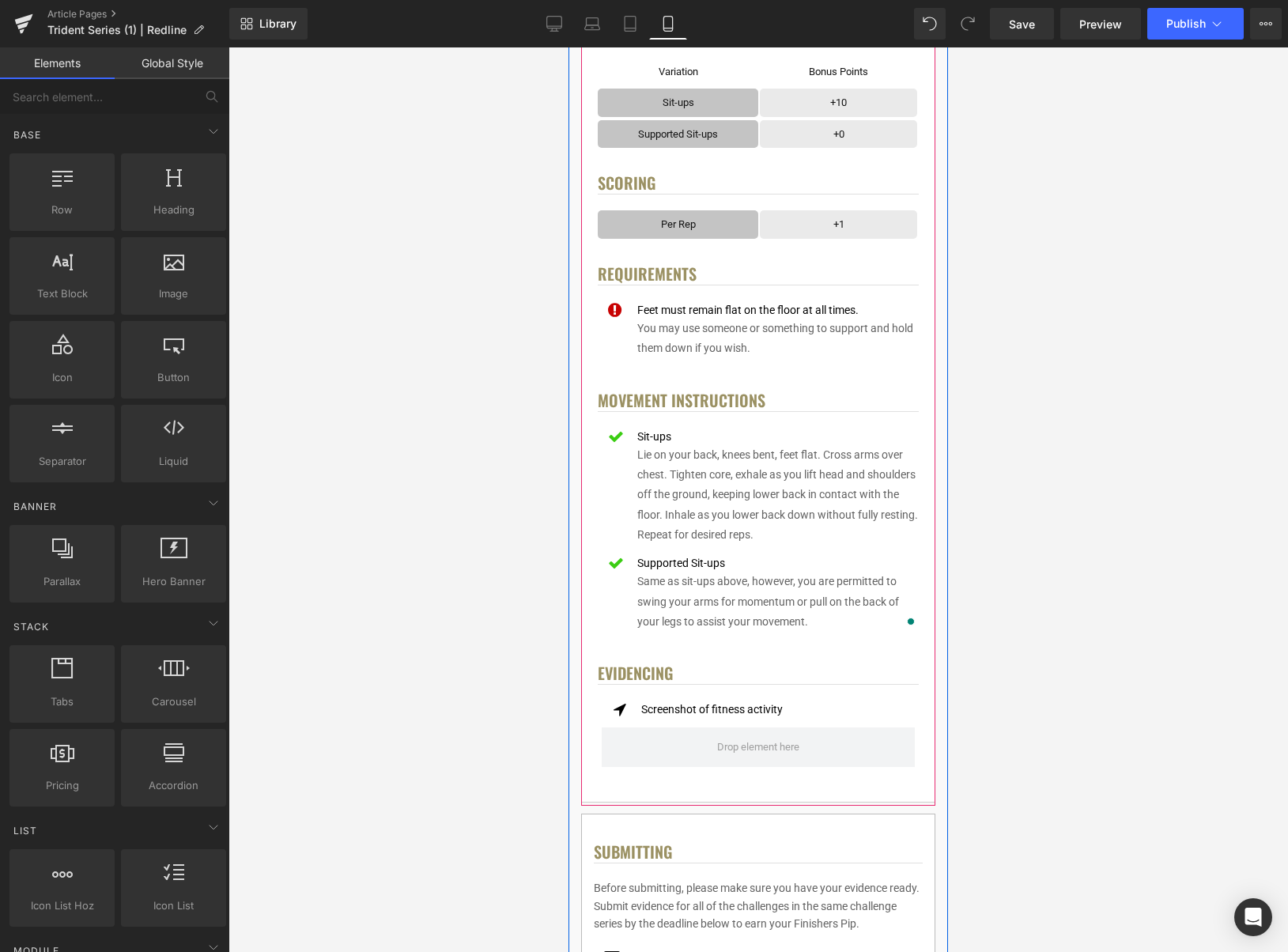
scroll to position [672, 0]
click at [771, 714] on span "Icon List" at bounding box center [758, 714] width 53 height 24
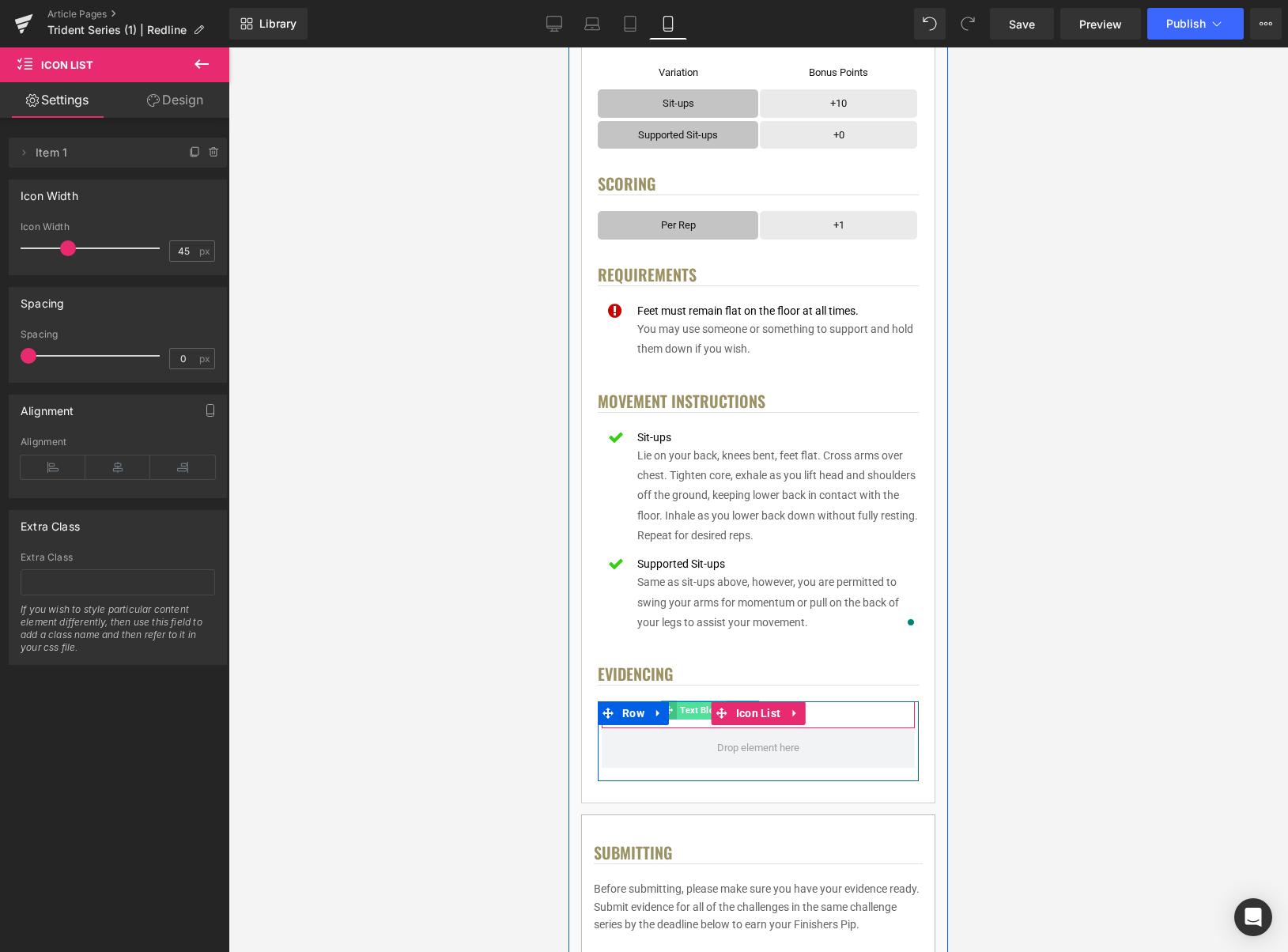
click at [692, 712] on span "Text Block" at bounding box center [701, 711] width 49 height 19
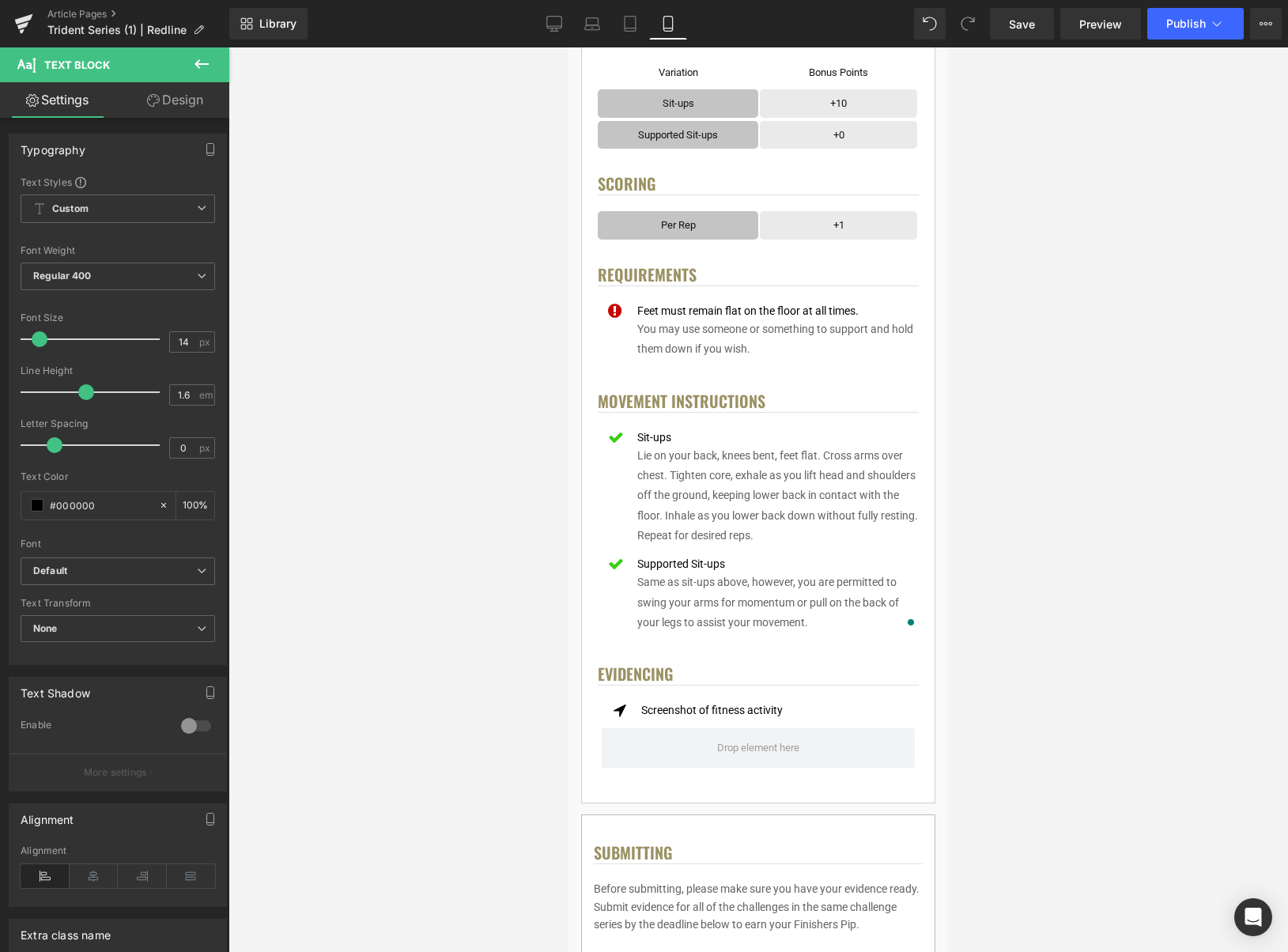
drag, startPoint x: 553, startPoint y: 24, endPoint x: 557, endPoint y: 40, distance: 16.5
click at [553, 24] on icon at bounding box center [554, 23] width 15 height 15
type input "100"
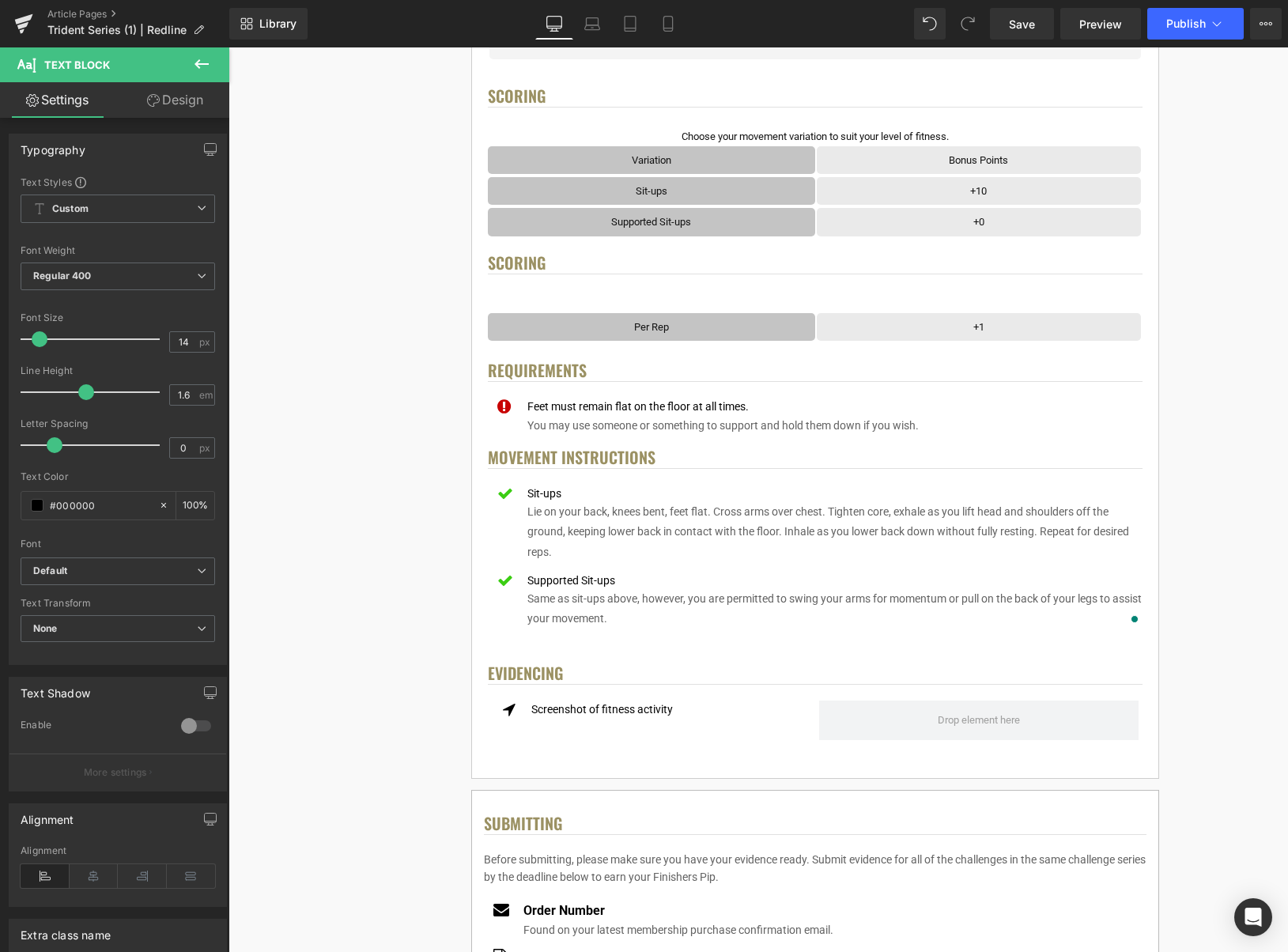
scroll to position [555, 0]
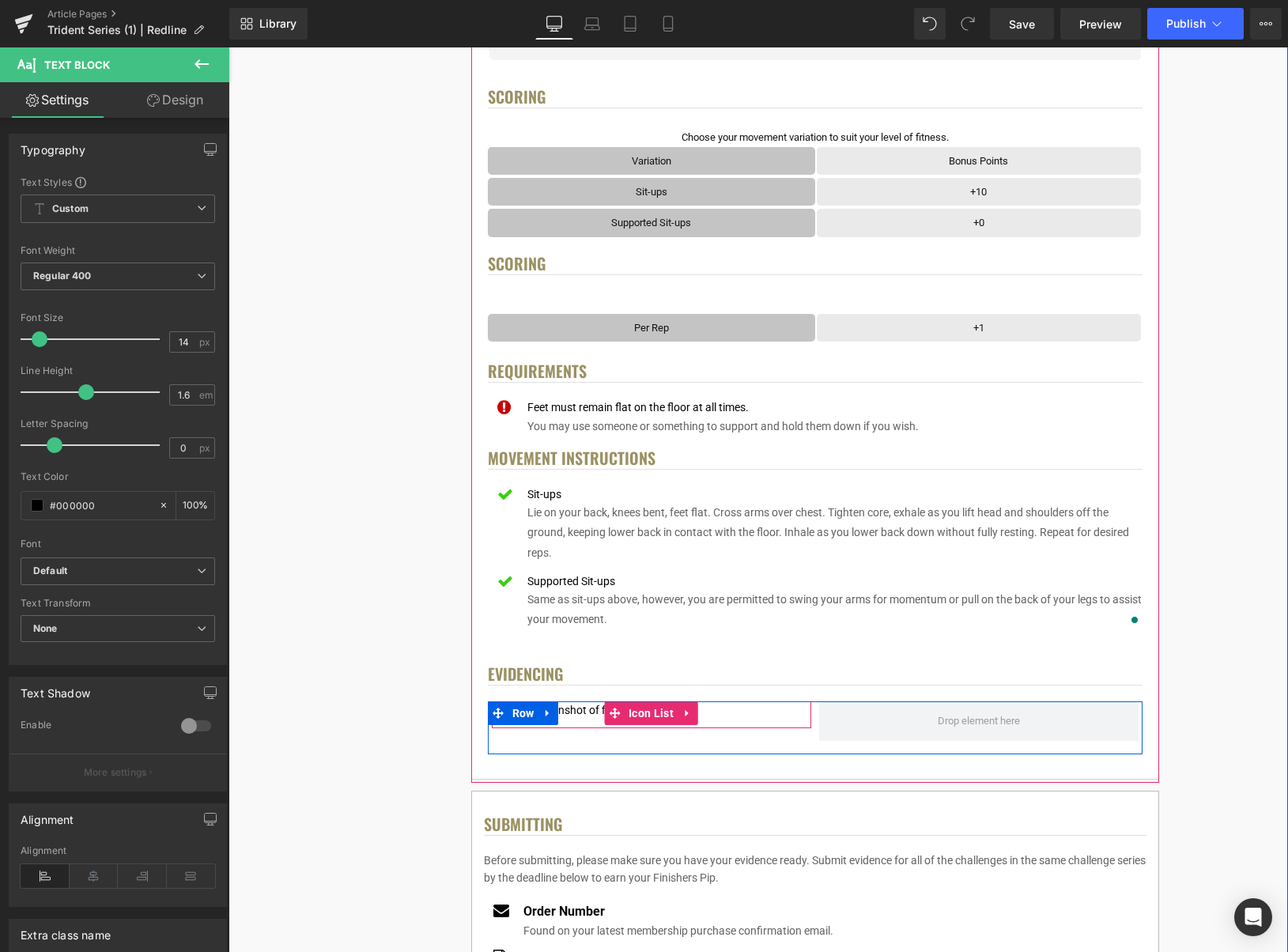
click at [709, 706] on div "Icon Screenshot of fitness activity Text Block" at bounding box center [652, 715] width 320 height 27
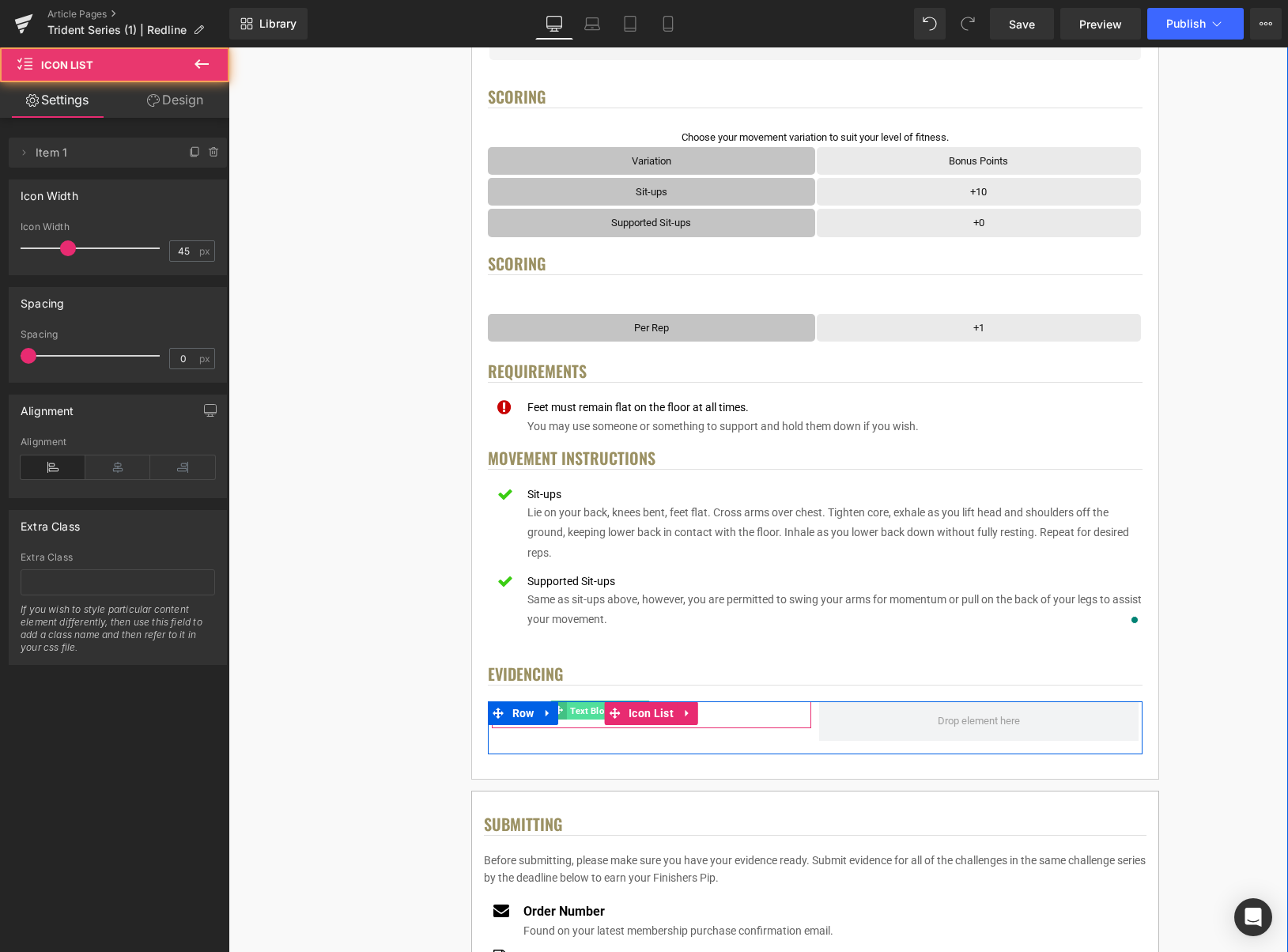
click at [596, 707] on span "Text Block" at bounding box center [592, 711] width 49 height 19
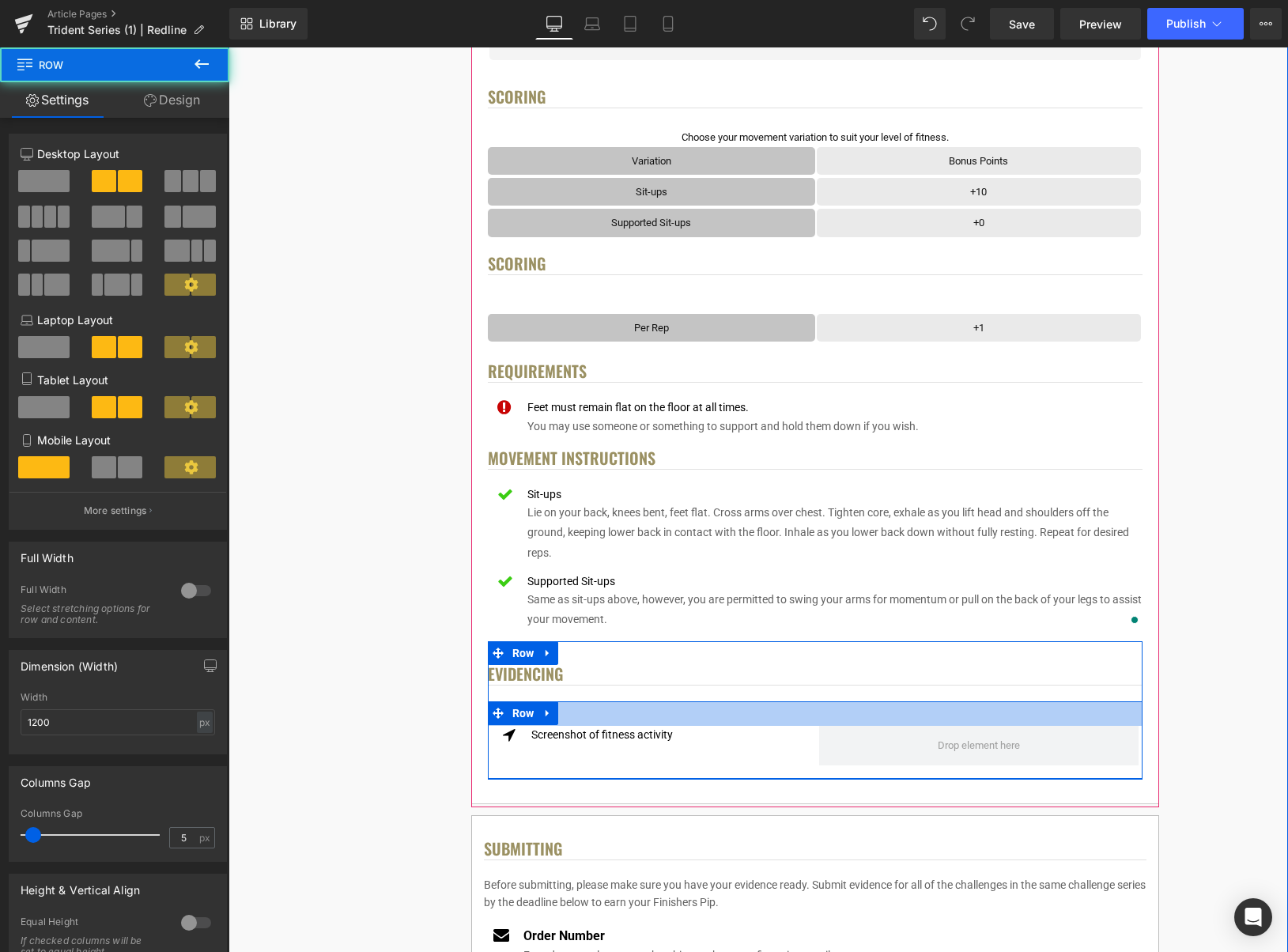
drag, startPoint x: 748, startPoint y: 712, endPoint x: 741, endPoint y: 727, distance: 16.6
click at [741, 727] on div "Icon Screenshot of fitness activity Text Block Icon List Row 31px" at bounding box center [815, 740] width 655 height 77
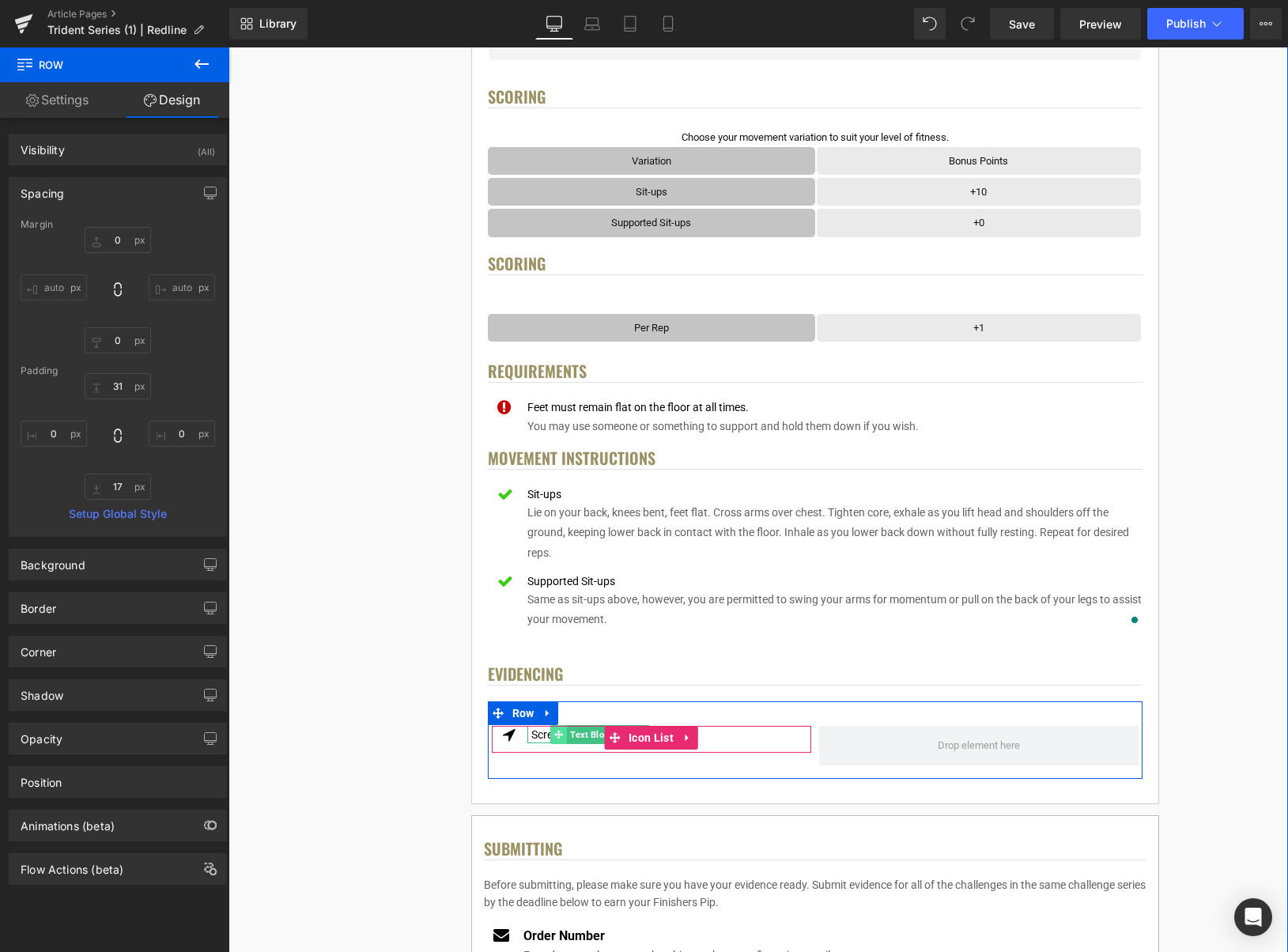
drag, startPoint x: 579, startPoint y: 733, endPoint x: 559, endPoint y: 733, distance: 20.0
click at [579, 733] on span "Text Block" at bounding box center [592, 735] width 49 height 19
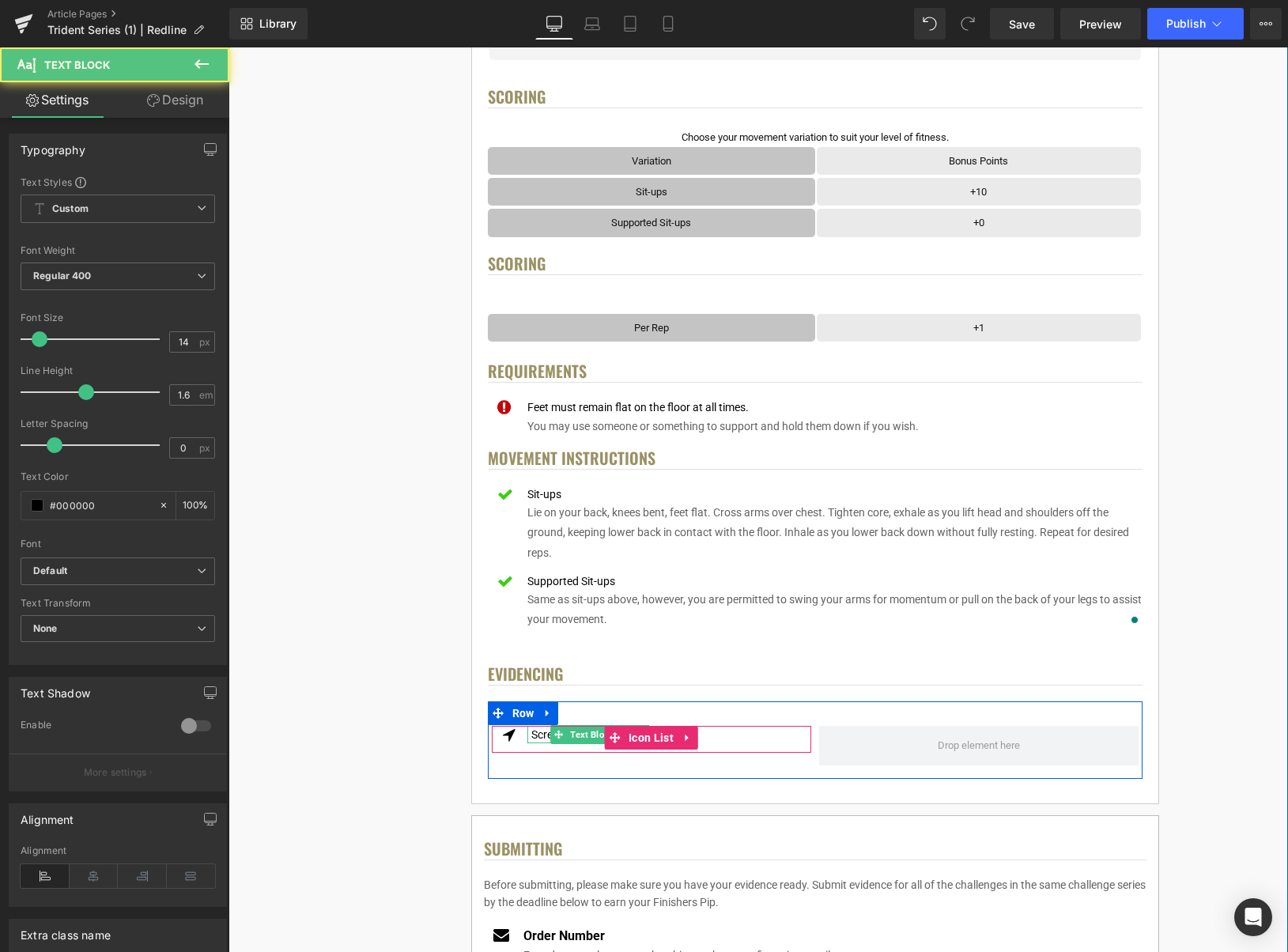
click at [544, 732] on div "Screenshot of fitness activity" at bounding box center [600, 735] width 145 height 17
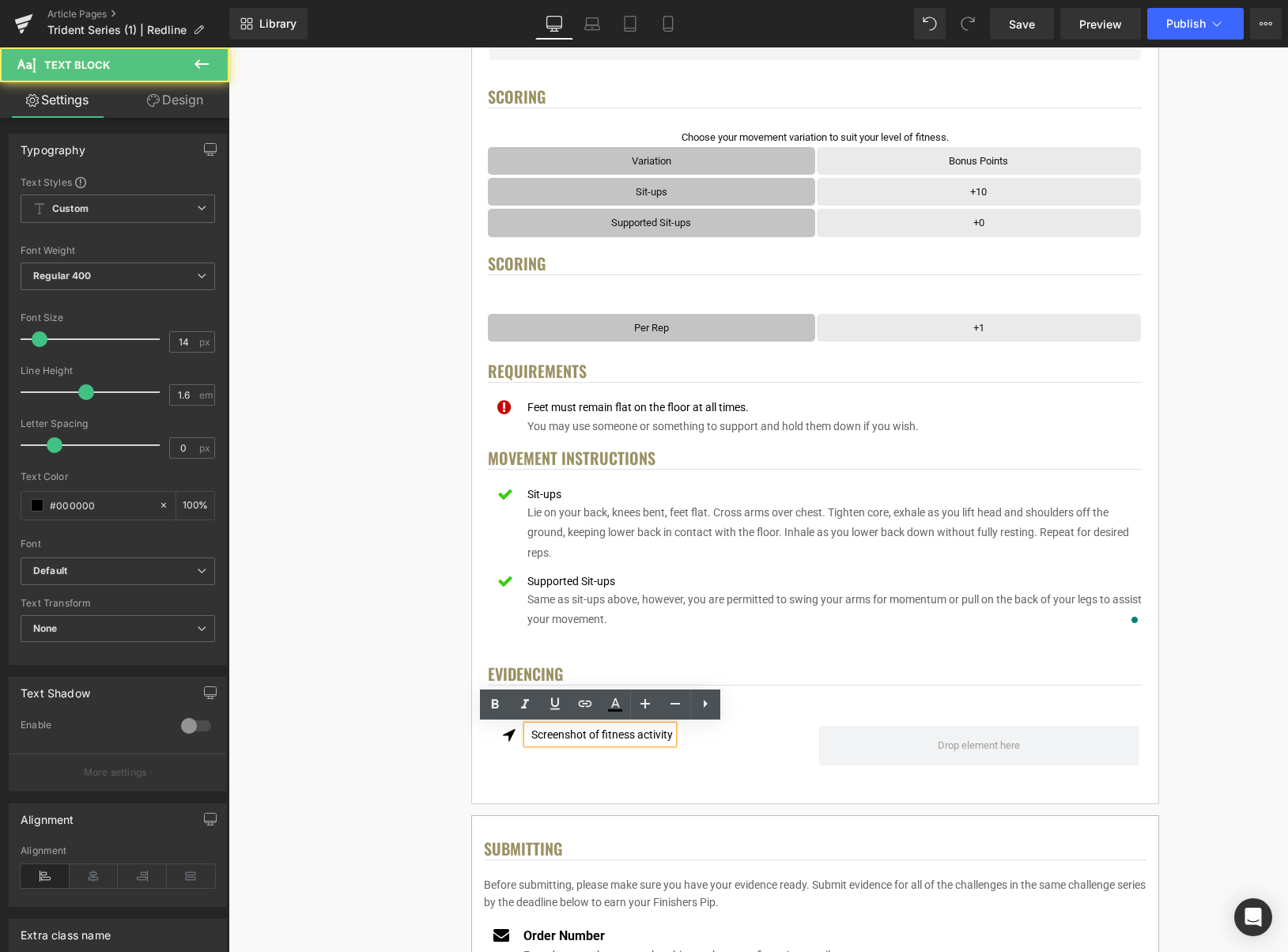
click at [554, 734] on div "Screenshot of fitness activity" at bounding box center [600, 735] width 145 height 17
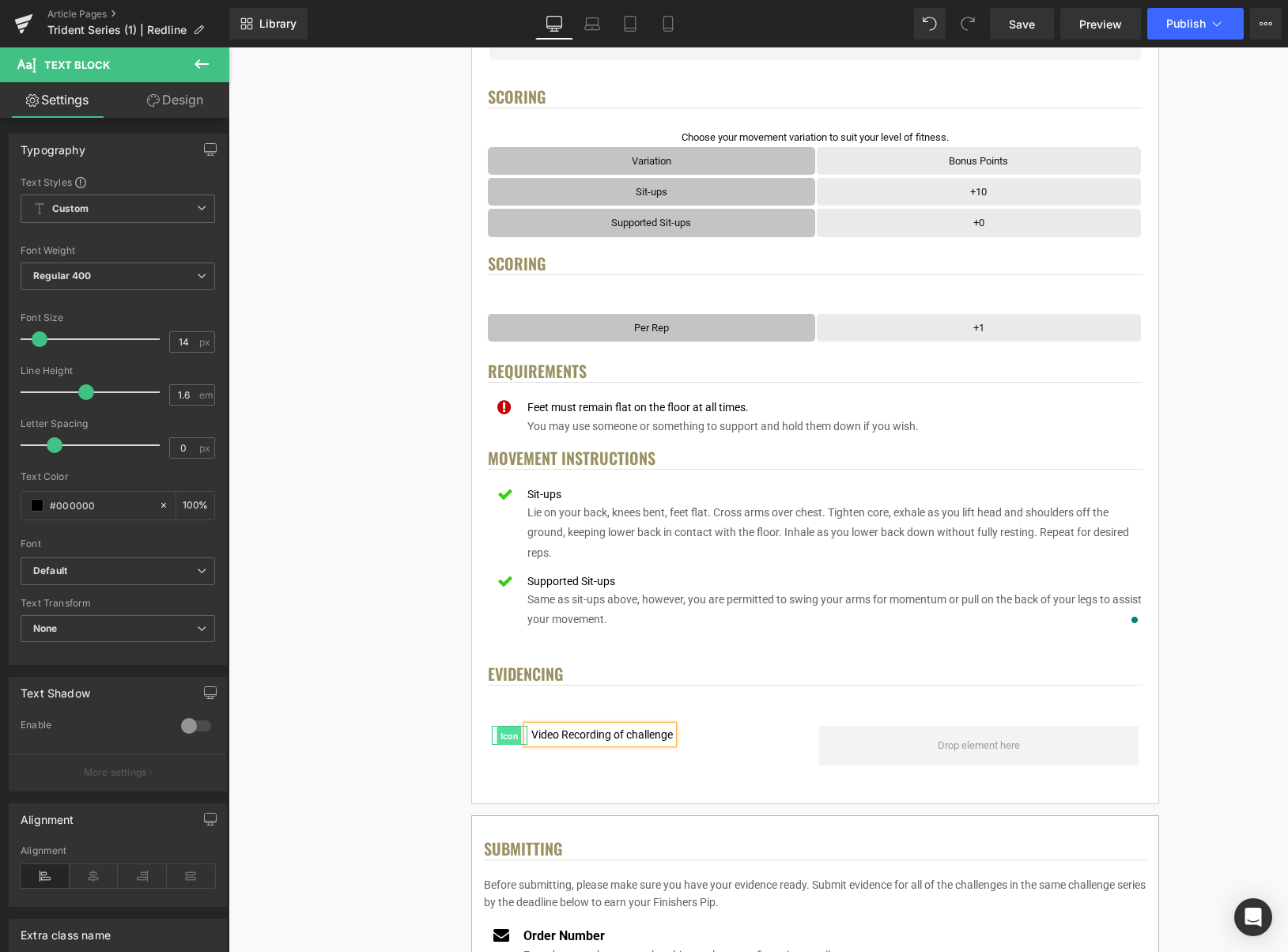
click at [515, 740] on span "Icon" at bounding box center [509, 736] width 24 height 19
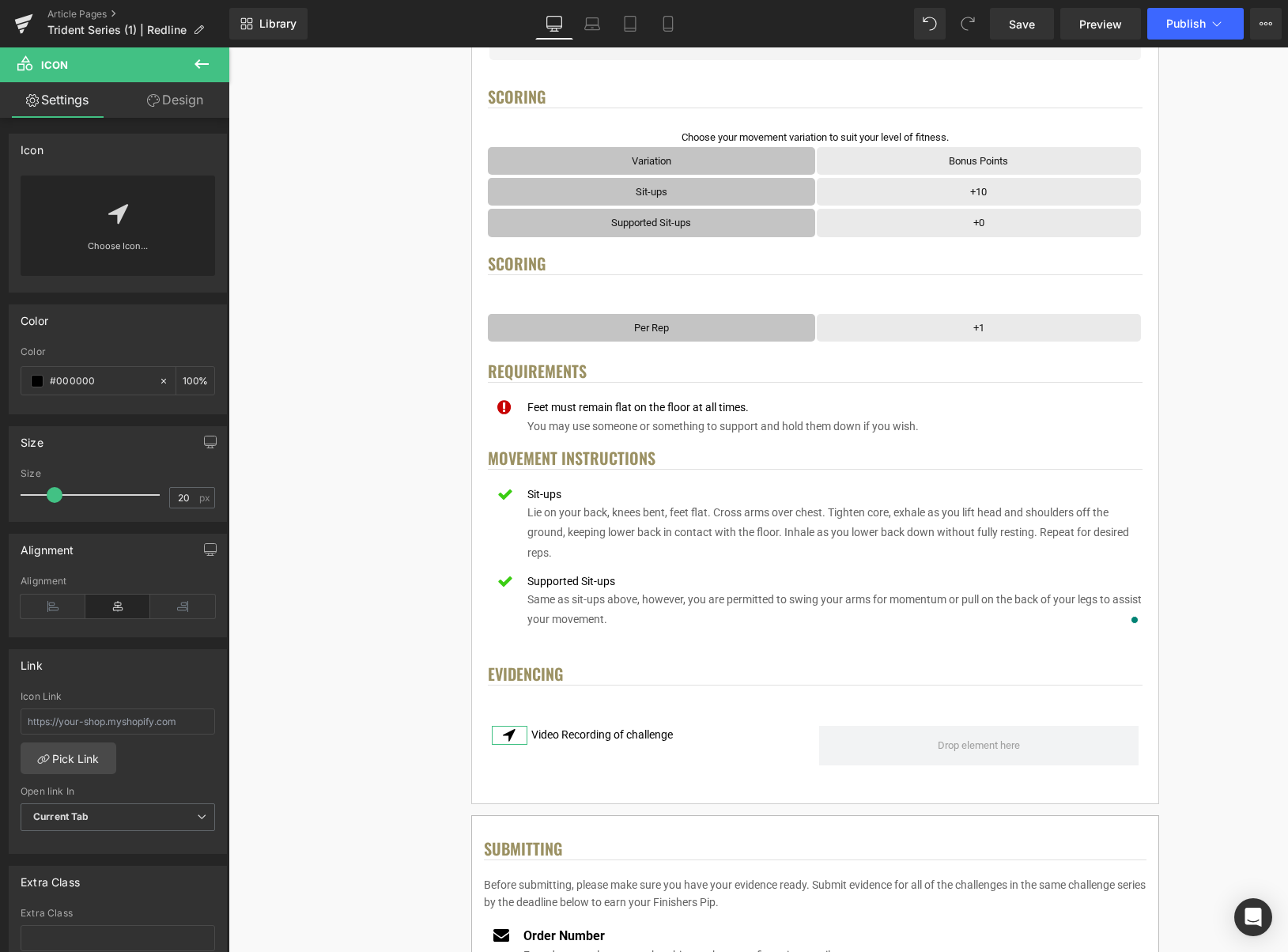
click at [119, 252] on link "Choose Icon..." at bounding box center [117, 258] width 195 height 37
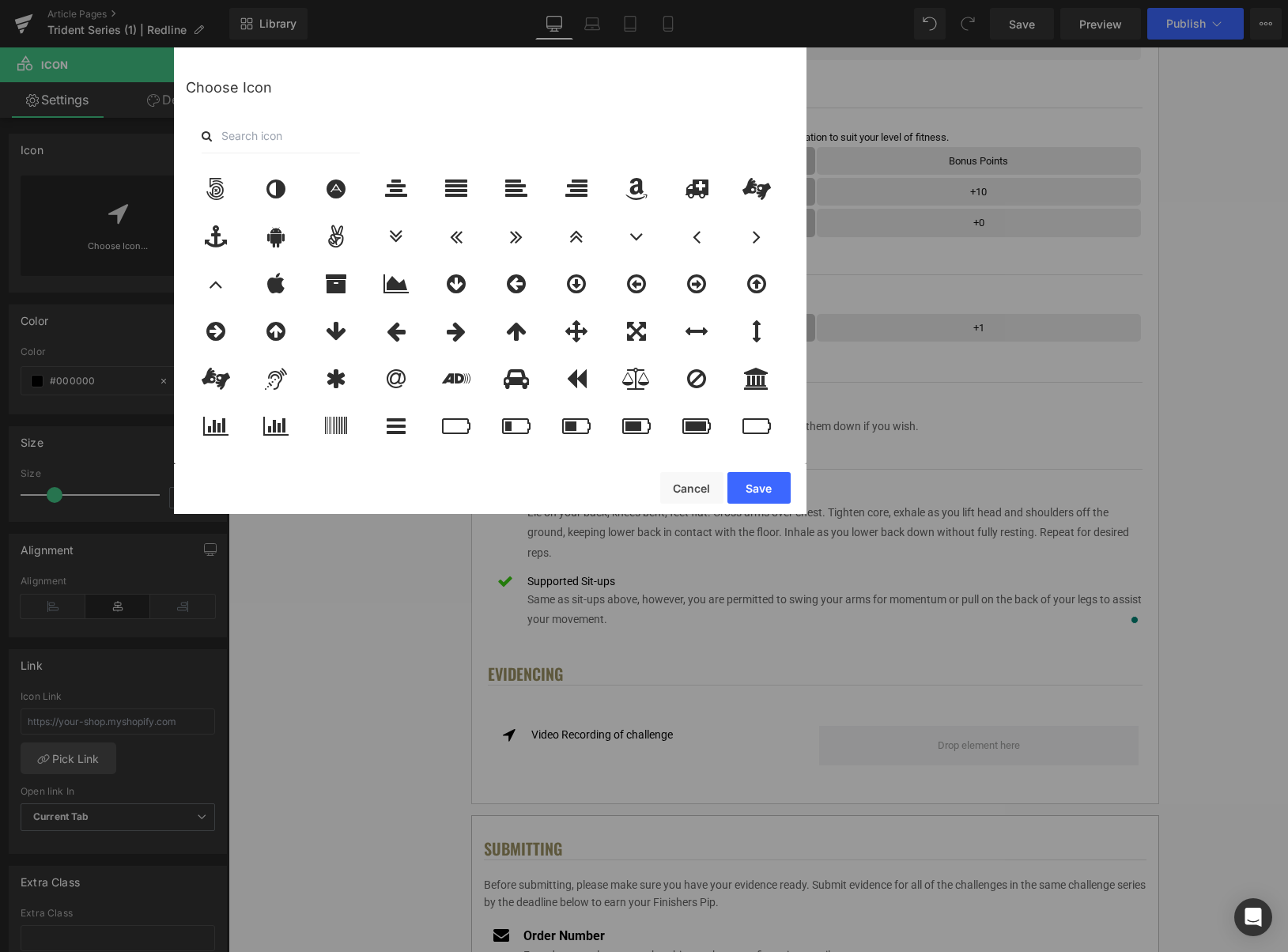
click at [299, 139] on input "text" at bounding box center [280, 137] width 158 height 35
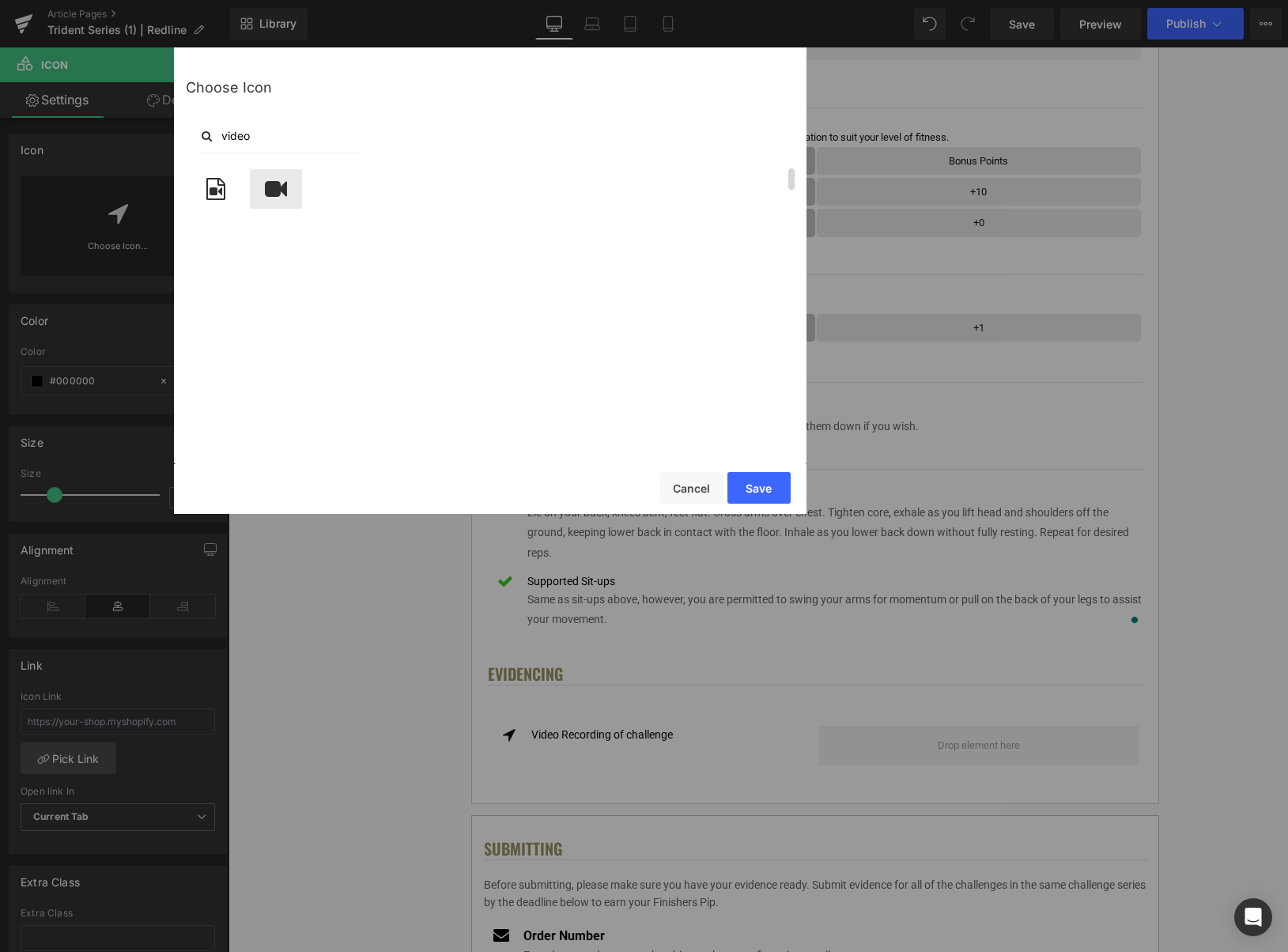
type input "video"
click at [277, 198] on icon at bounding box center [276, 189] width 22 height 22
click at [774, 487] on button "Save" at bounding box center [758, 488] width 63 height 32
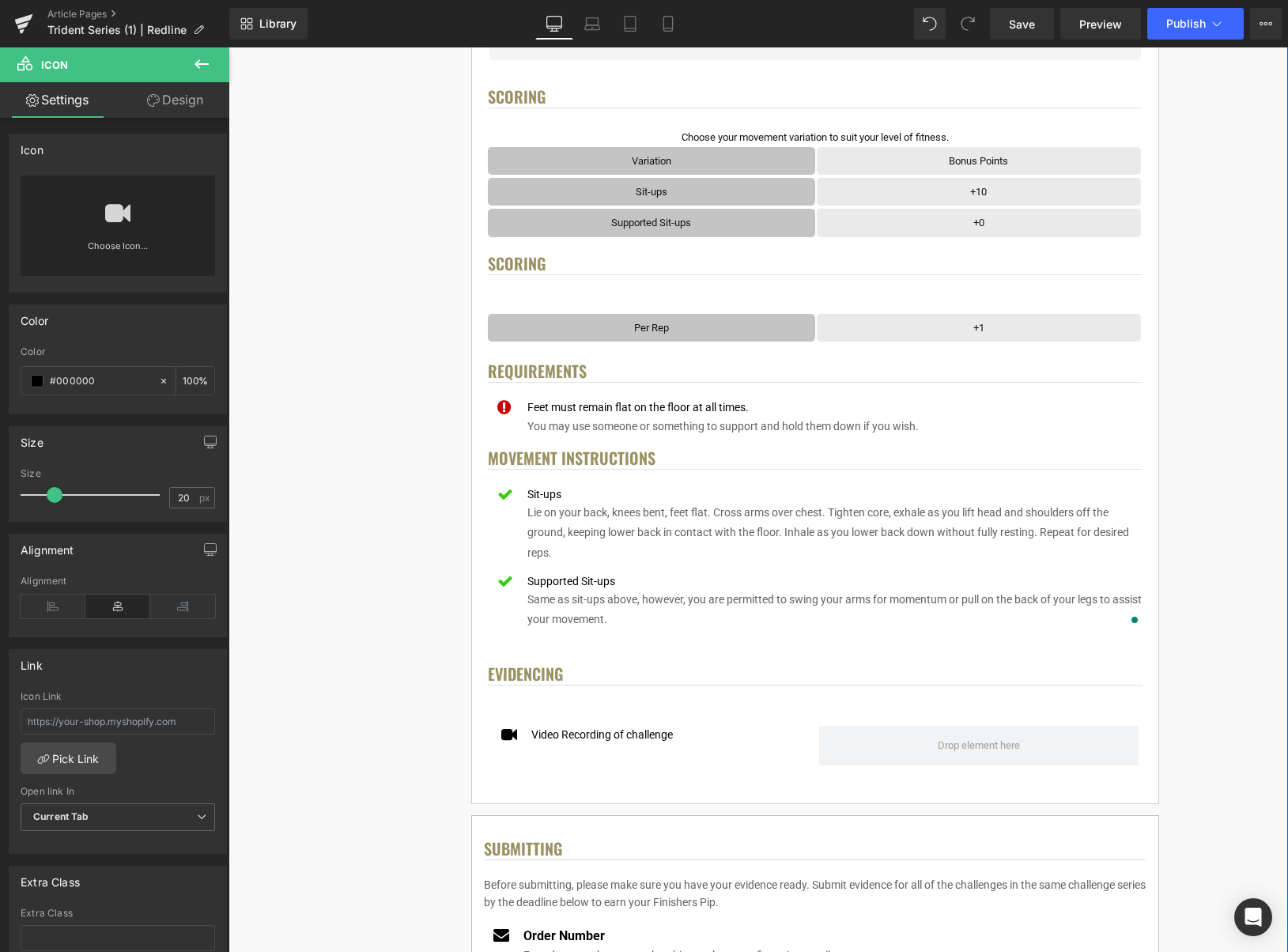
click at [1183, 508] on div "< User Home Text Block Row Image Trident Challenge Series Heading Complete each…" at bounding box center [815, 654] width 935 height 2121
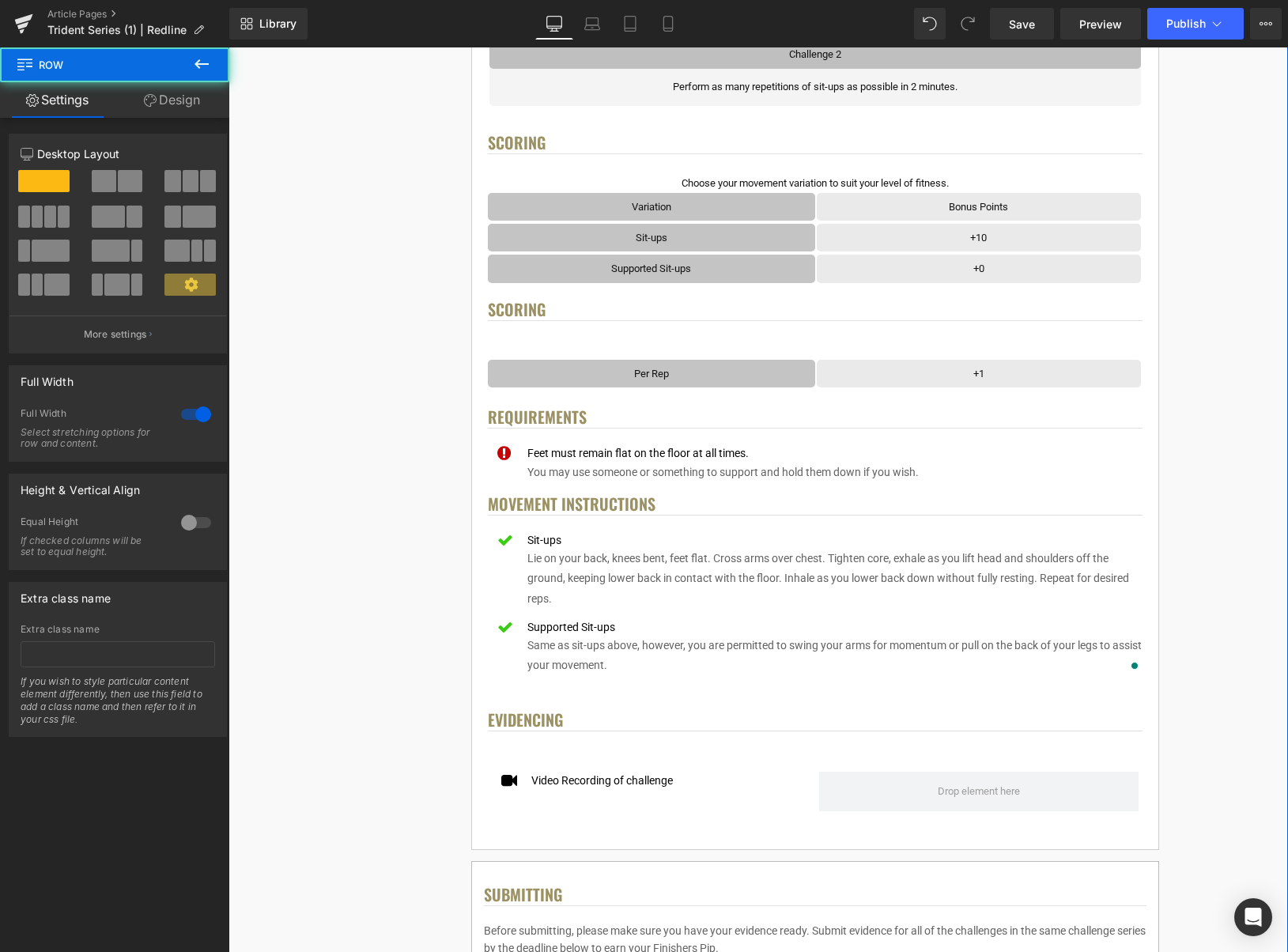
scroll to position [503, 0]
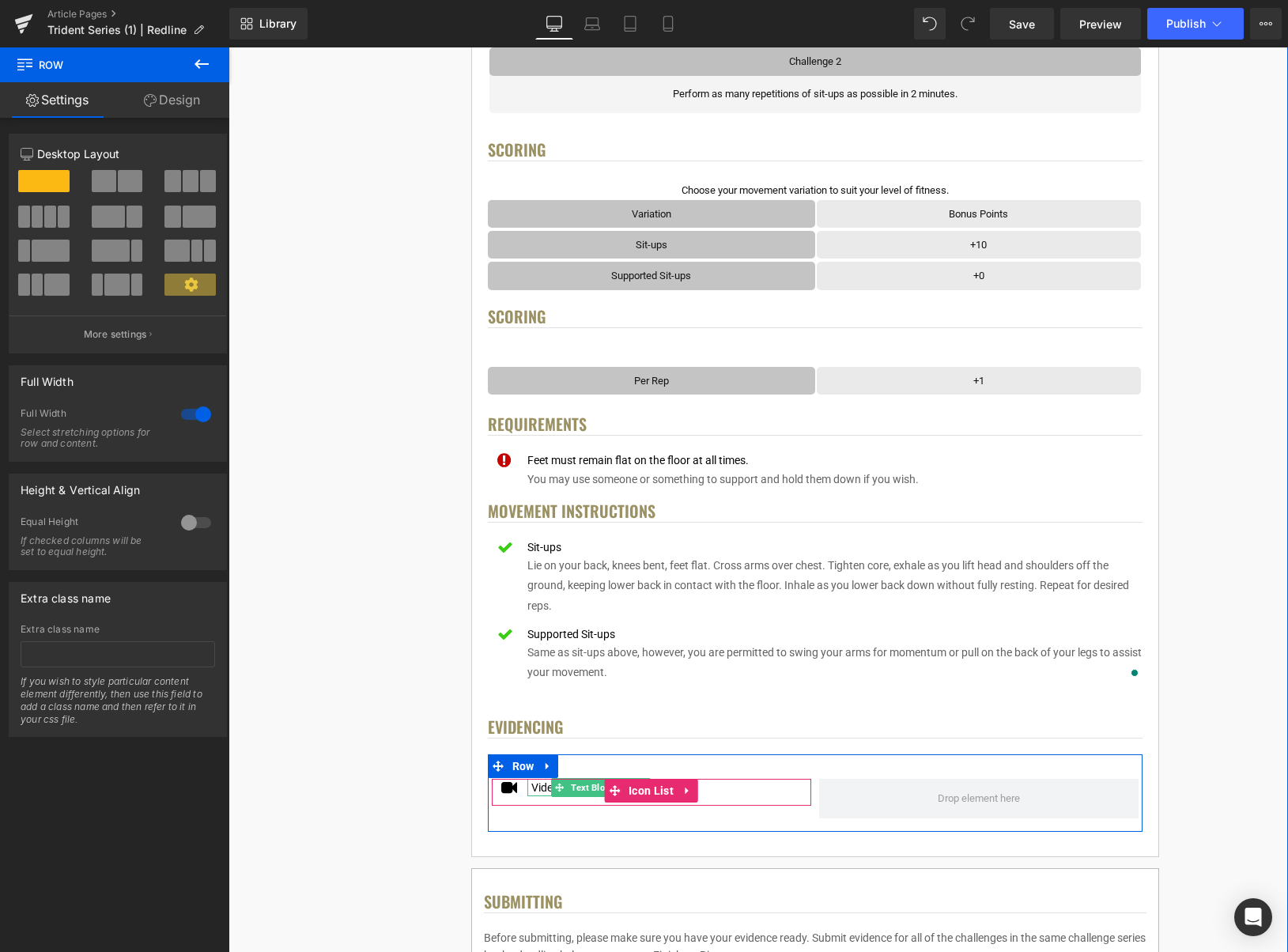
click at [544, 788] on div "Video Recording of challenge" at bounding box center [600, 787] width 145 height 17
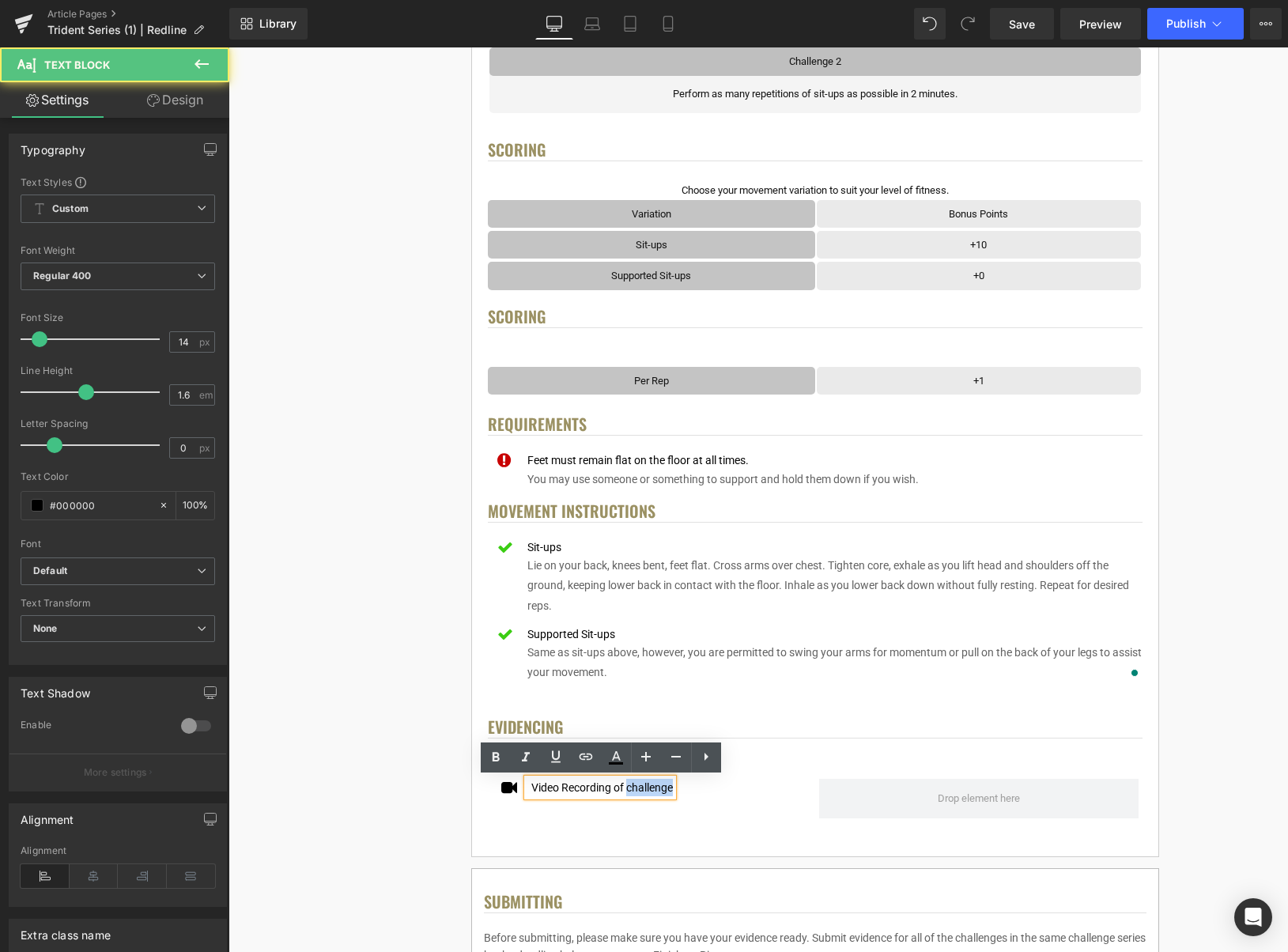
drag, startPoint x: 629, startPoint y: 787, endPoint x: 673, endPoint y: 787, distance: 44.0
click at [673, 787] on div "Video Recording of challenge" at bounding box center [600, 787] width 145 height 17
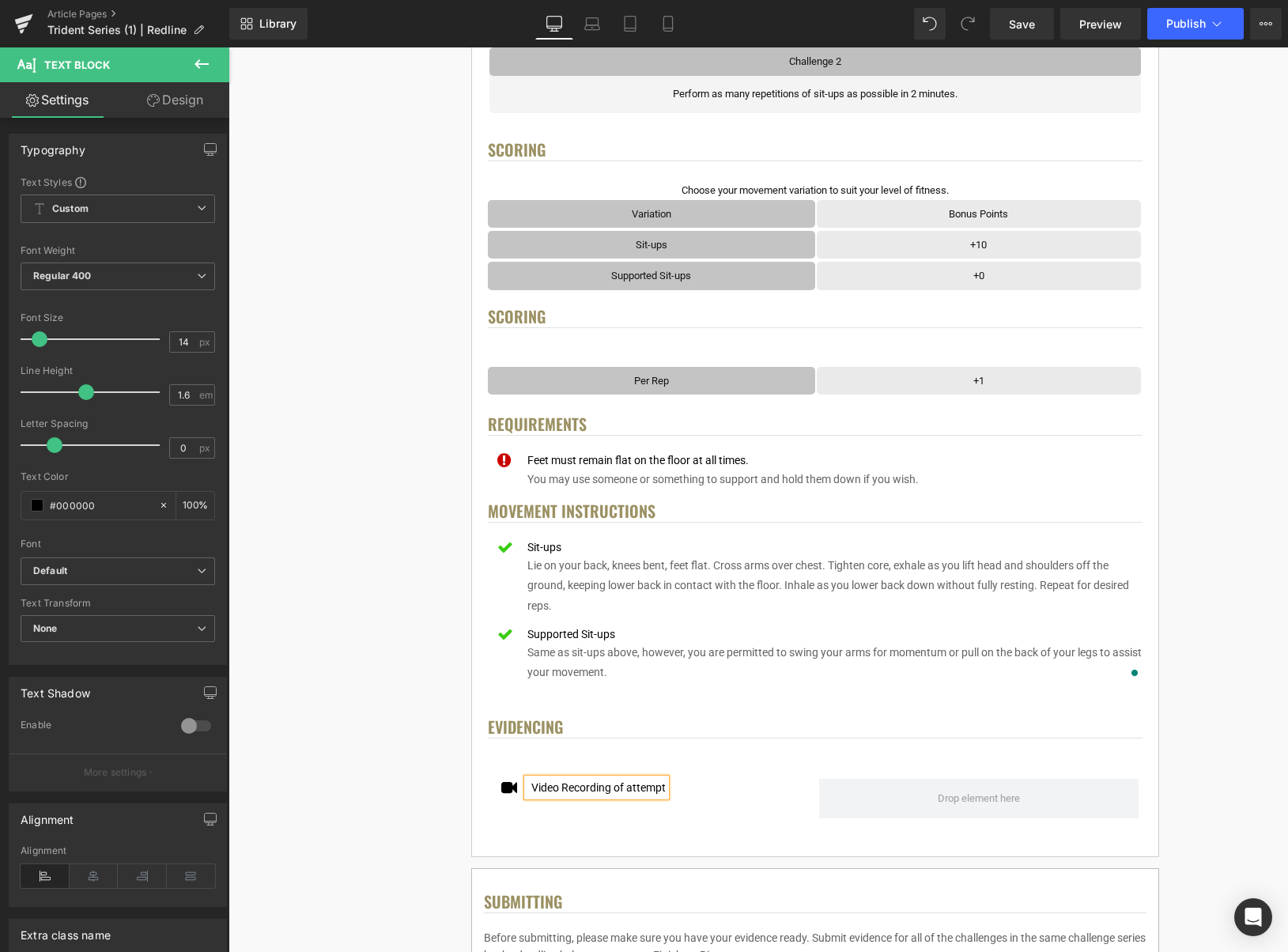
click at [1211, 616] on div "< User Home Text Block Row Image Trident Challenge Series Heading Complete each…" at bounding box center [815, 707] width 935 height 2121
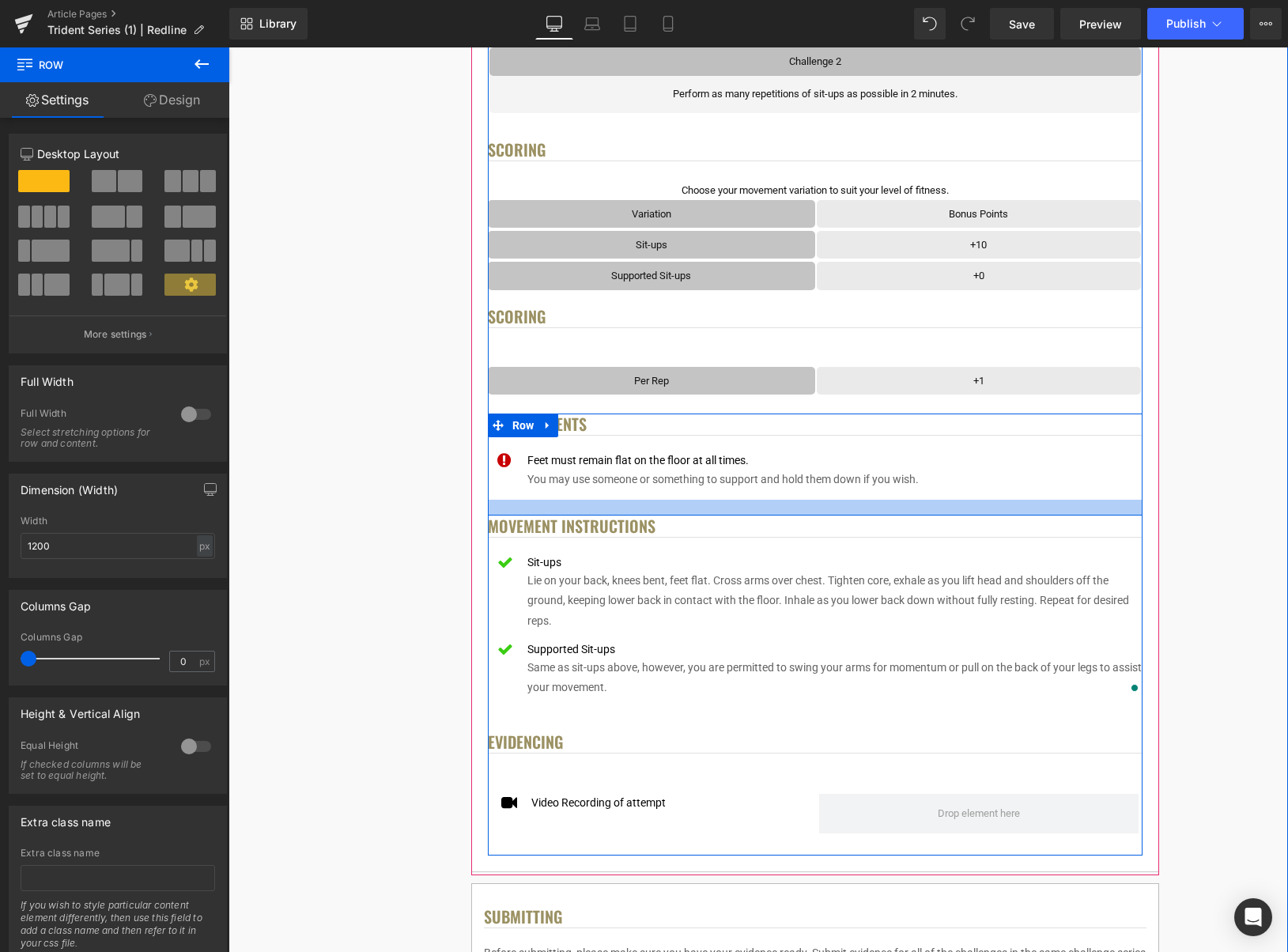
drag, startPoint x: 875, startPoint y: 499, endPoint x: 1168, endPoint y: 367, distance: 321.4
click at [875, 514] on div at bounding box center [815, 507] width 655 height 15
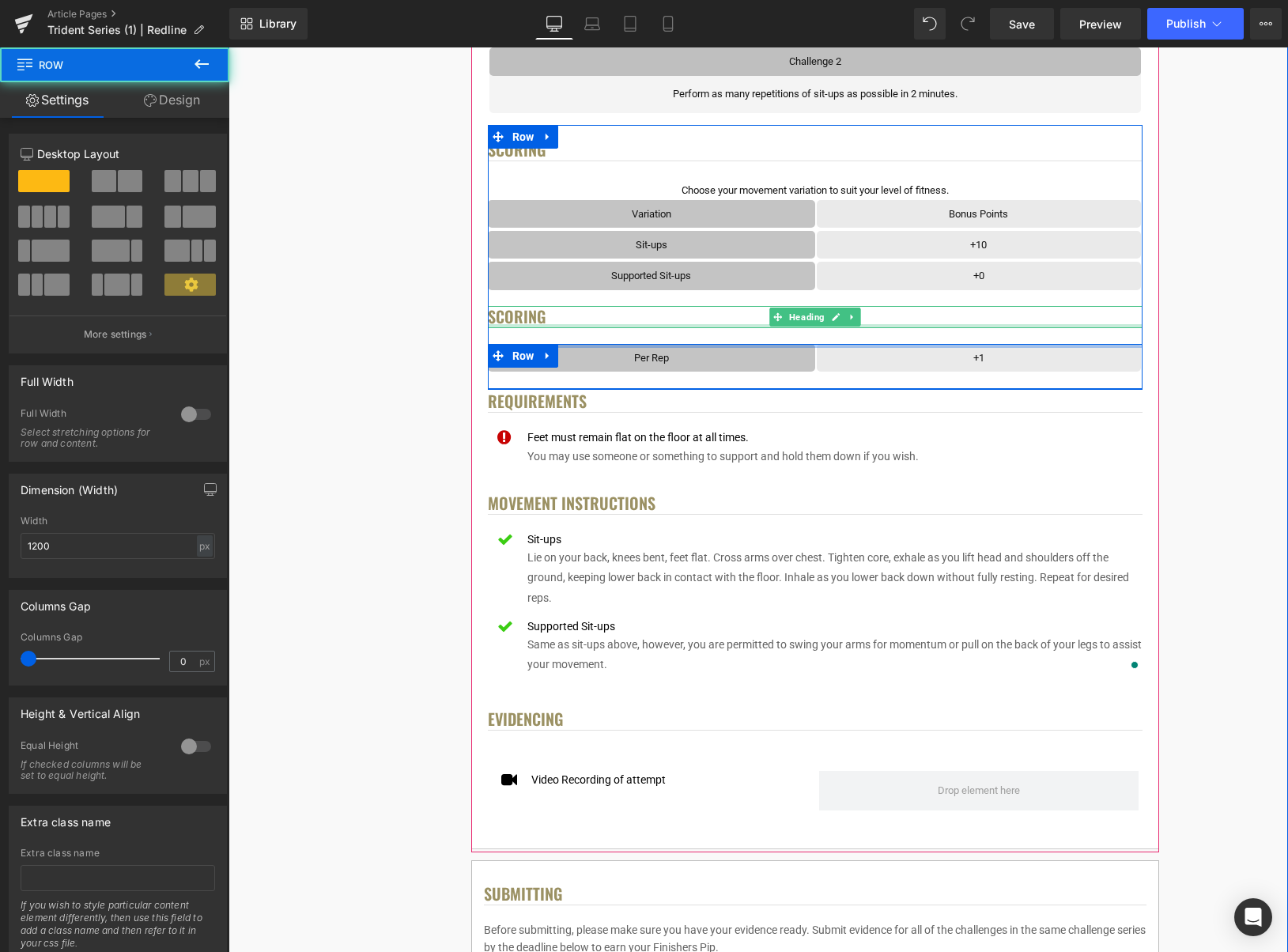
drag, startPoint x: 973, startPoint y: 354, endPoint x: 1192, endPoint y: 339, distance: 219.5
click at [976, 325] on div "Scoring Heading Choose your movement variation to suit your level of fitness. T…" at bounding box center [815, 260] width 655 height 257
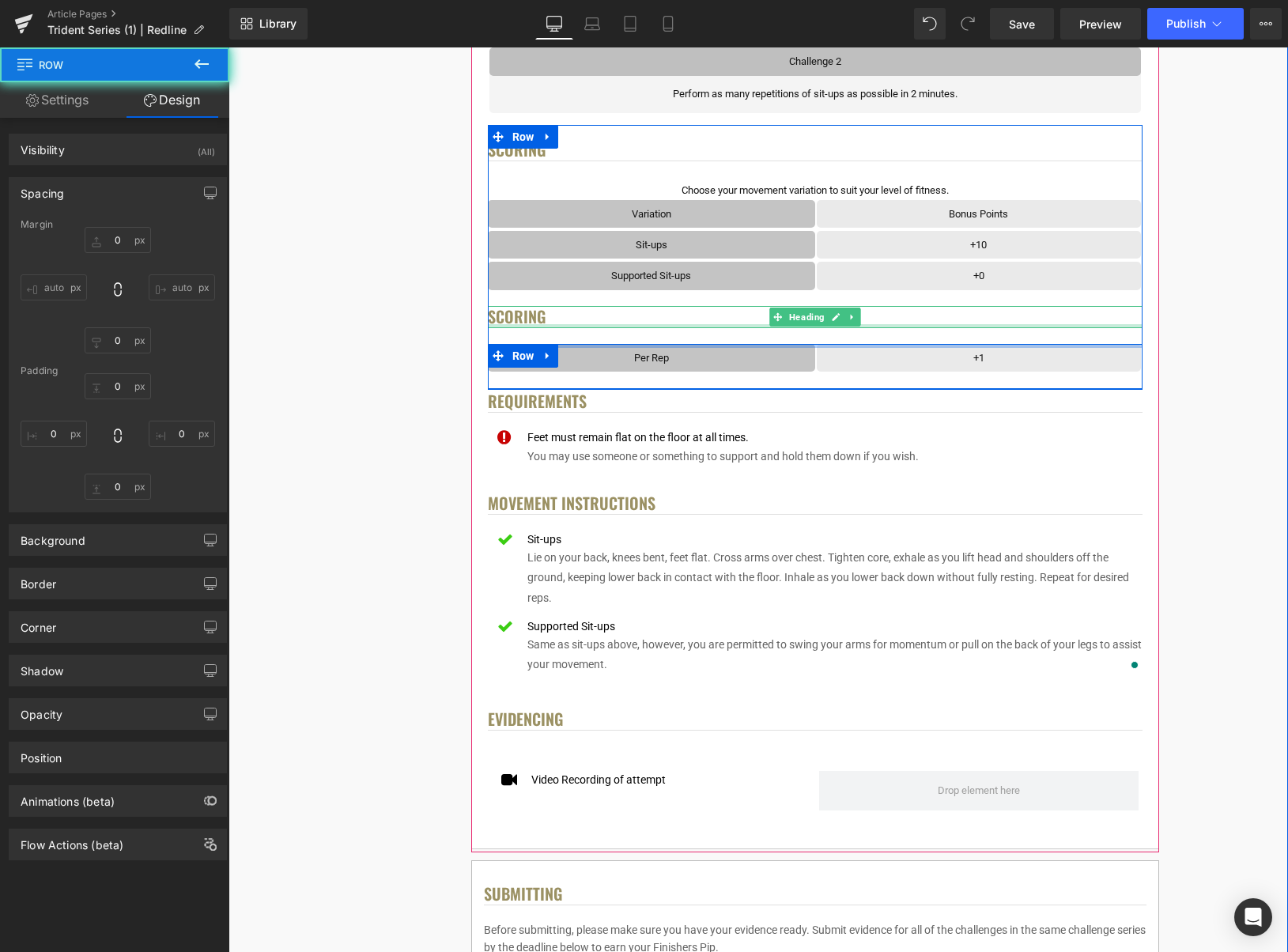
type input "0"
type input "18"
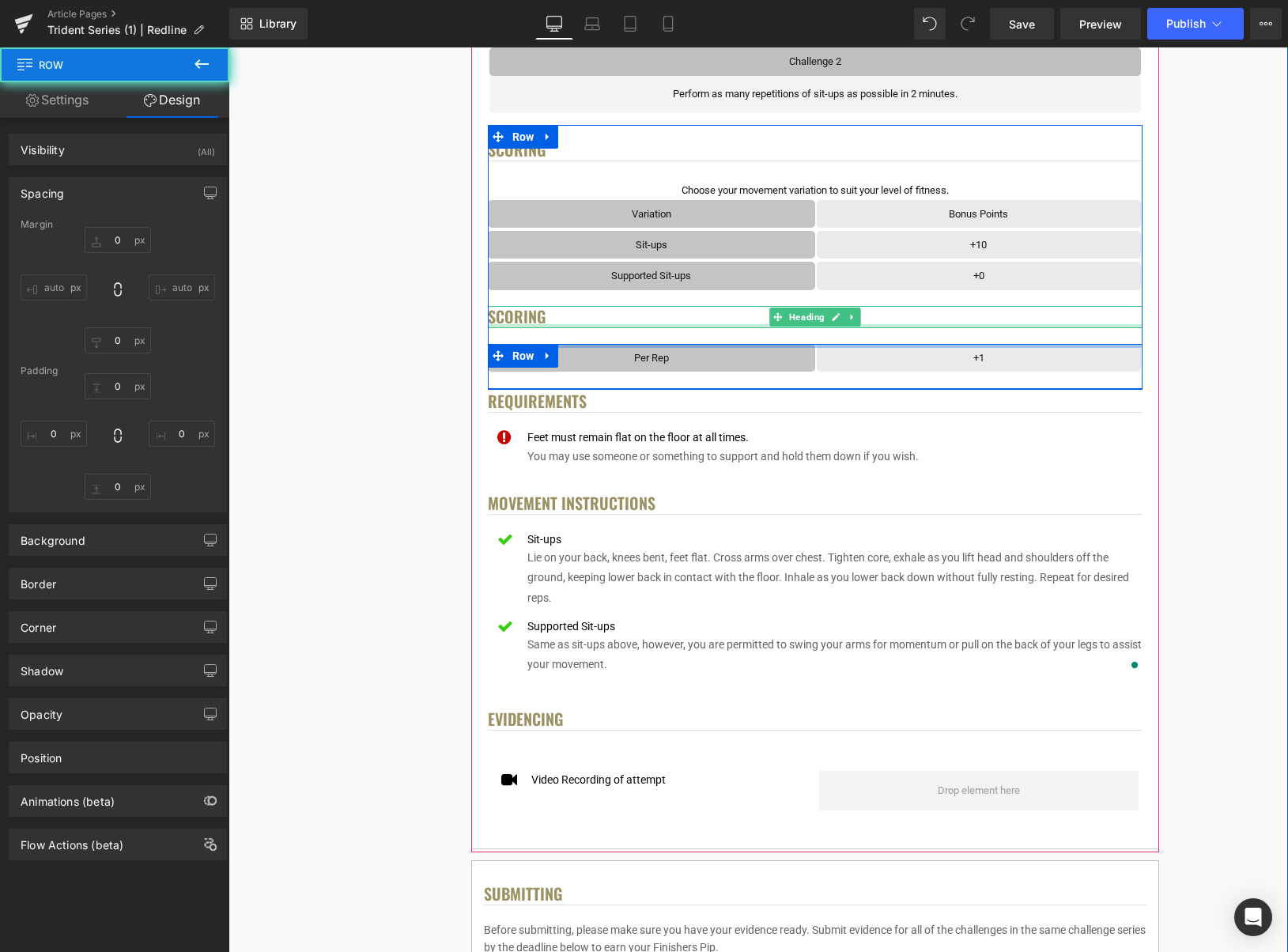
type input "0"
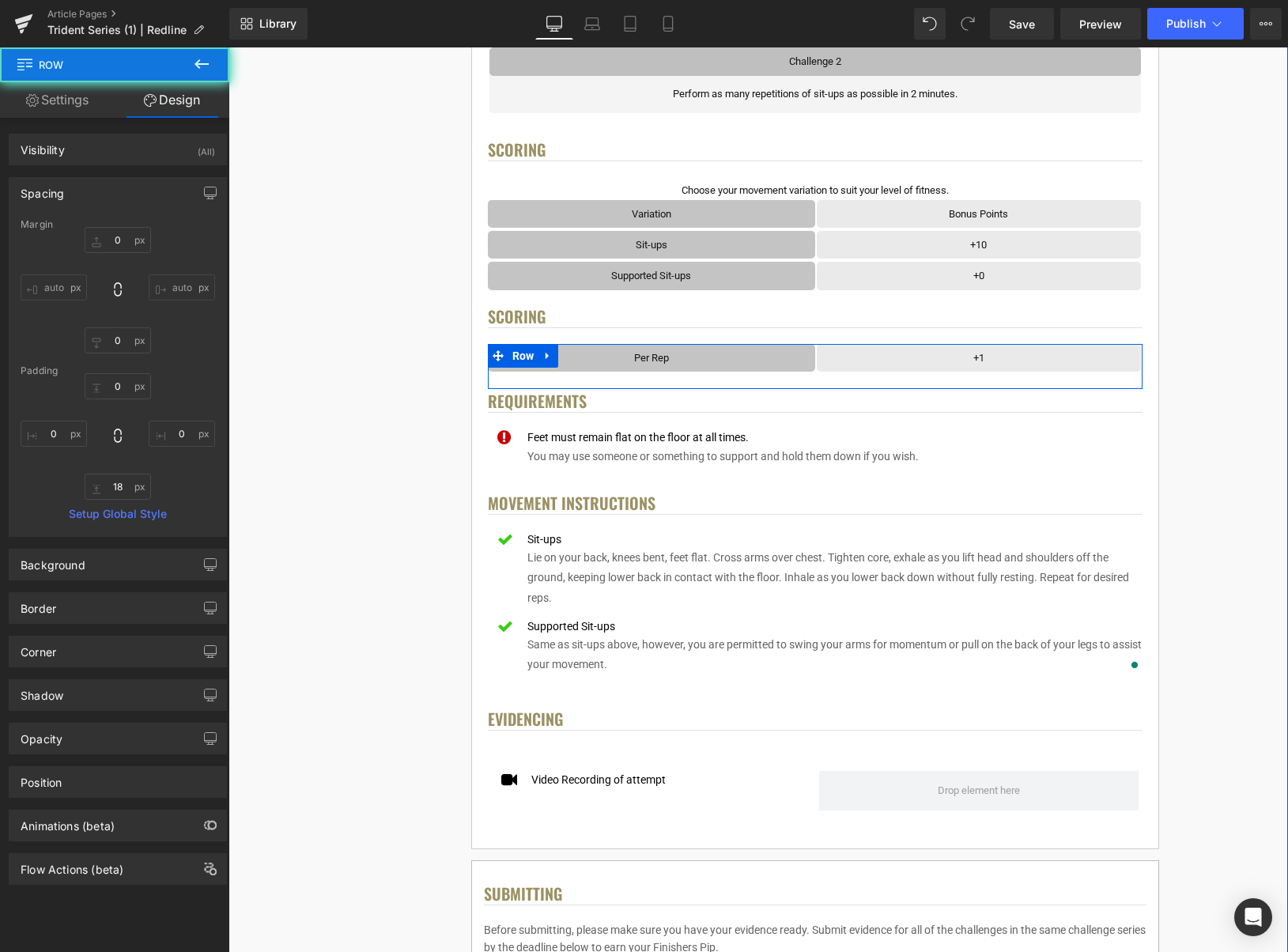
click at [1206, 342] on div "< User Home Text Block Row Image Trident Challenge Series Heading Complete each…" at bounding box center [815, 702] width 935 height 2112
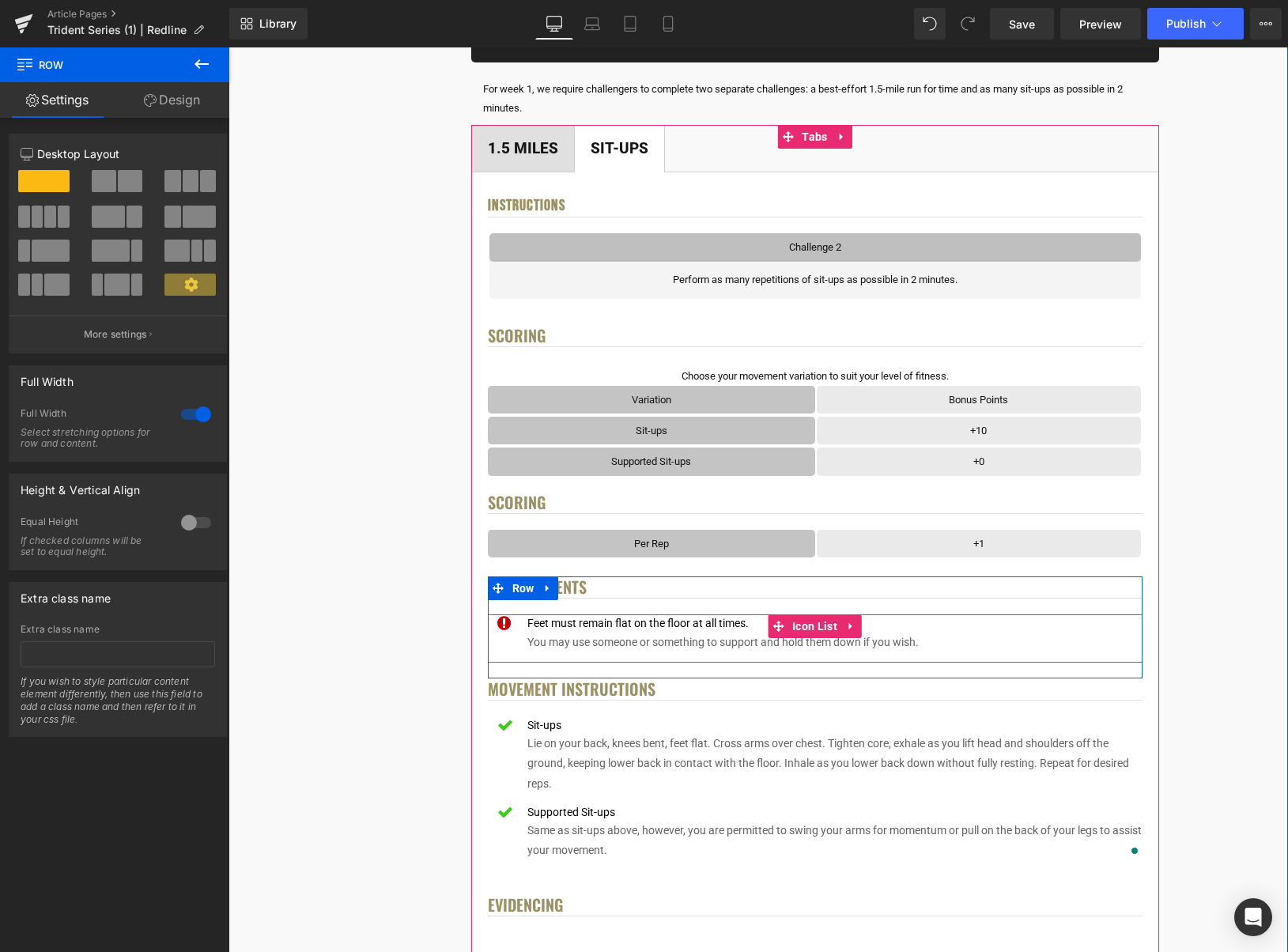
scroll to position [312, 0]
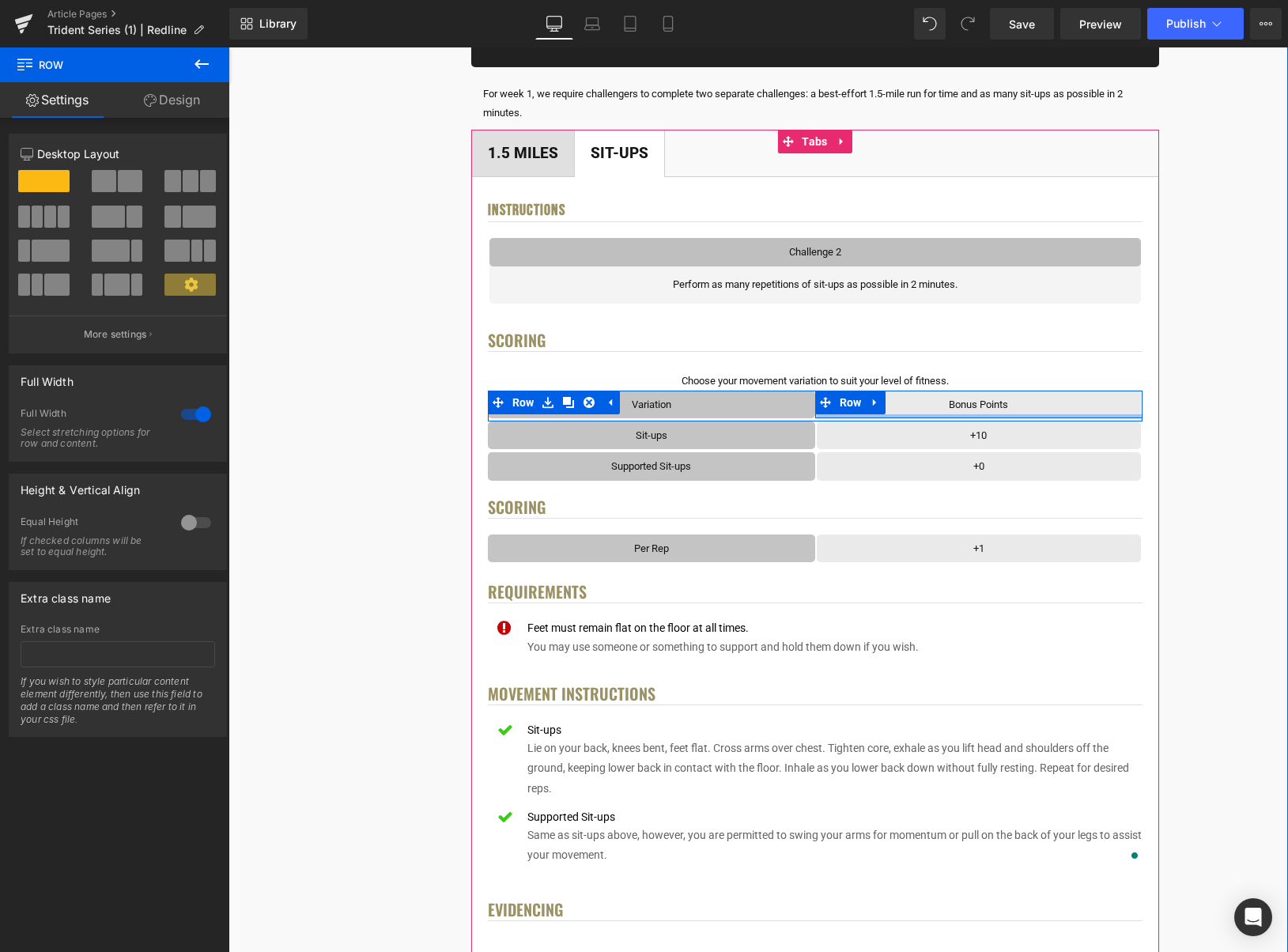
click at [911, 414] on div "Bonus Points Text Block Row Row" at bounding box center [979, 404] width 327 height 28
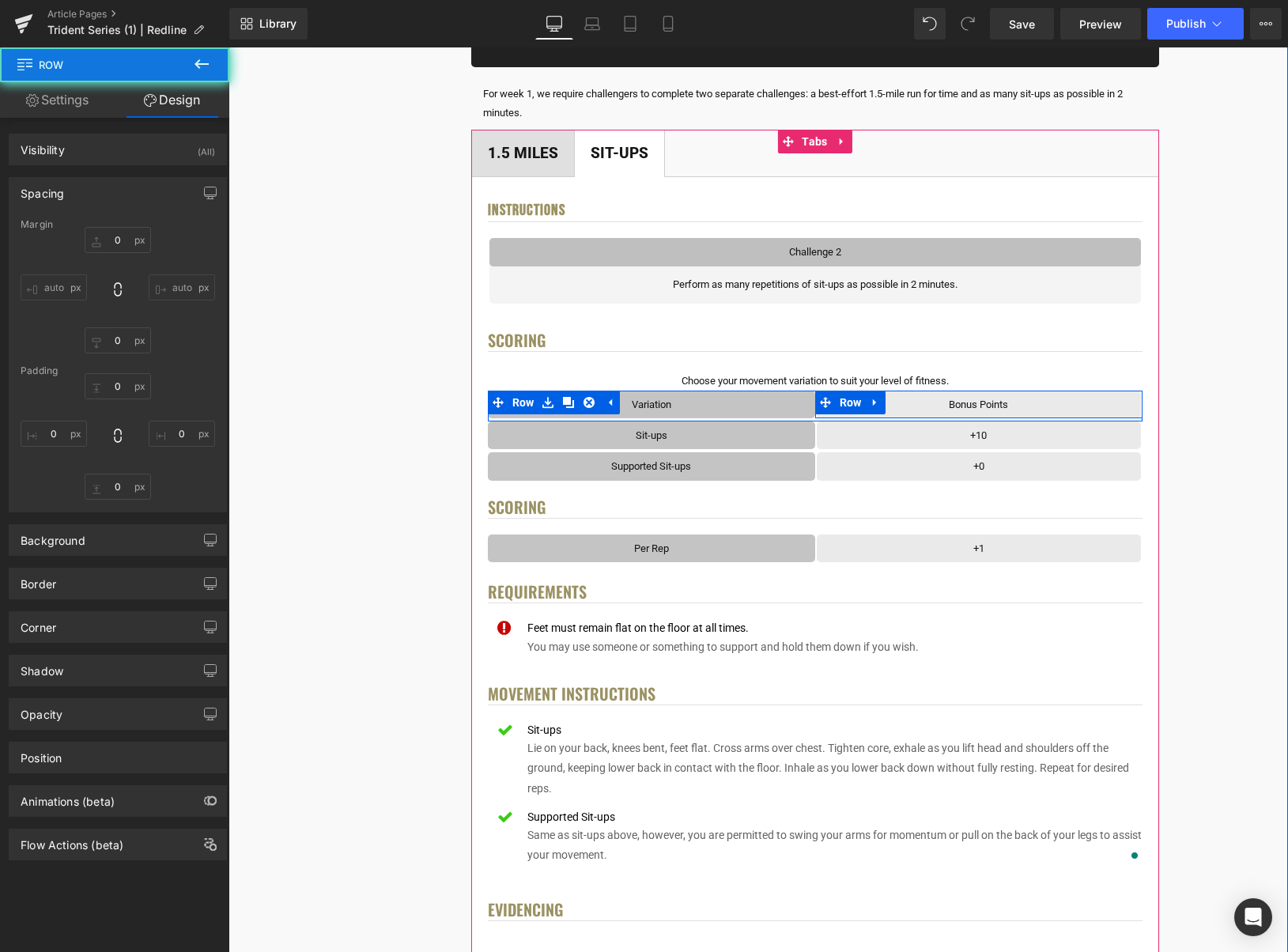
type input "0"
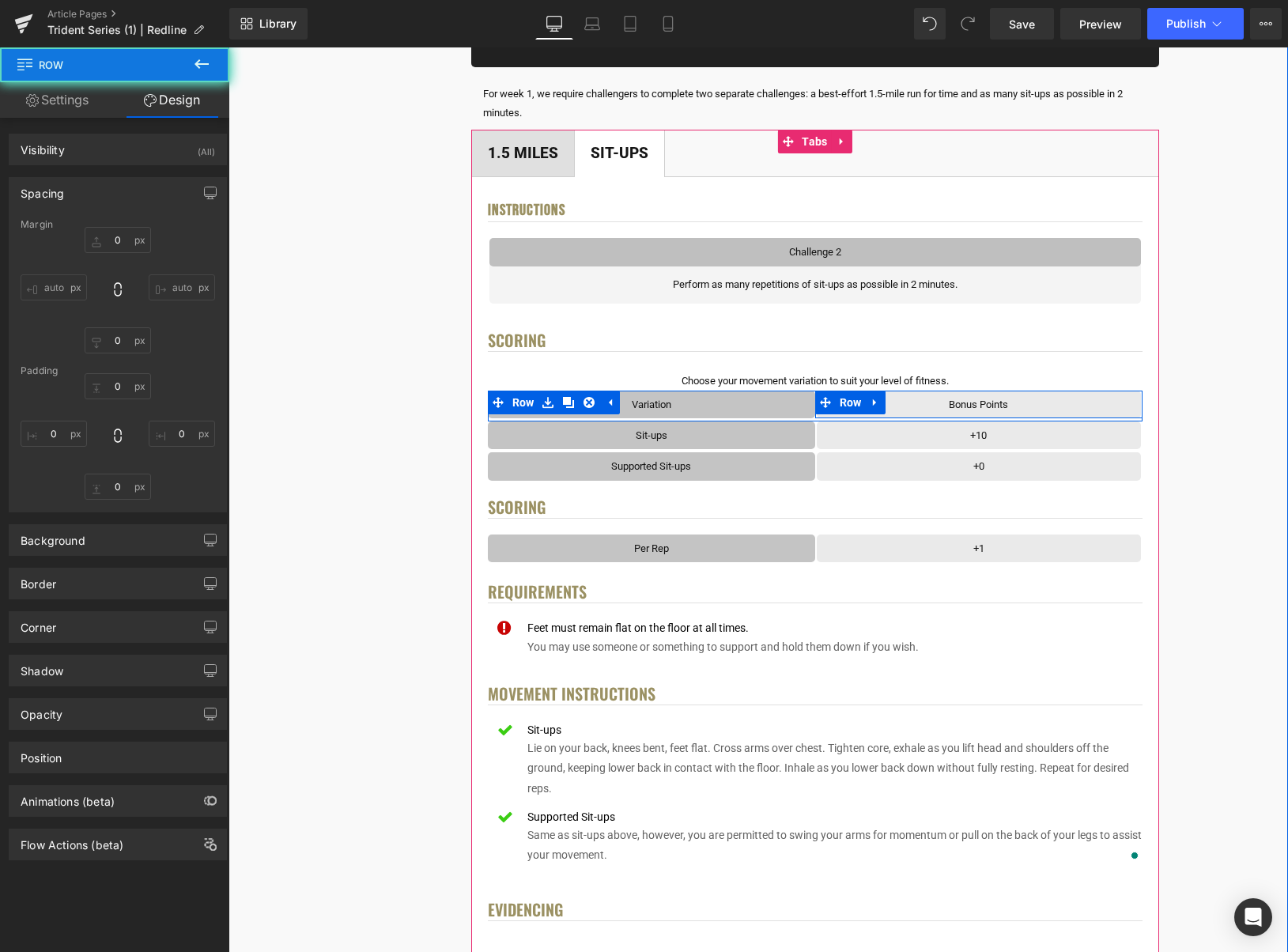
type input "0"
type input "transparent"
type input "0"
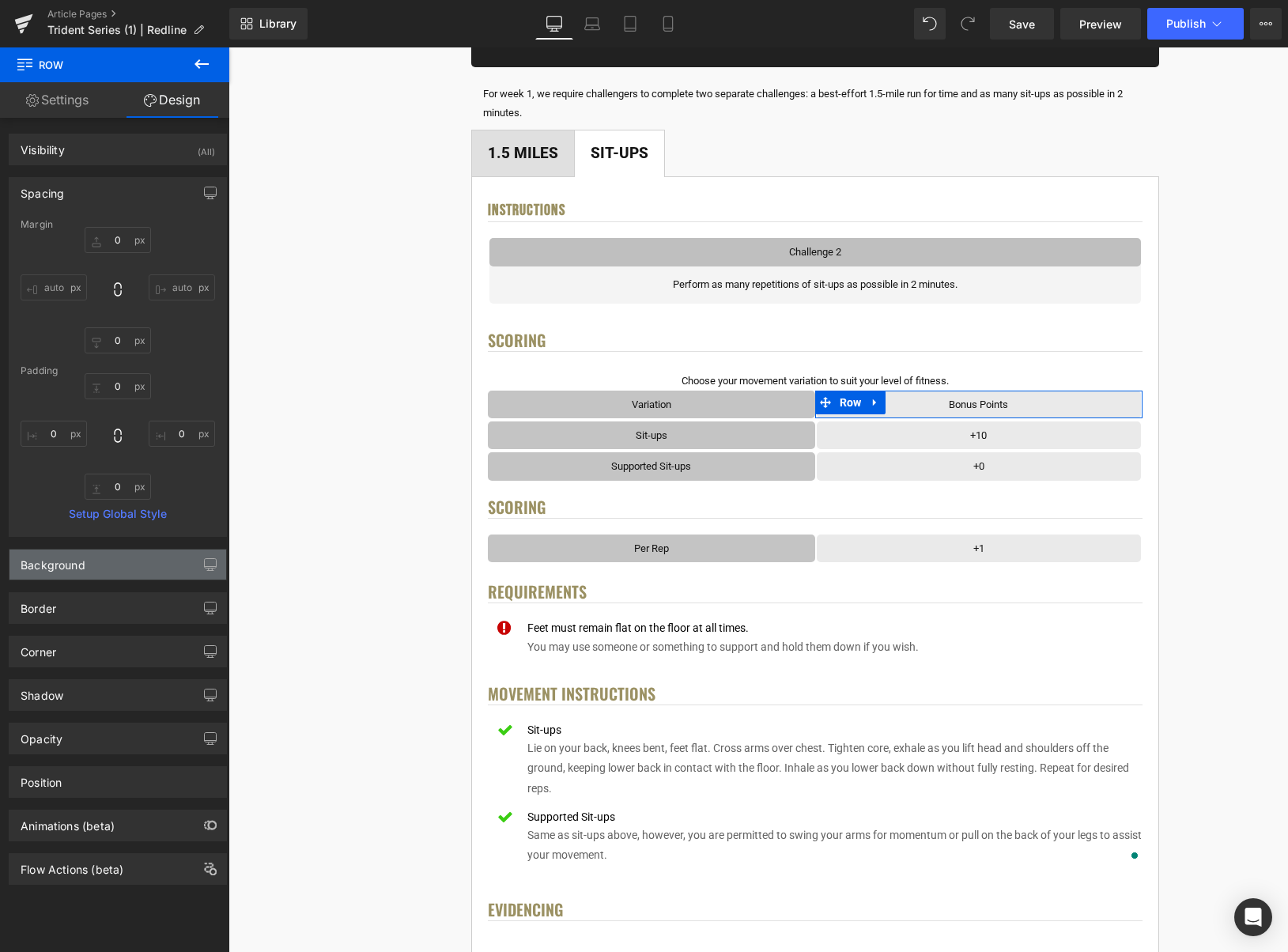
click at [80, 573] on div "Background" at bounding box center [118, 565] width 217 height 30
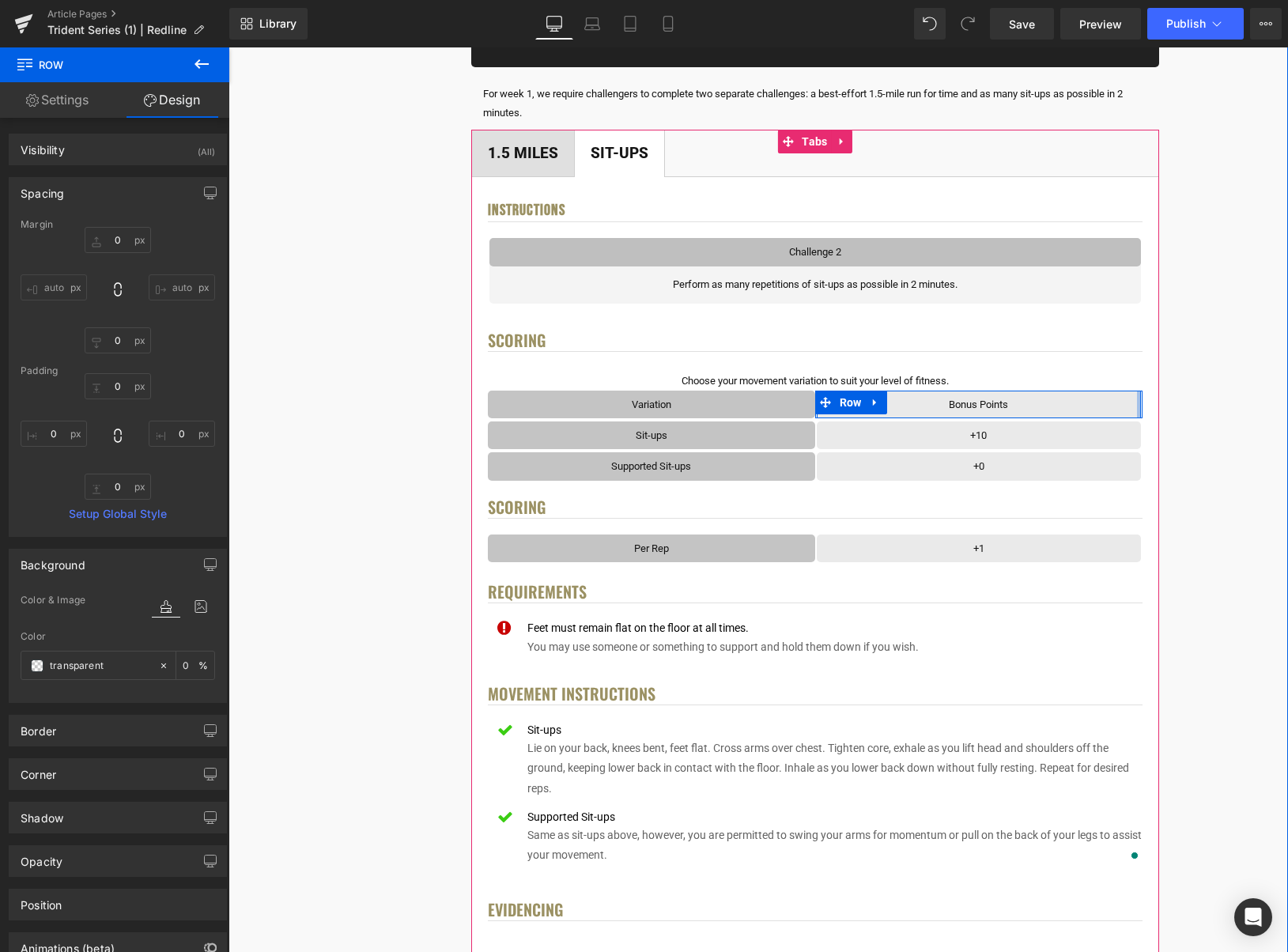
click at [1137, 404] on div "Bonus Points Text Block Row" at bounding box center [979, 404] width 324 height 28
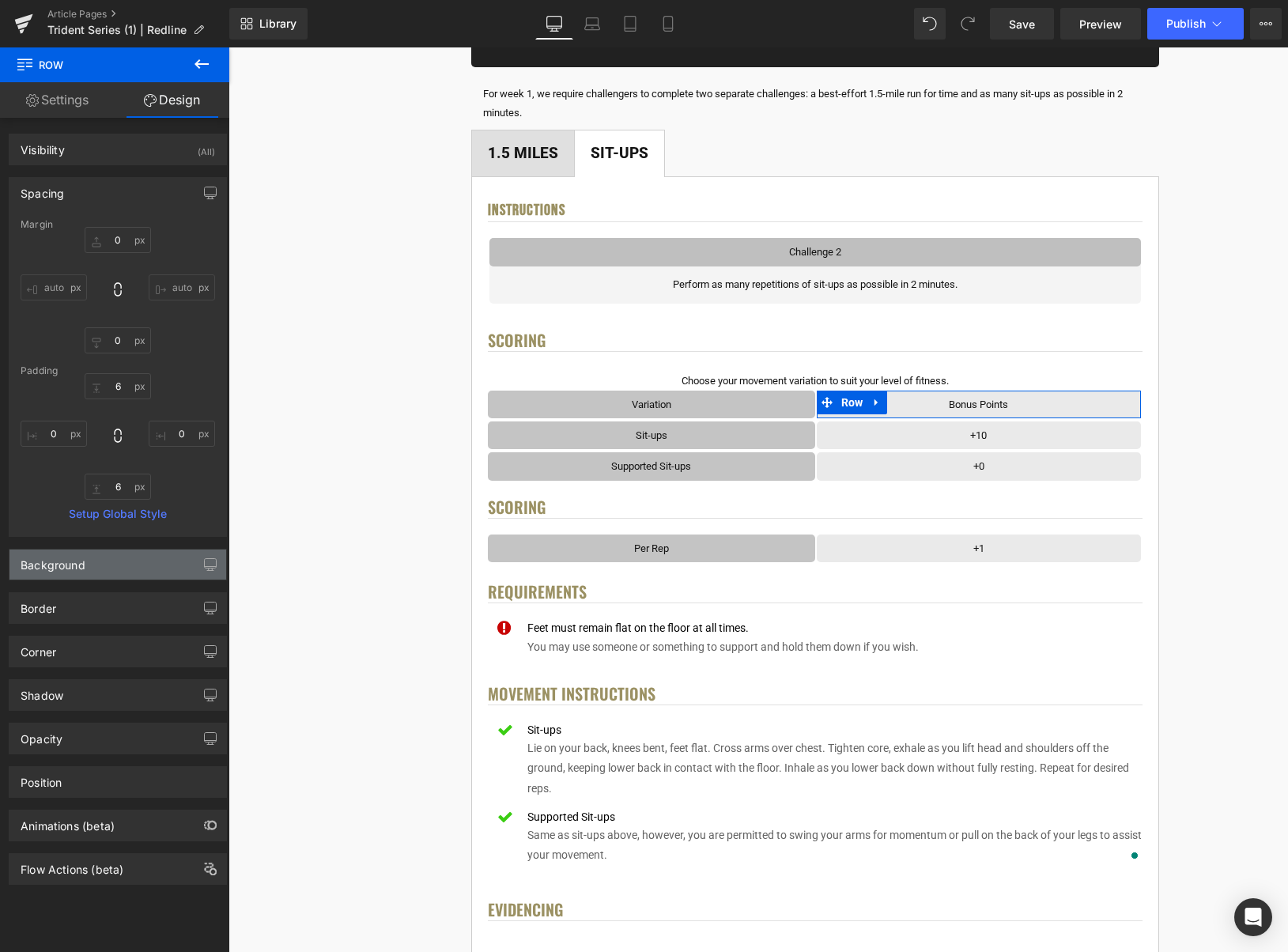
drag, startPoint x: 105, startPoint y: 563, endPoint x: 124, endPoint y: 576, distance: 23.0
click at [105, 563] on div "Background" at bounding box center [118, 565] width 217 height 30
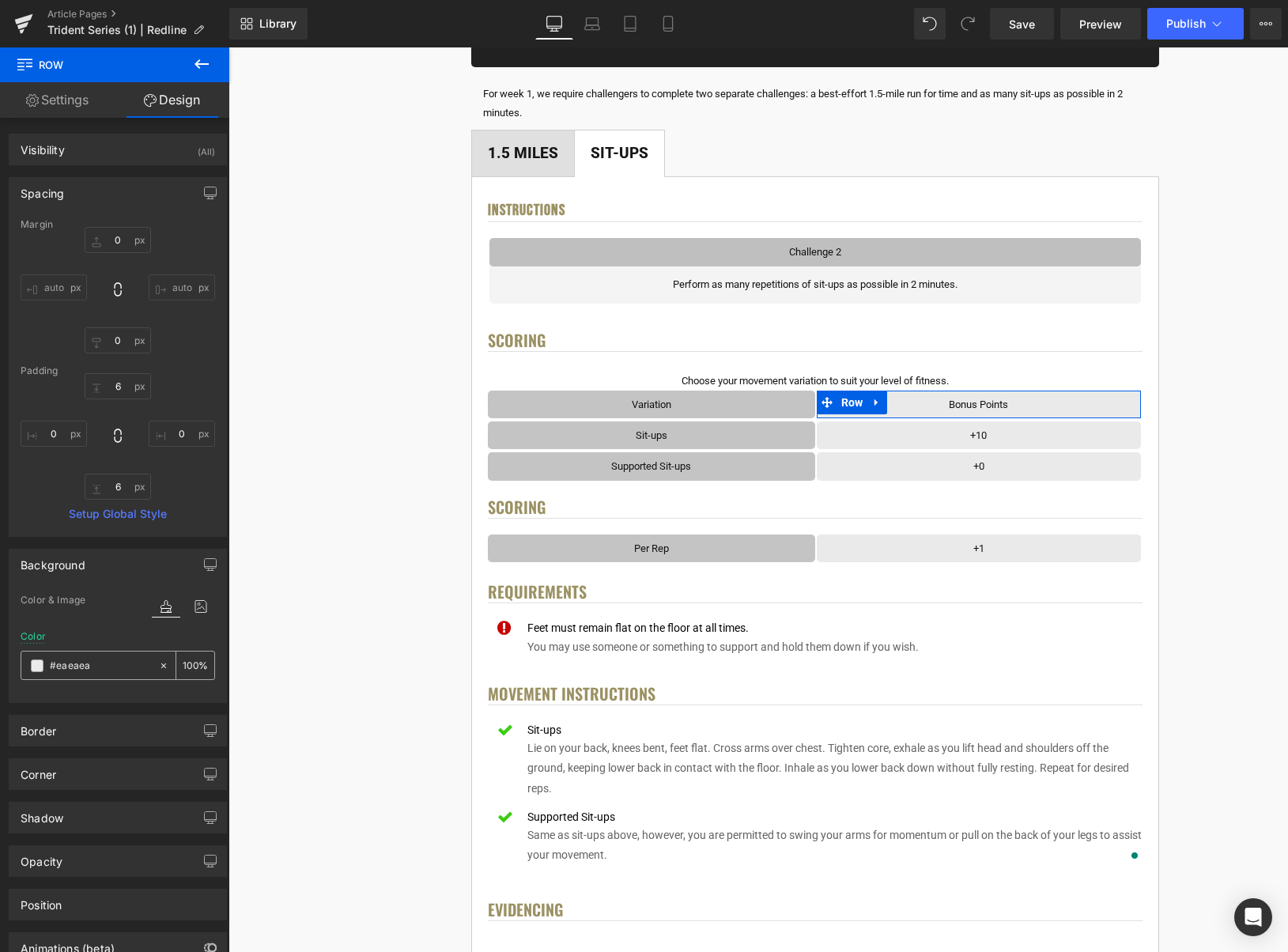
click at [158, 664] on icon at bounding box center [163, 665] width 11 height 11
type input "none"
drag, startPoint x: 41, startPoint y: 641, endPoint x: 78, endPoint y: 656, distance: 39.9
click at [41, 641] on div "Color" at bounding box center [33, 636] width 25 height 11
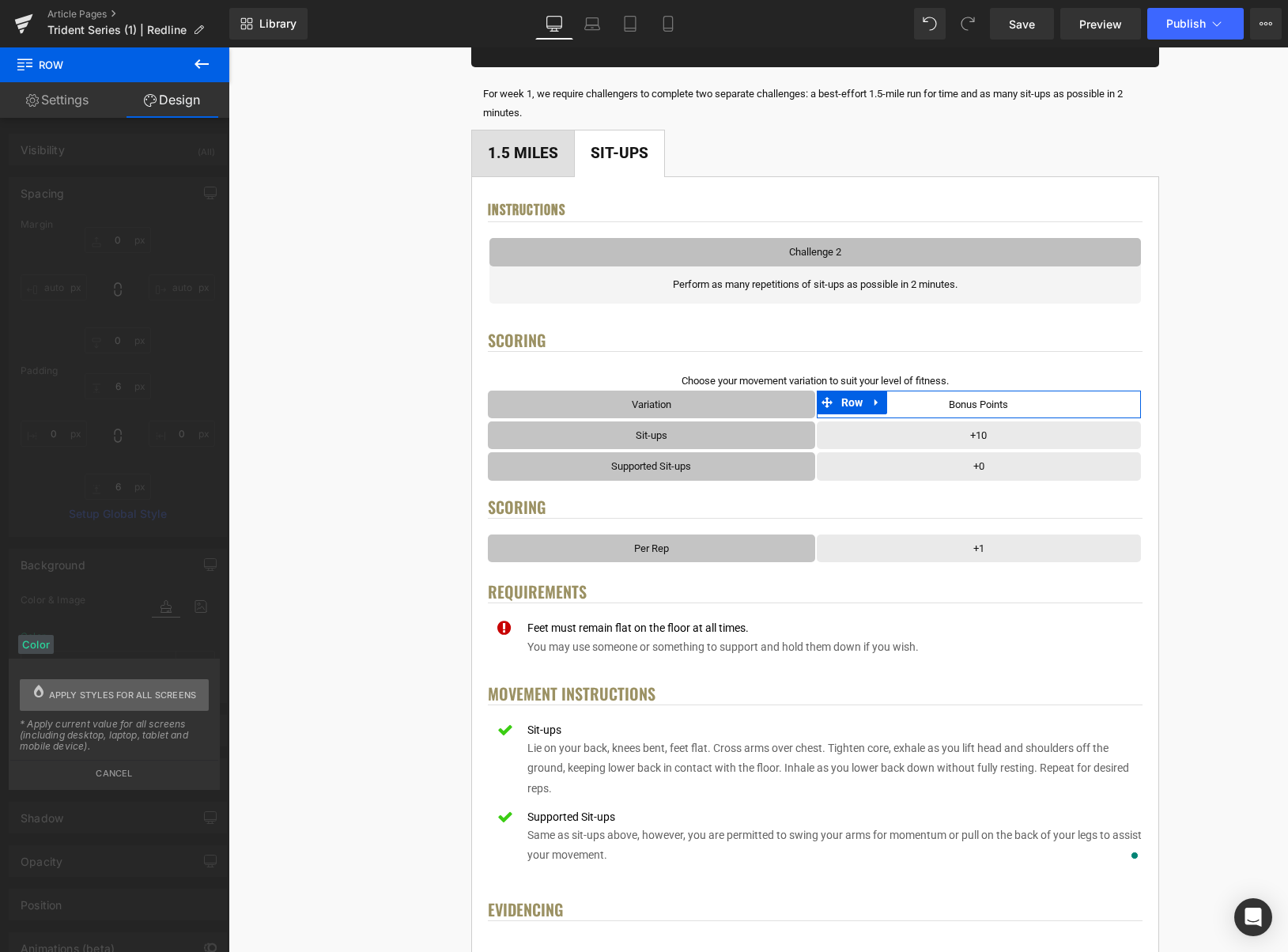
click at [114, 685] on span "Apply styles for all screens" at bounding box center [123, 695] width 148 height 32
type input "0"
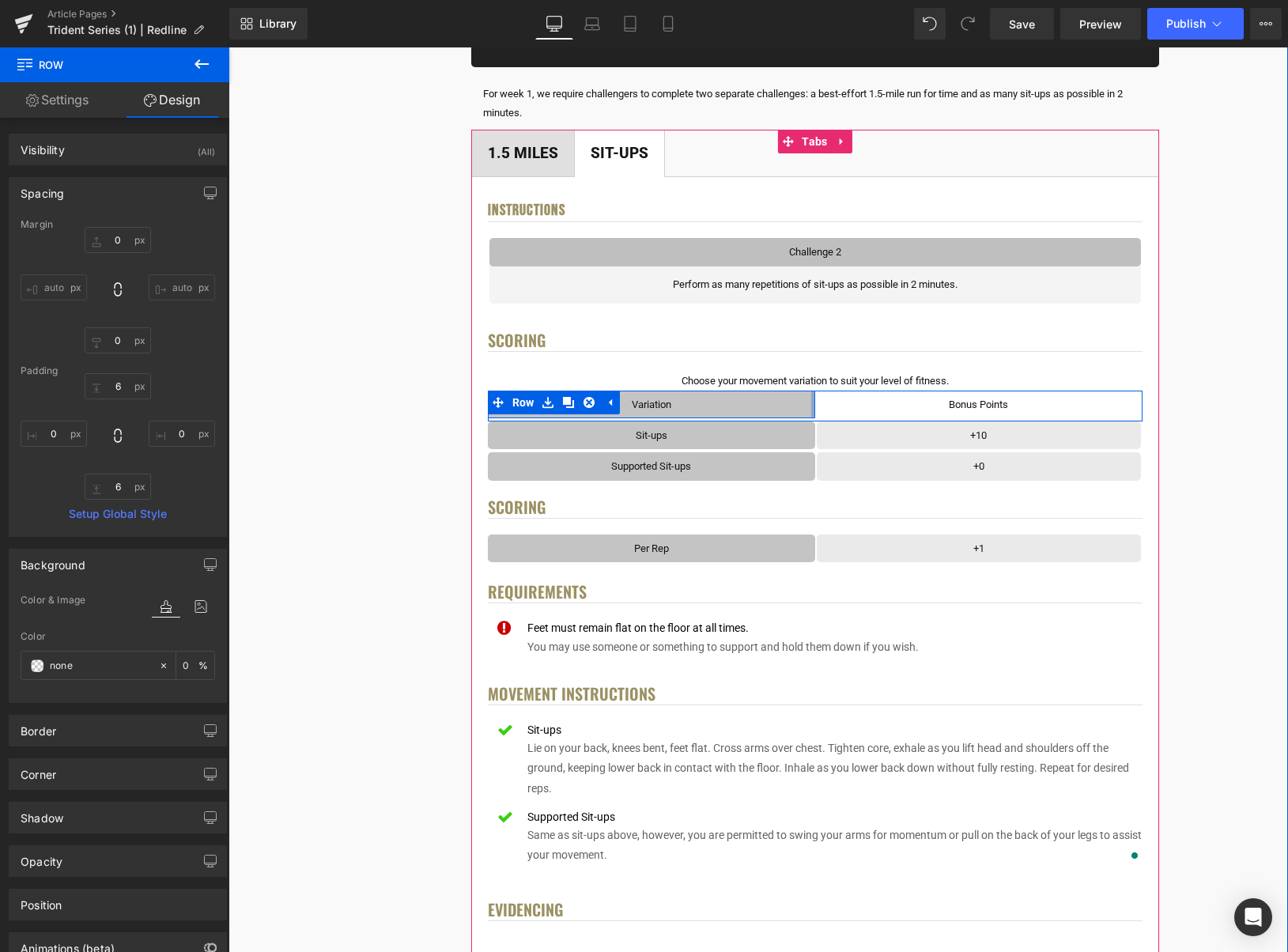
click at [813, 402] on div "Variation Text Block Row" at bounding box center [652, 404] width 327 height 28
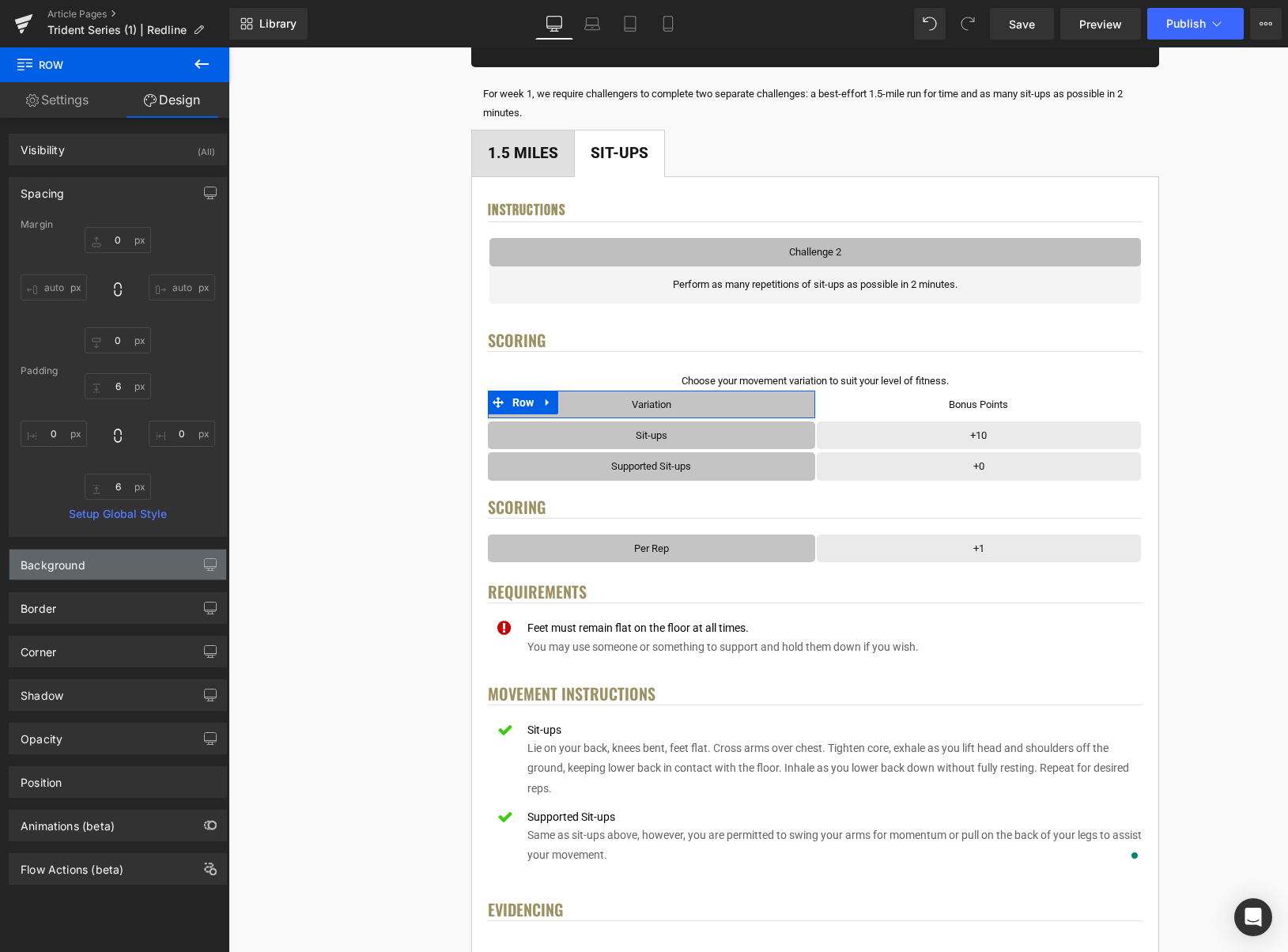
click at [130, 568] on div "Background" at bounding box center [118, 565] width 217 height 30
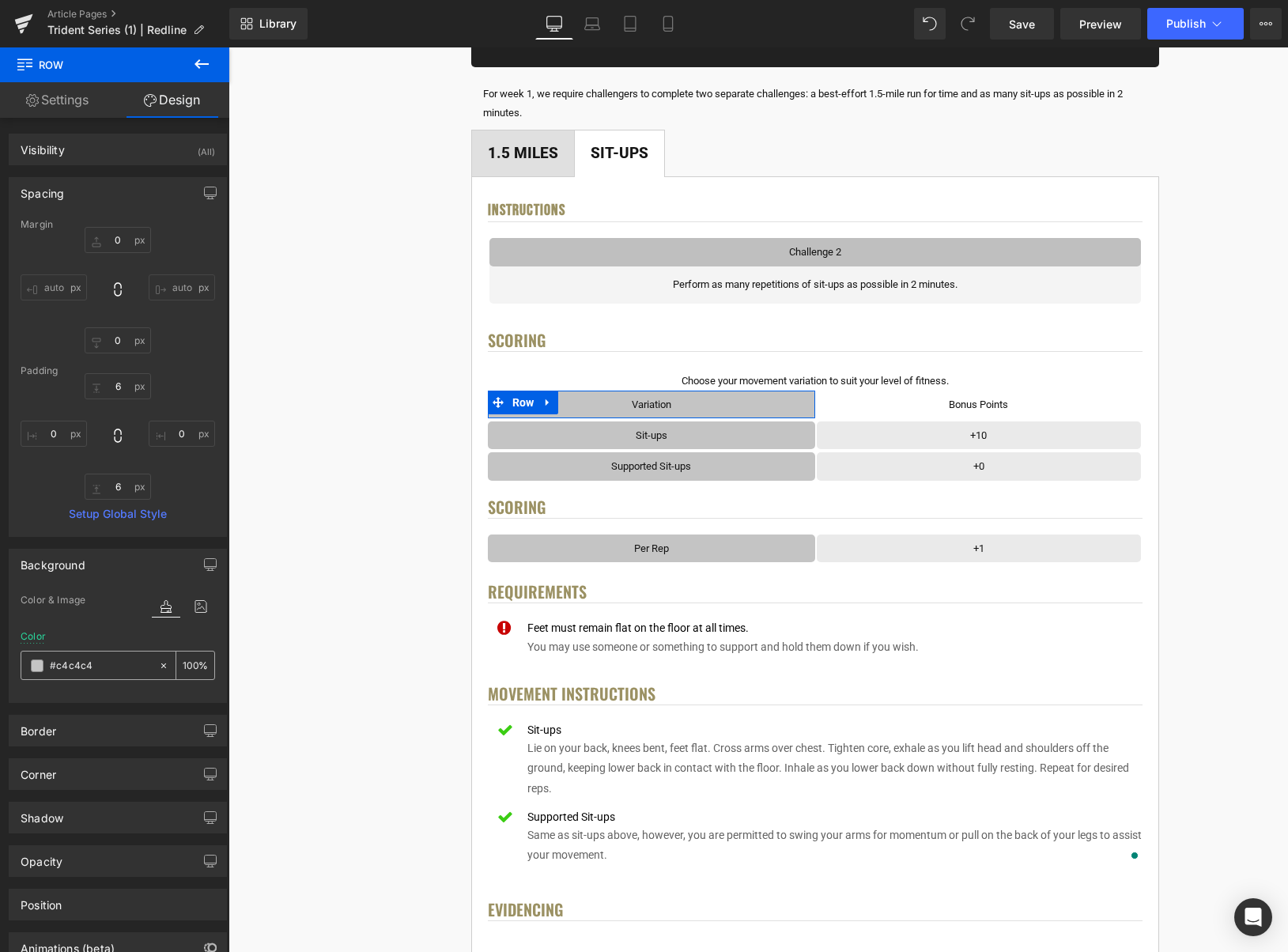
click at [158, 662] on icon at bounding box center [163, 665] width 11 height 11
type input "none"
click at [37, 642] on div "Color" at bounding box center [33, 636] width 25 height 11
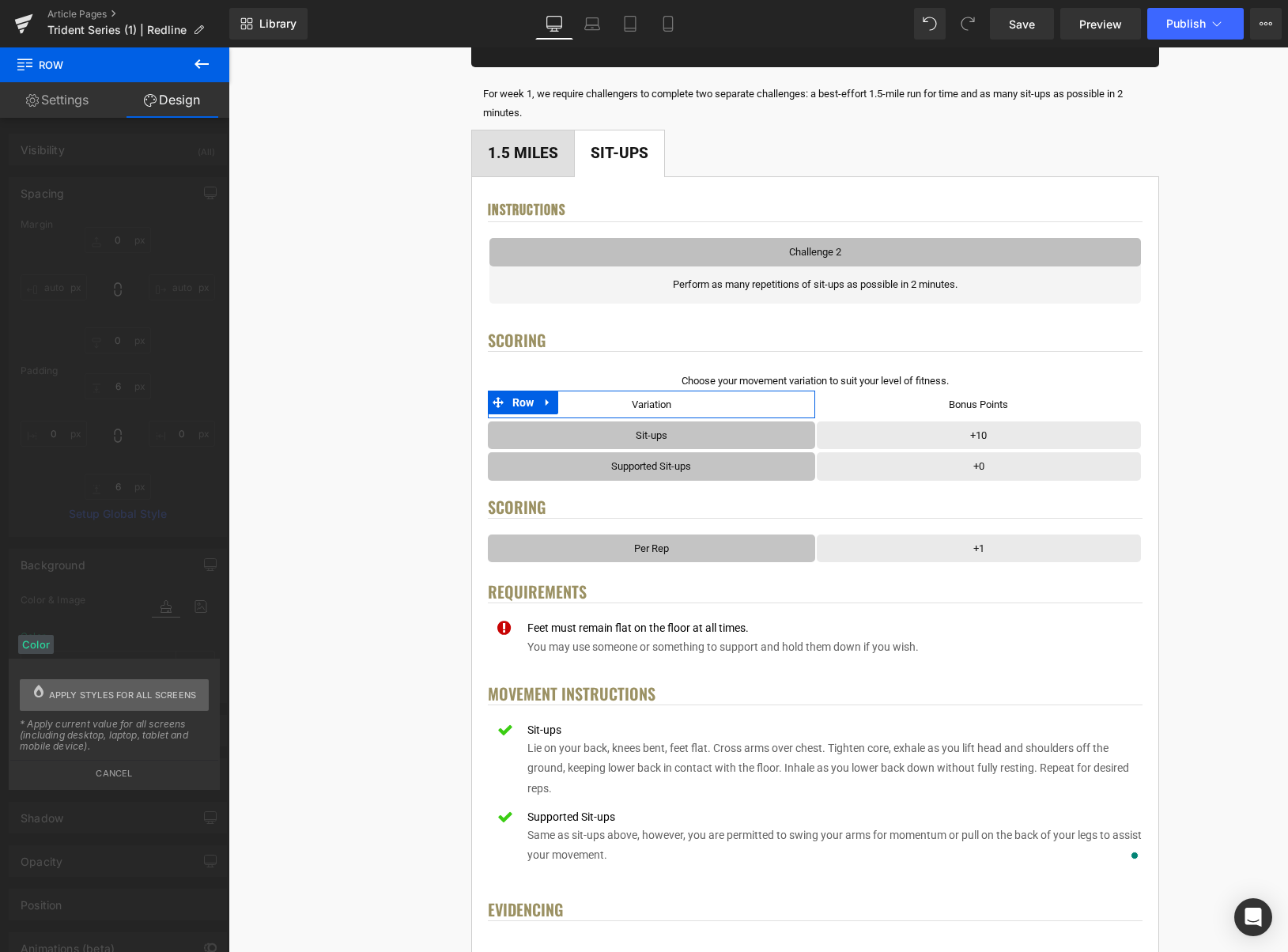
click at [158, 687] on span "Apply styles for all screens" at bounding box center [123, 695] width 148 height 32
type input "0"
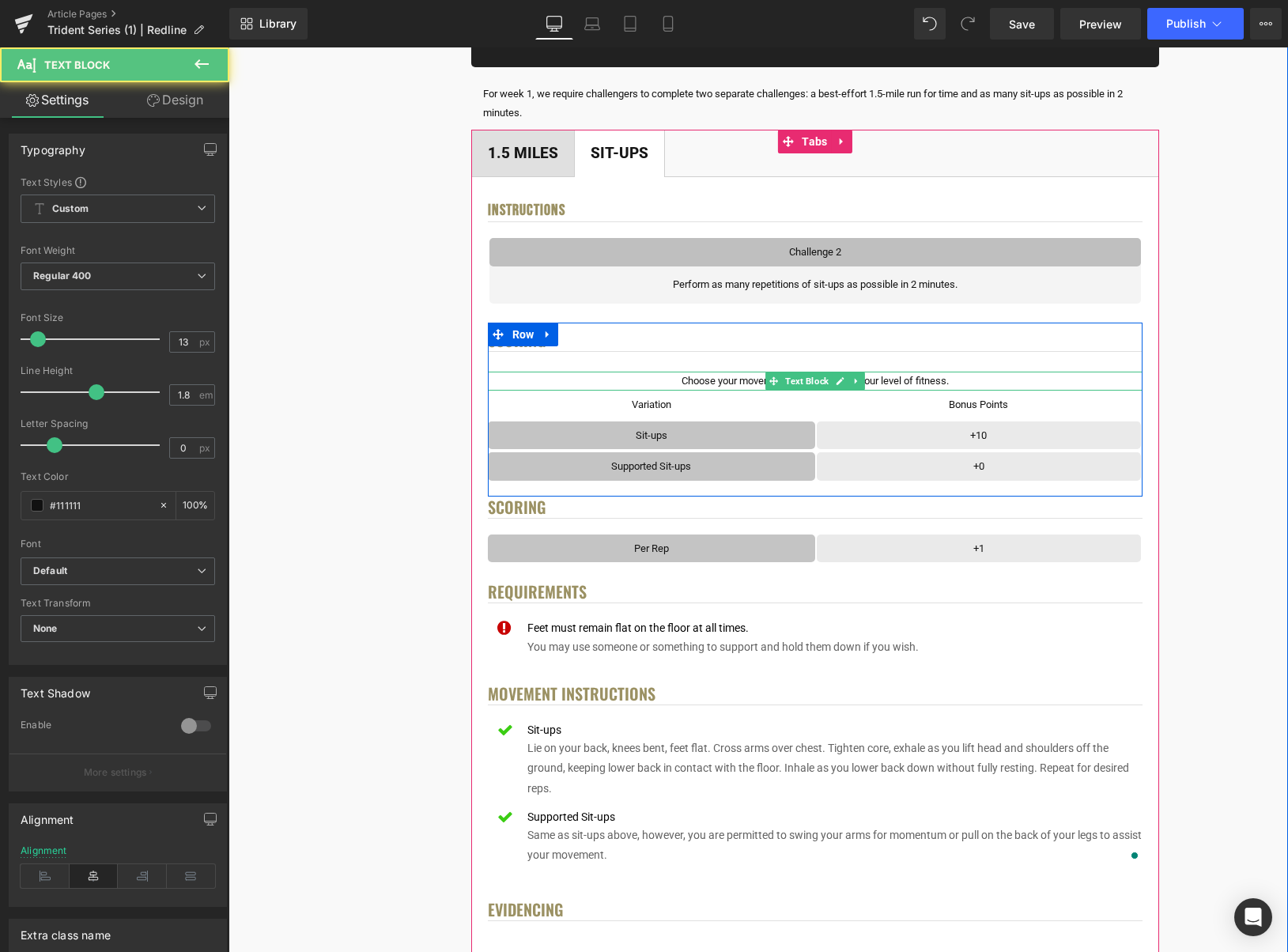
click at [922, 378] on p "Choose your movement variation to suit your level of fitness." at bounding box center [815, 381] width 655 height 18
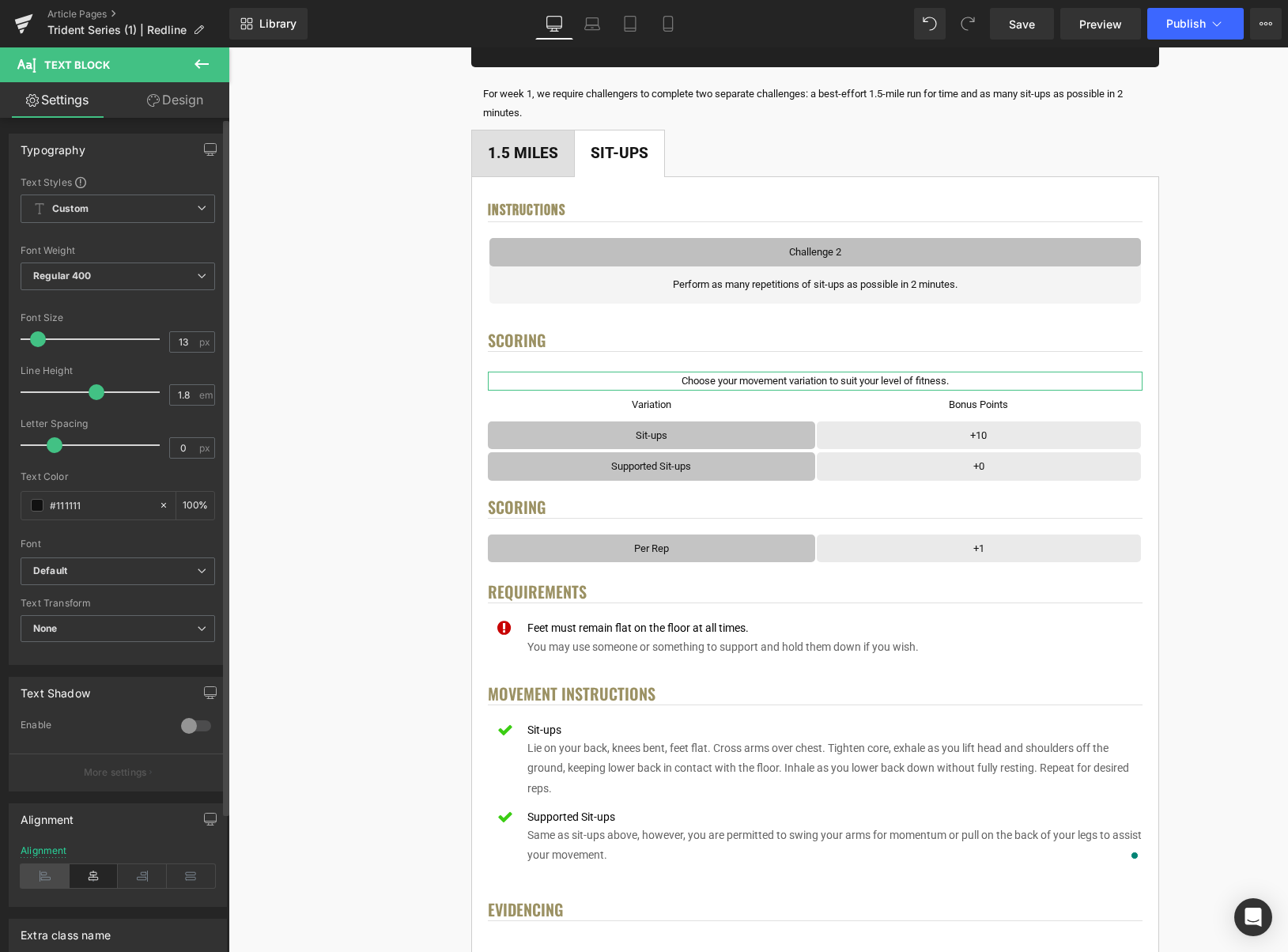
click at [41, 881] on icon at bounding box center [45, 876] width 49 height 24
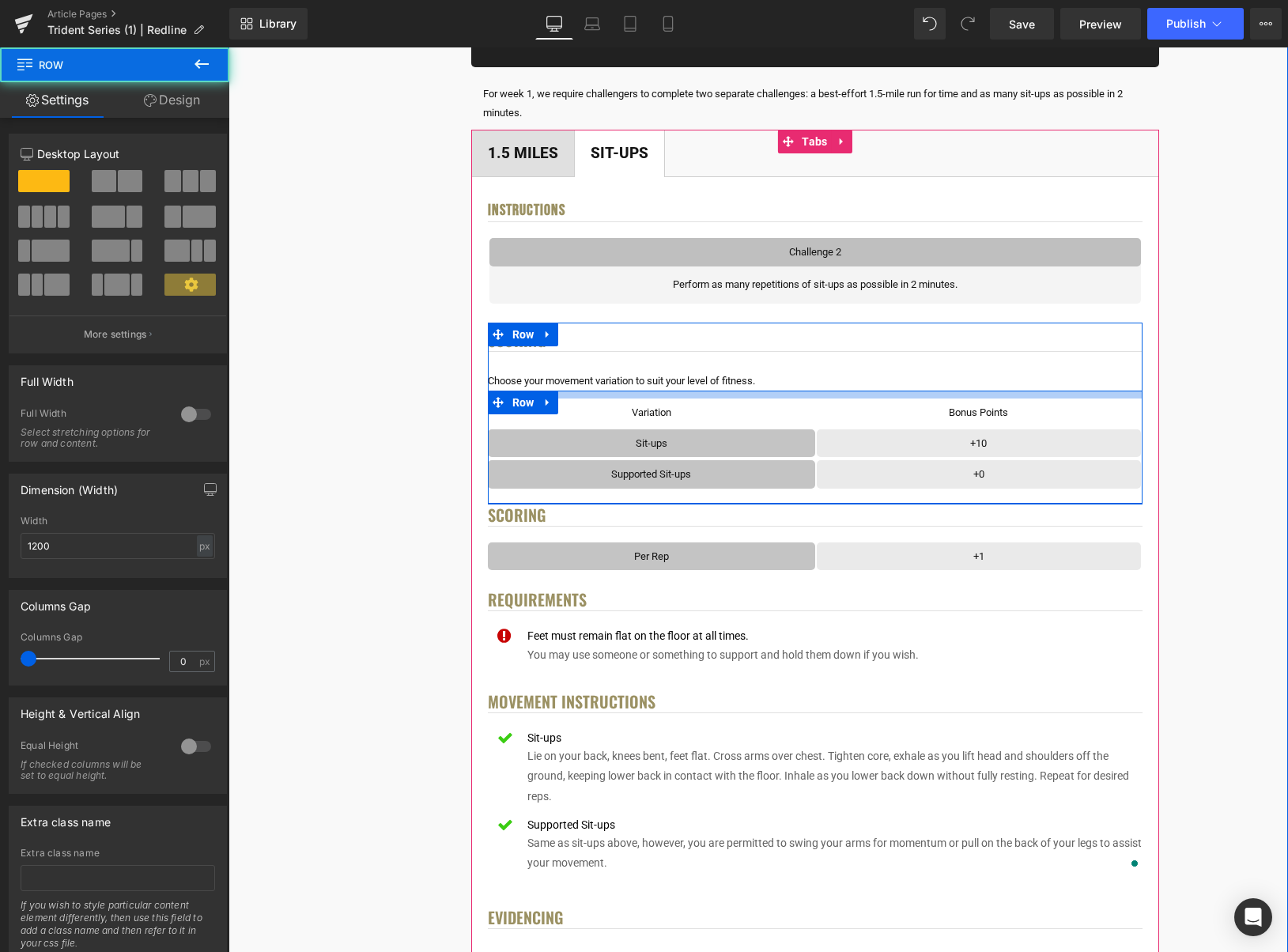
drag, startPoint x: 917, startPoint y: 389, endPoint x: 919, endPoint y: 398, distance: 9.2
click at [914, 398] on div at bounding box center [815, 394] width 655 height 8
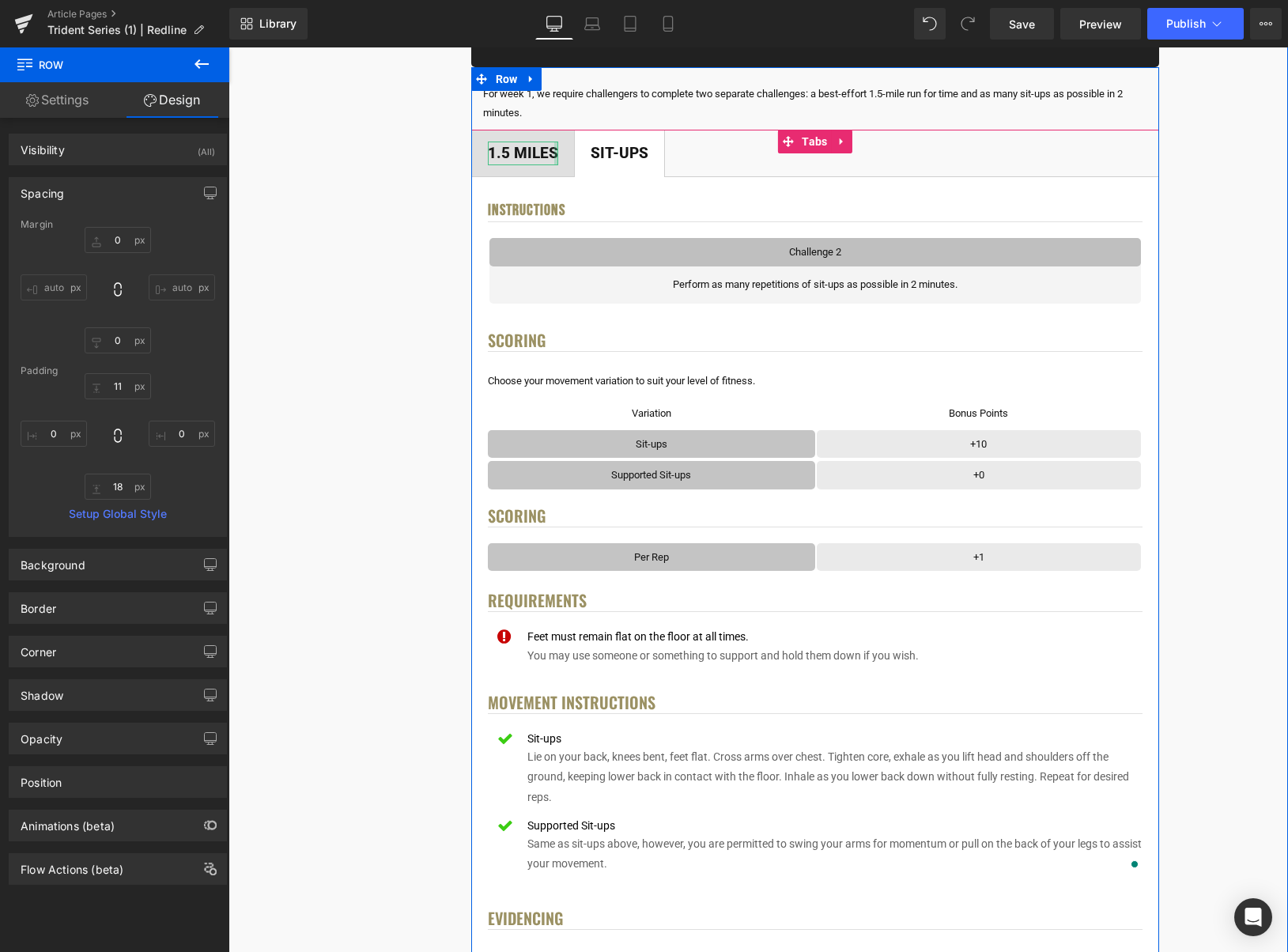
click at [554, 166] on div "1.5 Miles Text Block" at bounding box center [523, 153] width 71 height 24
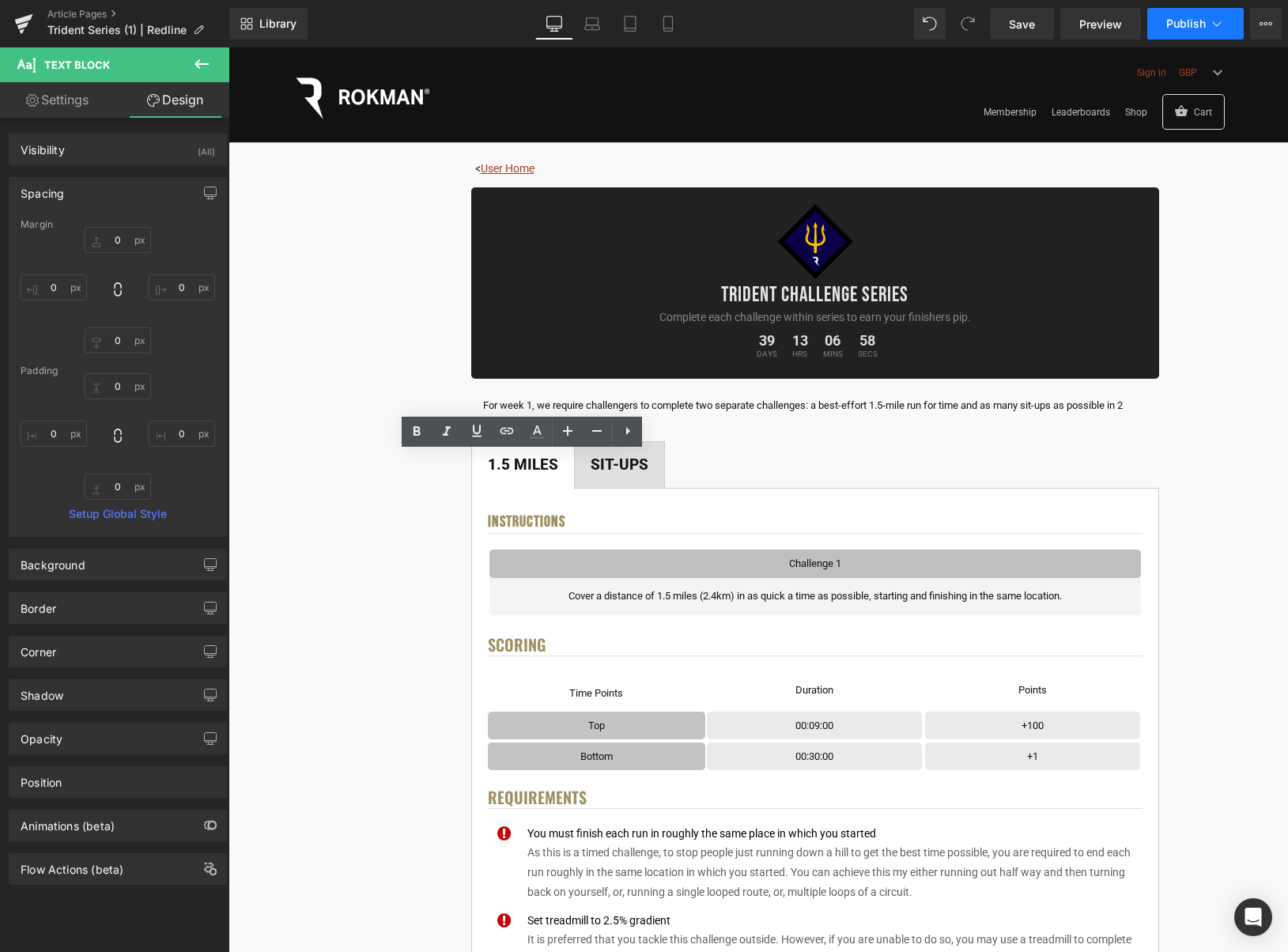
click at [1210, 22] on icon at bounding box center [1217, 23] width 15 height 15
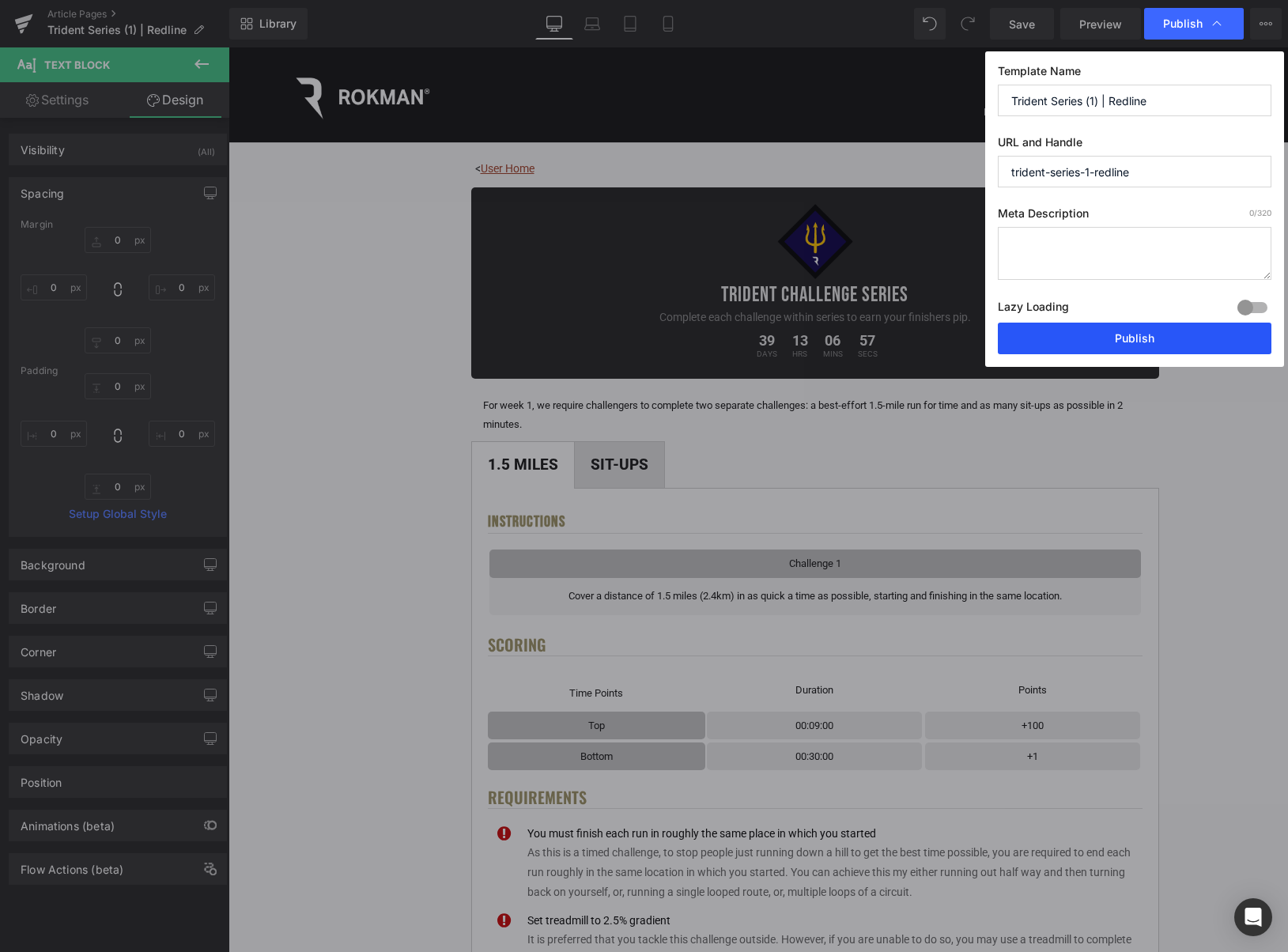
click at [1154, 334] on button "Publish" at bounding box center [1135, 338] width 274 height 32
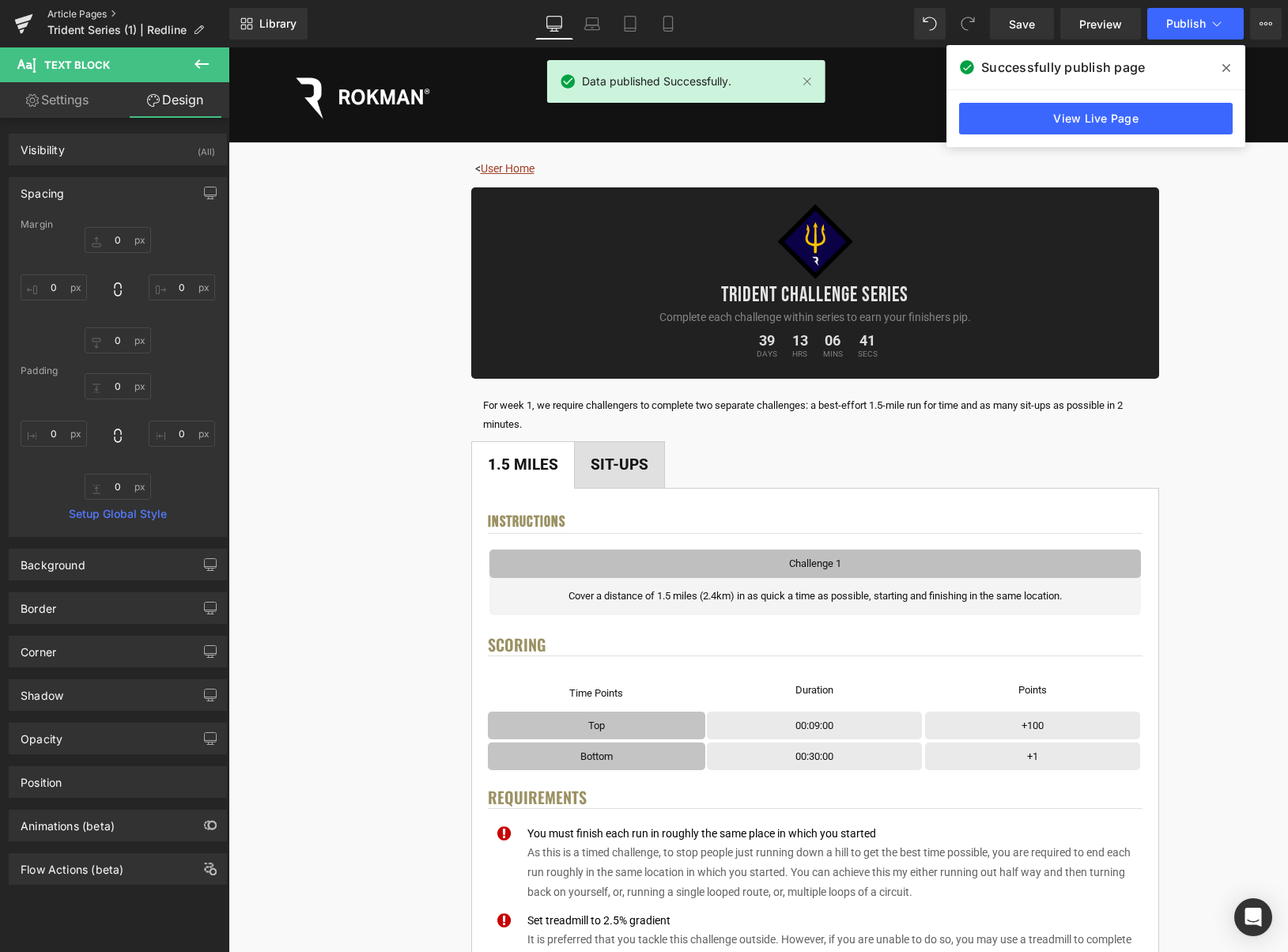
click at [80, 11] on link "Article Pages" at bounding box center [138, 14] width 182 height 13
